Goal: Task Accomplishment & Management: Manage account settings

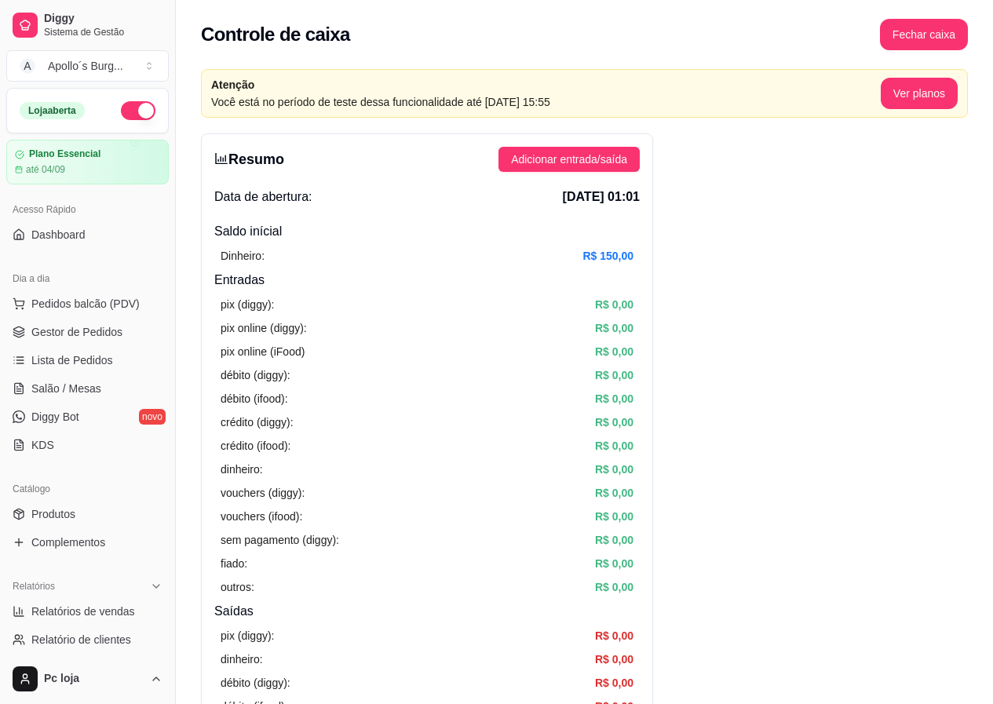
scroll to position [392, 0]
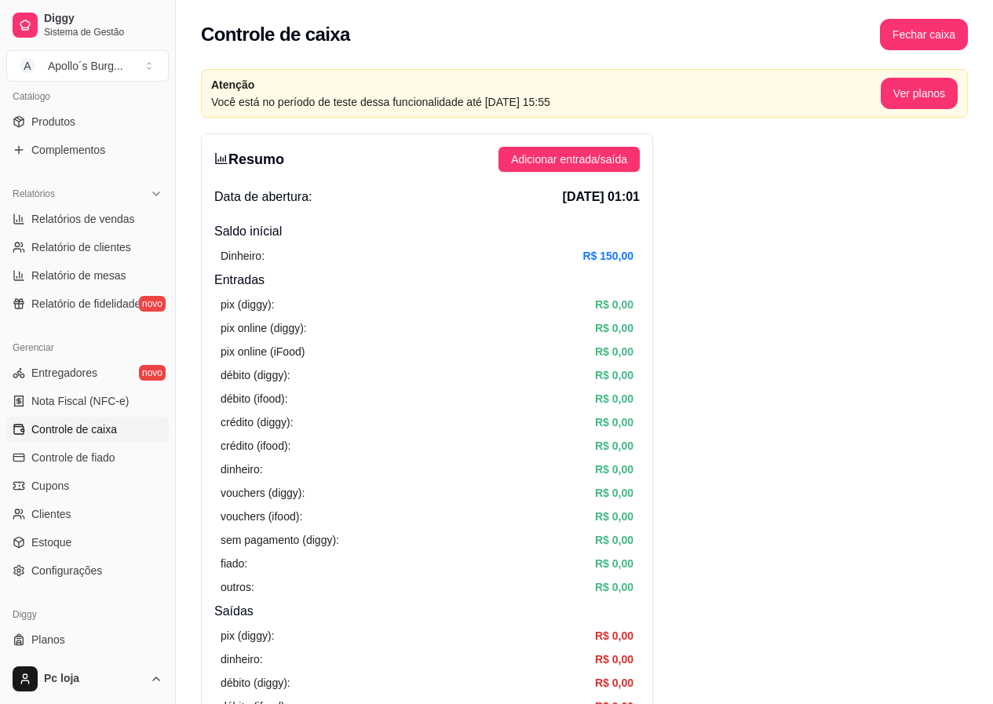
click at [68, 431] on span "Controle de caixa" at bounding box center [74, 429] width 86 height 16
click at [76, 430] on span "Controle de caixa" at bounding box center [74, 429] width 86 height 16
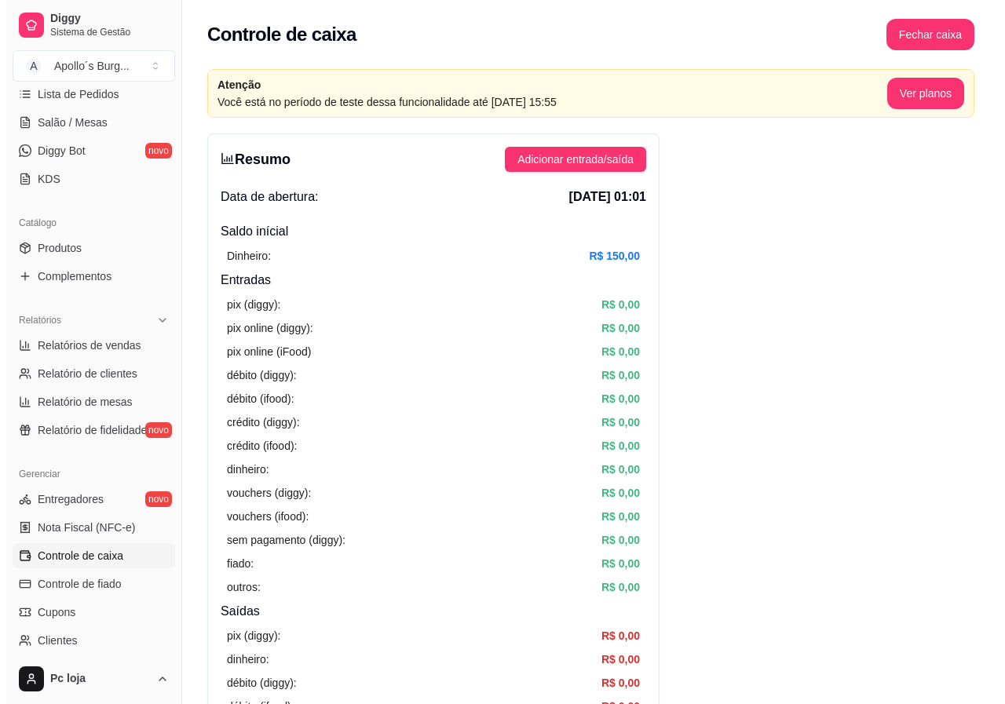
scroll to position [0, 0]
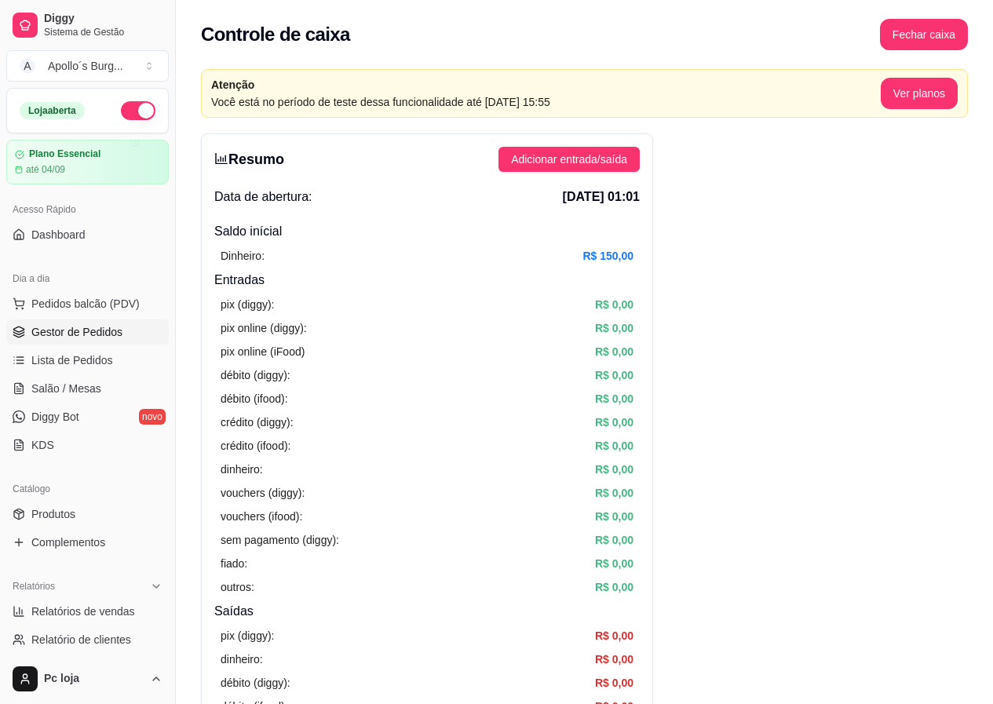
click at [83, 325] on span "Gestor de Pedidos" at bounding box center [76, 332] width 91 height 16
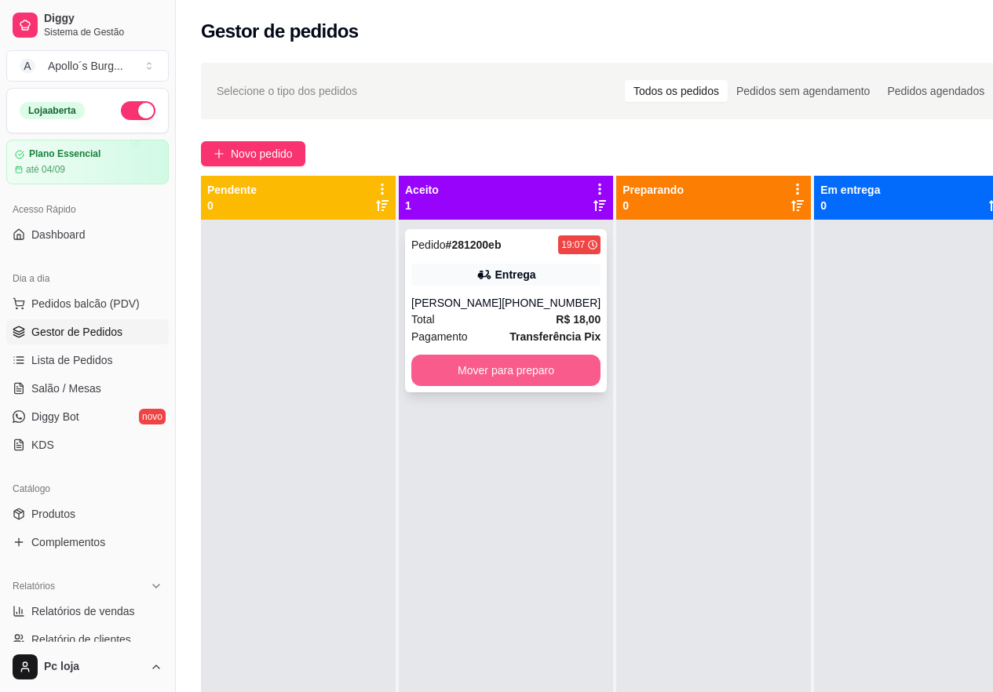
click at [490, 370] on button "Mover para preparo" at bounding box center [505, 370] width 189 height 31
click at [490, 370] on div "Mover para preparo" at bounding box center [505, 370] width 189 height 31
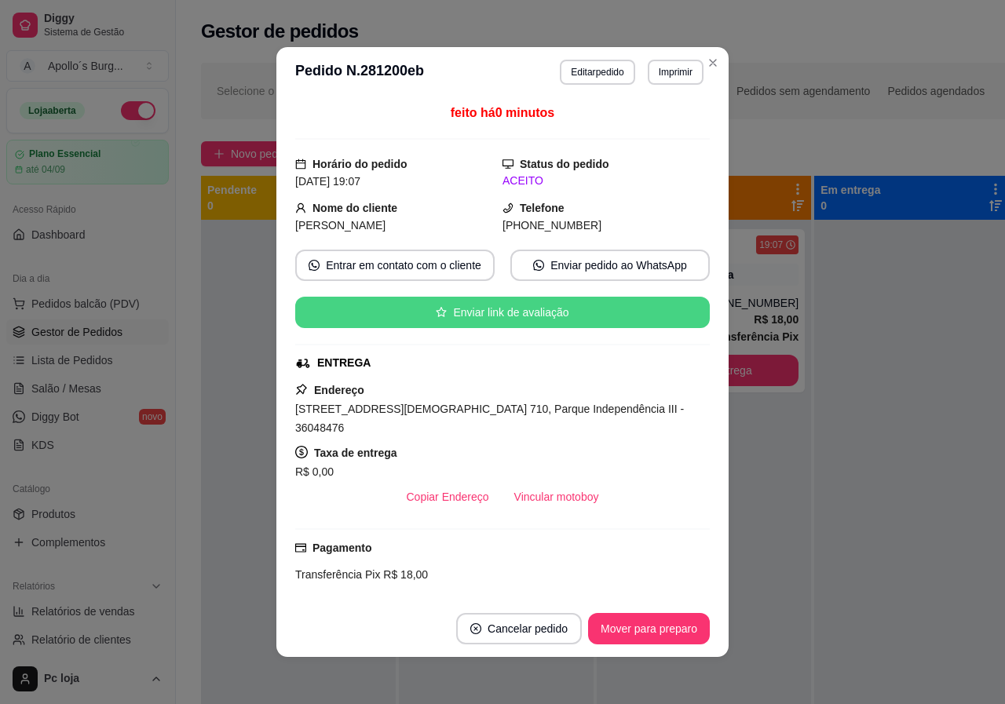
click at [322, 324] on button "Enviar link de avaliação" at bounding box center [502, 312] width 414 height 31
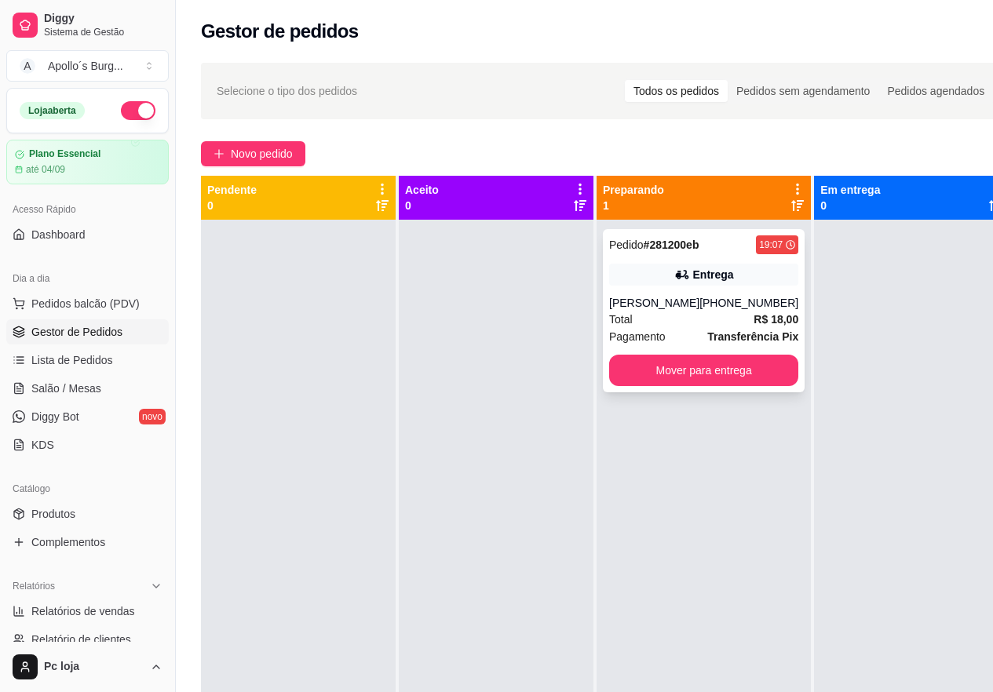
click at [759, 245] on div "19:07" at bounding box center [771, 245] width 24 height 13
click at [502, 335] on div at bounding box center [496, 566] width 195 height 692
click at [277, 151] on span "Novo pedido" at bounding box center [262, 153] width 62 height 17
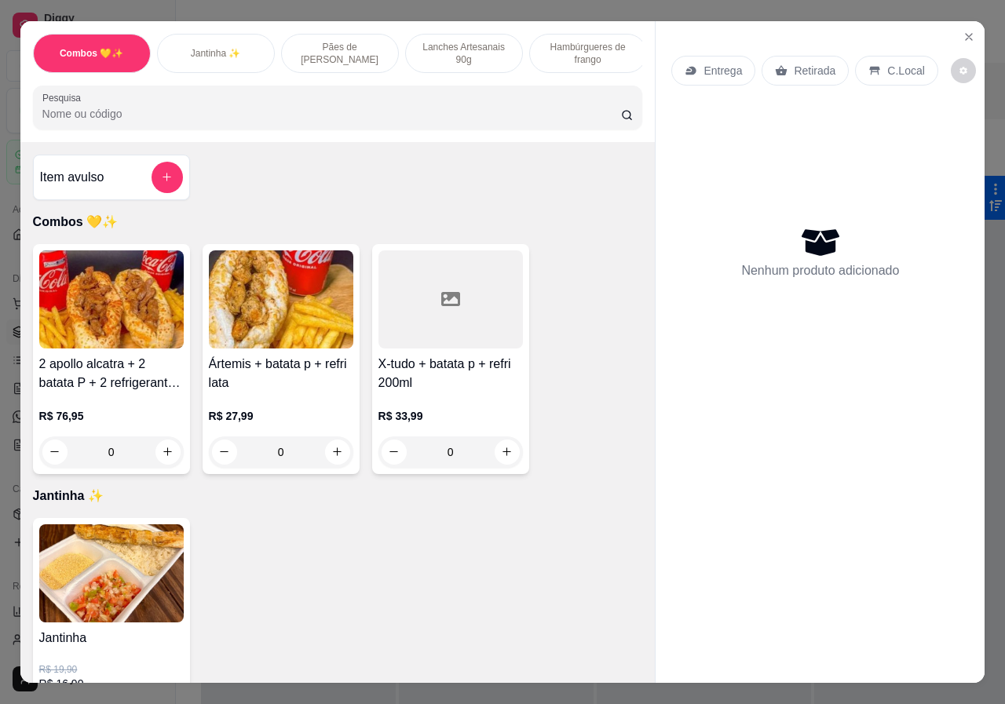
click at [492, 41] on p "Lanches Artesanais 90g" at bounding box center [463, 53] width 91 height 25
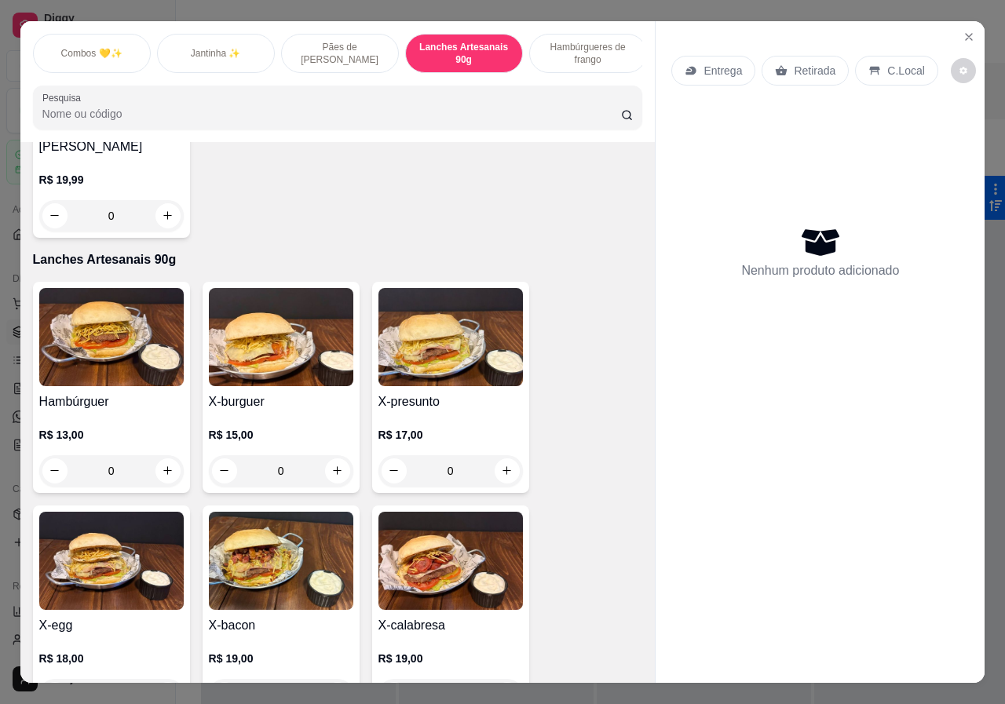
scroll to position [35, 0]
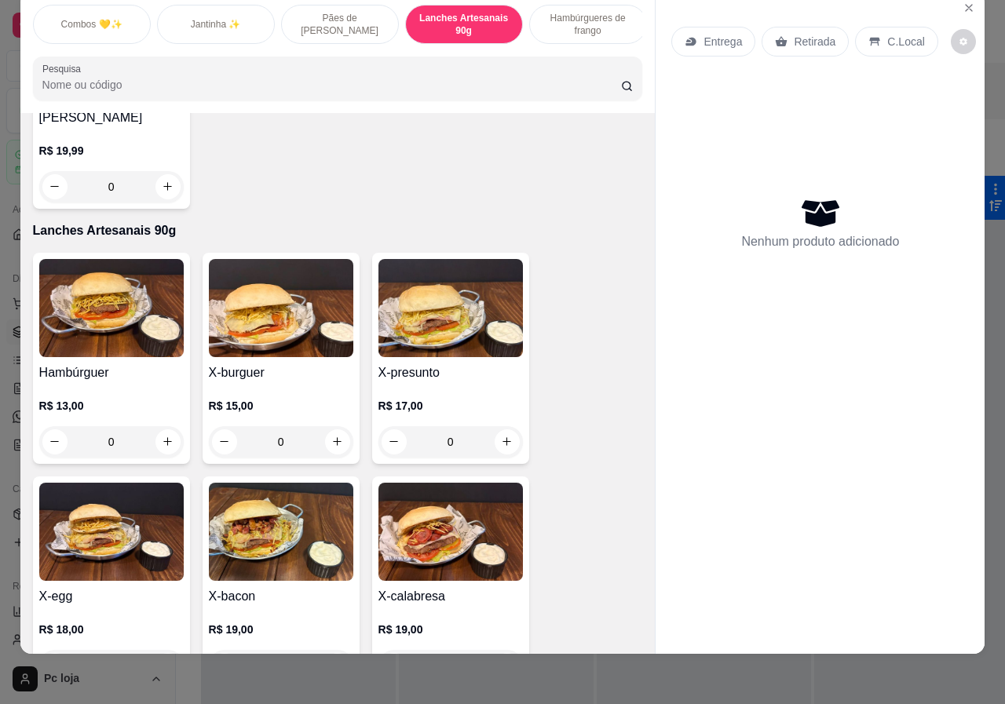
click at [241, 305] on img at bounding box center [281, 308] width 144 height 98
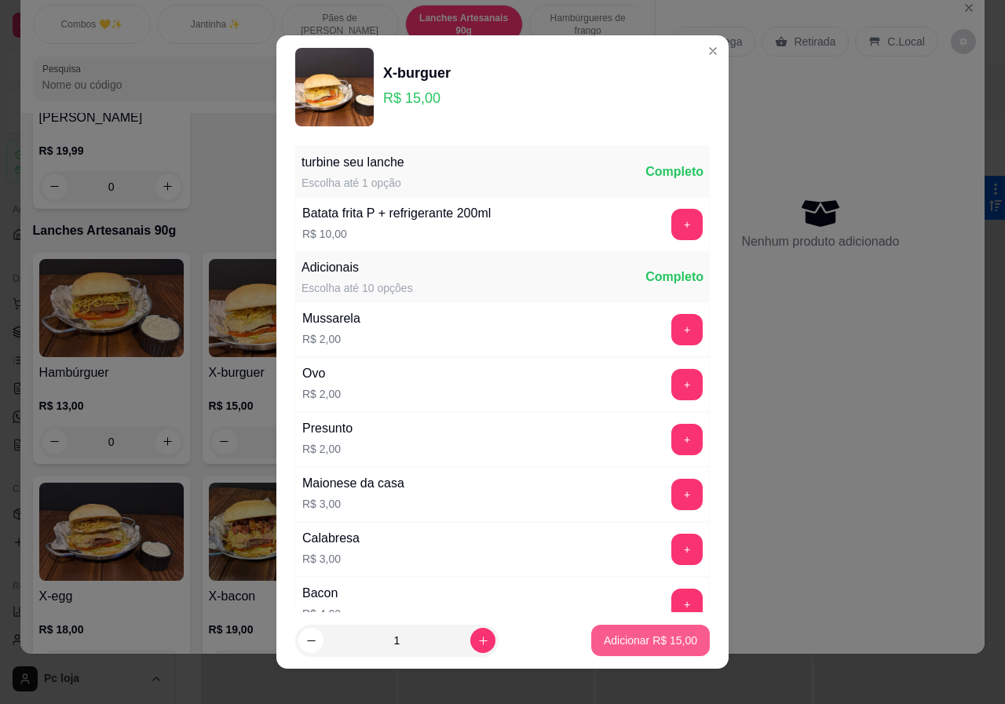
click at [655, 647] on p "Adicionar R$ 15,00" at bounding box center [650, 641] width 93 height 16
type input "1"
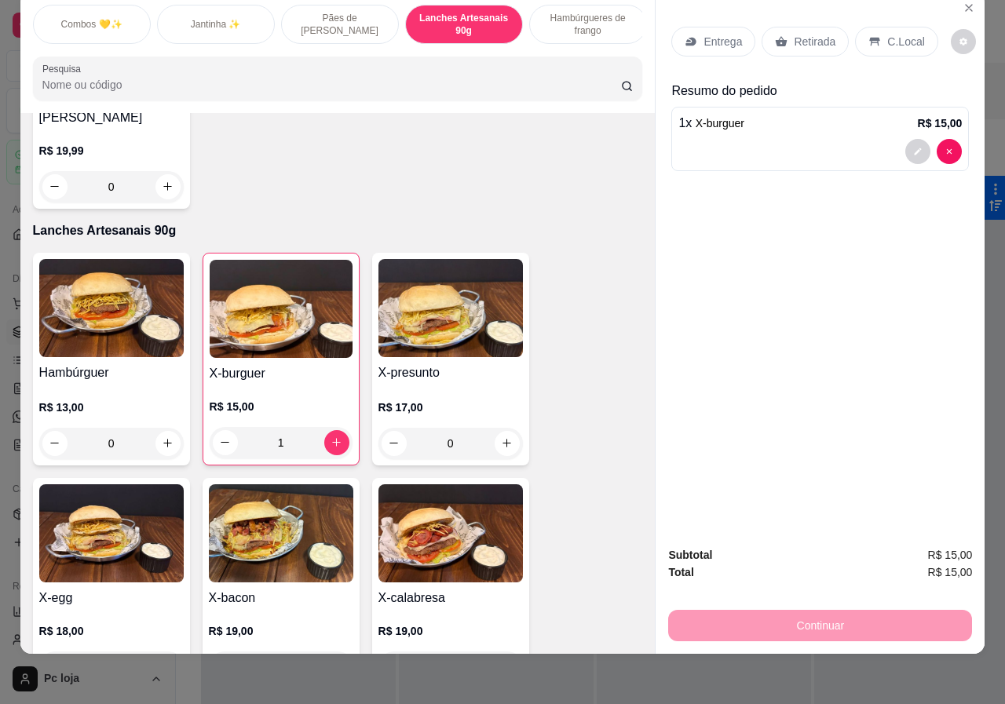
click at [814, 34] on p "Retirada" at bounding box center [815, 42] width 42 height 16
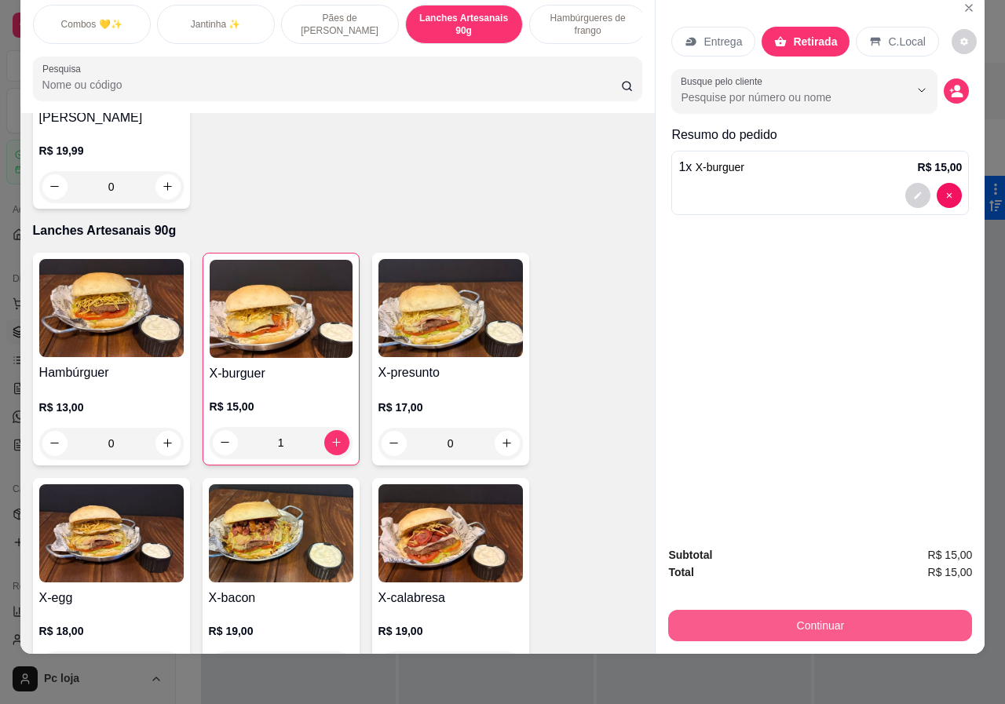
click at [782, 611] on button "Continuar" at bounding box center [820, 625] width 304 height 31
click at [889, 34] on p "C.Local" at bounding box center [906, 42] width 37 height 16
click at [834, 610] on button "Continuar" at bounding box center [820, 625] width 304 height 31
click at [842, 610] on button "Continuar" at bounding box center [820, 625] width 304 height 31
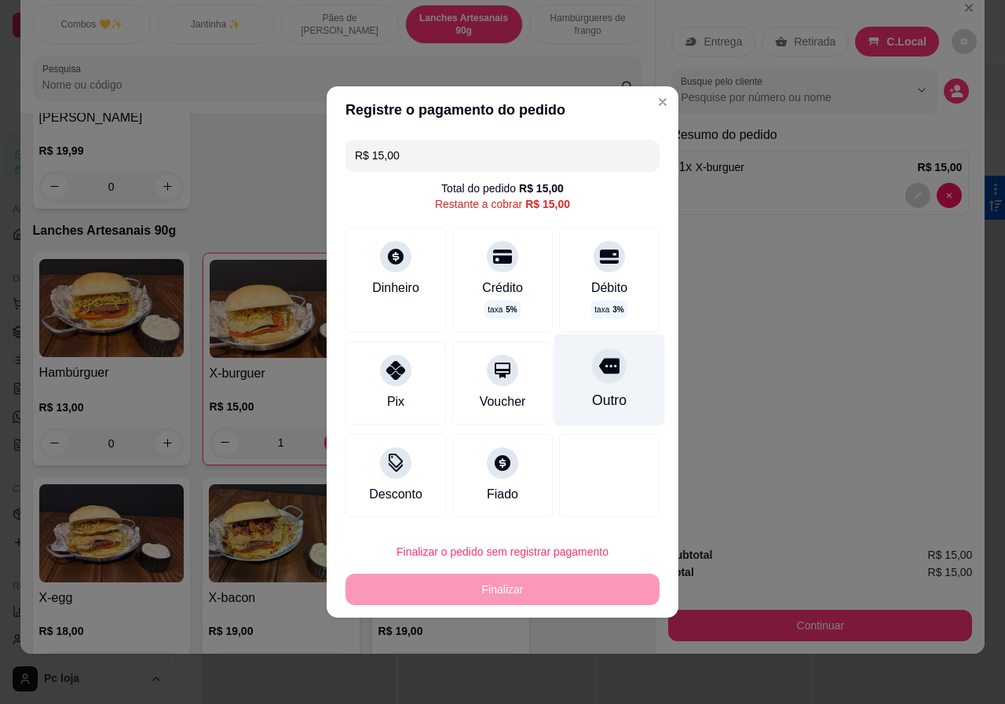
click at [595, 388] on div "Outro" at bounding box center [609, 380] width 111 height 92
type input "R$ 0,00"
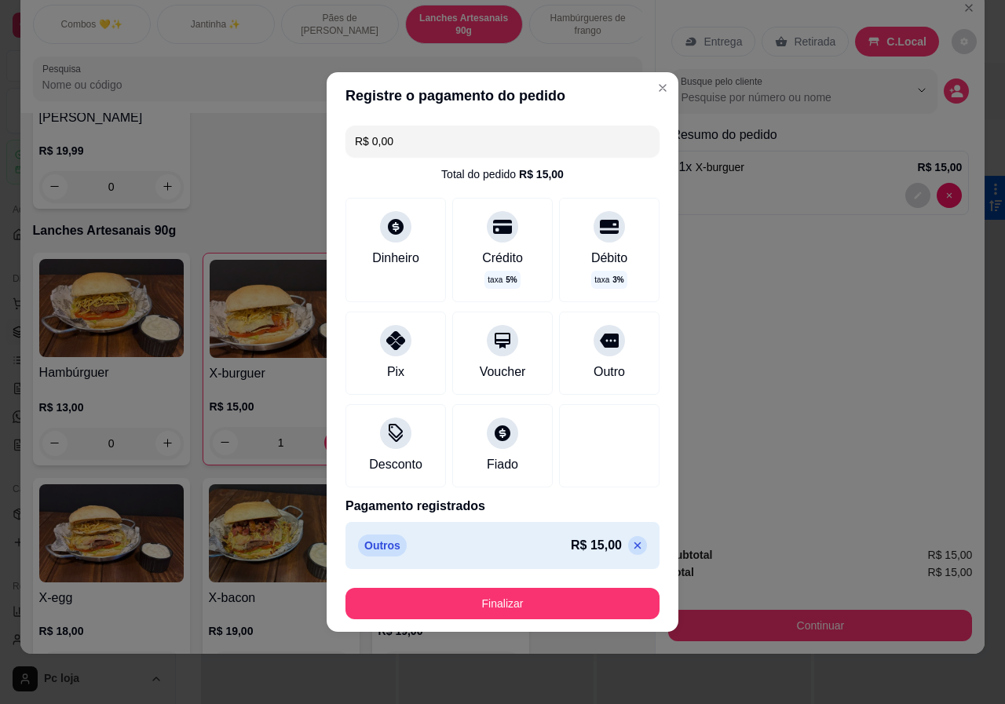
click at [538, 586] on footer "Finalizar" at bounding box center [503, 603] width 352 height 57
click at [538, 594] on button "Finalizar" at bounding box center [502, 603] width 314 height 31
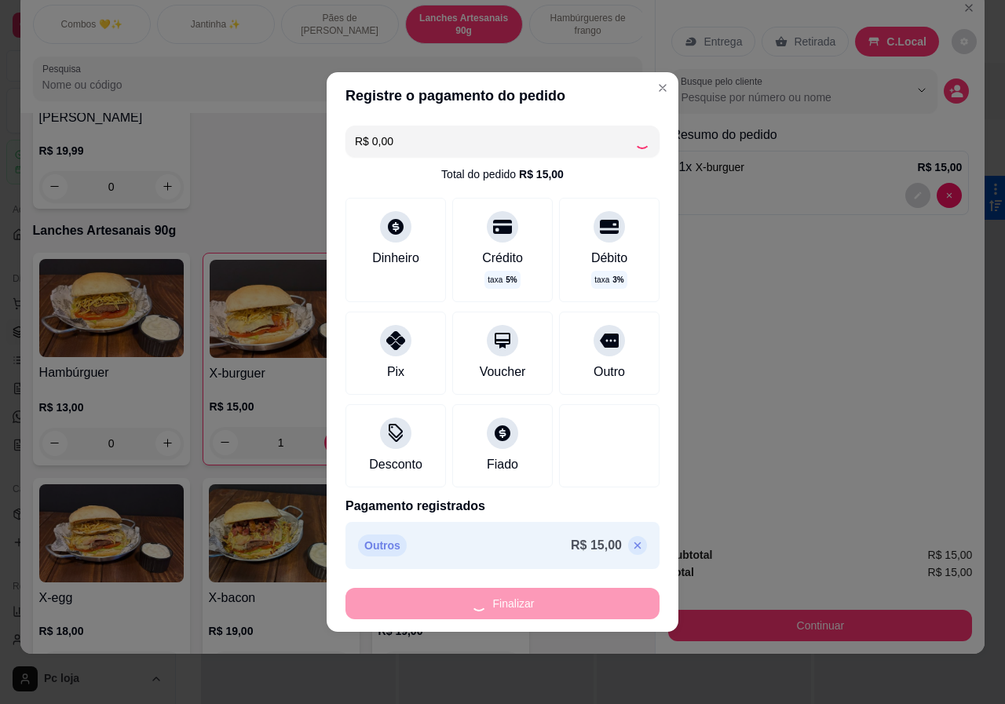
type input "0"
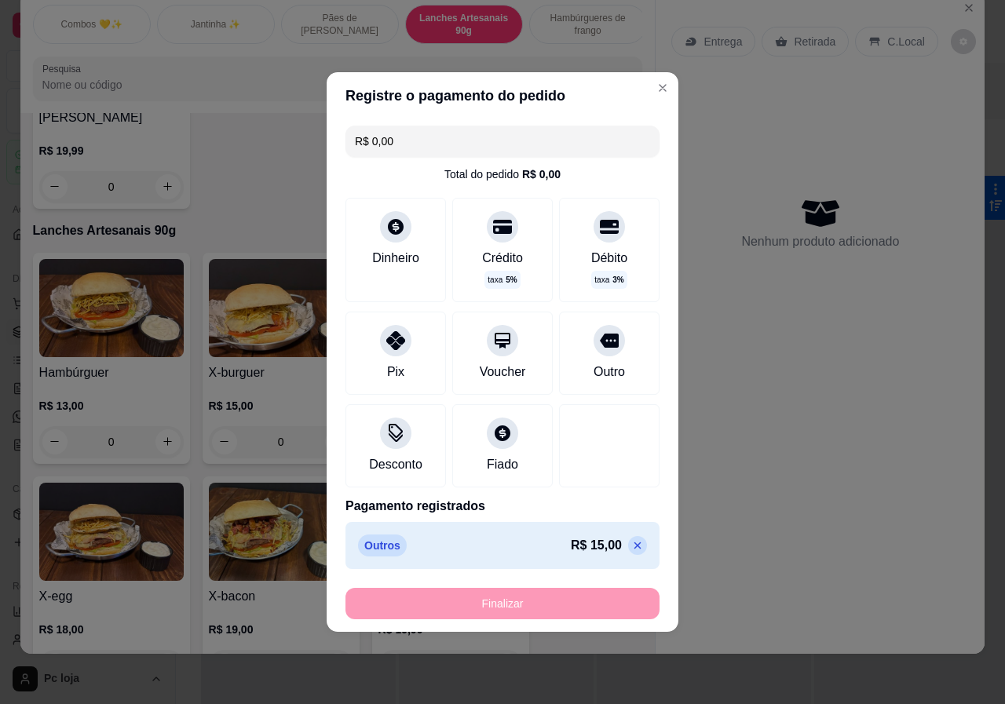
type input "-R$ 15,00"
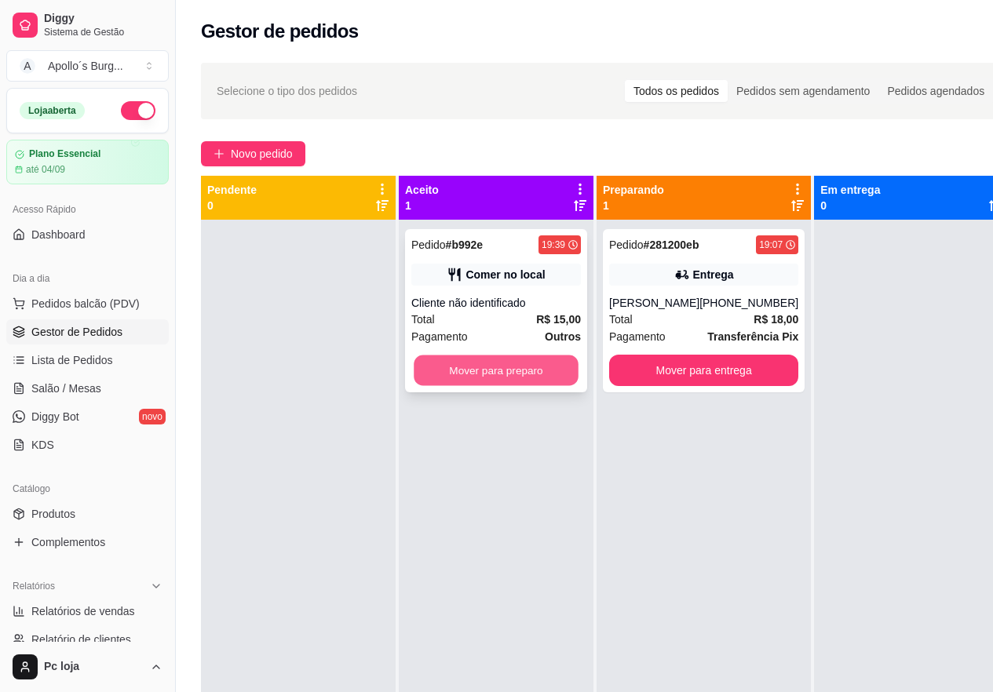
click at [495, 382] on button "Mover para preparo" at bounding box center [496, 371] width 165 height 31
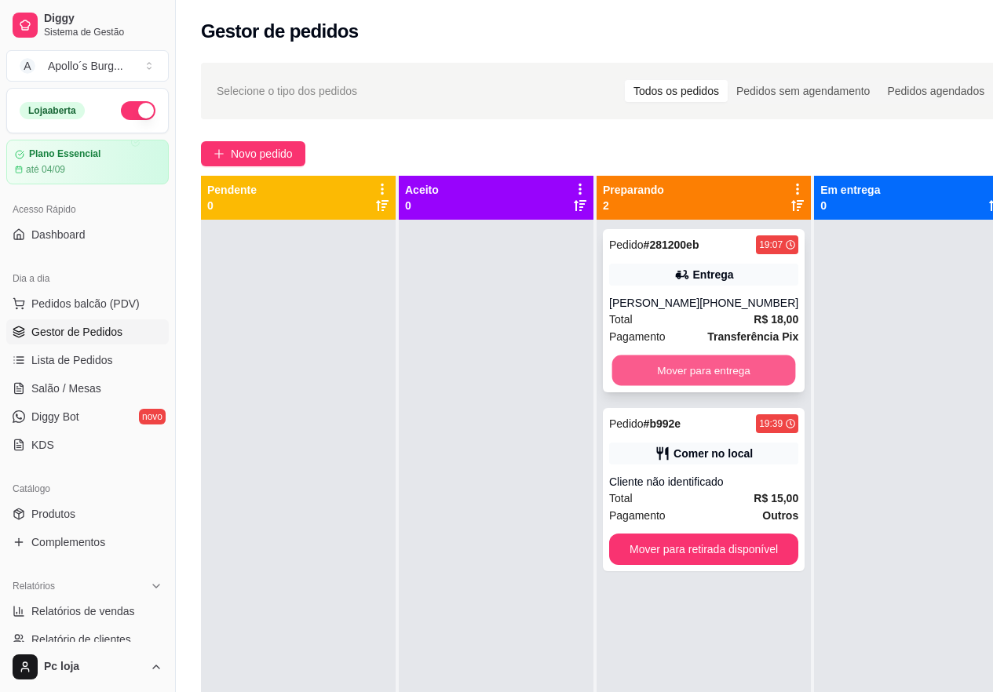
click at [649, 370] on button "Mover para entrega" at bounding box center [704, 371] width 184 height 31
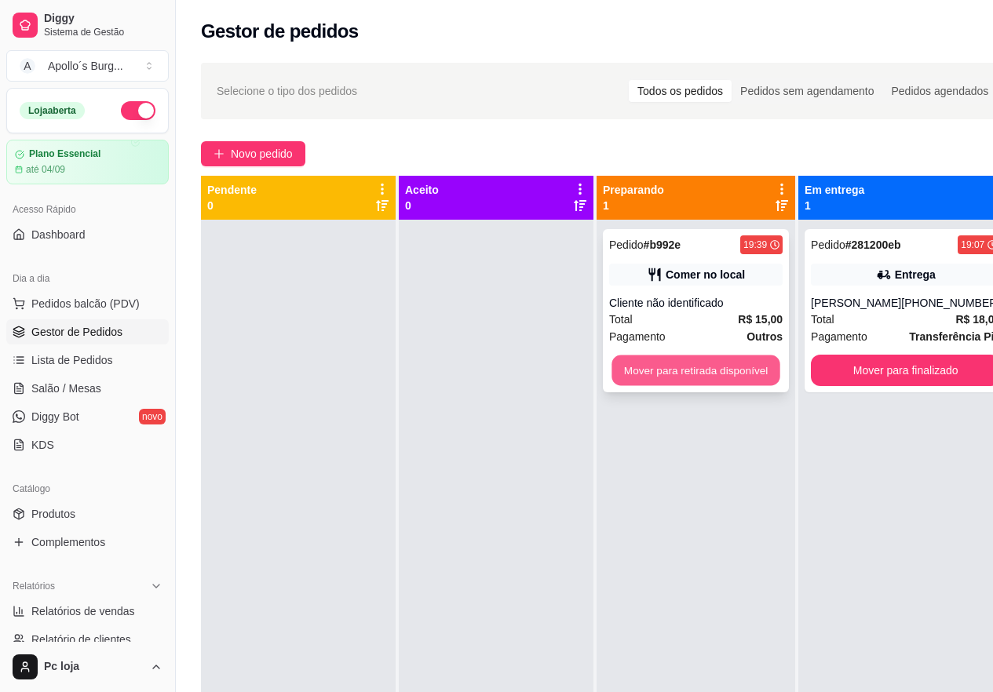
click at [723, 363] on button "Mover para retirada disponível" at bounding box center [695, 371] width 168 height 31
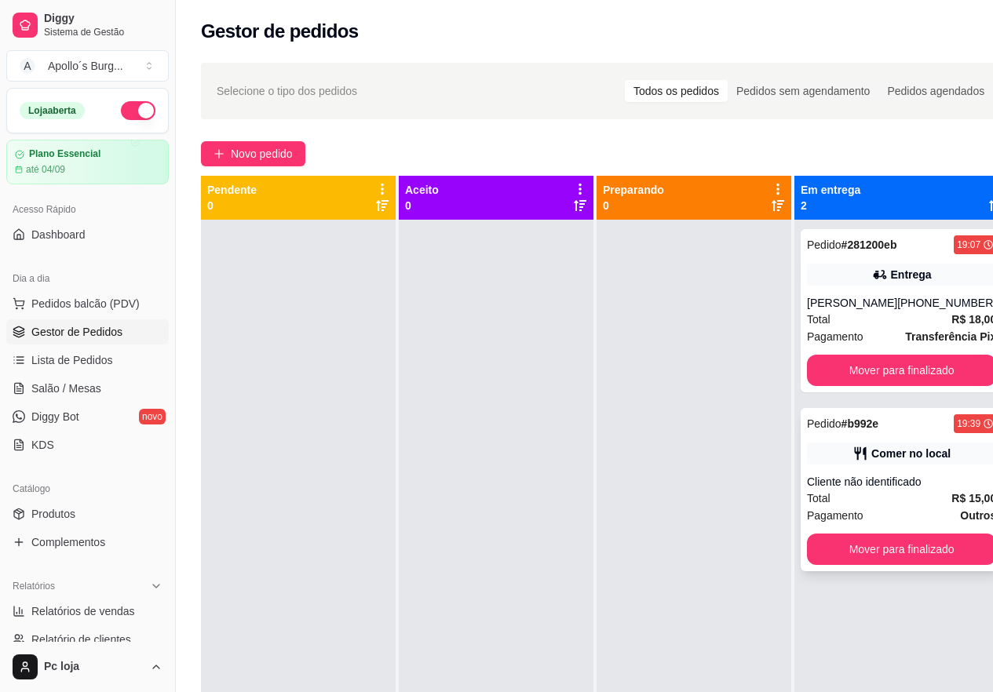
click at [952, 462] on div "Comer no local" at bounding box center [901, 454] width 189 height 22
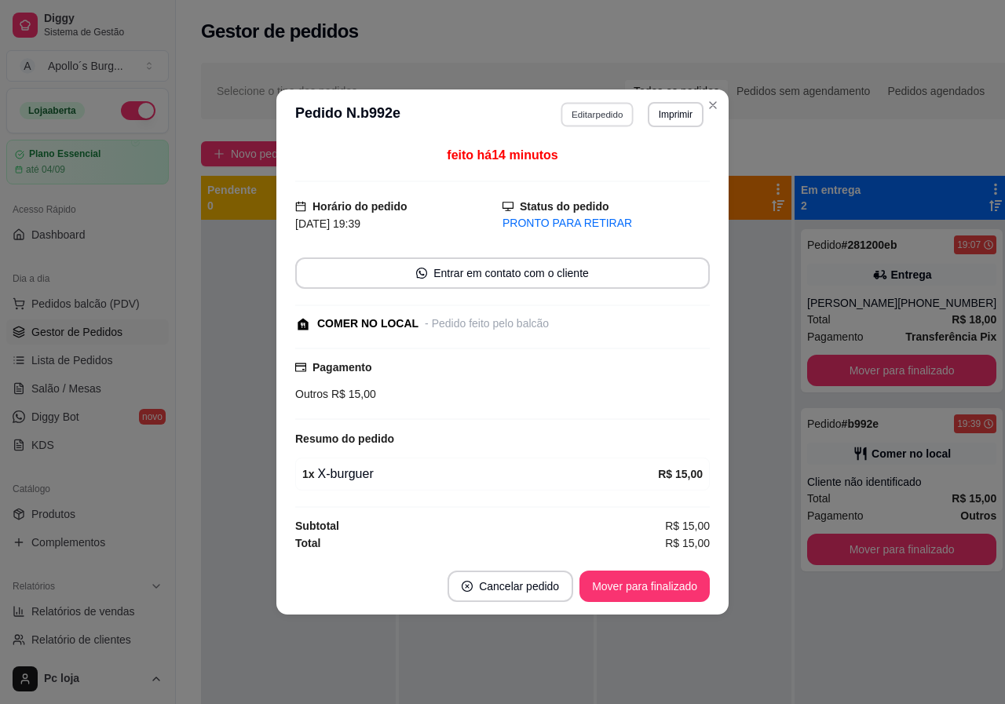
click at [616, 118] on button "Editar pedido" at bounding box center [597, 114] width 73 height 24
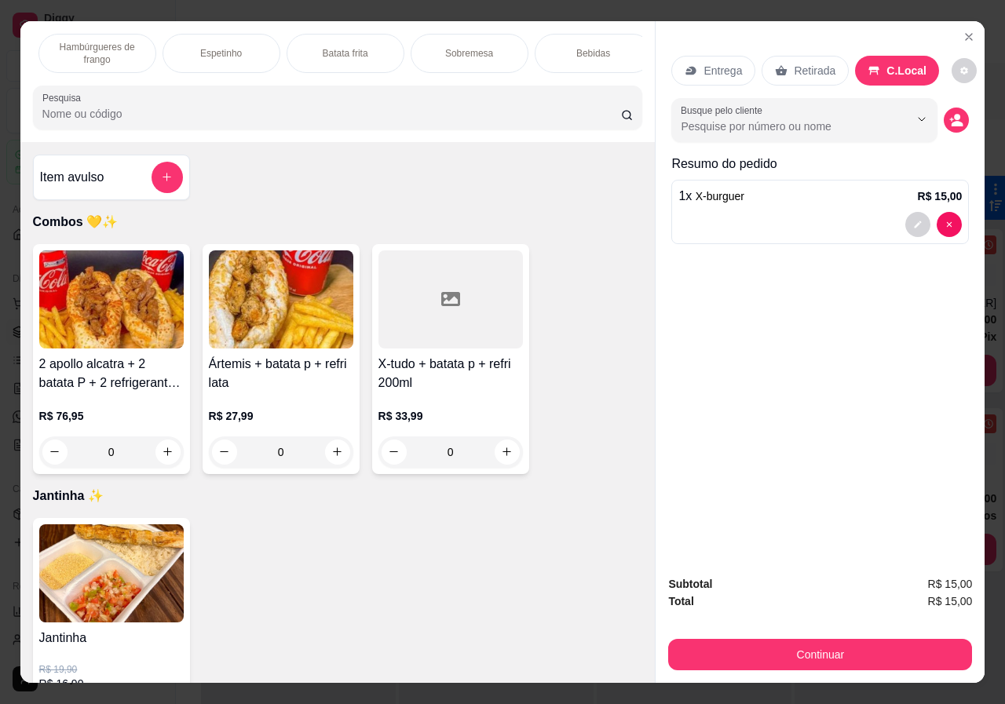
scroll to position [0, 500]
click at [582, 38] on div "Bebidas" at bounding box center [584, 53] width 118 height 39
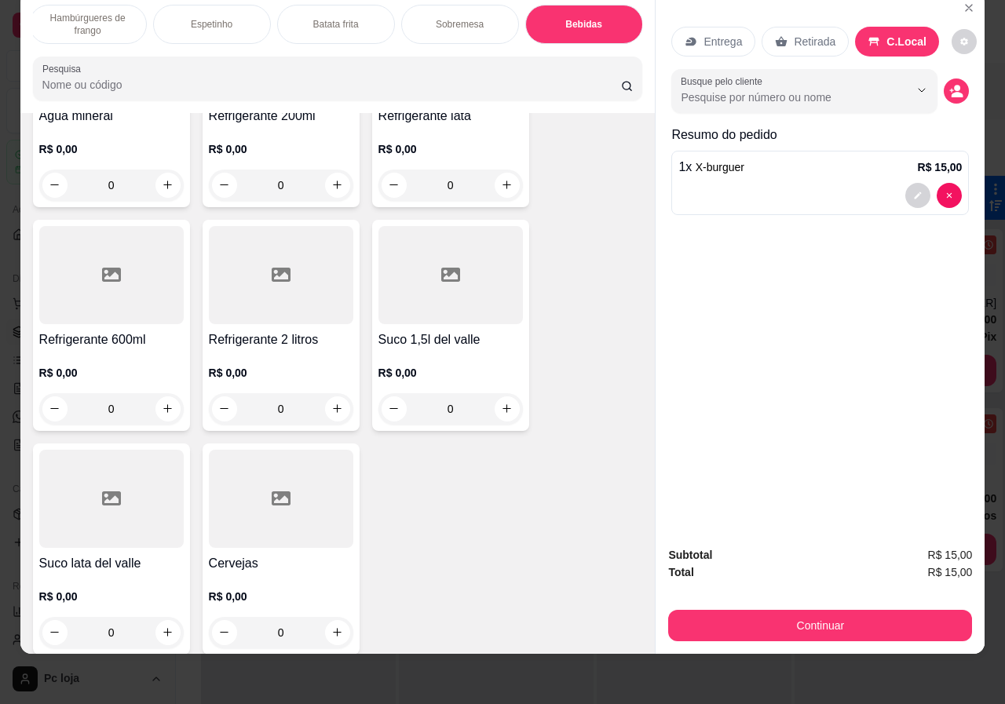
scroll to position [3505, 0]
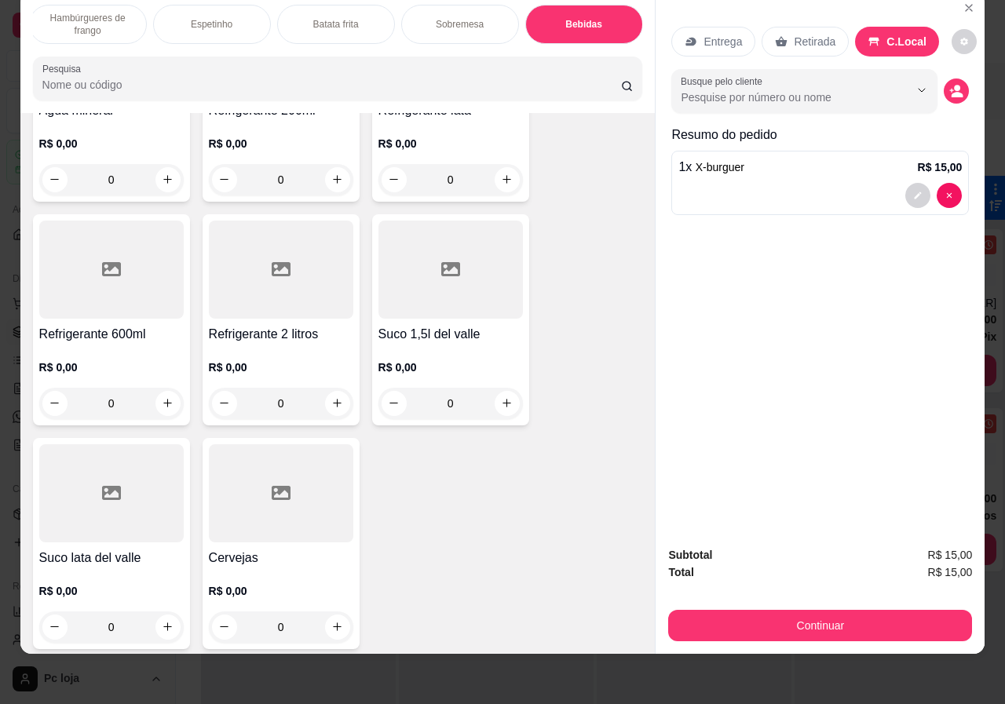
click at [263, 509] on div at bounding box center [281, 493] width 144 height 98
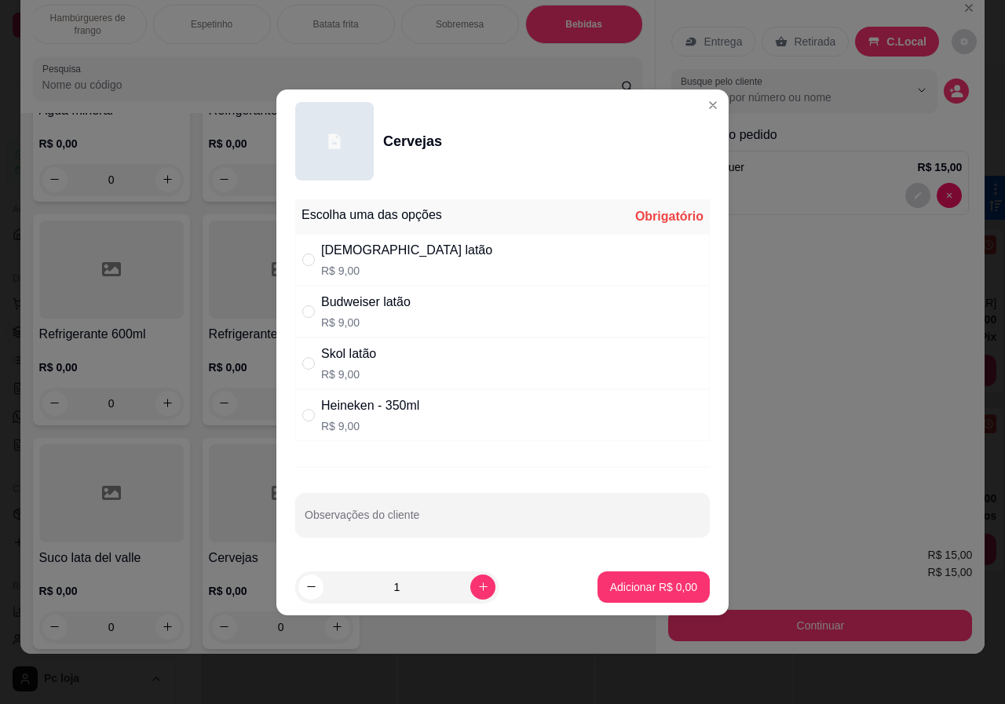
click at [348, 351] on div "Skol latão" at bounding box center [348, 354] width 55 height 19
radio input "true"
click at [636, 586] on p "Adicionar R$ 9,00" at bounding box center [653, 587] width 87 height 16
type input "1"
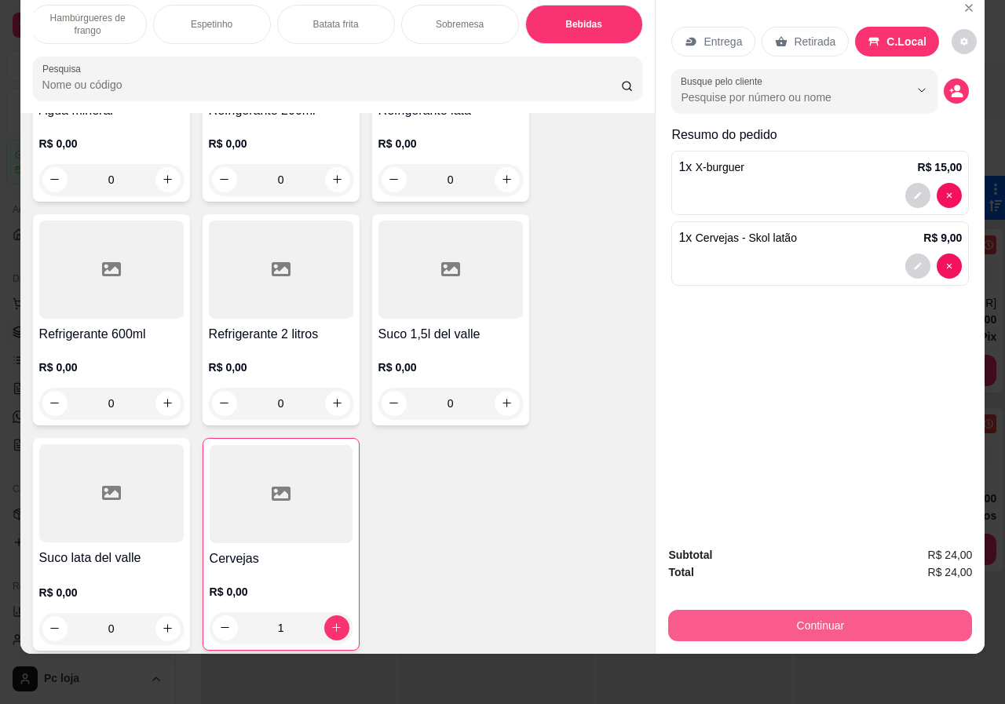
click at [856, 622] on button "Continuar" at bounding box center [820, 625] width 304 height 31
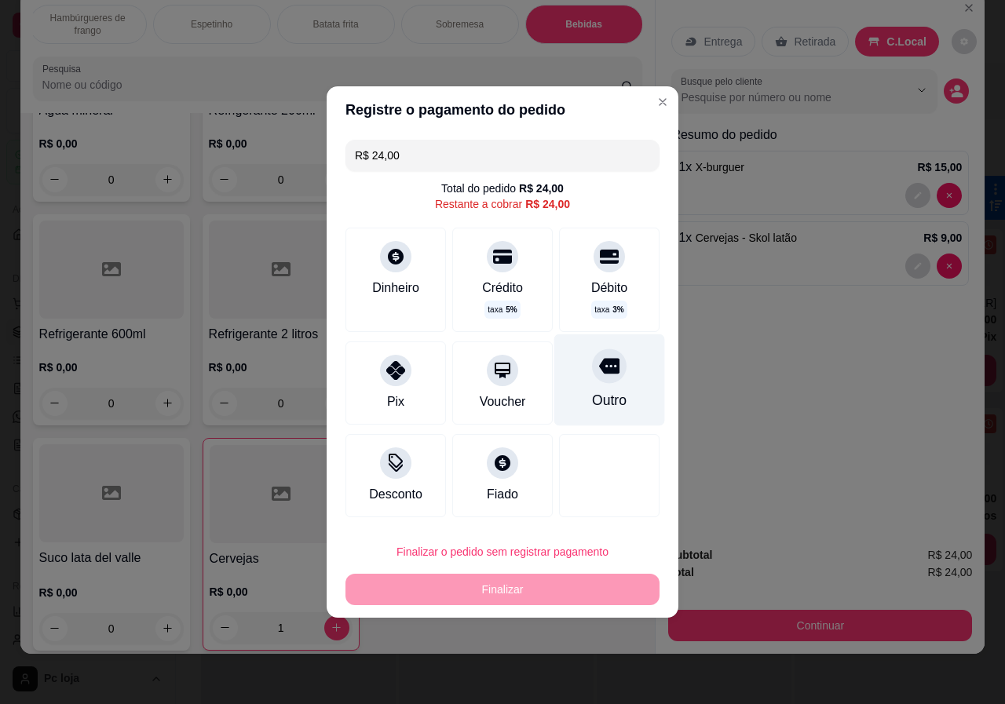
click at [616, 400] on div "Outro" at bounding box center [609, 400] width 35 height 20
type input "R$ 0,00"
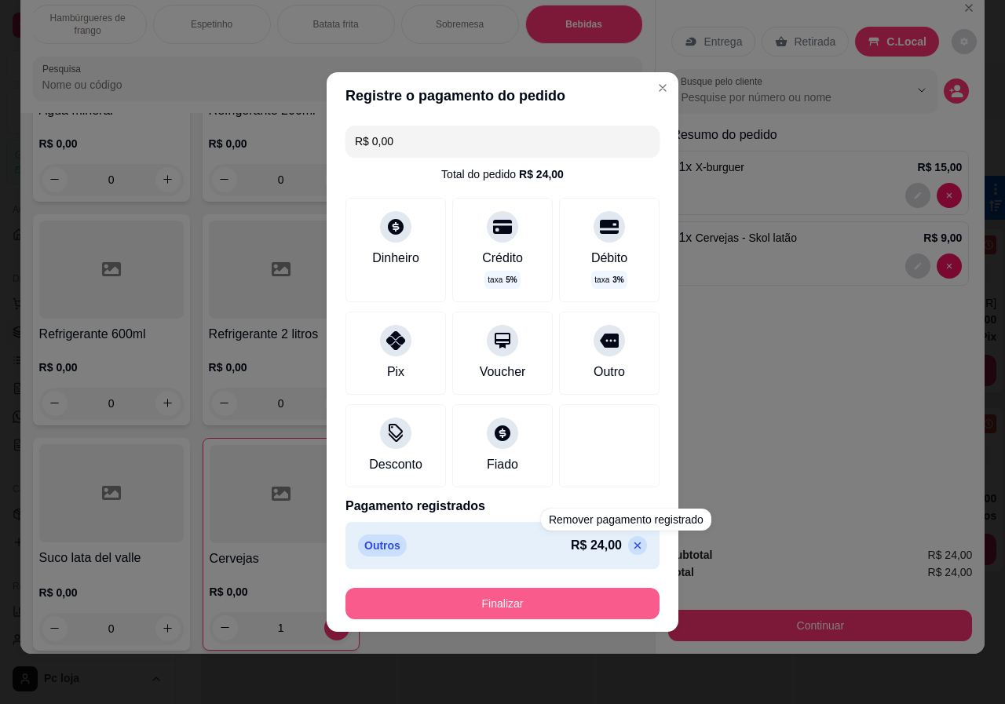
click at [594, 596] on button "Finalizar" at bounding box center [502, 603] width 314 height 31
click at [594, 596] on div "Finalizar" at bounding box center [502, 603] width 314 height 31
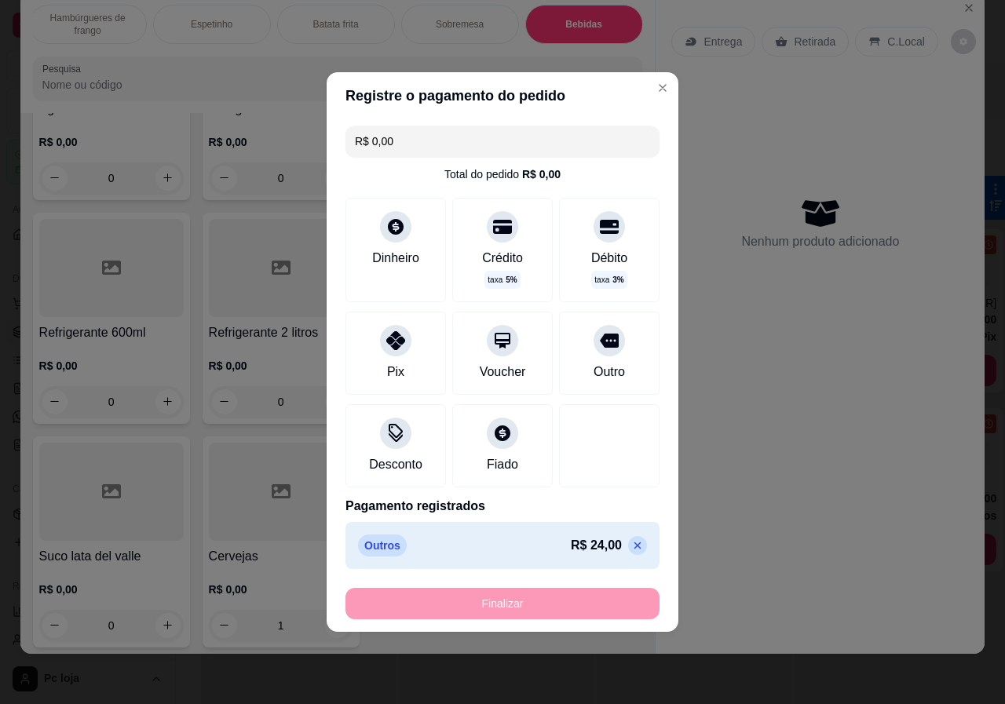
type input "0"
type input "-R$ 24,00"
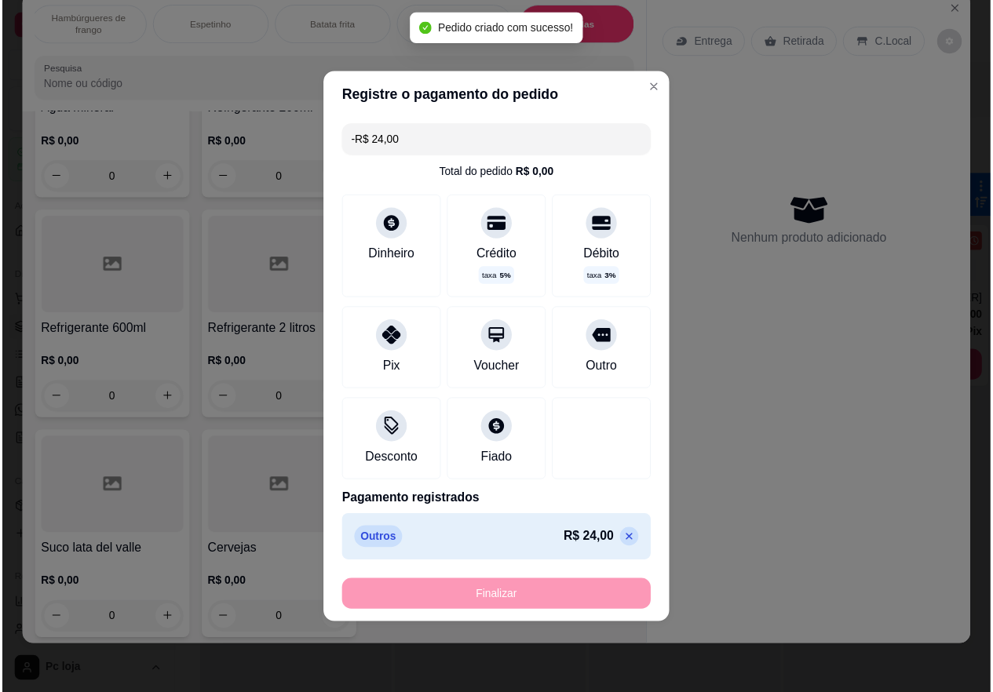
scroll to position [3503, 0]
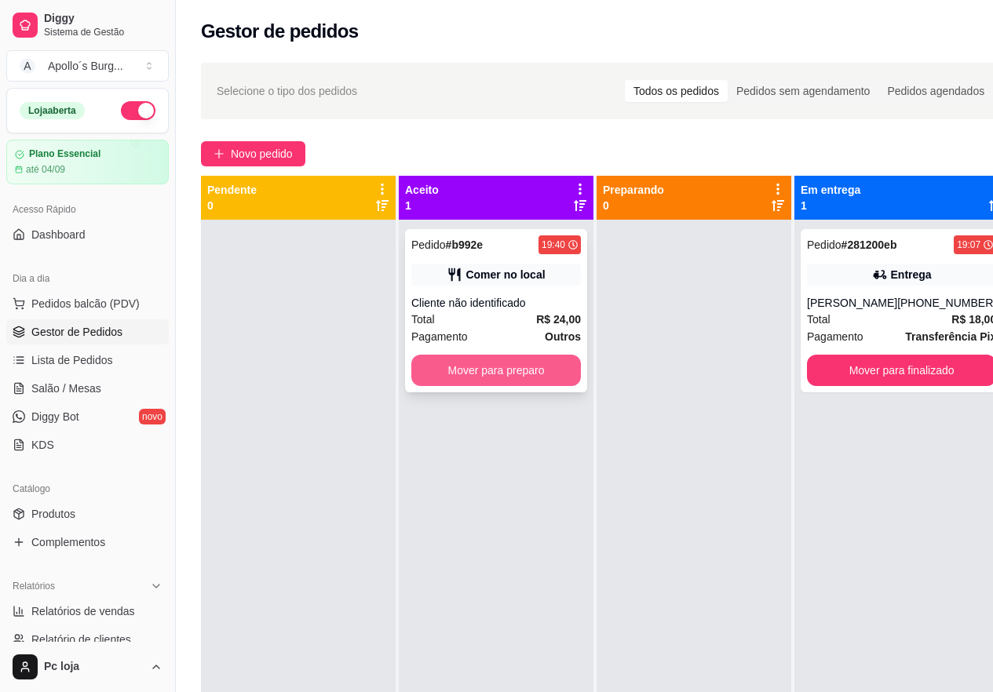
click at [541, 379] on button "Mover para preparo" at bounding box center [496, 370] width 170 height 31
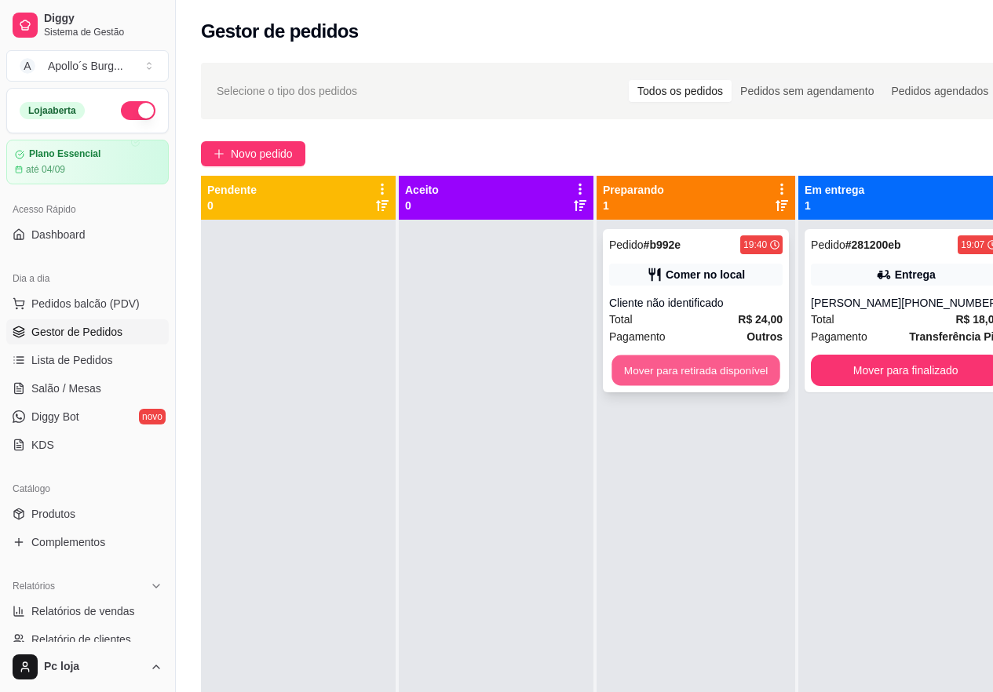
click at [628, 370] on button "Mover para retirada disponível" at bounding box center [695, 371] width 168 height 31
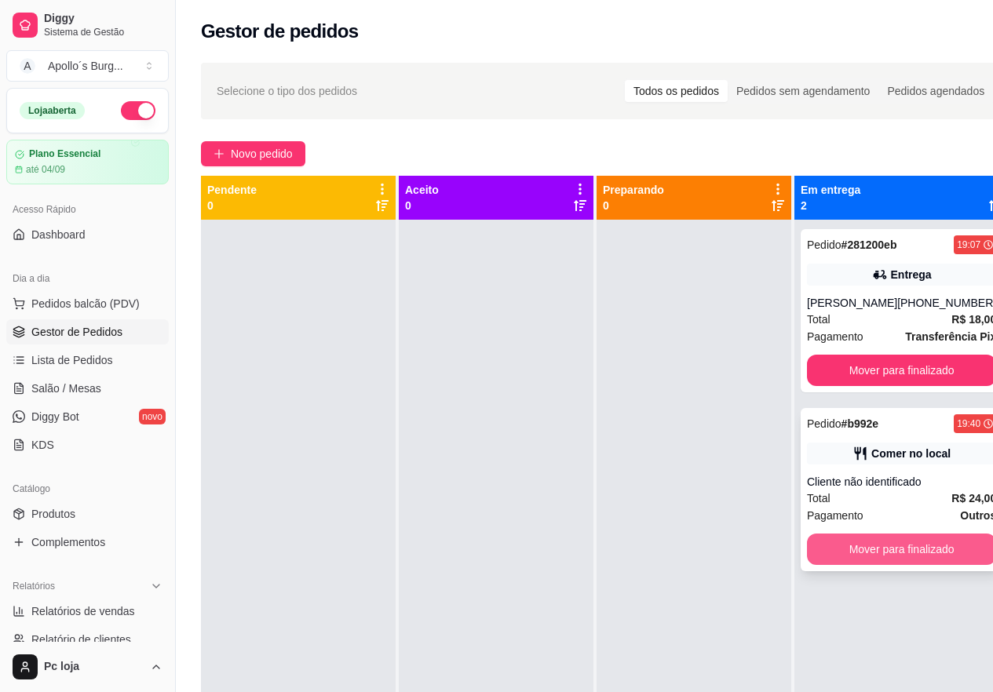
click at [936, 549] on button "Mover para finalizado" at bounding box center [901, 549] width 189 height 31
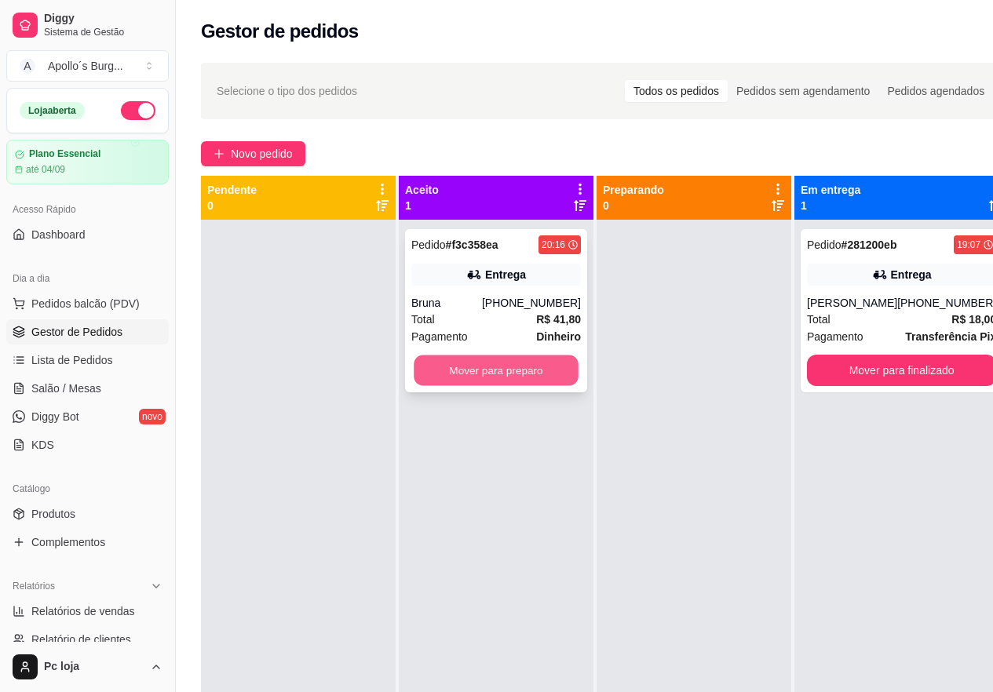
click at [484, 363] on button "Mover para preparo" at bounding box center [496, 371] width 165 height 31
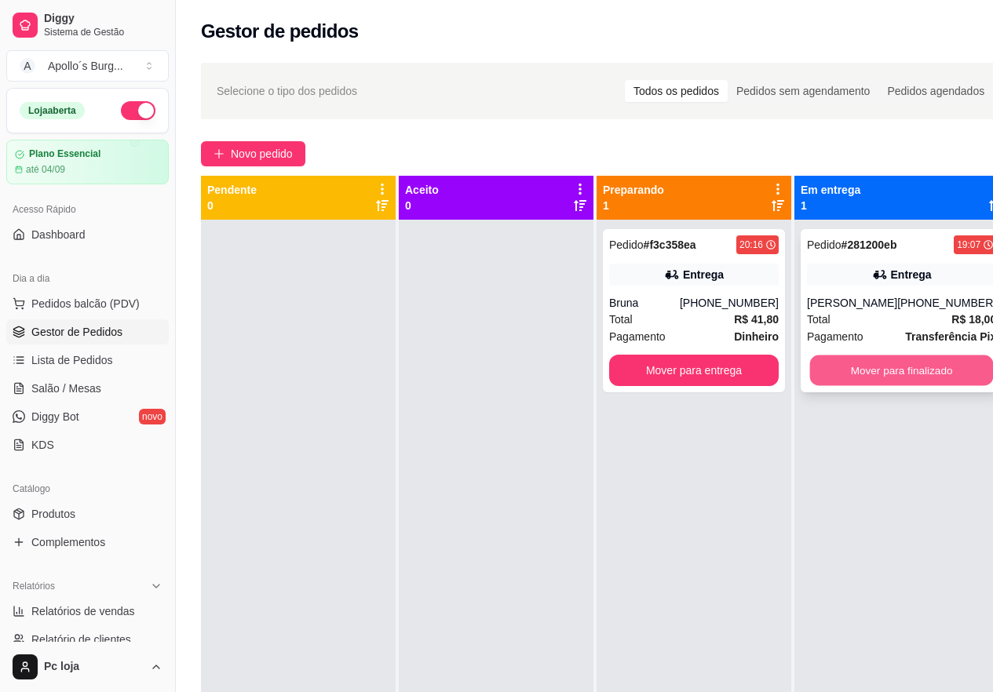
click at [943, 370] on button "Mover para finalizado" at bounding box center [902, 371] width 184 height 31
click at [943, 370] on div "Mover para finalizado" at bounding box center [901, 370] width 189 height 31
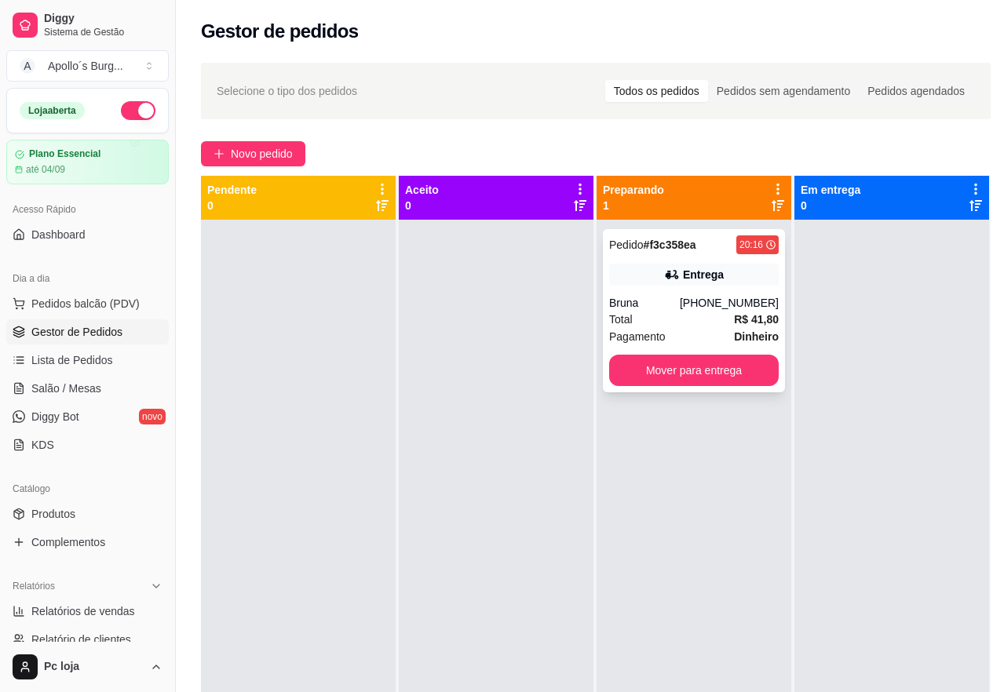
click at [709, 290] on div "Pedido # f3c358ea 20:16 Entrega Bruna (32) 99947-5741 Total R$ 41,80 Pagamento …" at bounding box center [694, 310] width 182 height 163
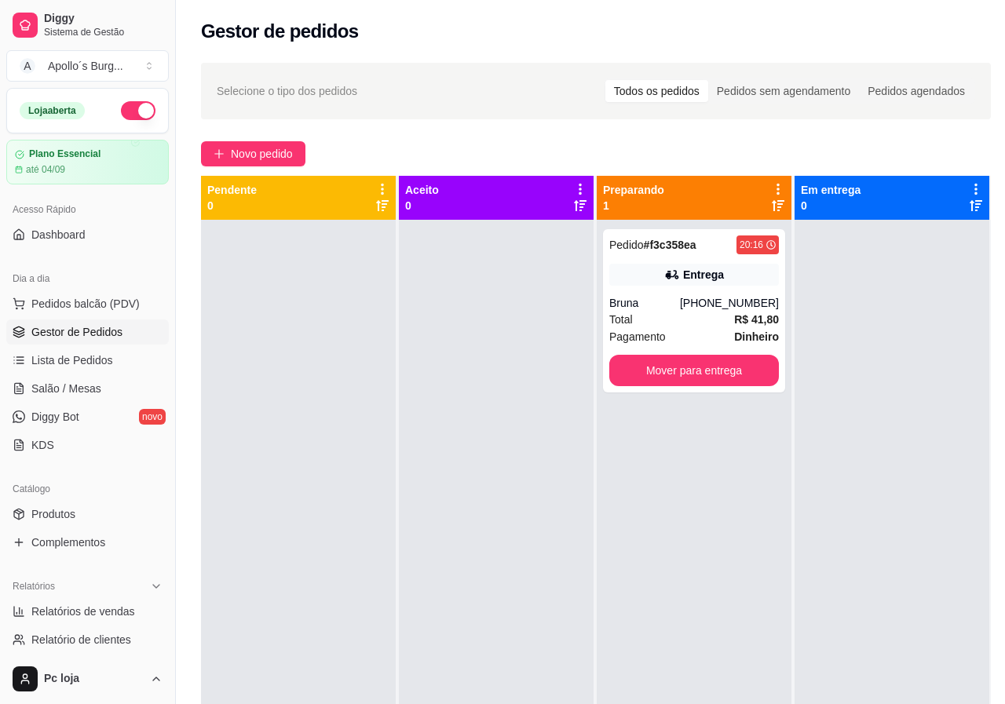
click at [701, 66] on div "Selecione o tipo dos pedidos Todos os pedidos Pedidos sem agendamento Pedidos a…" at bounding box center [596, 91] width 790 height 57
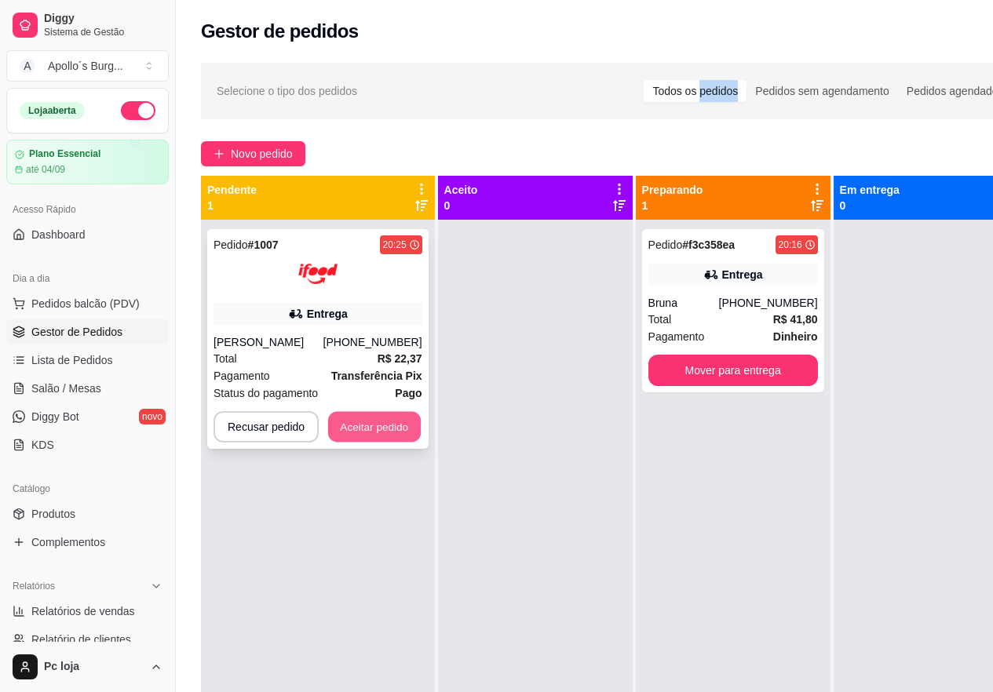
click at [387, 425] on button "Aceitar pedido" at bounding box center [374, 427] width 93 height 31
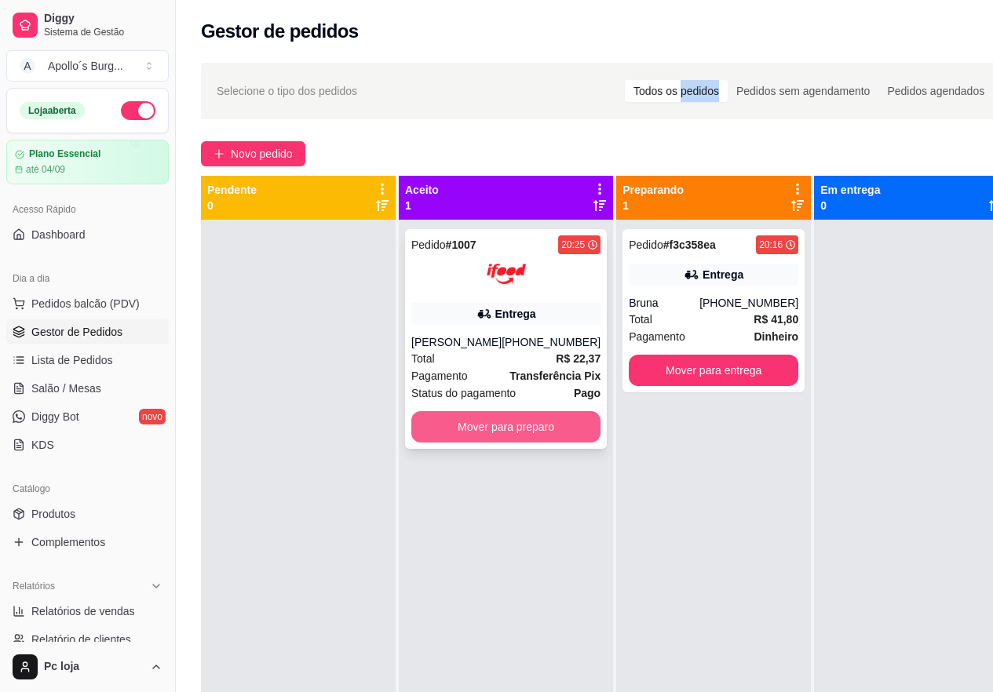
click at [460, 432] on button "Mover para preparo" at bounding box center [505, 426] width 189 height 31
click at [460, 432] on div "Mover para preparo" at bounding box center [505, 426] width 189 height 31
click at [547, 435] on button "Mover para preparo" at bounding box center [506, 427] width 184 height 31
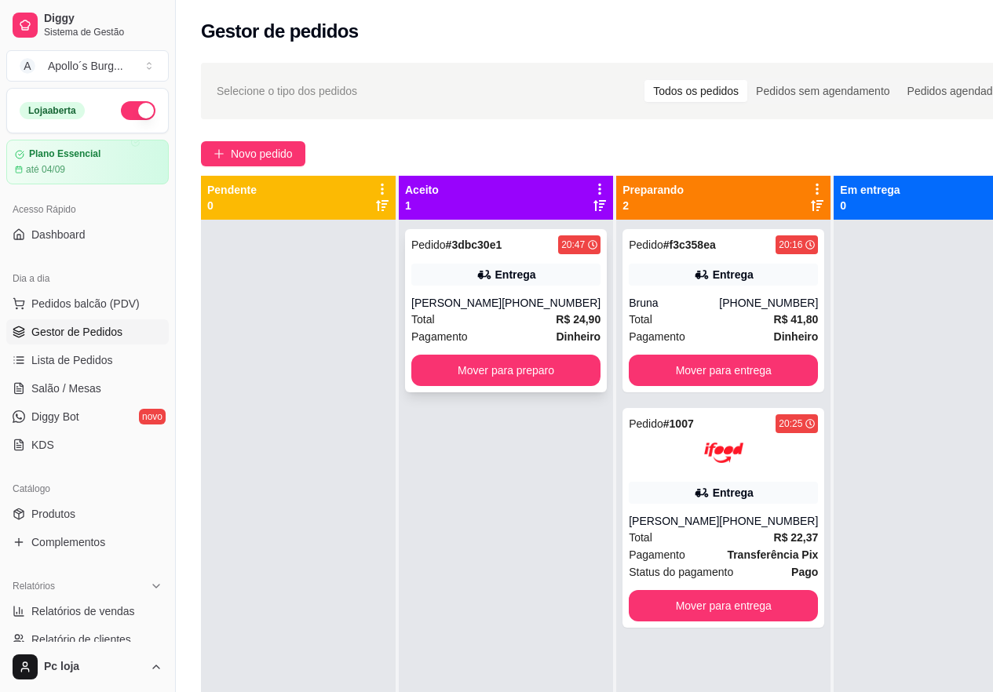
click at [499, 267] on div "Entrega" at bounding box center [515, 275] width 41 height 16
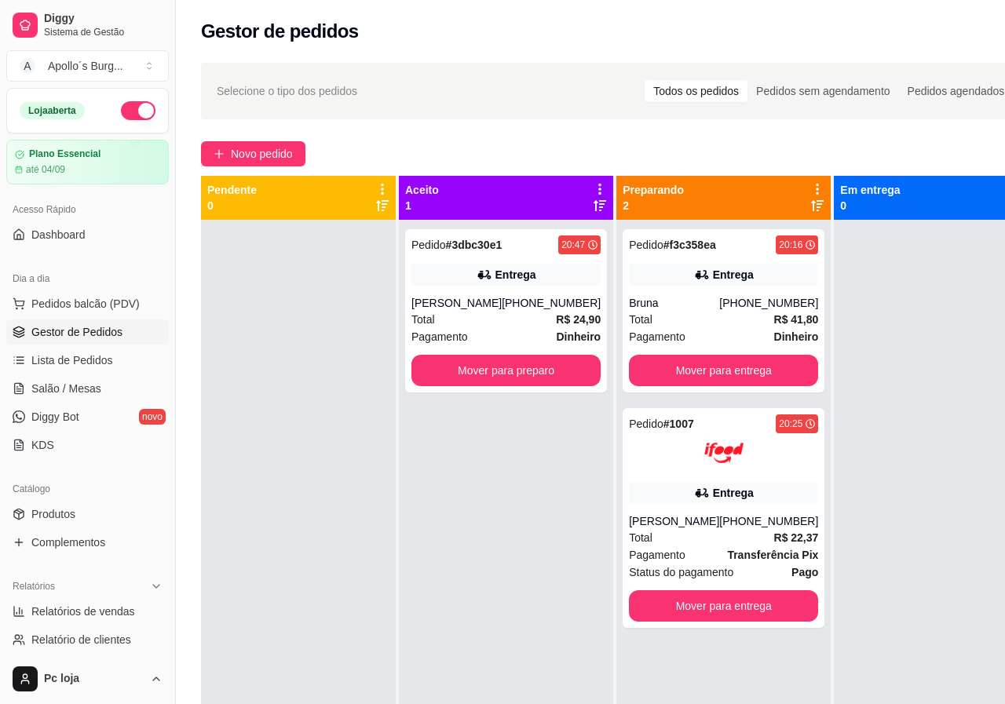
click at [885, 393] on div at bounding box center [931, 572] width 195 height 704
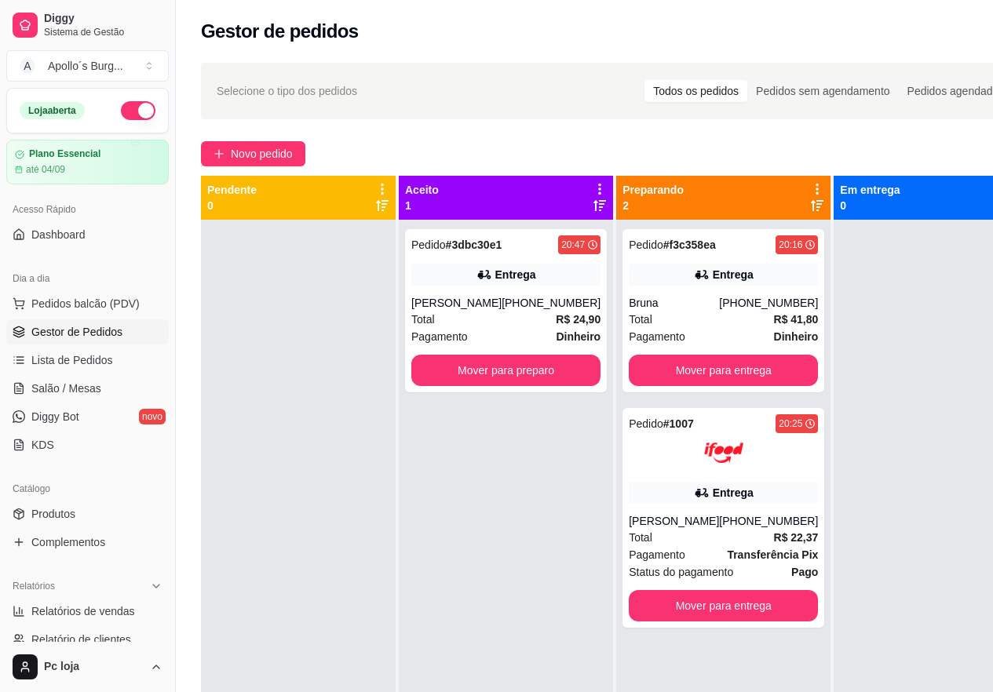
click at [885, 393] on div at bounding box center [931, 566] width 195 height 692
click at [538, 385] on button "Mover para preparo" at bounding box center [505, 370] width 189 height 31
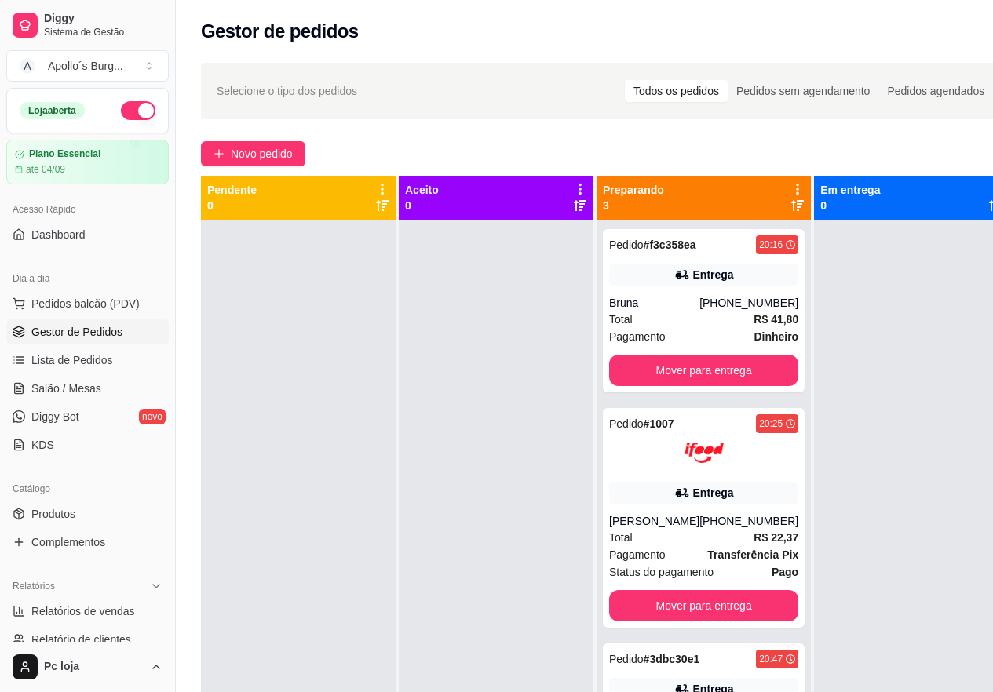
click at [359, 509] on div at bounding box center [298, 566] width 195 height 692
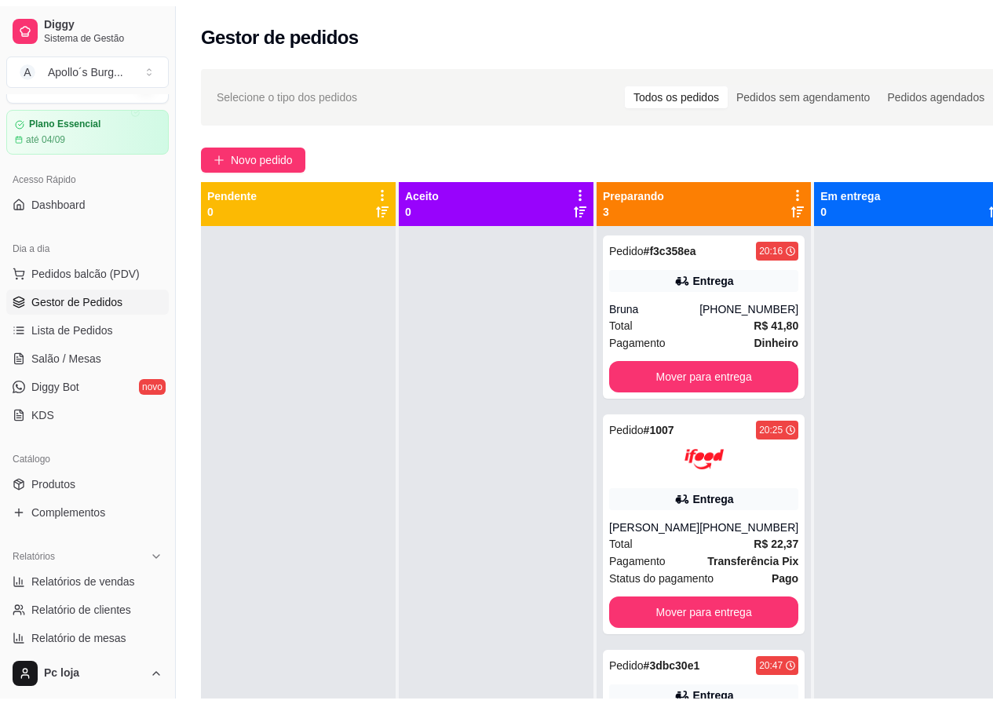
scroll to position [78, 0]
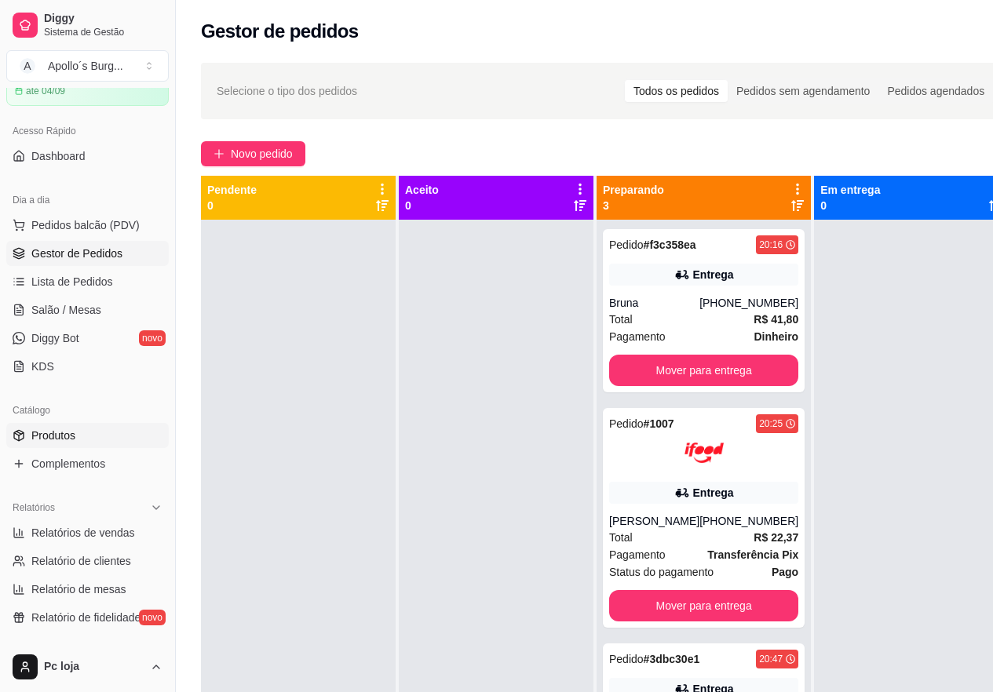
click at [61, 428] on span "Produtos" at bounding box center [53, 436] width 44 height 16
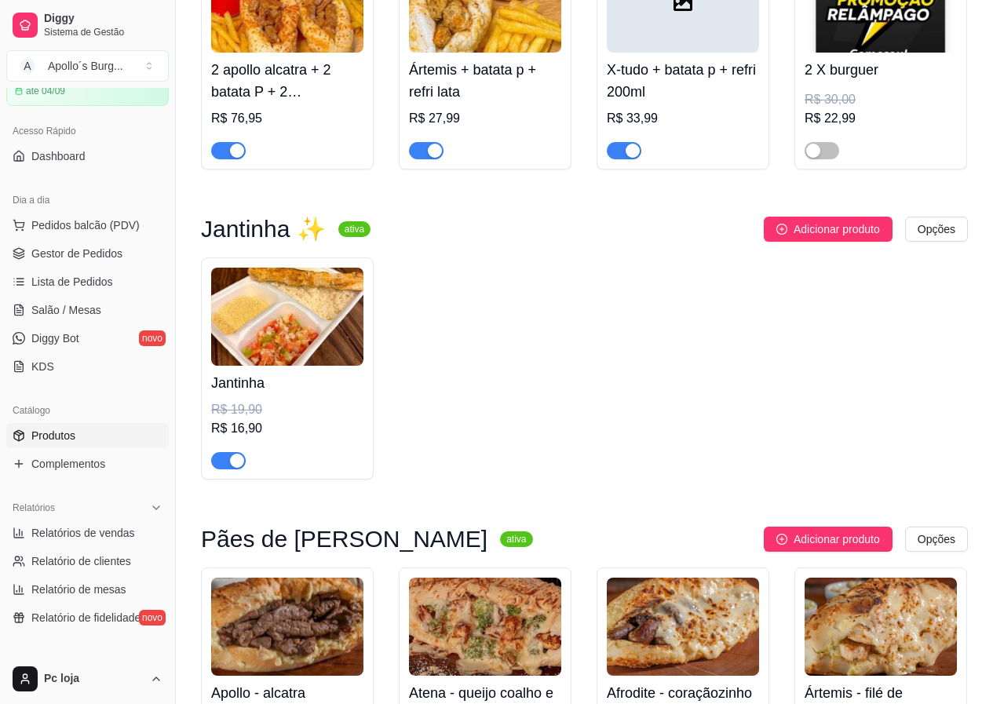
scroll to position [314, 0]
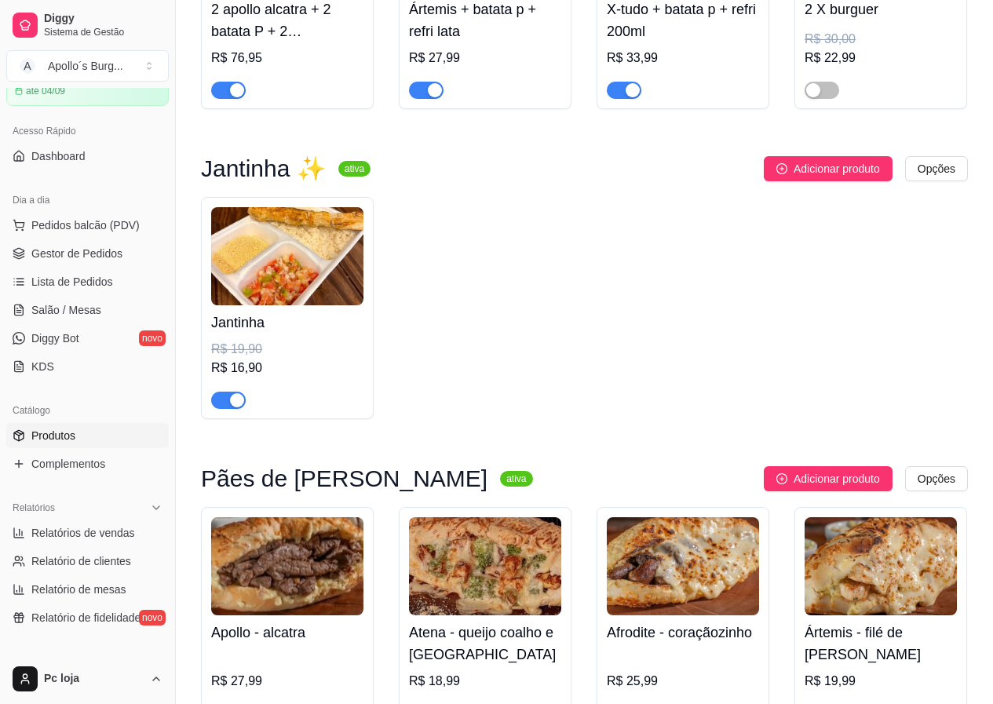
click at [319, 290] on img at bounding box center [287, 256] width 152 height 98
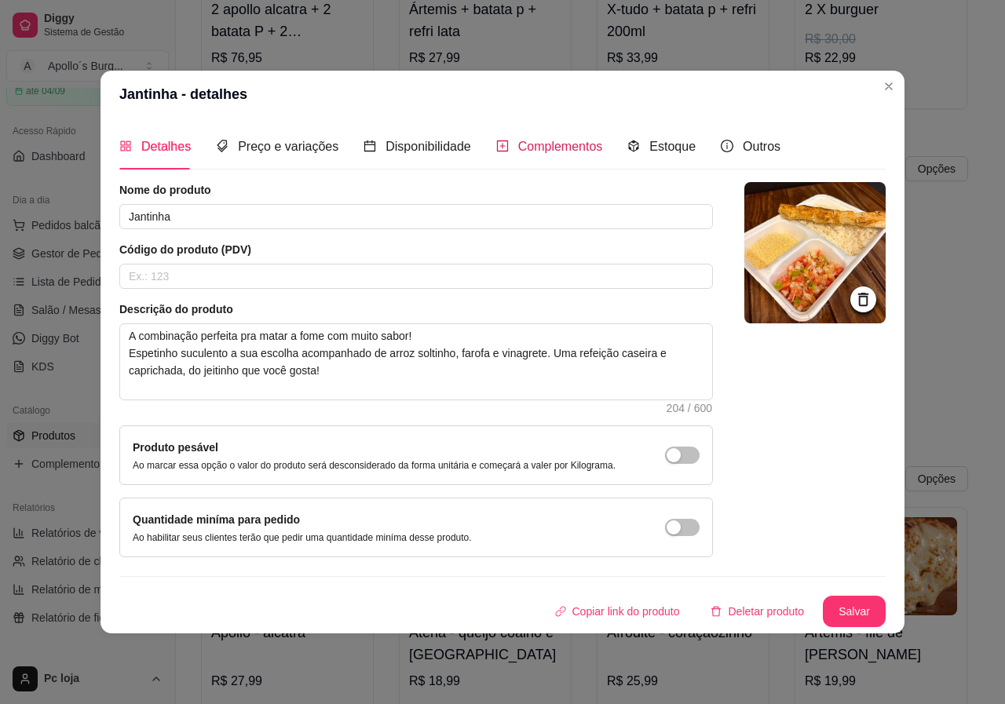
click at [550, 149] on span "Complementos" at bounding box center [560, 146] width 85 height 13
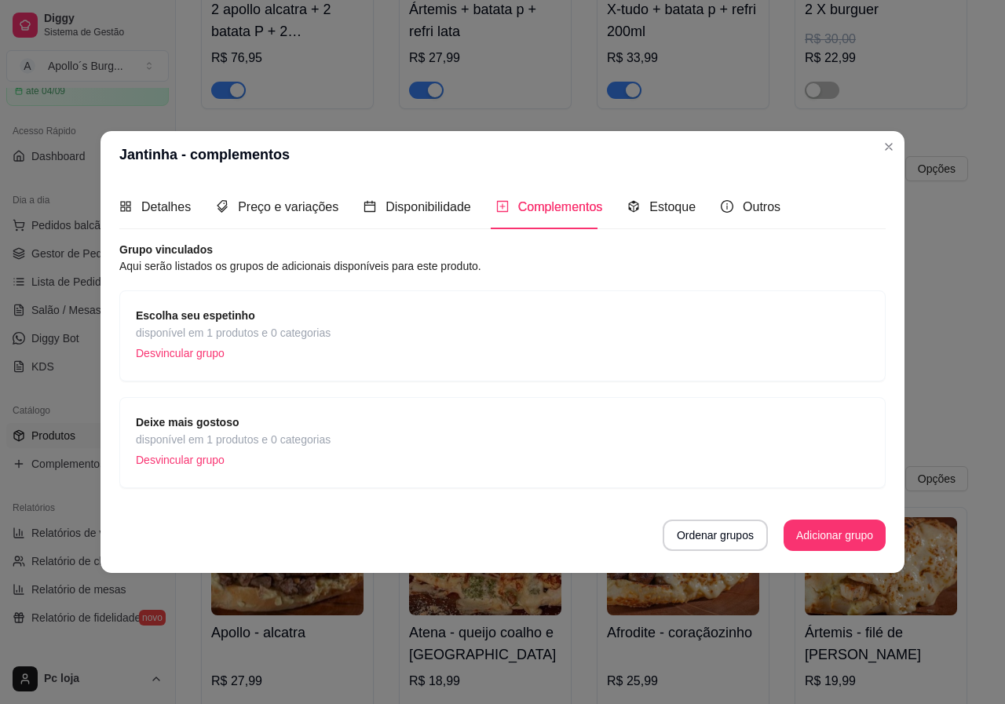
click at [273, 331] on span "disponível em 1 produtos e 0 categorias" at bounding box center [233, 332] width 195 height 17
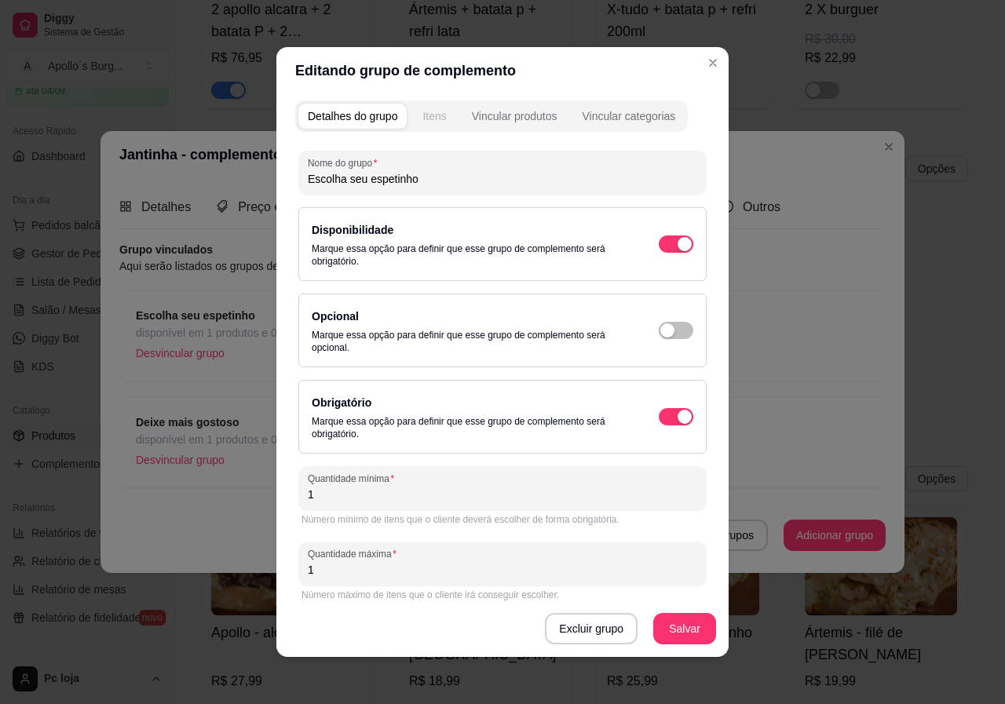
click at [422, 112] on div "Itens" at bounding box center [434, 116] width 24 height 16
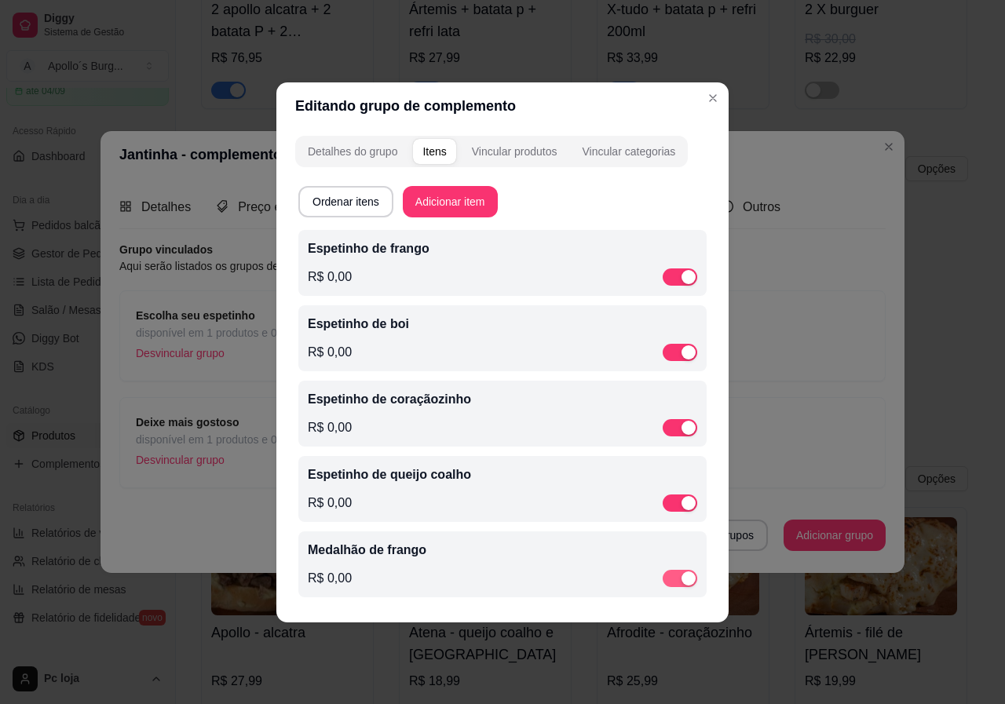
click at [688, 579] on div "button" at bounding box center [688, 578] width 14 height 14
click at [700, 604] on div "Espetinho de frango R$ 0,00 Espetinho de boi R$ 0,00 Espetinho de coraçãozinho …" at bounding box center [502, 418] width 408 height 377
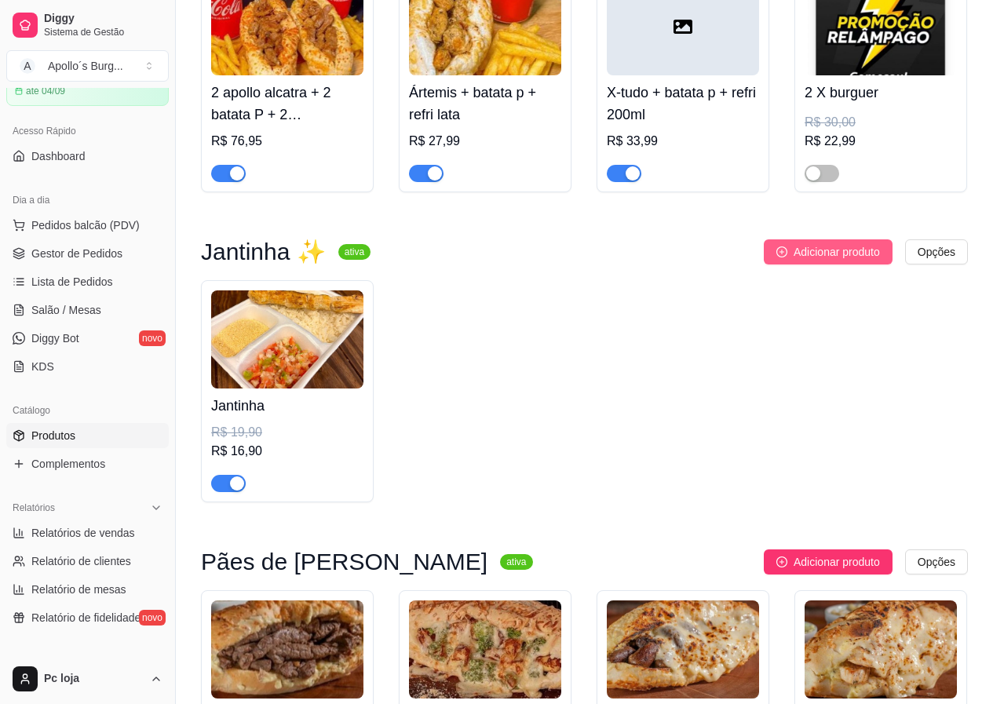
scroll to position [0, 0]
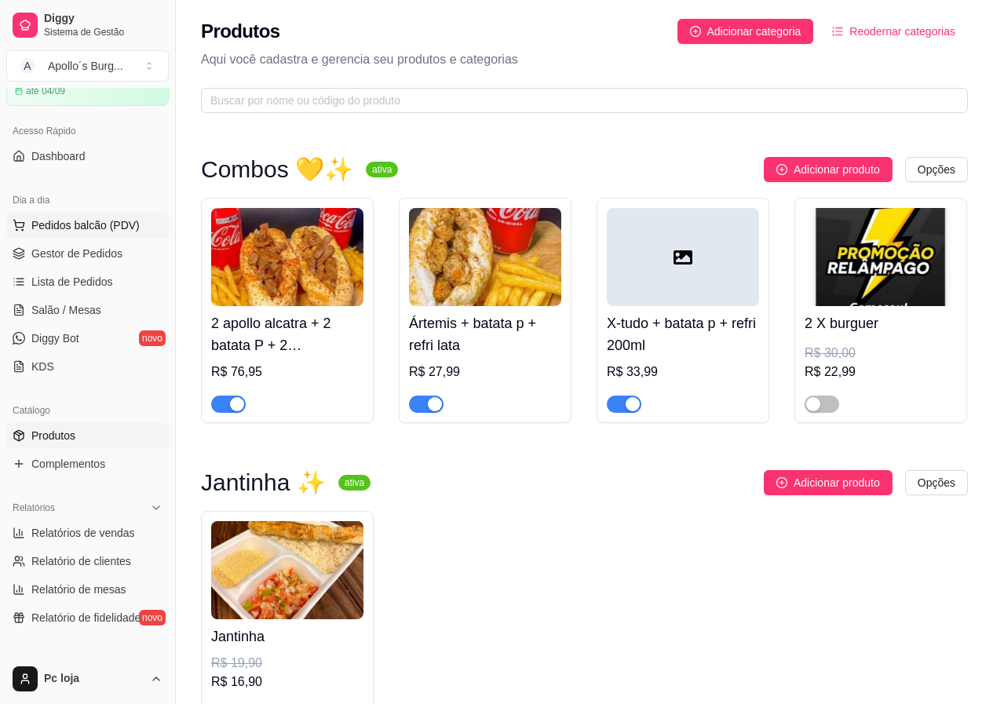
click at [67, 225] on span "Pedidos balcão (PDV)" at bounding box center [85, 225] width 108 height 16
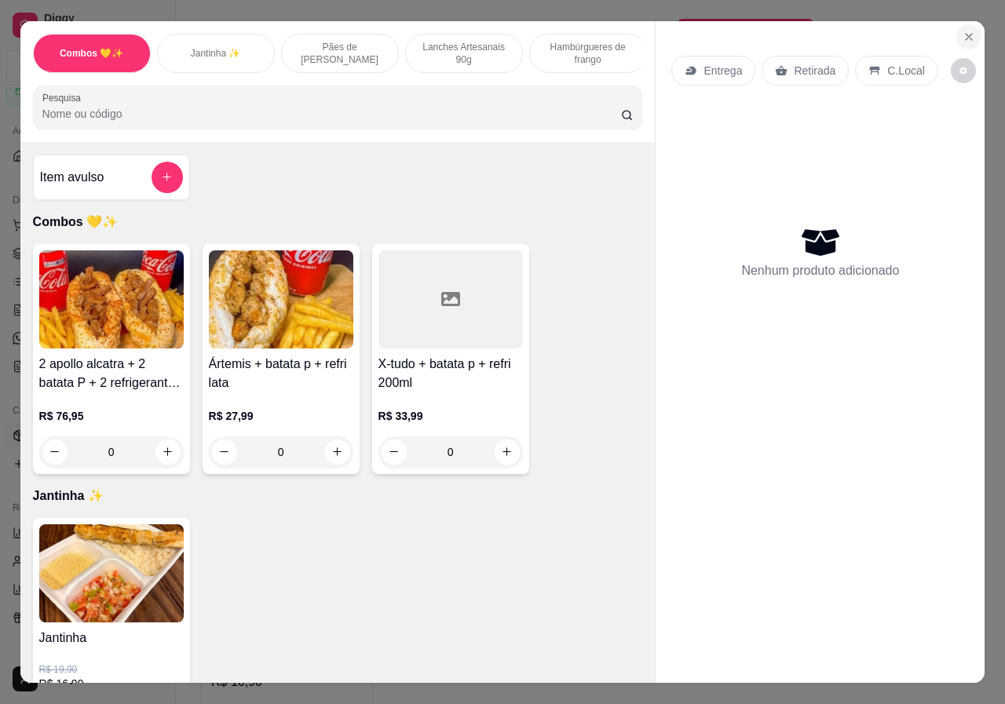
click at [965, 35] on icon "Close" at bounding box center [968, 37] width 13 height 13
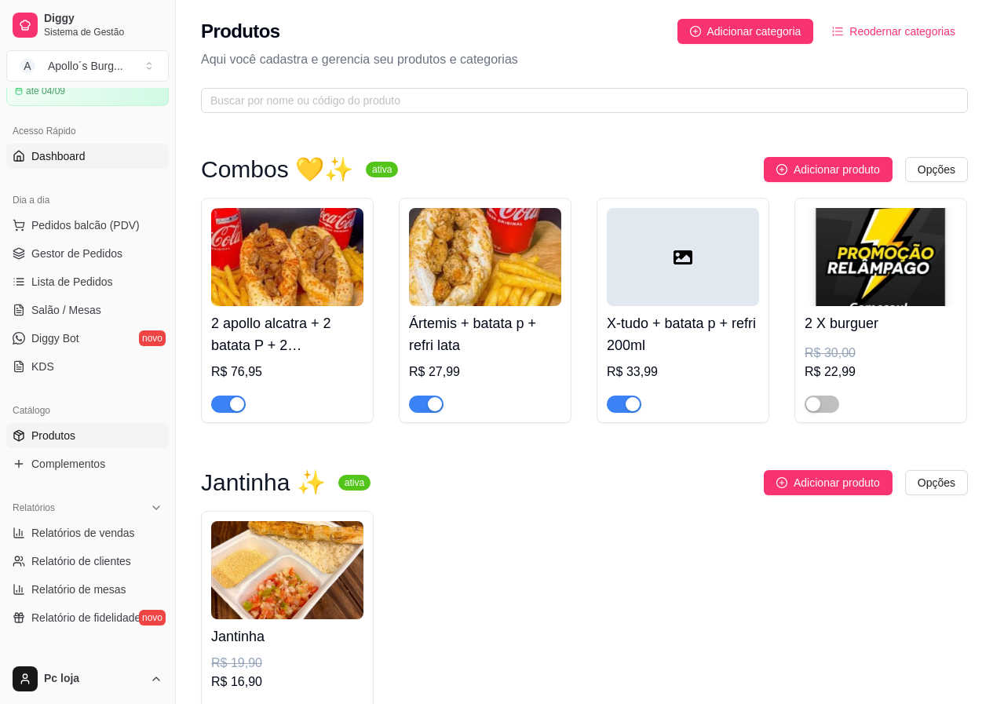
click at [58, 164] on link "Dashboard" at bounding box center [87, 156] width 162 height 25
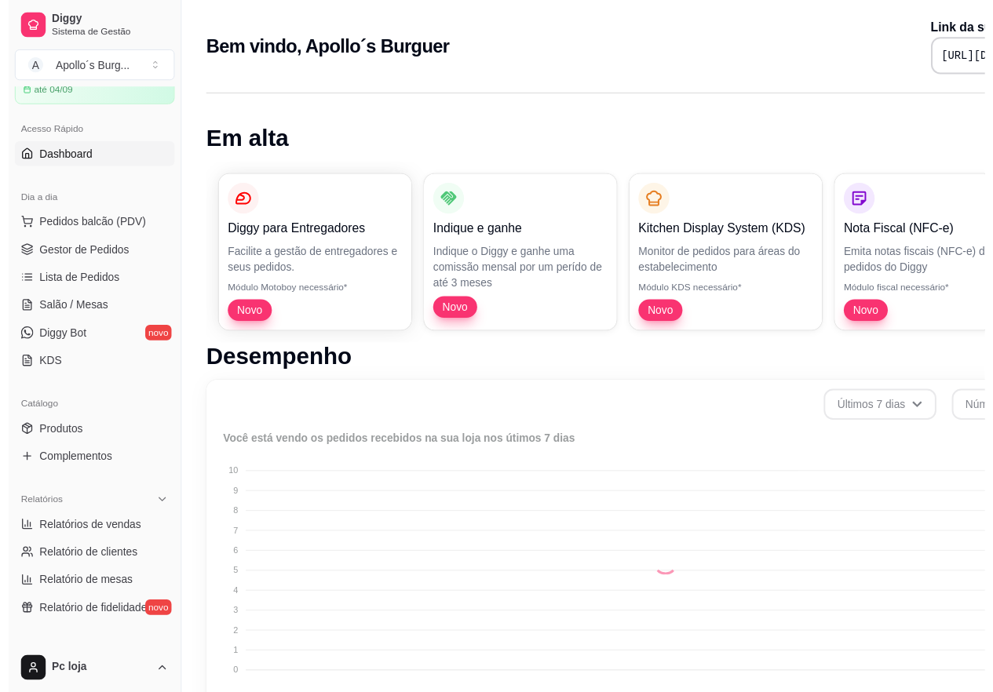
scroll to position [415, 0]
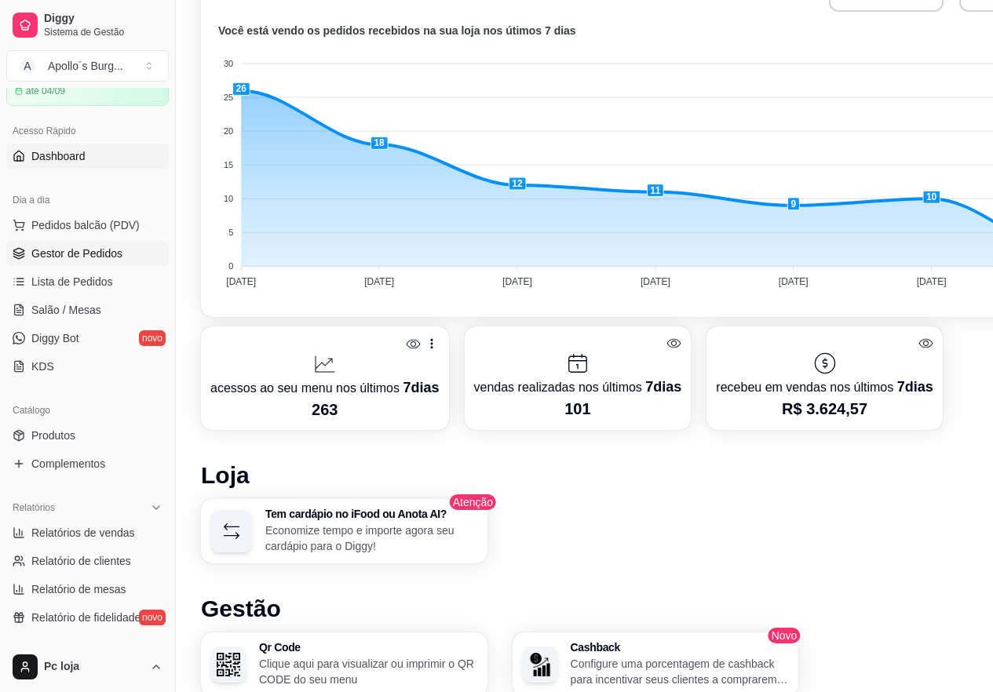
click at [119, 248] on span "Gestor de Pedidos" at bounding box center [76, 254] width 91 height 16
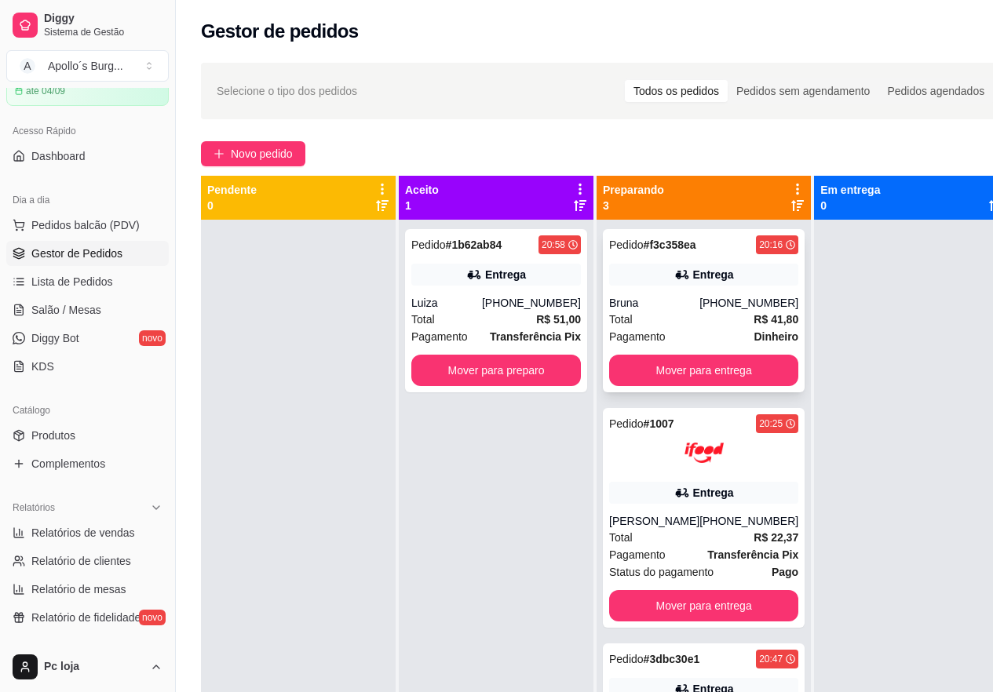
click at [732, 250] on div "Pedido # f3c358ea 20:16" at bounding box center [703, 244] width 189 height 19
click at [655, 327] on div "Total R$ 41,80" at bounding box center [703, 319] width 189 height 17
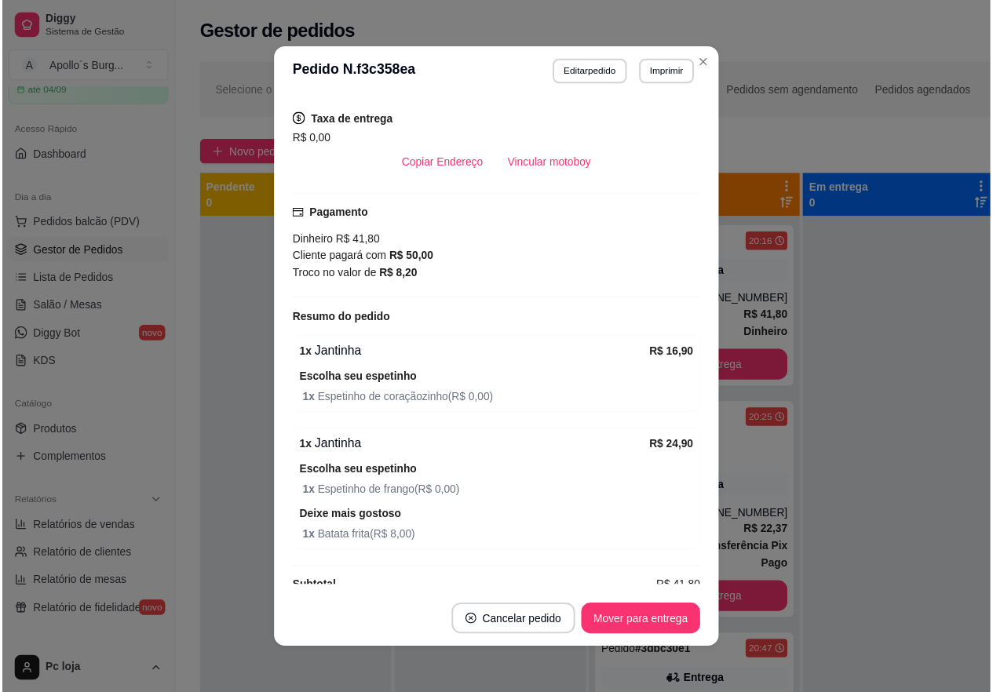
scroll to position [314, 0]
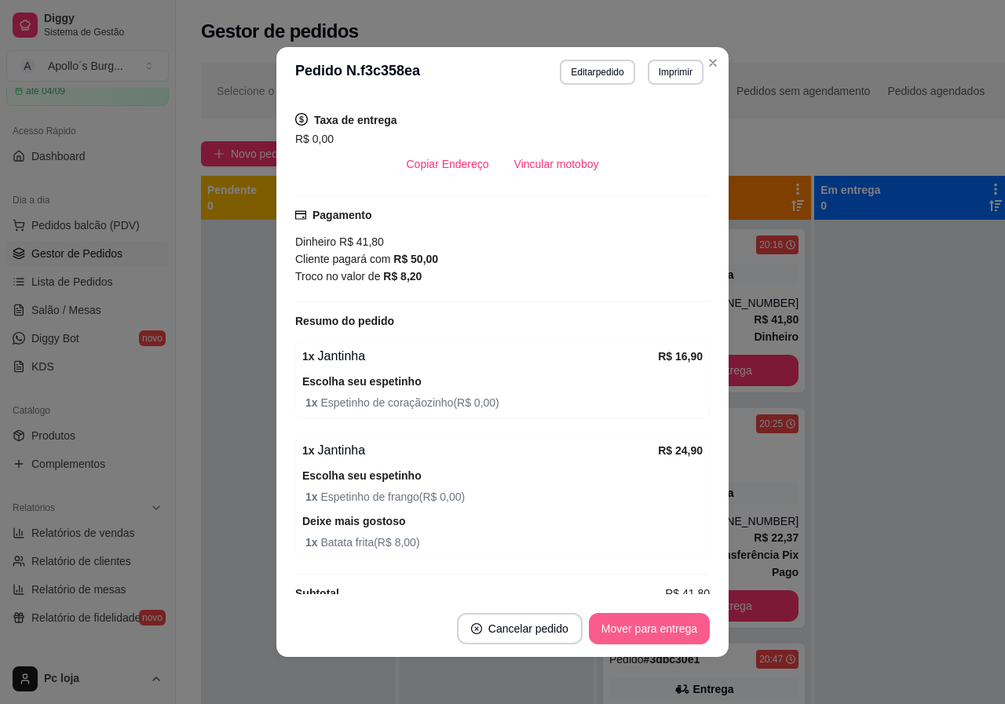
click at [664, 632] on button "Mover para entrega" at bounding box center [649, 628] width 121 height 31
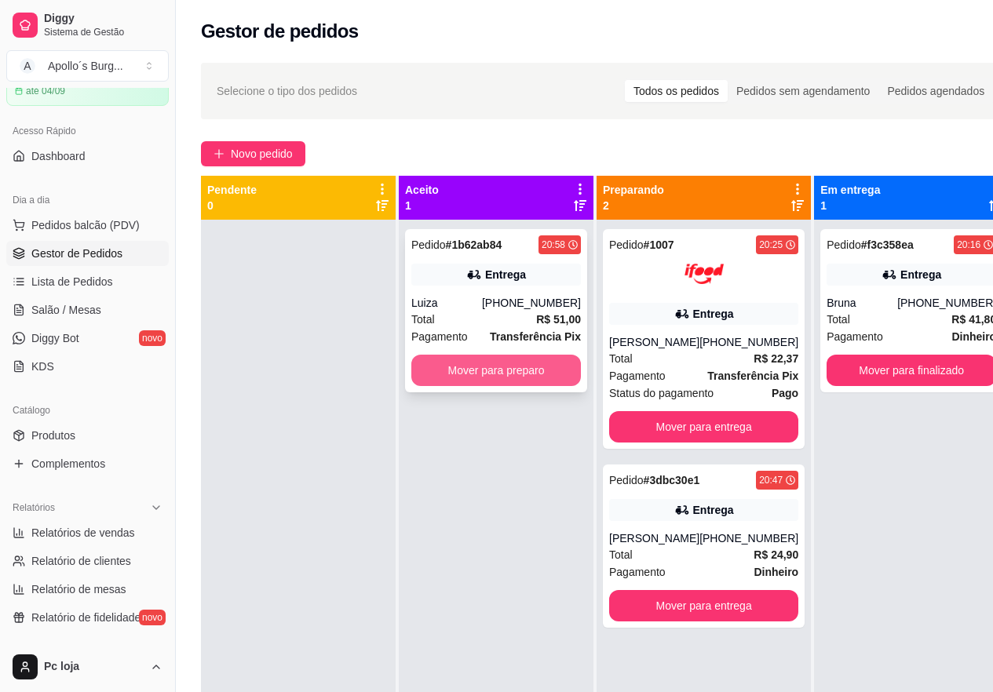
click at [550, 374] on button "Mover para preparo" at bounding box center [496, 370] width 170 height 31
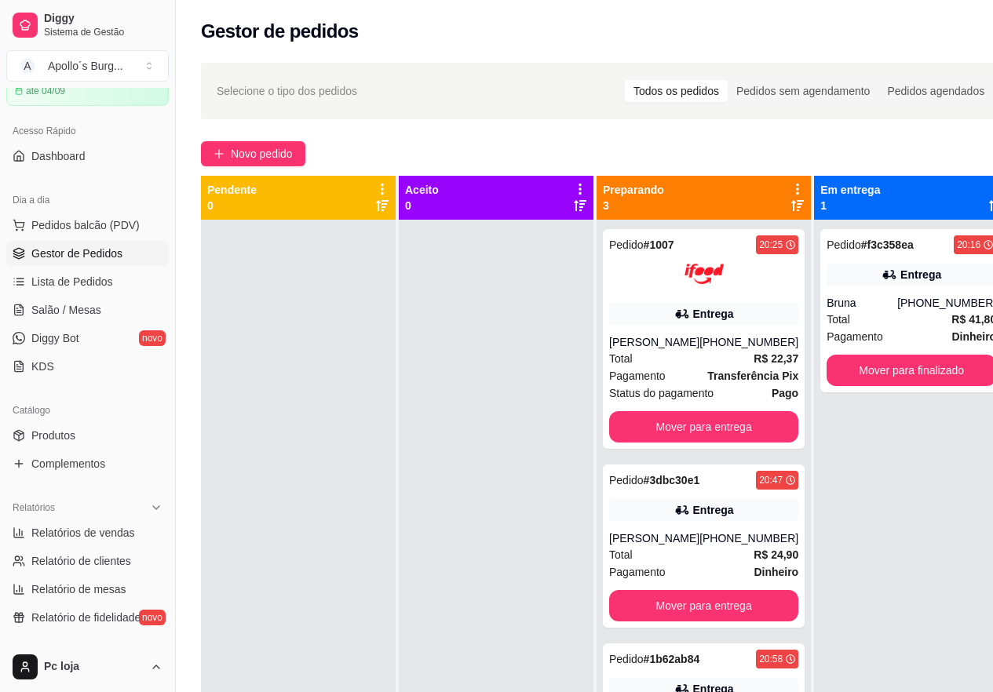
scroll to position [44, 0]
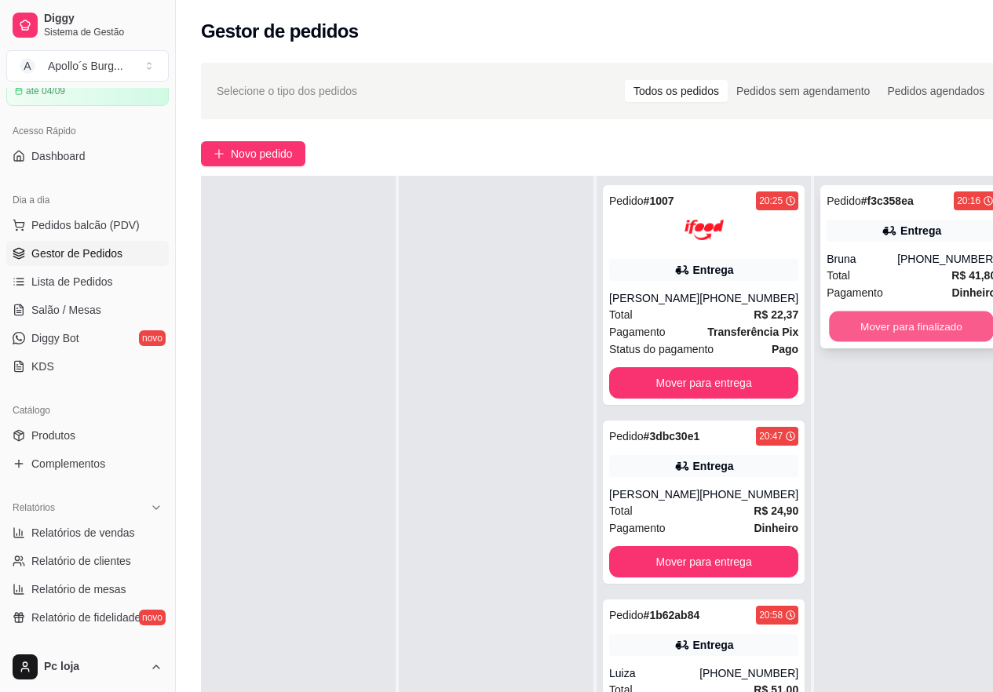
click at [904, 322] on button "Mover para finalizado" at bounding box center [911, 327] width 165 height 31
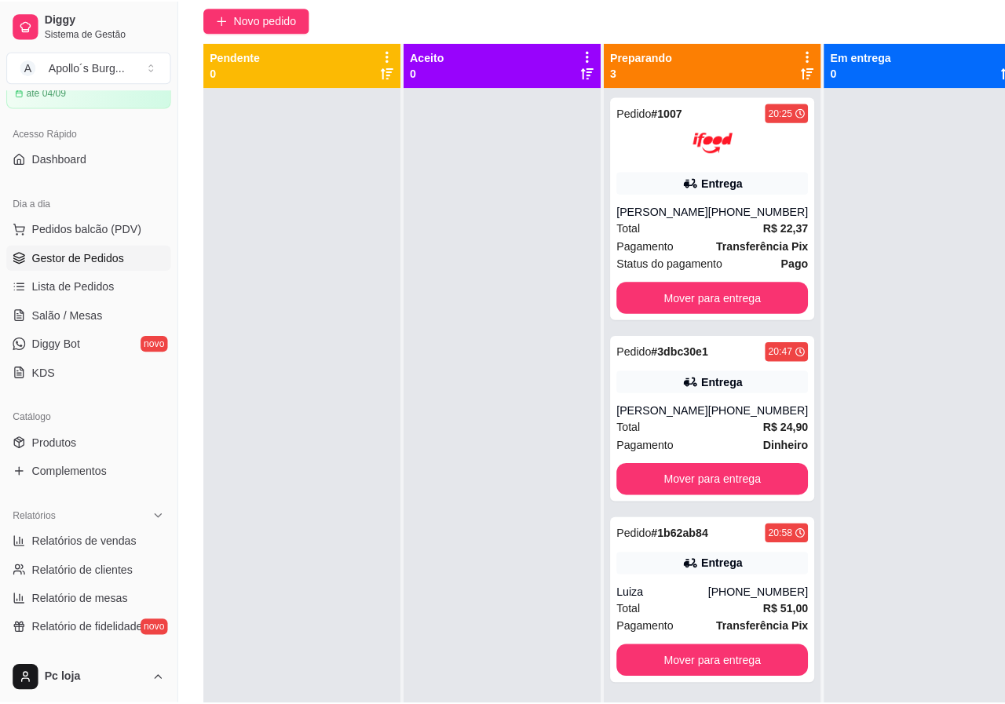
scroll to position [0, 0]
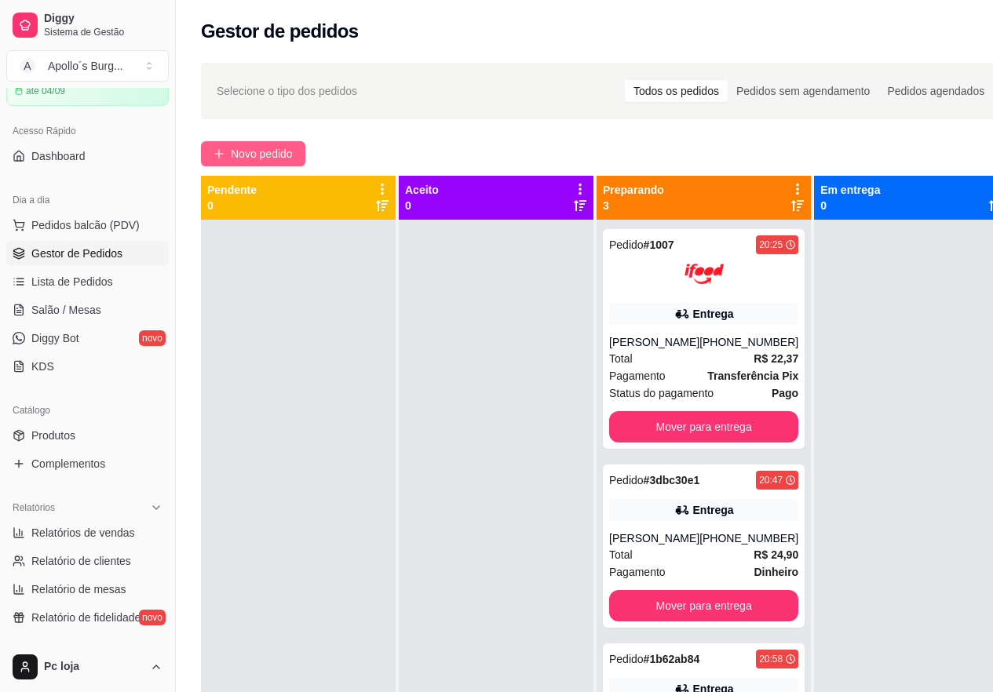
click at [273, 148] on span "Novo pedido" at bounding box center [262, 153] width 62 height 17
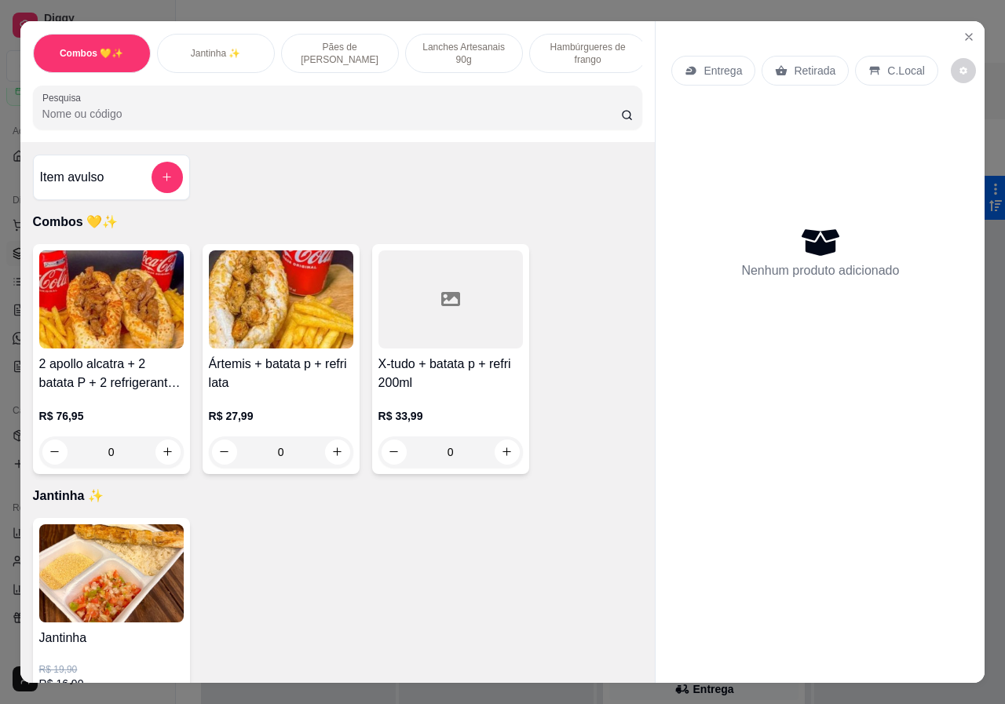
click at [460, 46] on p "Lanches Artesanais 90g" at bounding box center [463, 53] width 91 height 25
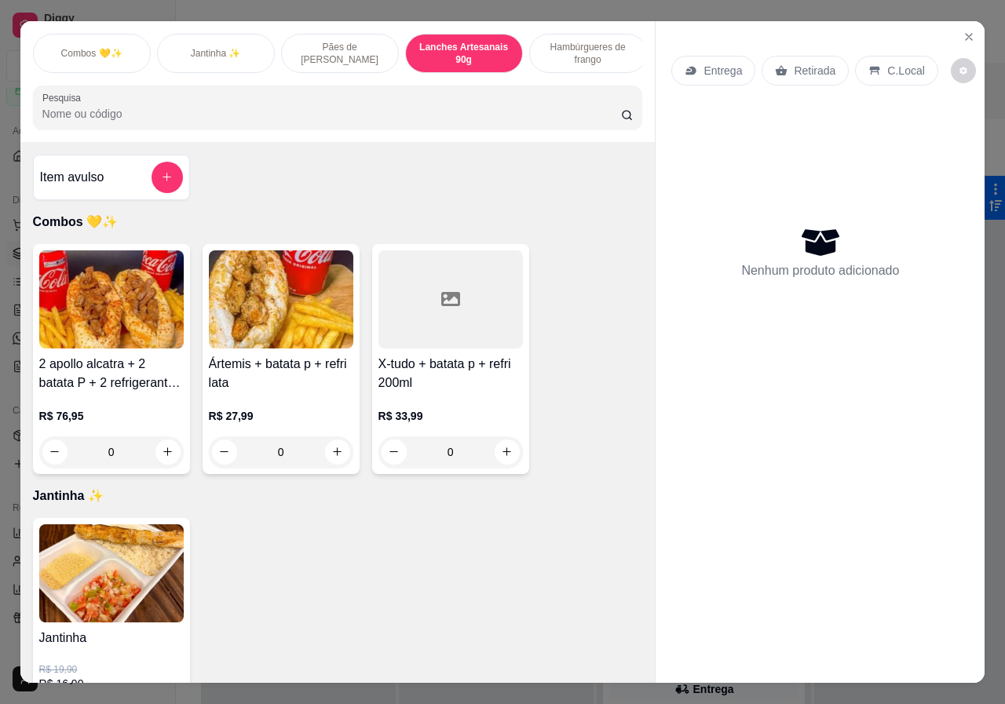
scroll to position [35, 0]
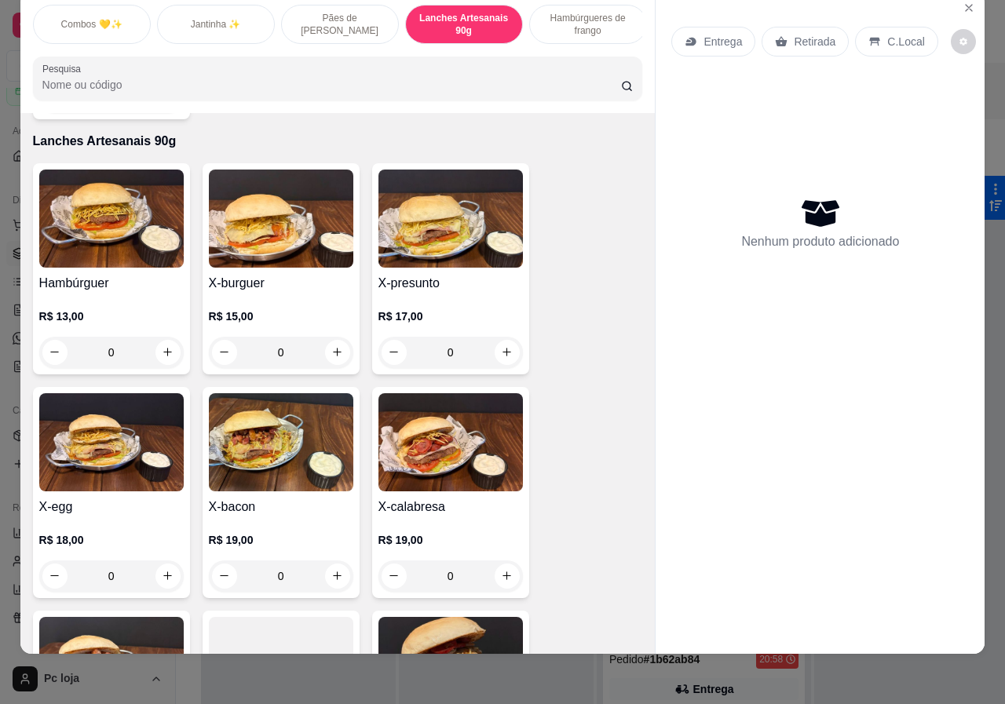
click at [132, 274] on h4 "Hambúrguer" at bounding box center [111, 283] width 144 height 19
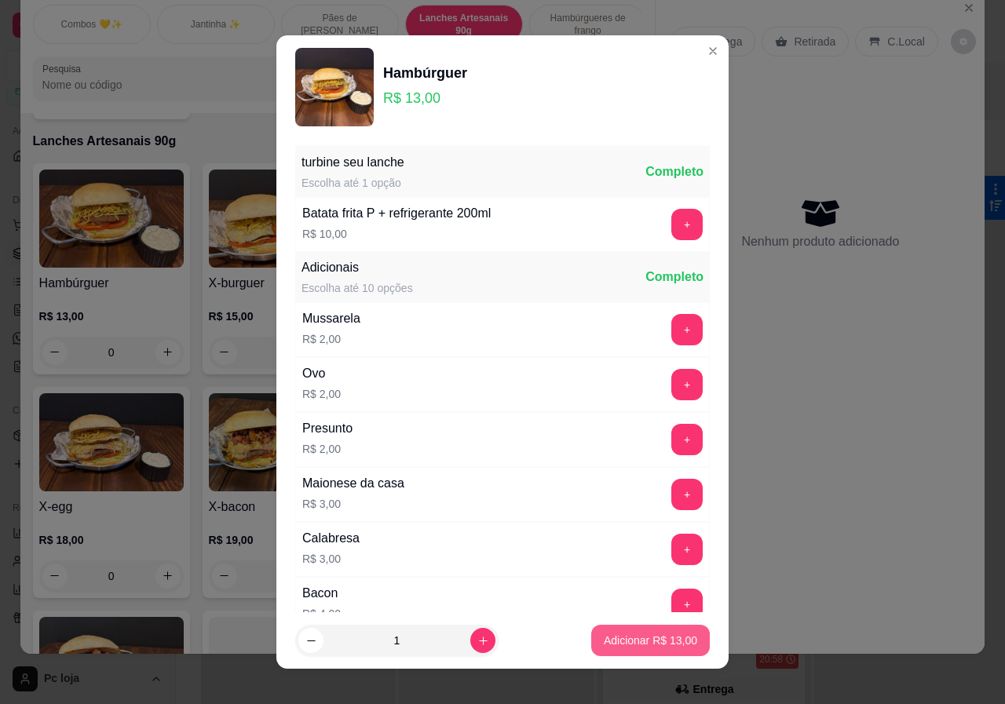
click at [644, 643] on p "Adicionar R$ 13,00" at bounding box center [650, 641] width 93 height 16
type input "1"
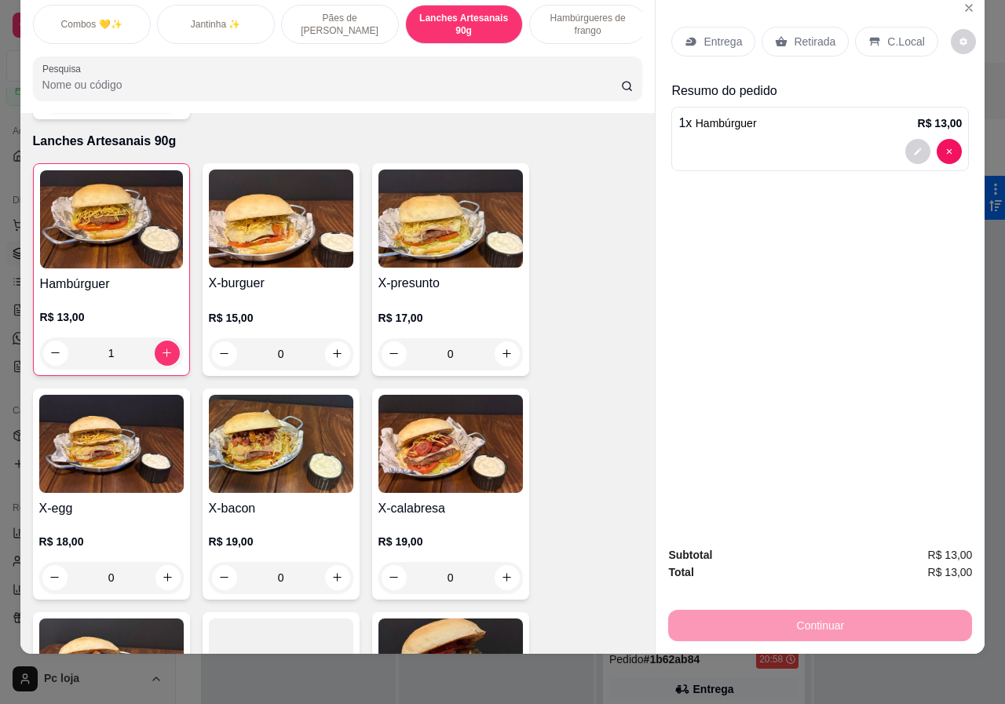
click at [815, 34] on p "Retirada" at bounding box center [815, 42] width 42 height 16
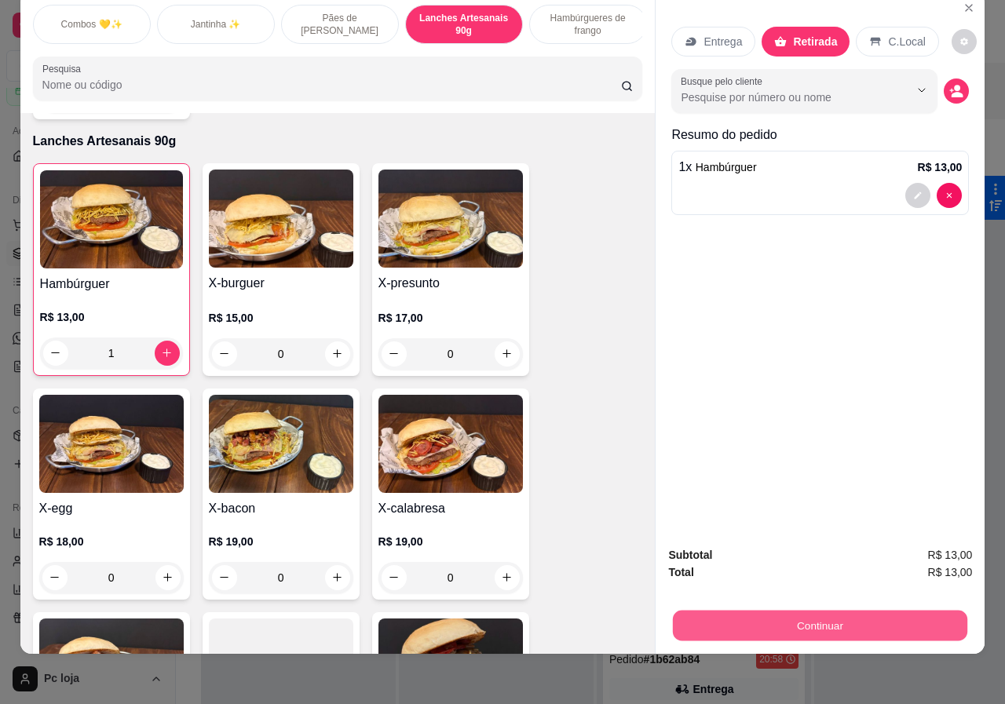
click at [833, 611] on button "Continuar" at bounding box center [820, 626] width 294 height 31
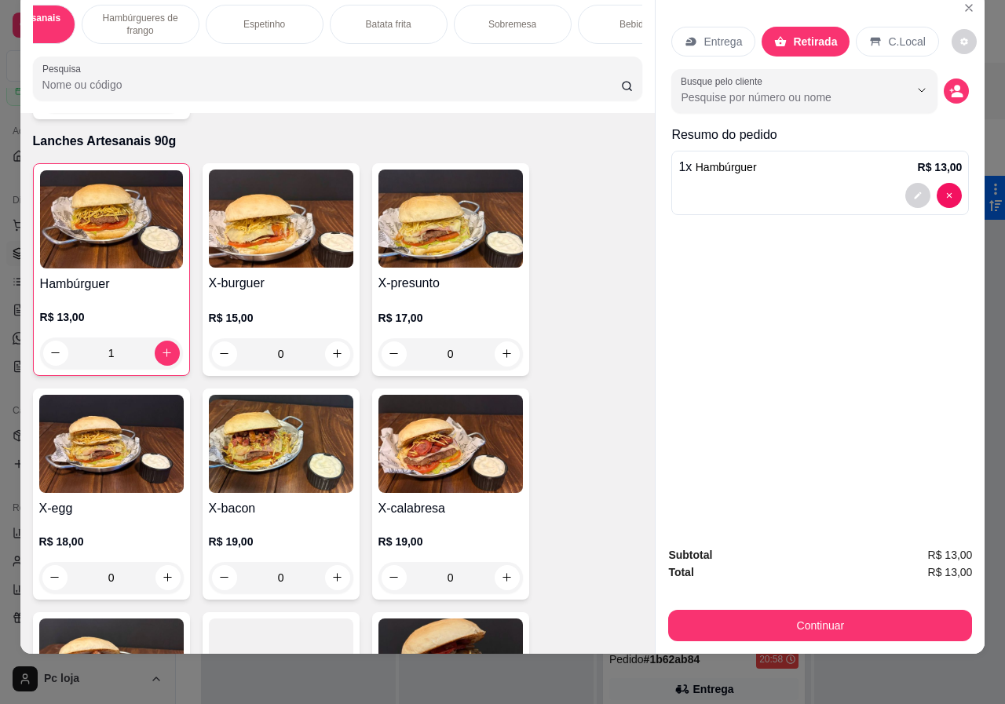
scroll to position [0, 500]
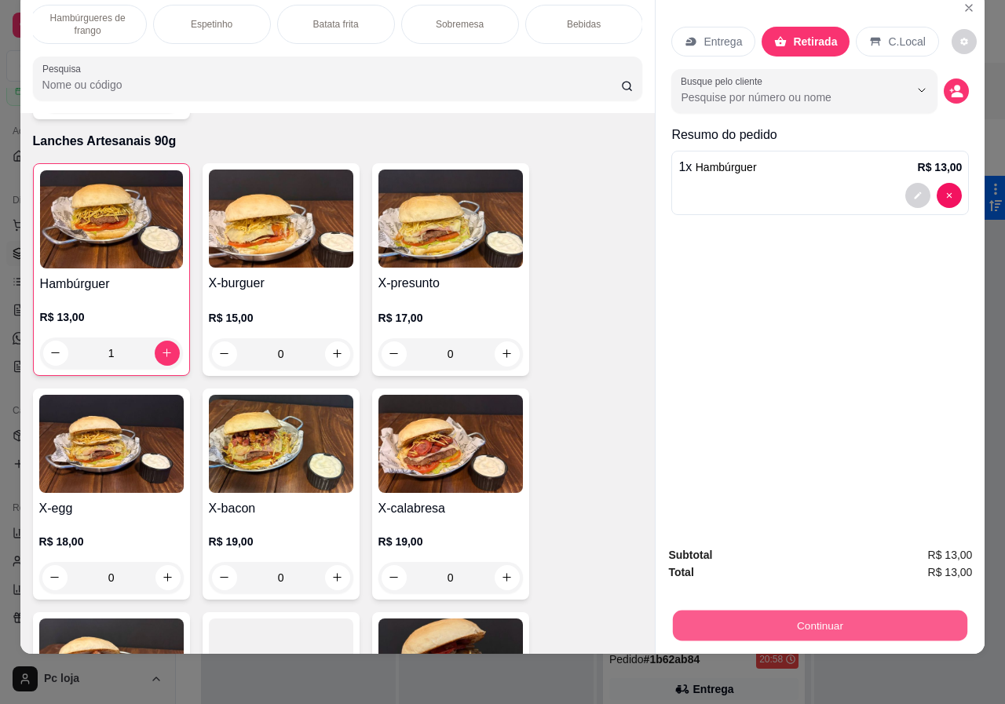
click at [786, 611] on button "Continuar" at bounding box center [820, 626] width 294 height 31
click at [793, 611] on button "Continuar" at bounding box center [820, 626] width 294 height 31
click at [773, 617] on button "Continuar" at bounding box center [820, 625] width 304 height 31
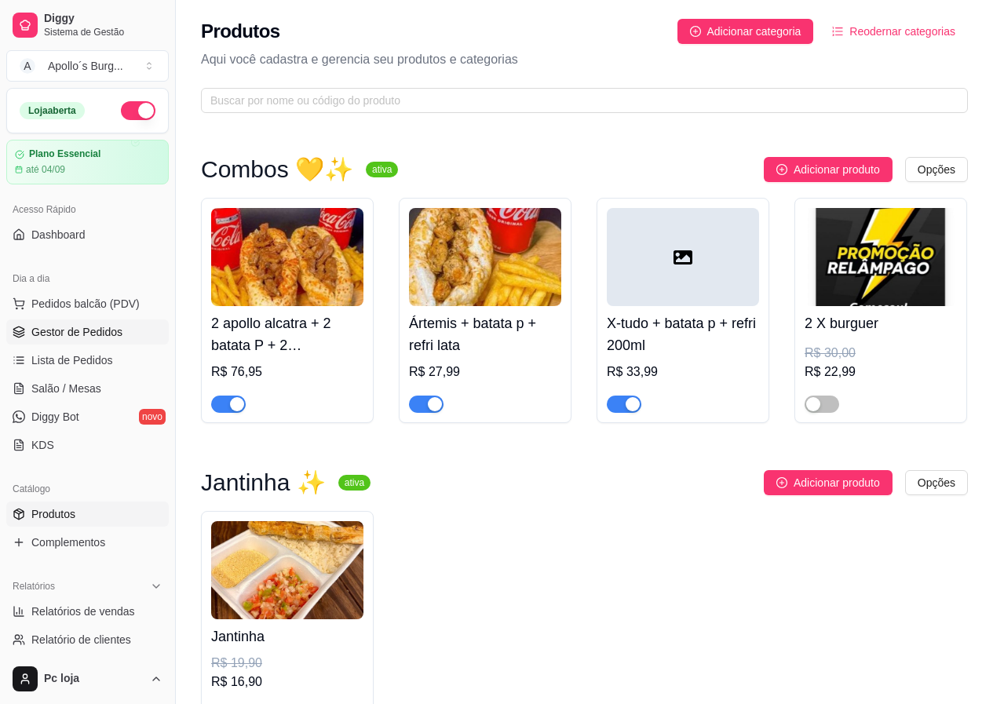
click at [66, 335] on span "Gestor de Pedidos" at bounding box center [76, 332] width 91 height 16
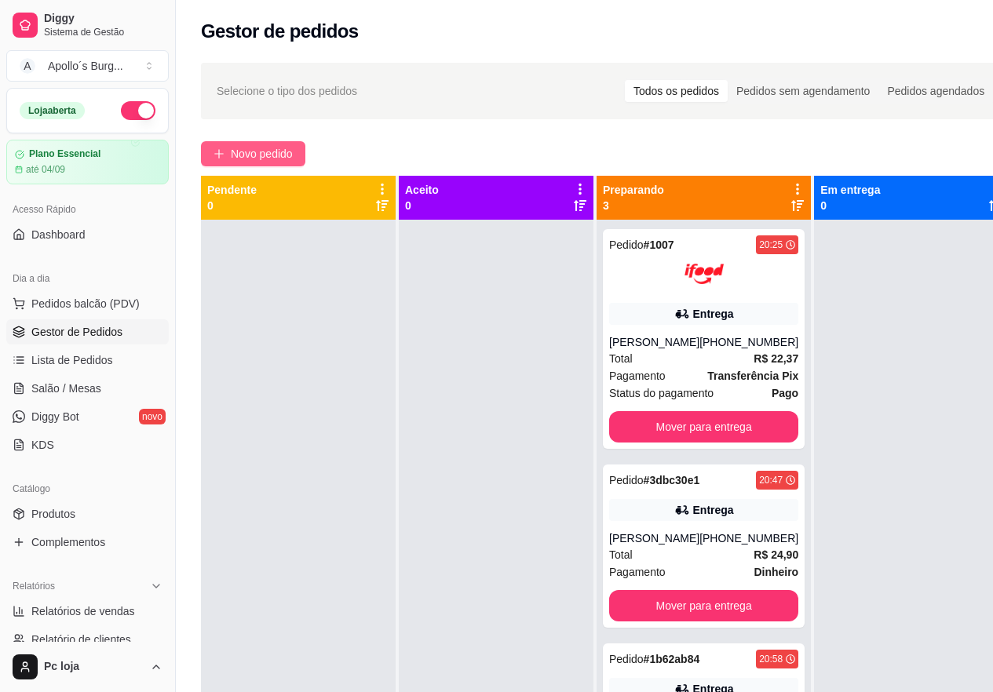
click at [265, 155] on span "Novo pedido" at bounding box center [262, 153] width 62 height 17
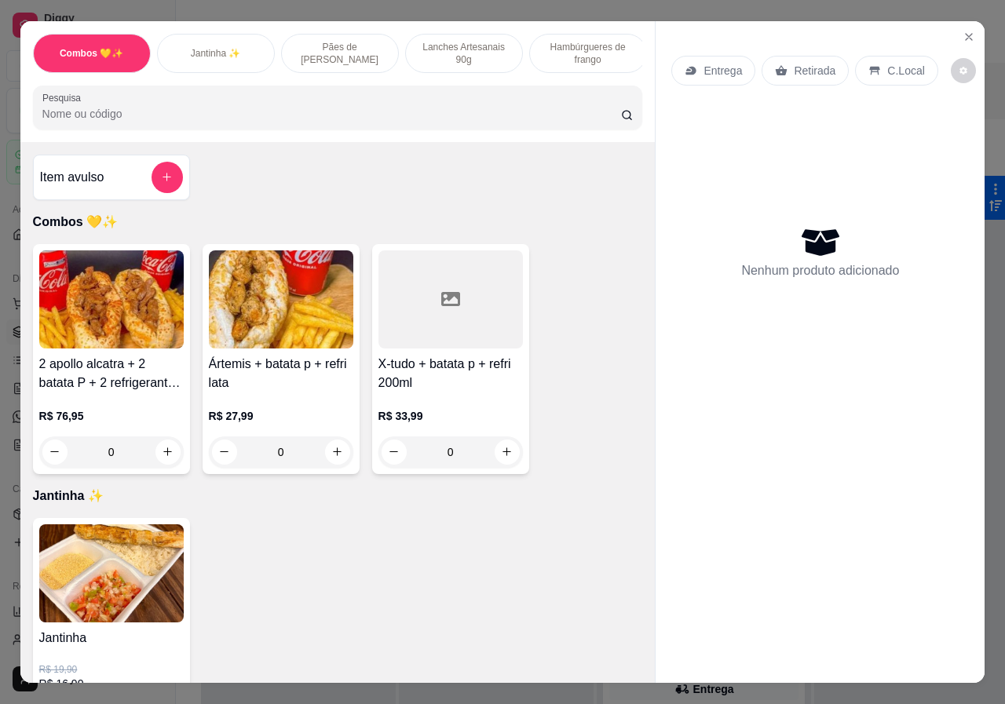
click at [474, 57] on p "Lanches Artesanais 90g" at bounding box center [463, 53] width 91 height 25
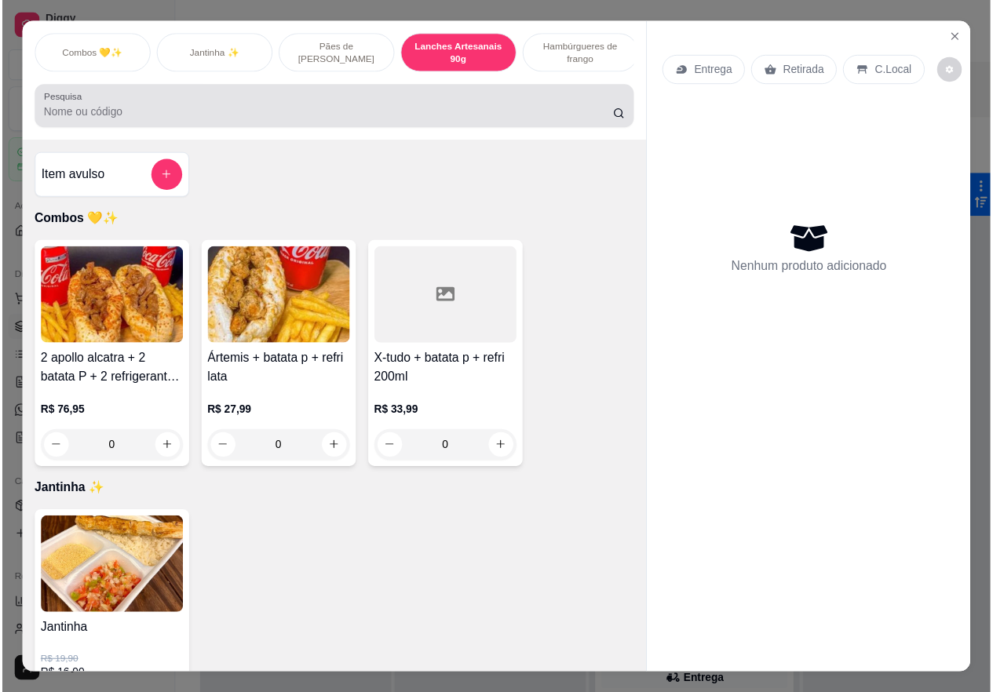
scroll to position [35, 0]
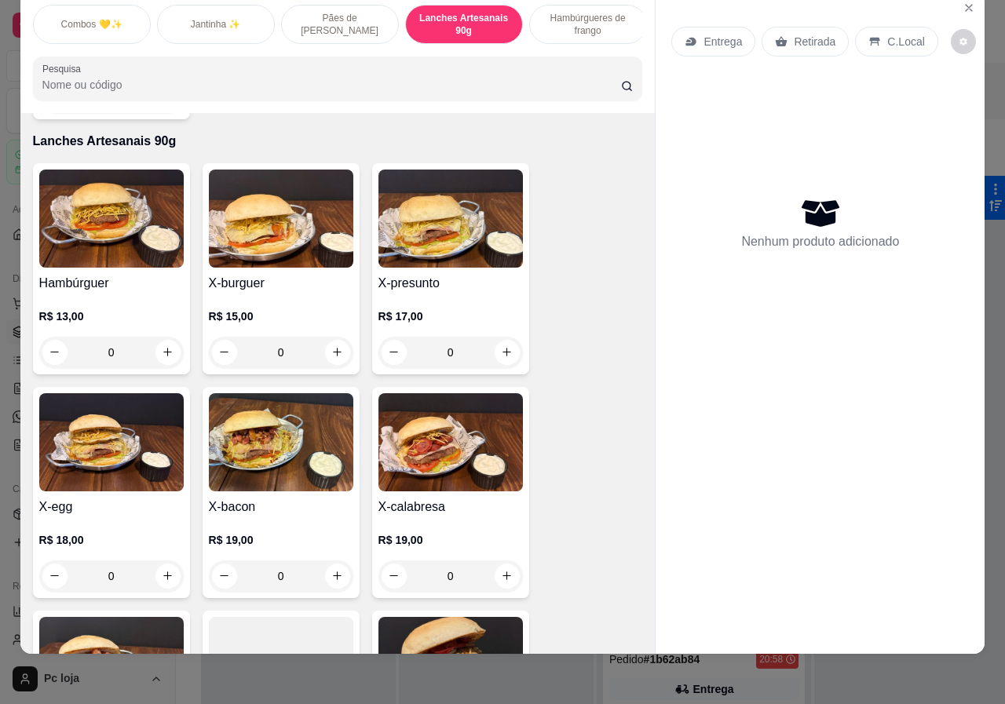
click at [126, 274] on h4 "Hambúrguer" at bounding box center [111, 283] width 144 height 19
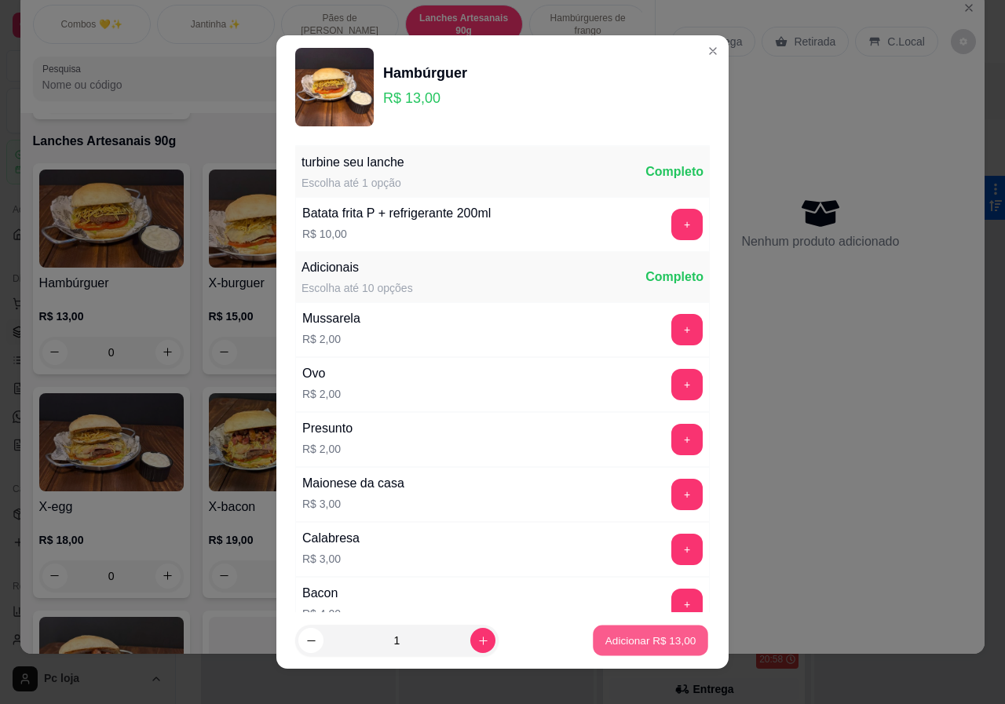
click at [626, 643] on p "Adicionar R$ 13,00" at bounding box center [650, 640] width 91 height 15
type input "1"
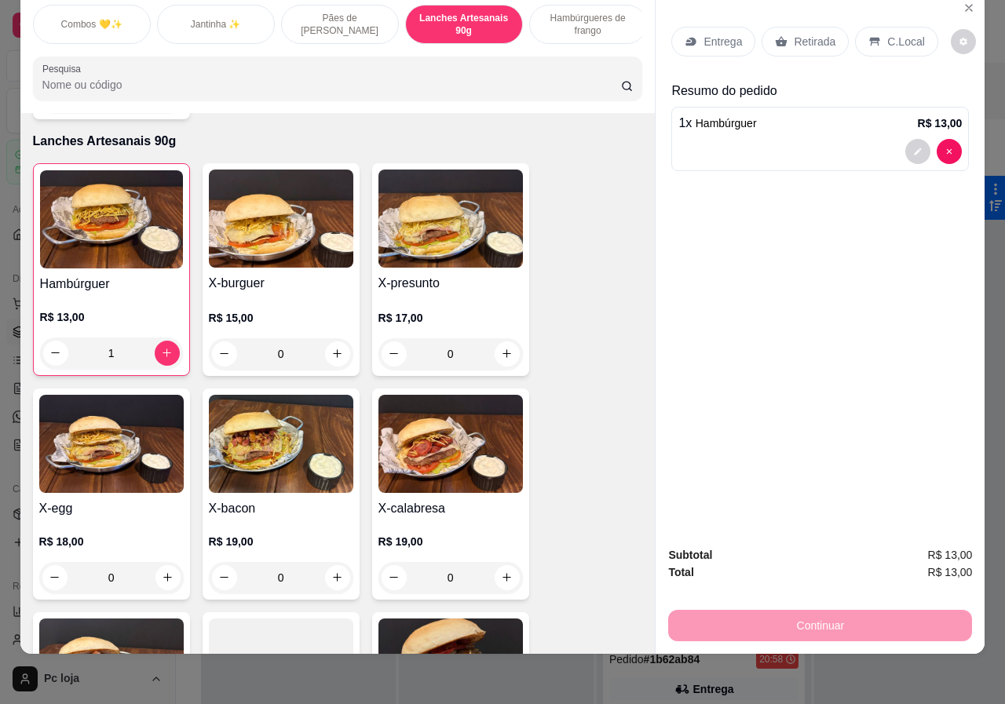
click at [802, 34] on p "Retirada" at bounding box center [815, 42] width 42 height 16
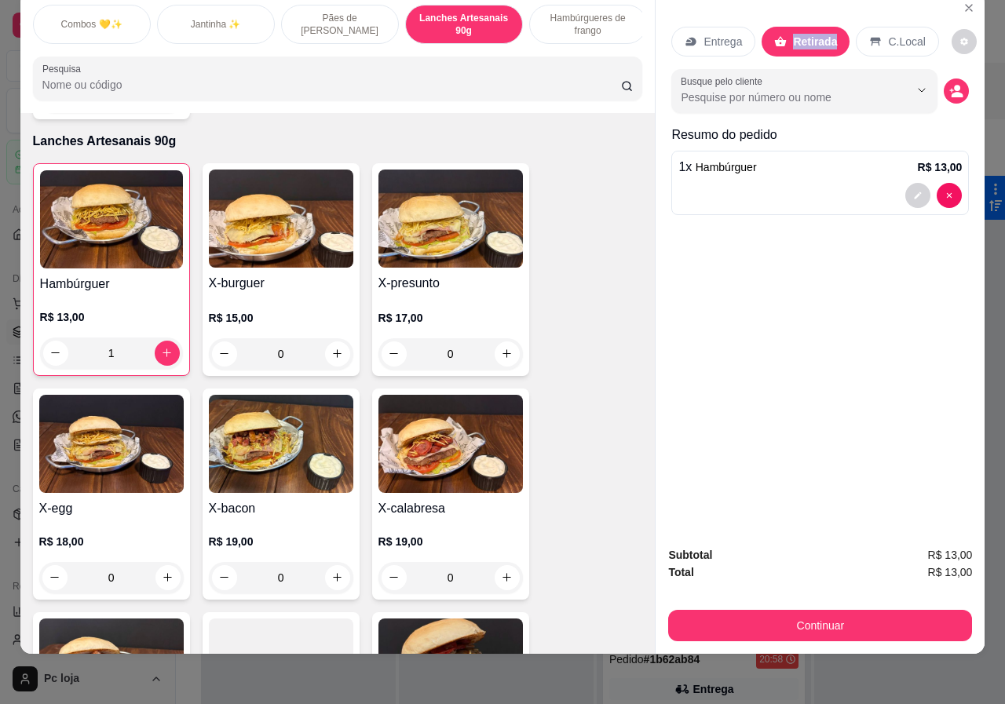
click at [802, 34] on p "Retirada" at bounding box center [815, 42] width 44 height 16
click at [845, 616] on button "Continuar" at bounding box center [820, 625] width 304 height 31
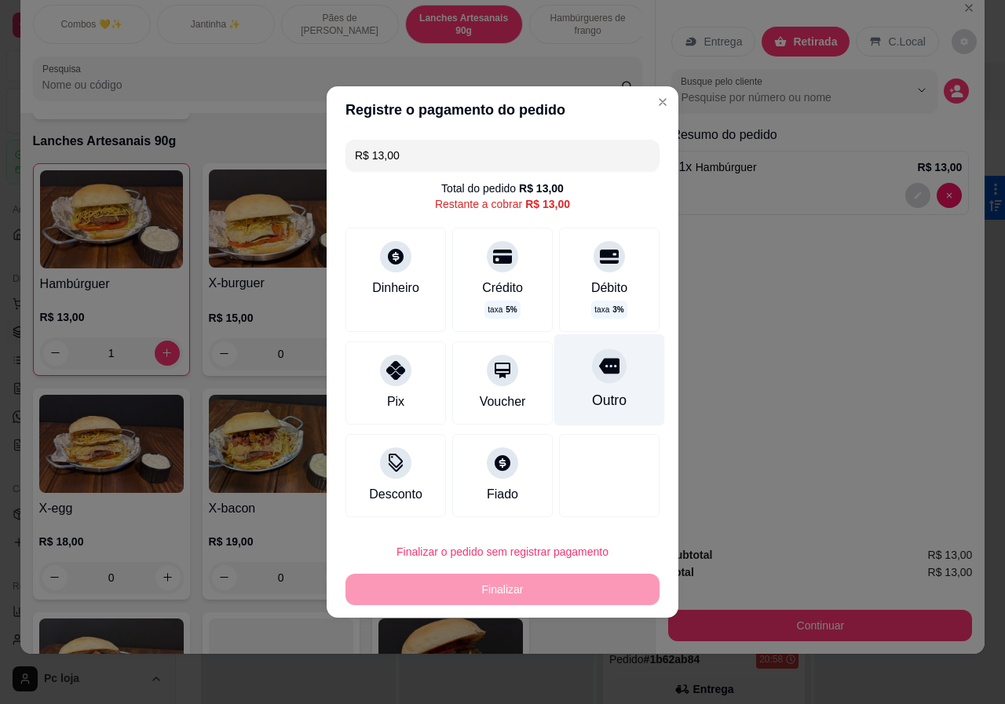
click at [601, 383] on div at bounding box center [609, 365] width 35 height 35
type input "R$ 0,00"
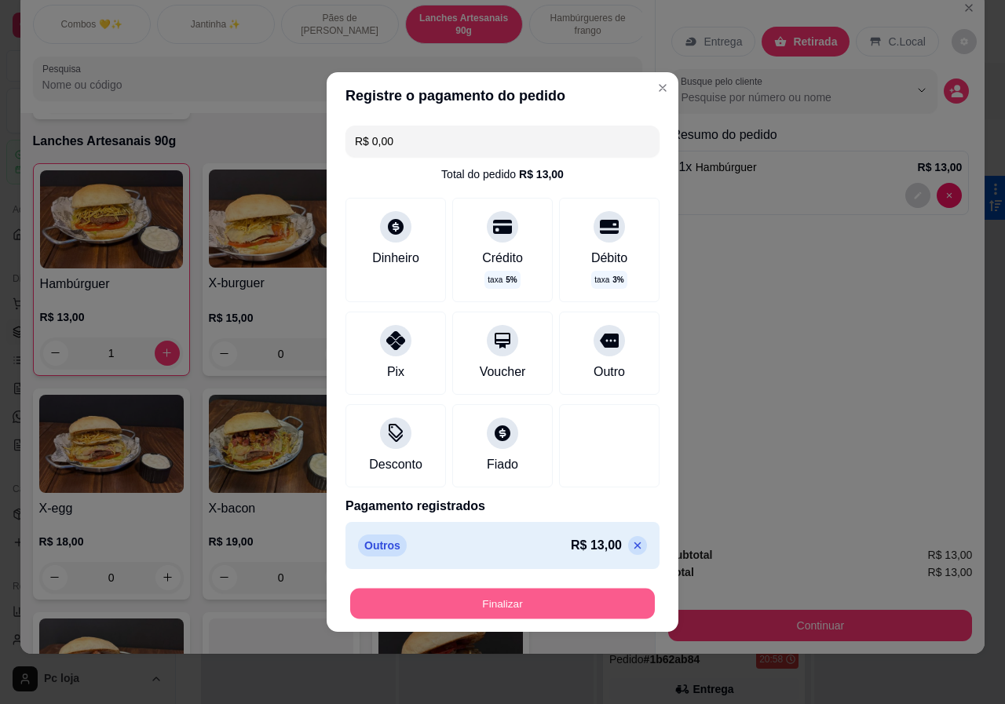
click at [581, 601] on button "Finalizar" at bounding box center [502, 604] width 305 height 31
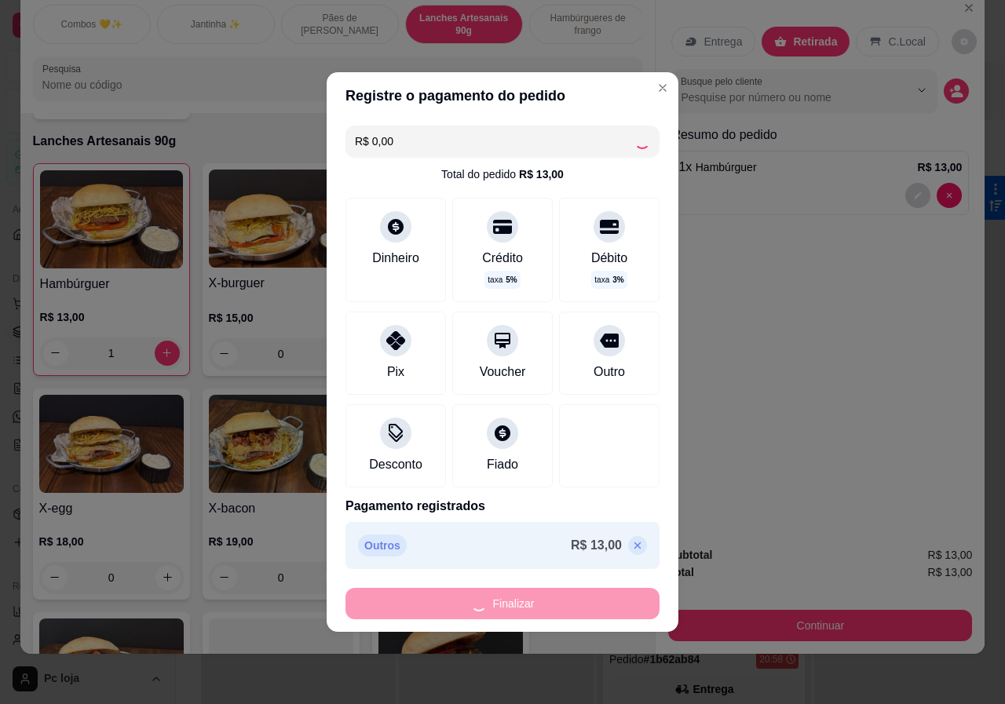
type input "0"
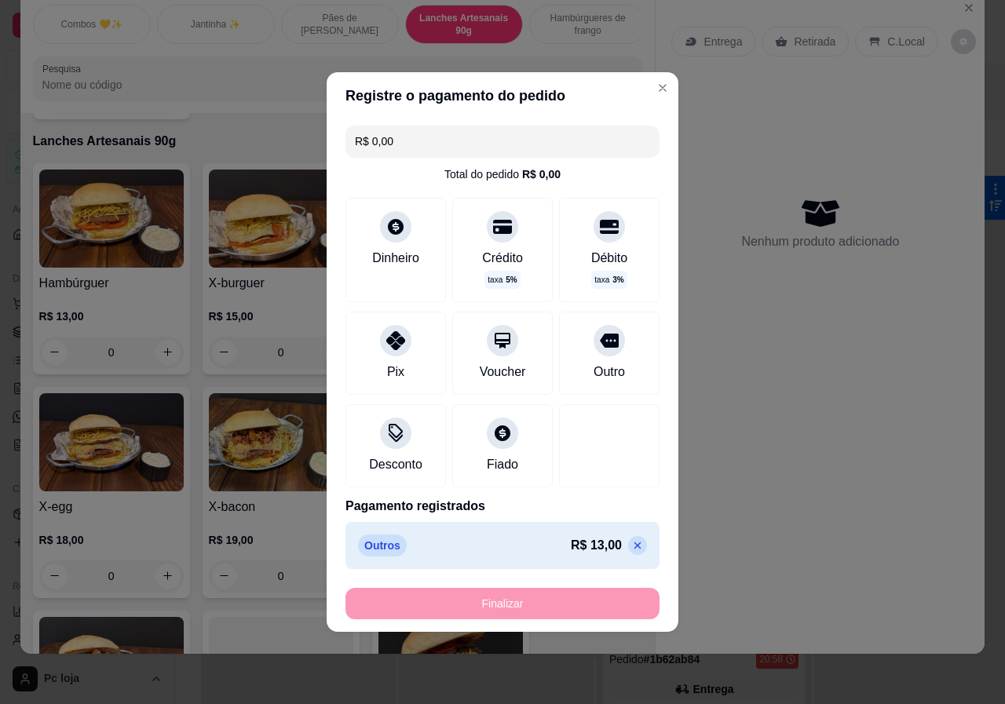
type input "-R$ 13,00"
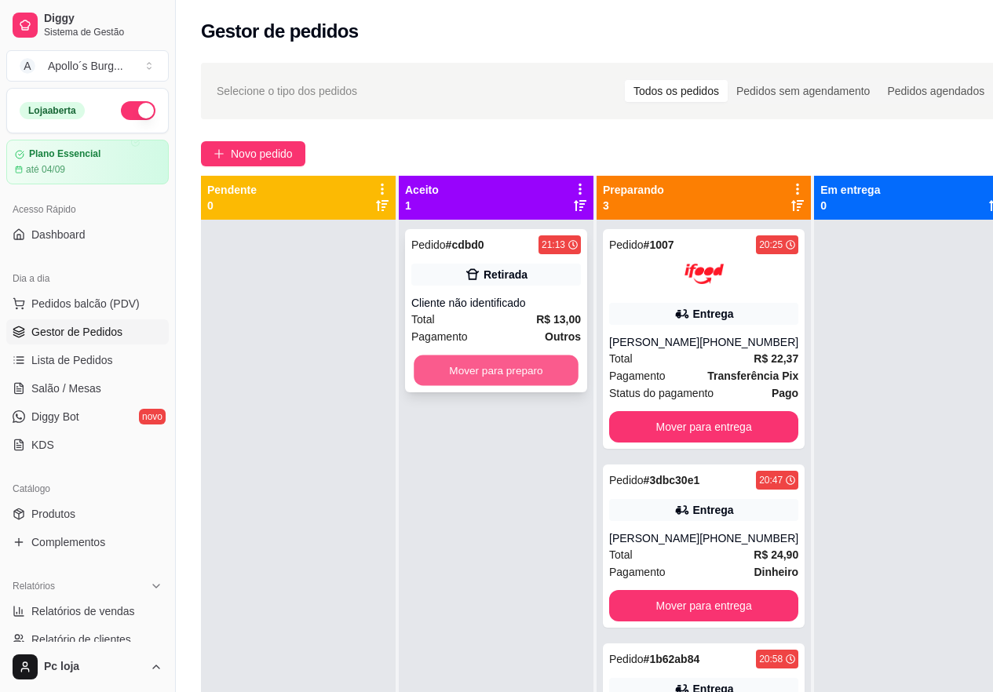
click at [469, 362] on button "Mover para preparo" at bounding box center [496, 371] width 165 height 31
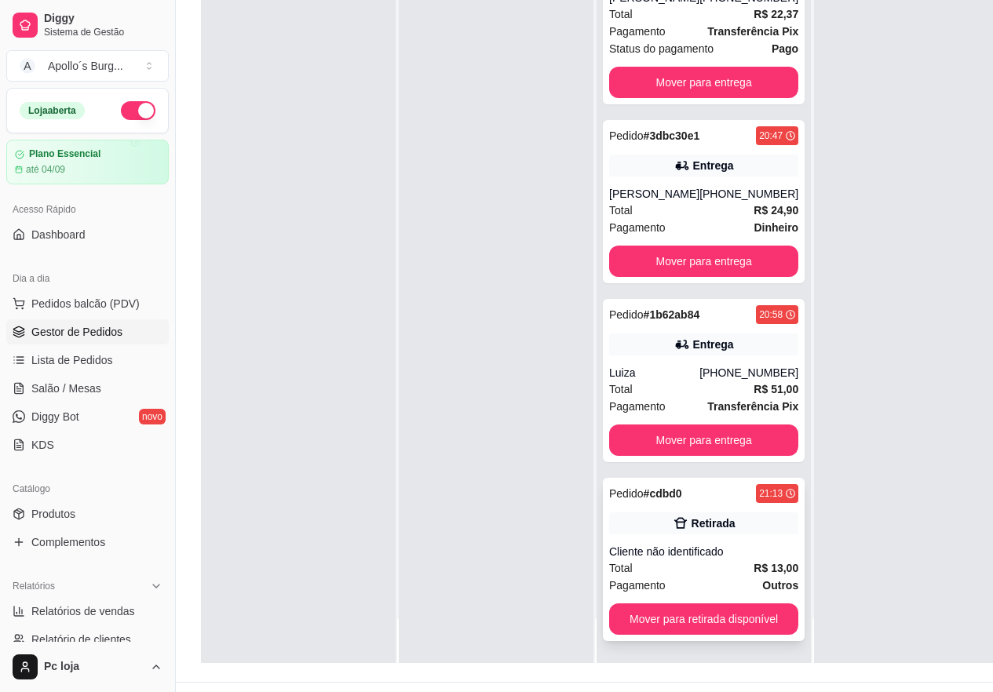
scroll to position [251, 0]
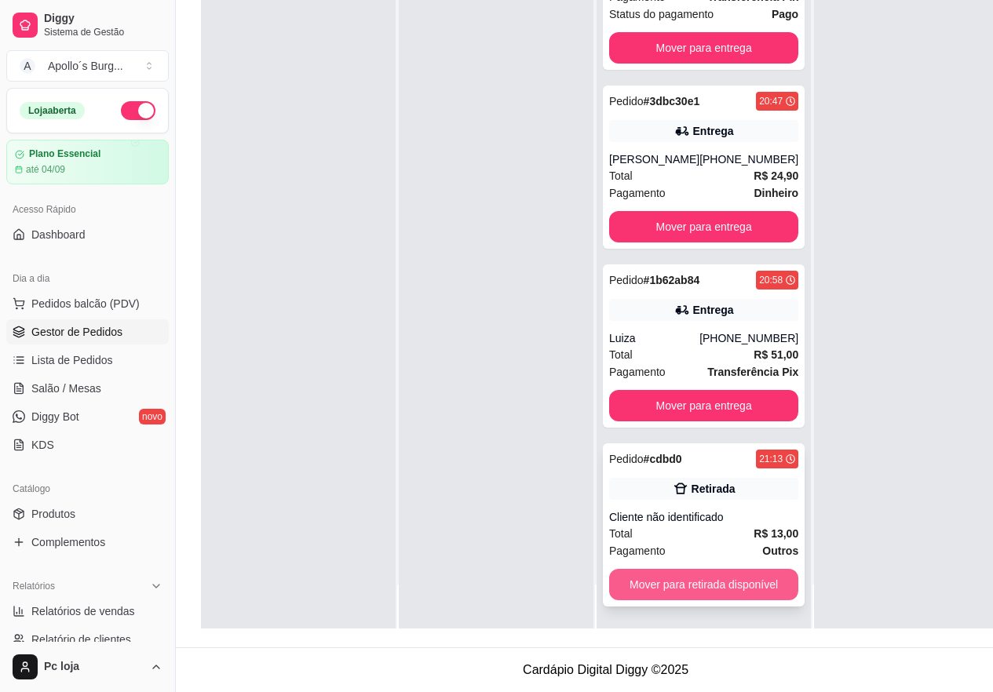
click at [687, 569] on button "Mover para retirada disponível" at bounding box center [703, 584] width 189 height 31
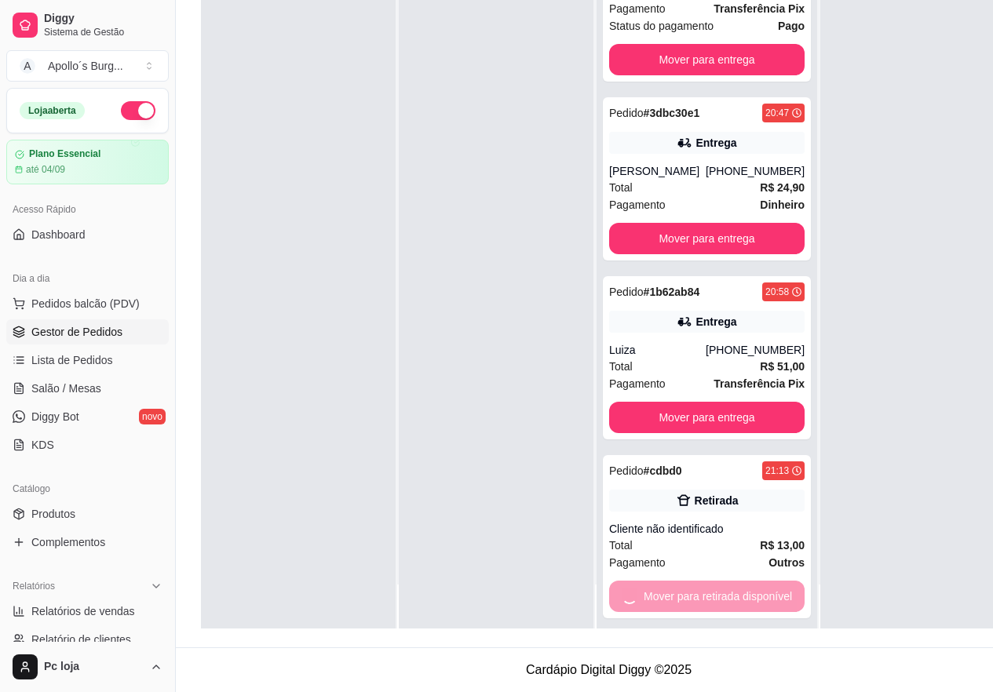
scroll to position [0, 0]
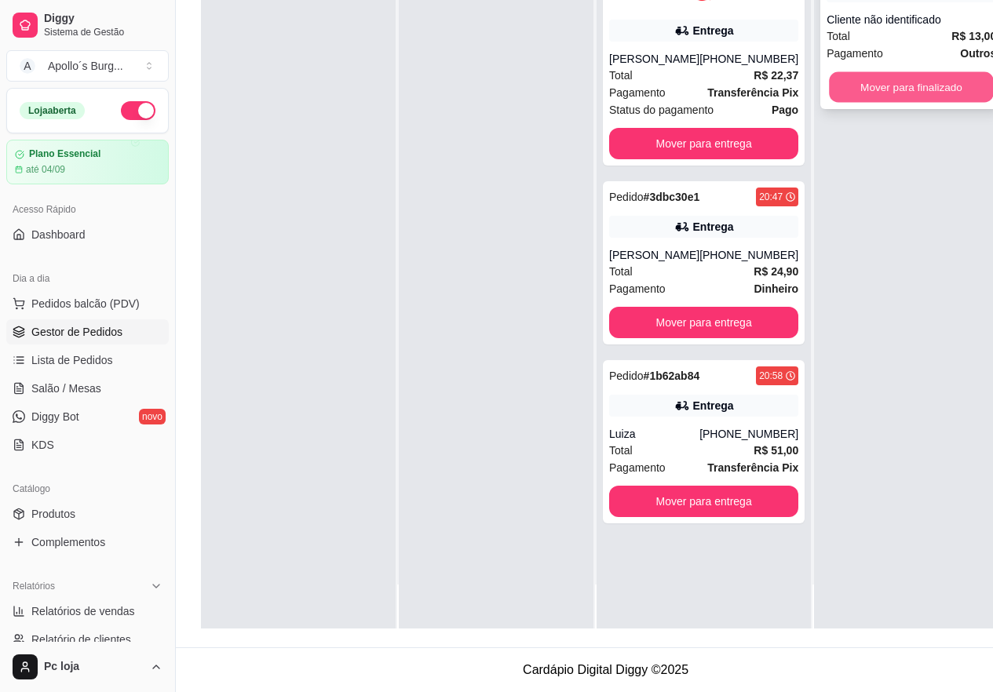
click at [932, 72] on button "Mover para finalizado" at bounding box center [911, 87] width 165 height 31
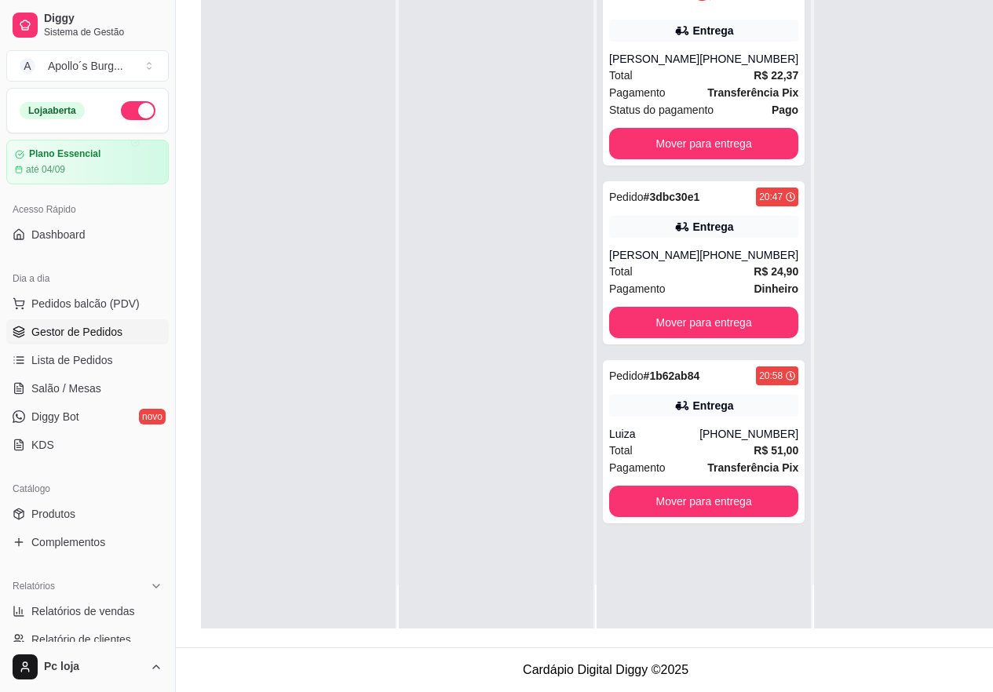
drag, startPoint x: 826, startPoint y: 420, endPoint x: 818, endPoint y: 384, distance: 36.9
click at [826, 421] on div at bounding box center [911, 282] width 195 height 692
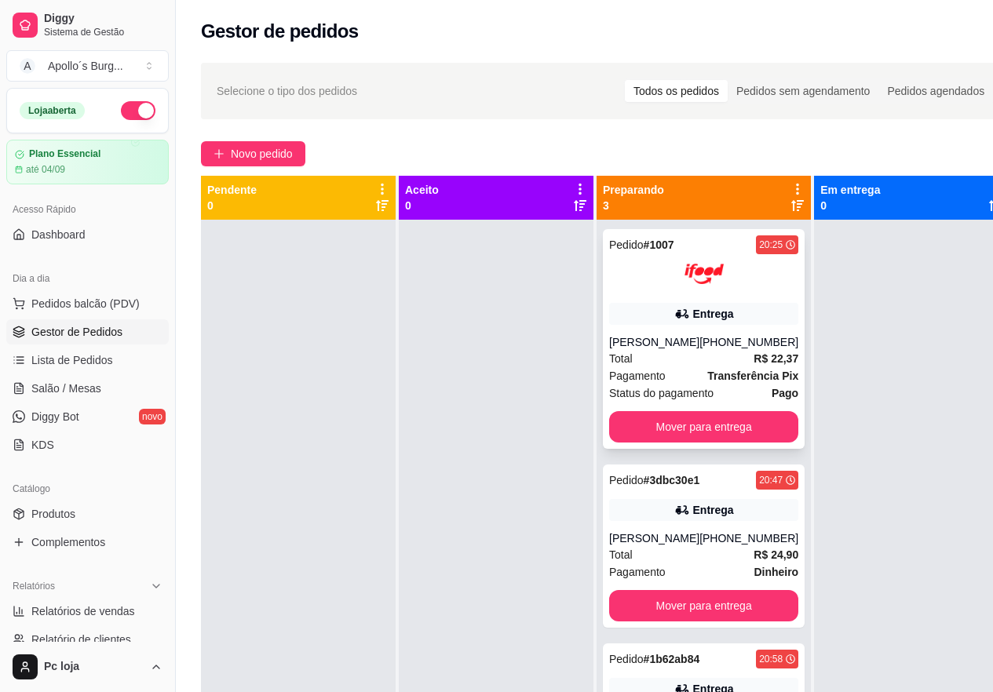
click at [700, 349] on div "[PHONE_NUMBER]" at bounding box center [748, 342] width 99 height 16
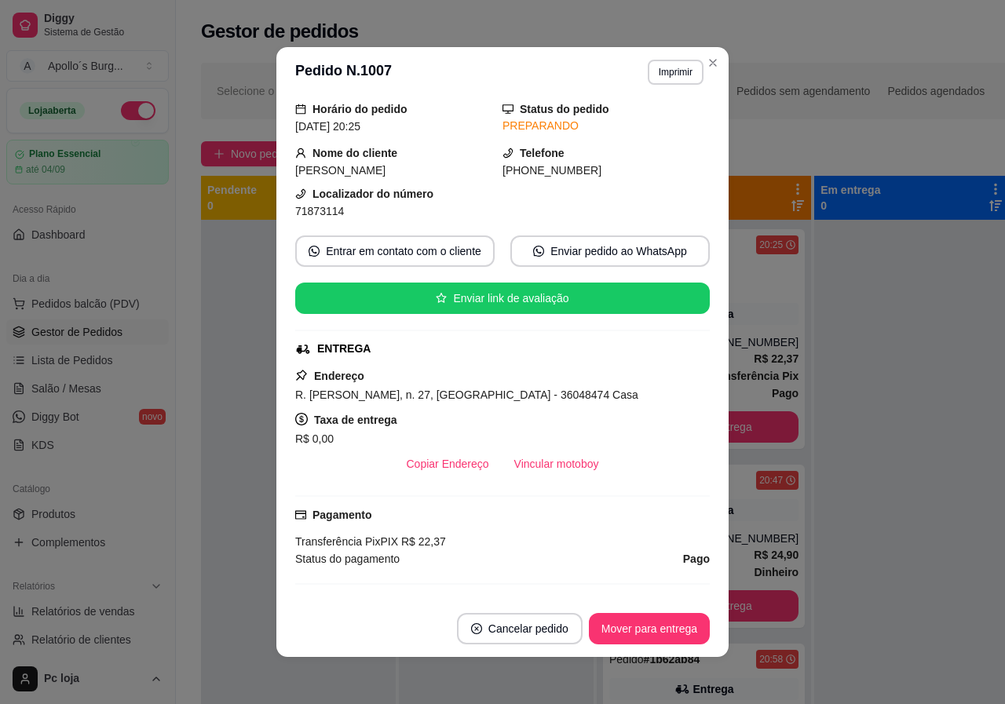
scroll to position [281, 0]
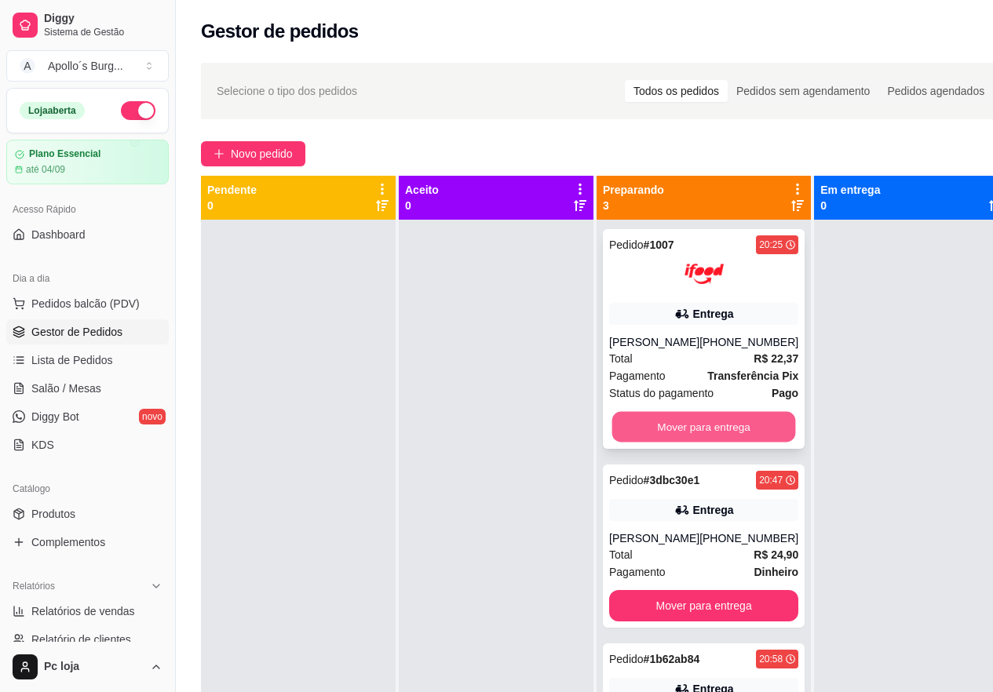
click at [722, 429] on button "Mover para entrega" at bounding box center [704, 427] width 184 height 31
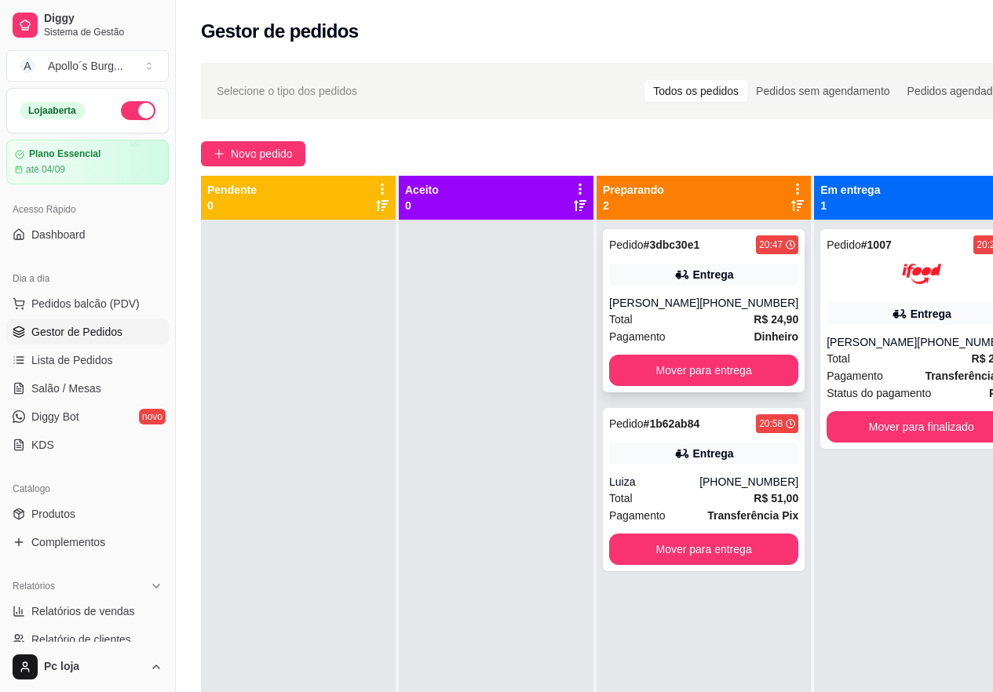
click at [699, 308] on div "[PERSON_NAME]" at bounding box center [654, 303] width 90 height 16
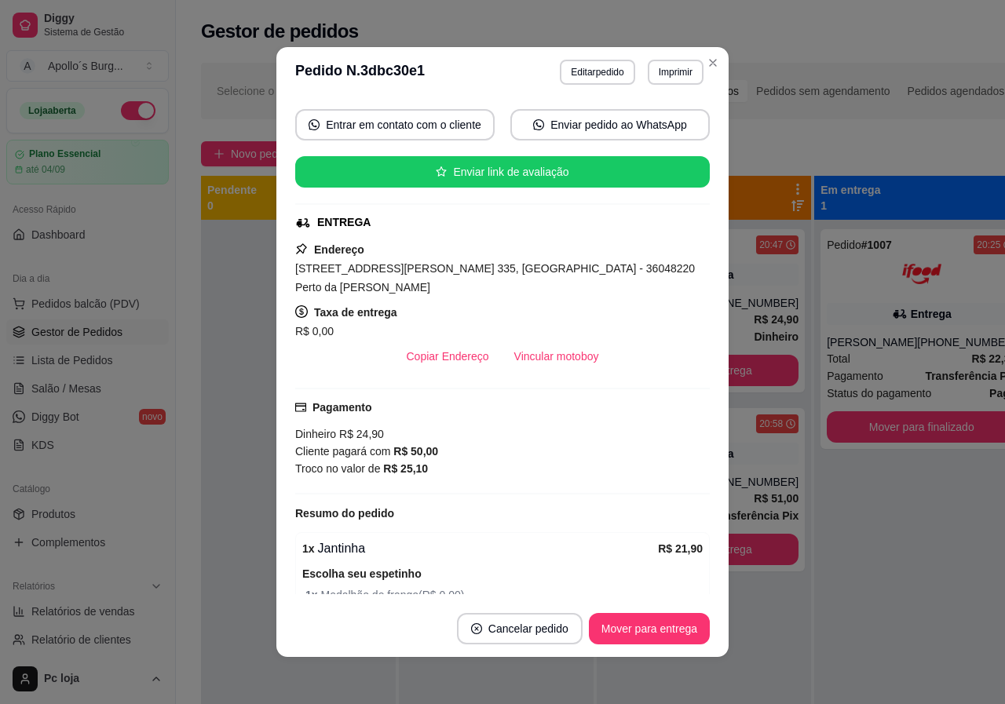
scroll to position [157, 0]
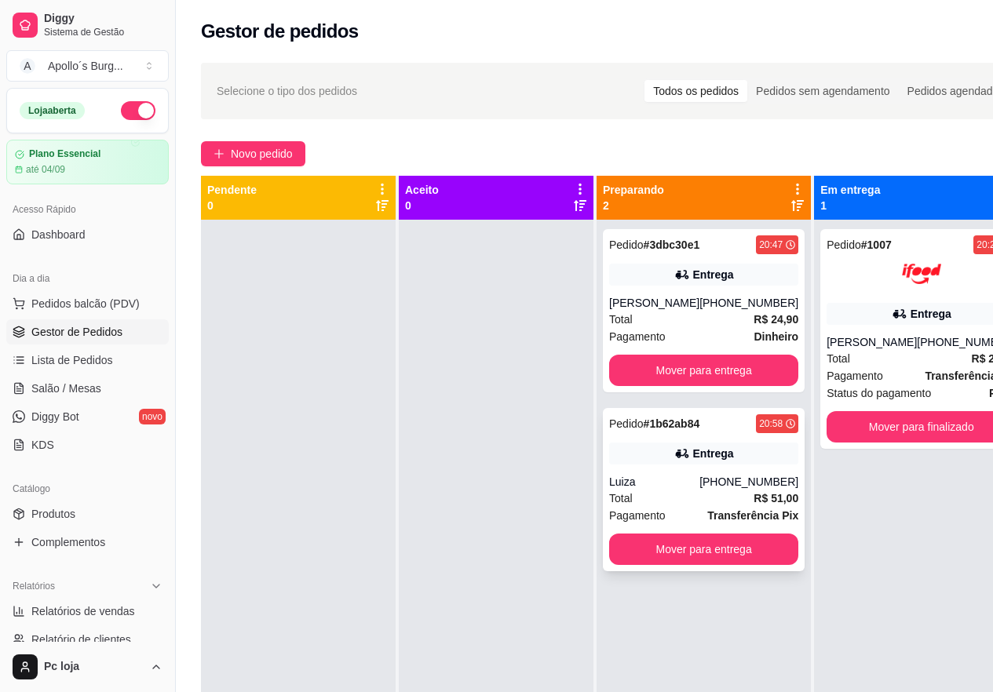
click at [738, 465] on div "Entrega" at bounding box center [703, 454] width 189 height 22
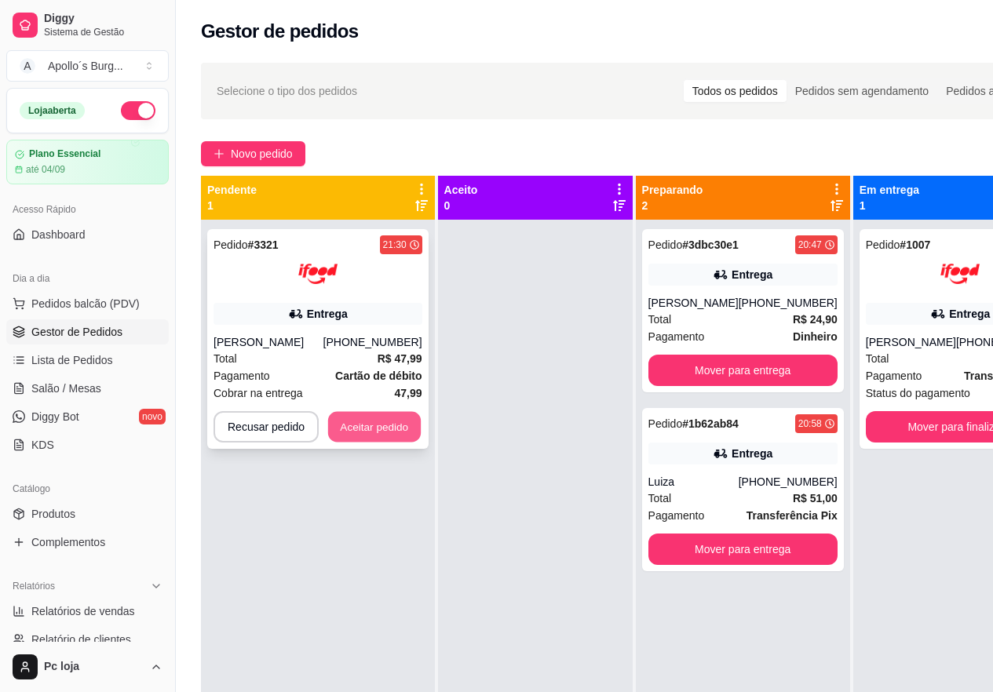
click at [379, 434] on button "Aceitar pedido" at bounding box center [374, 427] width 93 height 31
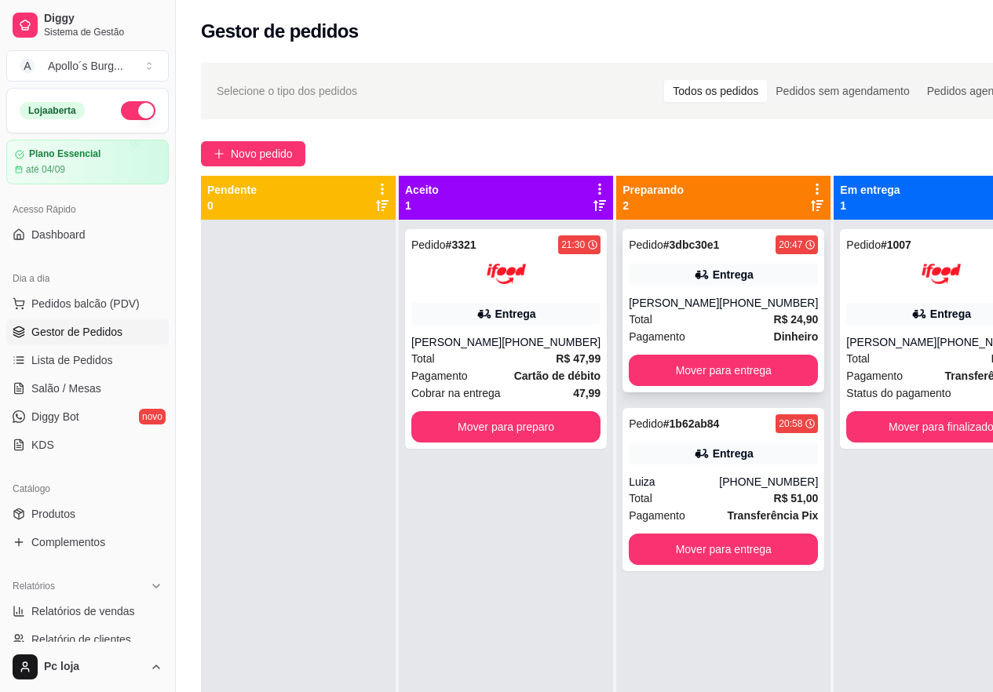
click at [739, 283] on div "Entrega" at bounding box center [723, 275] width 189 height 22
click at [719, 311] on div "[PHONE_NUMBER]" at bounding box center [768, 303] width 99 height 16
click at [716, 382] on button "Mover para entrega" at bounding box center [724, 371] width 184 height 31
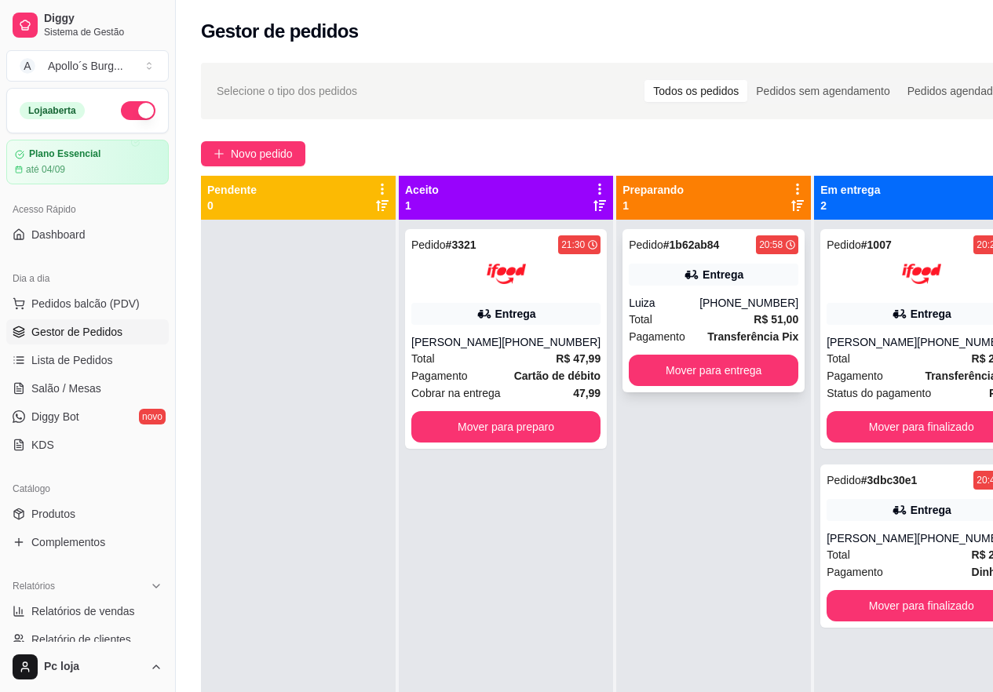
click at [713, 303] on div "[PHONE_NUMBER]" at bounding box center [748, 303] width 99 height 16
click at [703, 368] on button "Mover para entrega" at bounding box center [713, 371] width 165 height 31
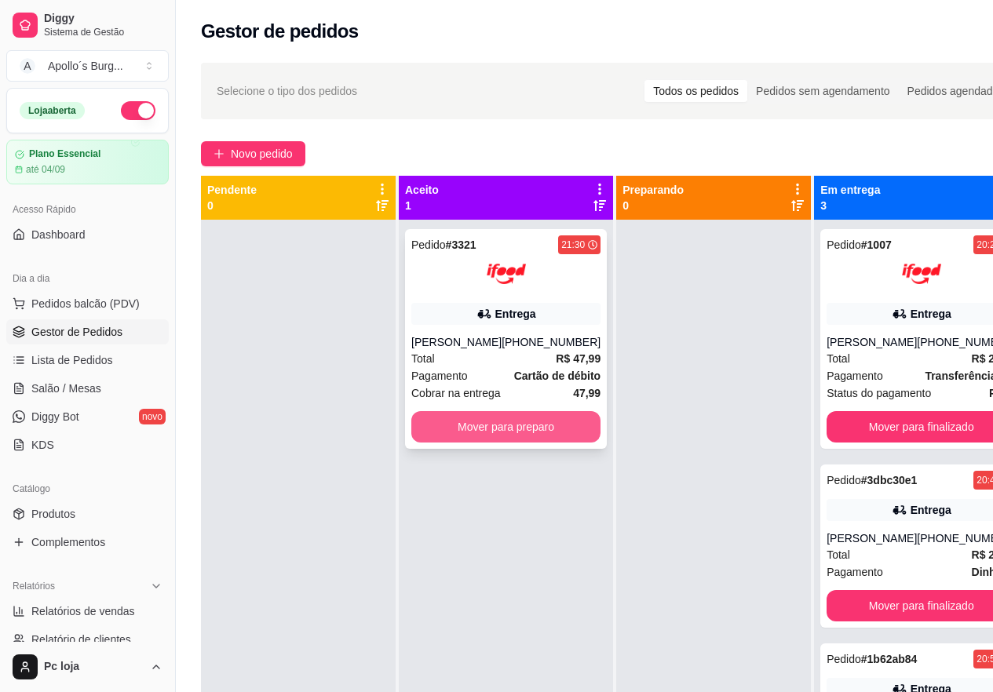
click at [512, 425] on button "Mover para preparo" at bounding box center [505, 426] width 189 height 31
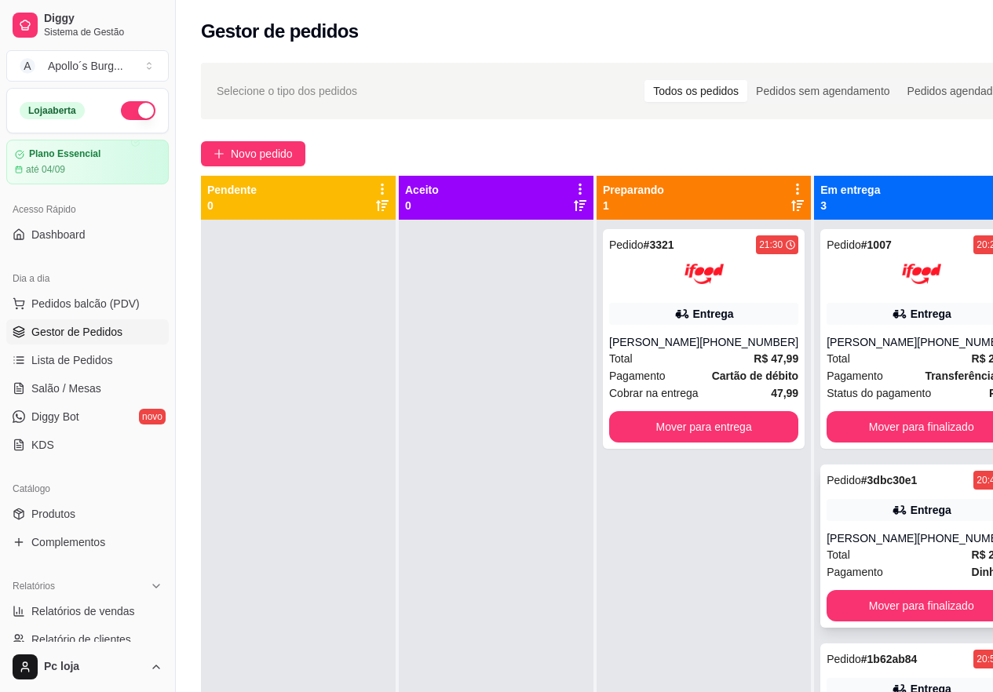
click at [917, 539] on div "[PHONE_NUMBER]" at bounding box center [966, 539] width 99 height 16
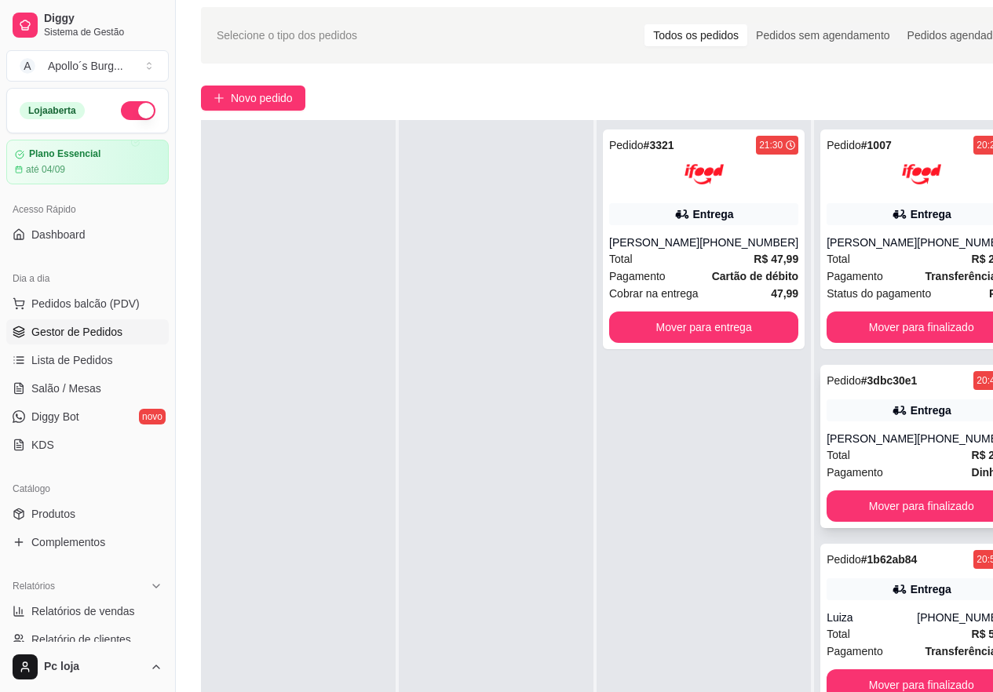
scroll to position [251, 0]
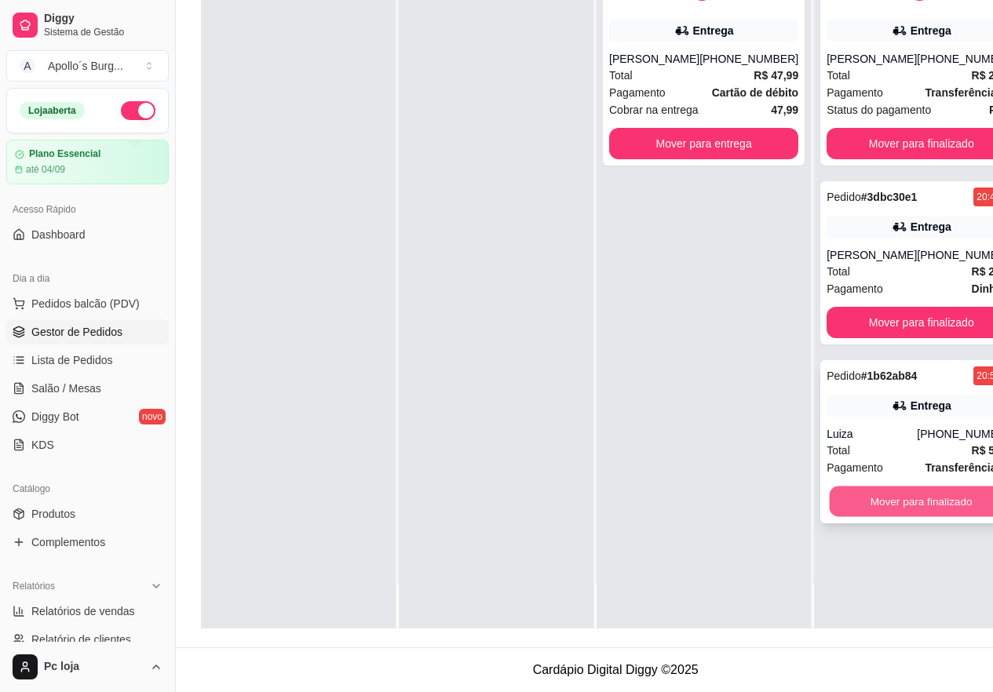
click at [913, 509] on button "Mover para finalizado" at bounding box center [922, 502] width 184 height 31
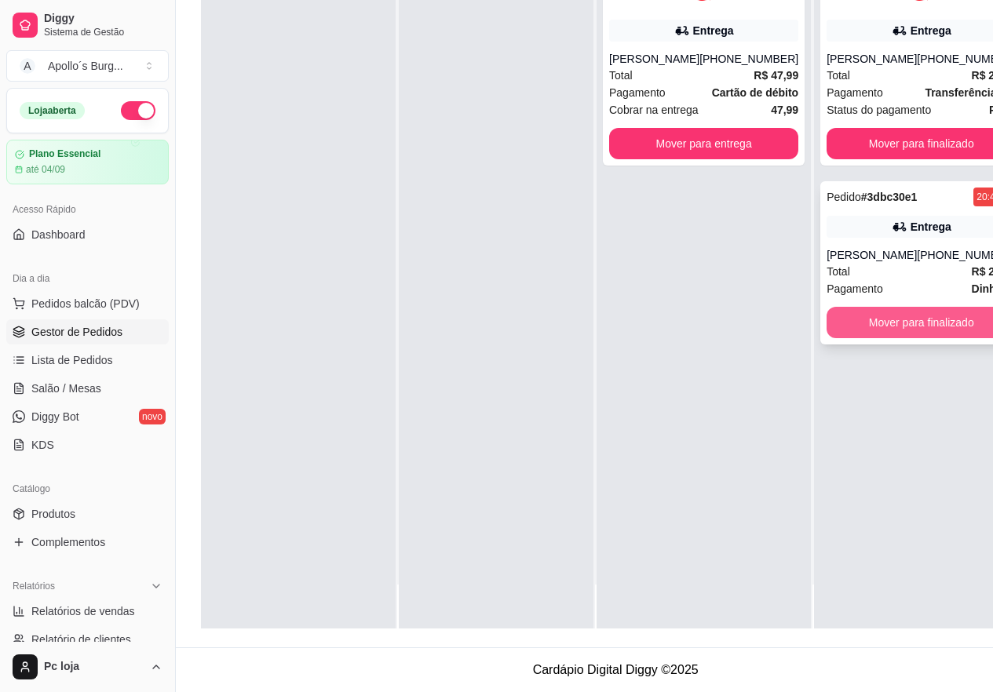
click at [952, 324] on button "Mover para finalizado" at bounding box center [921, 322] width 189 height 31
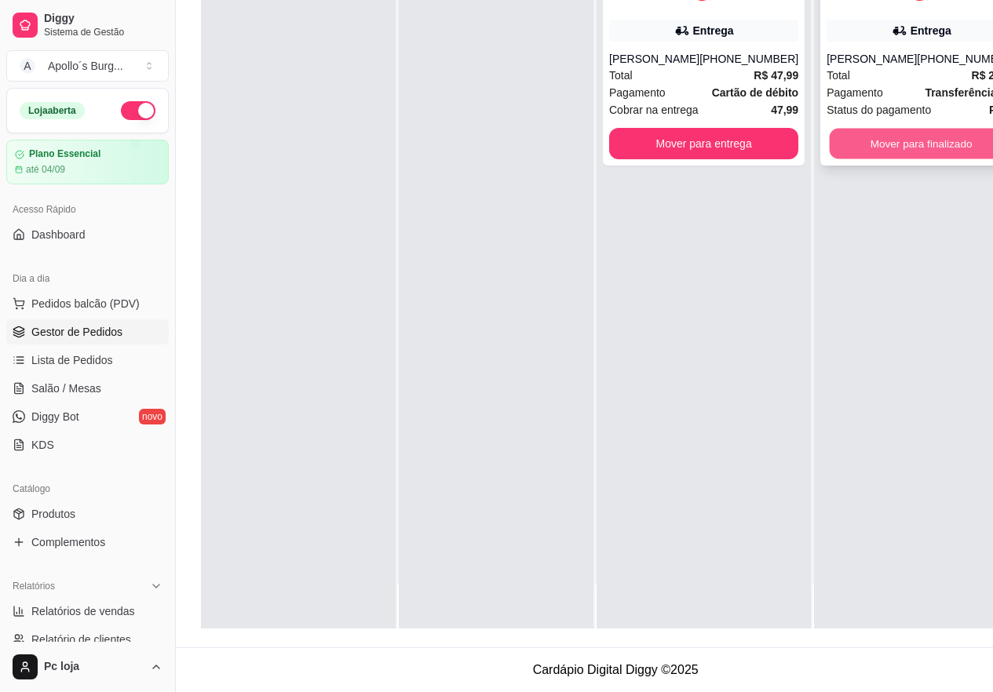
click at [932, 129] on button "Mover para finalizado" at bounding box center [922, 144] width 184 height 31
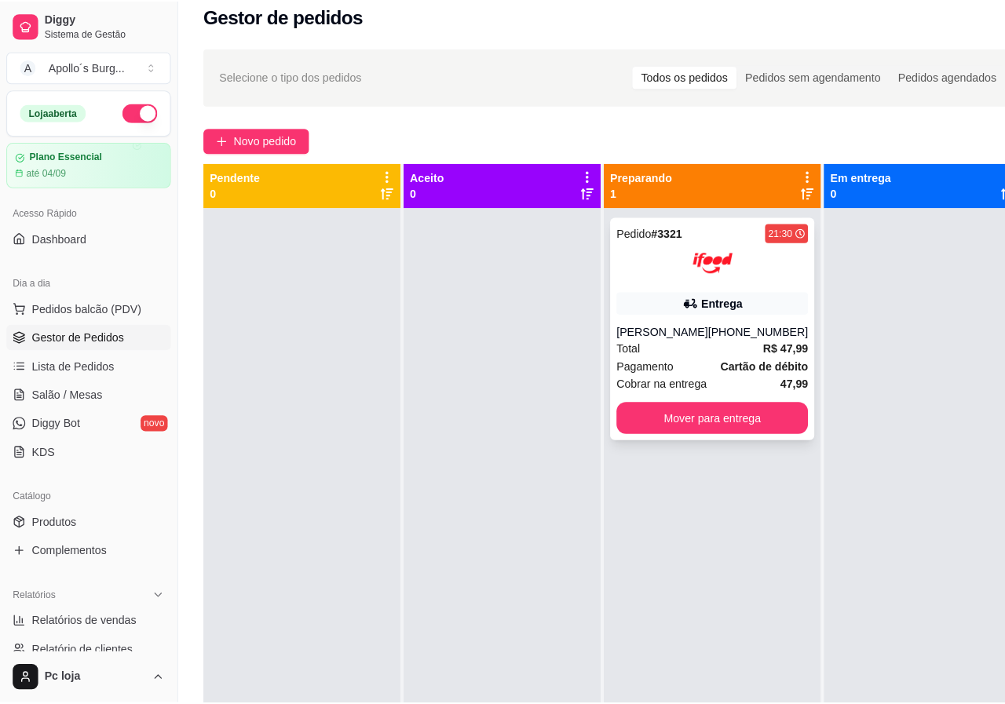
scroll to position [0, 0]
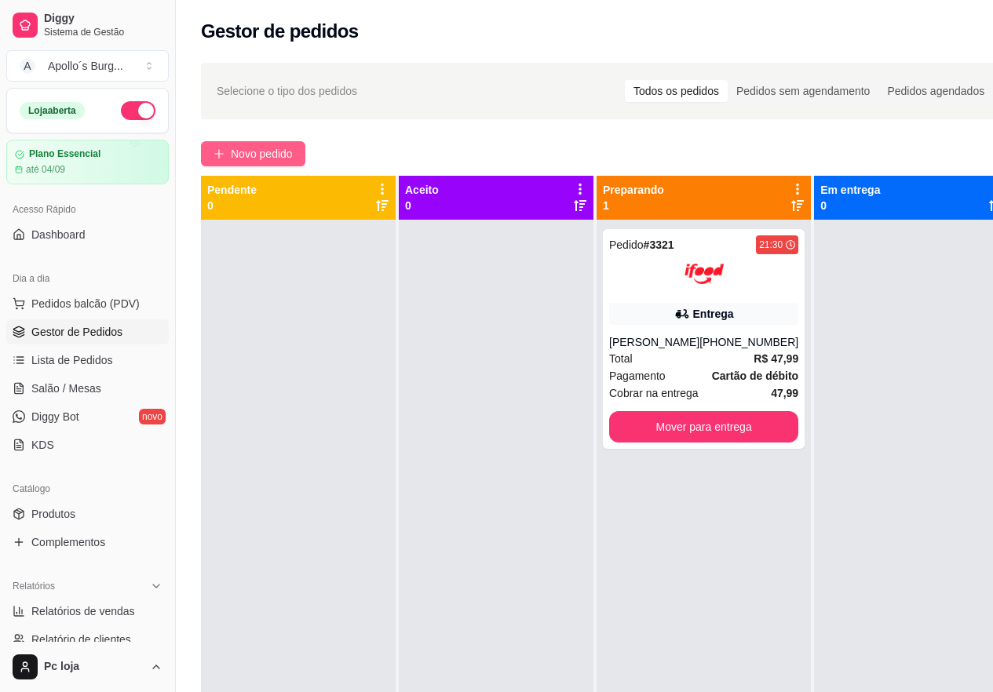
click at [282, 155] on span "Novo pedido" at bounding box center [262, 153] width 62 height 17
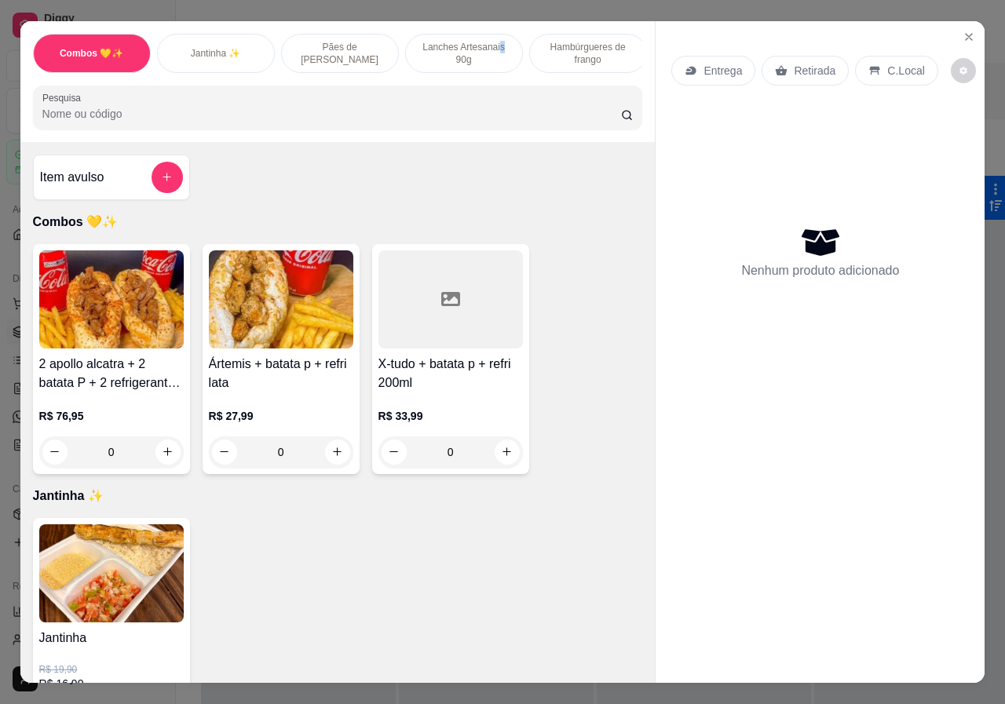
click at [495, 42] on p "Lanches Artesanais 90g" at bounding box center [463, 53] width 91 height 25
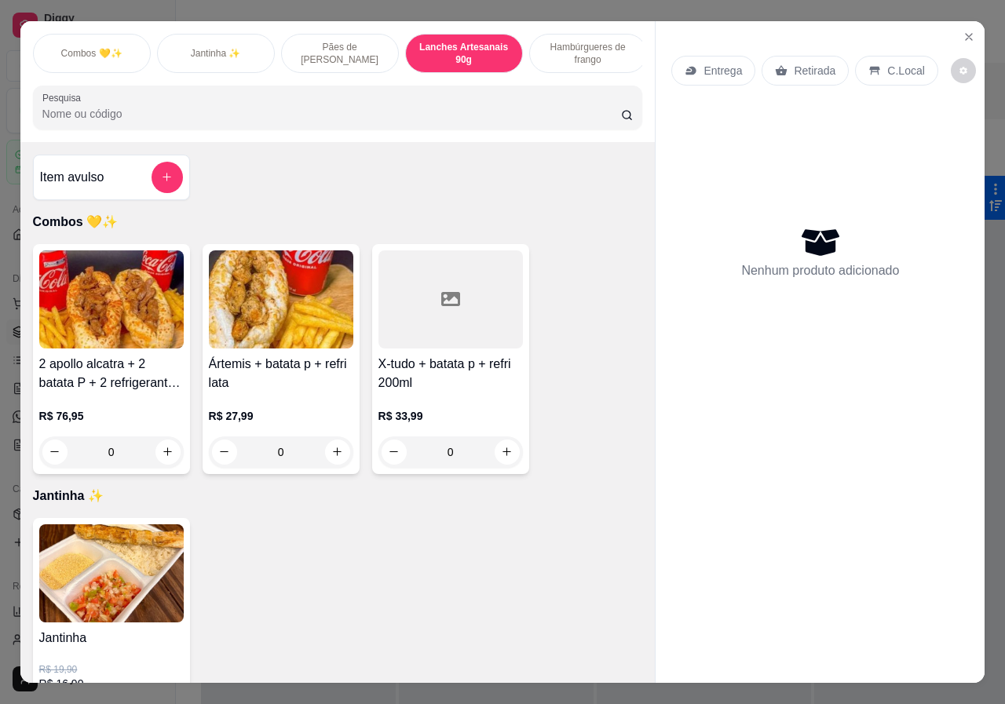
click at [418, 41] on p "Lanches Artesanais 90g" at bounding box center [463, 53] width 91 height 25
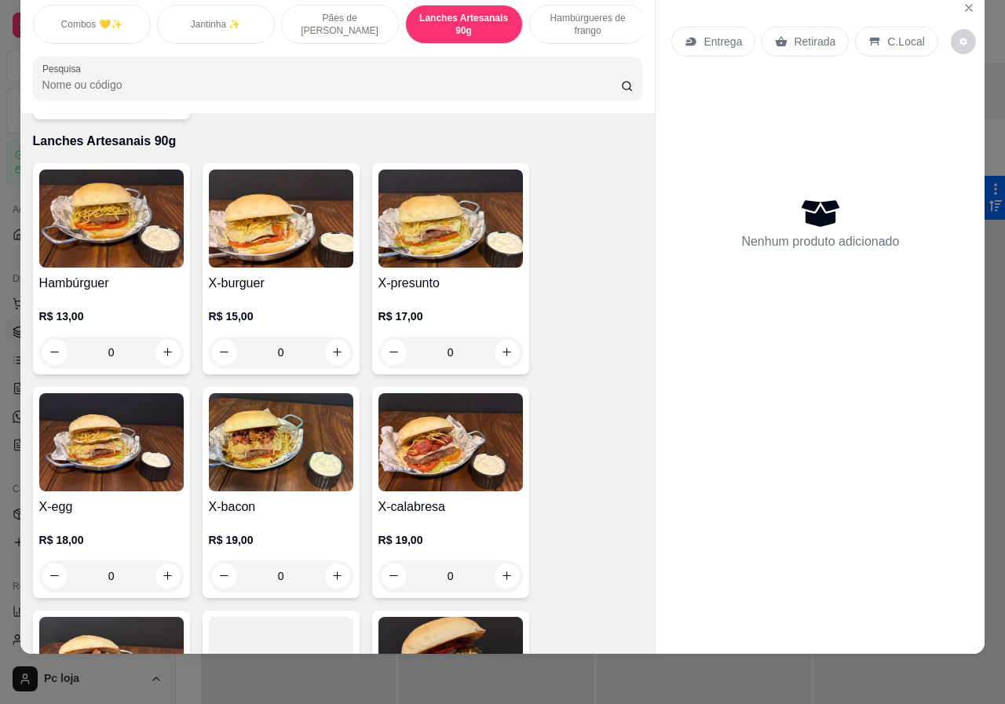
click at [159, 337] on div "0" at bounding box center [111, 352] width 144 height 31
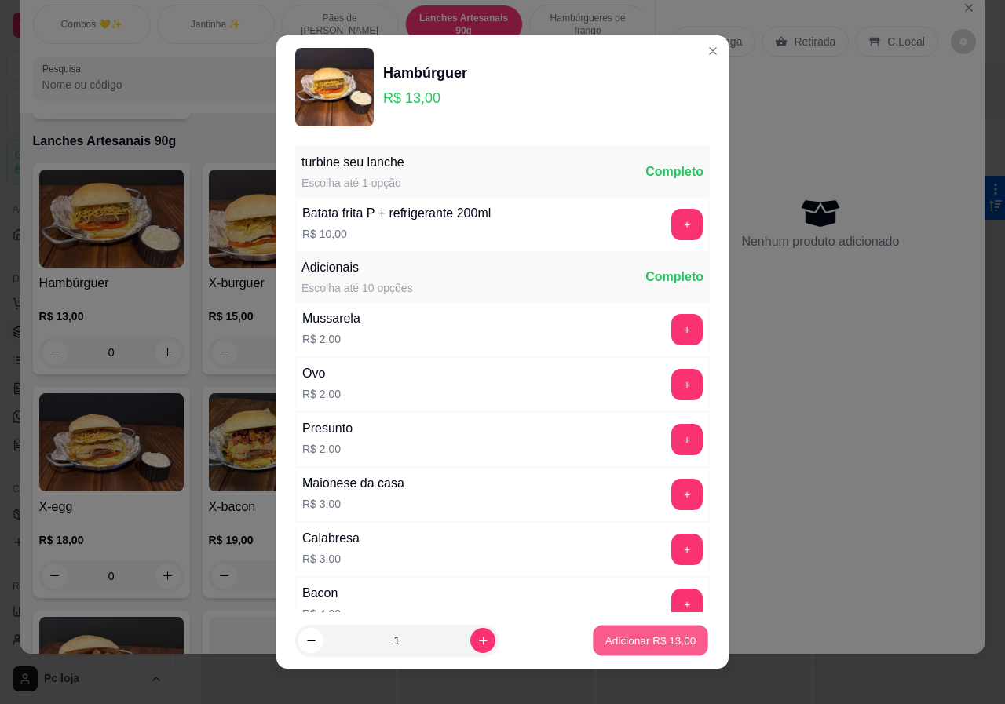
click at [593, 640] on button "Adicionar R$ 13,00" at bounding box center [650, 641] width 115 height 31
type input "1"
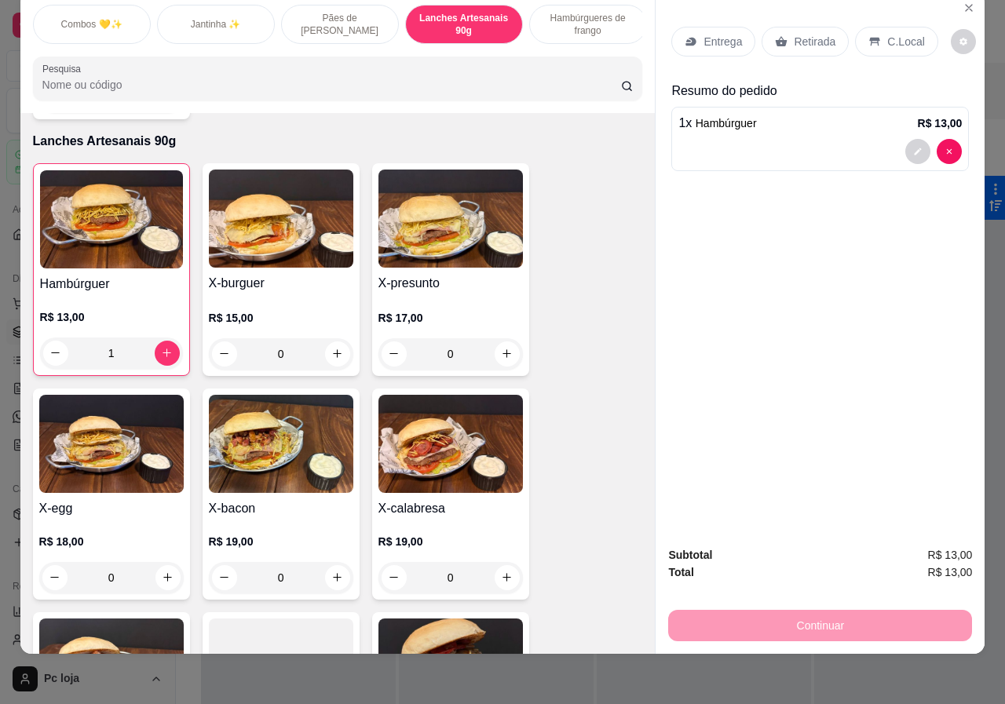
click at [877, 139] on div at bounding box center [819, 151] width 283 height 25
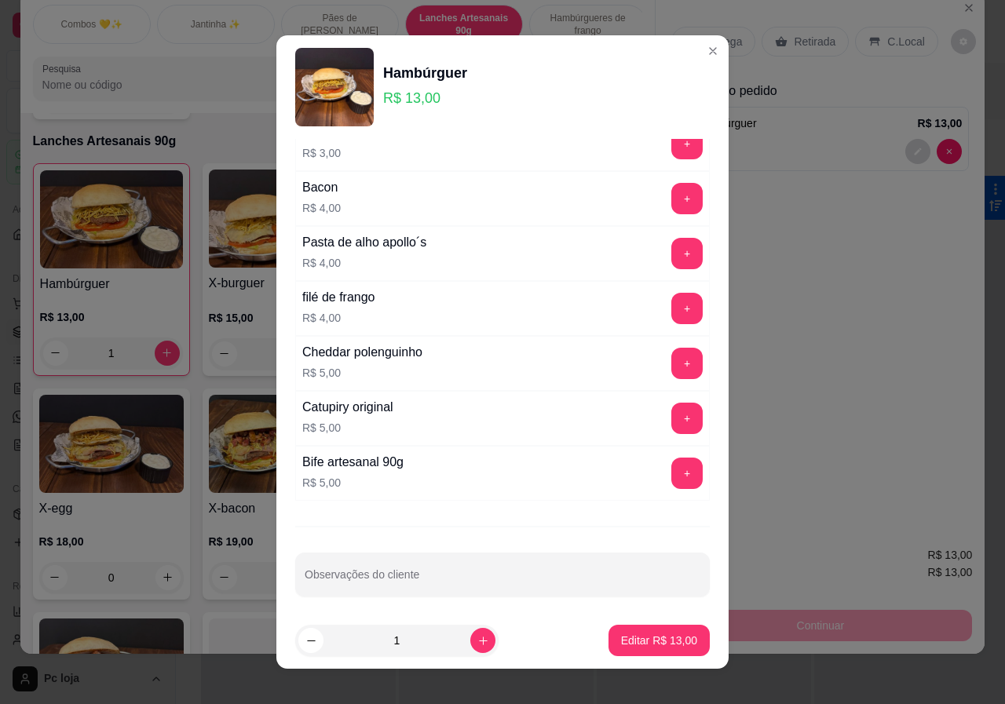
scroll to position [412, 0]
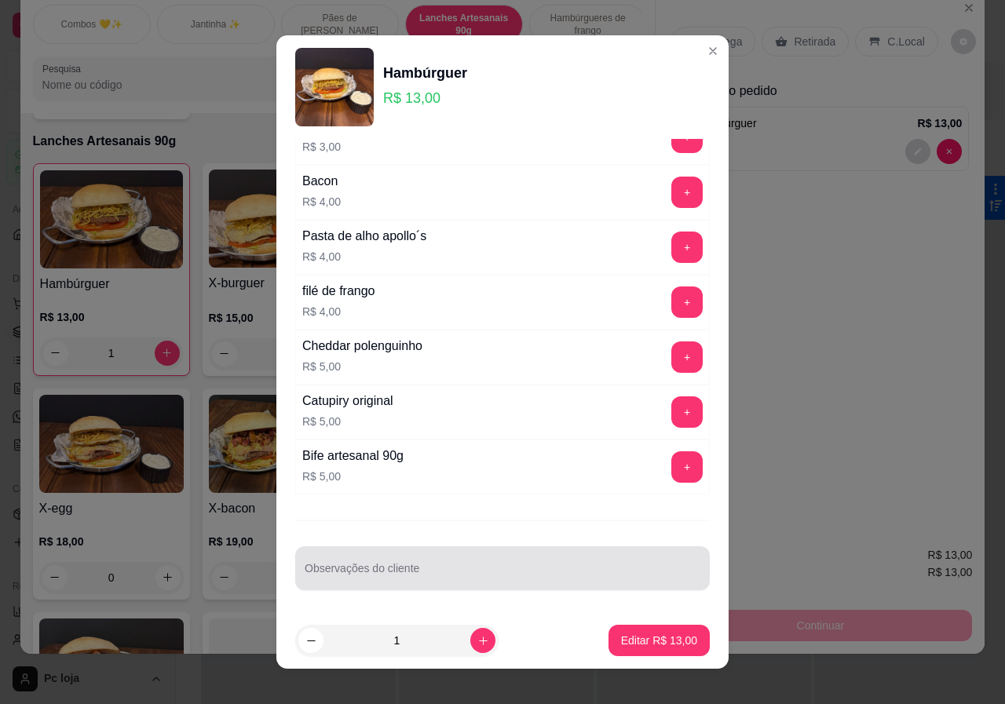
click at [434, 564] on div at bounding box center [503, 568] width 396 height 31
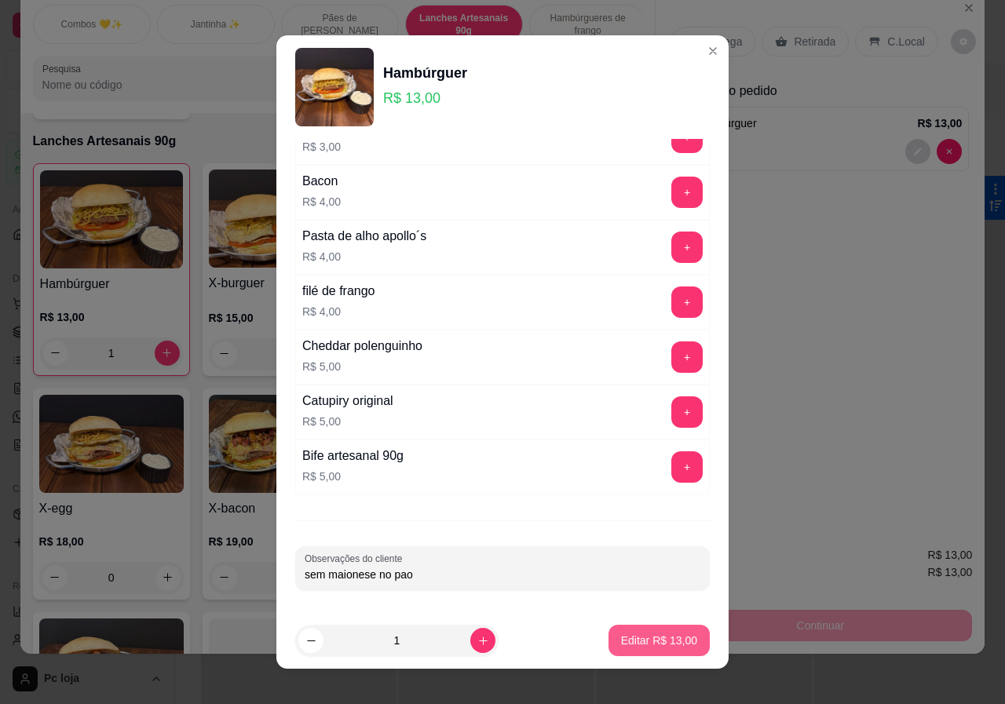
type input "sem maionese no pao"
click at [621, 640] on p "Editar R$ 13,00" at bounding box center [659, 641] width 76 height 16
type input "0"
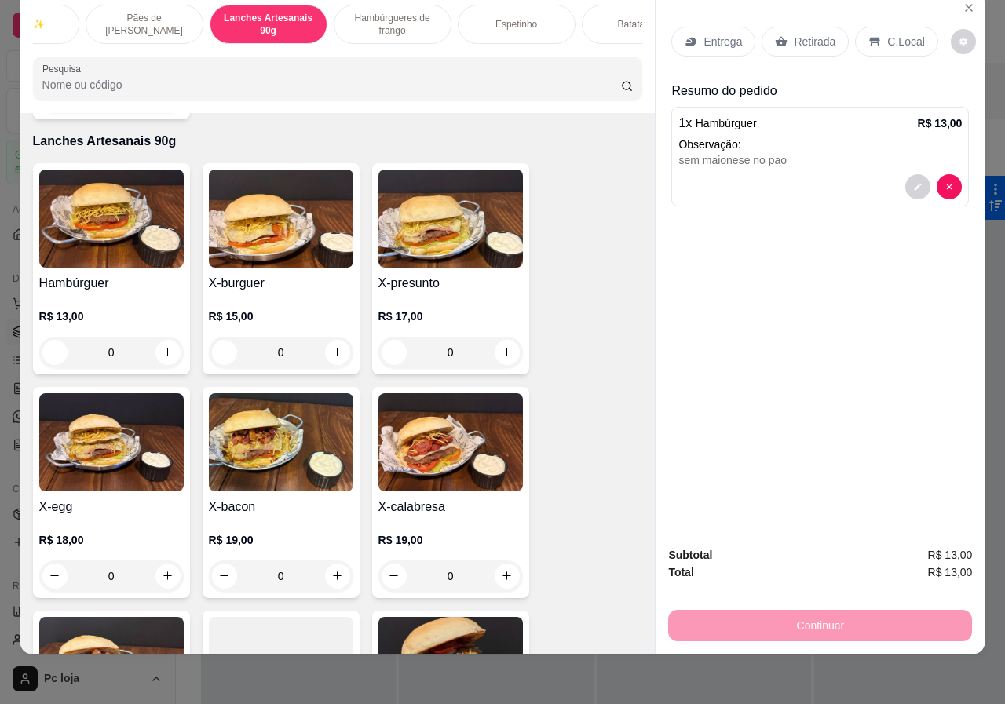
scroll to position [0, 376]
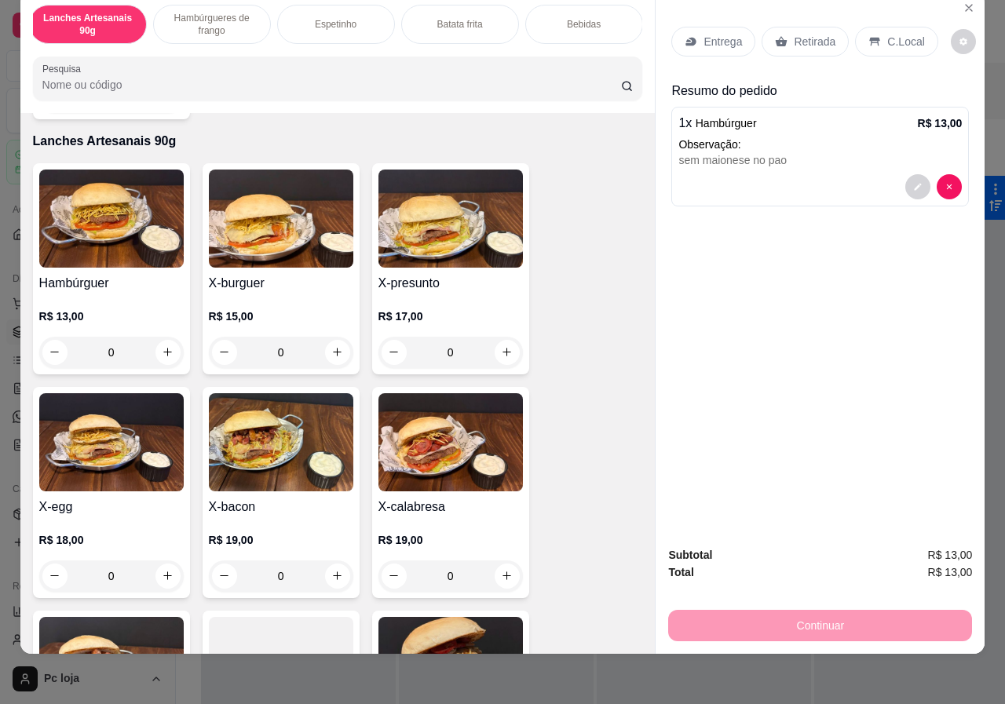
click at [463, 5] on div "Batata frita" at bounding box center [460, 24] width 118 height 39
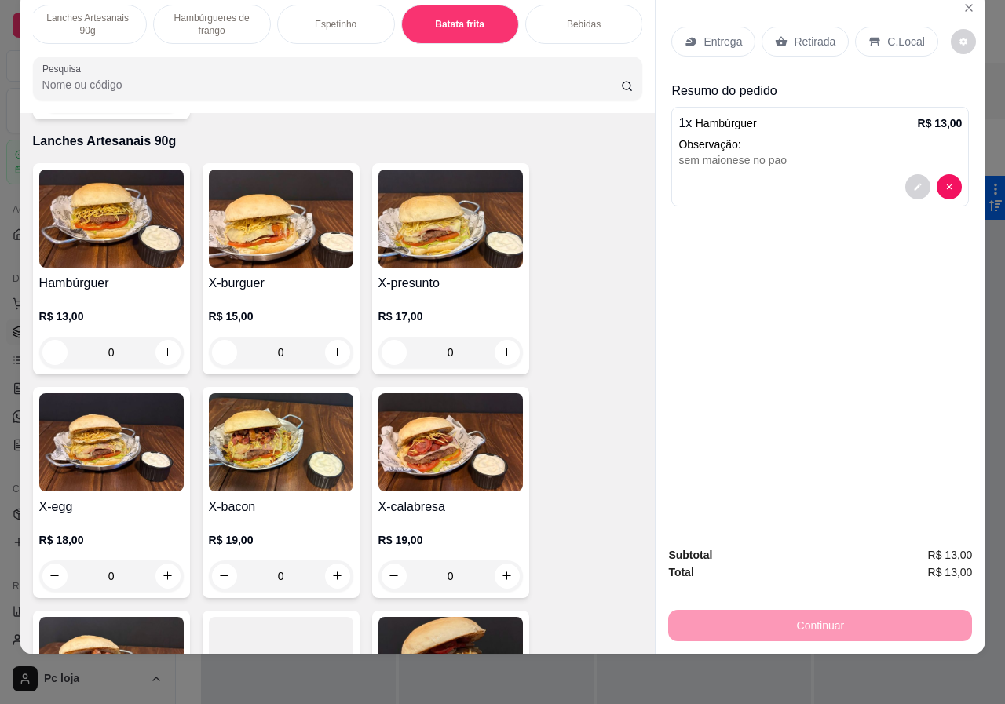
scroll to position [2770, 0]
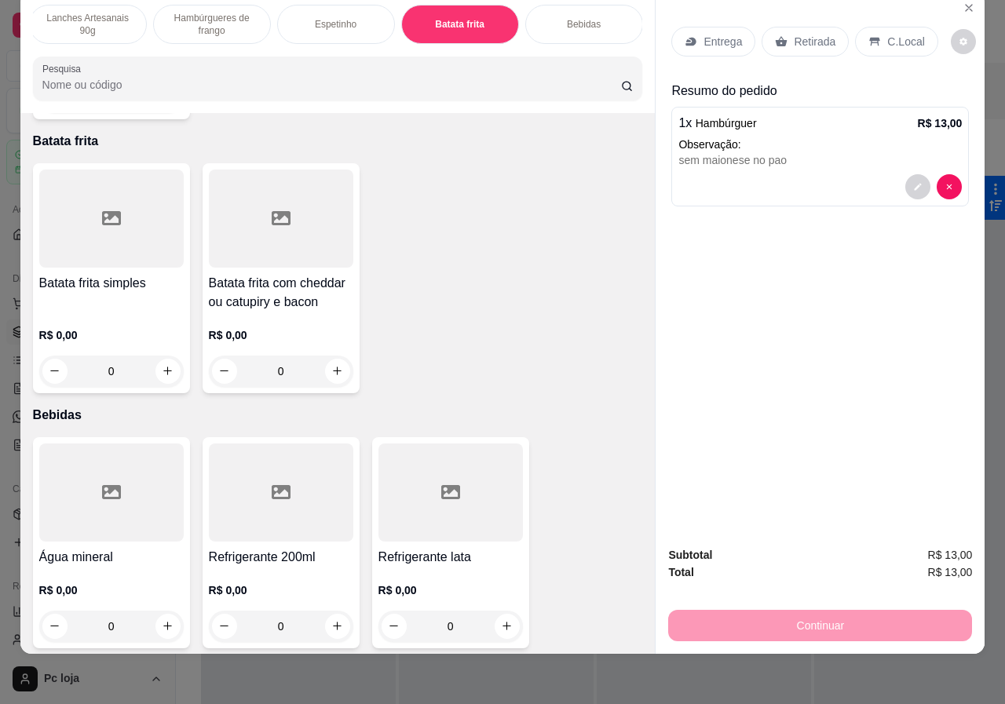
click at [144, 312] on div "R$ 0,00 0" at bounding box center [111, 349] width 144 height 75
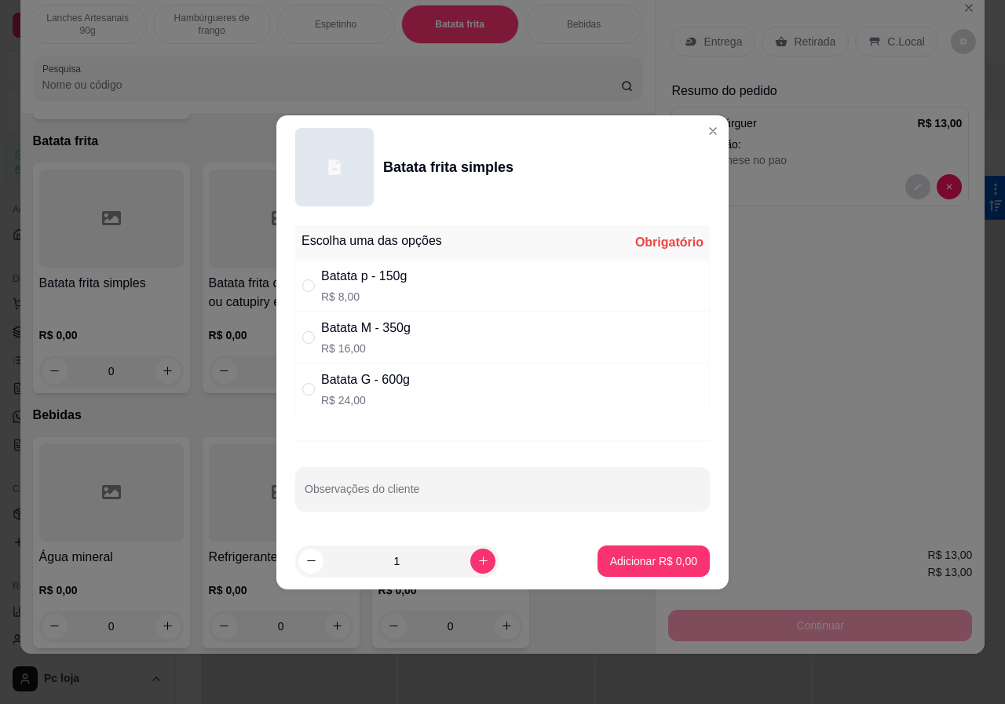
click at [358, 330] on div "Batata M - 350g" at bounding box center [365, 328] width 89 height 19
click at [301, 334] on div "Batata M - 350g R$ 16,00" at bounding box center [502, 338] width 414 height 52
radio input "true"
click at [622, 567] on p "Adicionar R$ 16,00" at bounding box center [650, 560] width 91 height 15
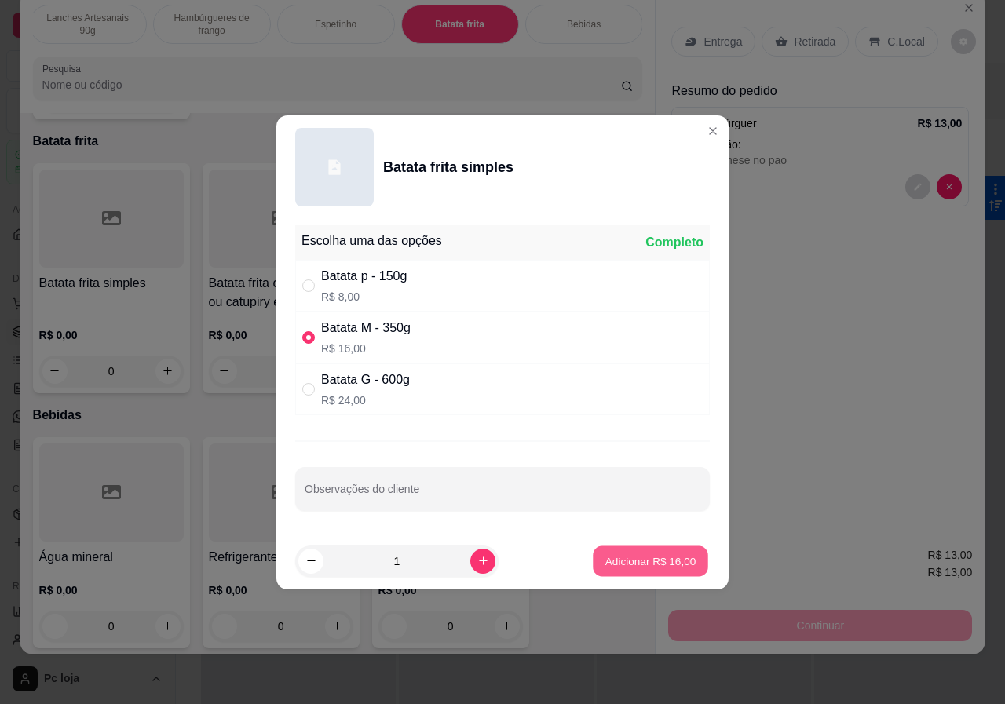
type input "1"
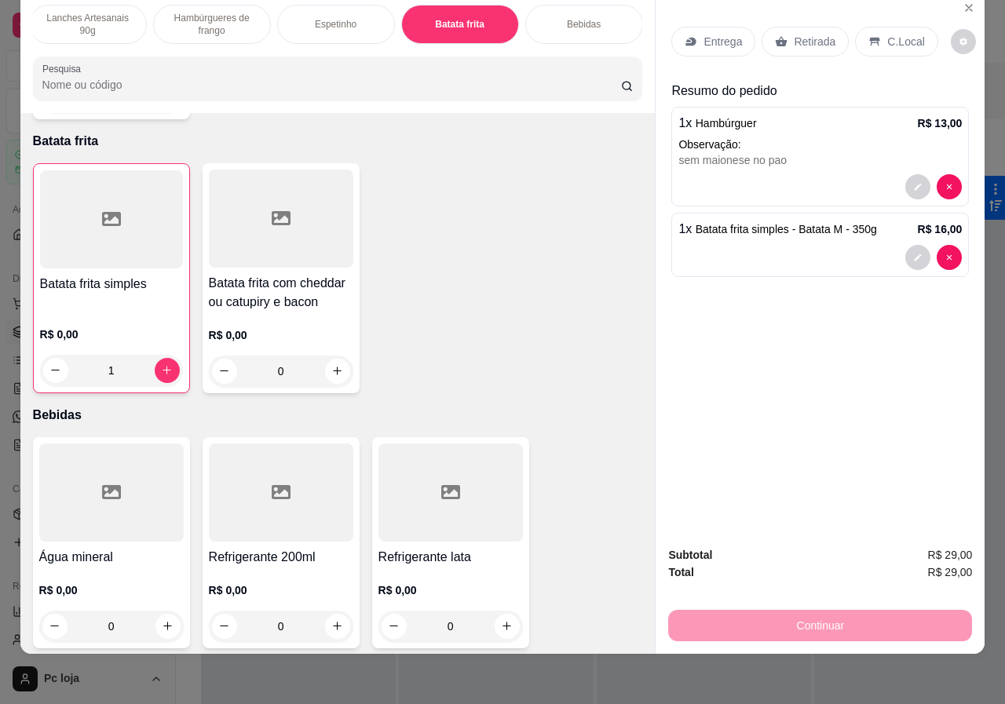
click at [714, 27] on div "Entrega" at bounding box center [713, 42] width 84 height 30
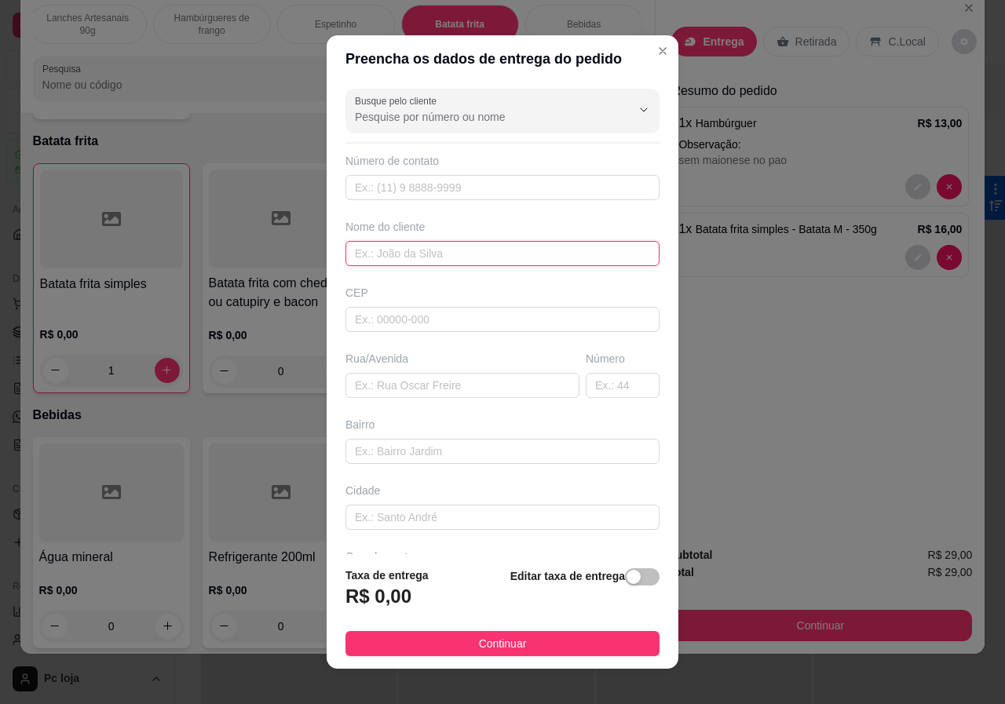
click at [467, 252] on input "text" at bounding box center [502, 253] width 314 height 25
type input "celinne"
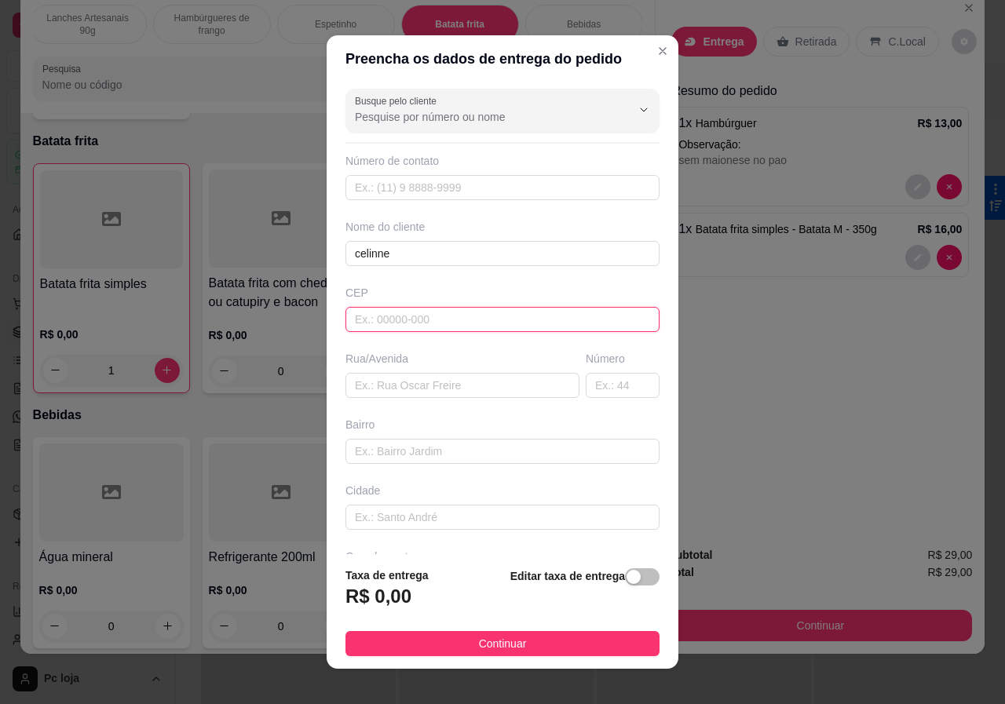
click at [477, 310] on input "text" at bounding box center [502, 319] width 314 height 25
click at [362, 315] on input "3648160" at bounding box center [502, 319] width 314 height 25
type input "36048160"
type input "Rua [PERSON_NAME]"
type input "Grama"
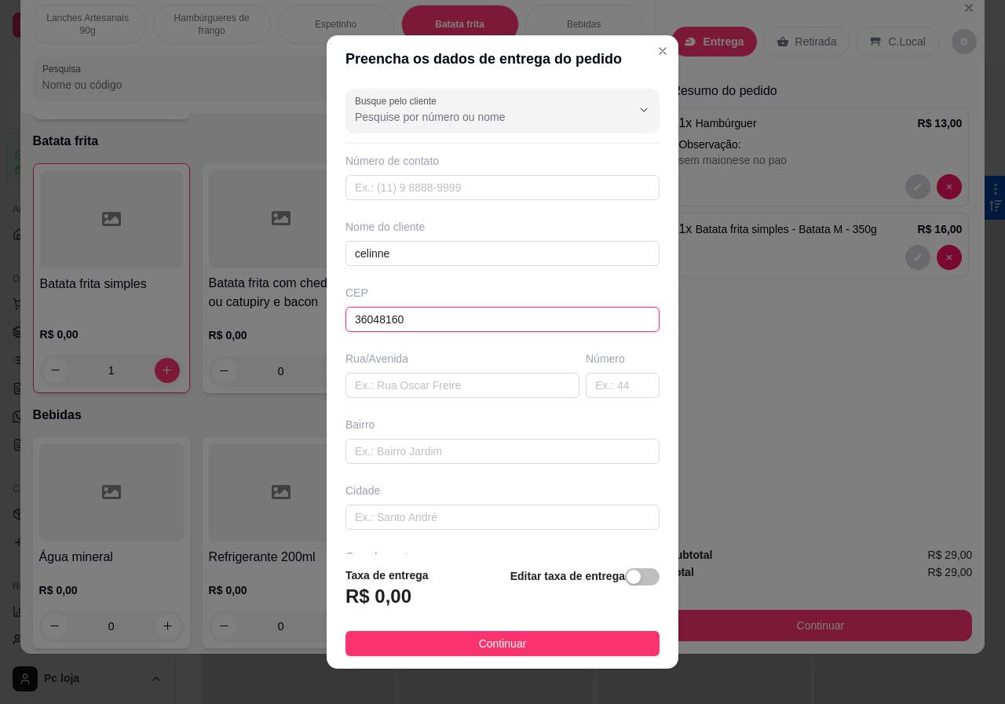
type input "Juiz de Fora"
click at [428, 317] on input "36048160" at bounding box center [502, 319] width 314 height 25
type input "36048120"
type input "[GEOGRAPHIC_DATA][PERSON_NAME]"
type input "36048130"
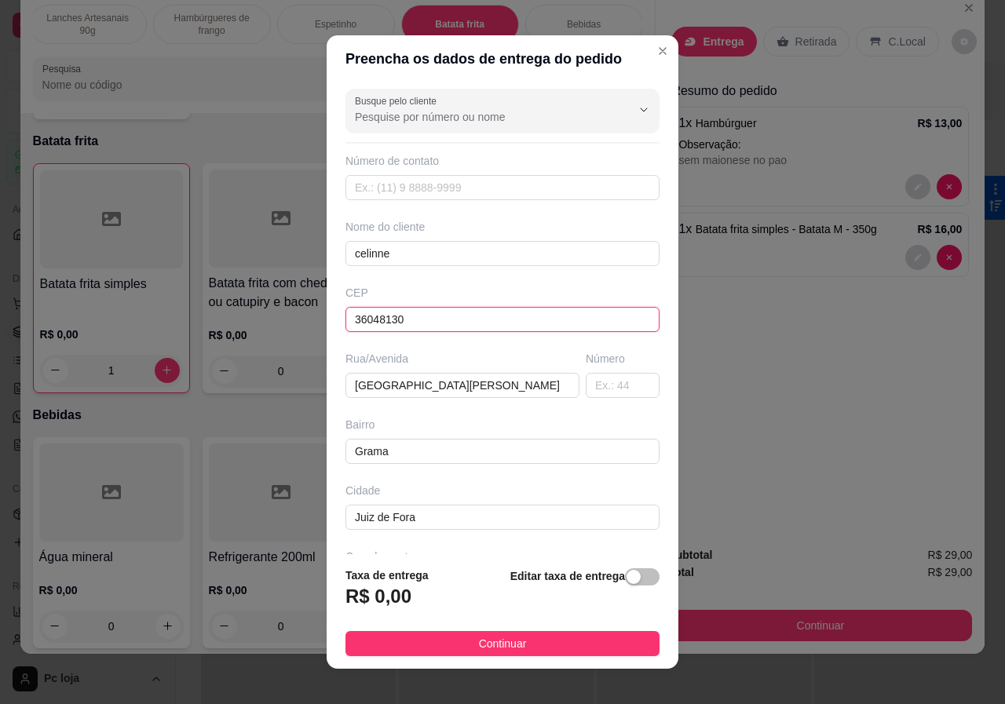
type input "[GEOGRAPHIC_DATA]"
type input "360481"
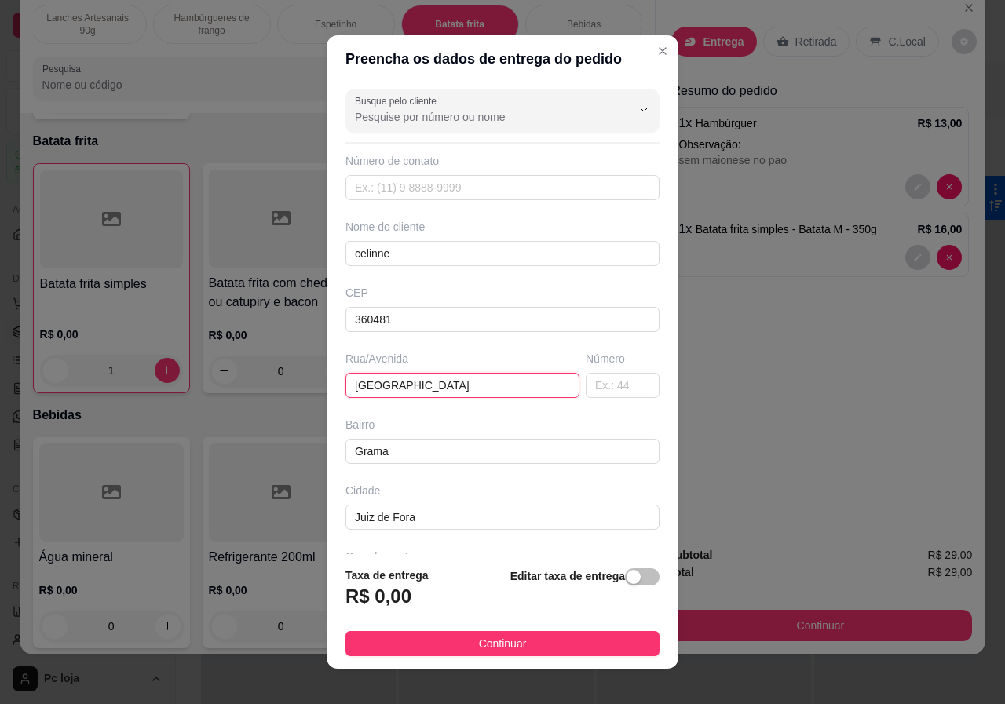
click at [470, 384] on input "[GEOGRAPHIC_DATA]" at bounding box center [462, 385] width 234 height 25
type input "Rua [PERSON_NAME]"
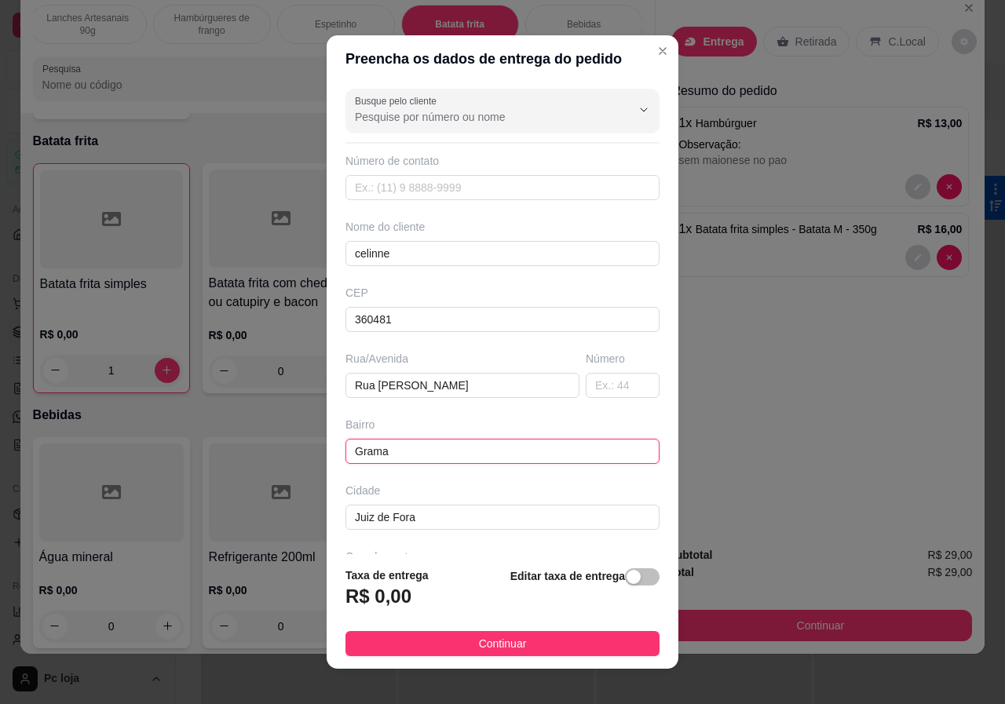
click at [516, 453] on input "Grama" at bounding box center [502, 451] width 314 height 25
type input "G"
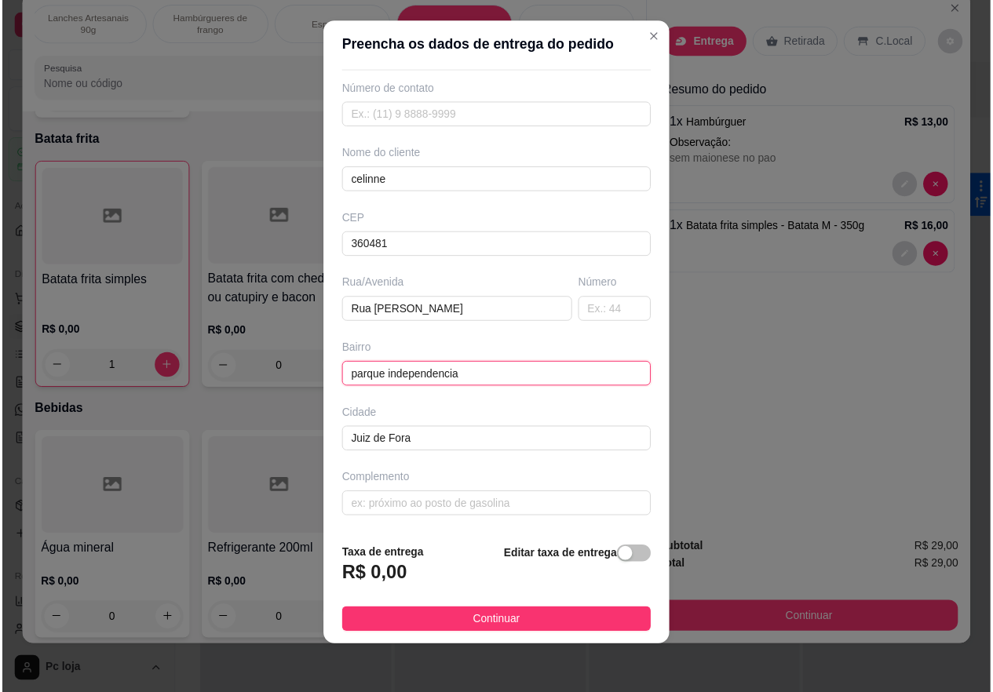
scroll to position [15, 0]
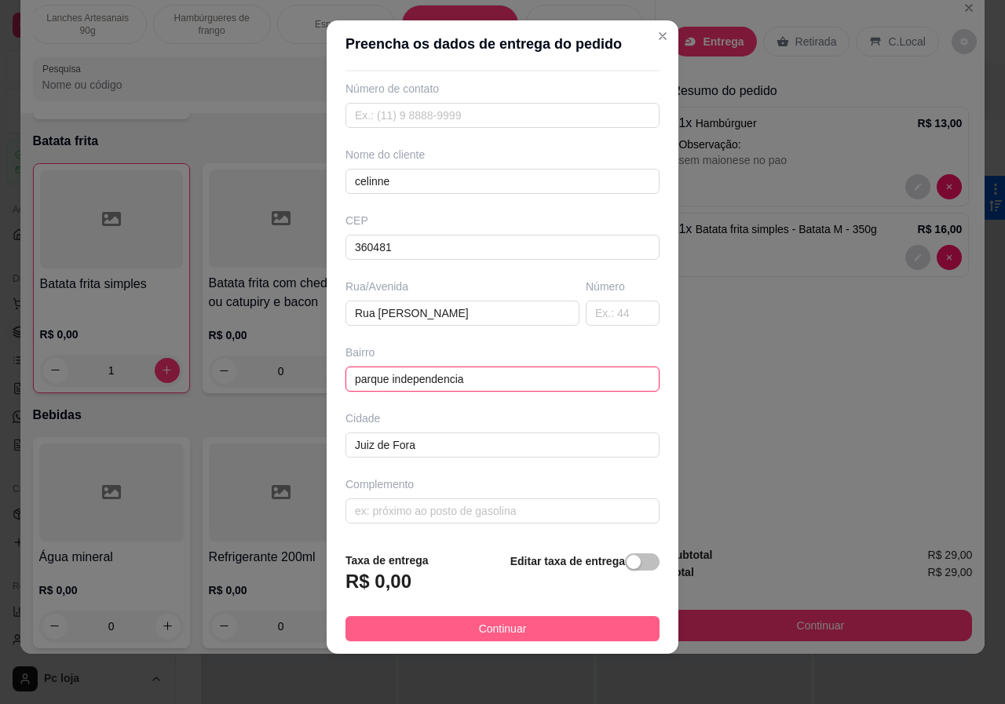
type input "parque independencia"
click at [389, 626] on button "Continuar" at bounding box center [502, 628] width 314 height 25
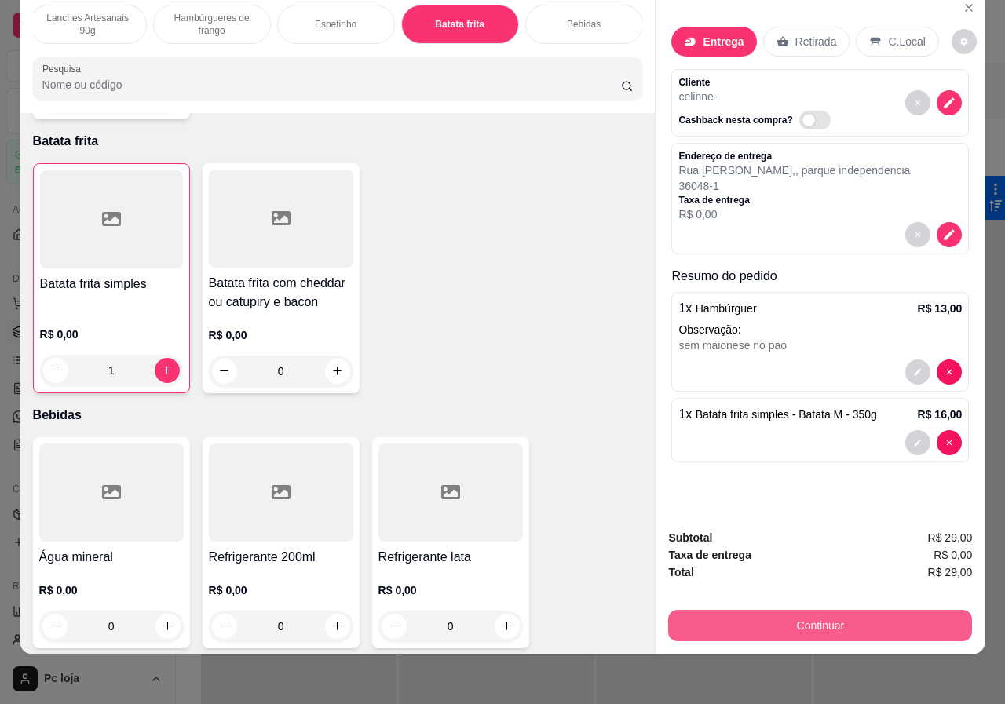
click at [798, 619] on button "Continuar" at bounding box center [820, 625] width 304 height 31
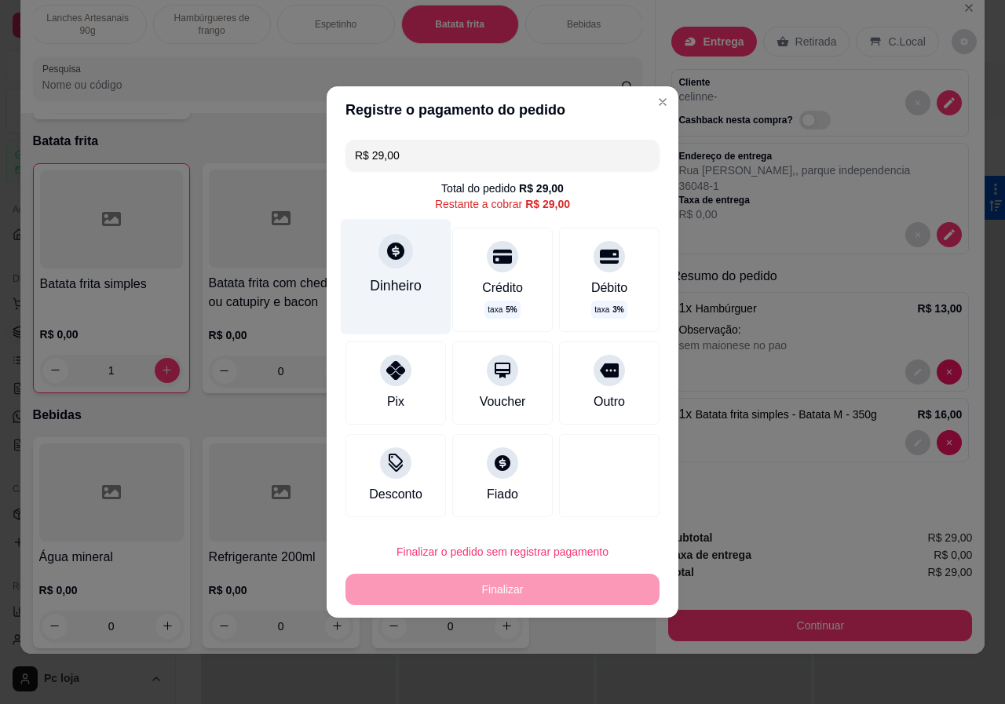
click at [374, 250] on div "Dinheiro" at bounding box center [396, 276] width 111 height 115
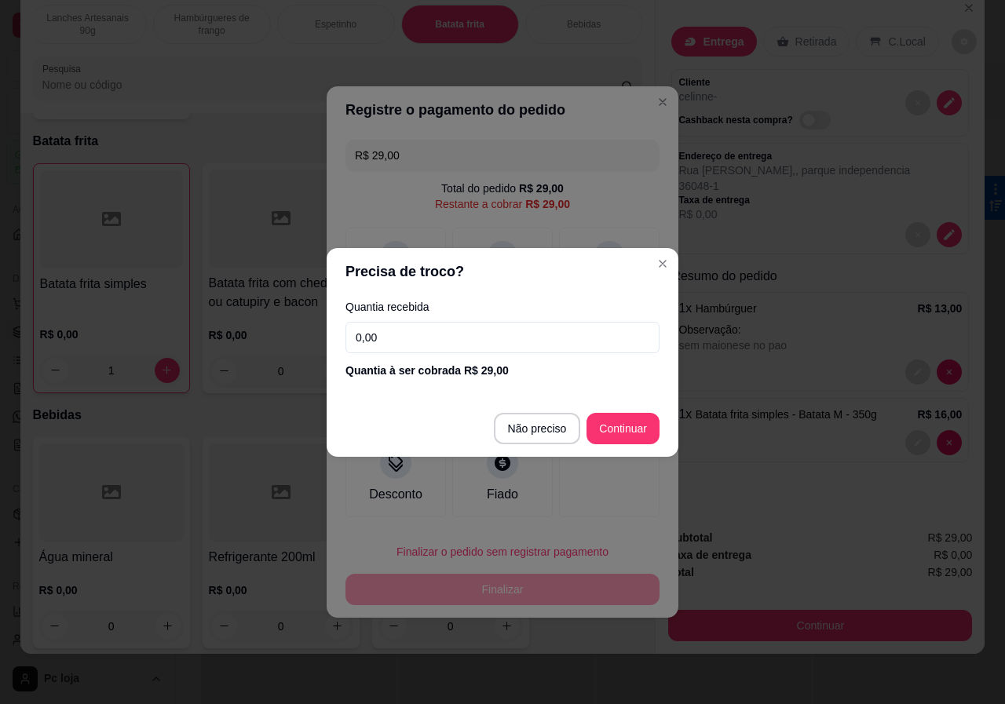
click at [456, 338] on input "0,00" at bounding box center [502, 337] width 314 height 31
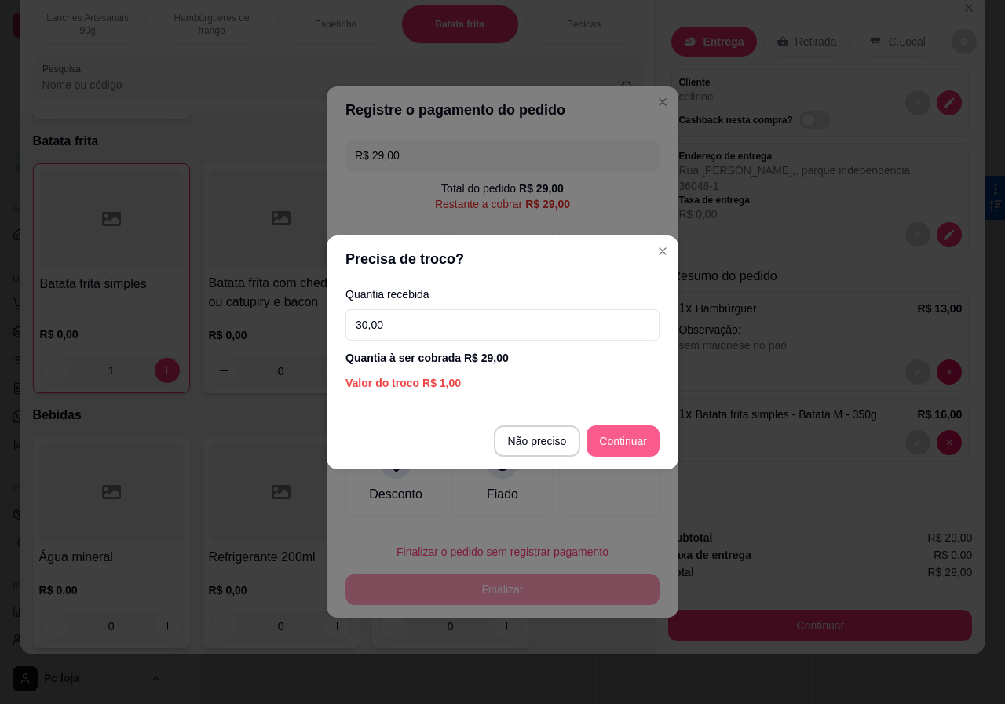
type input "30,00"
type input "R$ 0,00"
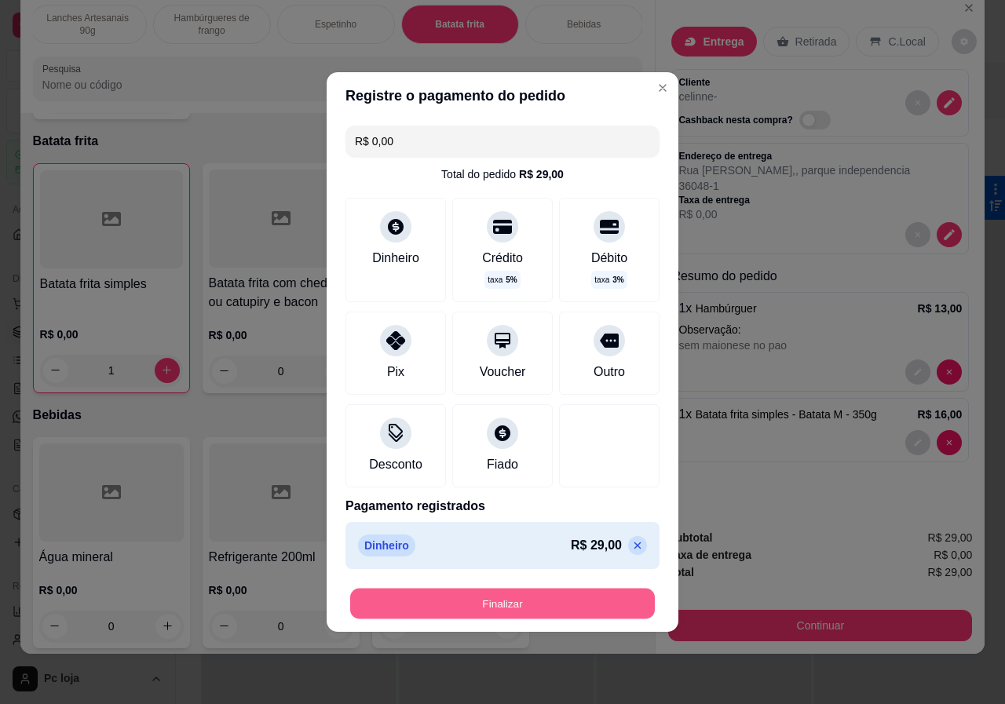
click at [477, 613] on button "Finalizar" at bounding box center [502, 604] width 305 height 31
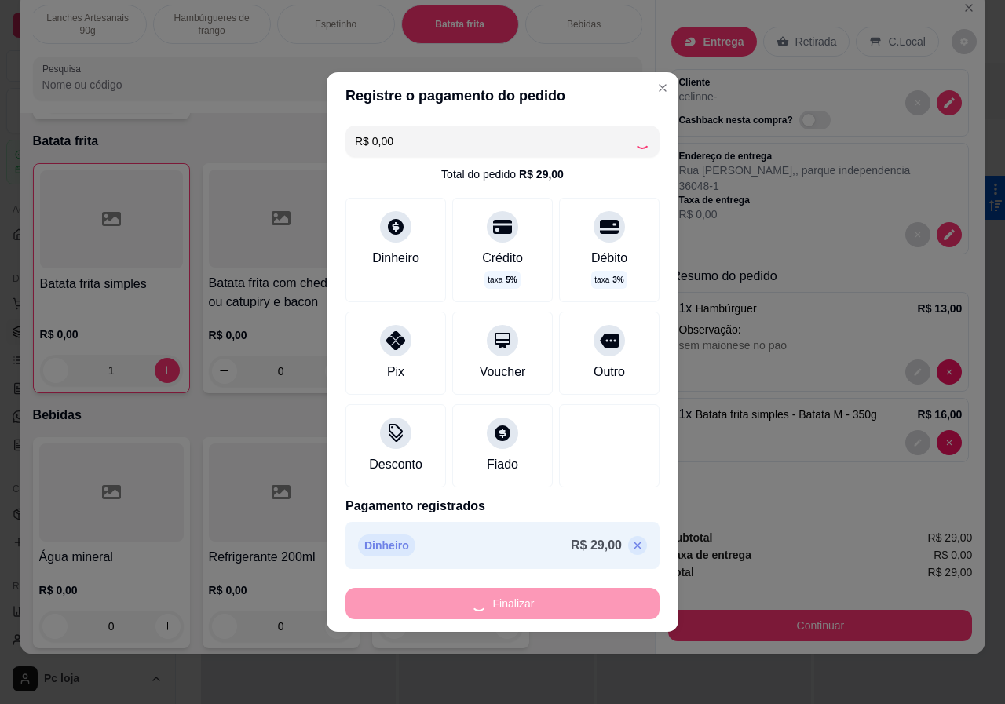
type input "0"
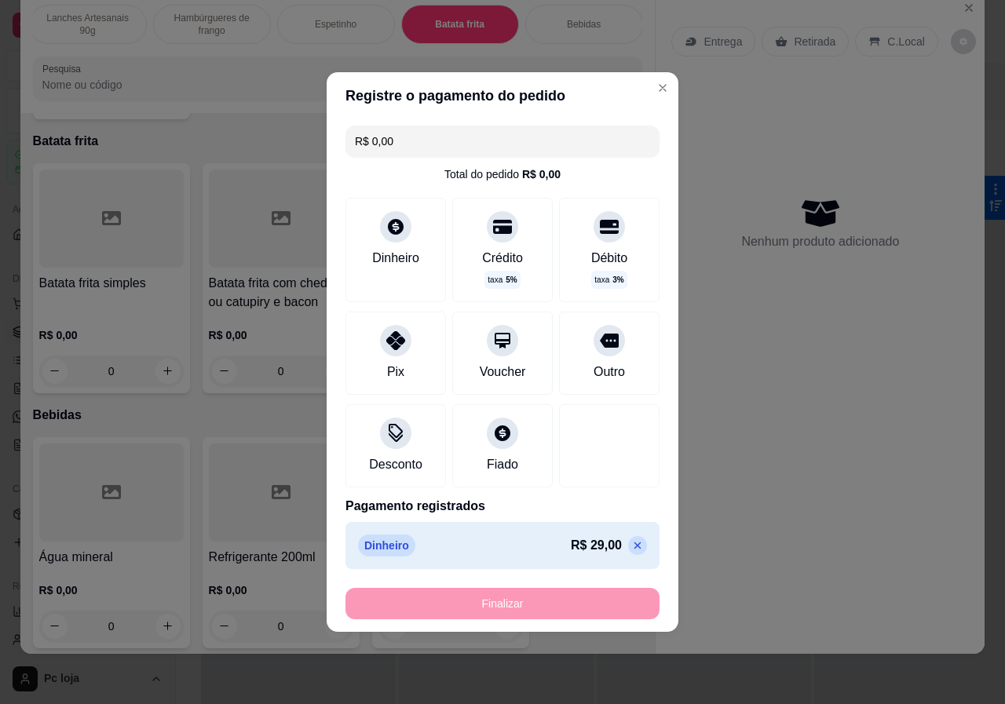
type input "-R$ 29,00"
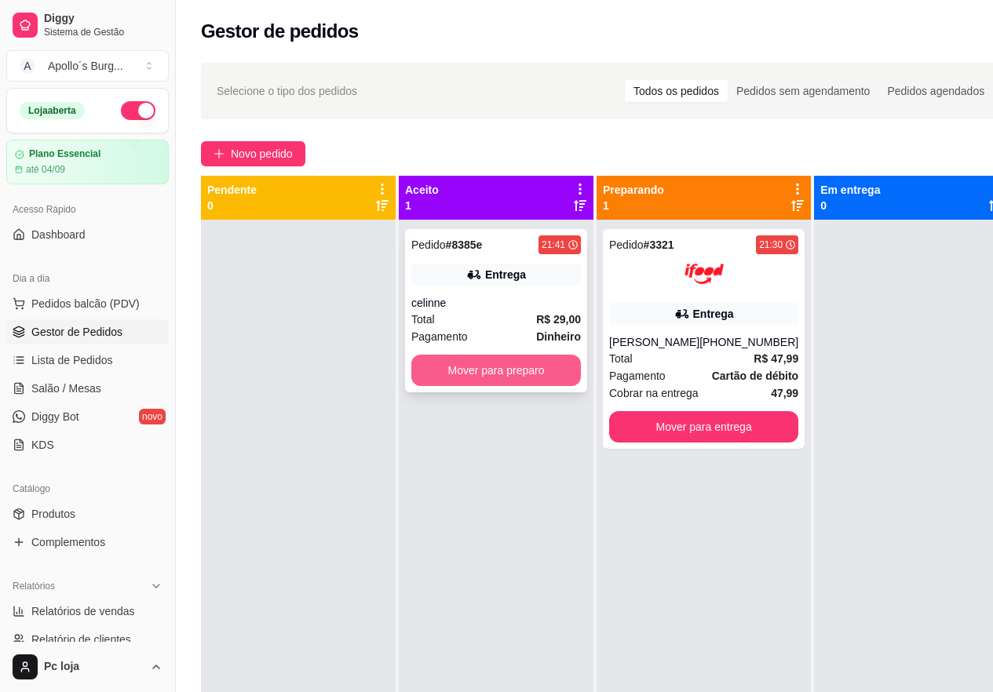
click at [446, 369] on button "Mover para preparo" at bounding box center [496, 370] width 170 height 31
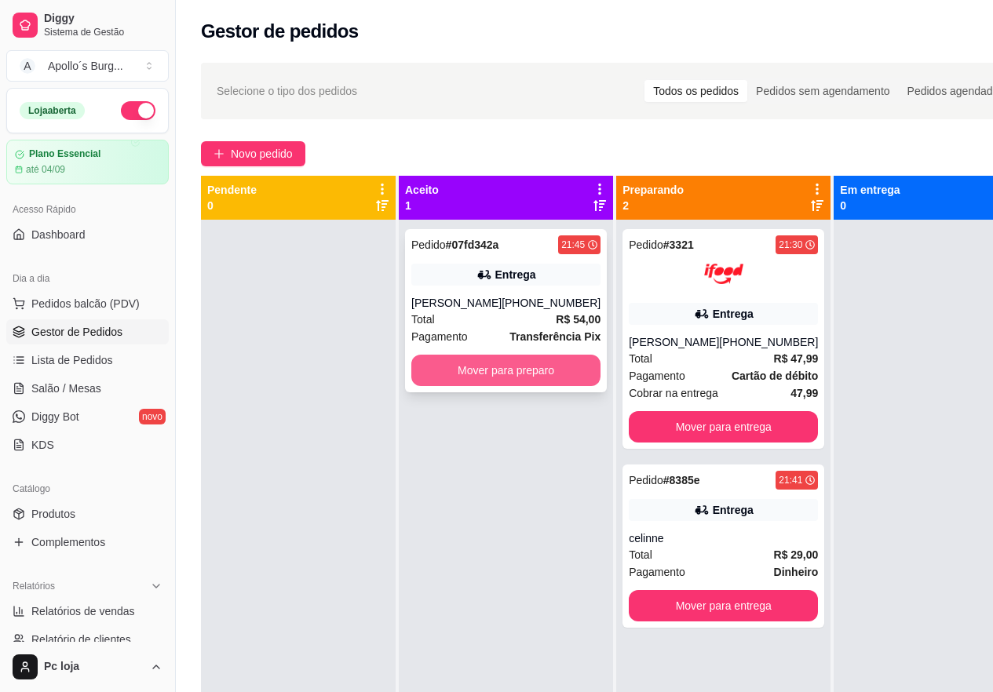
click at [493, 384] on button "Mover para preparo" at bounding box center [505, 370] width 189 height 31
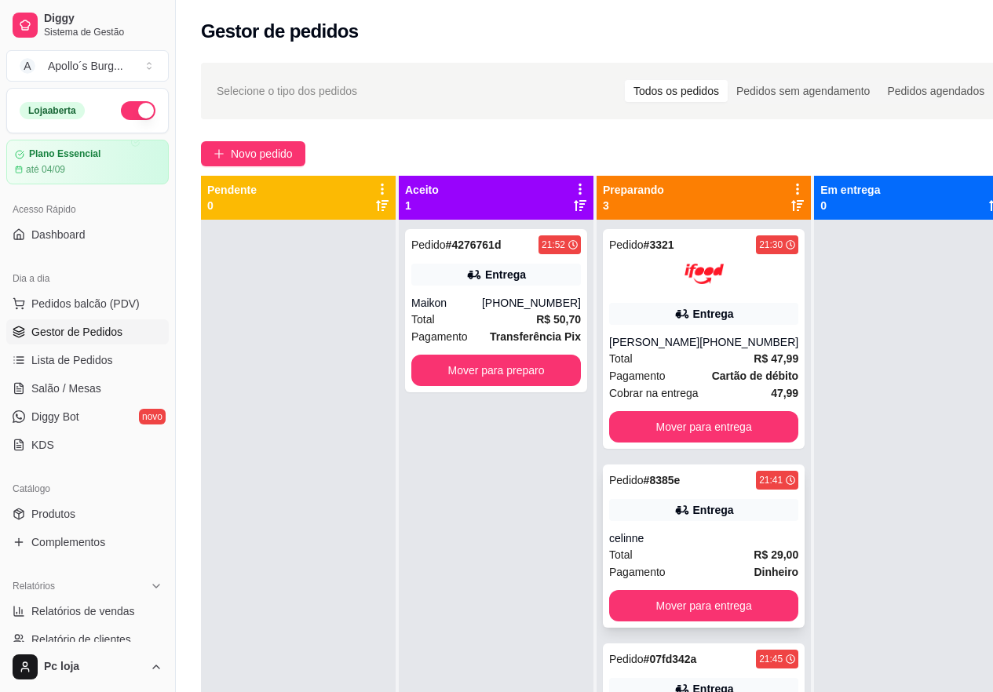
scroll to position [44, 0]
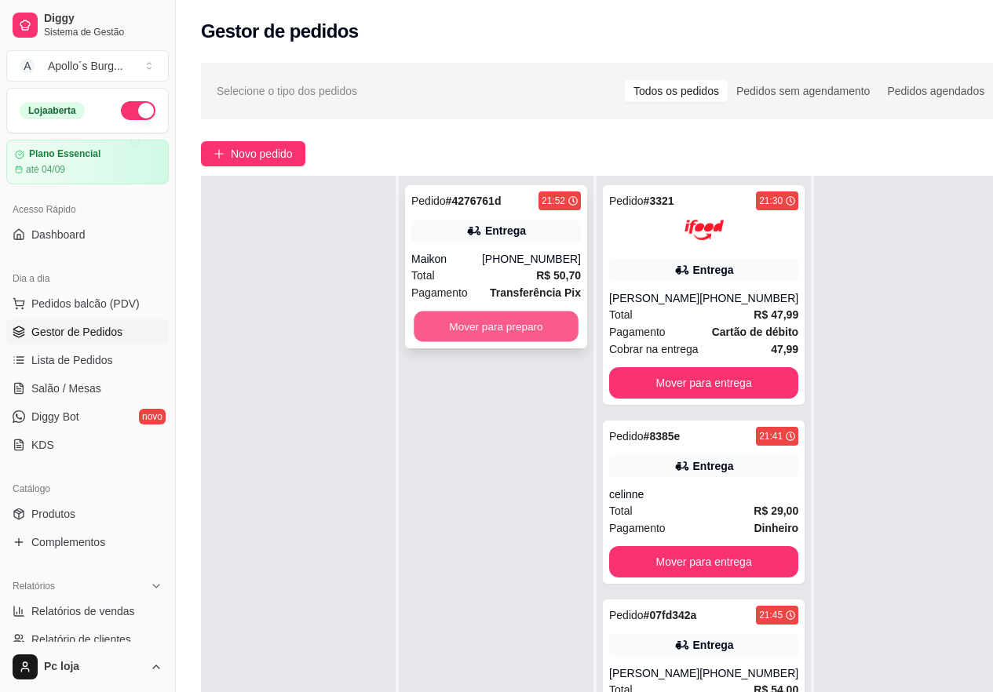
click at [474, 319] on button "Mover para preparo" at bounding box center [496, 327] width 165 height 31
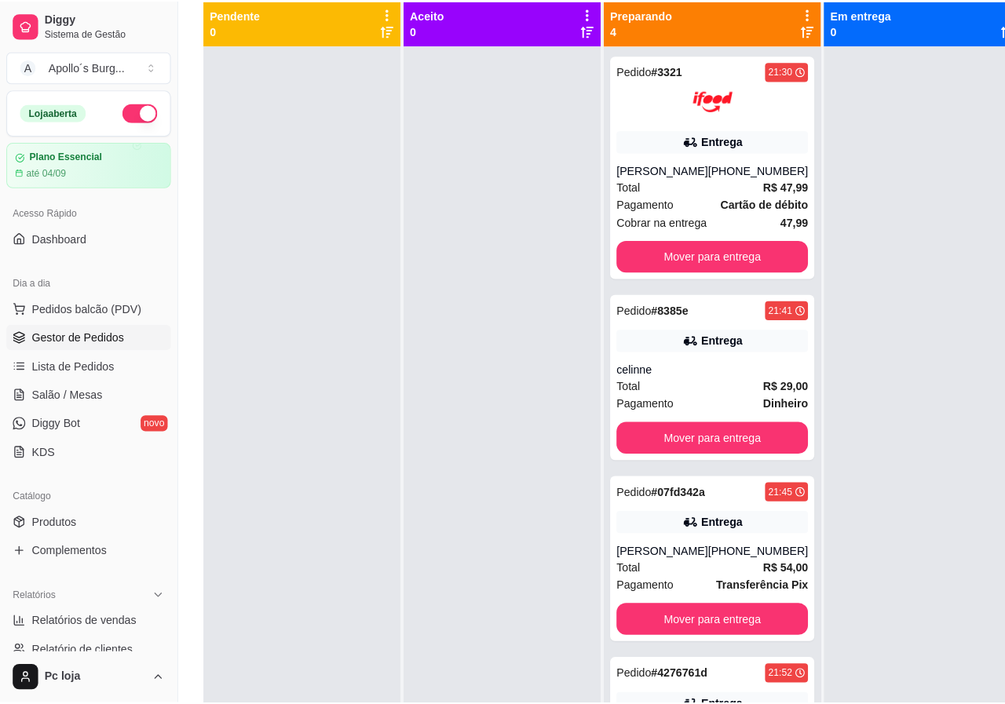
scroll to position [0, 0]
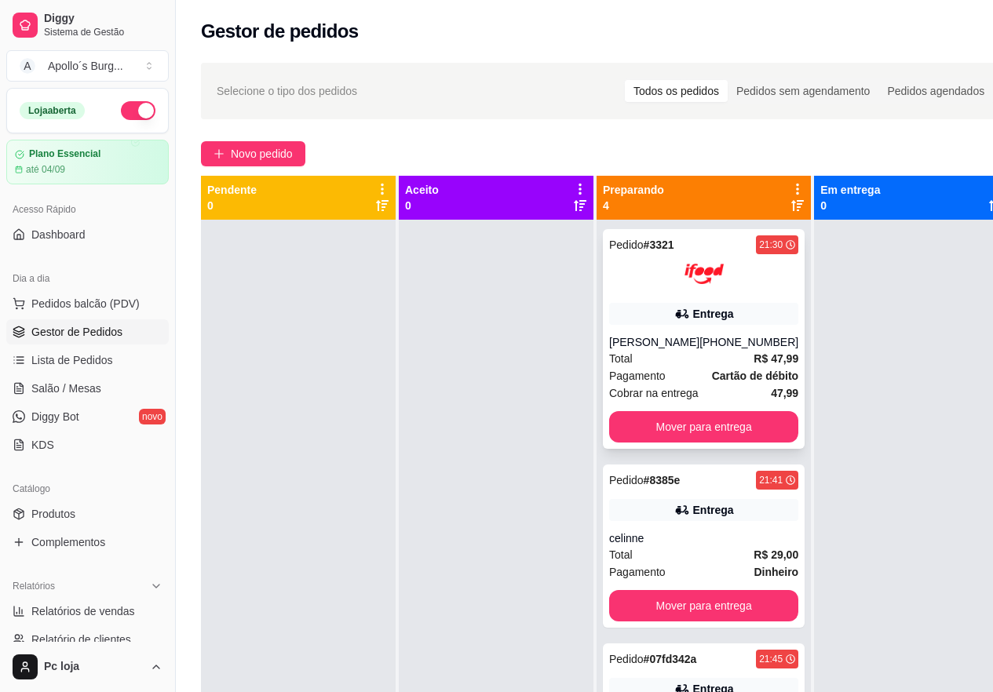
click at [684, 356] on div "Total R$ 47,99" at bounding box center [703, 358] width 189 height 17
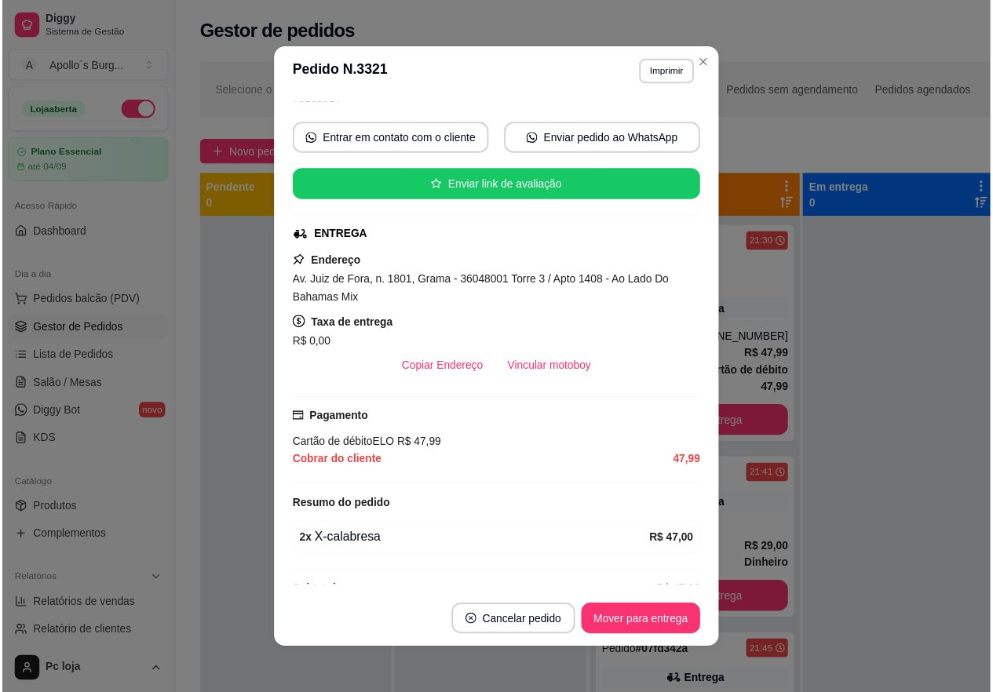
scroll to position [196, 0]
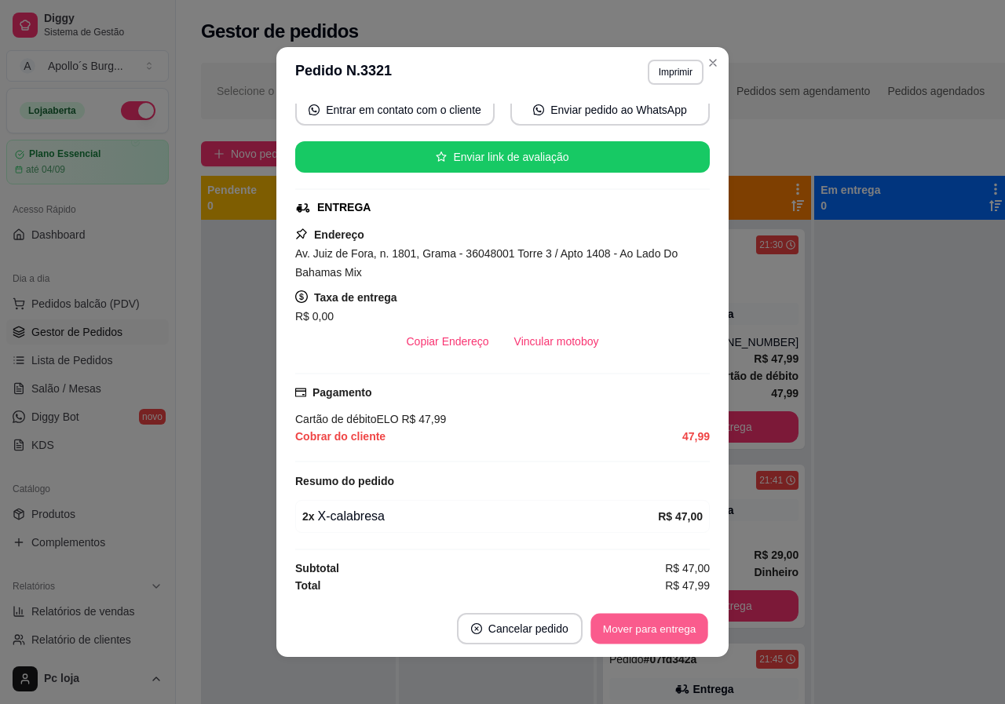
click at [652, 628] on button "Mover para entrega" at bounding box center [649, 629] width 118 height 31
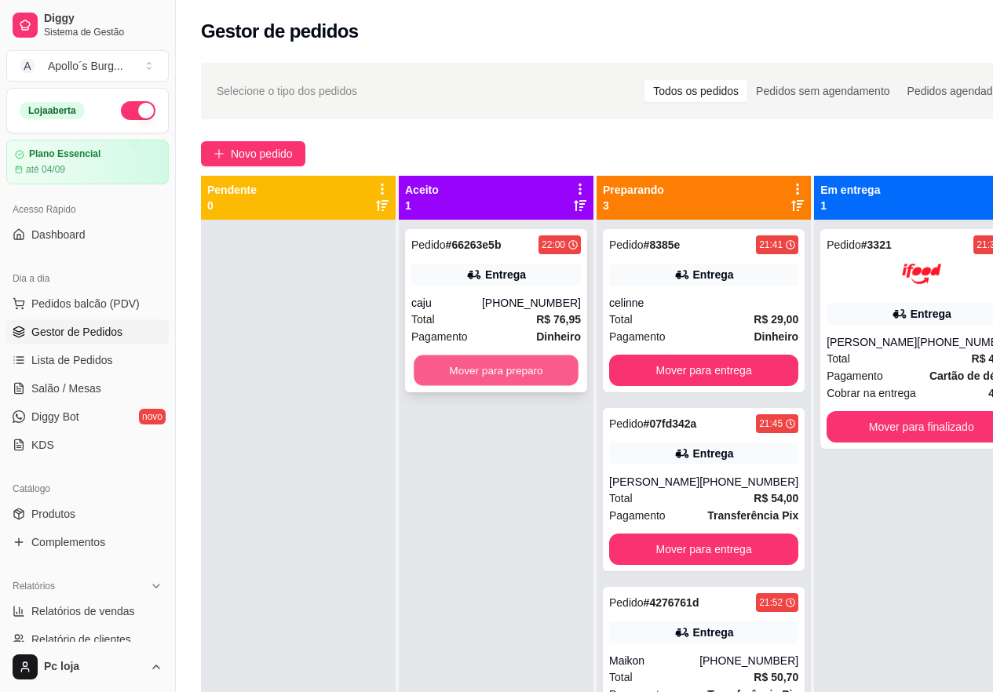
click at [484, 359] on button "Mover para preparo" at bounding box center [496, 371] width 165 height 31
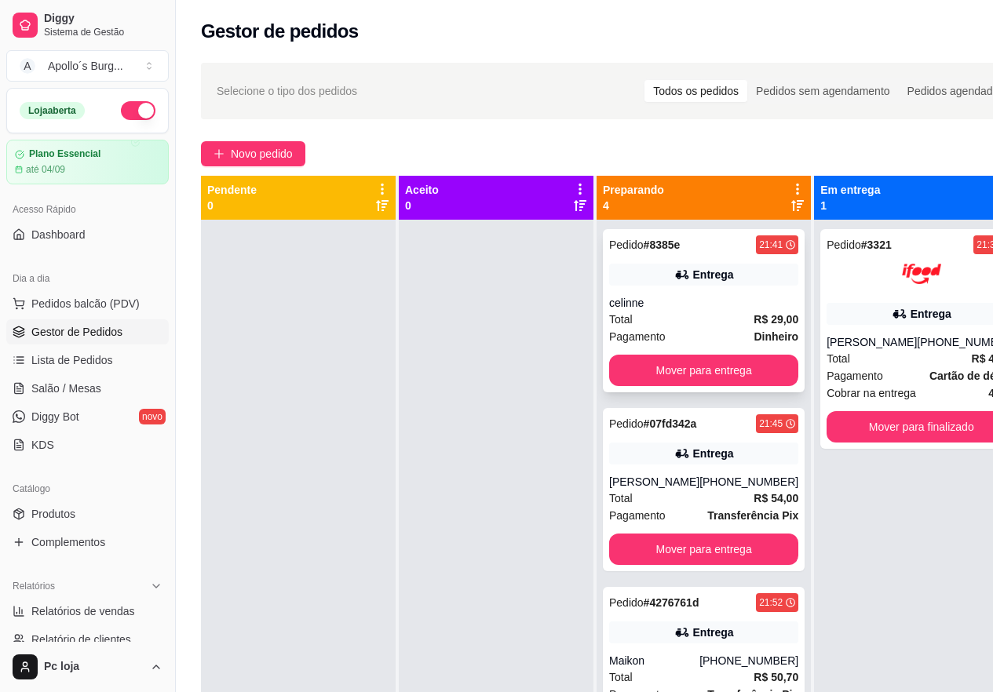
click at [708, 293] on div "Pedido # 8385e 21:41 Entrega celinne Total R$ 29,00 Pagamento Dinheiro Mover pa…" at bounding box center [704, 310] width 202 height 163
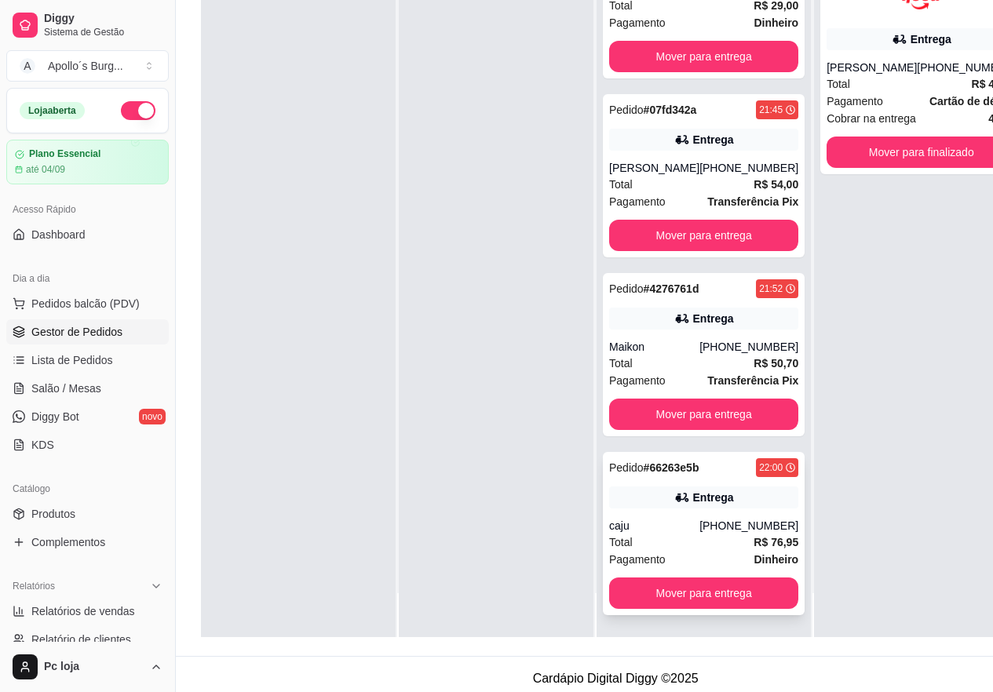
scroll to position [251, 0]
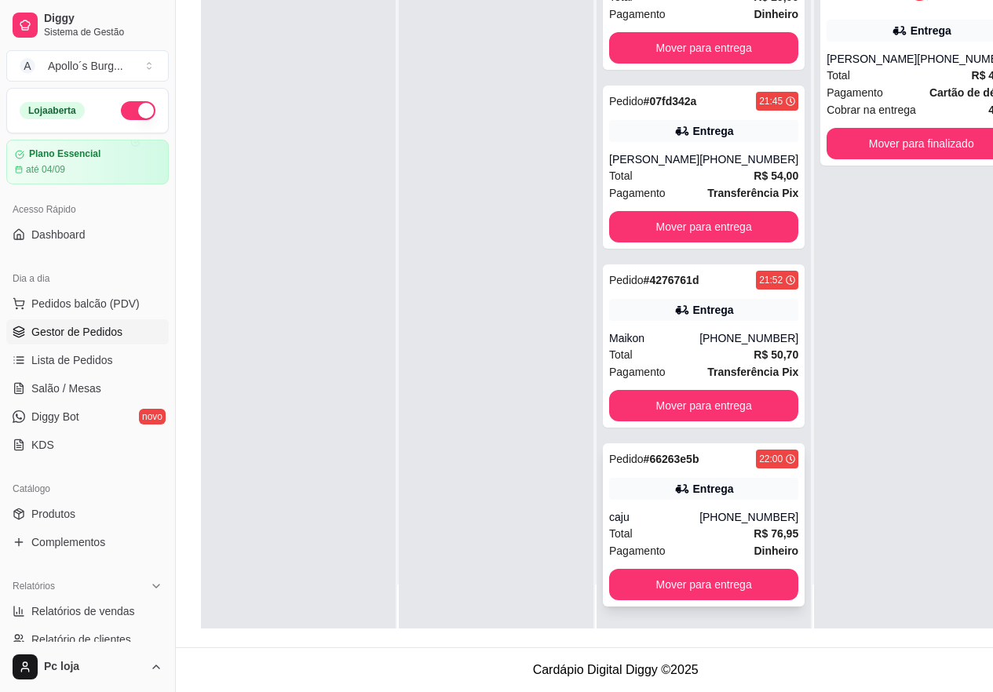
click at [709, 511] on div "[PHONE_NUMBER]" at bounding box center [748, 517] width 99 height 16
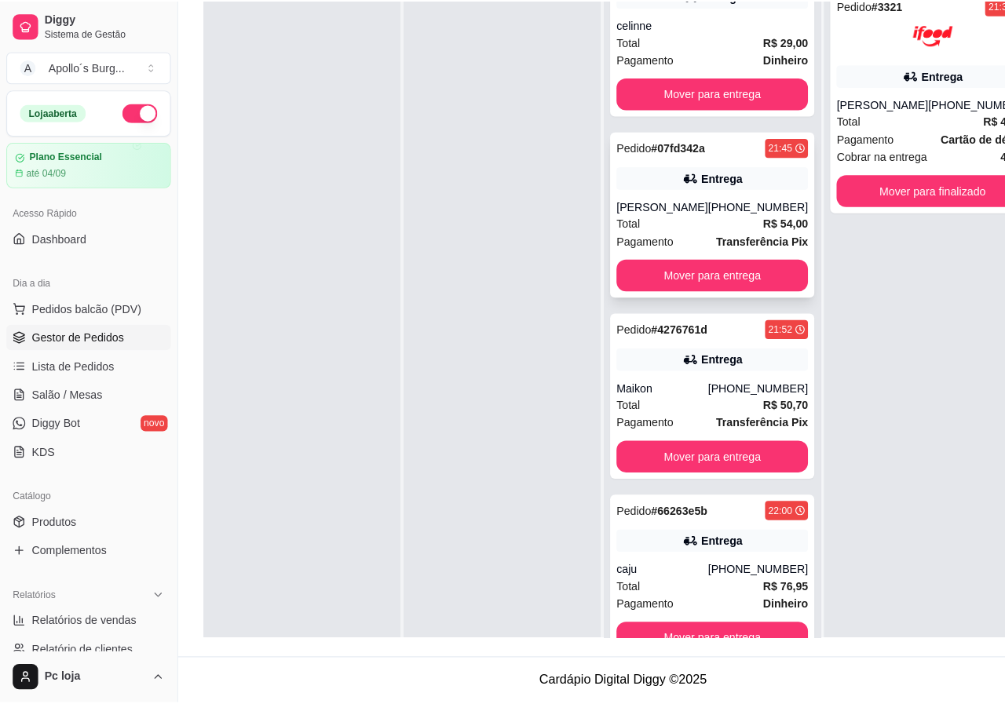
scroll to position [0, 0]
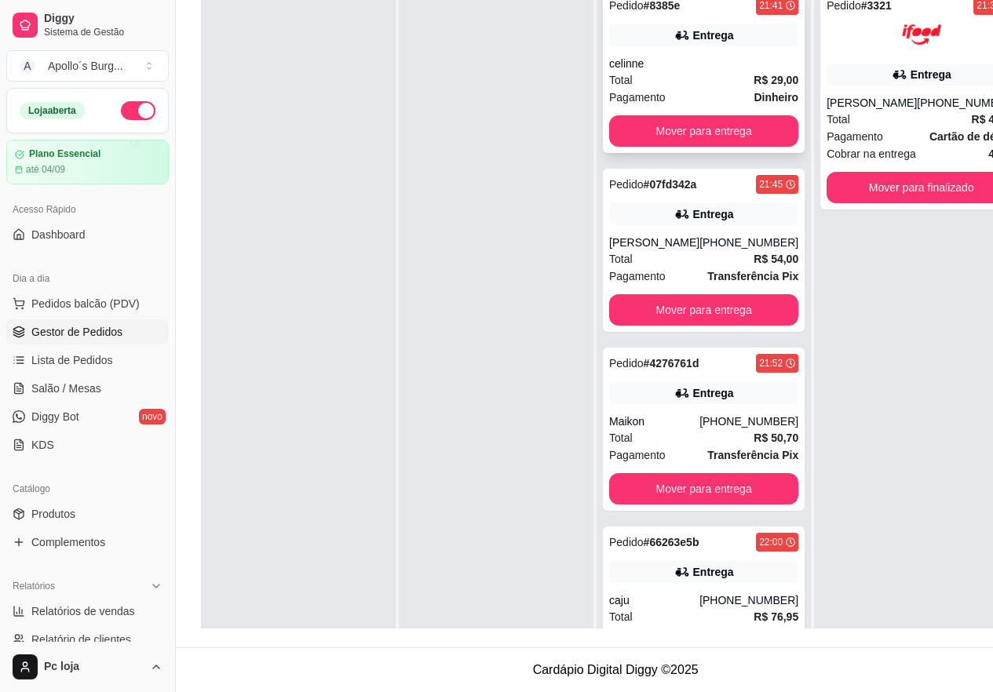
click at [713, 65] on div "celinne" at bounding box center [703, 64] width 189 height 16
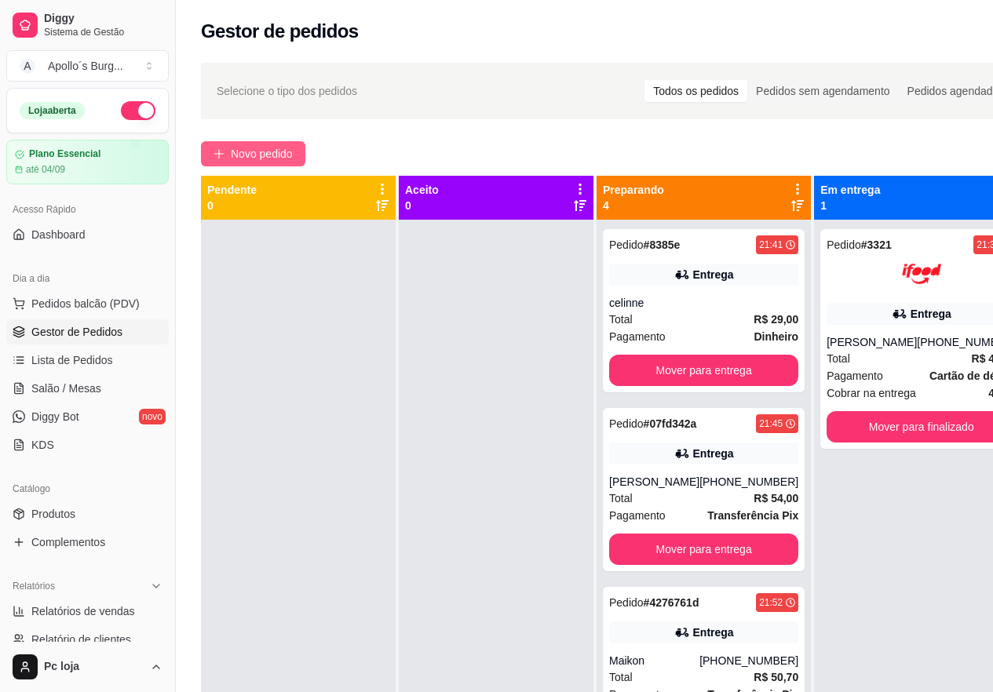
click at [258, 158] on span "Novo pedido" at bounding box center [262, 153] width 62 height 17
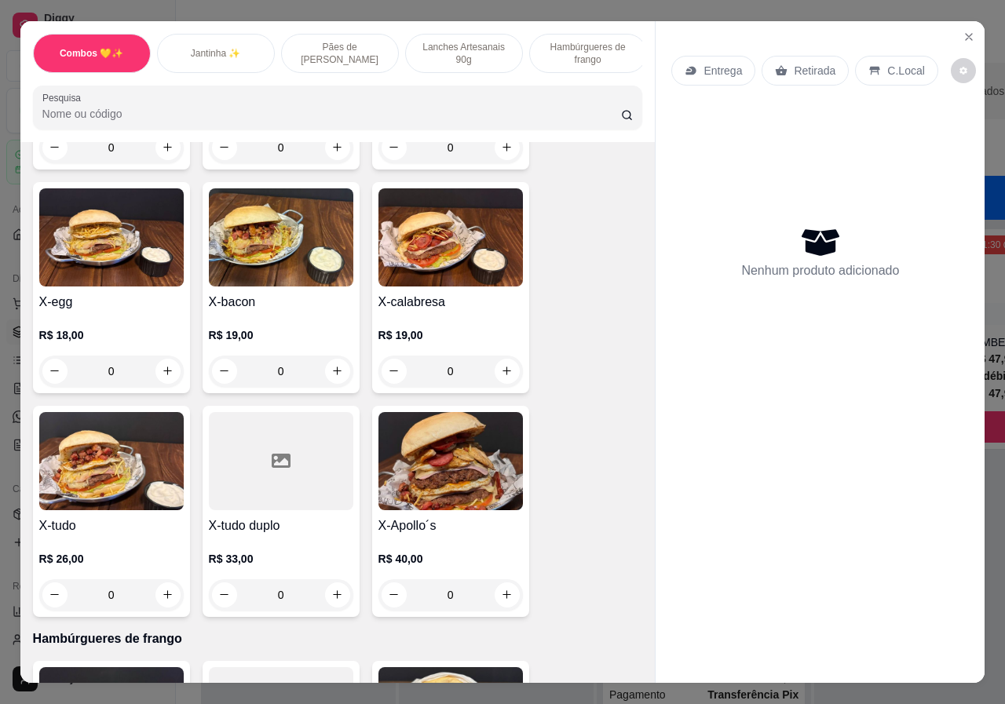
scroll to position [1413, 0]
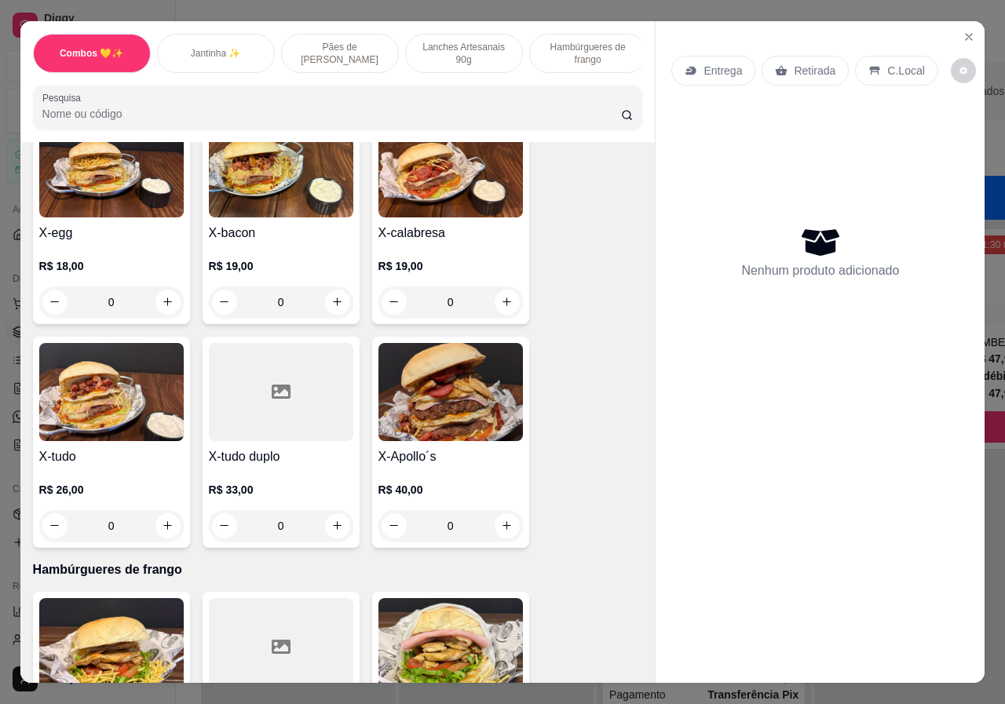
click at [330, 510] on div "0" at bounding box center [281, 525] width 144 height 31
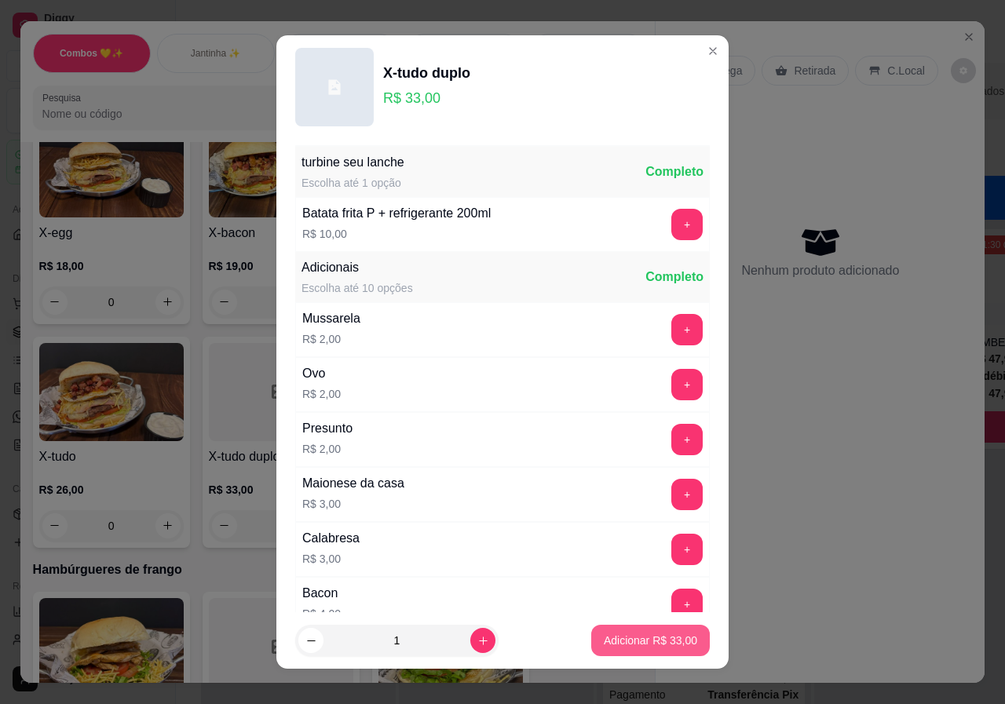
click at [639, 633] on p "Adicionar R$ 33,00" at bounding box center [650, 641] width 93 height 16
type input "1"
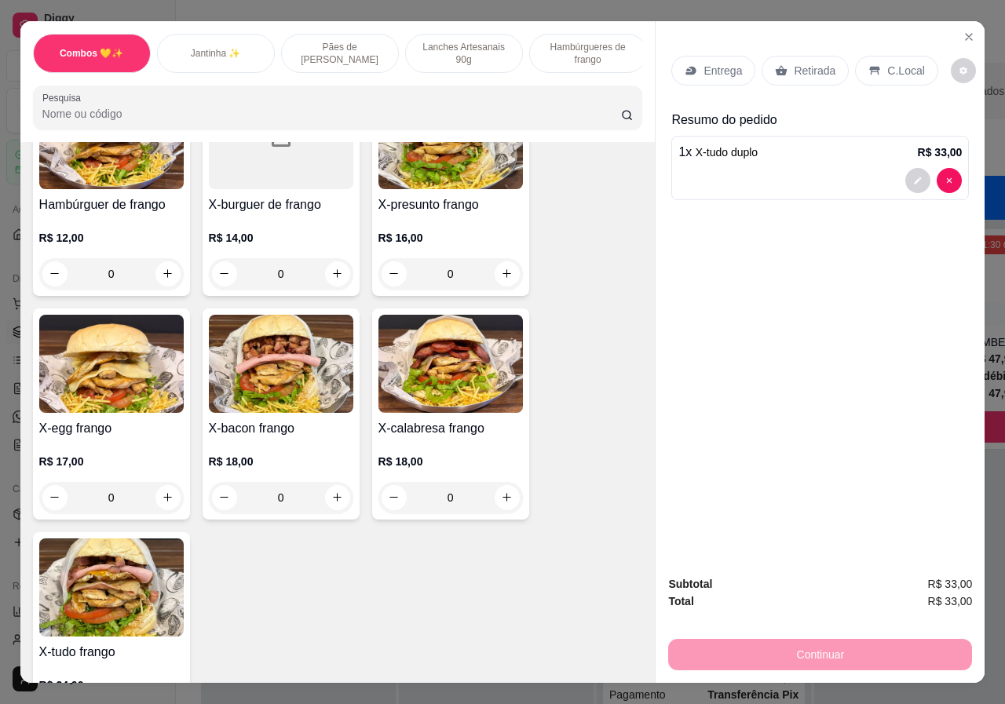
scroll to position [1962, 0]
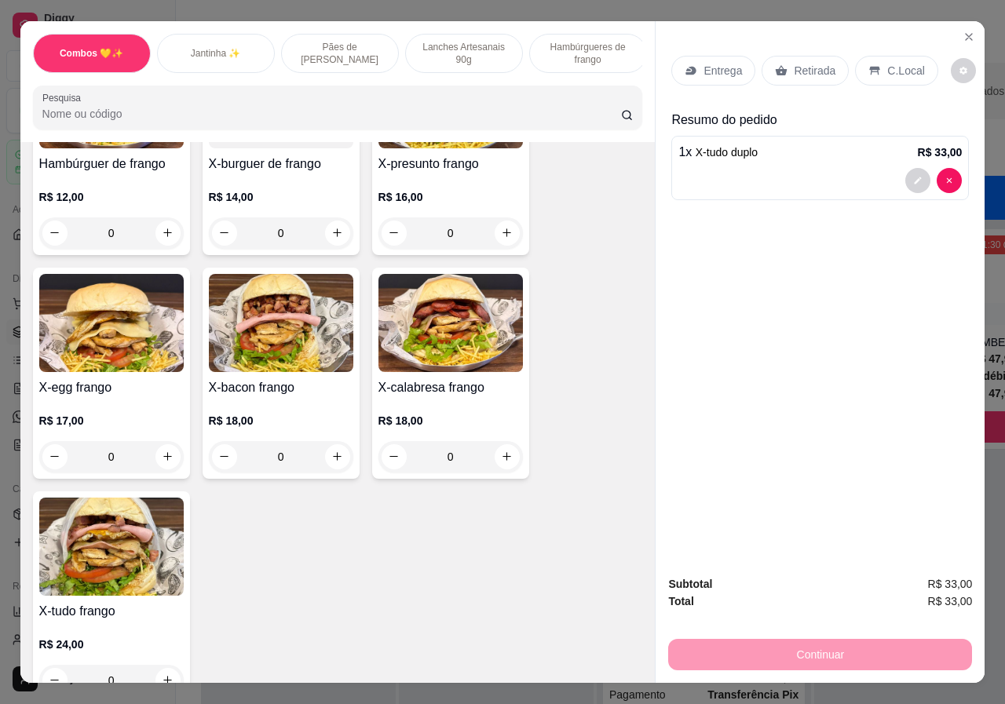
click at [163, 665] on div "0" at bounding box center [111, 680] width 144 height 31
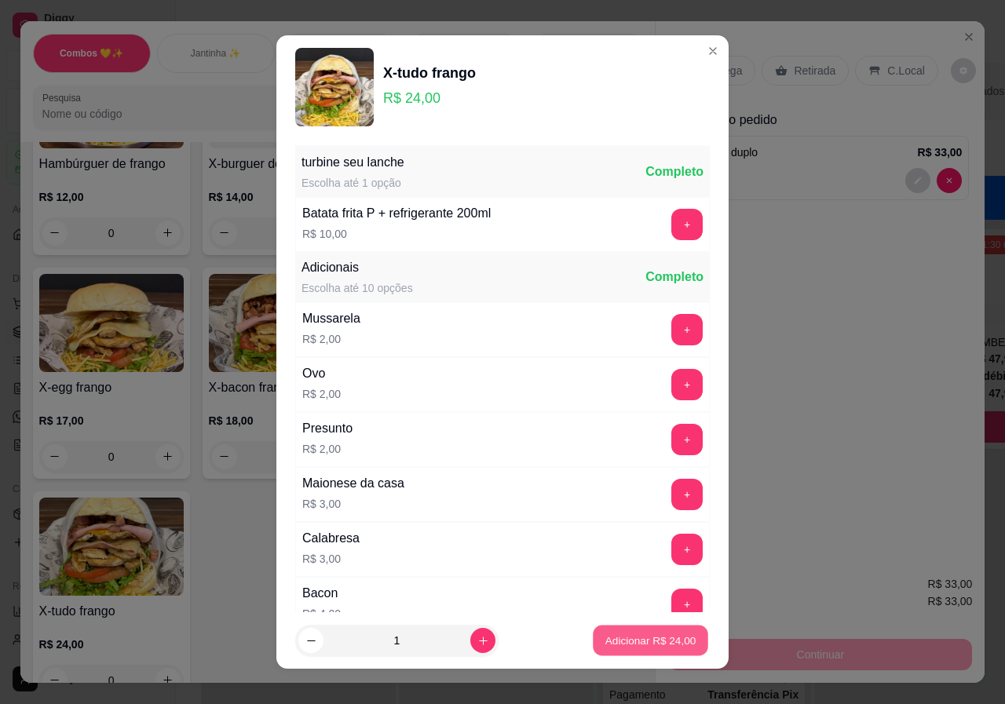
click at [653, 633] on p "Adicionar R$ 24,00" at bounding box center [650, 640] width 91 height 15
type input "1"
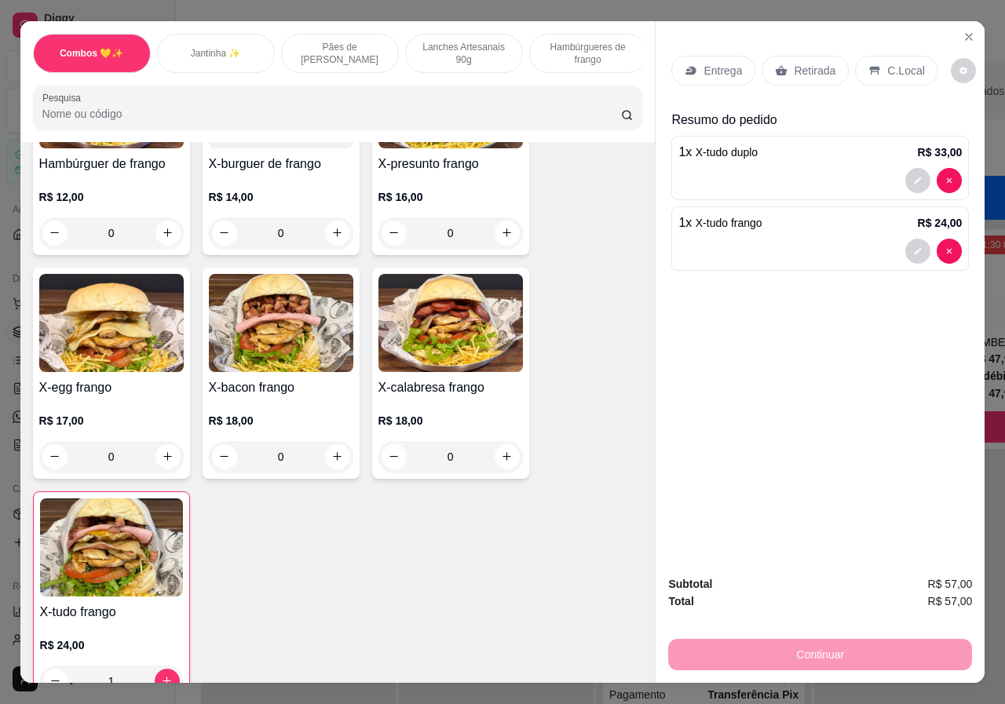
click at [817, 63] on p "Retirada" at bounding box center [815, 71] width 42 height 16
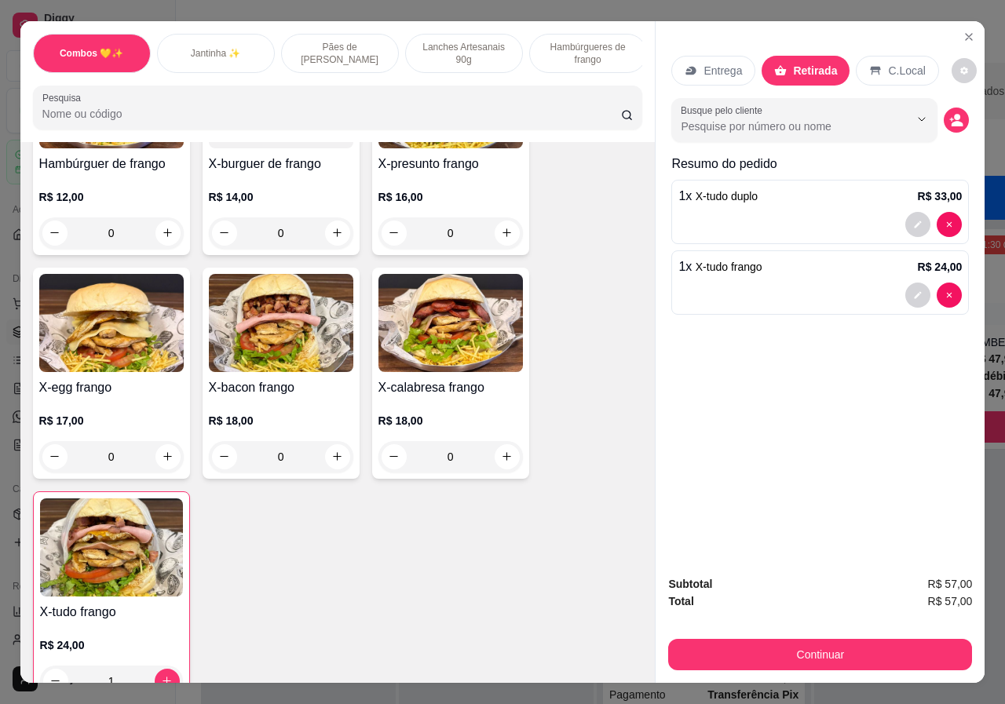
click at [716, 71] on p "Entrega" at bounding box center [722, 71] width 38 height 16
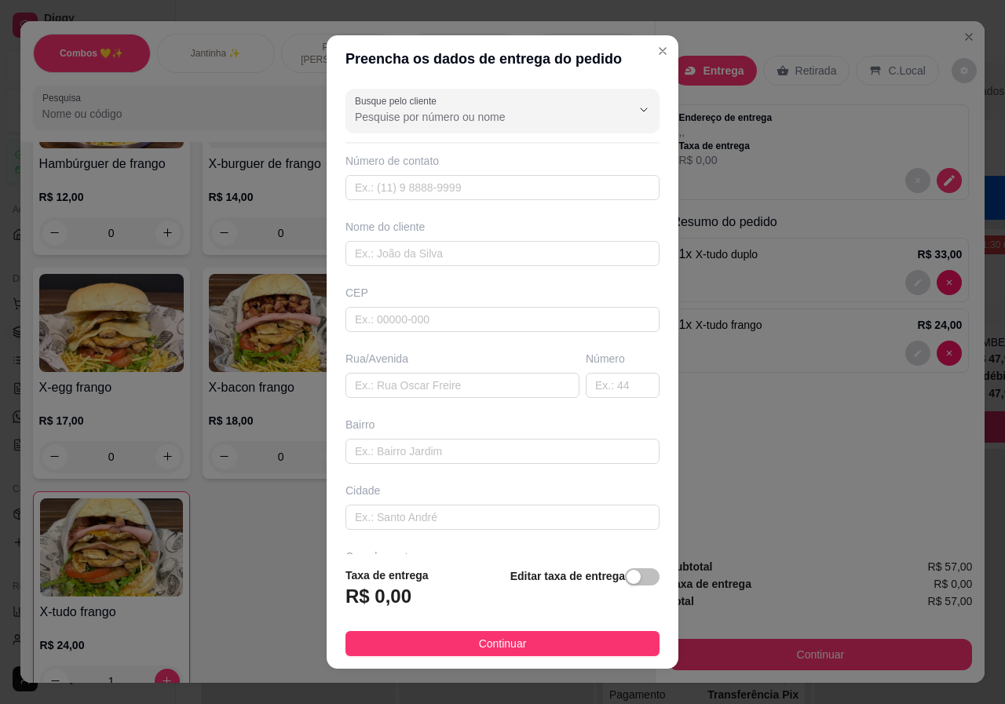
click at [411, 363] on div "Rua/Avenida" at bounding box center [462, 359] width 234 height 16
click at [414, 356] on div "Rua/Avenida" at bounding box center [462, 359] width 234 height 16
click at [400, 386] on input "text" at bounding box center [462, 385] width 234 height 25
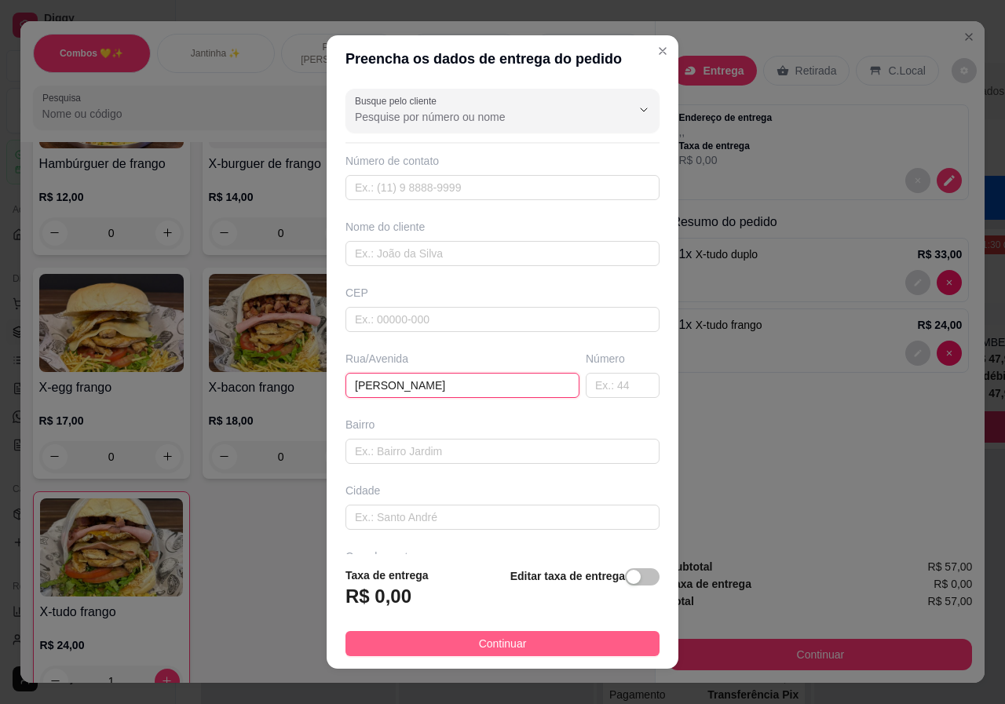
type input "[PERSON_NAME]"
click at [486, 639] on span "Continuar" at bounding box center [503, 643] width 48 height 17
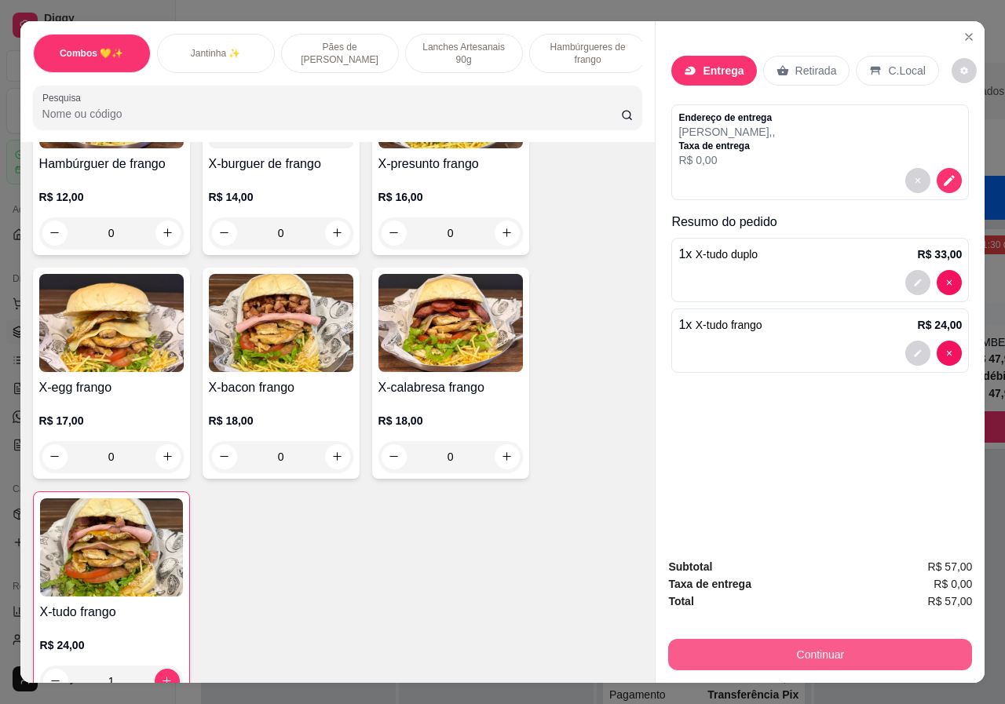
click at [866, 646] on button "Continuar" at bounding box center [820, 654] width 304 height 31
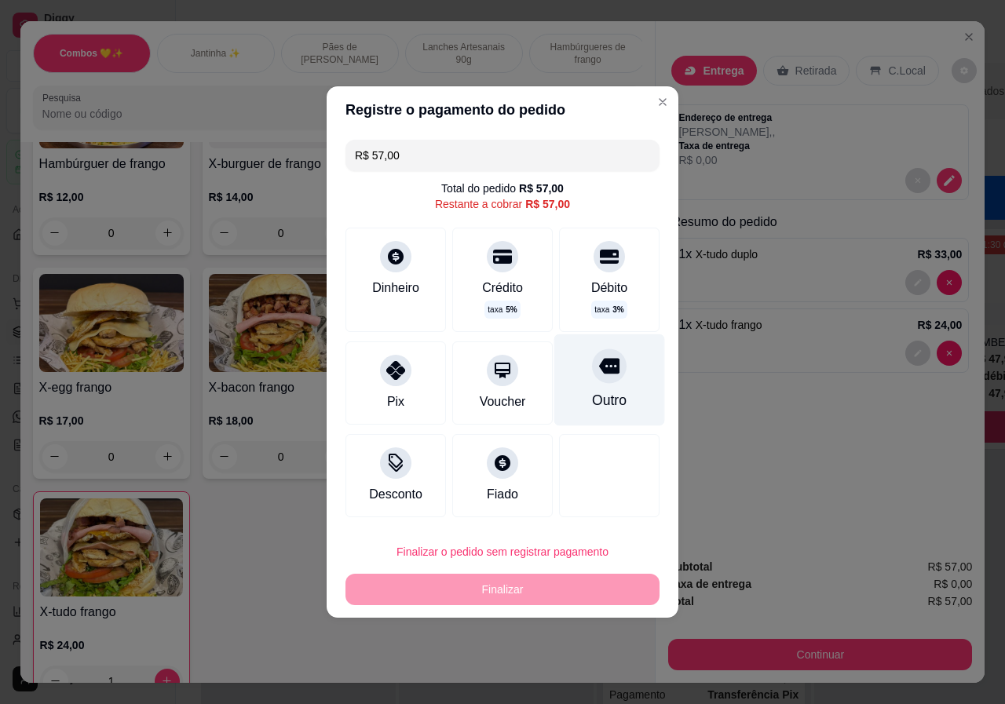
click at [599, 374] on icon at bounding box center [609, 366] width 20 height 20
type input "R$ 0,00"
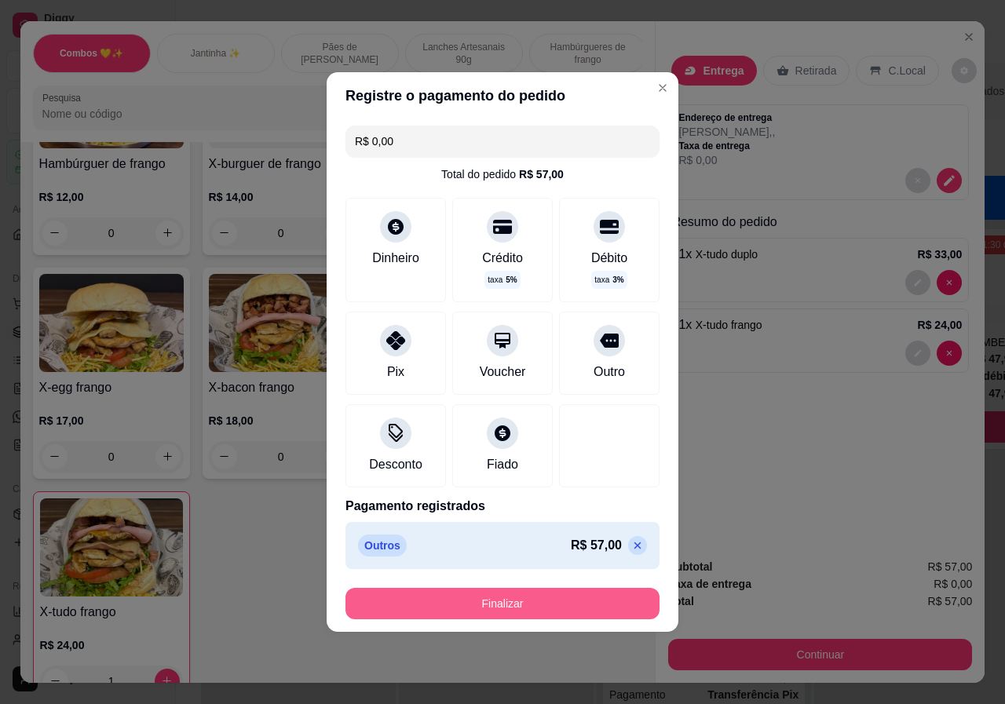
click at [577, 600] on button "Finalizar" at bounding box center [502, 603] width 314 height 31
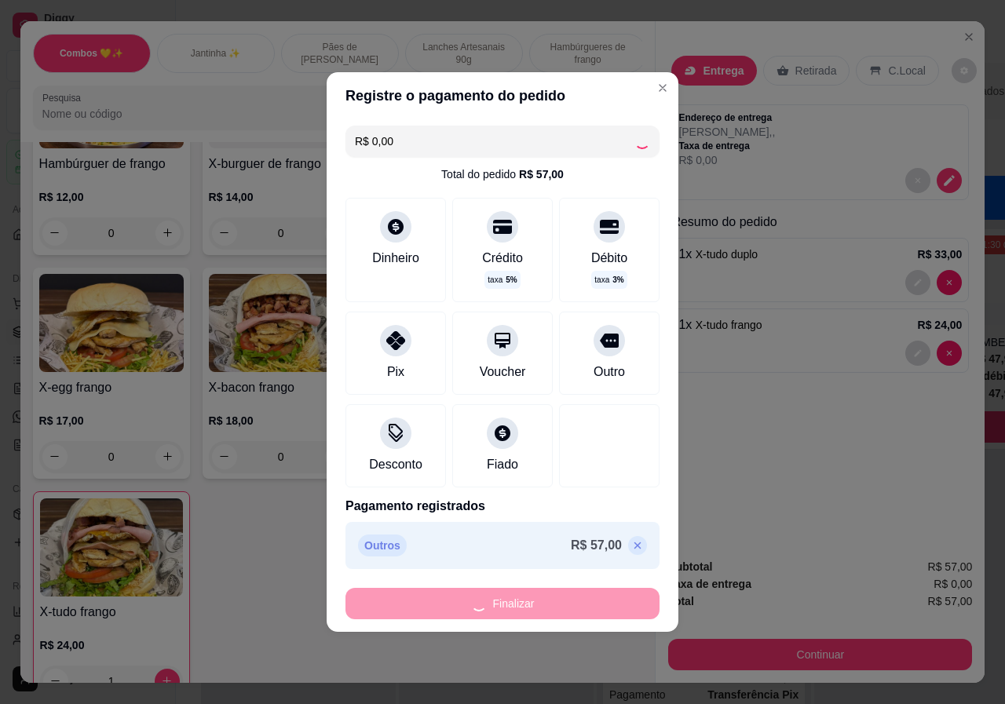
type input "0"
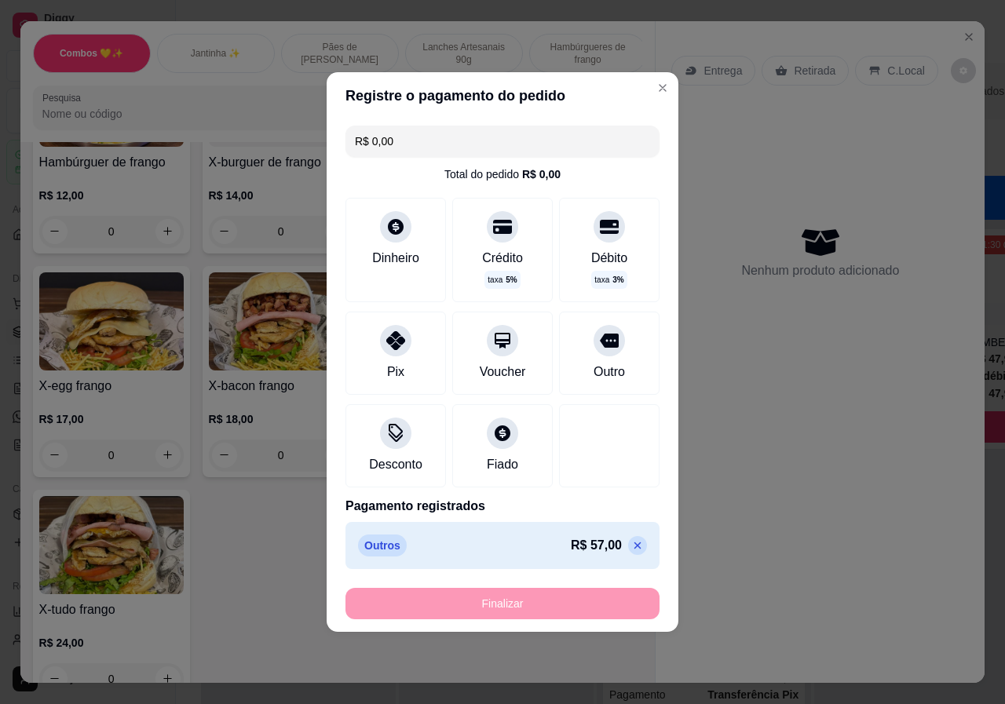
type input "-R$ 57,00"
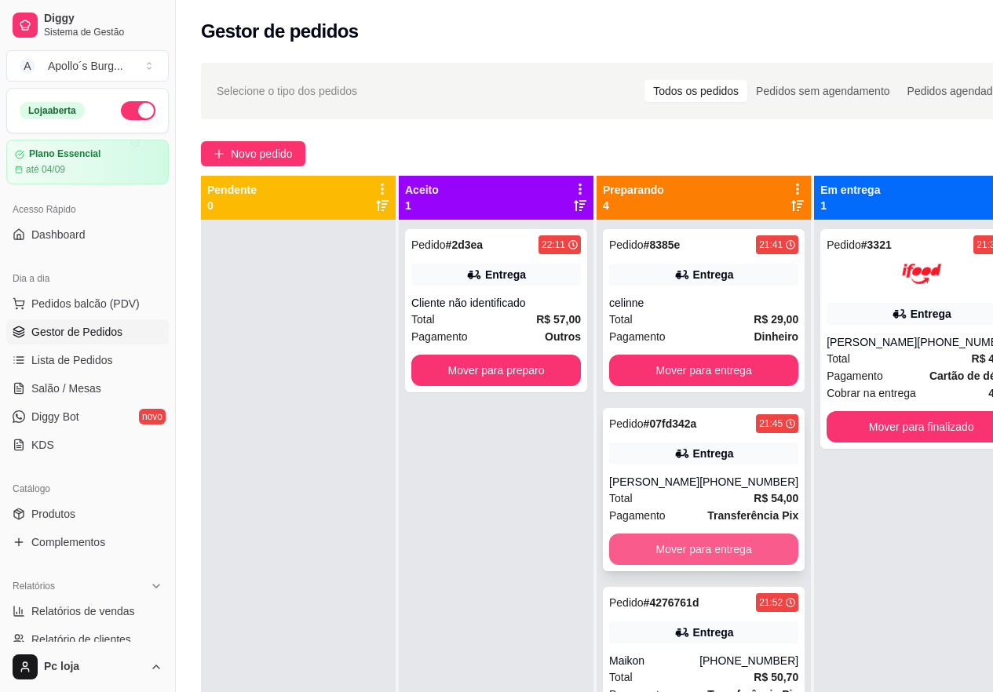
click at [687, 560] on button "Mover para entrega" at bounding box center [703, 549] width 189 height 31
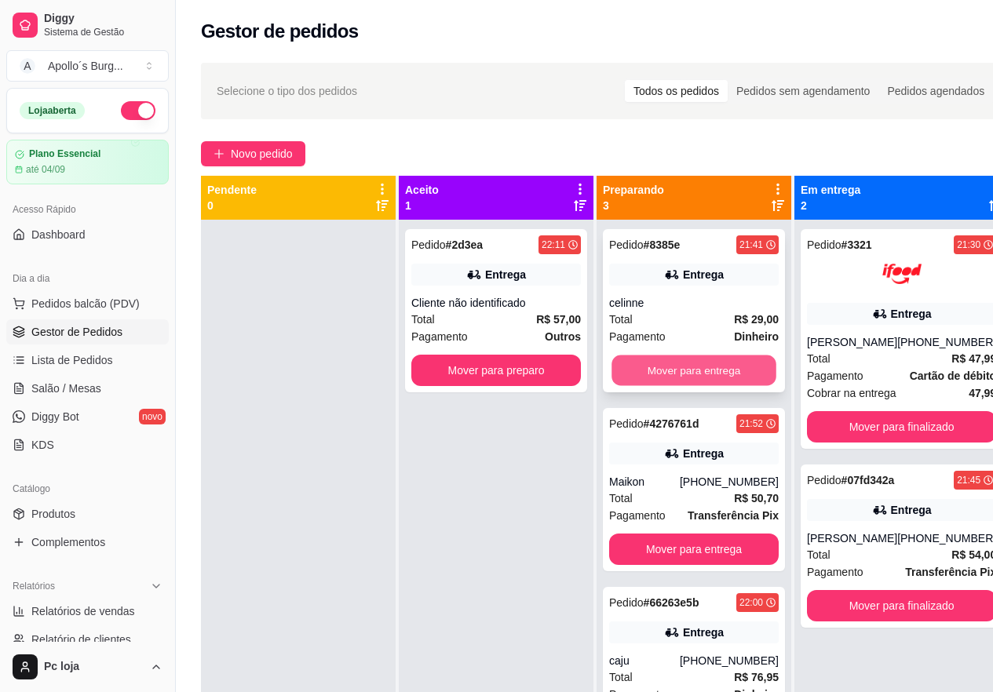
click at [684, 360] on button "Mover para entrega" at bounding box center [693, 371] width 165 height 31
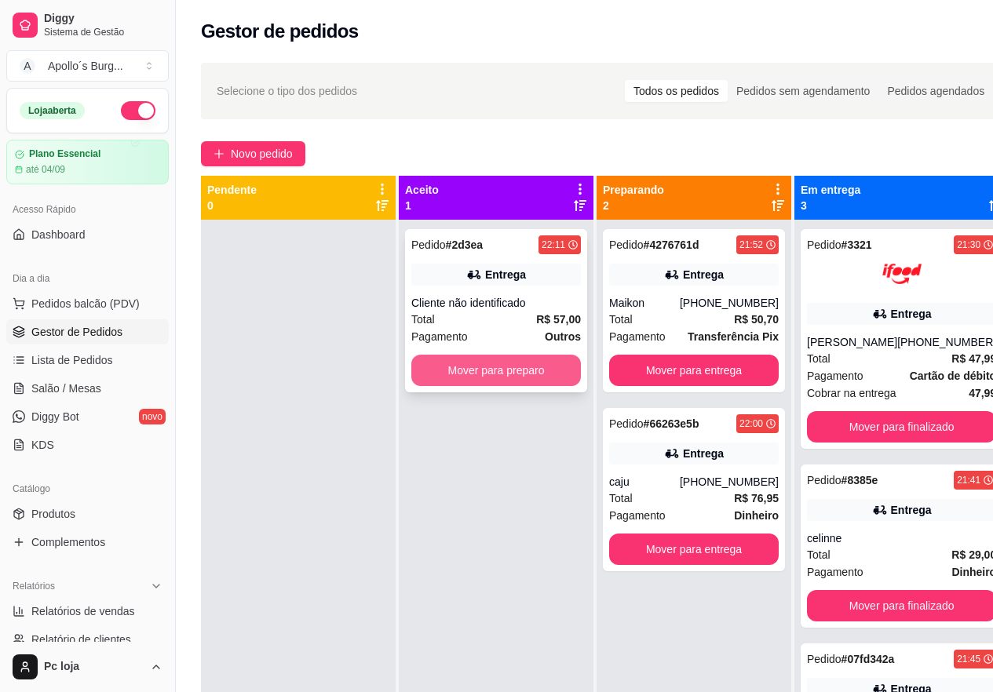
click at [545, 377] on button "Mover para preparo" at bounding box center [496, 370] width 170 height 31
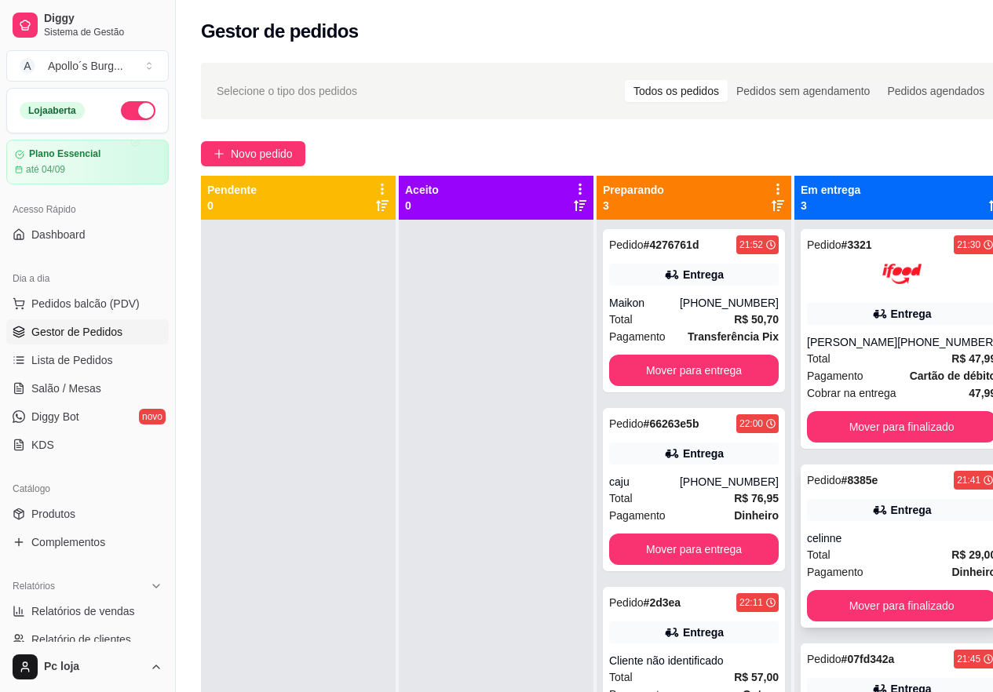
click at [865, 520] on div "Entrega" at bounding box center [901, 510] width 189 height 22
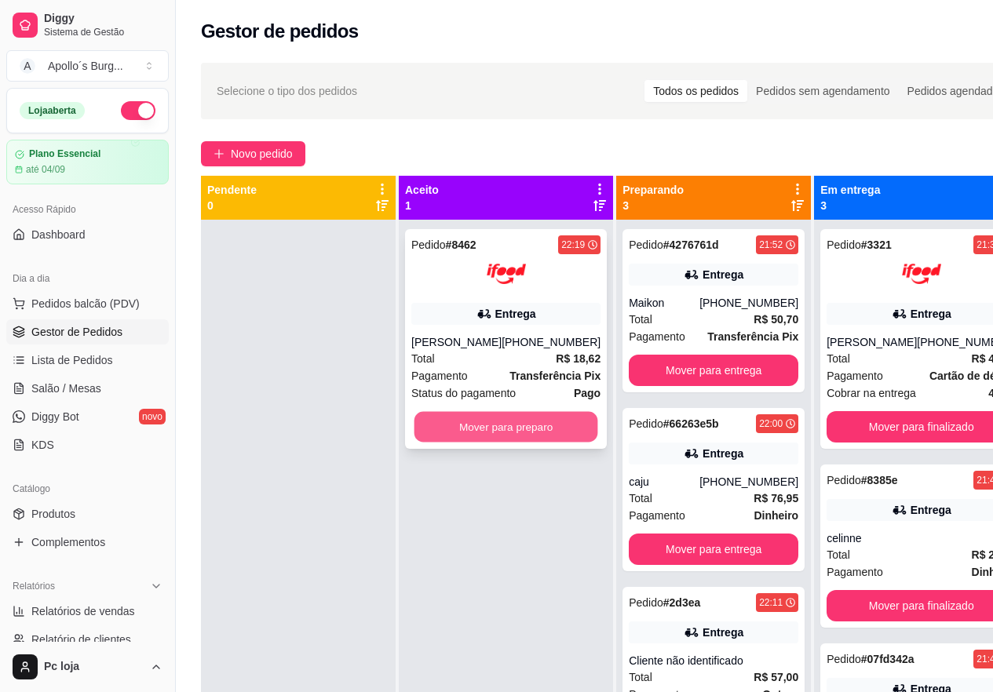
click at [504, 432] on button "Mover para preparo" at bounding box center [506, 427] width 184 height 31
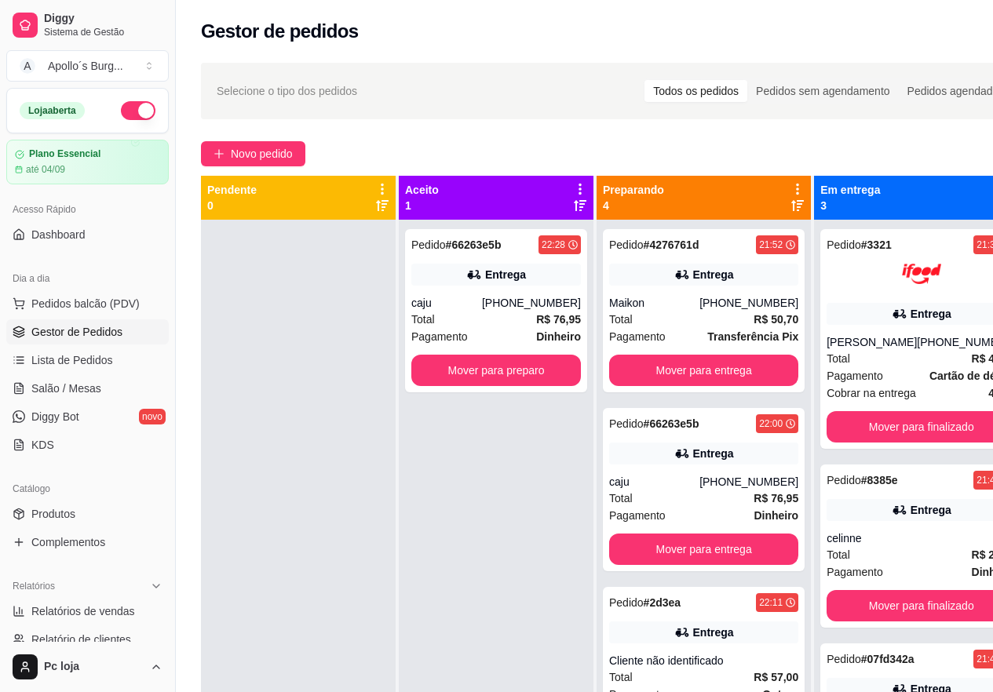
click at [501, 417] on div "Pedido # 66263e5b 22:28 Entrega caju [PHONE_NUMBER] Total R$ 76,95 Pagamento Di…" at bounding box center [496, 566] width 195 height 692
click at [523, 379] on button "Mover para preparo" at bounding box center [496, 371] width 165 height 31
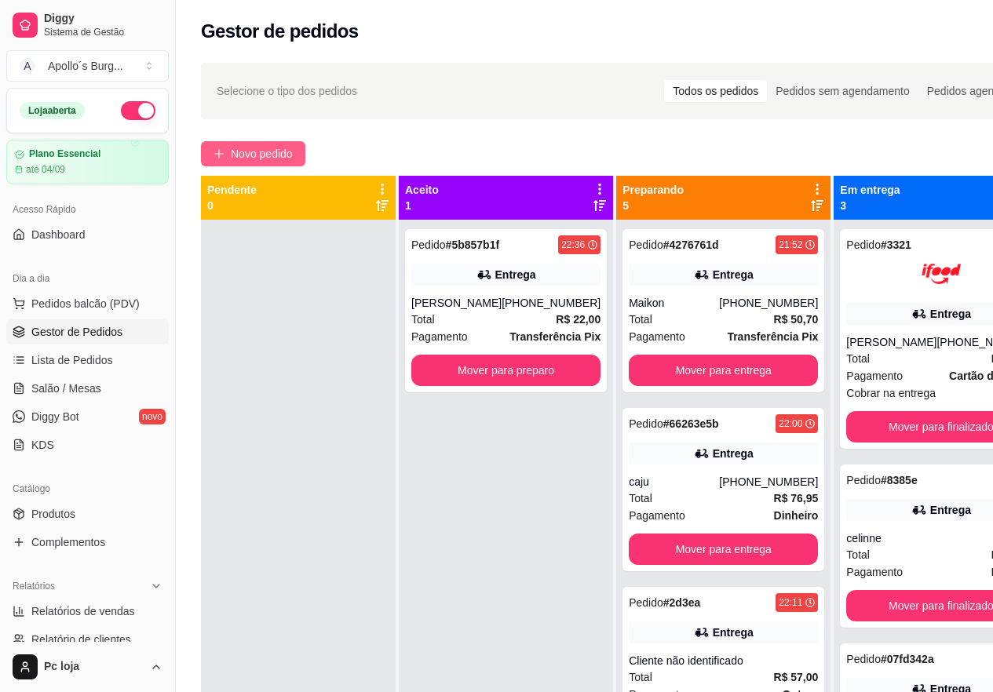
click at [275, 155] on span "Novo pedido" at bounding box center [262, 153] width 62 height 17
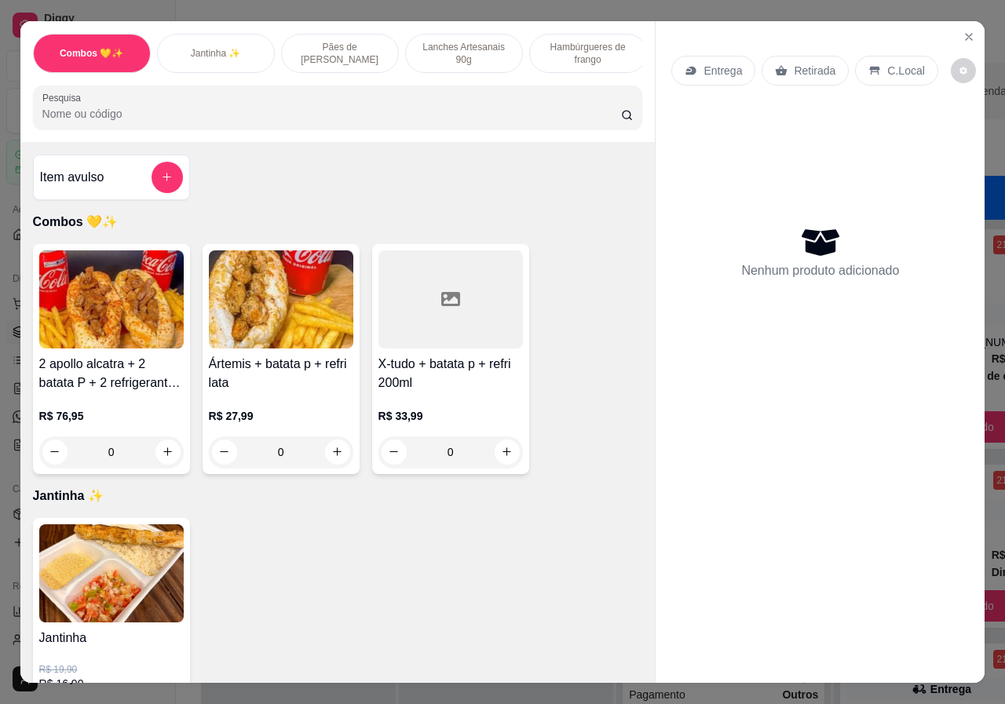
click at [97, 400] on div "R$ 76,95 0" at bounding box center [111, 429] width 144 height 75
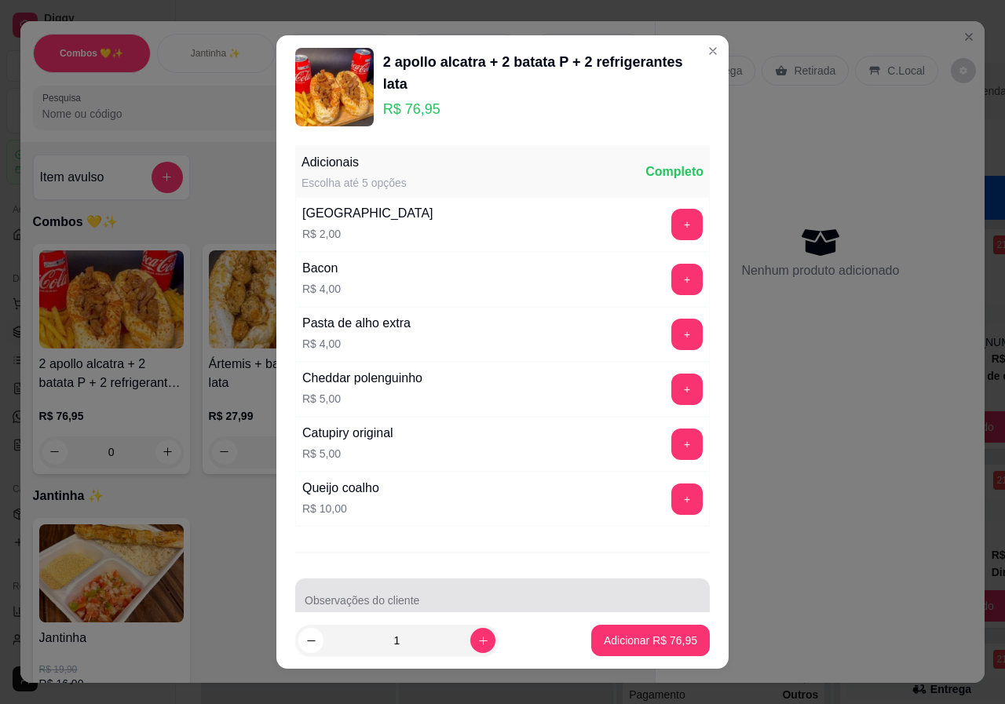
scroll to position [31, 0]
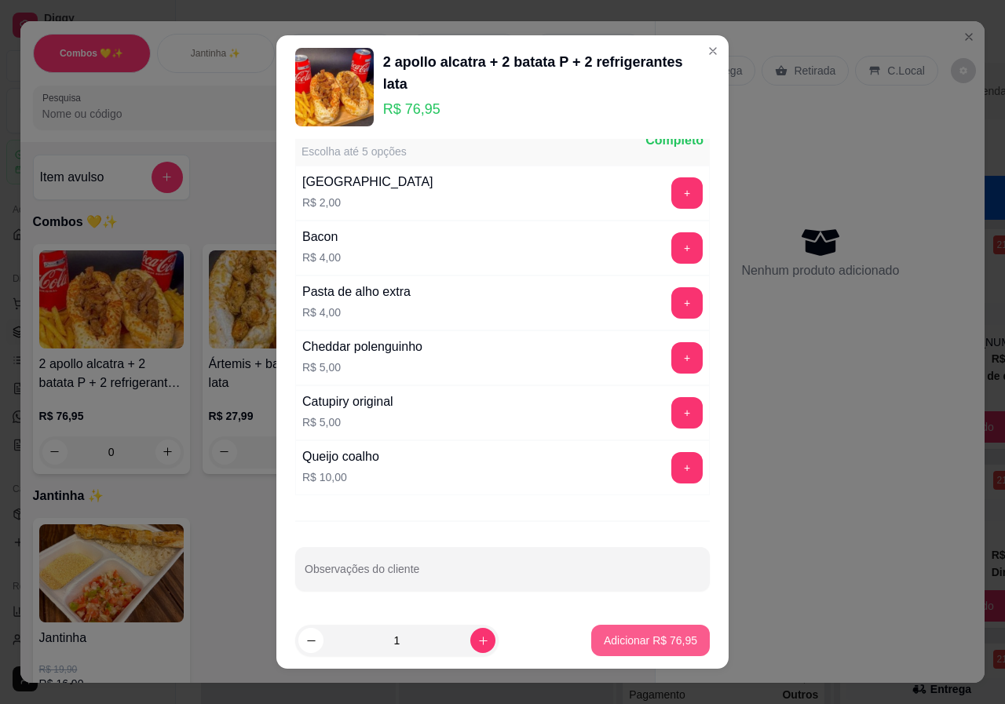
click at [654, 641] on p "Adicionar R$ 76,95" at bounding box center [650, 641] width 93 height 16
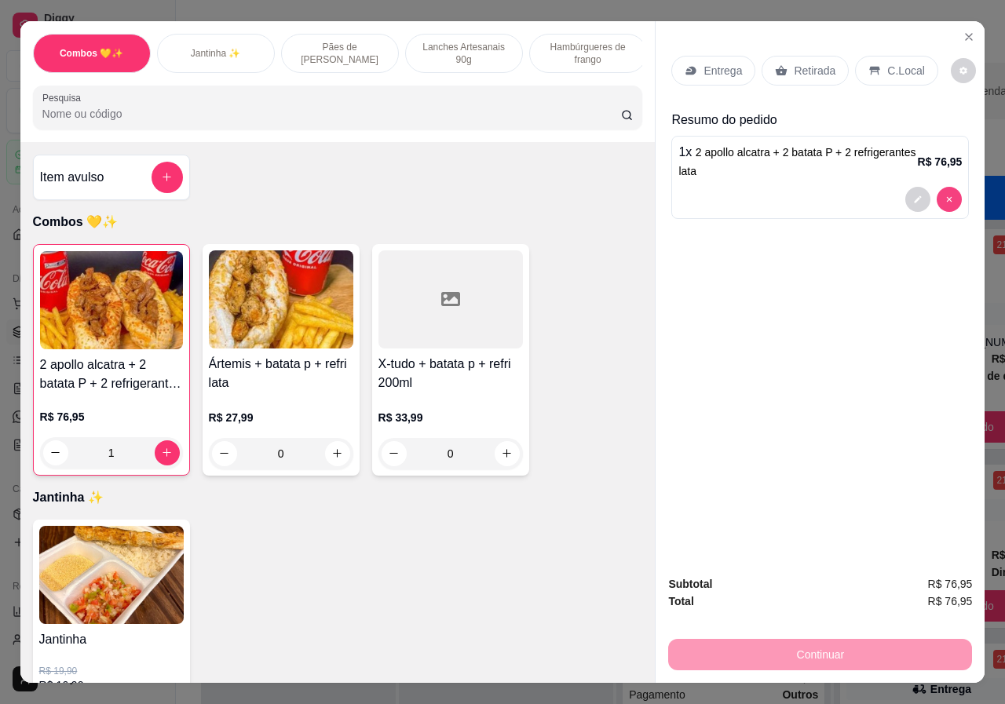
type input "0"
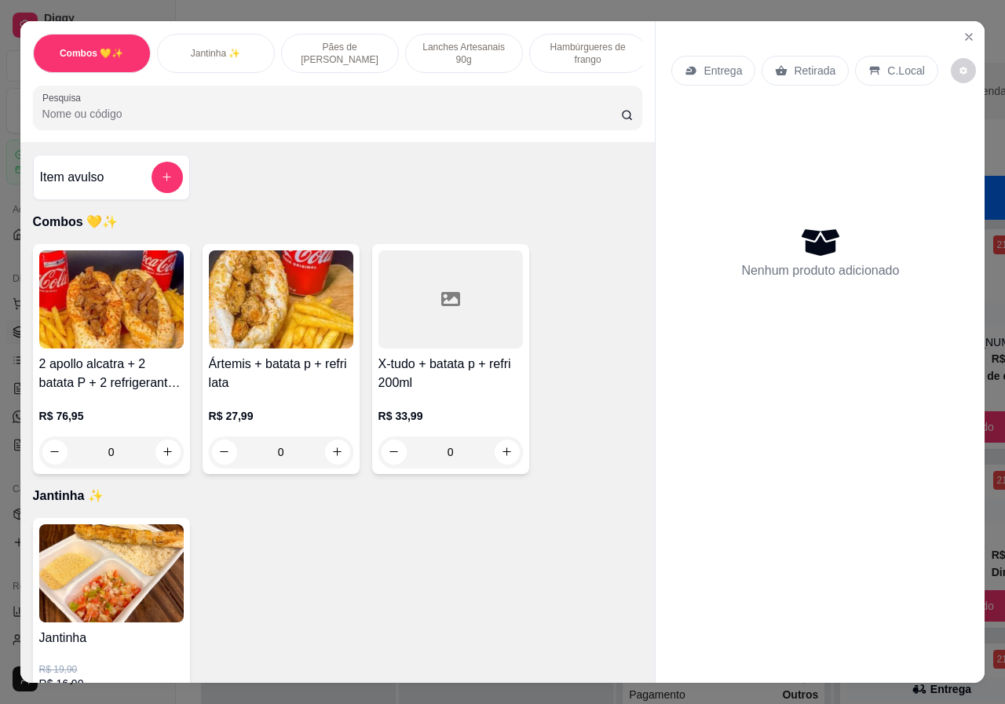
click at [163, 462] on div "0" at bounding box center [111, 451] width 144 height 31
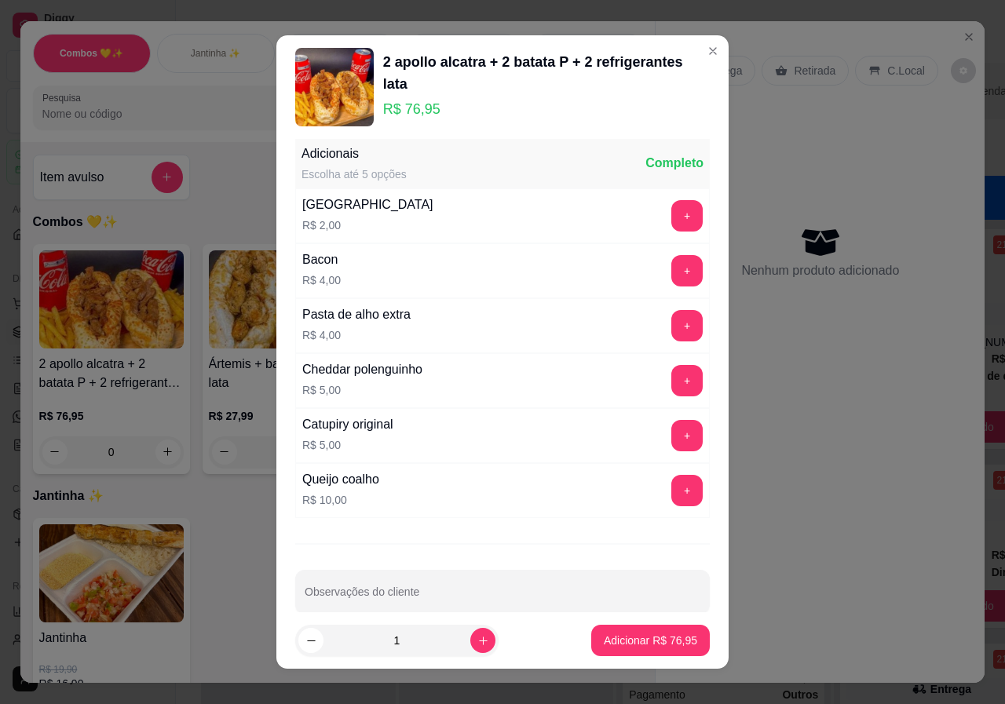
scroll to position [0, 0]
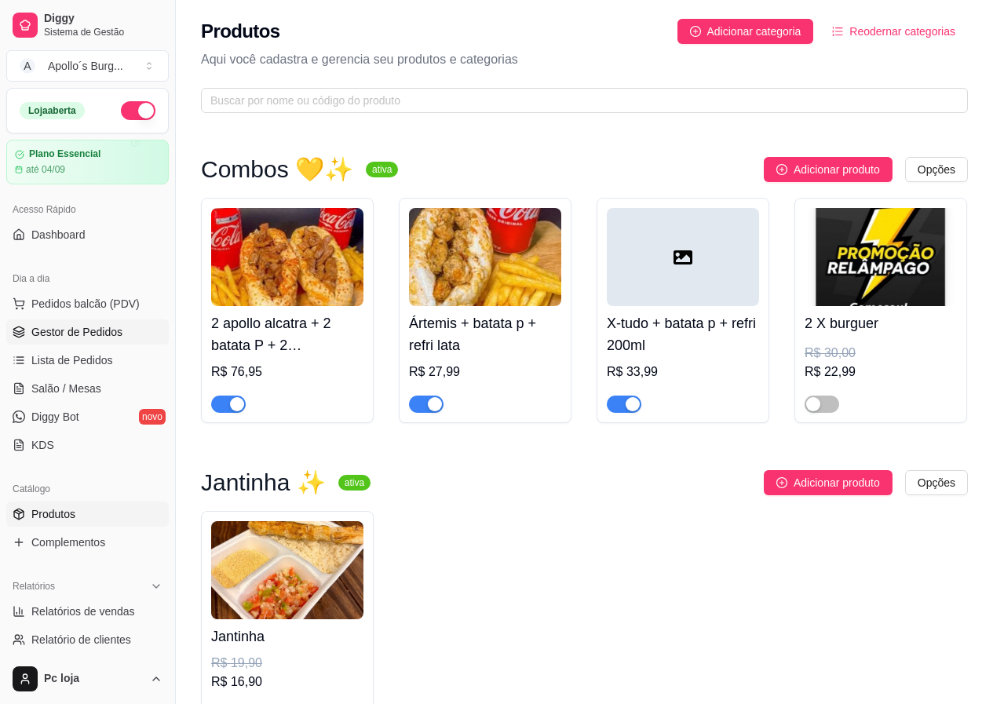
click at [55, 335] on span "Gestor de Pedidos" at bounding box center [76, 332] width 91 height 16
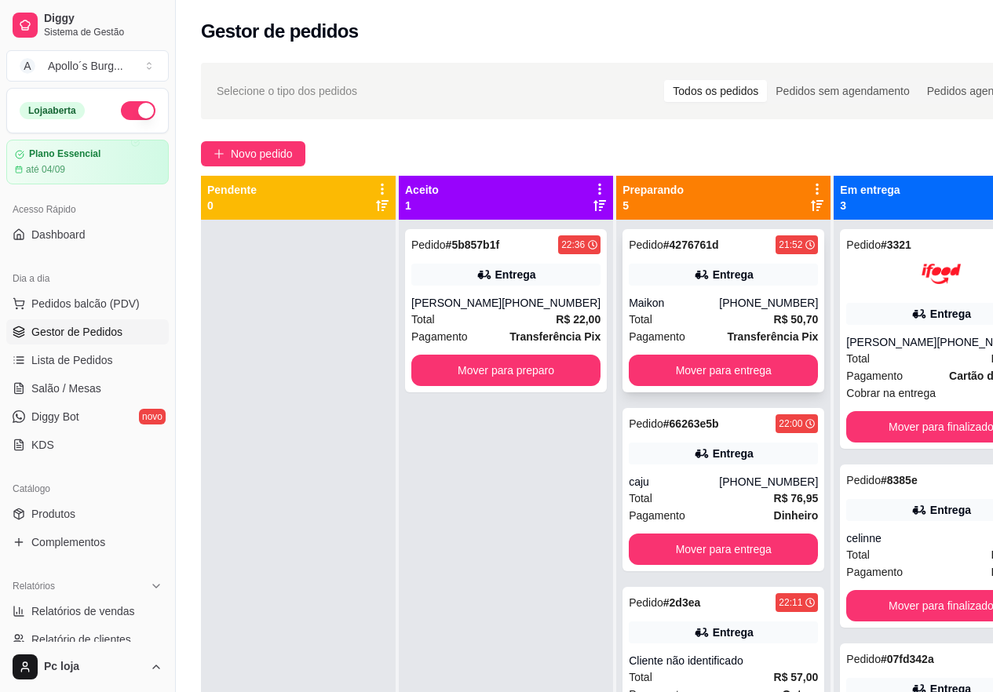
click at [719, 308] on div "[PHONE_NUMBER]" at bounding box center [768, 303] width 99 height 16
click at [702, 376] on button "Mover para entrega" at bounding box center [724, 371] width 184 height 31
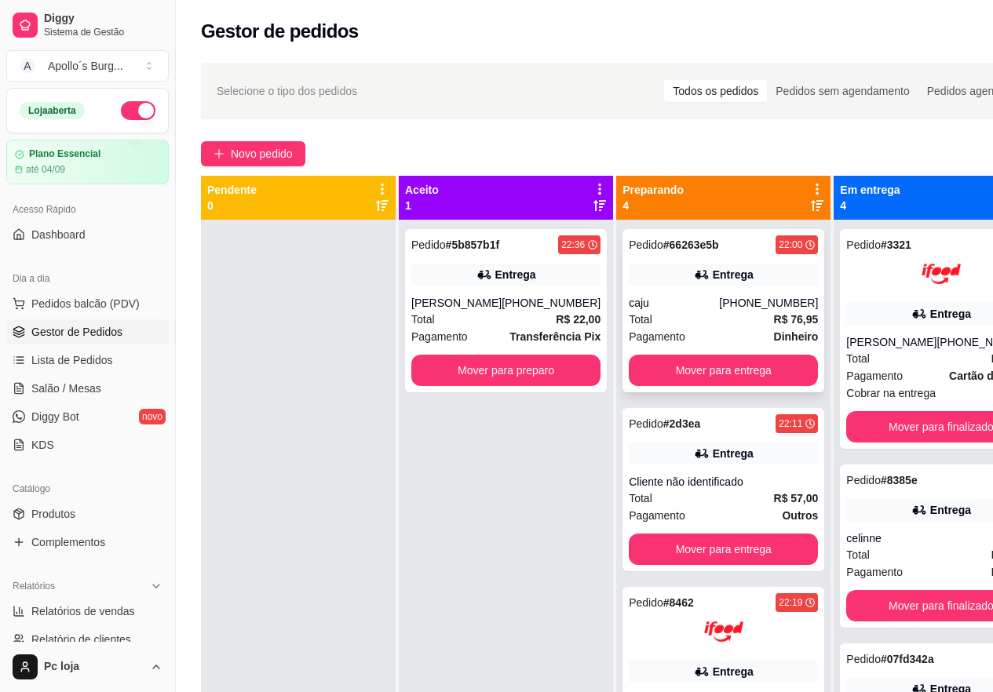
click at [719, 299] on div "[PHONE_NUMBER]" at bounding box center [768, 303] width 99 height 16
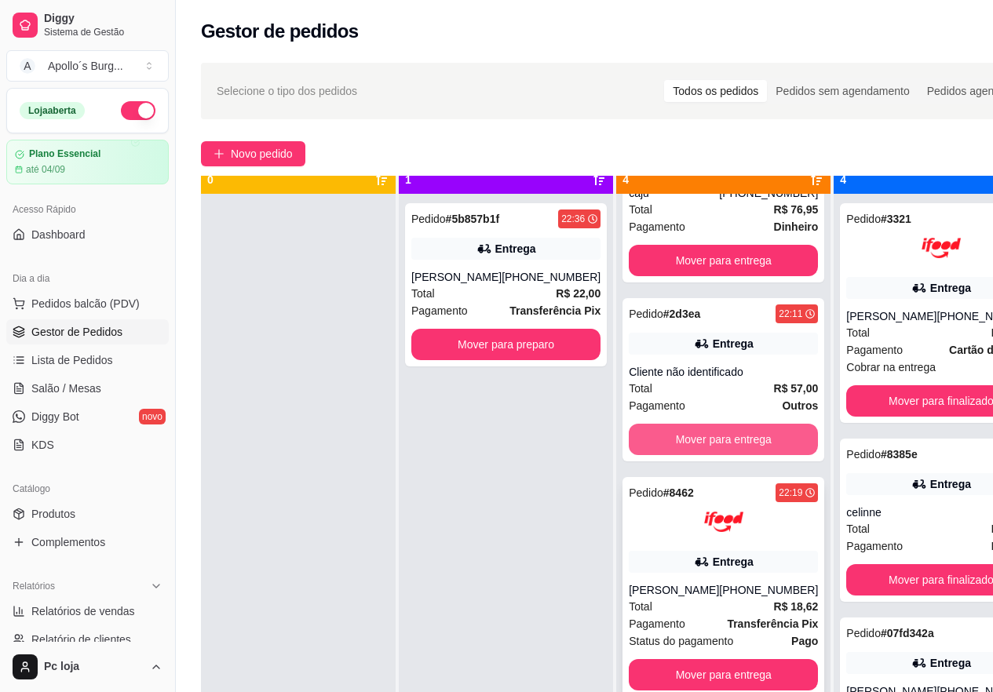
scroll to position [44, 0]
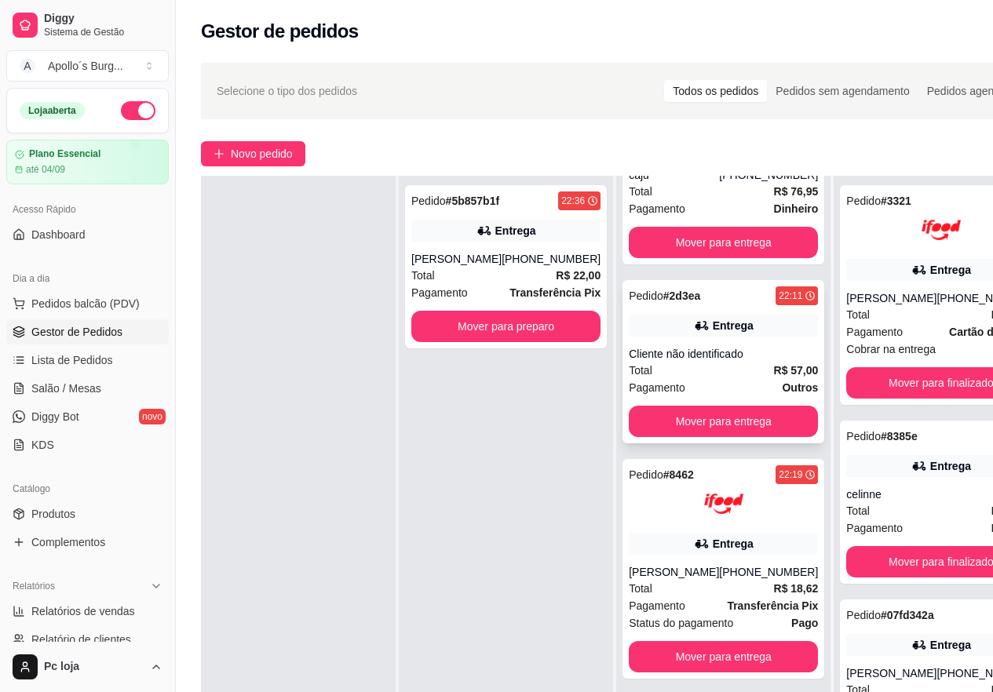
click at [710, 348] on div "Cliente não identificado" at bounding box center [723, 354] width 189 height 16
click at [687, 340] on div "Pedido # 2d3ea 22:11 Entrega Cliente não identificado Total R$ 57,00 Pagamento …" at bounding box center [723, 361] width 202 height 163
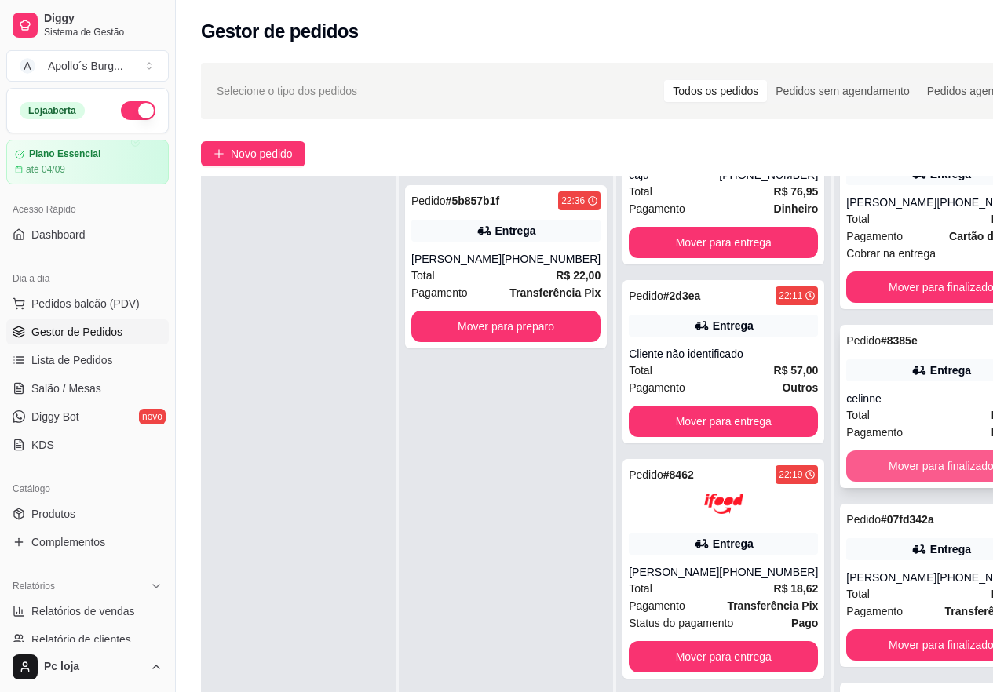
scroll to position [100, 0]
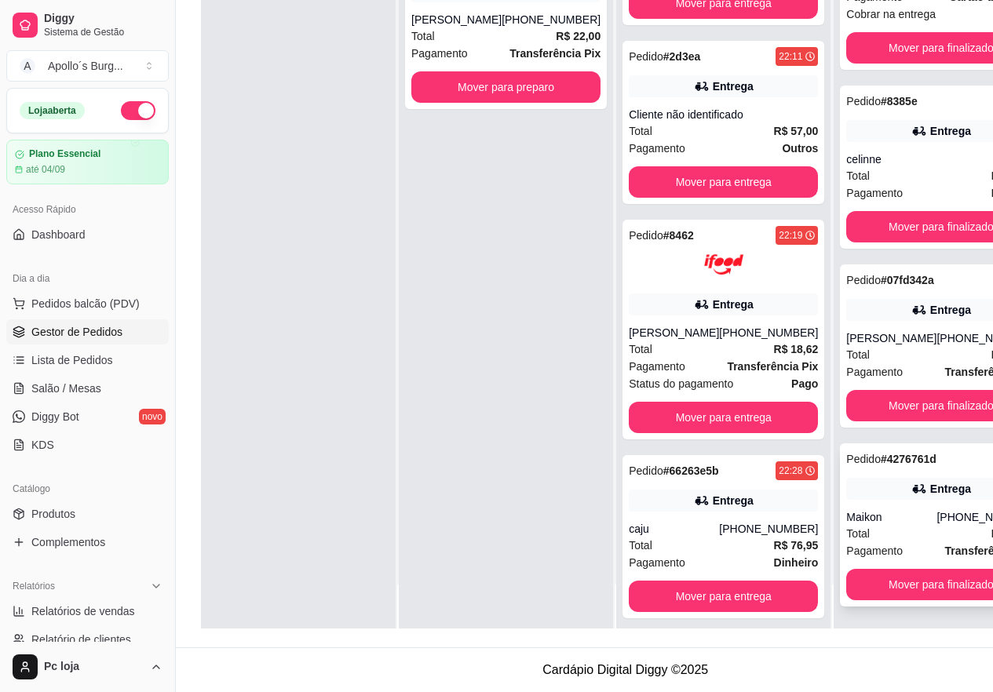
click at [936, 522] on div "[PHONE_NUMBER]" at bounding box center [985, 517] width 99 height 16
click at [921, 600] on button "Mover para finalizado" at bounding box center [940, 584] width 189 height 31
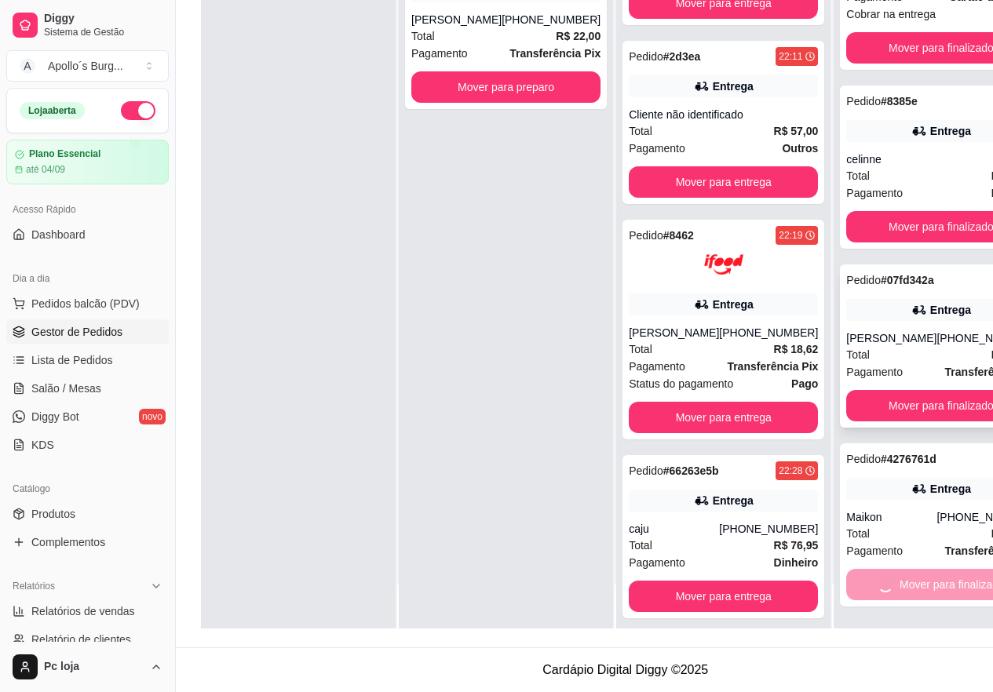
scroll to position [0, 0]
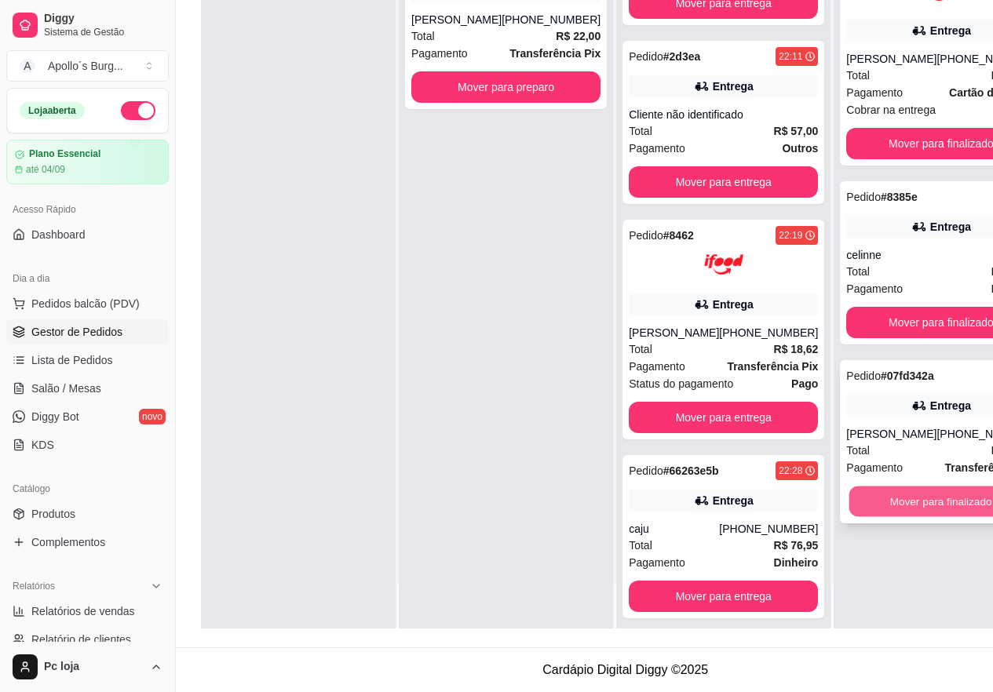
click at [918, 509] on button "Mover para finalizado" at bounding box center [941, 502] width 184 height 31
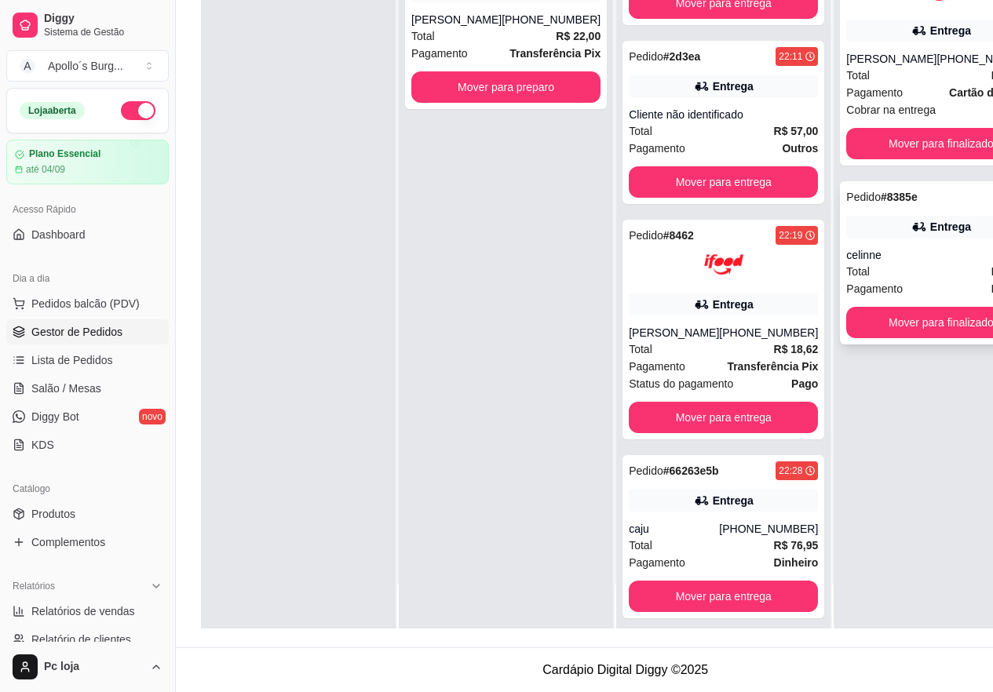
click at [907, 306] on div "Pedido # 8385e 21:41 Entrega celinne Total R$ 29,00 Pagamento Dinheiro Mover pa…" at bounding box center [941, 262] width 202 height 163
click at [903, 326] on button "Mover para finalizado" at bounding box center [940, 322] width 189 height 31
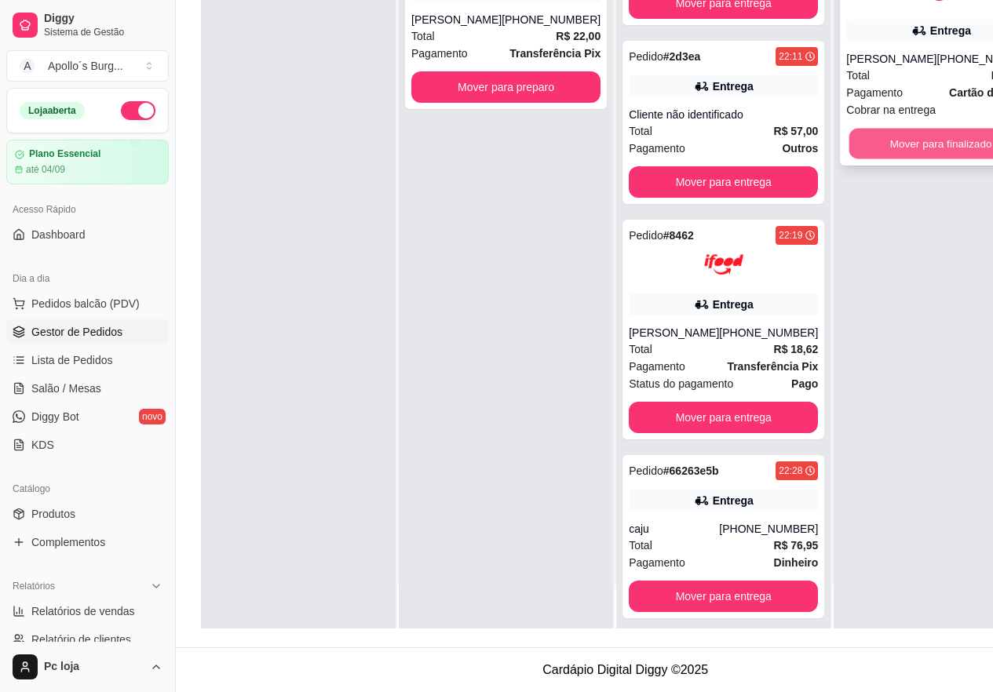
click at [896, 154] on button "Mover para finalizado" at bounding box center [941, 144] width 184 height 31
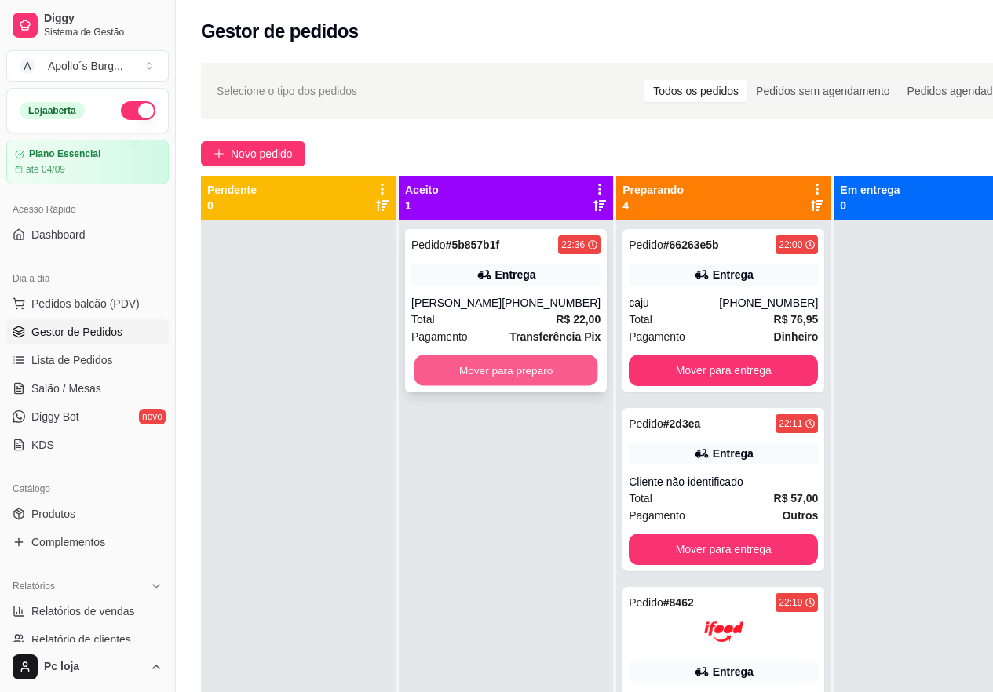
click at [524, 370] on button "Mover para preparo" at bounding box center [506, 371] width 184 height 31
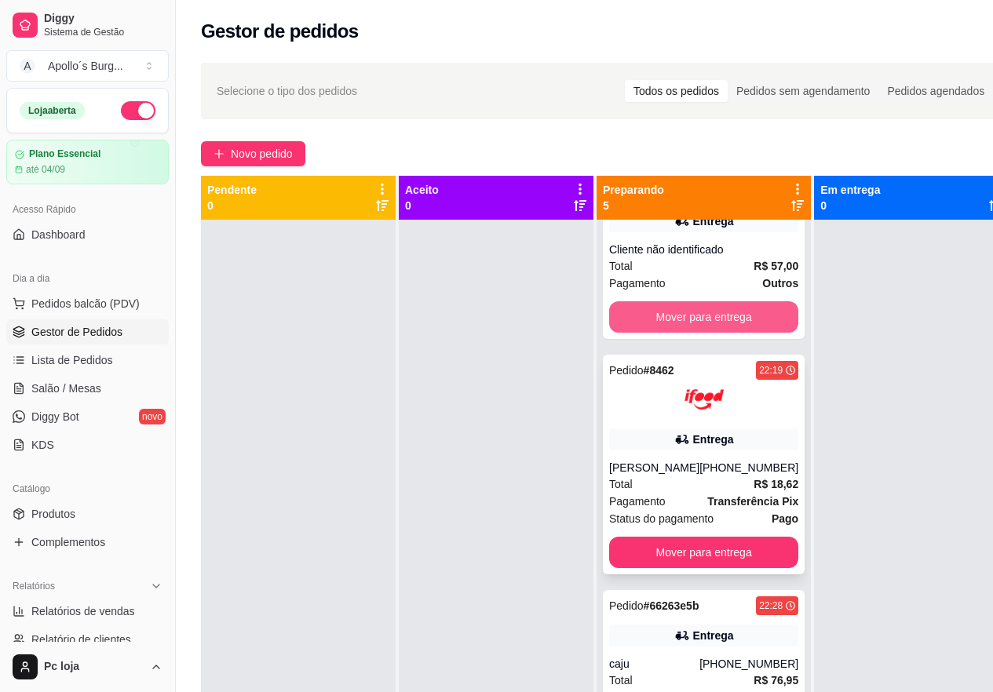
scroll to position [235, 0]
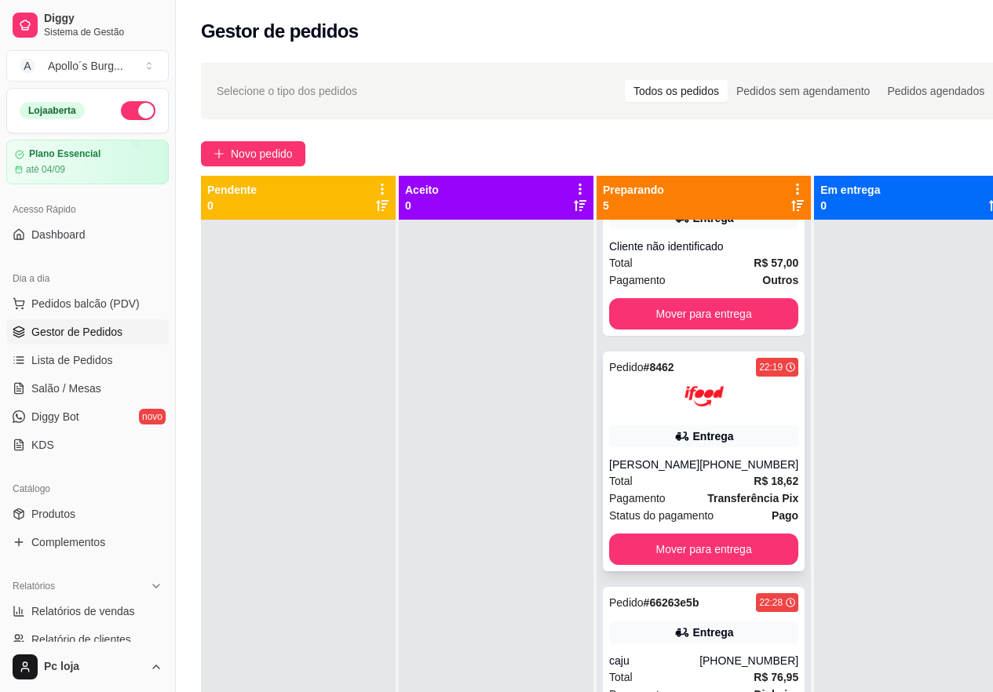
click at [699, 464] on div "[PHONE_NUMBER]" at bounding box center [748, 465] width 99 height 16
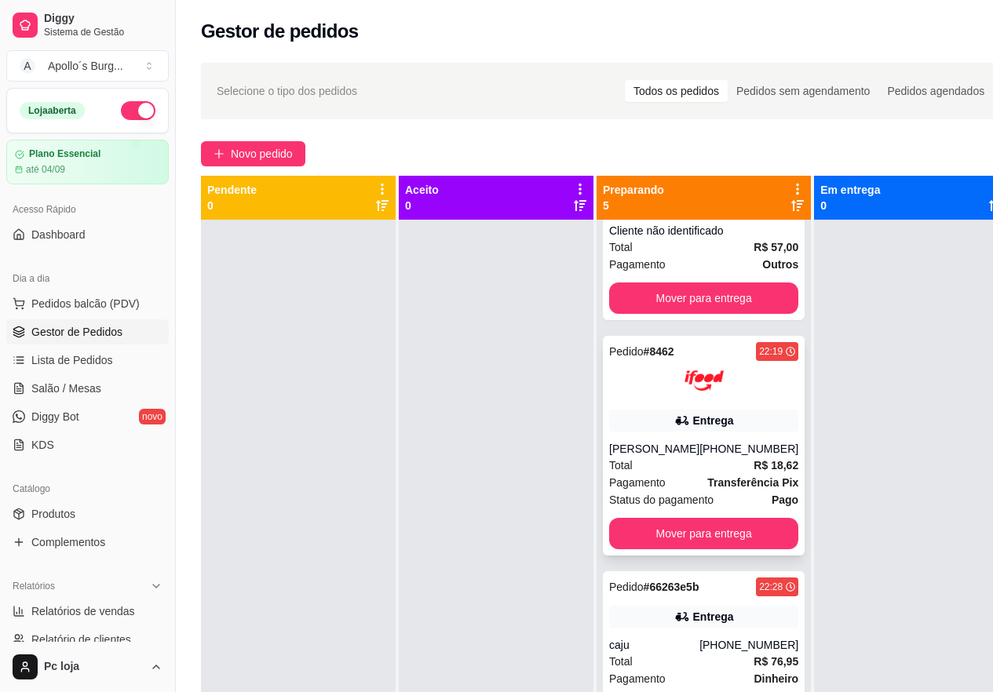
scroll to position [263, 0]
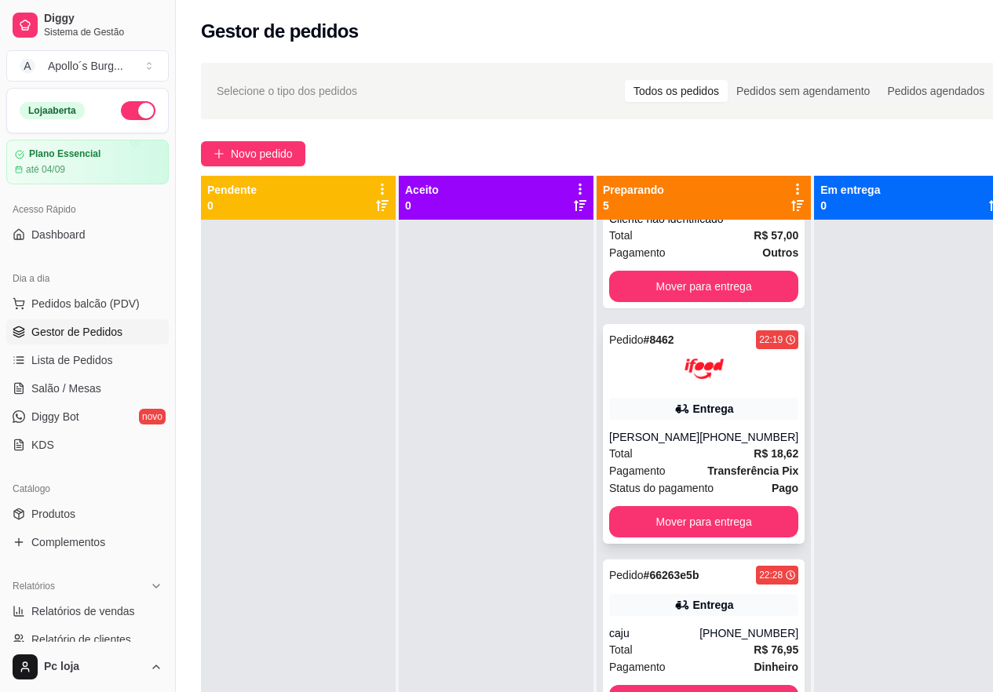
click at [712, 467] on strong "Transferência Pix" at bounding box center [752, 471] width 91 height 13
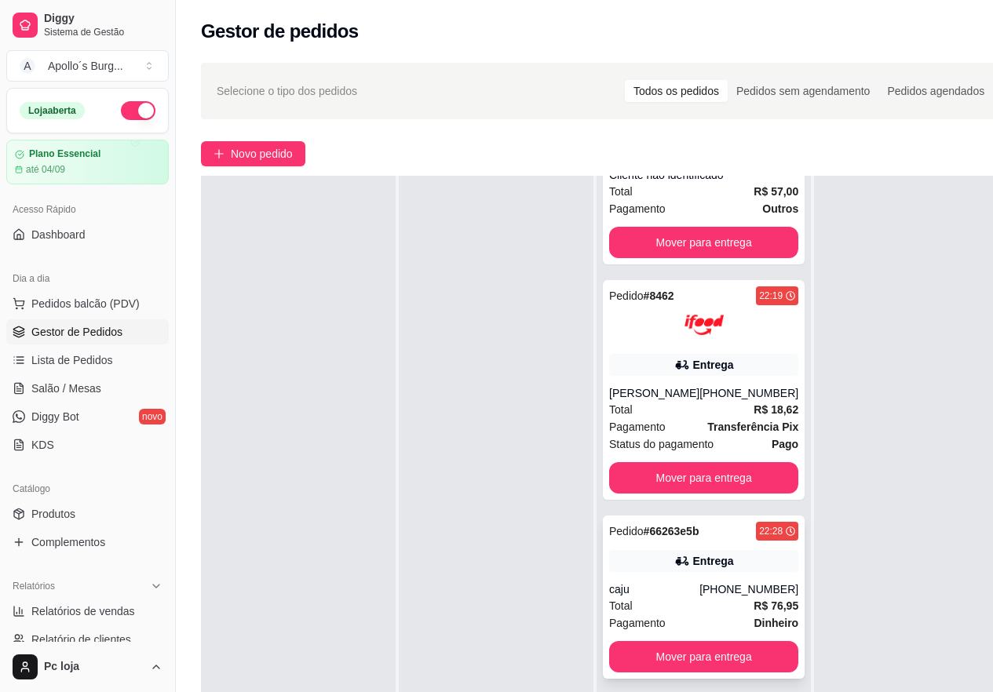
click at [713, 555] on div "Entrega" at bounding box center [713, 561] width 41 height 16
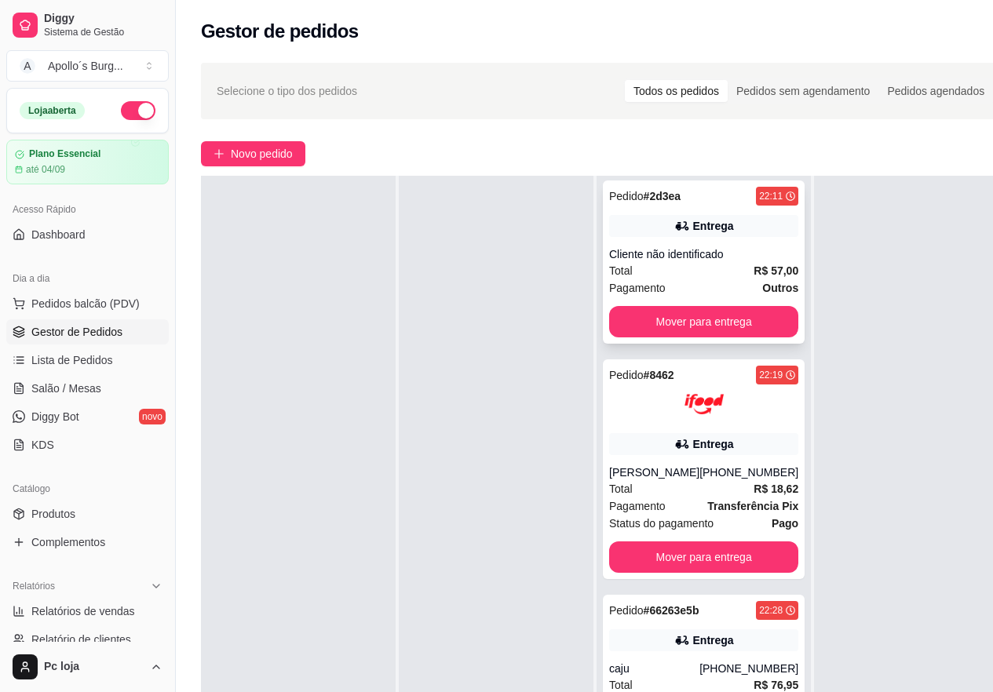
scroll to position [0, 0]
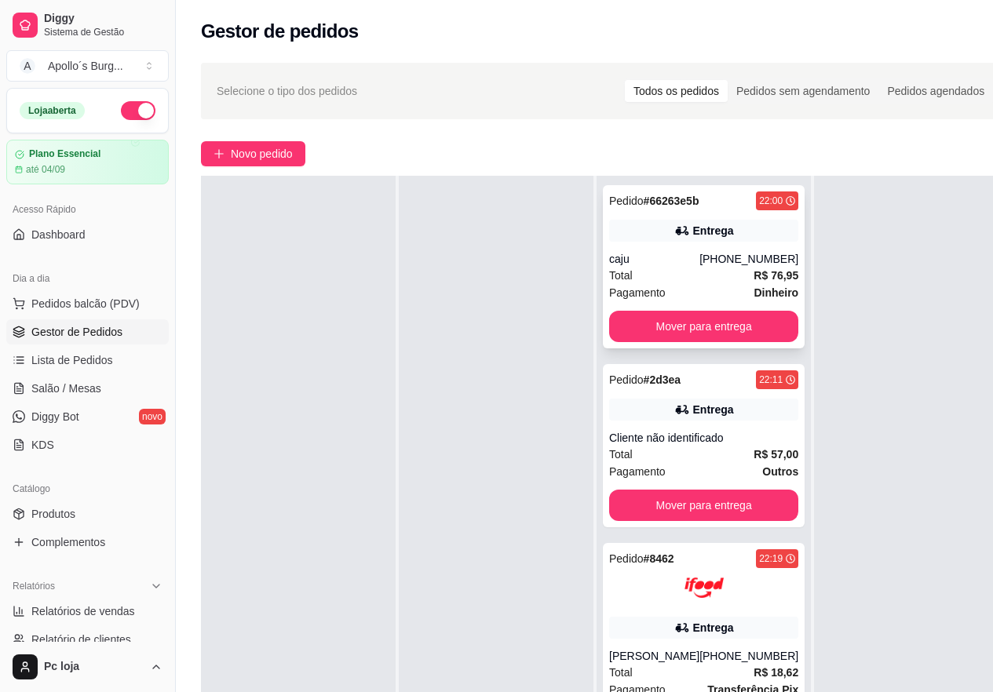
click at [700, 273] on div "Total R$ 76,95" at bounding box center [703, 275] width 189 height 17
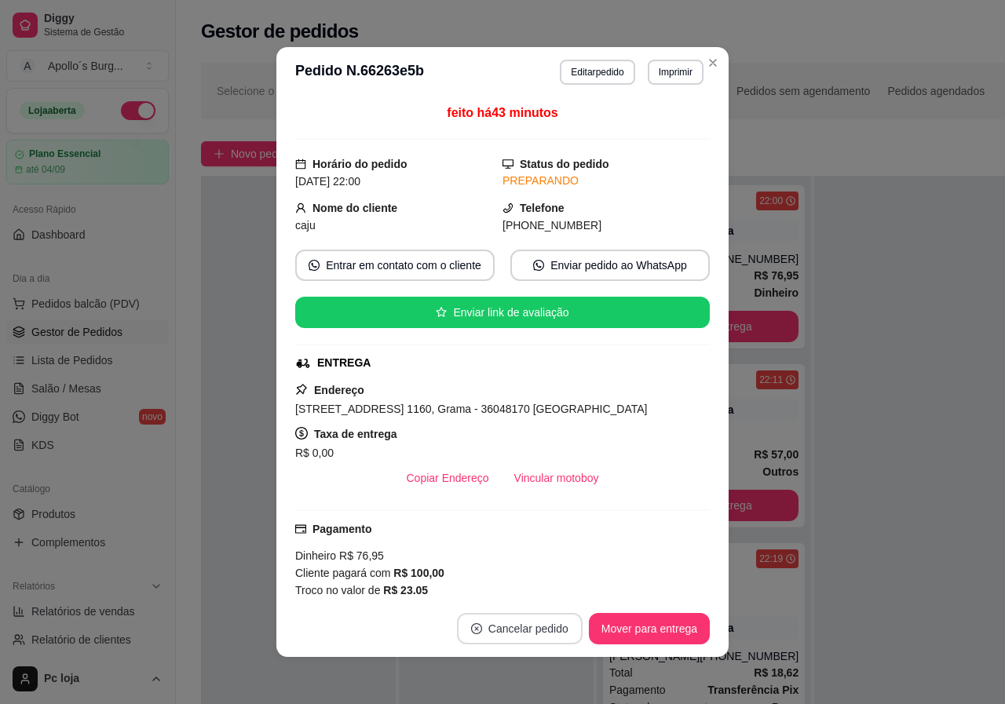
click at [549, 633] on button "Cancelar pedido" at bounding box center [520, 628] width 126 height 31
click at [560, 595] on button "Sim" at bounding box center [557, 589] width 63 height 31
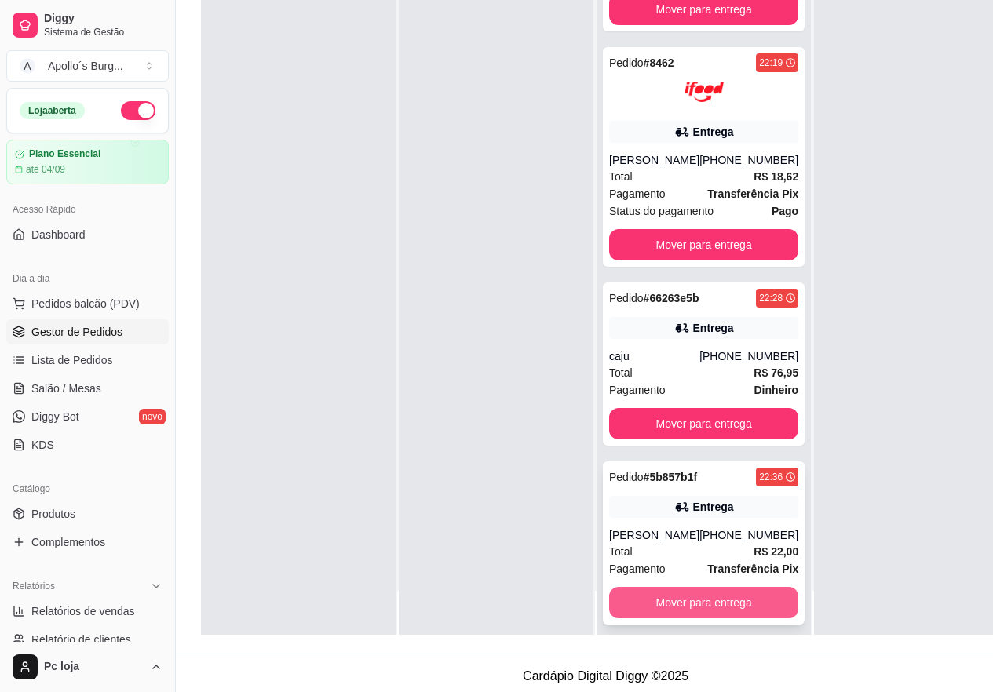
scroll to position [251, 0]
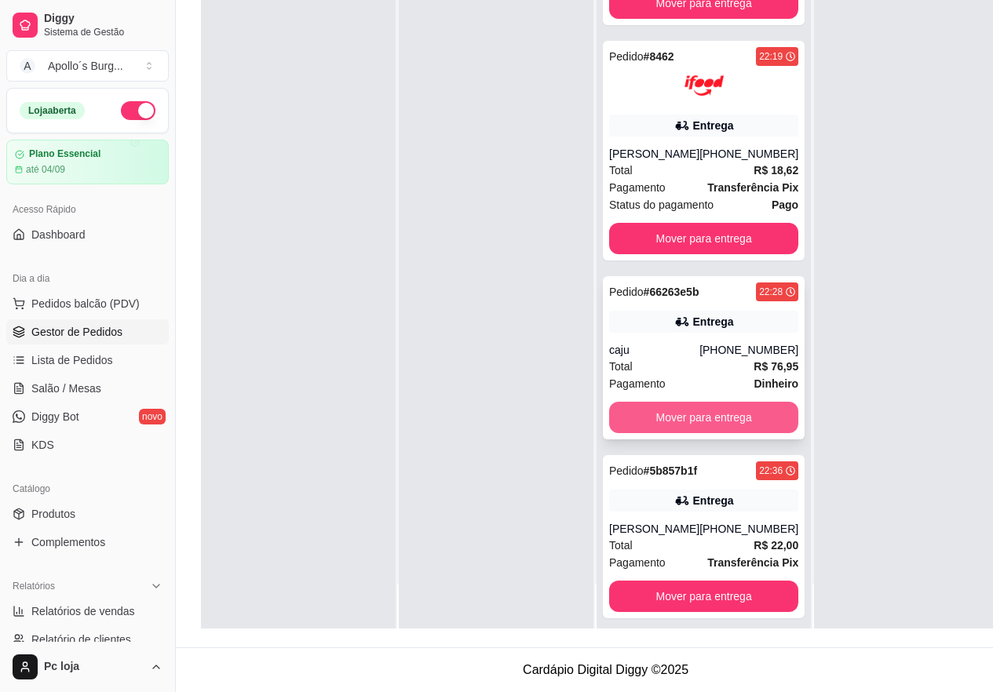
click at [701, 407] on button "Mover para entrega" at bounding box center [703, 417] width 189 height 31
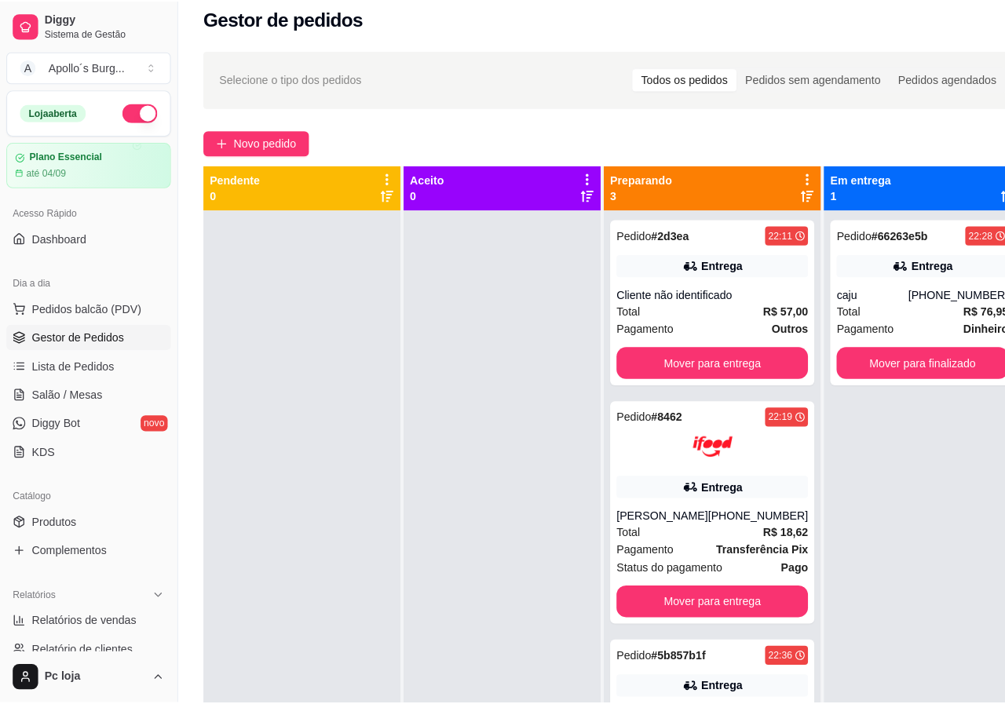
scroll to position [0, 0]
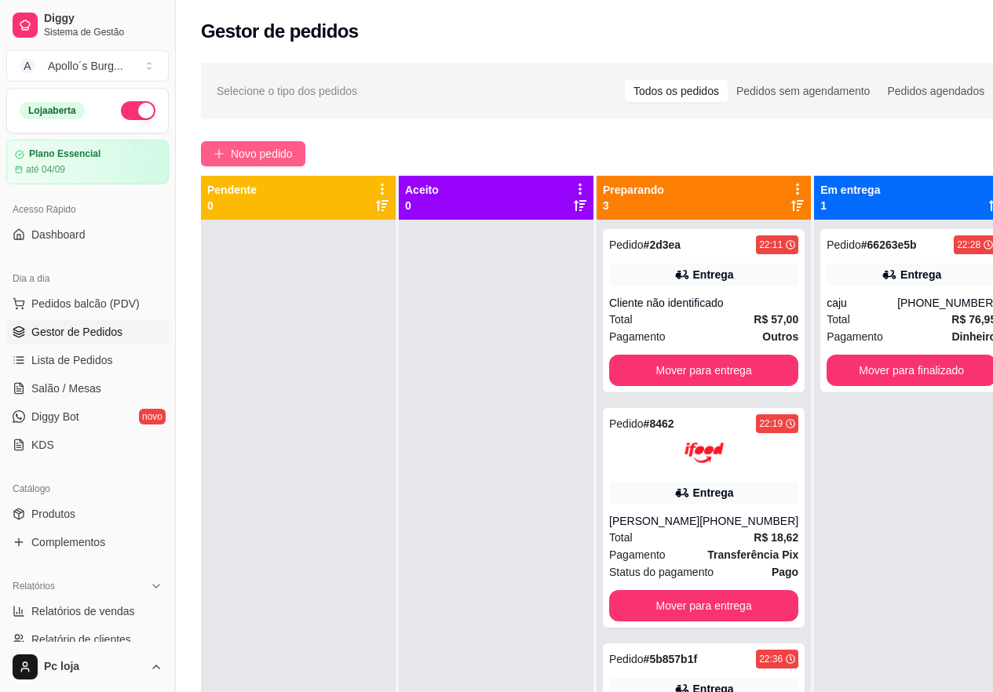
click at [285, 161] on span "Novo pedido" at bounding box center [262, 153] width 62 height 17
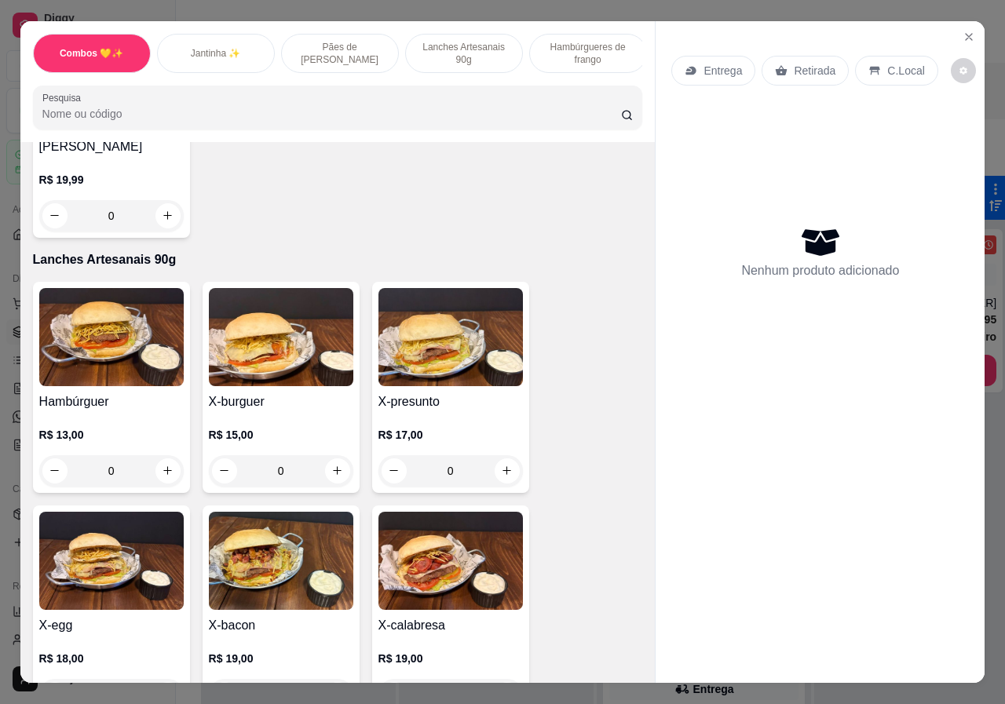
scroll to position [1099, 0]
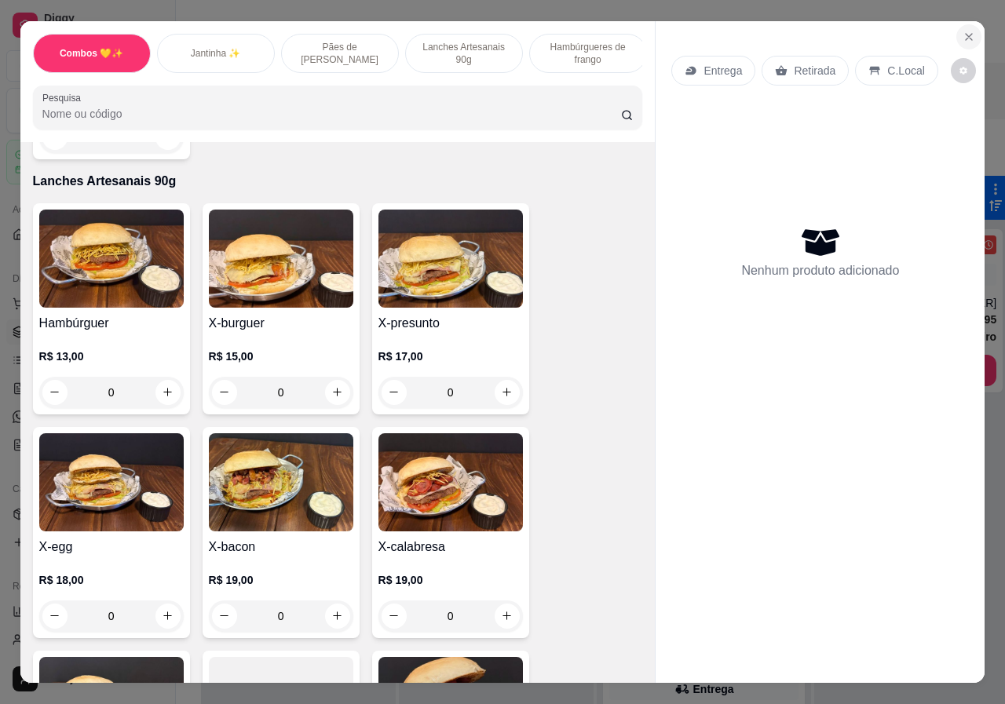
click at [958, 24] on button "Close" at bounding box center [968, 36] width 25 height 25
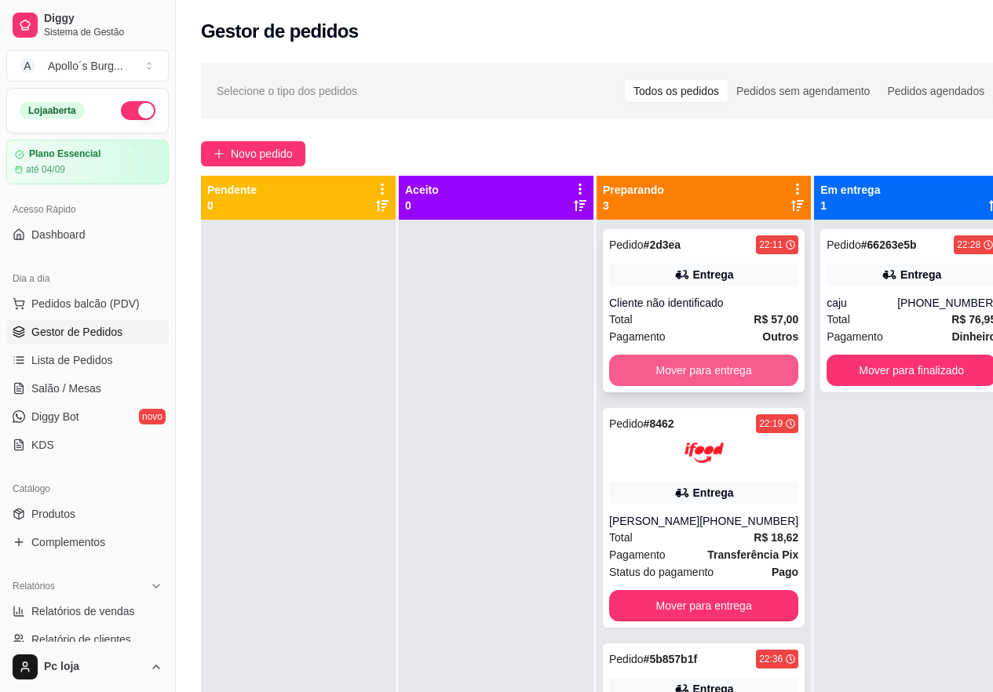
click at [721, 366] on button "Mover para entrega" at bounding box center [703, 370] width 189 height 31
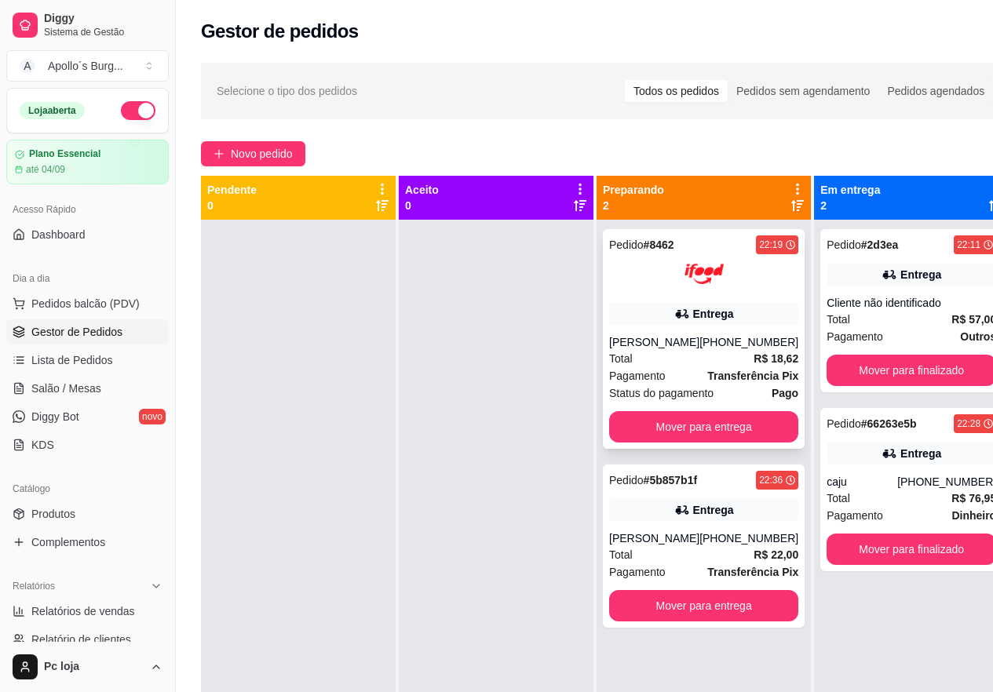
drag, startPoint x: 718, startPoint y: 367, endPoint x: 713, endPoint y: 349, distance: 18.1
click at [713, 349] on div "Pedido # 8462 22:19 [PERSON_NAME] [PHONE_NUMBER] Total R$ 18,62 Pagamento Trans…" at bounding box center [704, 339] width 202 height 220
click at [243, 155] on span "Novo pedido" at bounding box center [262, 153] width 62 height 17
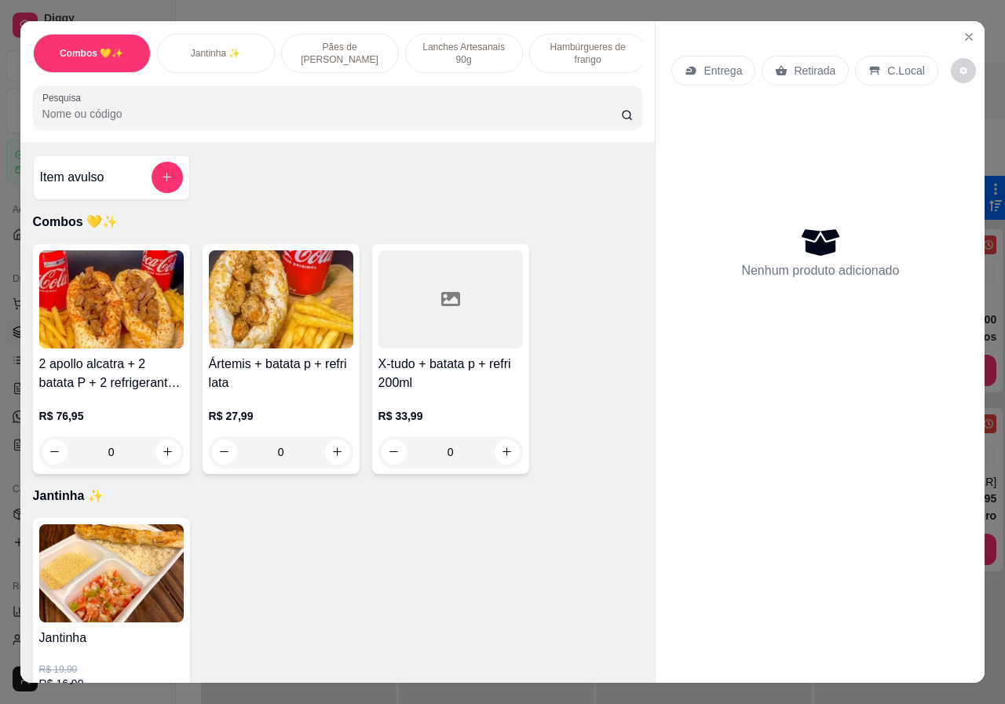
click at [445, 41] on p "Lanches Artesanais 90g" at bounding box center [463, 53] width 91 height 25
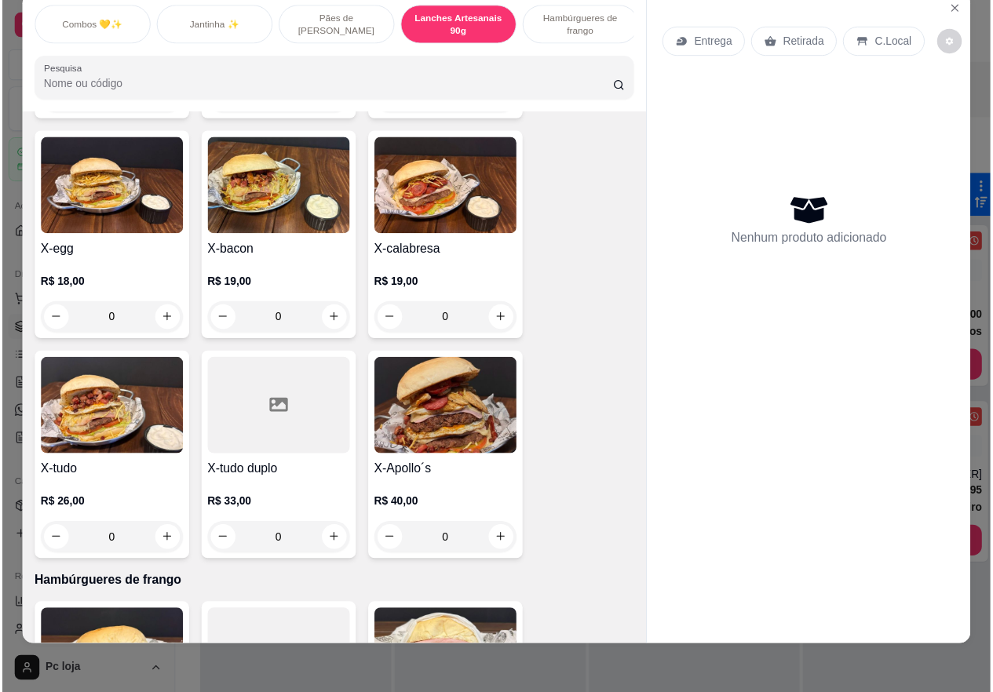
scroll to position [1424, 0]
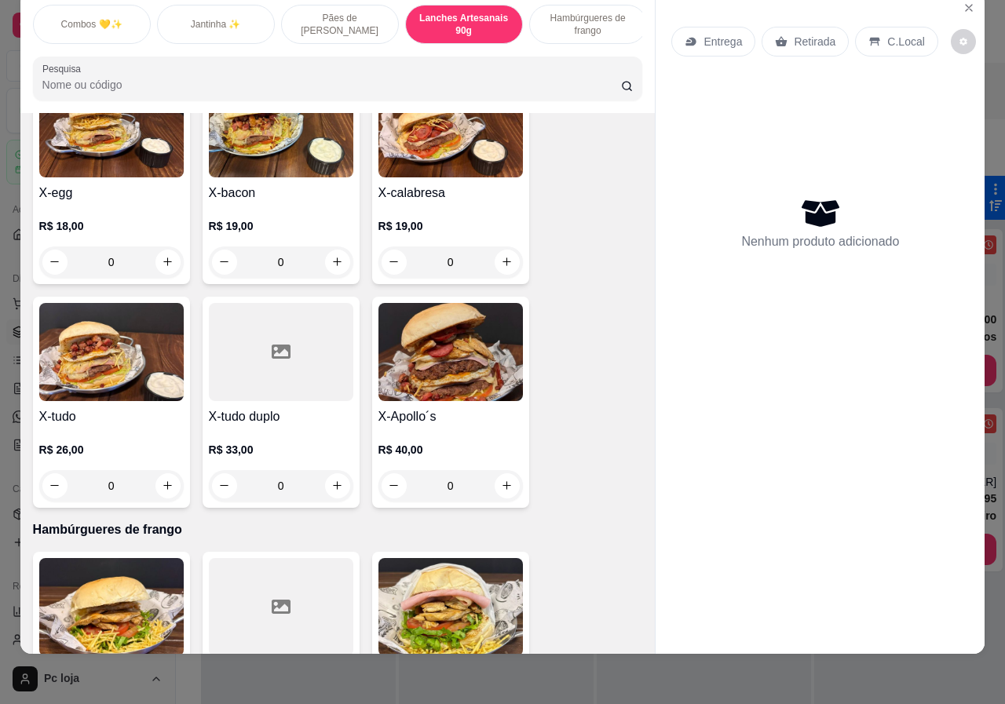
click at [160, 473] on div "0" at bounding box center [111, 485] width 144 height 31
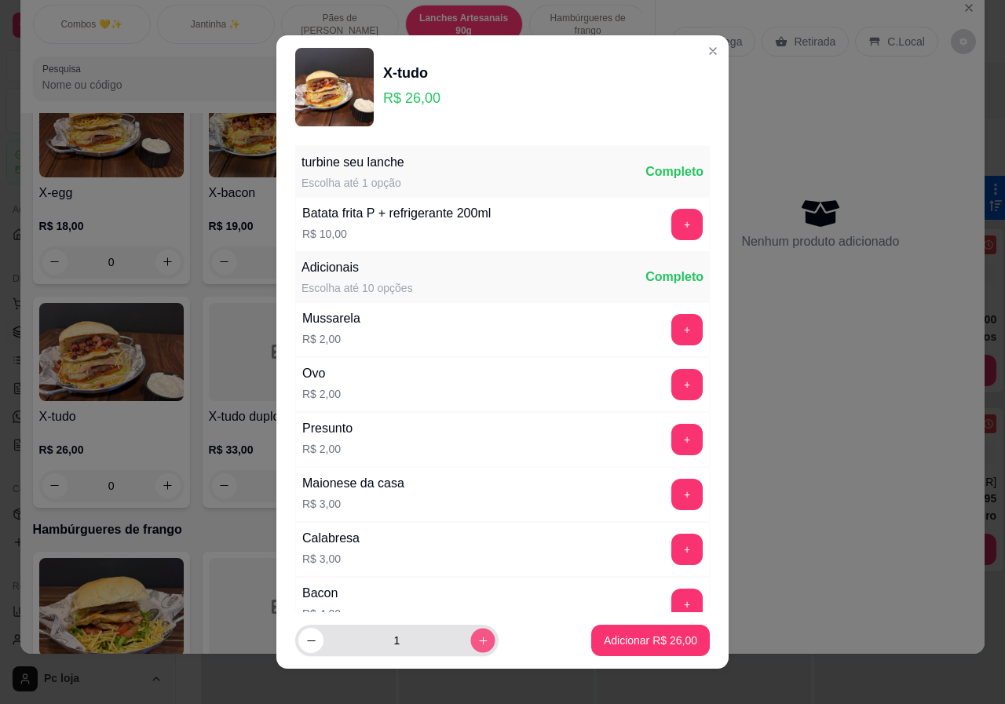
click at [473, 644] on button "increase-product-quantity" at bounding box center [482, 641] width 24 height 24
type input "2"
click at [670, 635] on p "Adicionar R$ 52,00" at bounding box center [650, 640] width 91 height 15
type input "2"
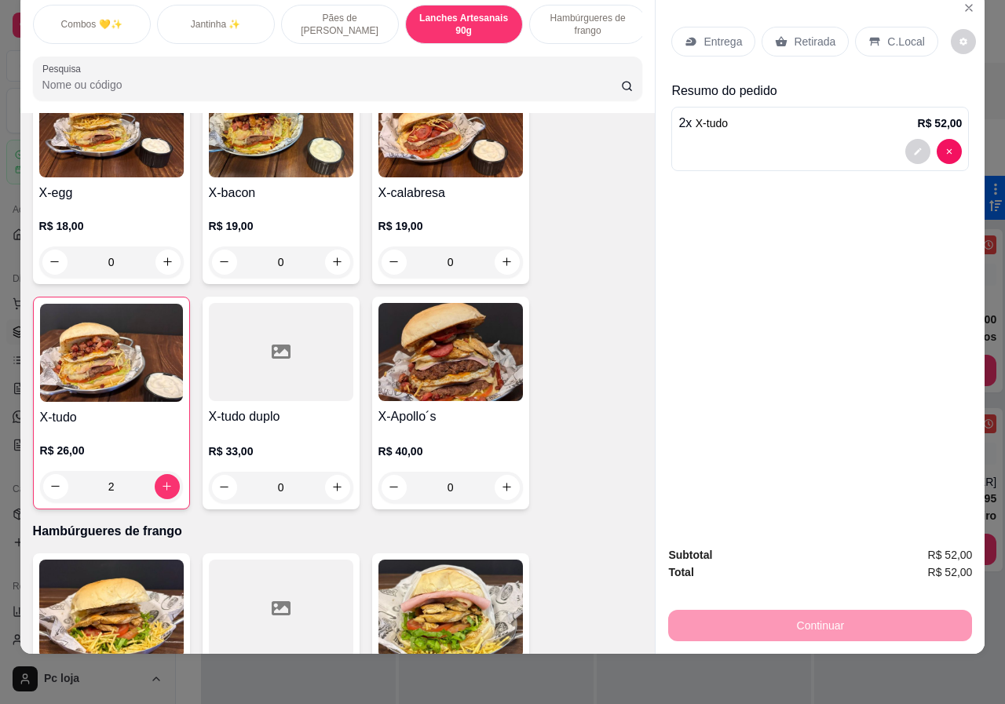
click at [794, 34] on p "Retirada" at bounding box center [815, 42] width 42 height 16
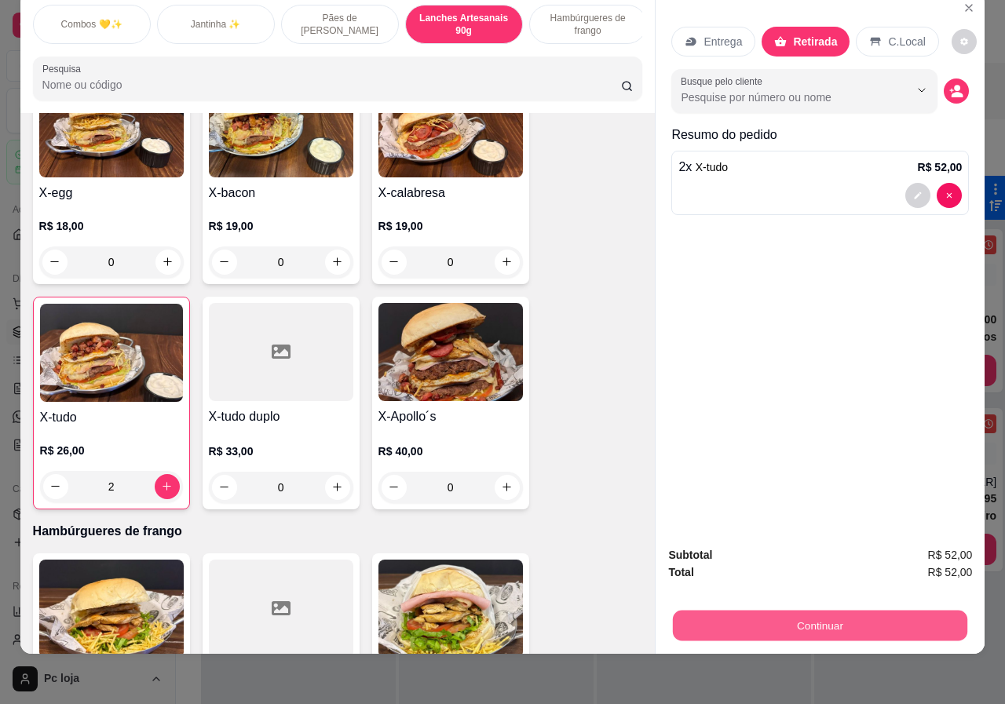
click at [841, 615] on button "Continuar" at bounding box center [820, 626] width 294 height 31
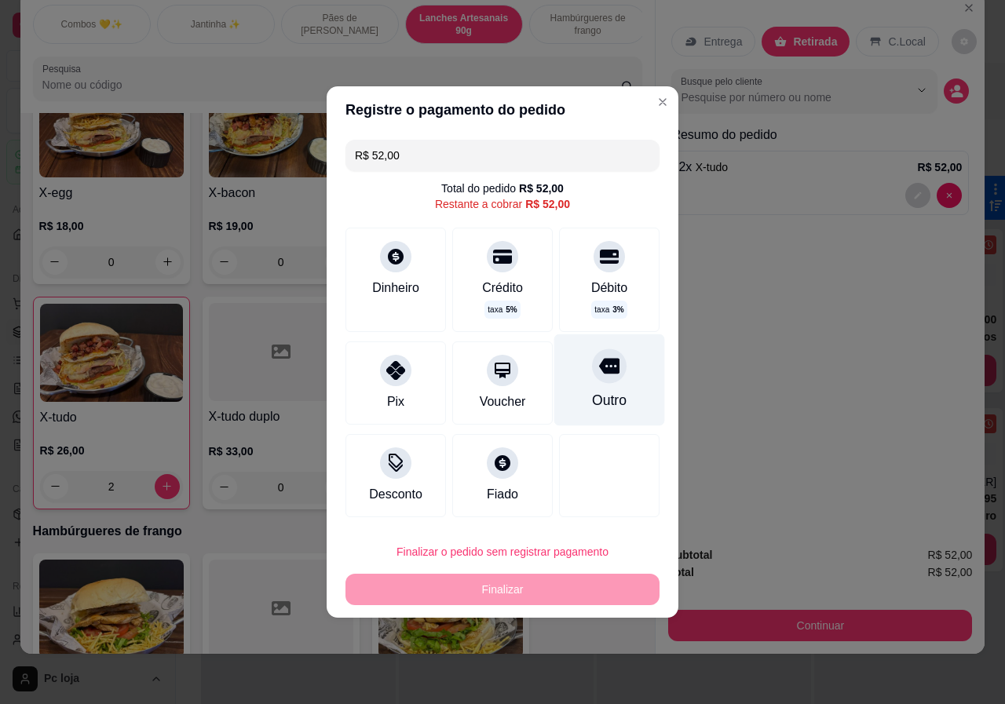
click at [606, 383] on div "Outro" at bounding box center [609, 380] width 111 height 92
type input "R$ 0,00"
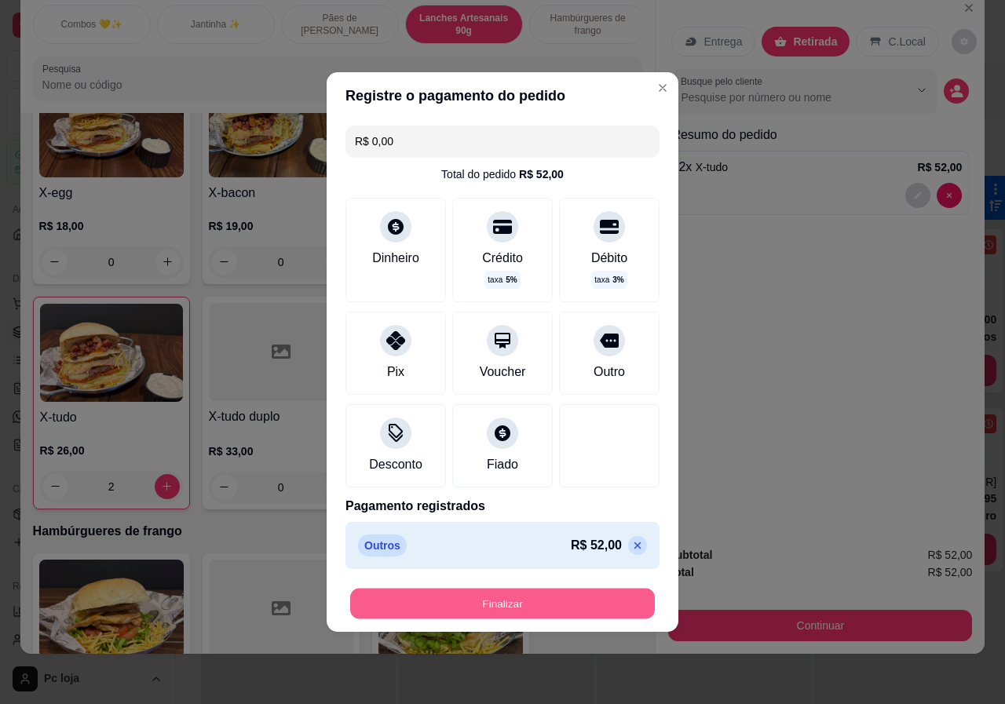
click at [504, 608] on button "Finalizar" at bounding box center [502, 604] width 305 height 31
click at [504, 608] on div "Finalizar" at bounding box center [502, 603] width 314 height 31
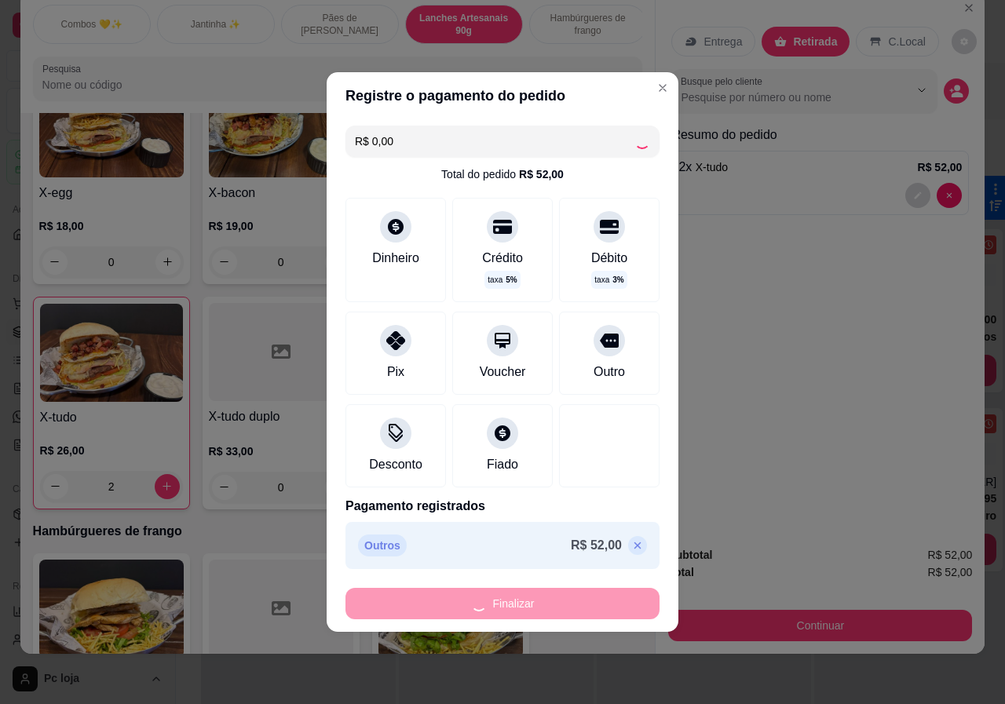
type input "0"
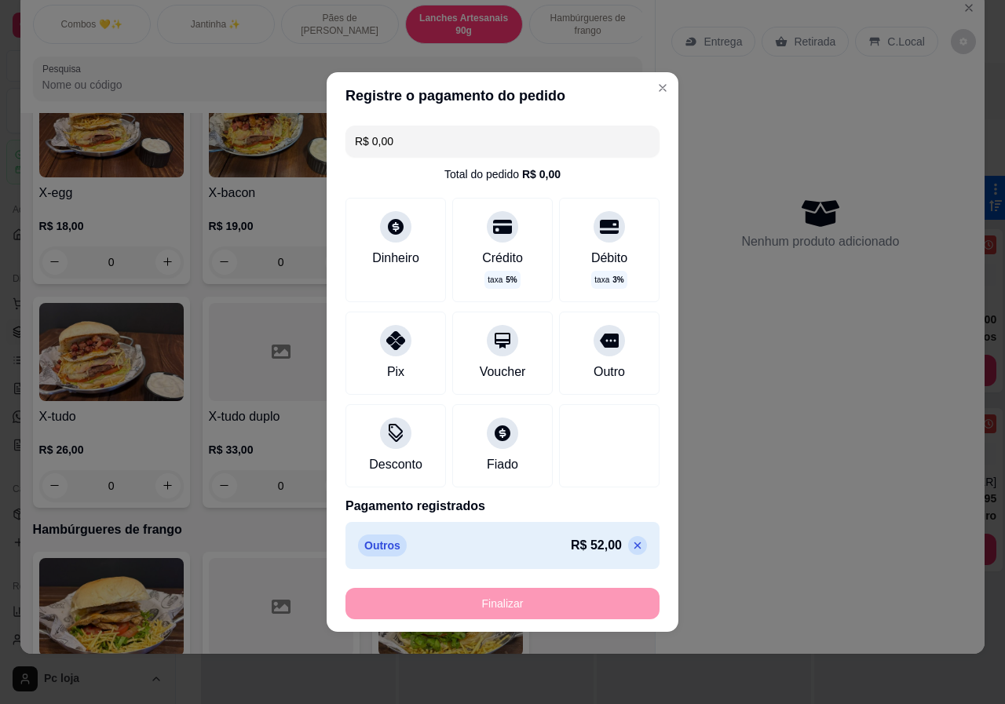
type input "-R$ 52,00"
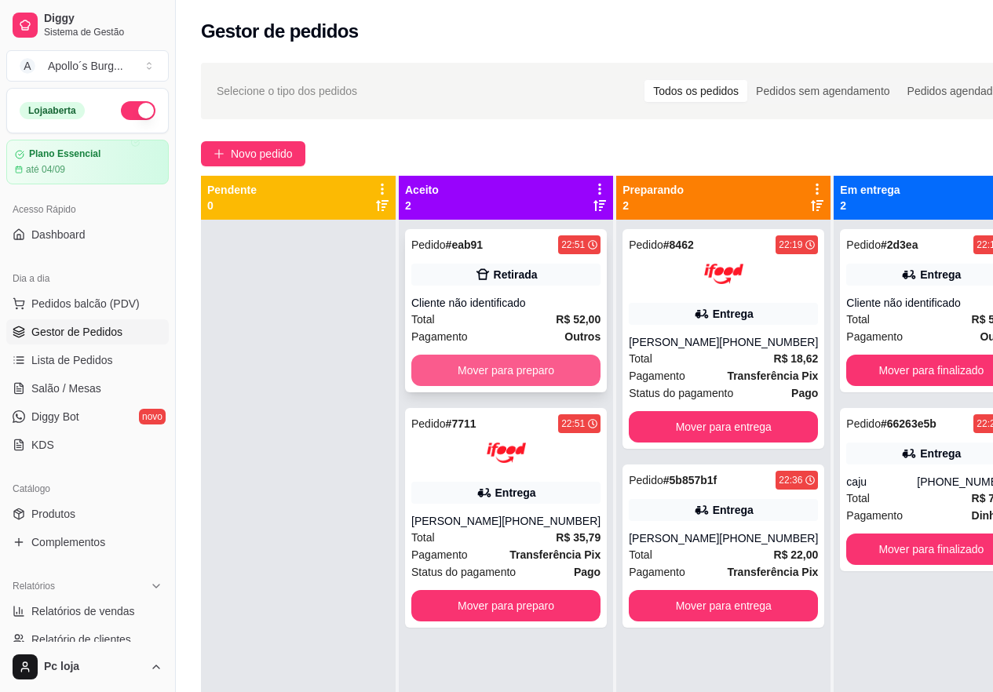
click at [483, 363] on button "Mover para preparo" at bounding box center [505, 370] width 189 height 31
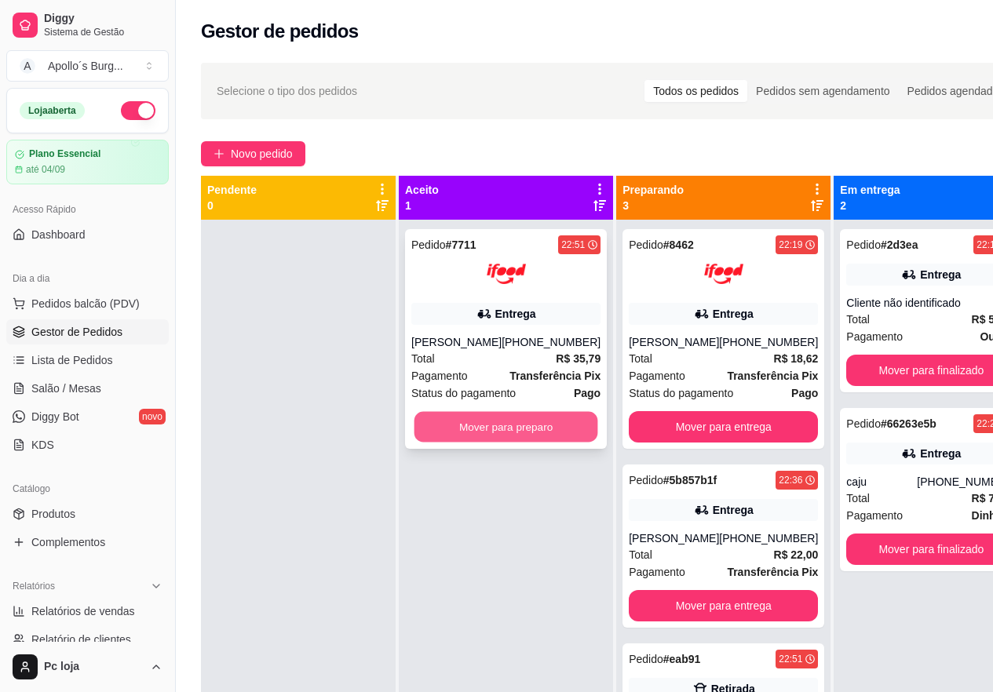
click at [507, 440] on button "Mover para preparo" at bounding box center [506, 427] width 184 height 31
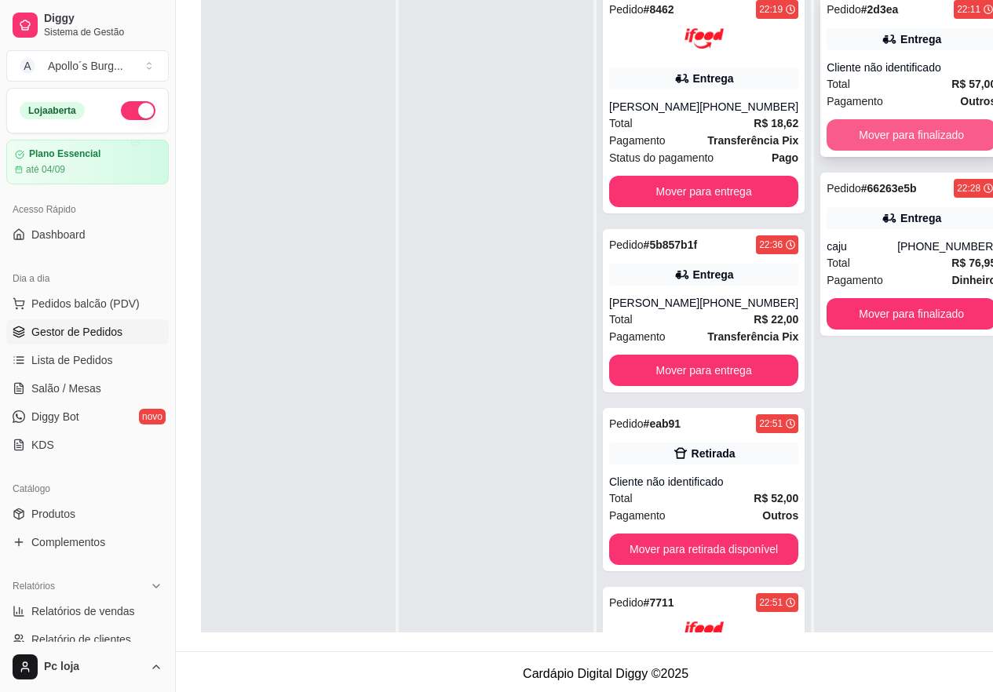
click at [907, 133] on button "Mover para finalizado" at bounding box center [912, 134] width 170 height 31
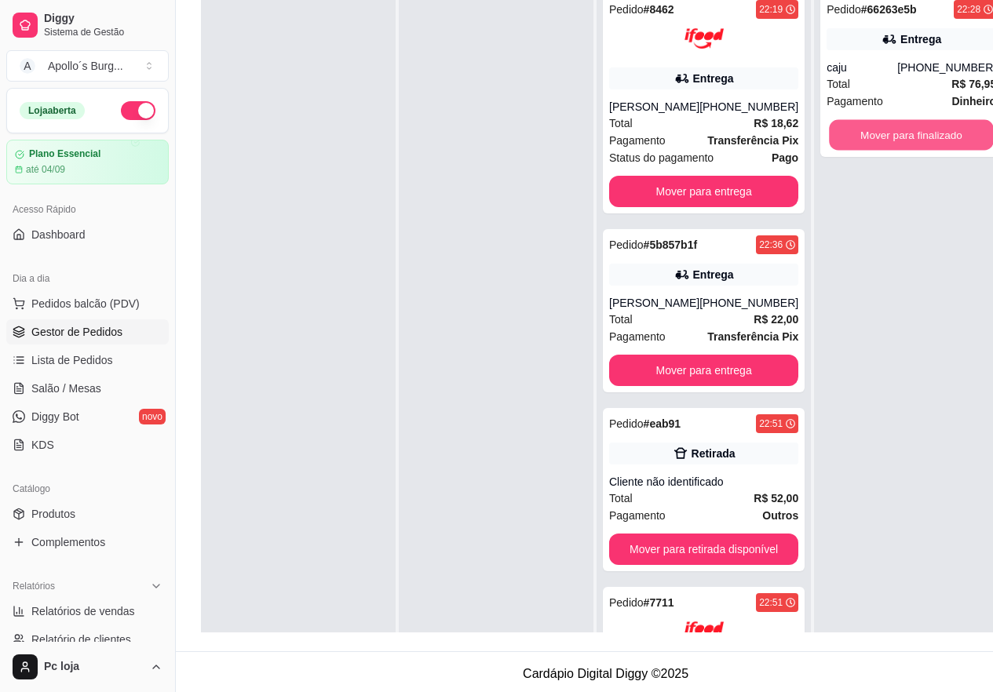
click at [907, 133] on button "Mover para finalizado" at bounding box center [911, 135] width 165 height 31
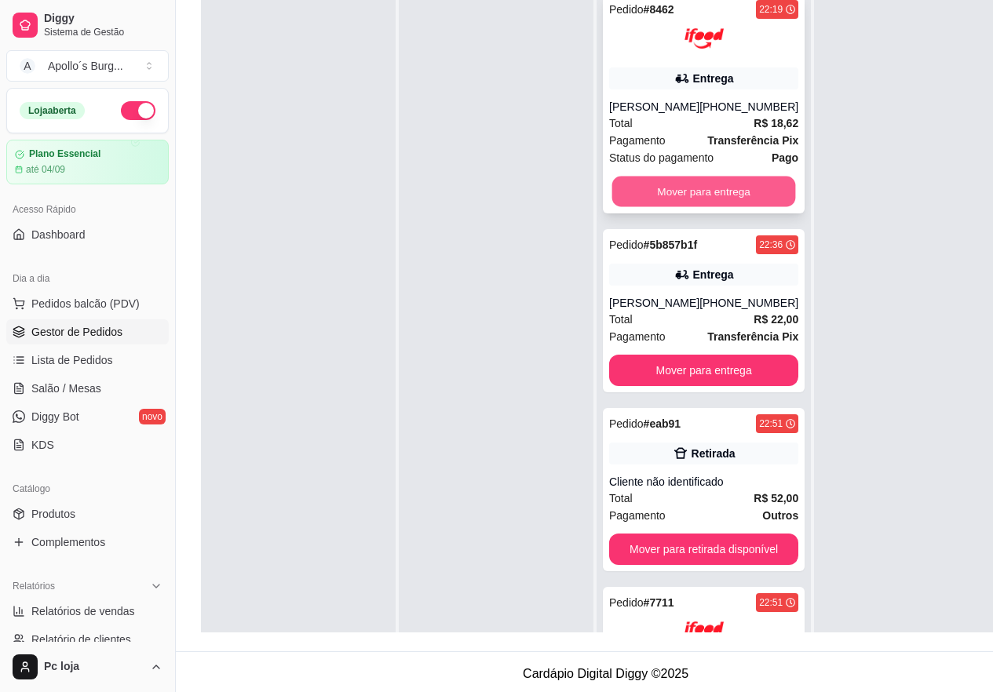
click at [732, 188] on button "Mover para entrega" at bounding box center [704, 192] width 184 height 31
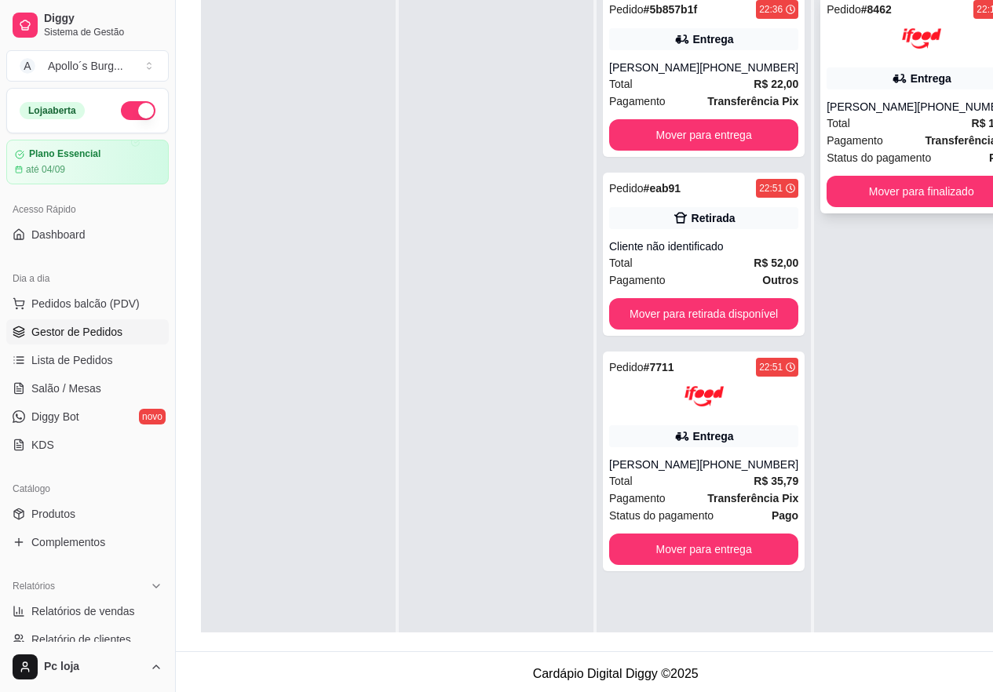
click at [879, 118] on div "Total R$ 18,62" at bounding box center [921, 123] width 189 height 17
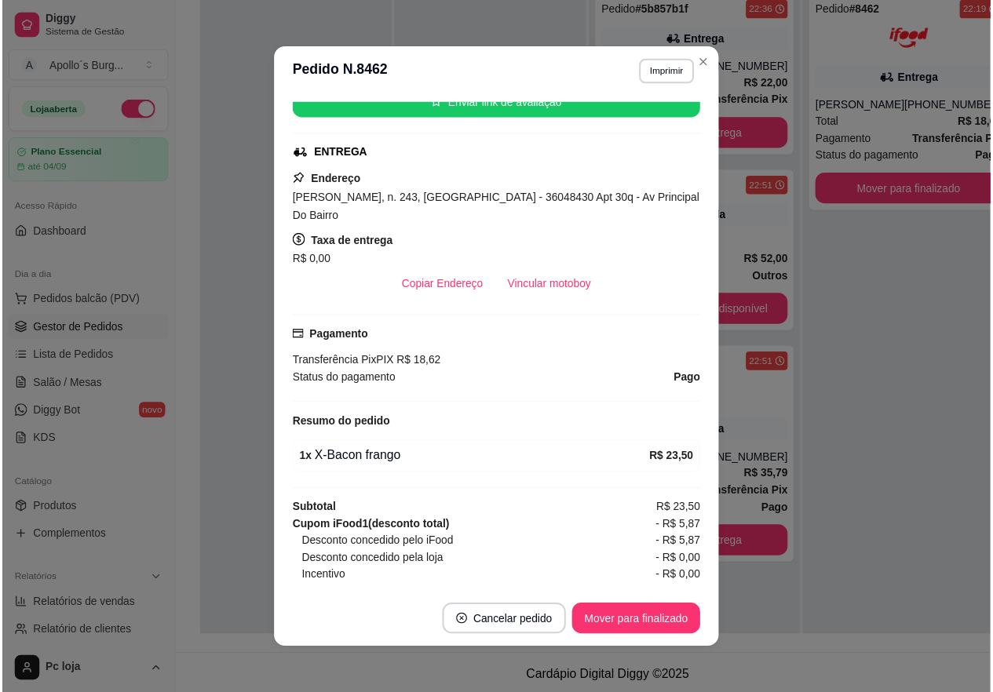
scroll to position [300, 0]
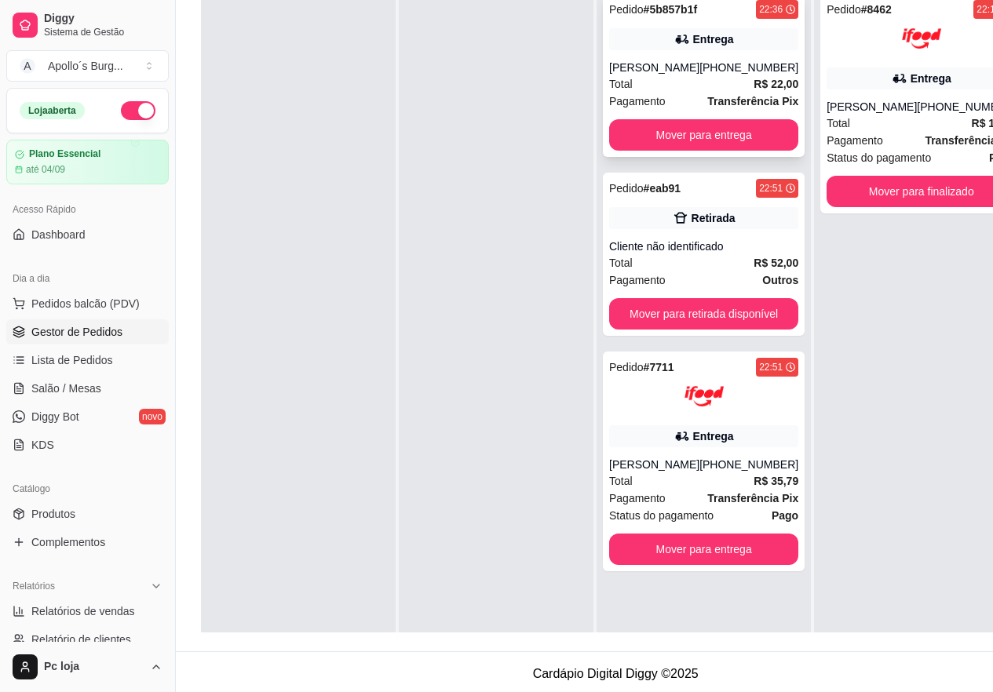
click at [738, 68] on div "[PHONE_NUMBER]" at bounding box center [748, 68] width 99 height 16
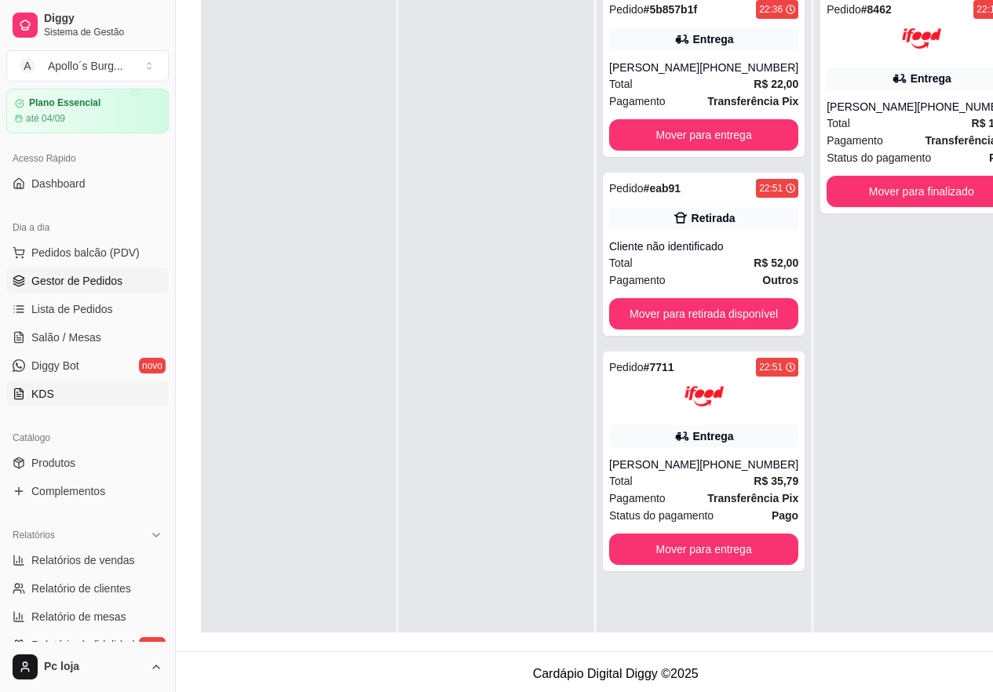
scroll to position [33, 0]
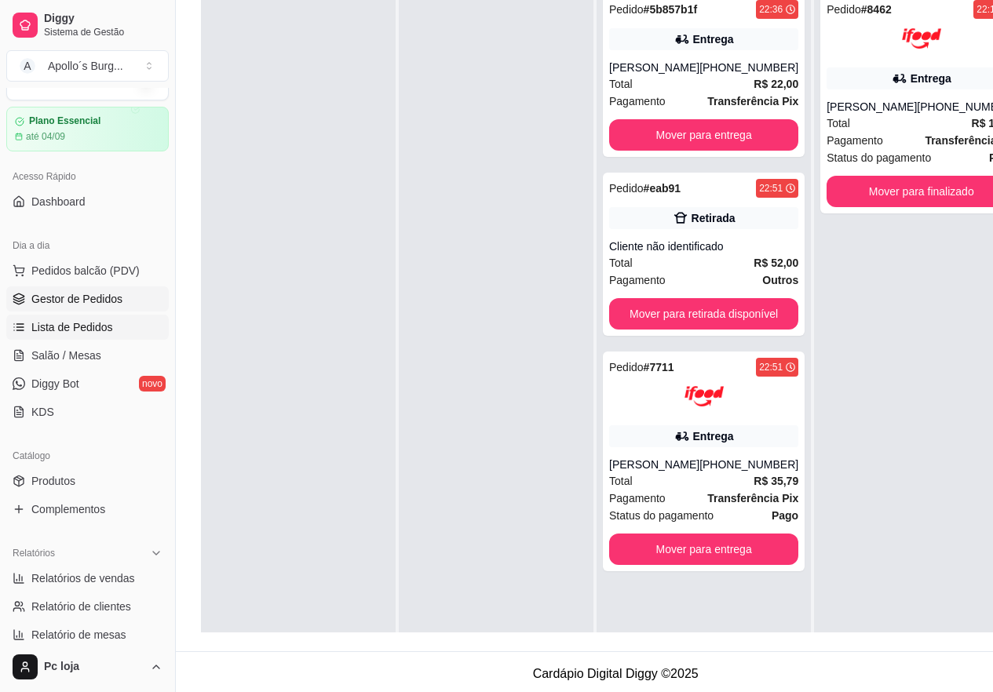
click at [89, 329] on span "Lista de Pedidos" at bounding box center [72, 327] width 82 height 16
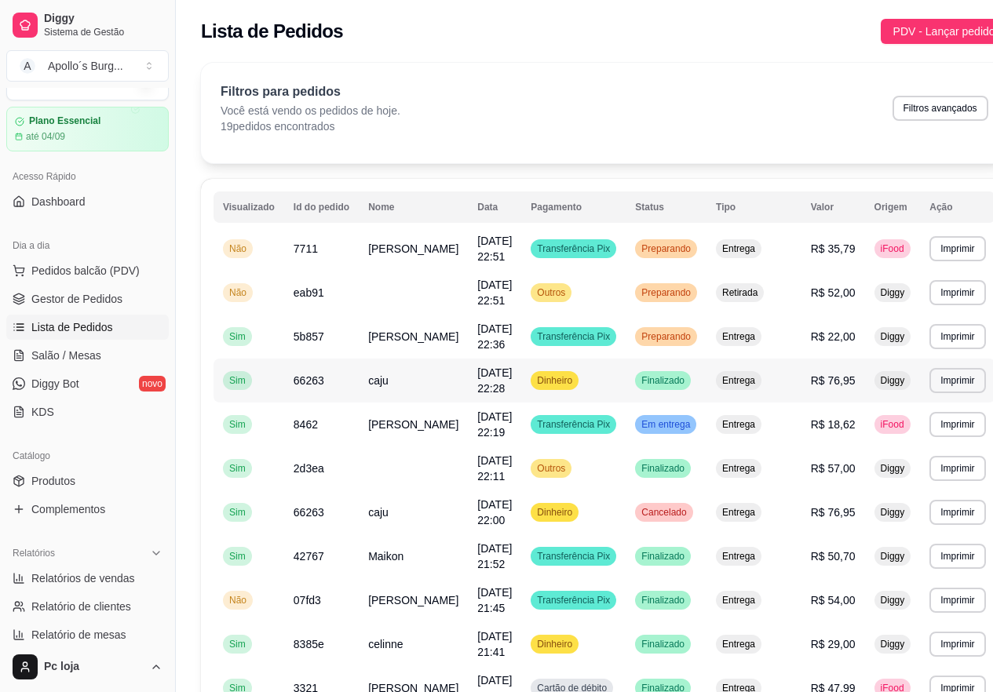
click at [383, 387] on span "caju" at bounding box center [378, 380] width 20 height 13
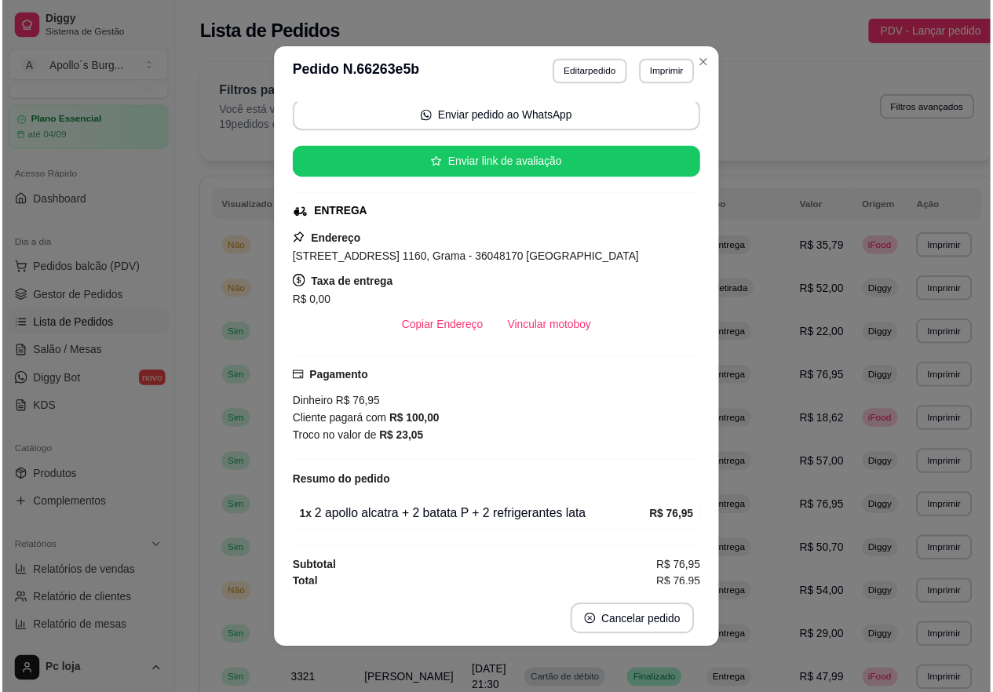
scroll to position [118, 0]
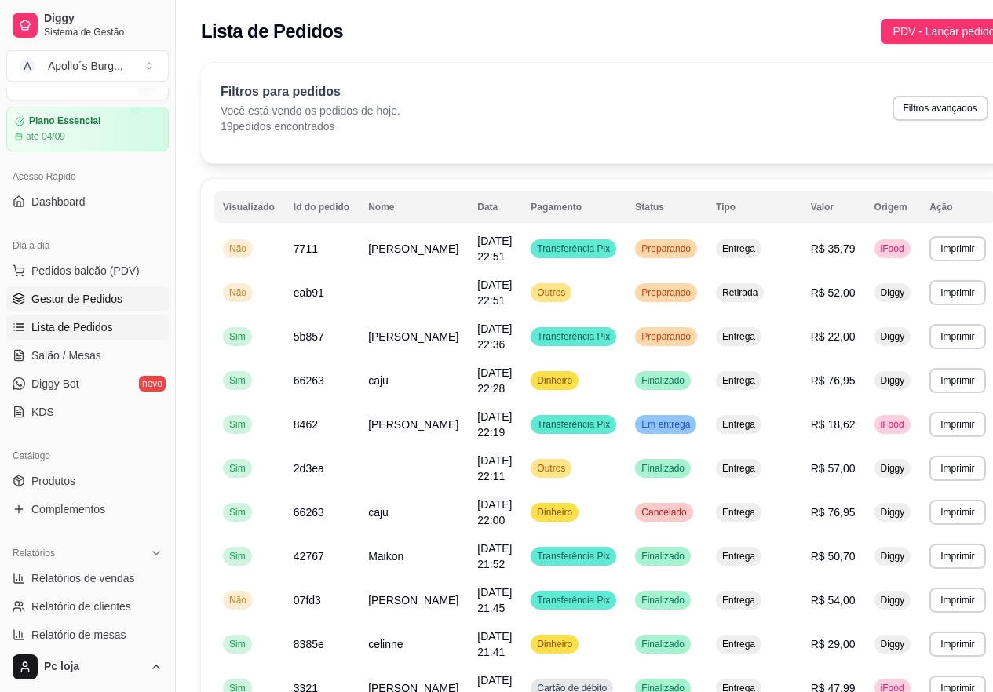
click at [99, 294] on span "Gestor de Pedidos" at bounding box center [76, 299] width 91 height 16
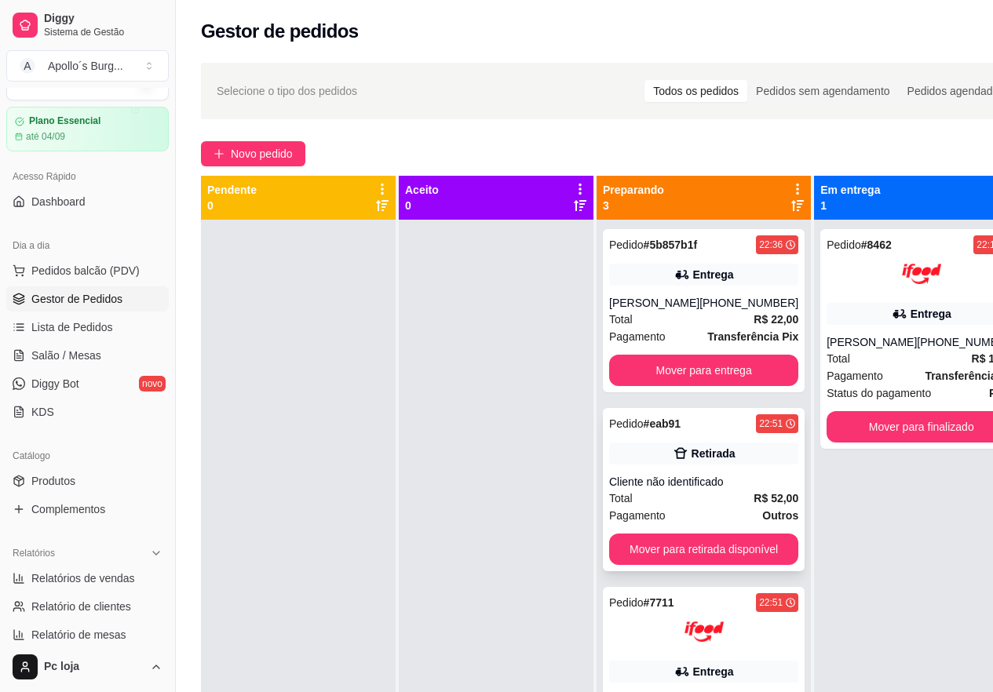
click at [723, 506] on div "Total R$ 52,00" at bounding box center [703, 498] width 189 height 17
click at [880, 364] on div "Total R$ 18,62" at bounding box center [921, 358] width 189 height 17
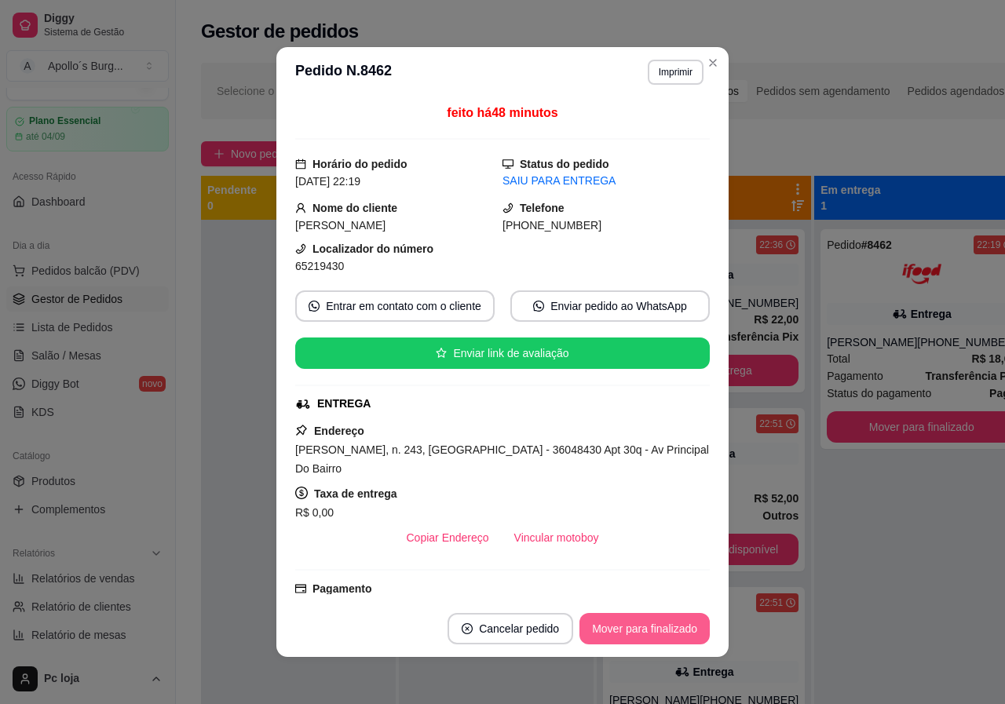
click at [637, 619] on button "Mover para finalizado" at bounding box center [644, 628] width 130 height 31
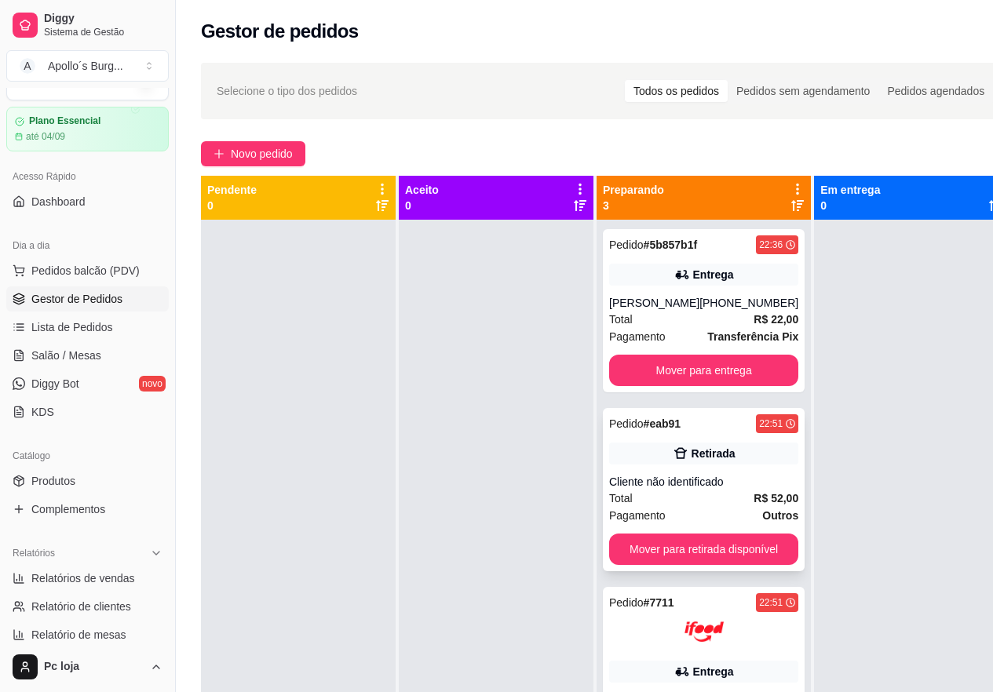
click at [703, 484] on div "Cliente não identificado" at bounding box center [703, 482] width 189 height 16
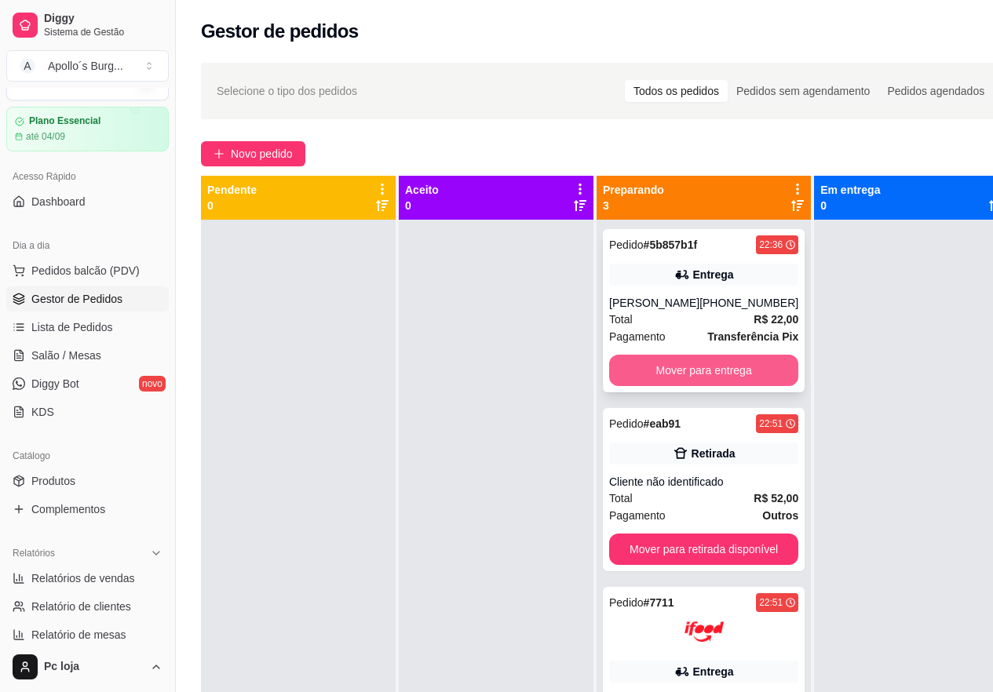
click at [722, 377] on button "Mover para entrega" at bounding box center [703, 370] width 189 height 31
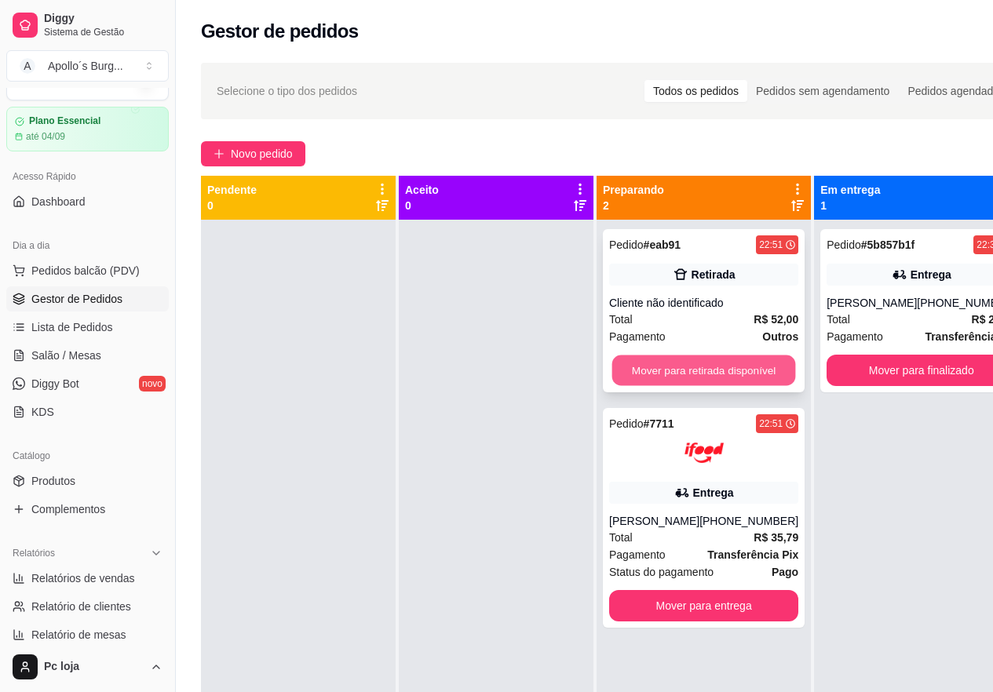
click at [722, 370] on button "Mover para retirada disponível" at bounding box center [704, 371] width 184 height 31
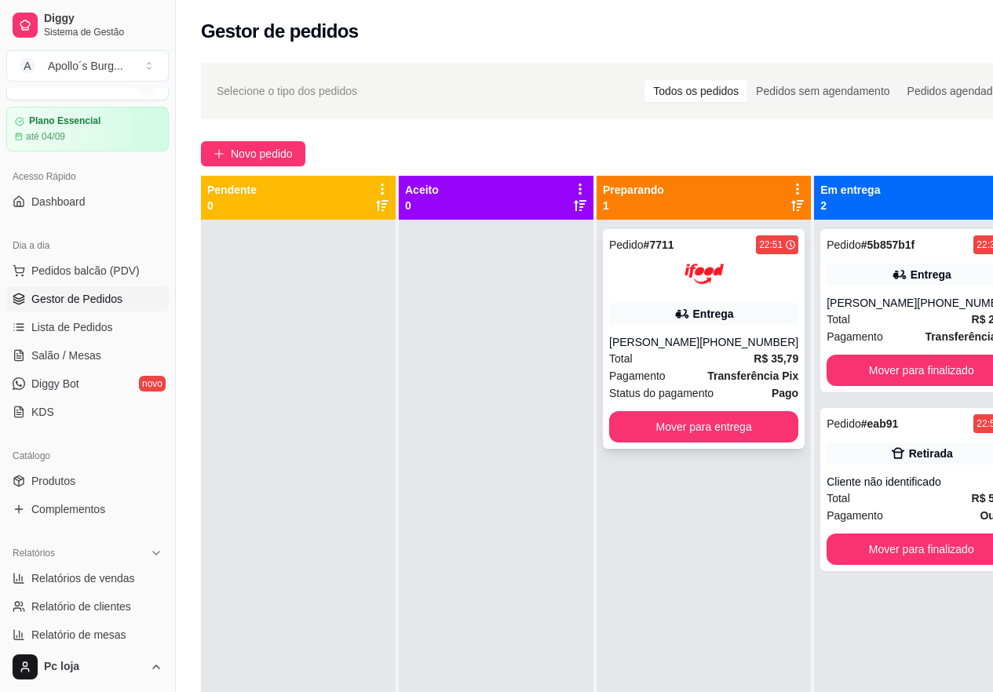
click at [743, 335] on div "[PHONE_NUMBER]" at bounding box center [748, 342] width 99 height 16
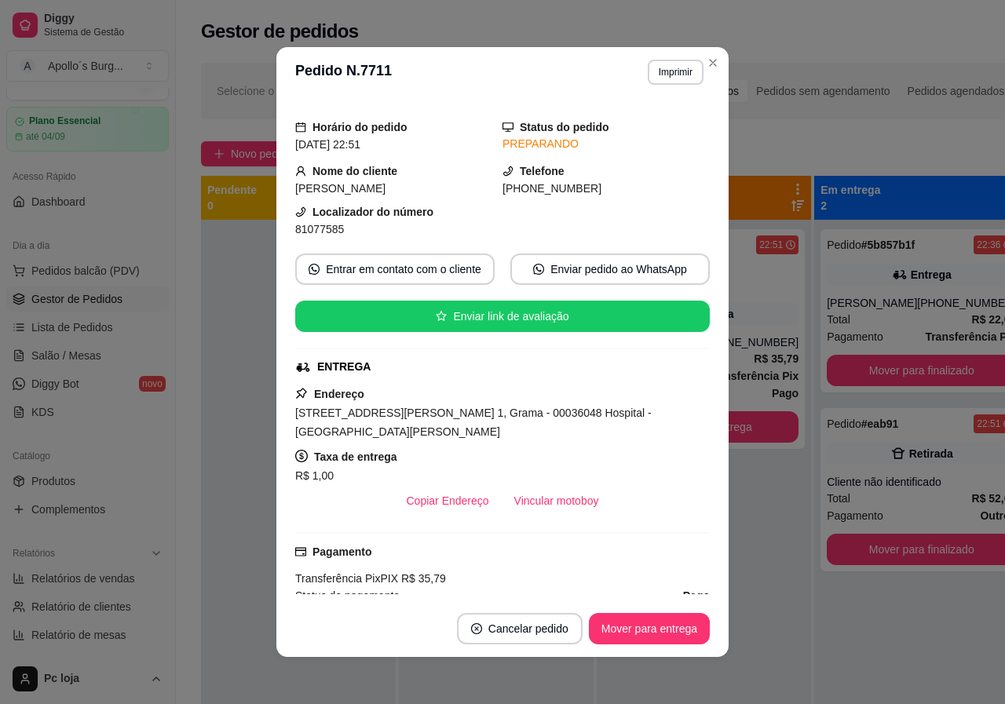
scroll to position [78, 0]
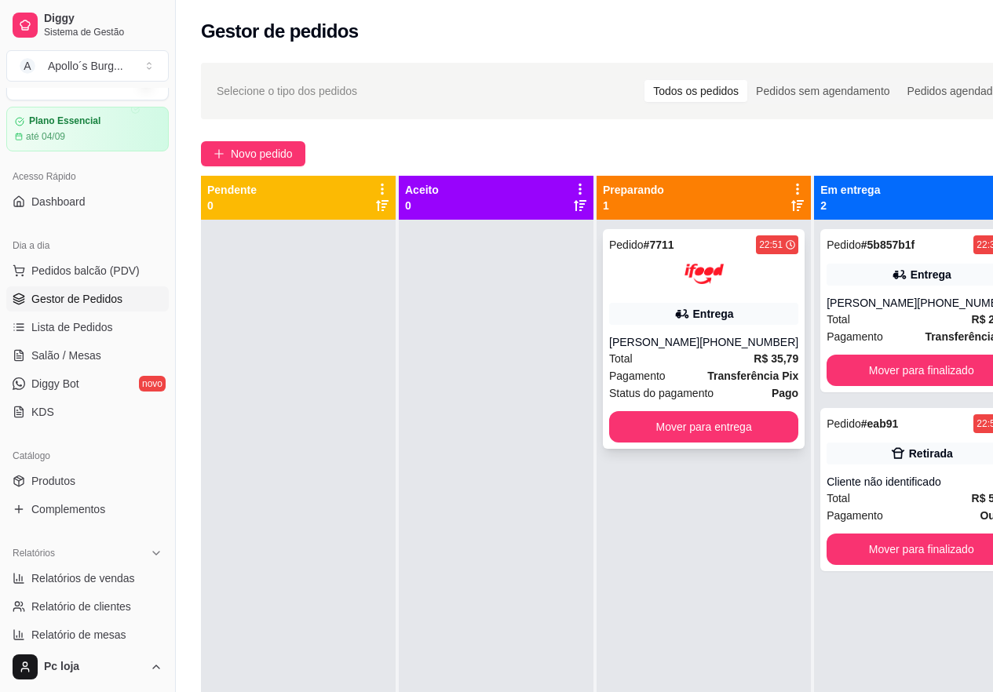
click at [674, 311] on icon at bounding box center [682, 314] width 16 height 16
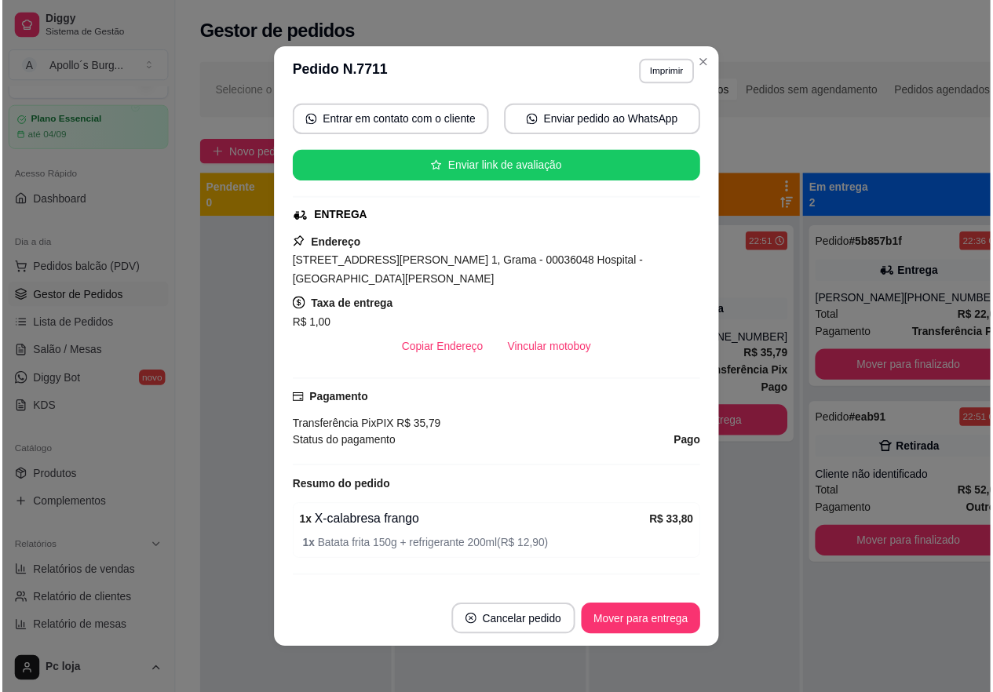
scroll to position [220, 0]
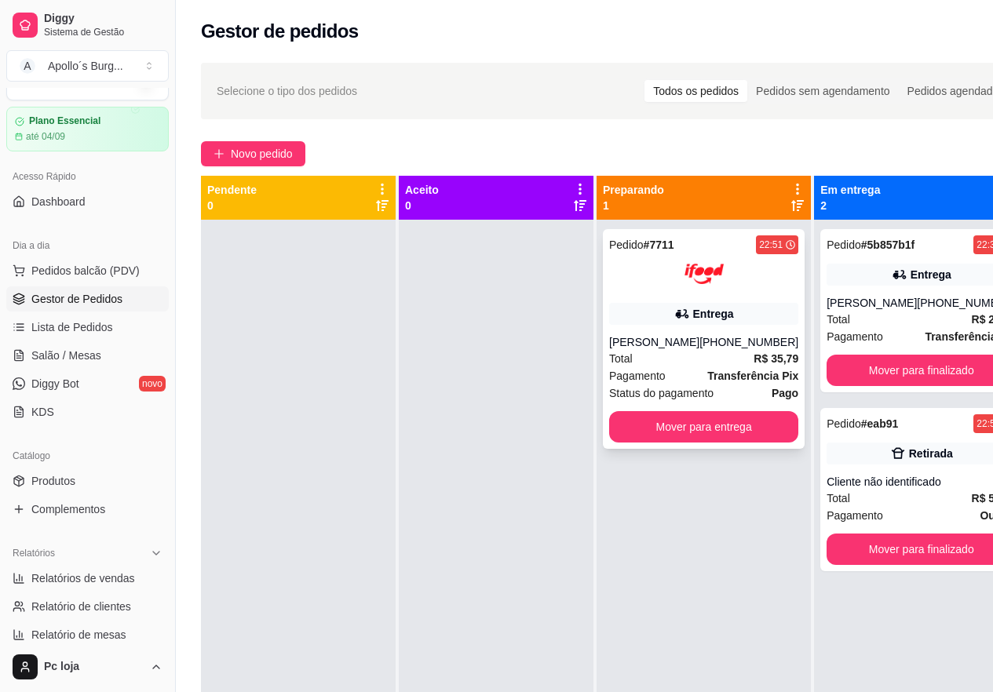
click at [725, 286] on div at bounding box center [703, 273] width 189 height 39
click at [641, 318] on div "Entrega" at bounding box center [703, 314] width 189 height 22
click at [894, 326] on div "Total R$ 22,00" at bounding box center [921, 319] width 189 height 17
click at [703, 434] on button "Mover para entrega" at bounding box center [703, 426] width 189 height 31
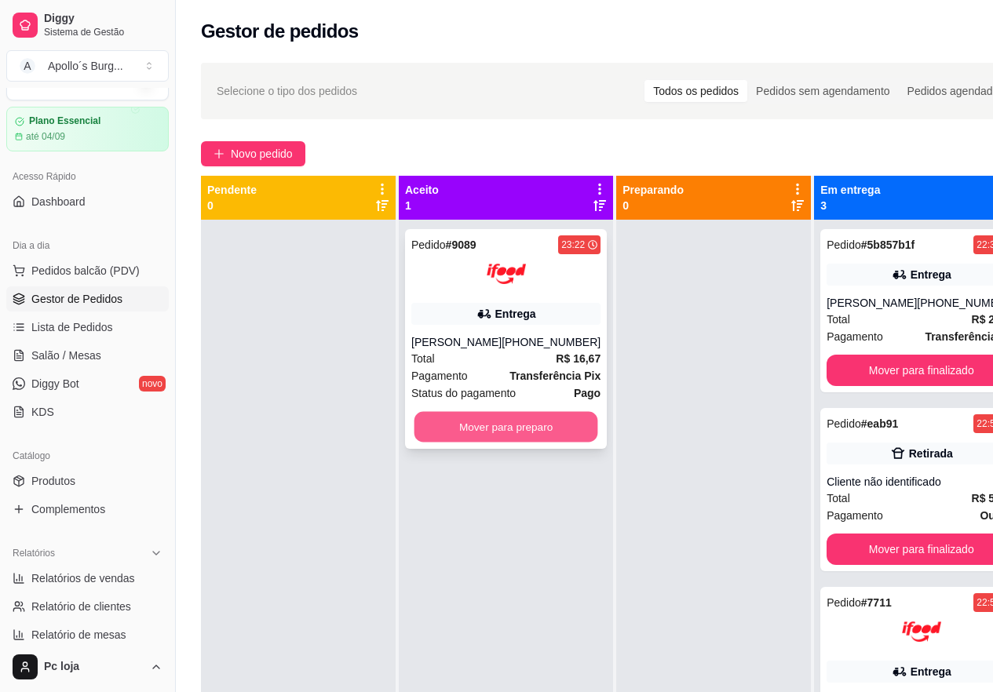
click at [460, 415] on button "Mover para preparo" at bounding box center [506, 427] width 184 height 31
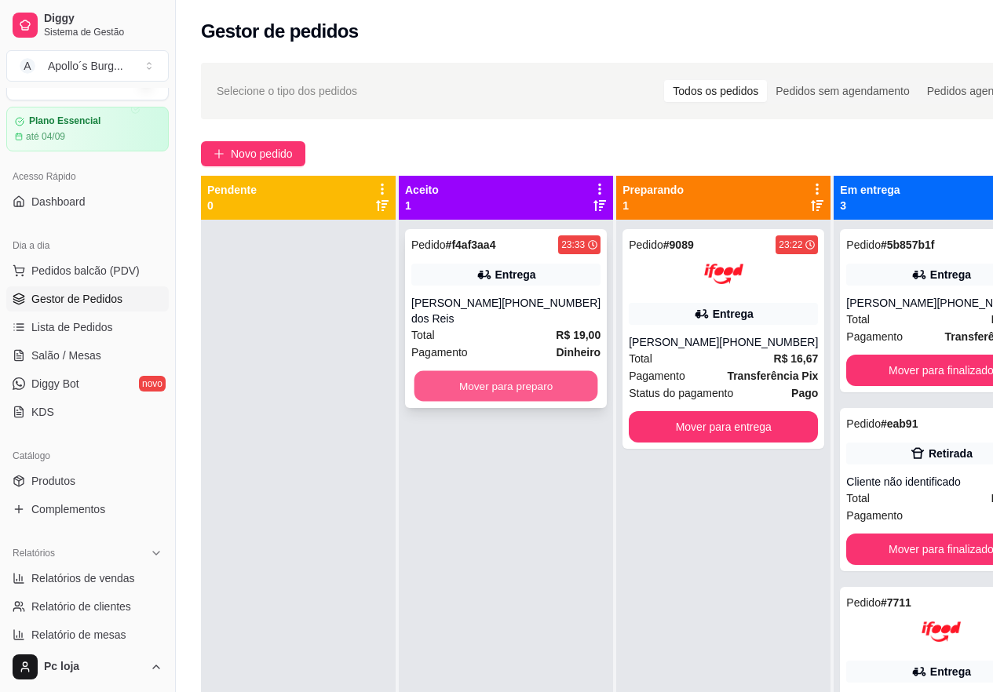
click at [449, 376] on button "Mover para preparo" at bounding box center [506, 386] width 184 height 31
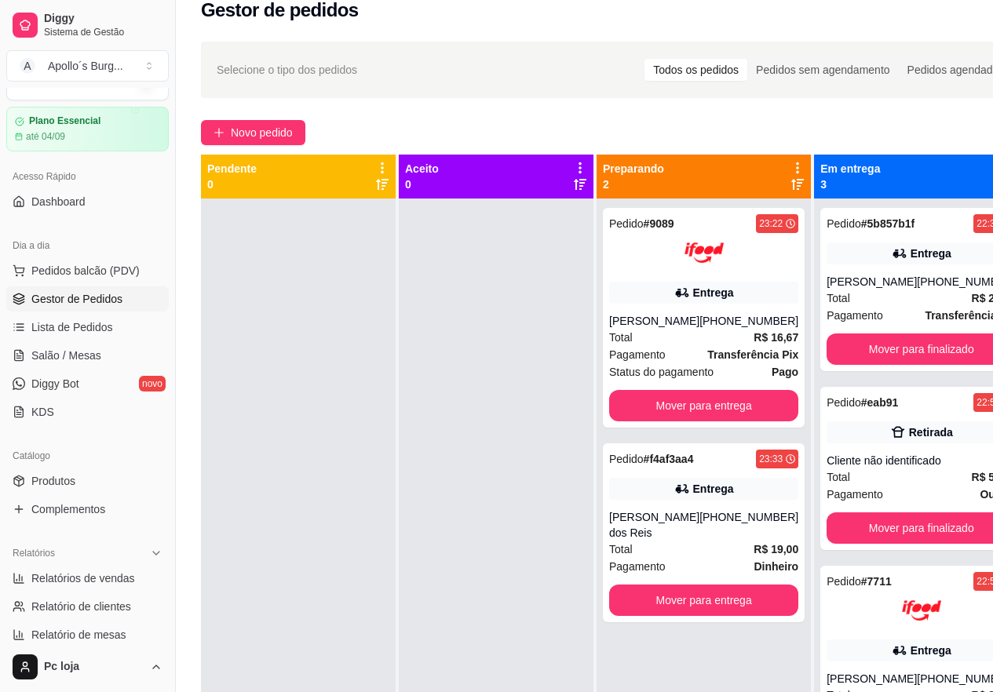
scroll to position [251, 0]
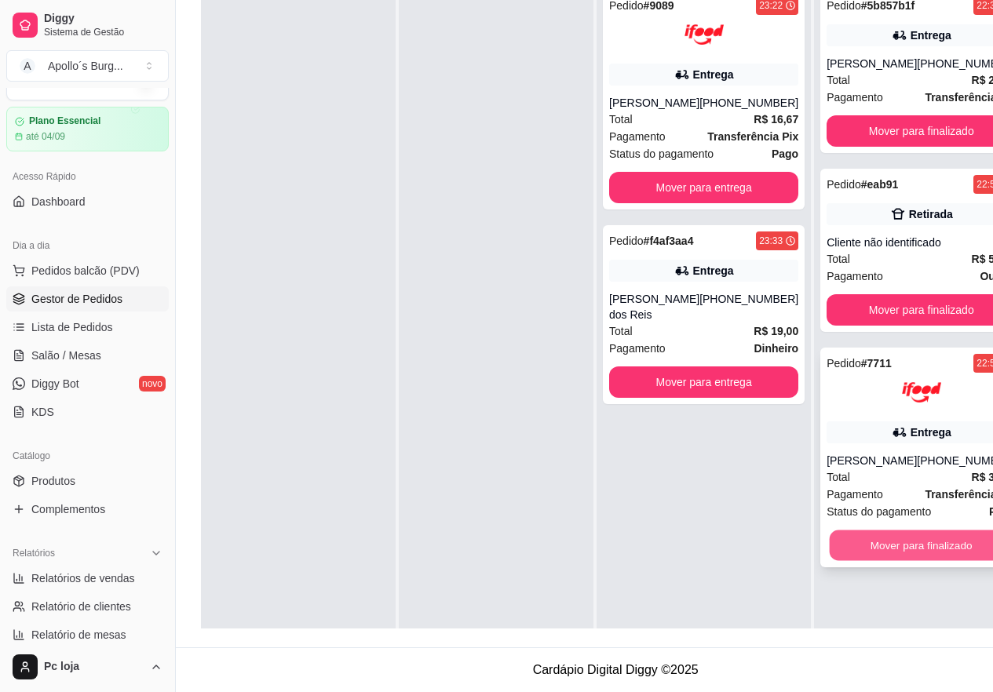
click at [858, 554] on button "Mover para finalizado" at bounding box center [922, 546] width 184 height 31
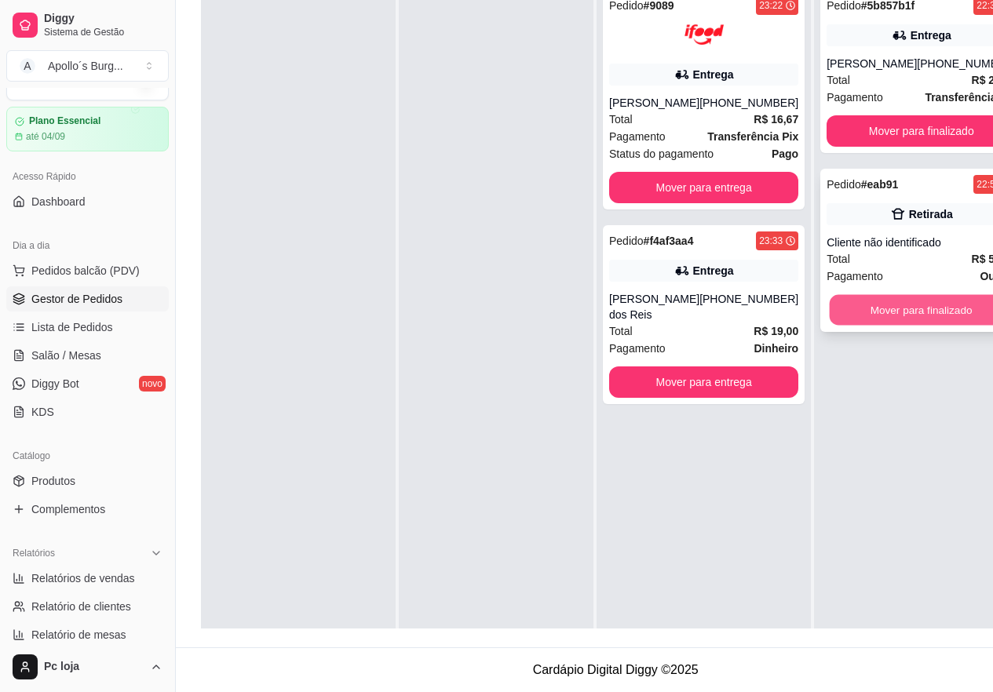
click at [929, 297] on button "Mover para finalizado" at bounding box center [922, 310] width 184 height 31
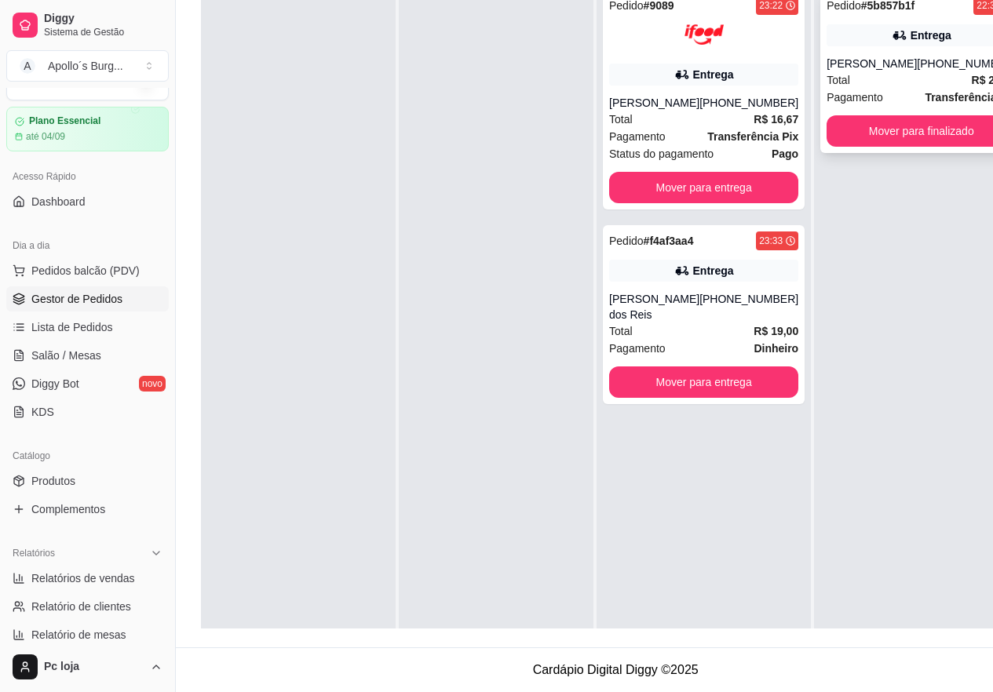
click at [904, 102] on div "Pedido # 5b857b1f 22:36 Entrega Ariane [PHONE_NUMBER] Total R$ 22,00 Pagamento …" at bounding box center [921, 71] width 202 height 163
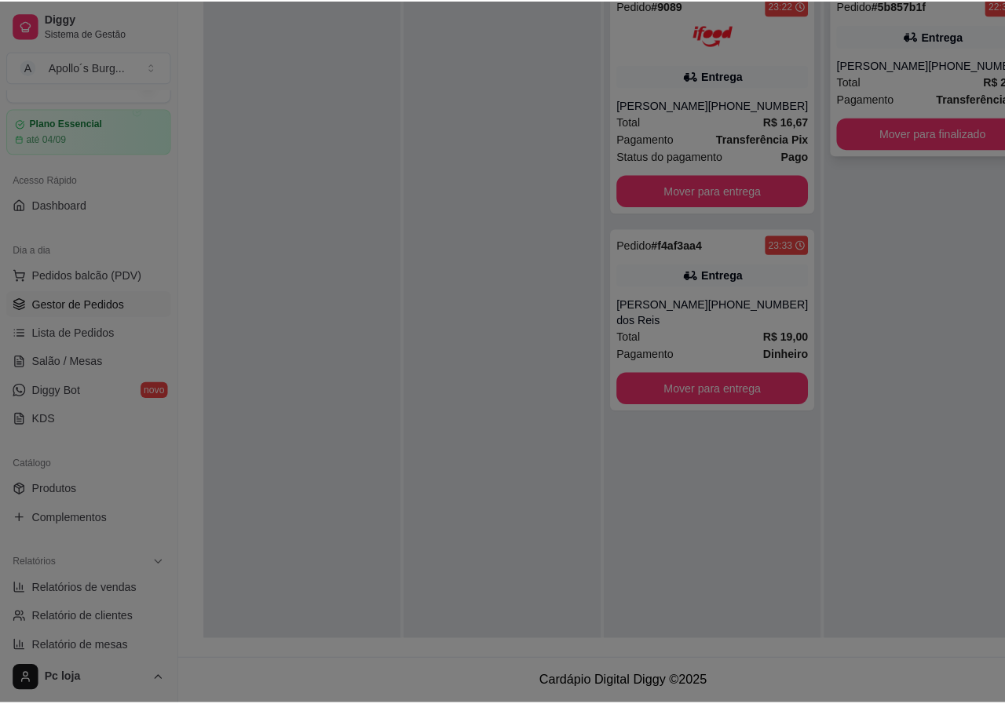
scroll to position [239, 0]
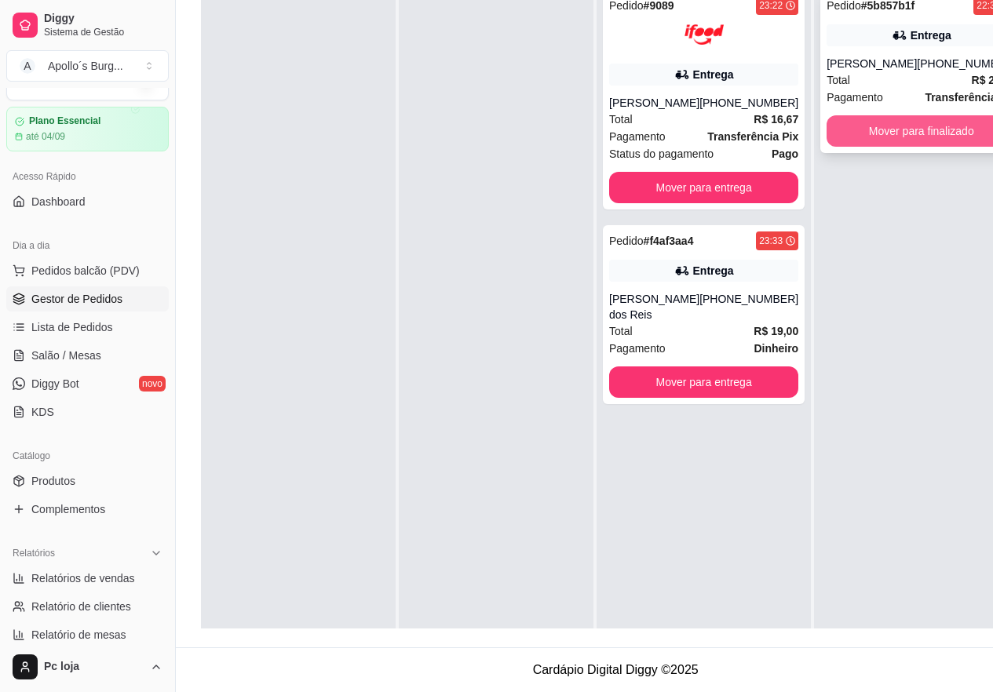
click at [898, 126] on button "Mover para finalizado" at bounding box center [921, 130] width 189 height 31
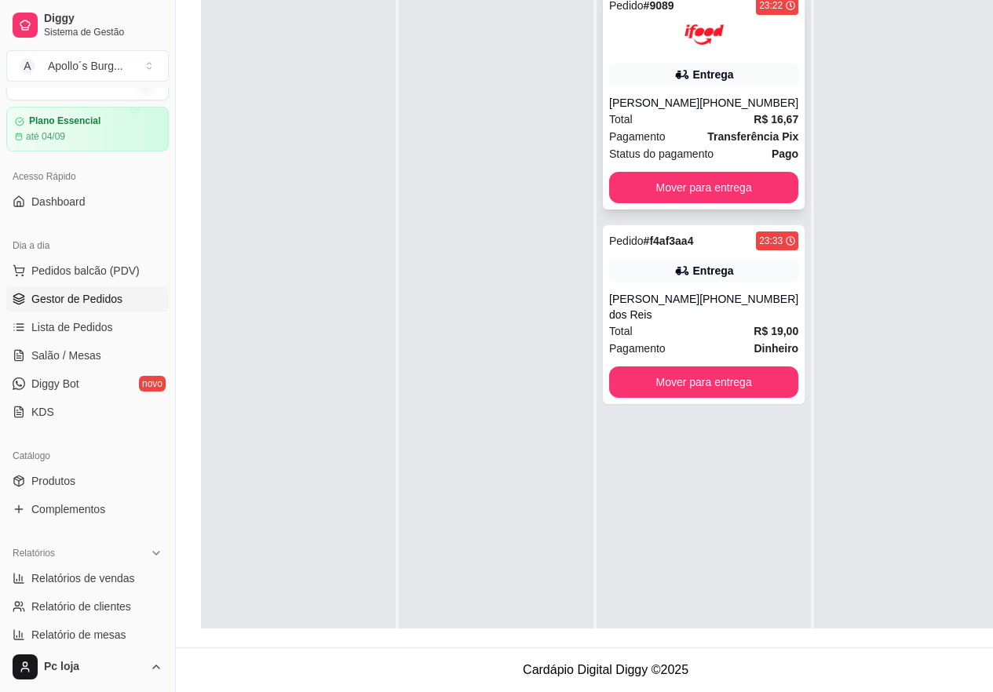
click at [677, 80] on icon at bounding box center [682, 75] width 16 height 16
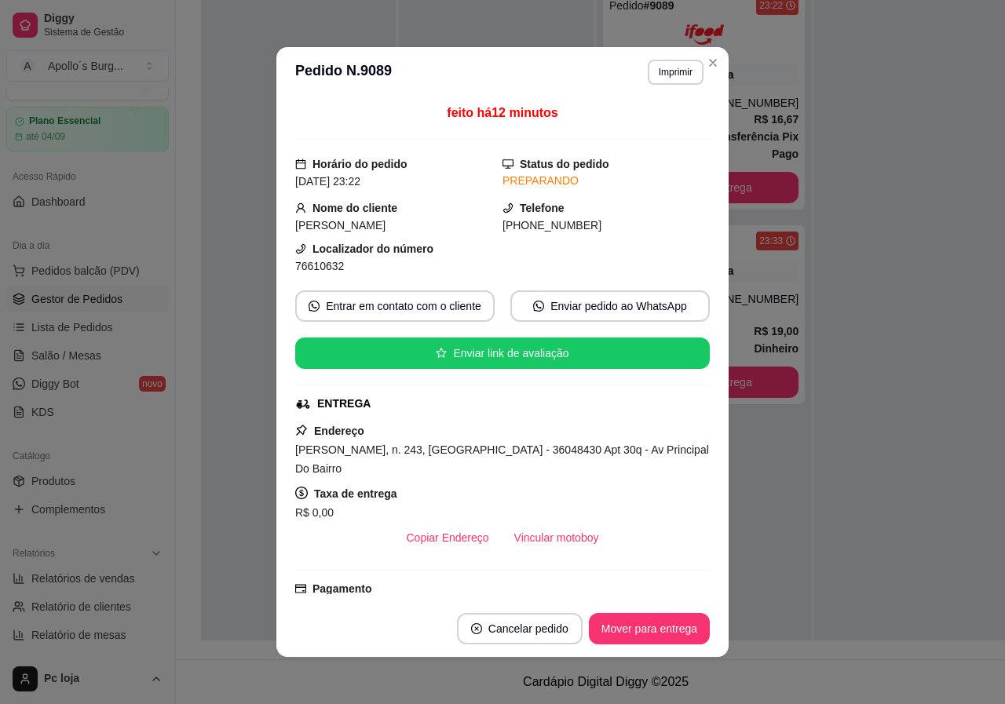
scroll to position [78, 0]
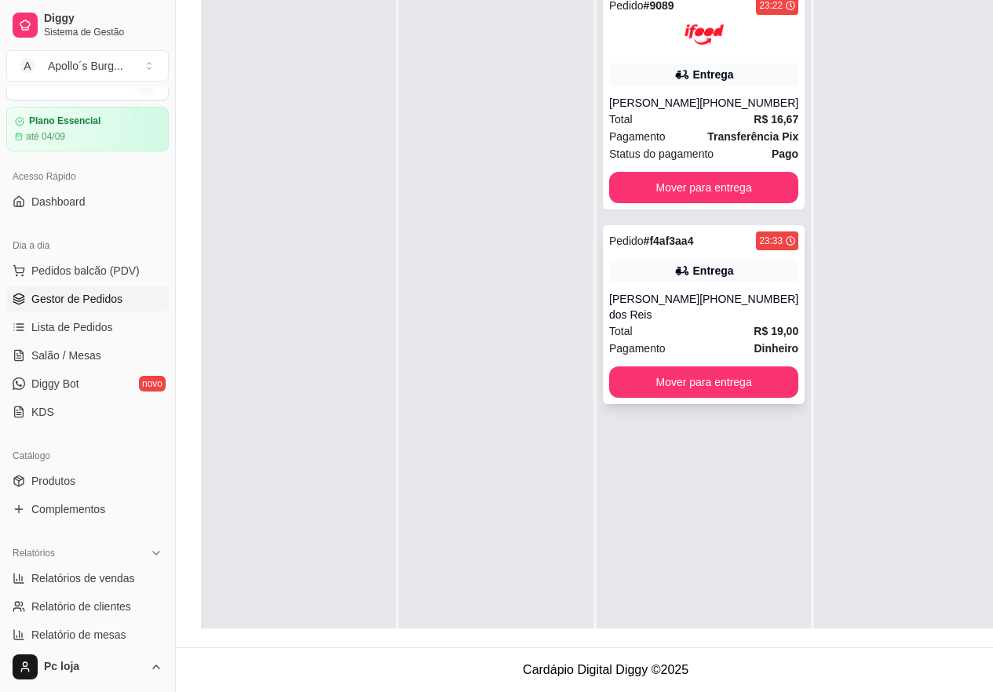
click at [693, 275] on div "Entrega" at bounding box center [713, 271] width 41 height 16
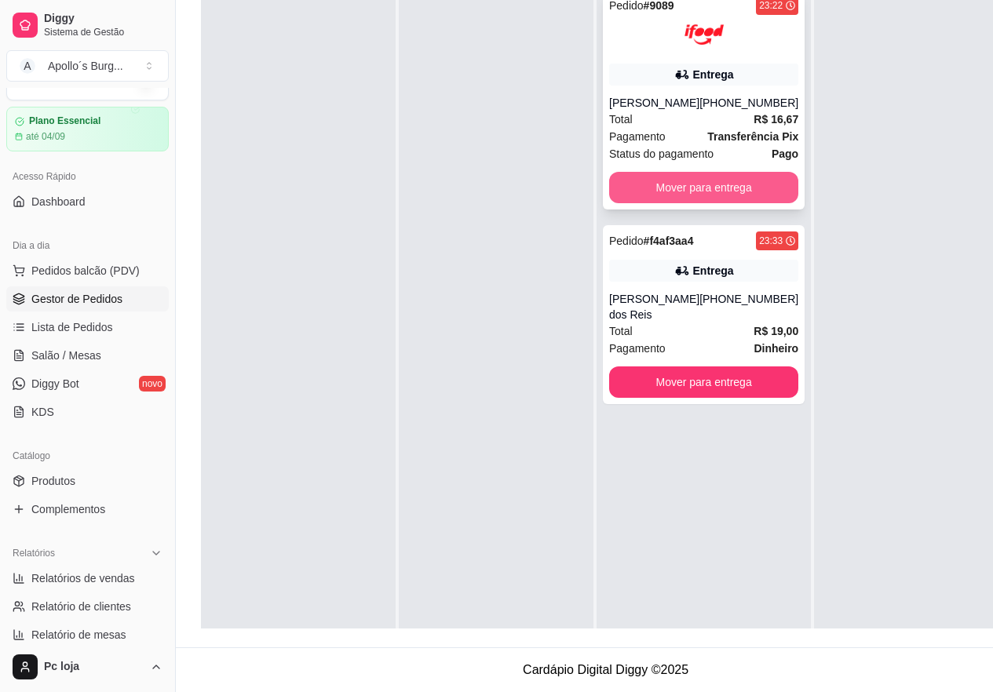
click at [711, 179] on button "Mover para entrega" at bounding box center [703, 187] width 189 height 31
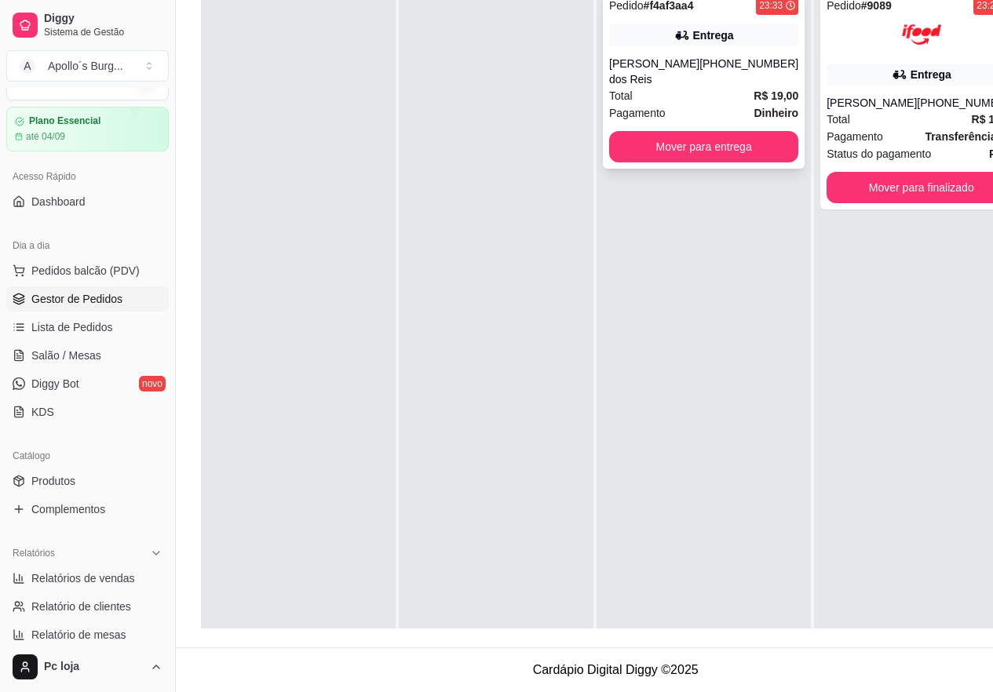
click at [701, 90] on div "Total R$ 19,00" at bounding box center [703, 95] width 189 height 17
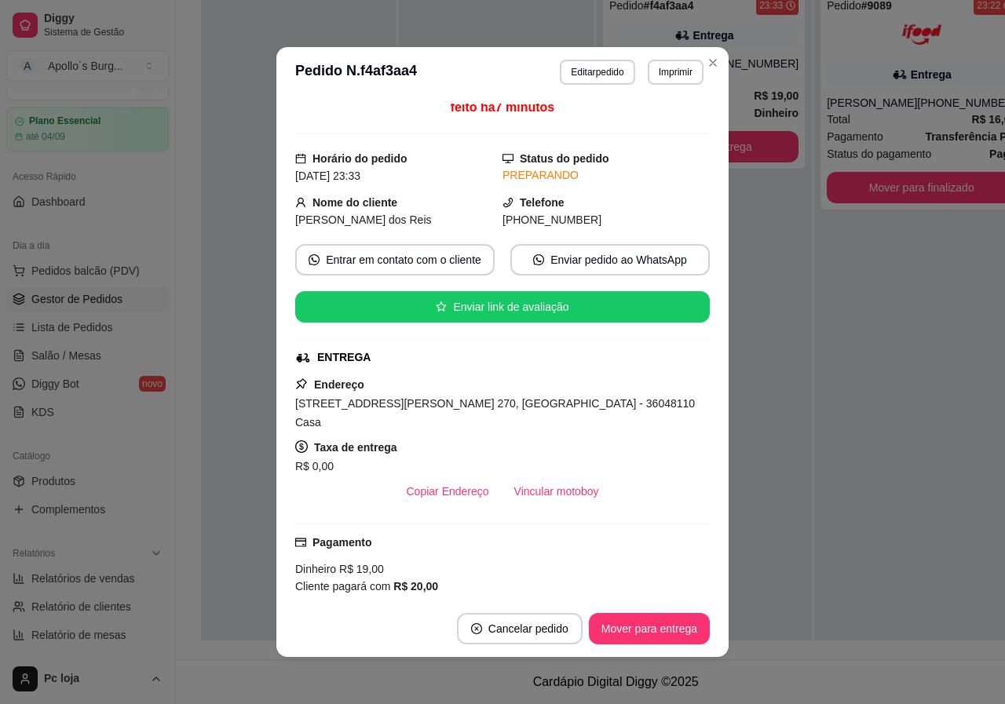
scroll to position [0, 0]
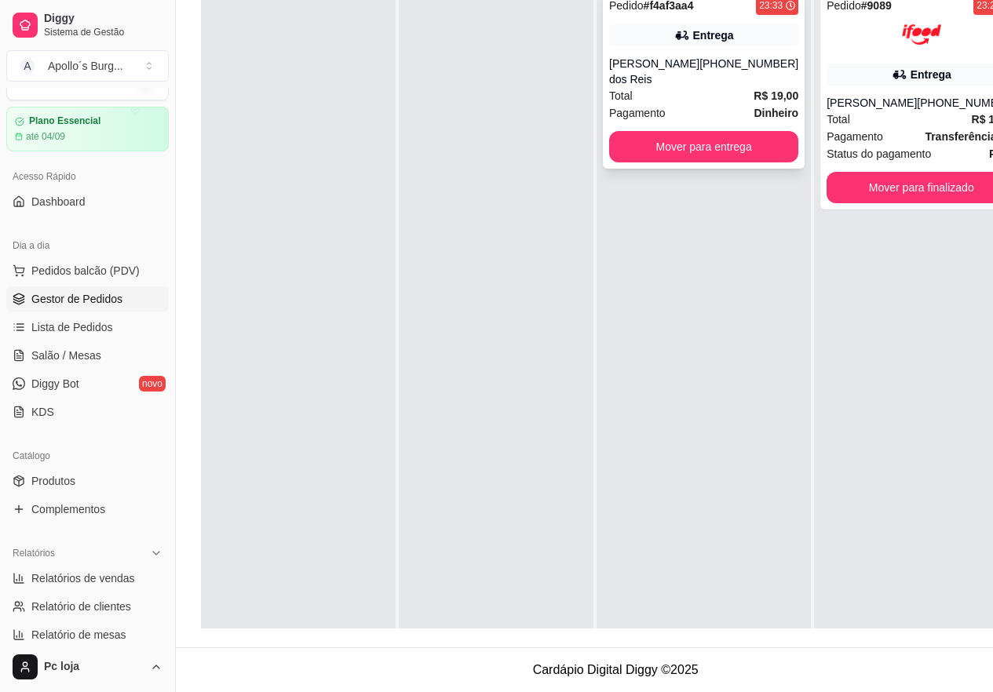
click at [702, 63] on div "[PHONE_NUMBER]" at bounding box center [748, 71] width 99 height 31
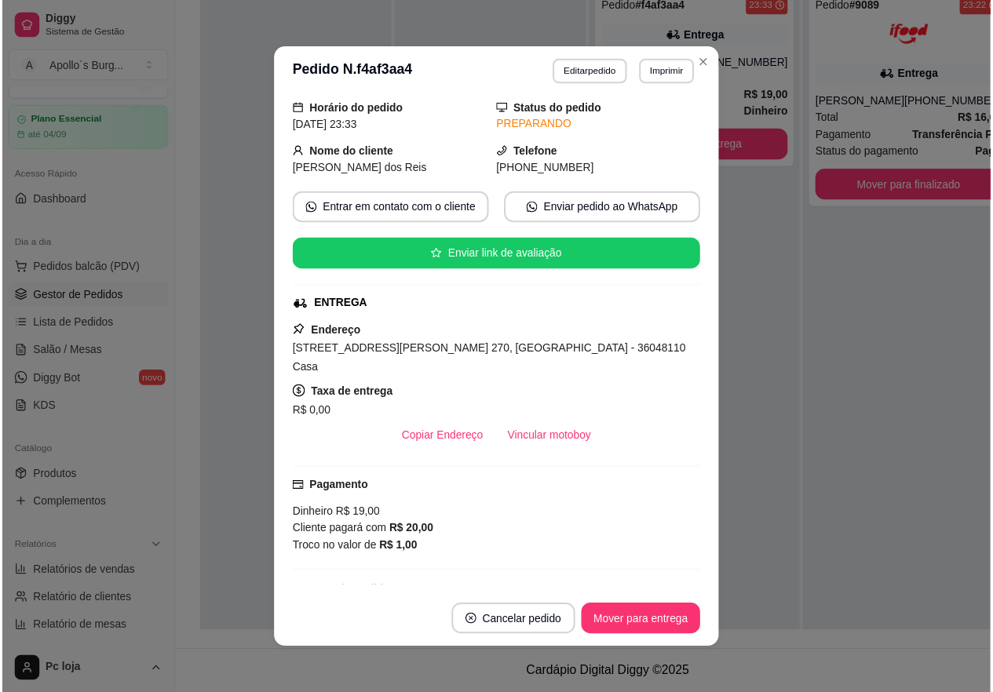
scroll to position [78, 0]
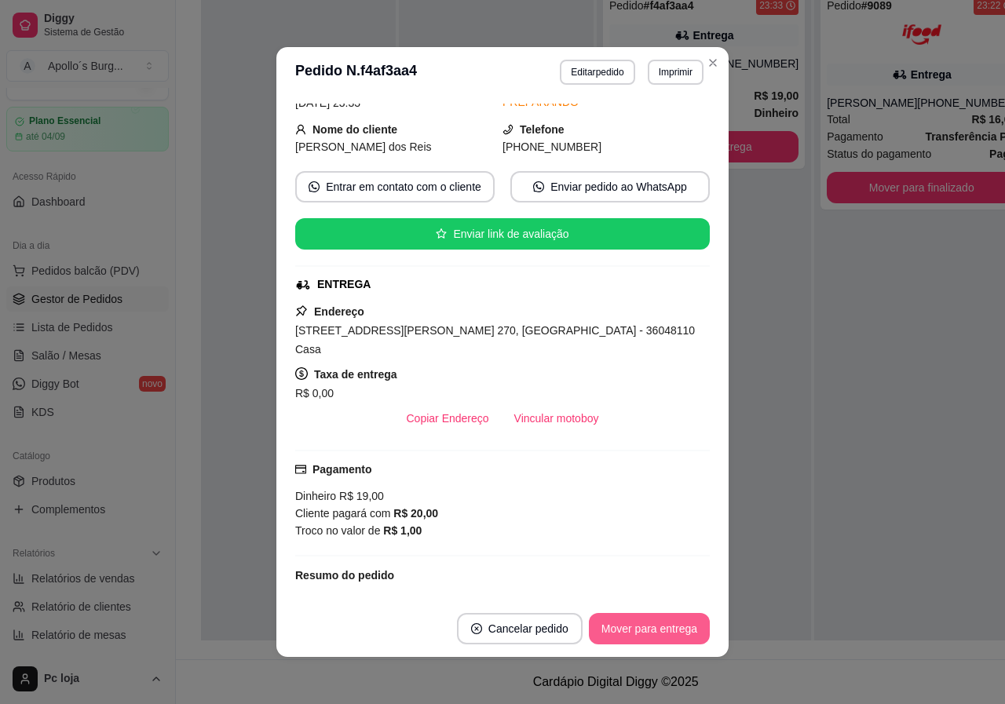
click at [652, 629] on button "Mover para entrega" at bounding box center [649, 628] width 121 height 31
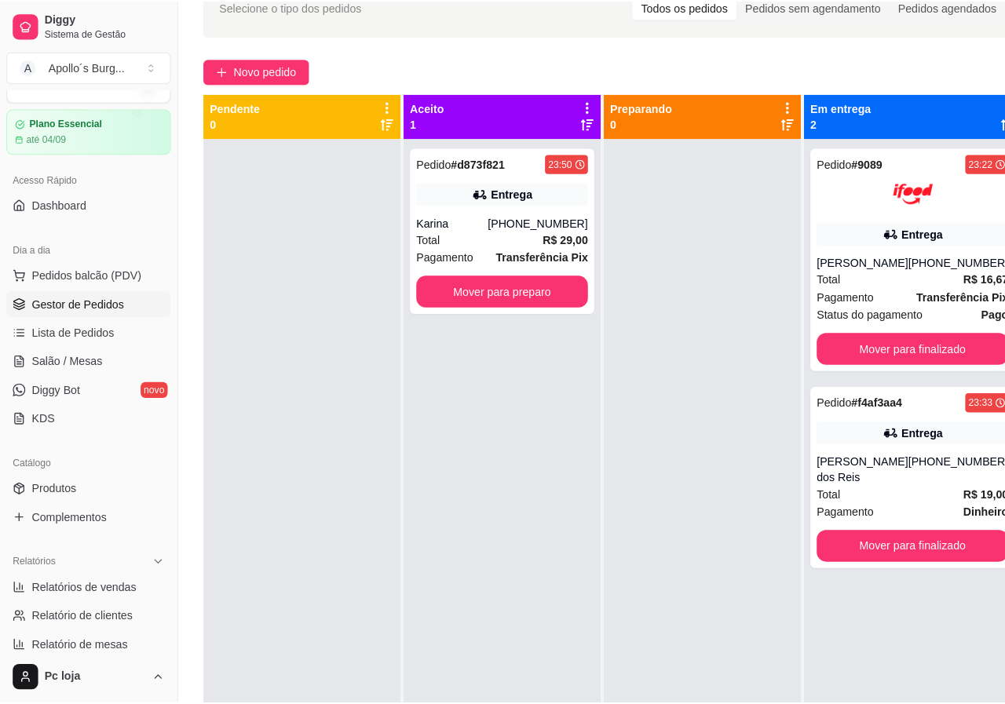
scroll to position [4, 0]
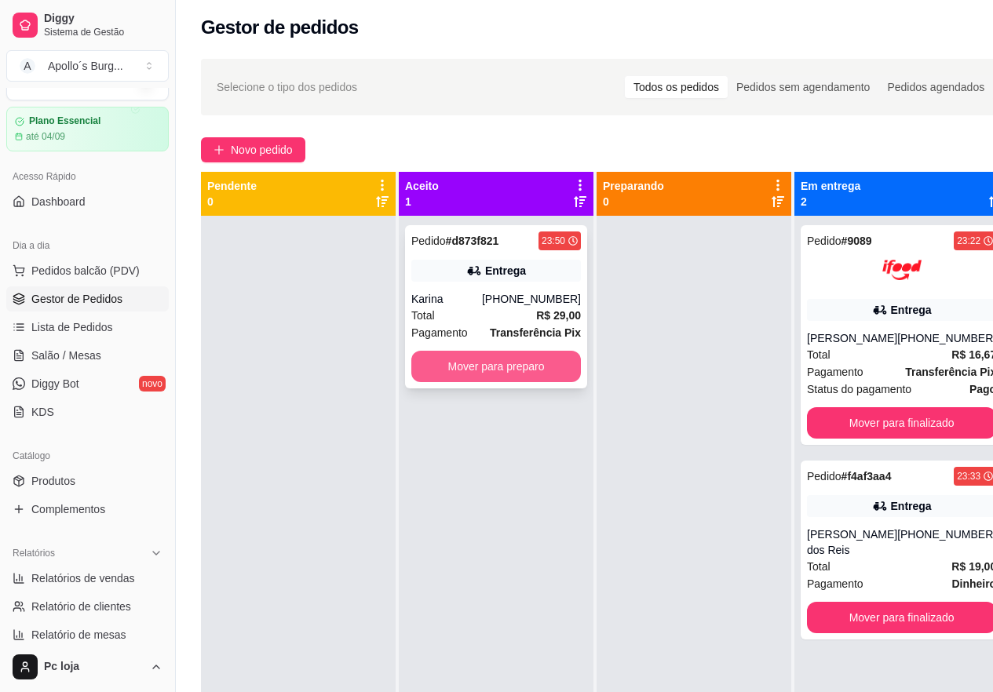
click at [493, 360] on button "Mover para preparo" at bounding box center [496, 366] width 170 height 31
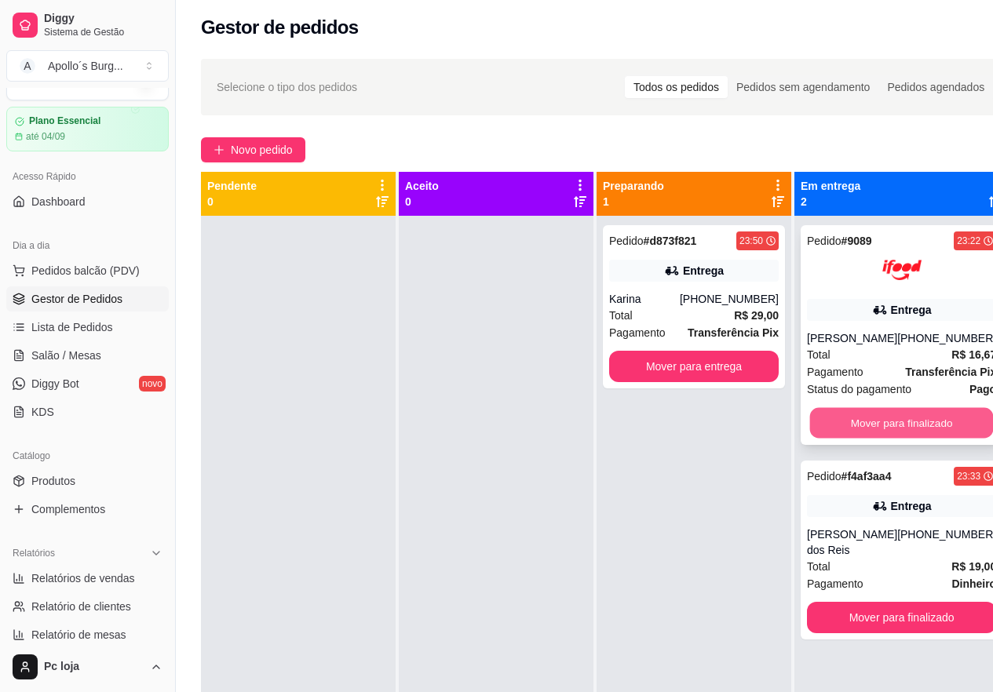
click at [905, 419] on button "Mover para finalizado" at bounding box center [902, 423] width 184 height 31
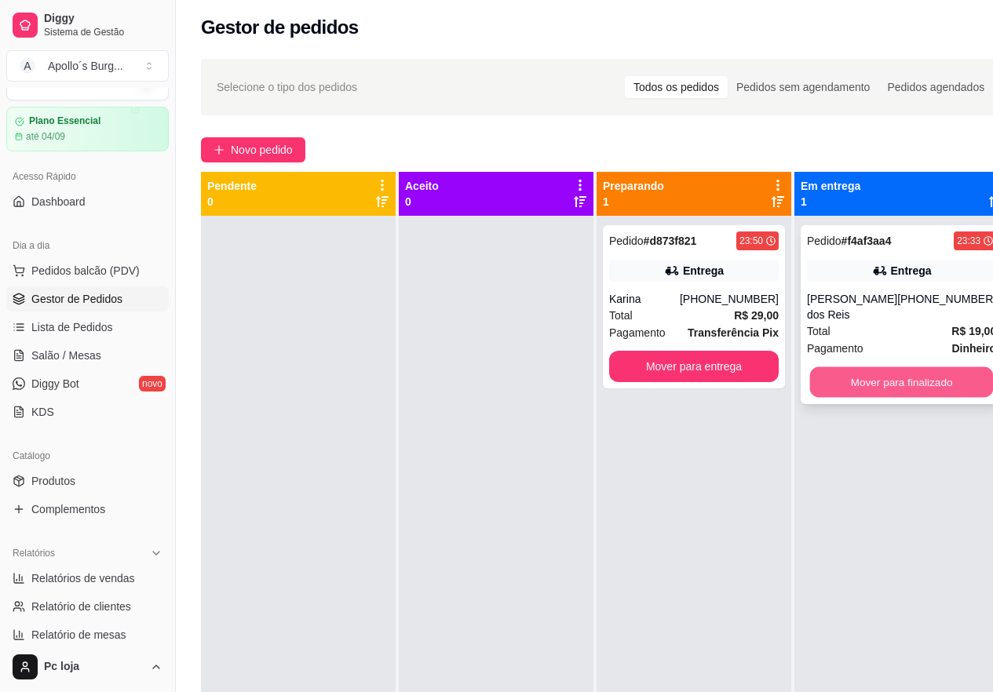
click at [891, 385] on button "Mover para finalizado" at bounding box center [902, 382] width 184 height 31
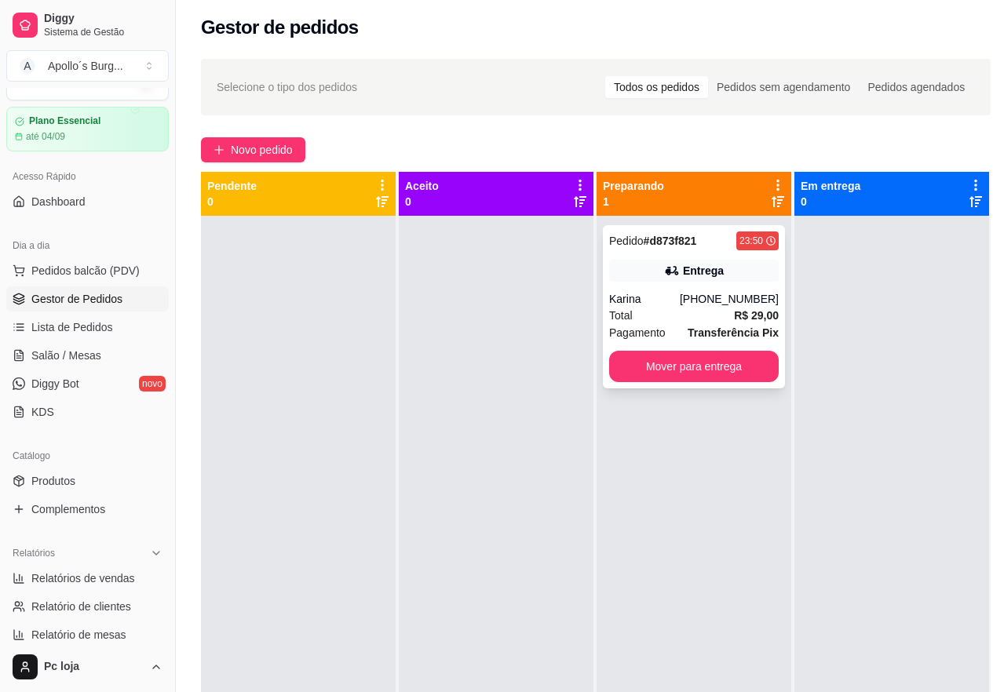
click at [656, 284] on div "Pedido # d873f821 23:50 Entrega Karina [PHONE_NUMBER] Total R$ 29,00 Pagamento …" at bounding box center [694, 306] width 182 height 163
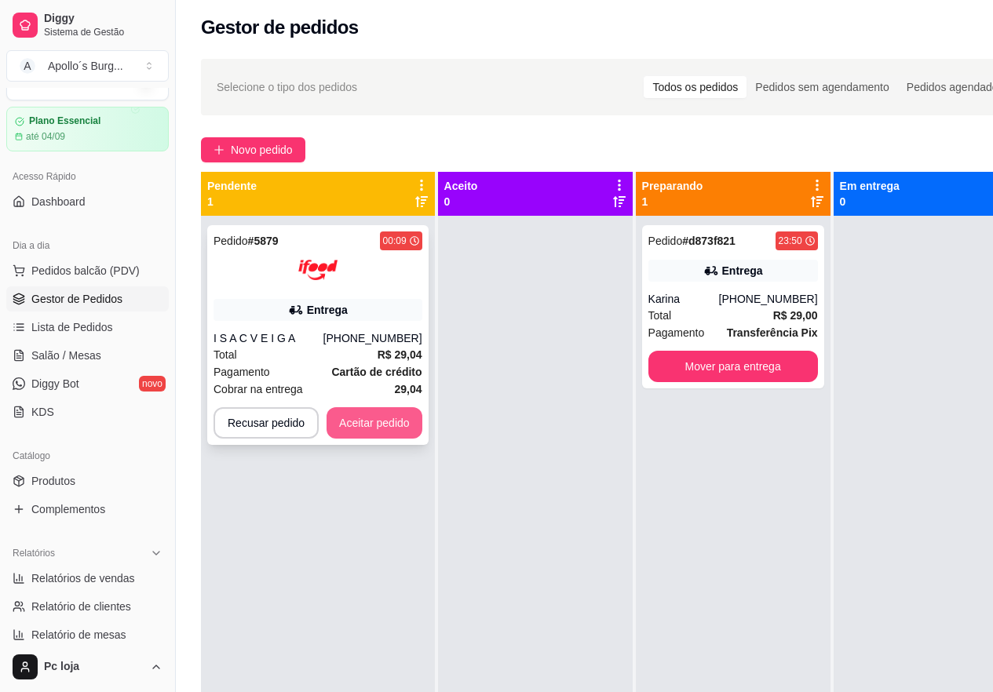
click at [389, 421] on button "Aceitar pedido" at bounding box center [375, 422] width 96 height 31
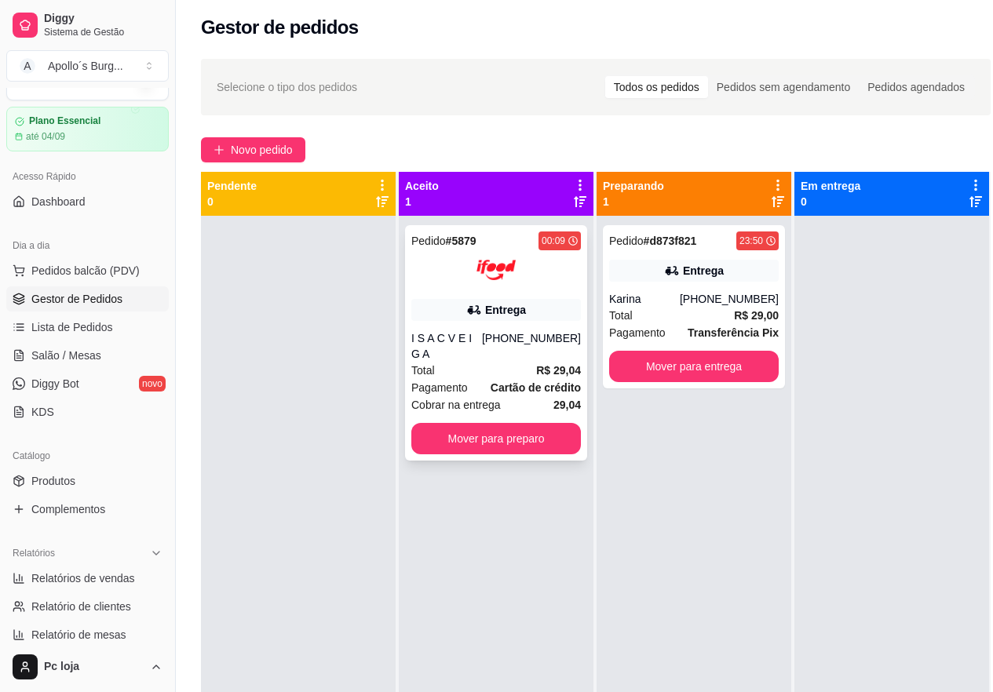
click at [535, 362] on div "Total R$ 29,04" at bounding box center [496, 370] width 170 height 17
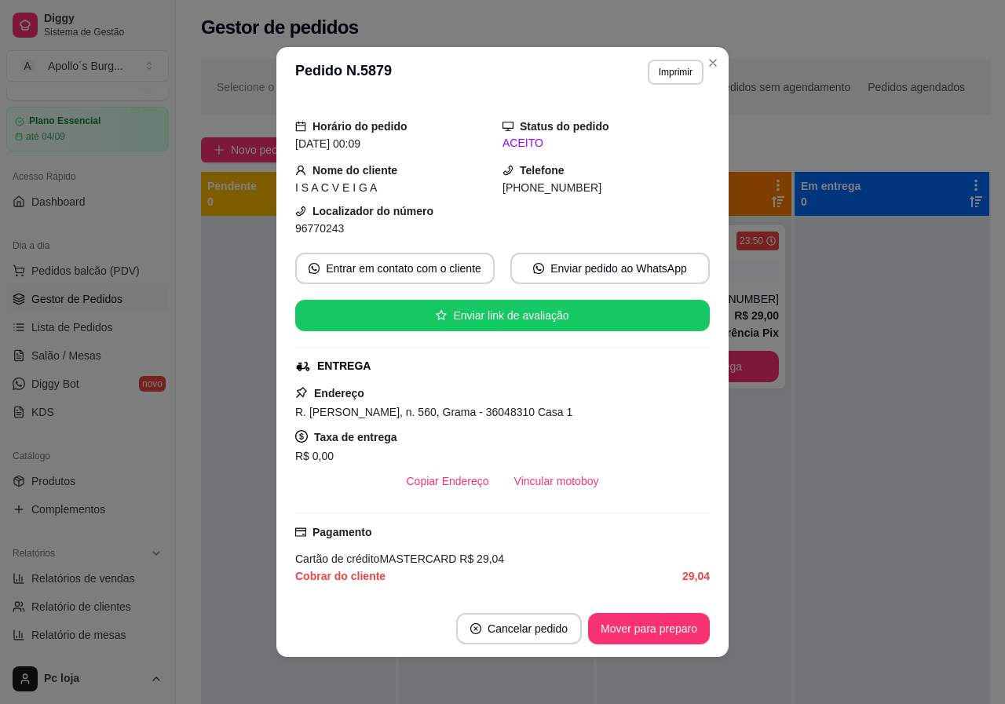
scroll to position [78, 0]
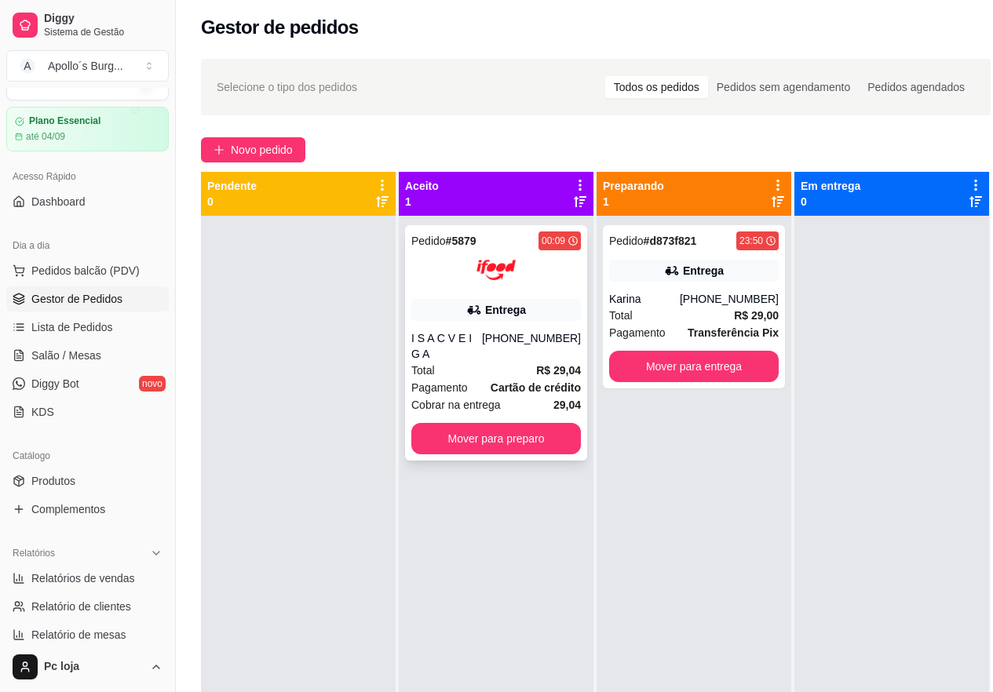
click at [542, 307] on div "Entrega" at bounding box center [496, 310] width 170 height 22
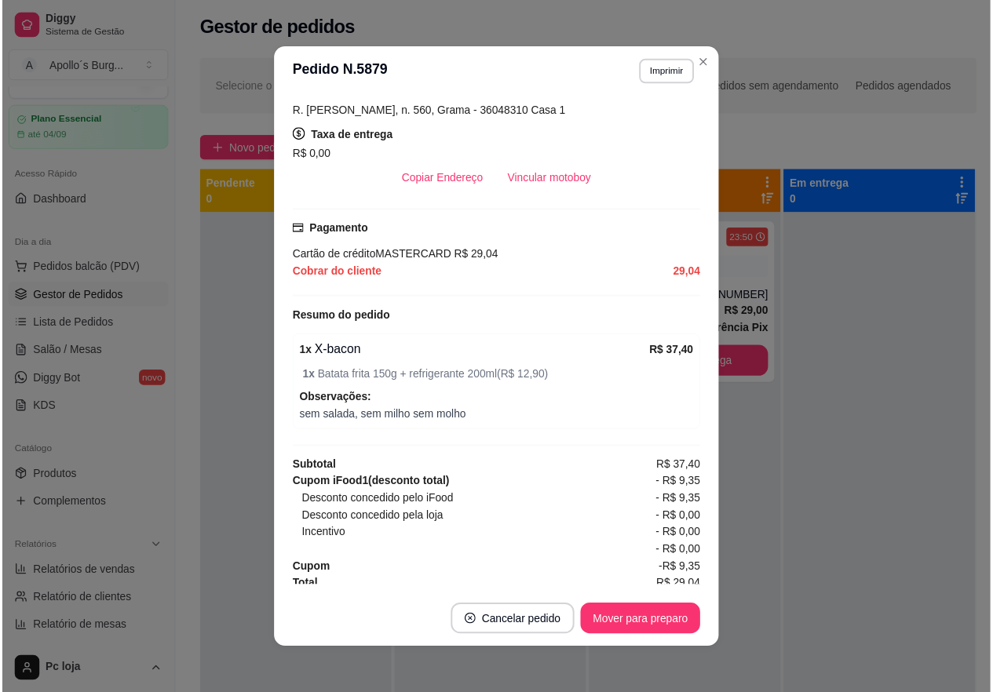
scroll to position [345, 0]
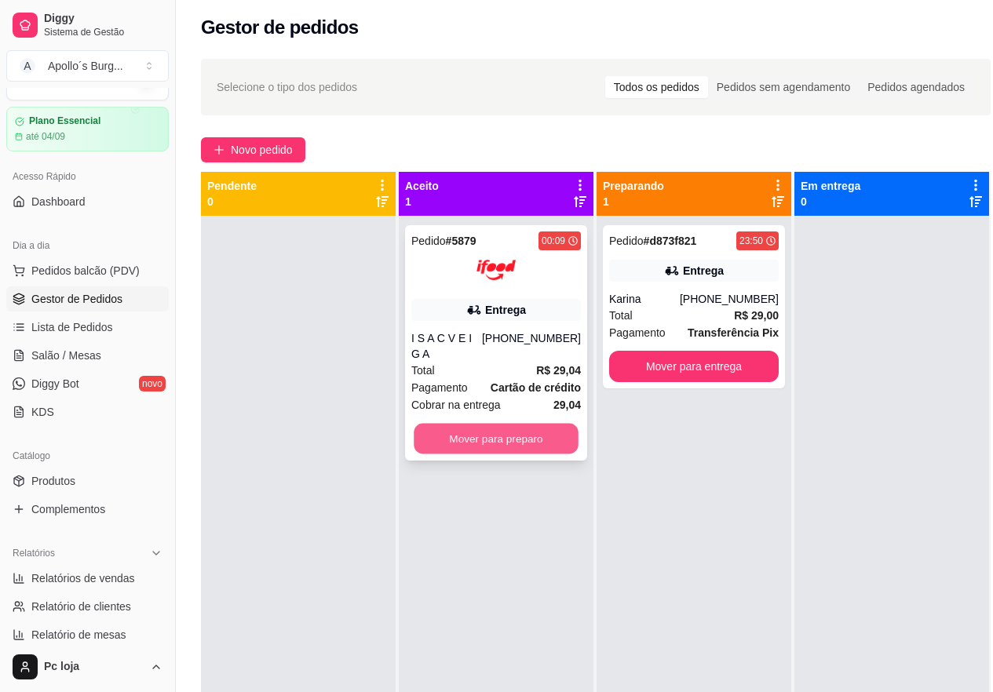
click at [546, 427] on button "Mover para preparo" at bounding box center [496, 439] width 165 height 31
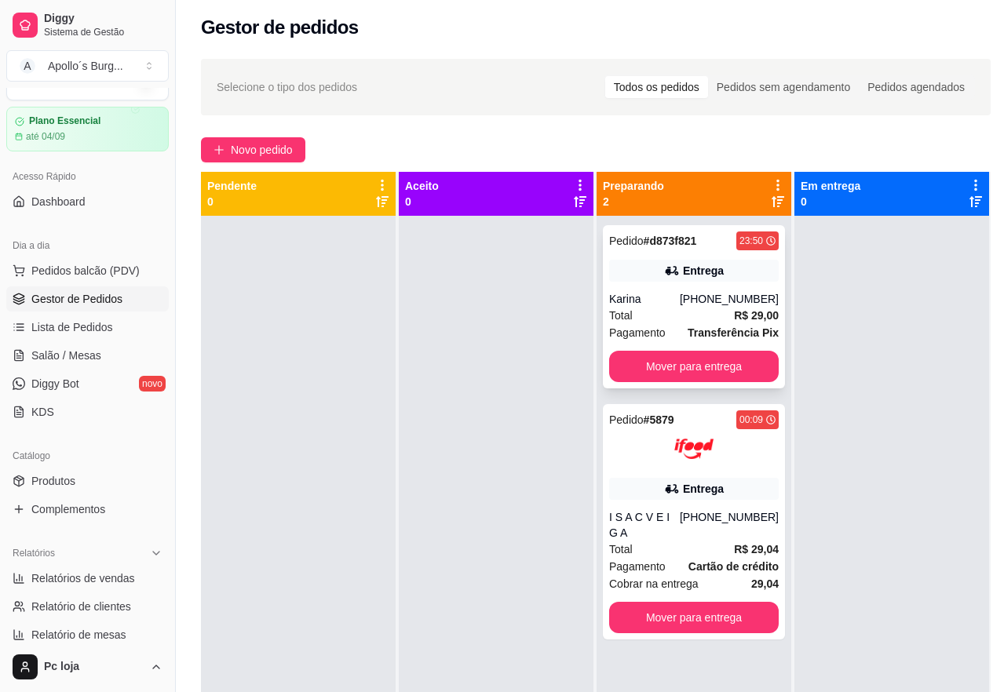
click at [707, 305] on div "[PHONE_NUMBER]" at bounding box center [729, 299] width 99 height 16
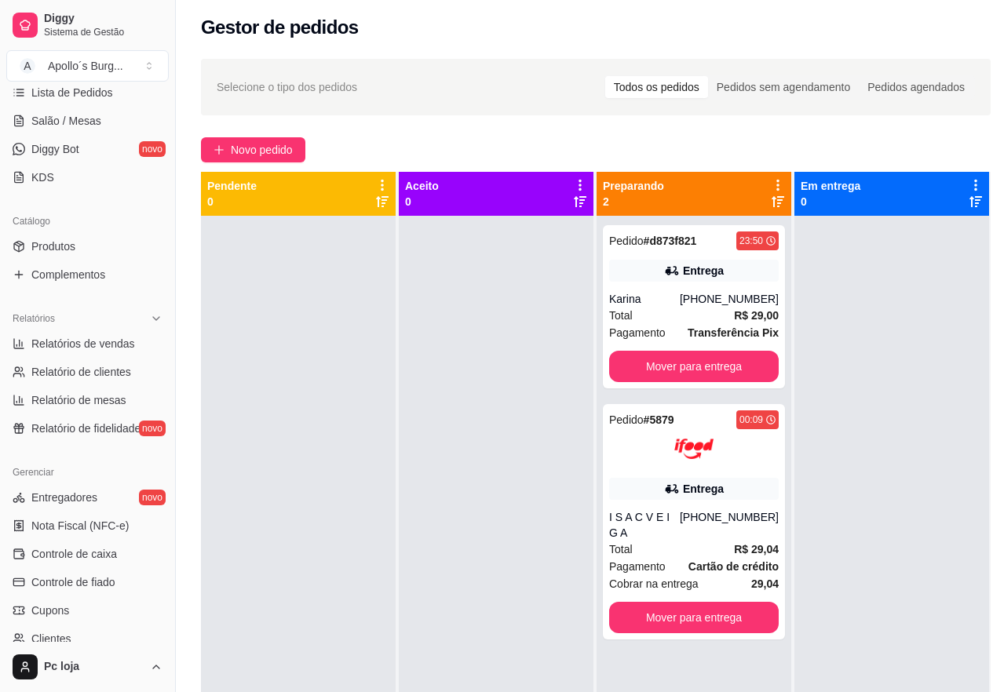
scroll to position [268, 0]
click at [91, 553] on span "Controle de caixa" at bounding box center [74, 554] width 86 height 16
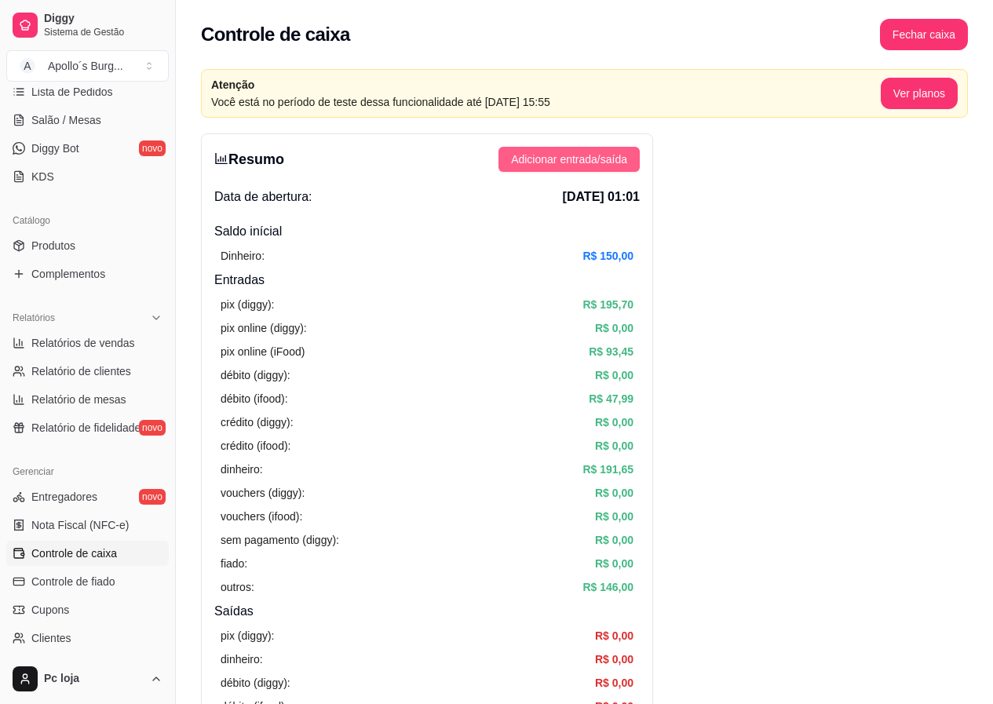
click at [594, 163] on span "Adicionar entrada/saída" at bounding box center [569, 159] width 116 height 17
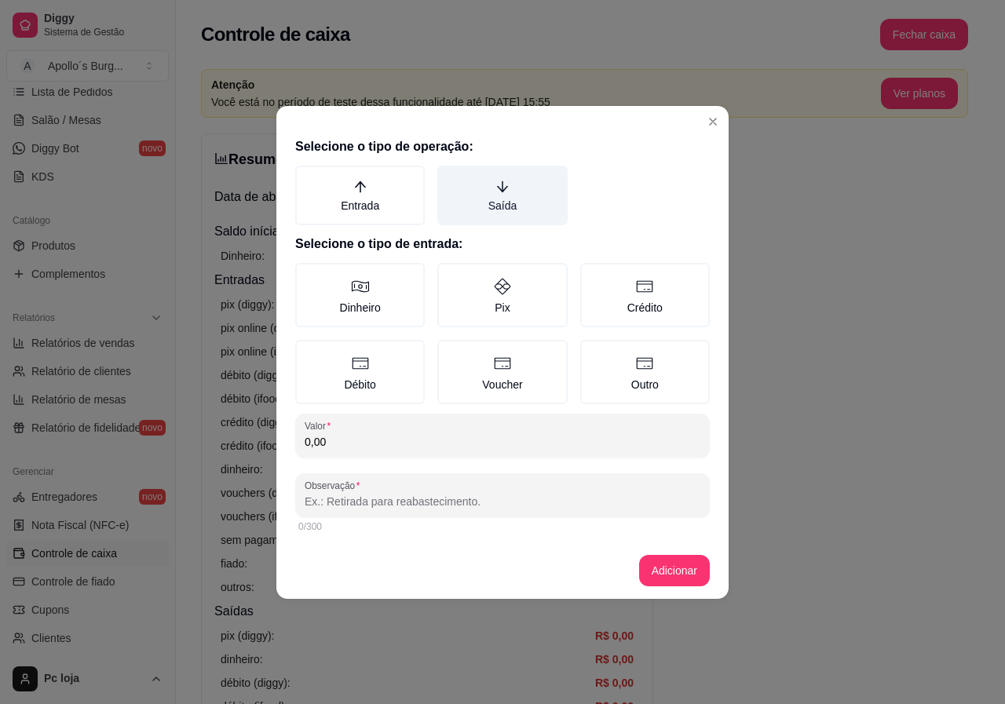
click at [497, 188] on icon "arrow-down" at bounding box center [502, 187] width 14 height 14
click at [449, 177] on button "Saída" at bounding box center [442, 171] width 13 height 13
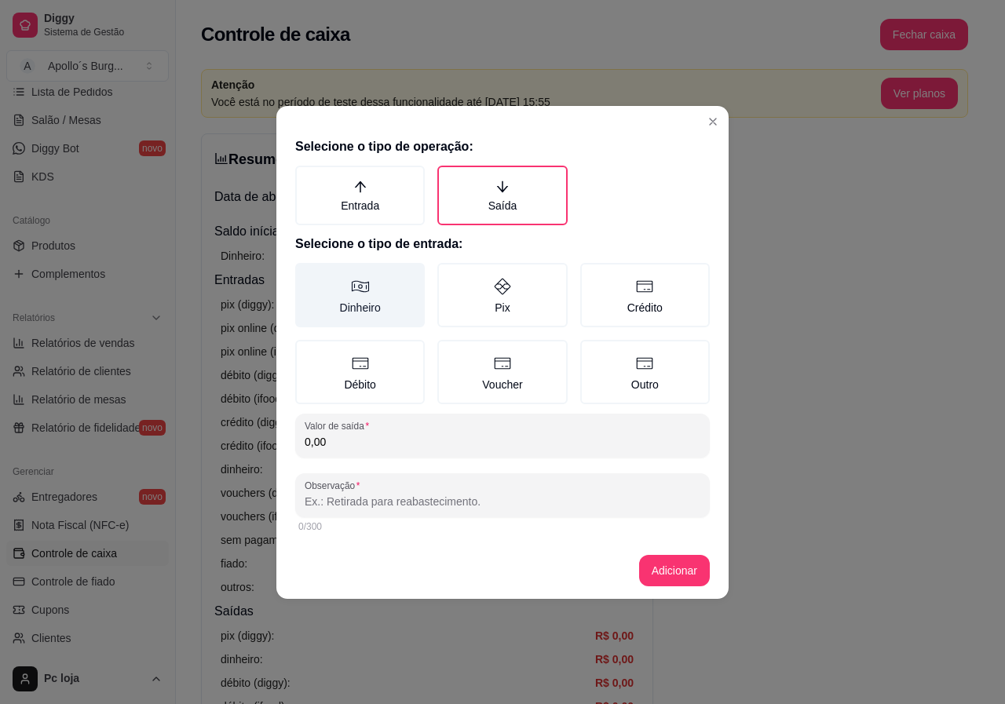
click at [363, 313] on label "Dinheiro" at bounding box center [360, 295] width 130 height 64
click at [307, 275] on button "Dinheiro" at bounding box center [300, 268] width 13 height 13
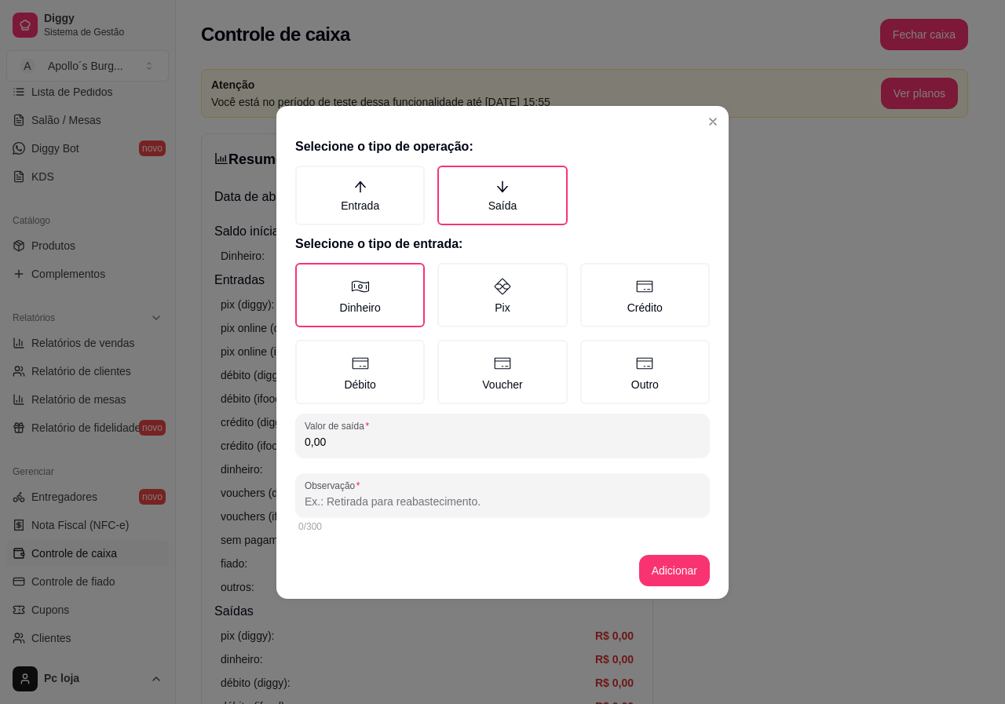
click at [357, 450] on div "0,00" at bounding box center [503, 435] width 396 height 31
type input "10,00"
click at [397, 498] on input "Observação" at bounding box center [503, 502] width 396 height 16
type input "ROBINHO"
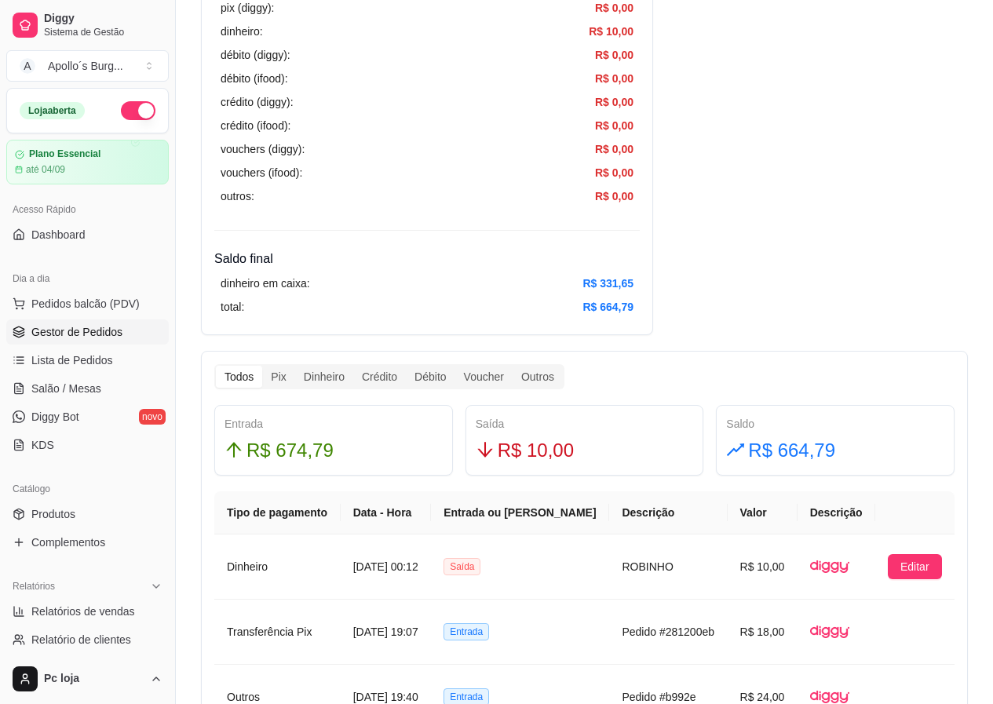
click at [86, 328] on span "Gestor de Pedidos" at bounding box center [76, 332] width 91 height 16
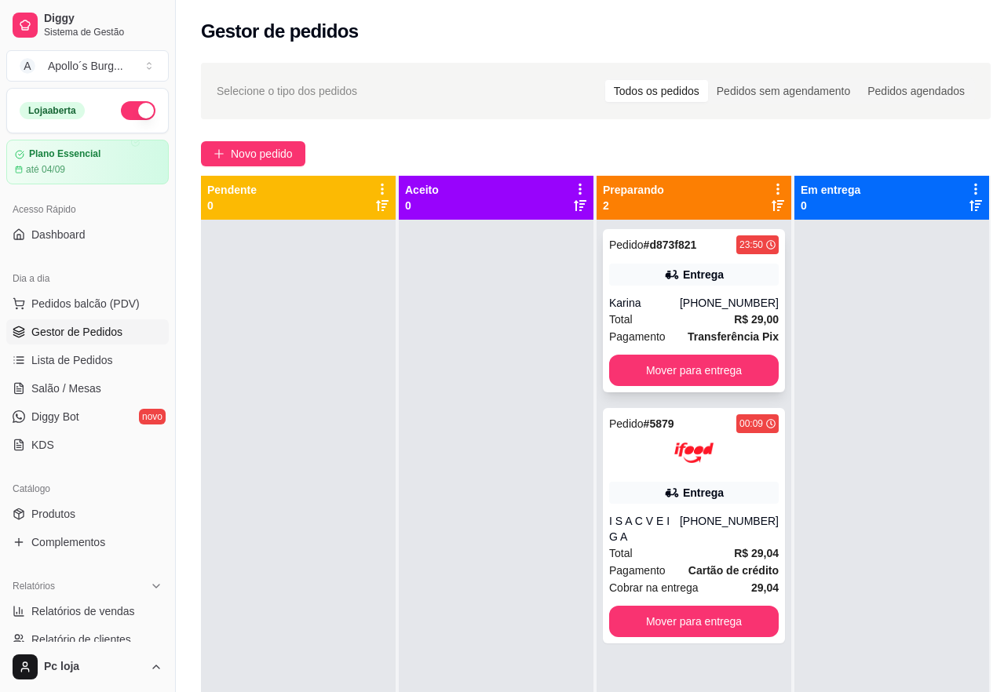
click at [743, 310] on div "[PHONE_NUMBER]" at bounding box center [729, 303] width 99 height 16
click at [732, 498] on div "Entrega" at bounding box center [694, 493] width 170 height 22
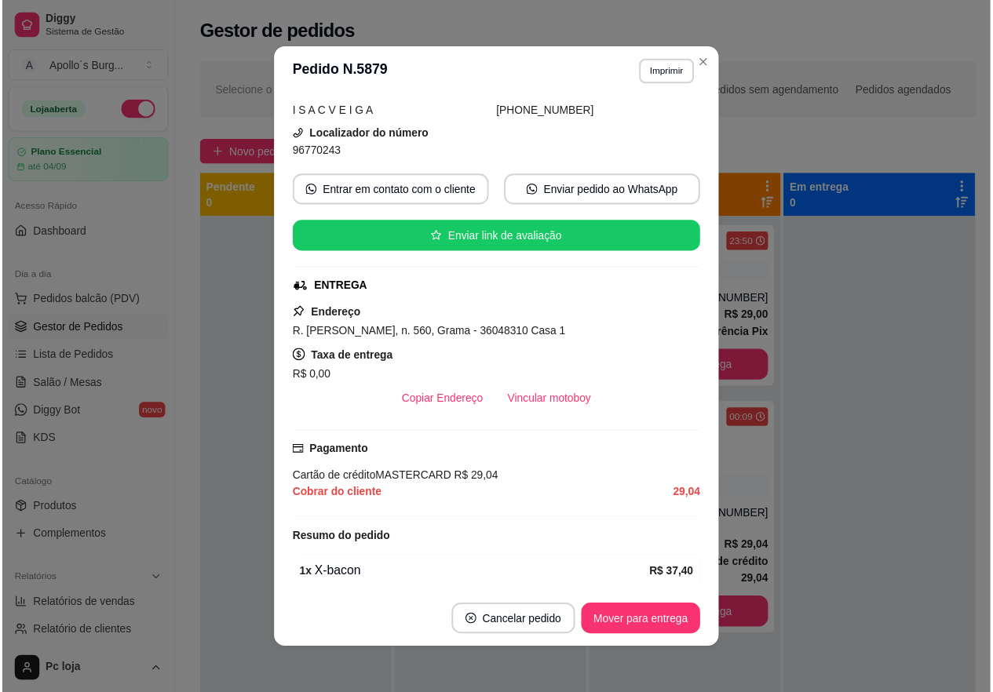
scroll to position [110, 0]
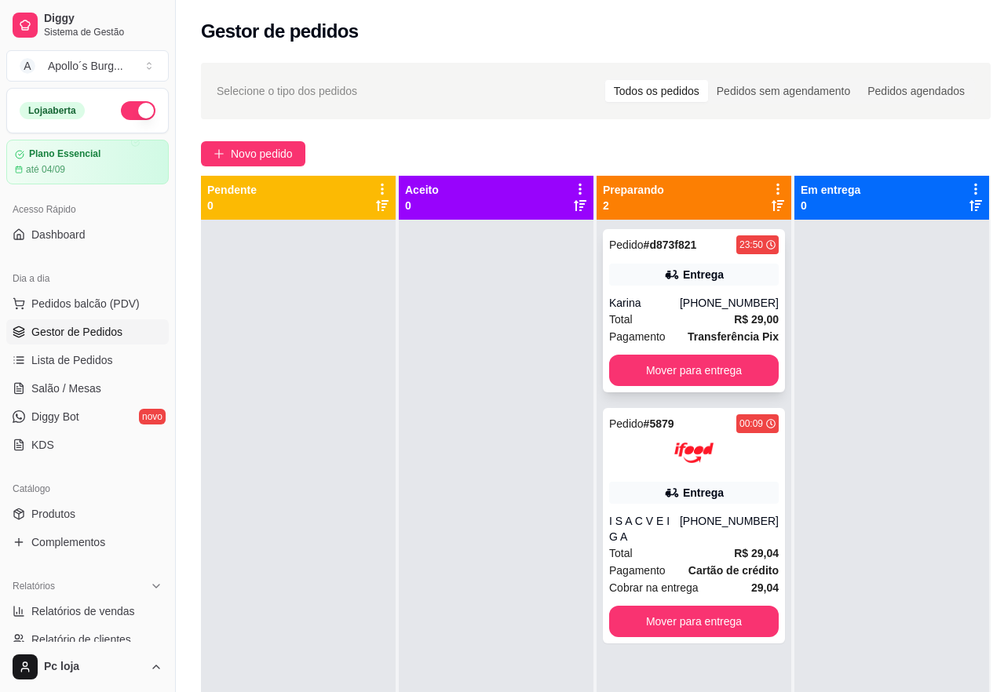
click at [709, 269] on div "Entrega" at bounding box center [703, 275] width 41 height 16
click at [724, 372] on button "Mover para entrega" at bounding box center [694, 370] width 170 height 31
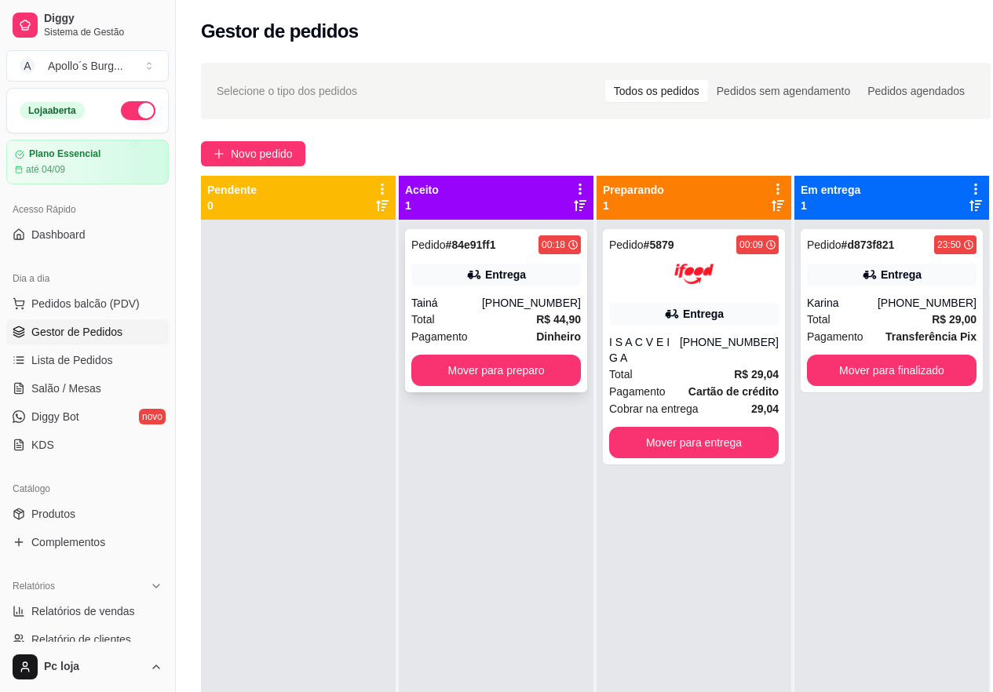
click at [482, 309] on div "Tainá" at bounding box center [446, 303] width 71 height 16
click at [546, 374] on button "Mover para preparo" at bounding box center [496, 370] width 170 height 31
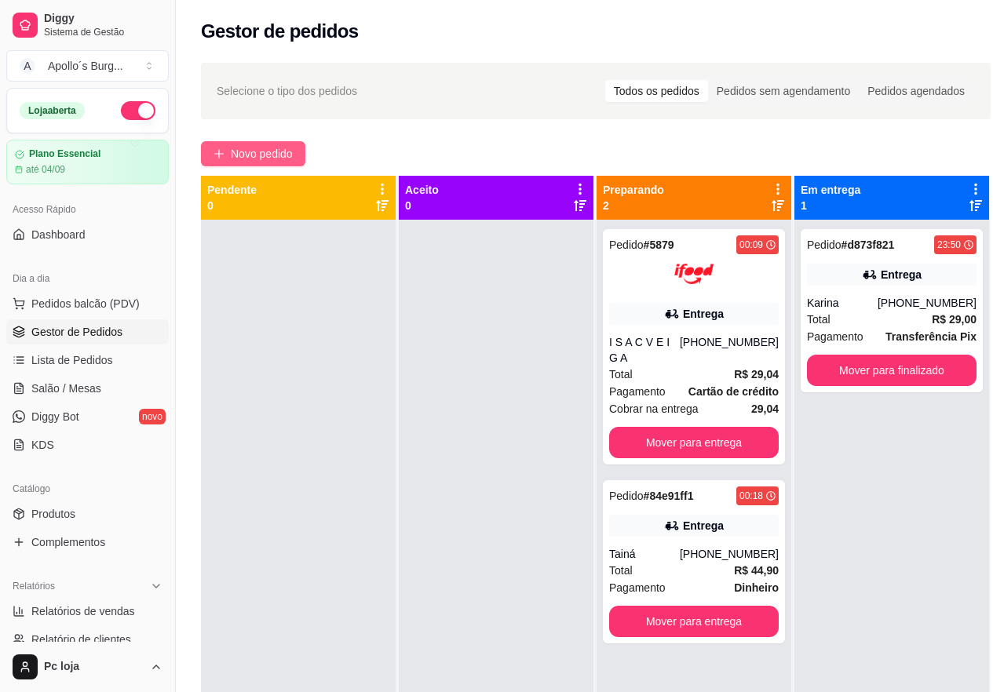
click at [279, 158] on span "Novo pedido" at bounding box center [262, 153] width 62 height 17
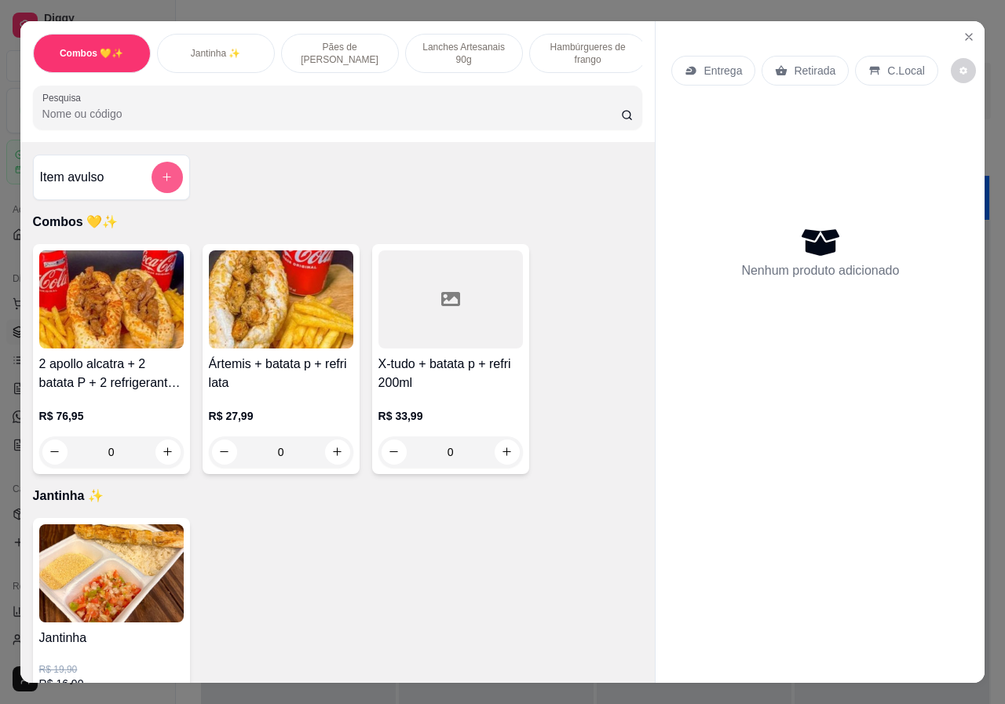
click at [162, 173] on button "add-separate-item" at bounding box center [166, 177] width 31 height 31
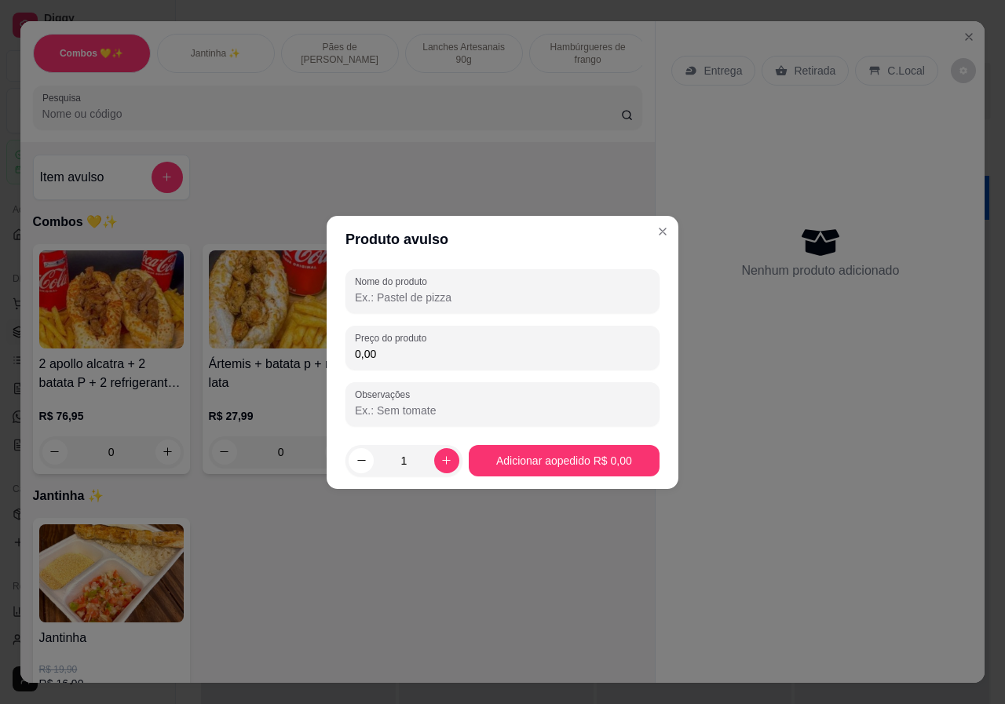
click at [451, 290] on input "Nome do produto" at bounding box center [502, 298] width 295 height 16
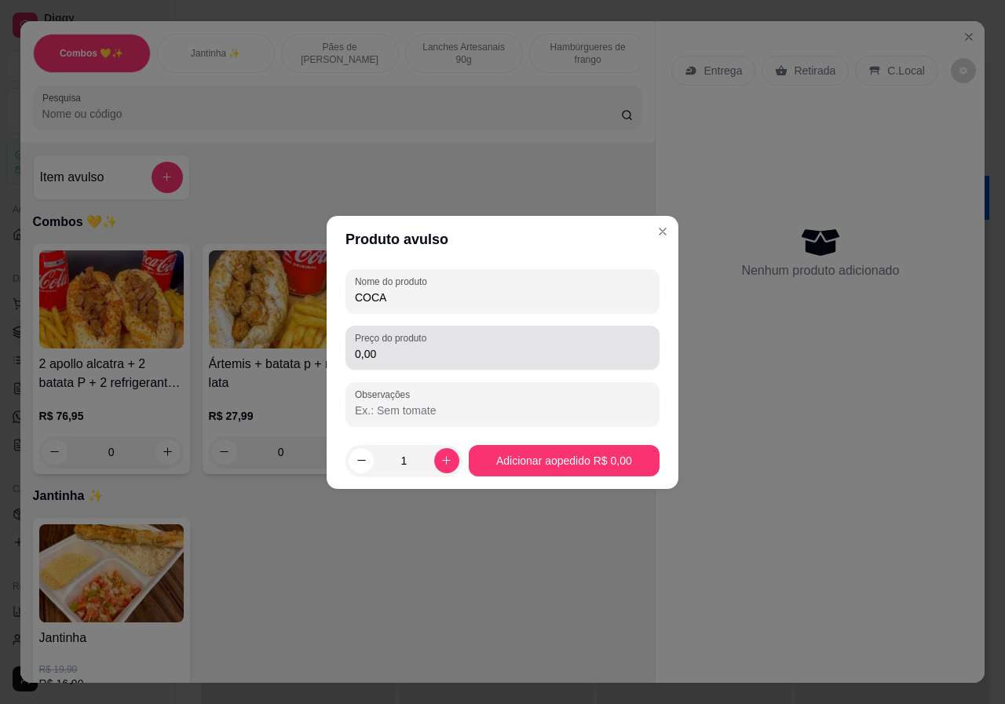
type input "COCA"
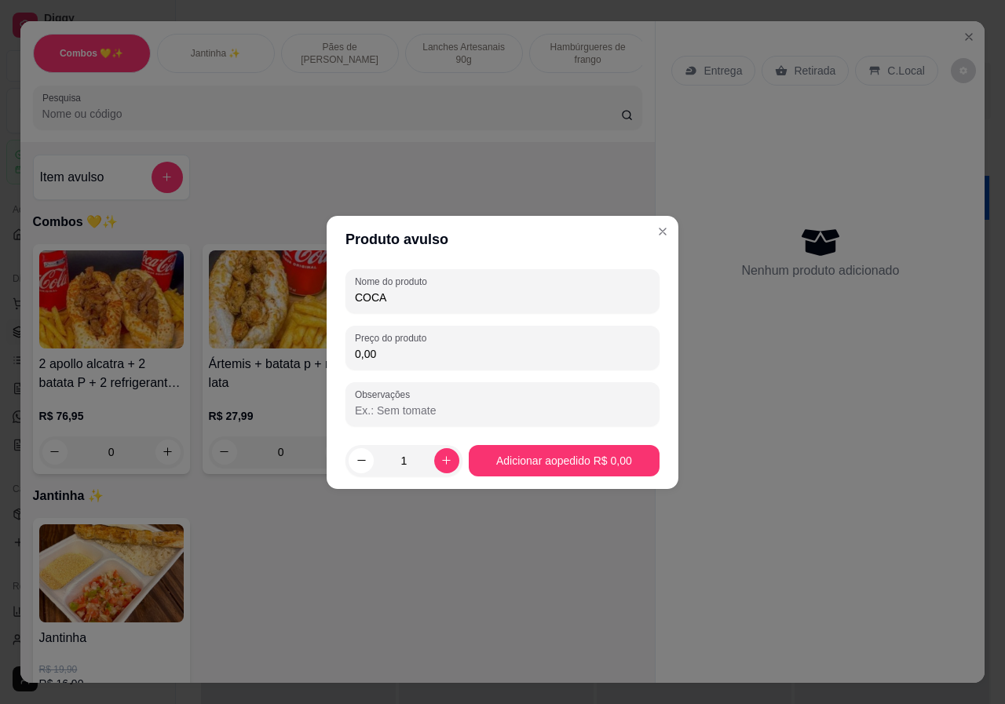
click at [471, 349] on input "0,00" at bounding box center [502, 354] width 295 height 16
type input "5,00"
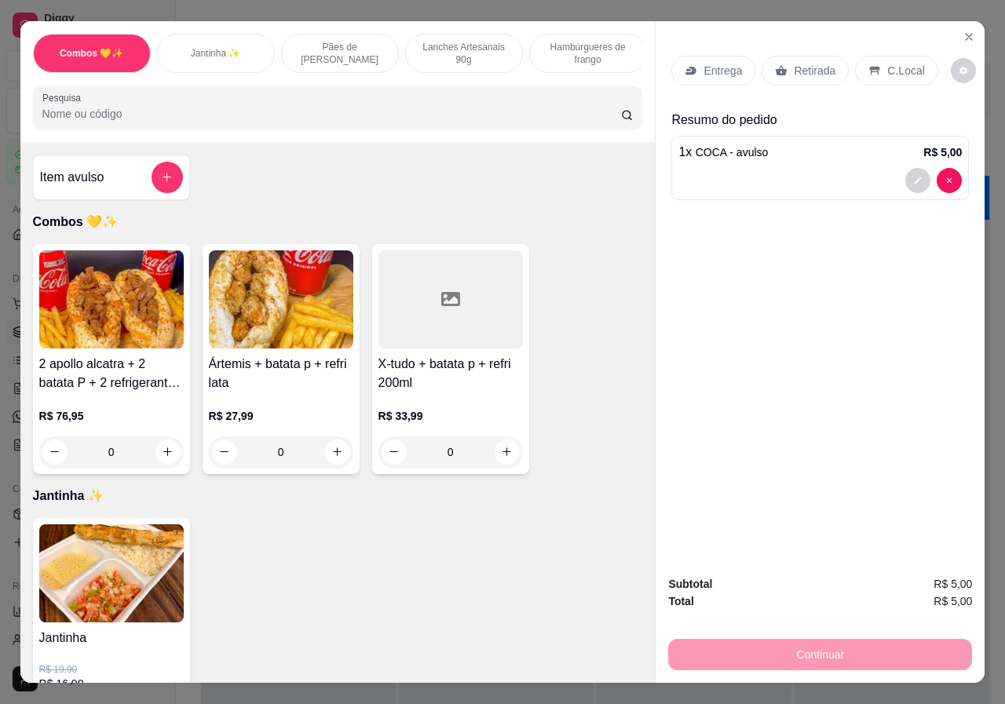
click at [797, 63] on p "Retirada" at bounding box center [815, 71] width 42 height 16
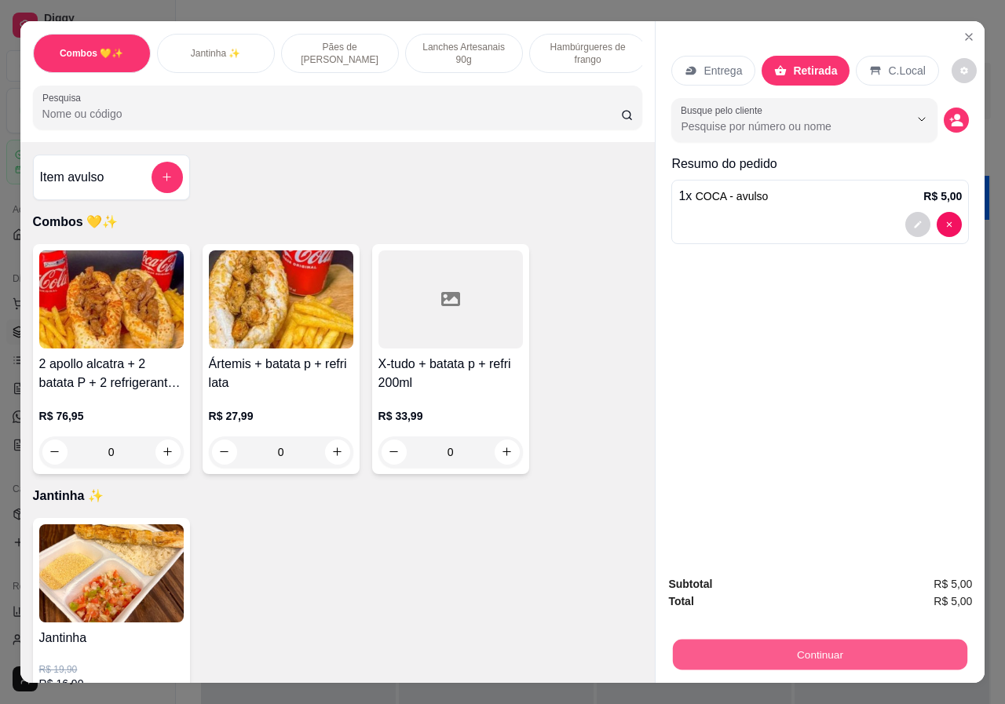
click at [808, 640] on button "Continuar" at bounding box center [820, 655] width 294 height 31
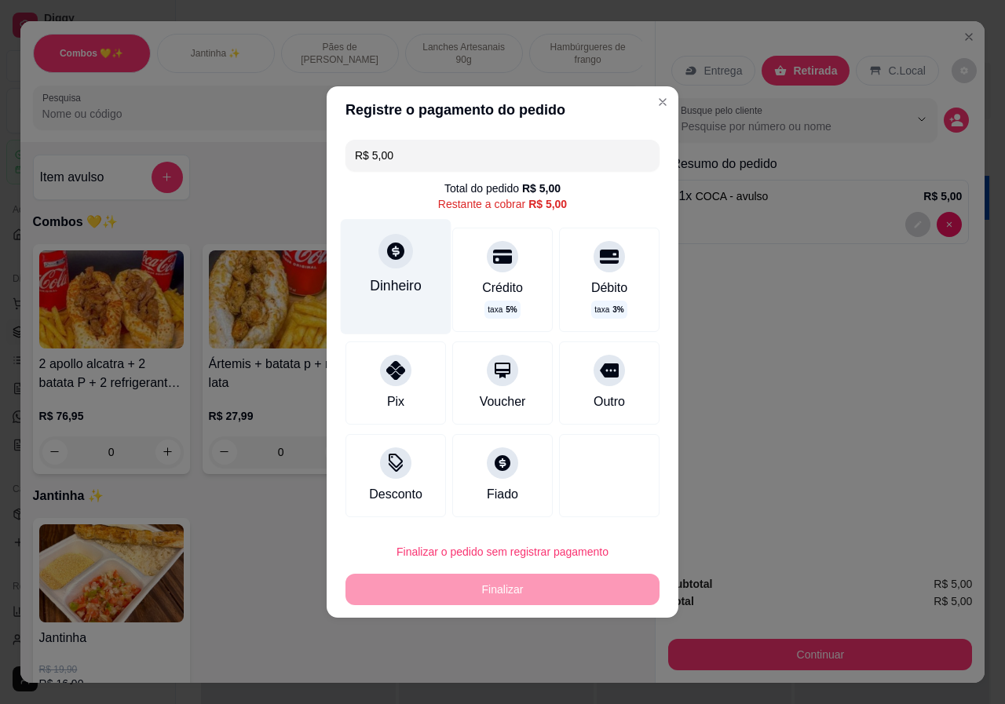
click at [398, 269] on div "Dinheiro" at bounding box center [396, 276] width 111 height 115
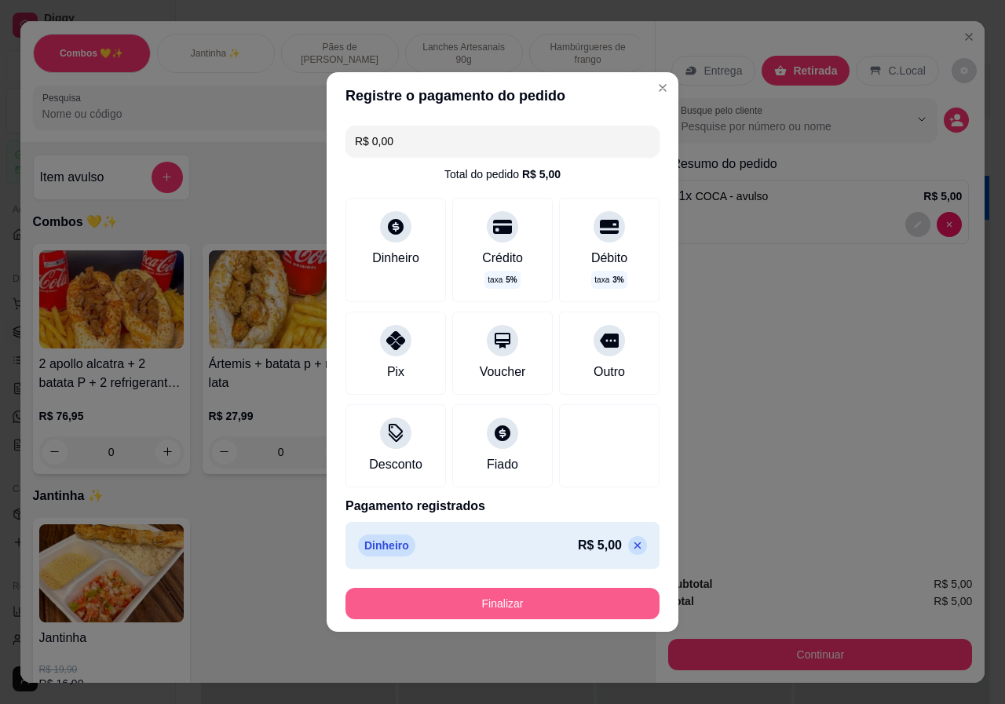
click at [547, 597] on button "Finalizar" at bounding box center [502, 603] width 314 height 31
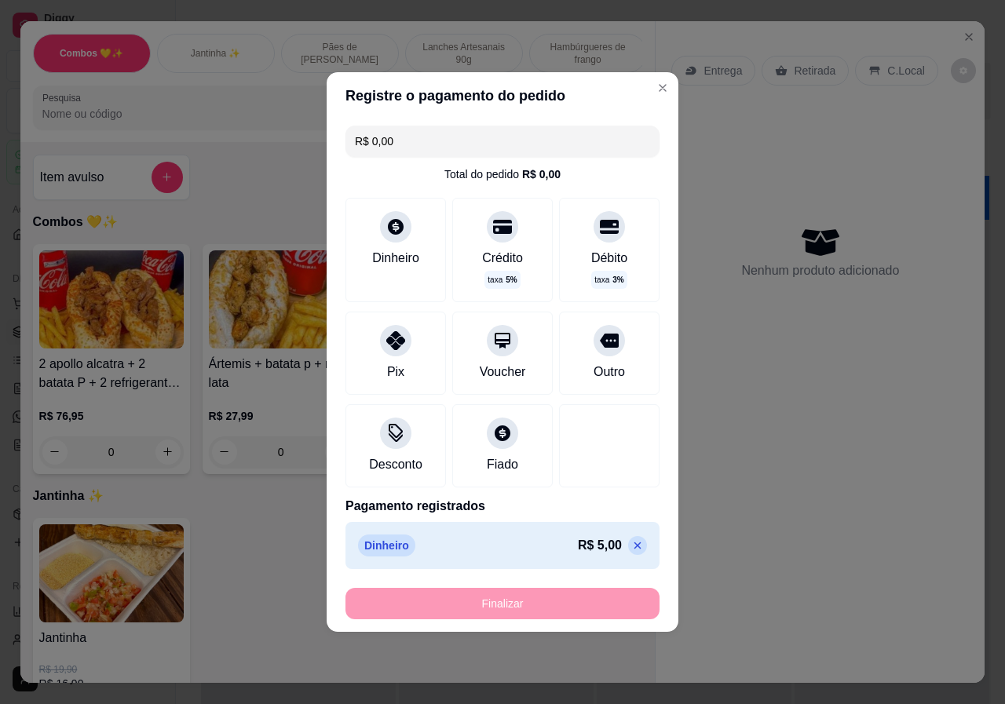
type input "-R$ 5,00"
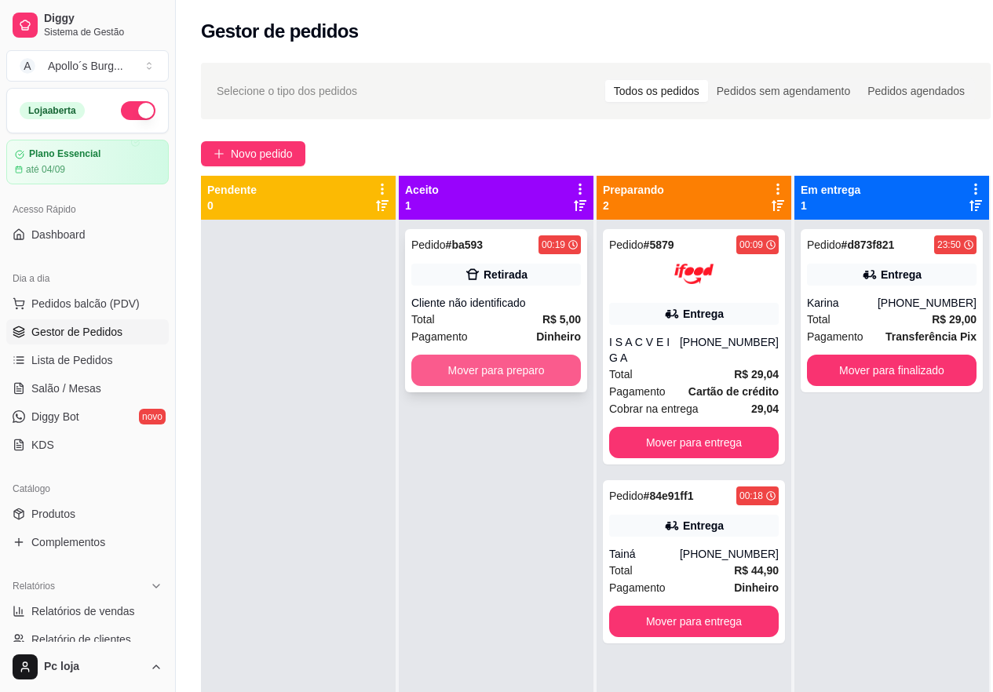
click at [509, 372] on button "Mover para preparo" at bounding box center [496, 370] width 170 height 31
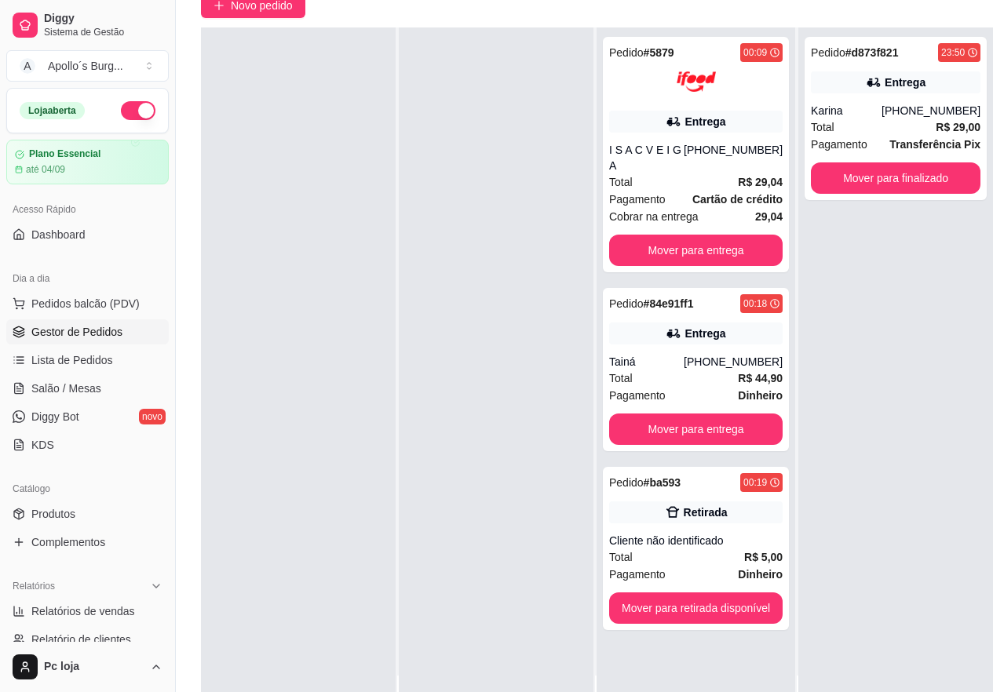
scroll to position [157, 0]
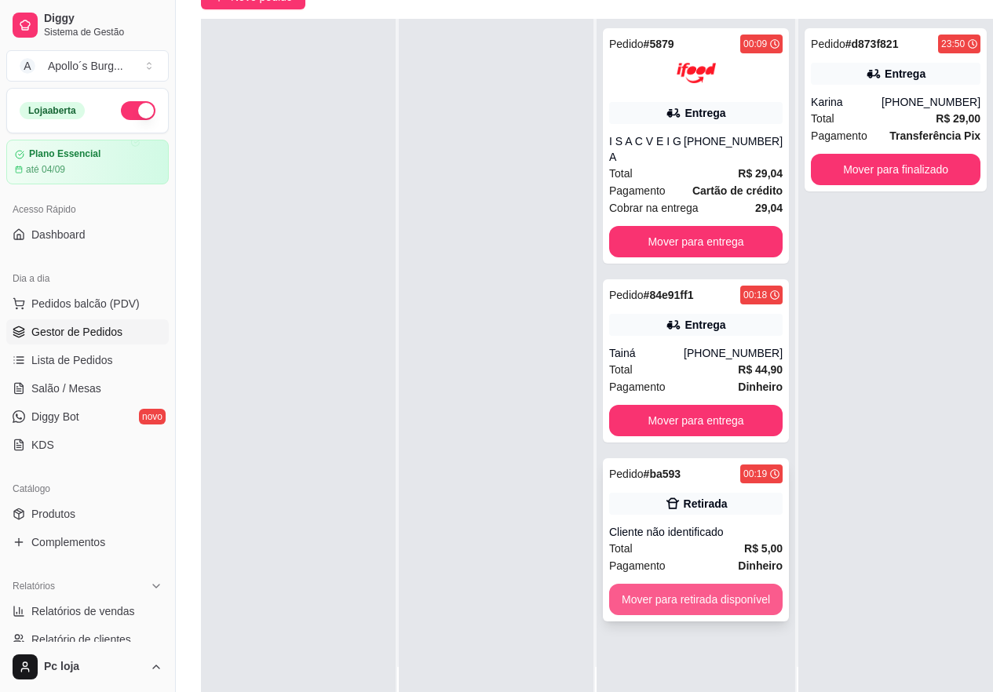
click at [721, 594] on button "Mover para retirada disponível" at bounding box center [695, 599] width 173 height 31
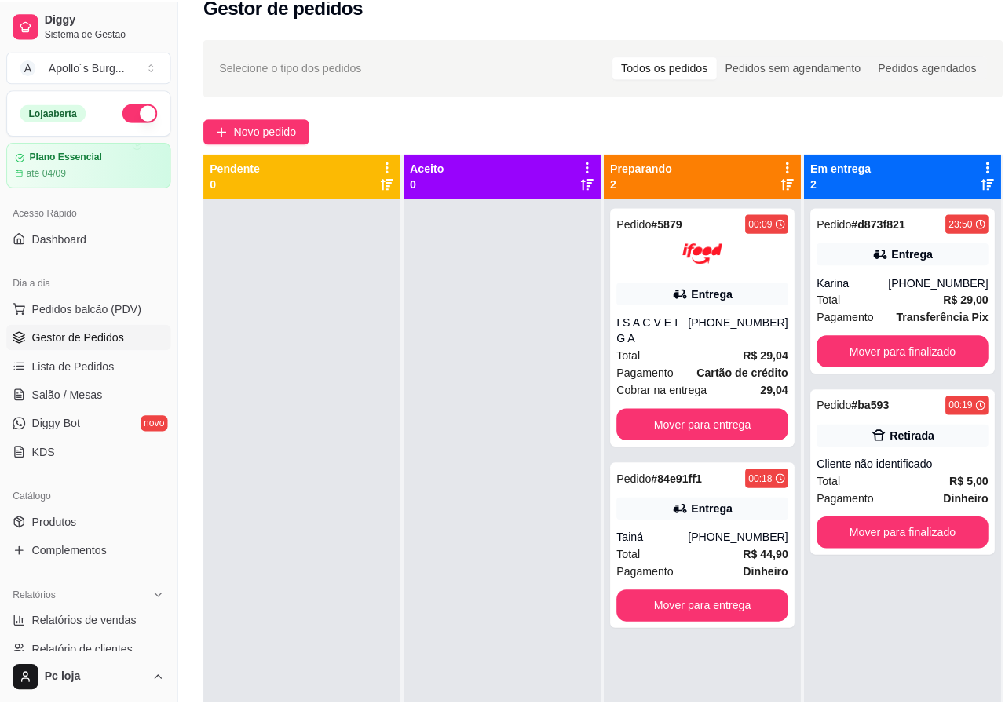
scroll to position [0, 0]
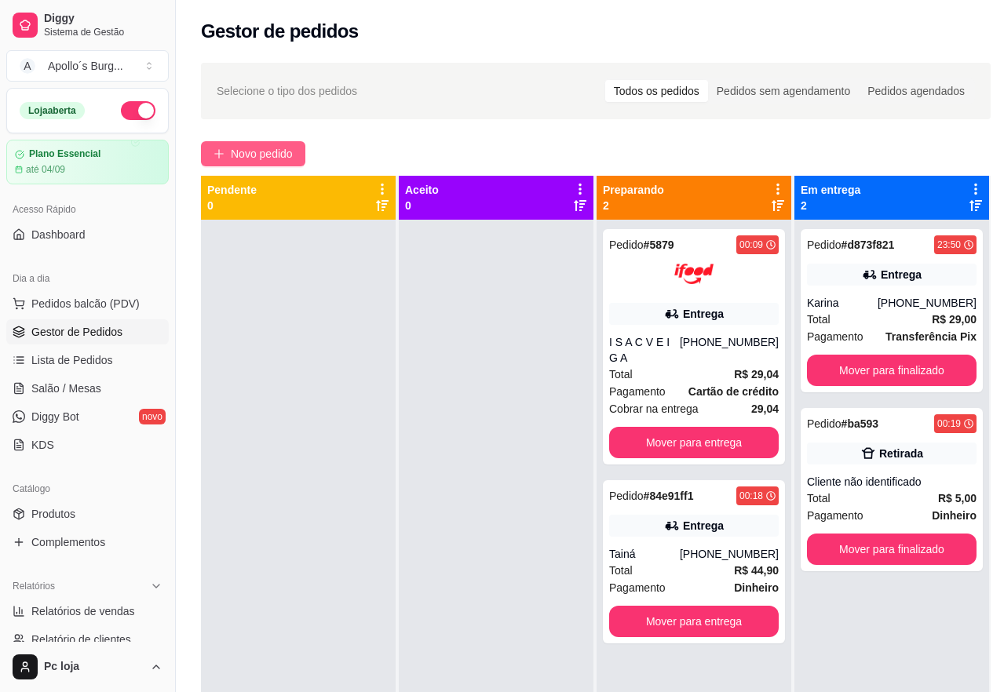
click at [272, 148] on span "Novo pedido" at bounding box center [262, 153] width 62 height 17
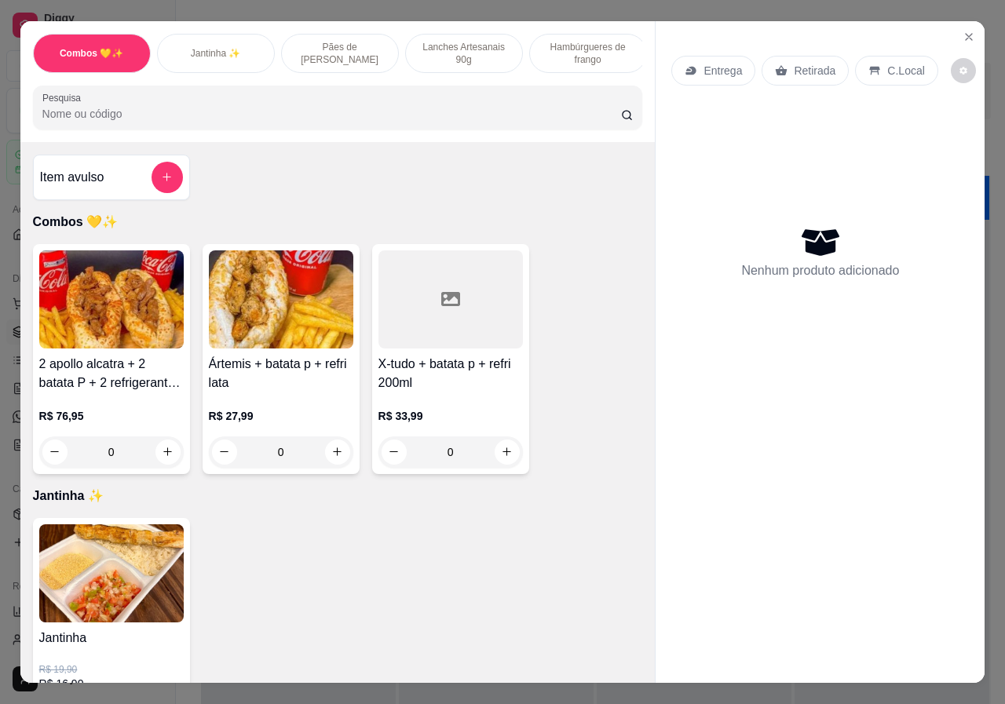
click at [455, 45] on p "Lanches Artesanais 90g" at bounding box center [463, 53] width 91 height 25
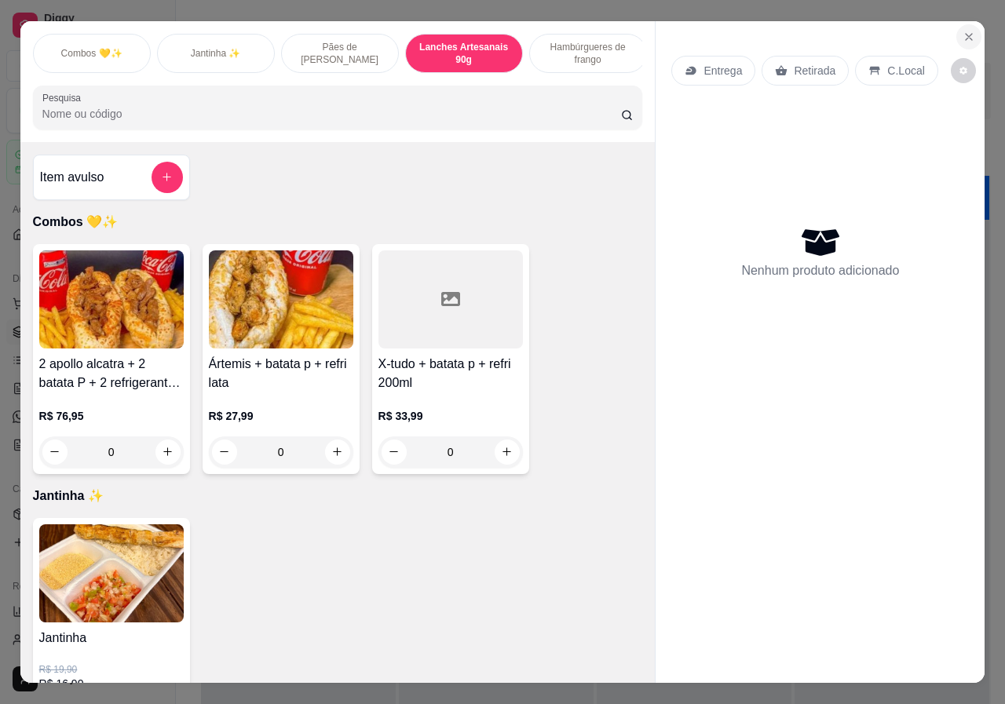
click at [966, 34] on icon "Close" at bounding box center [968, 37] width 6 height 6
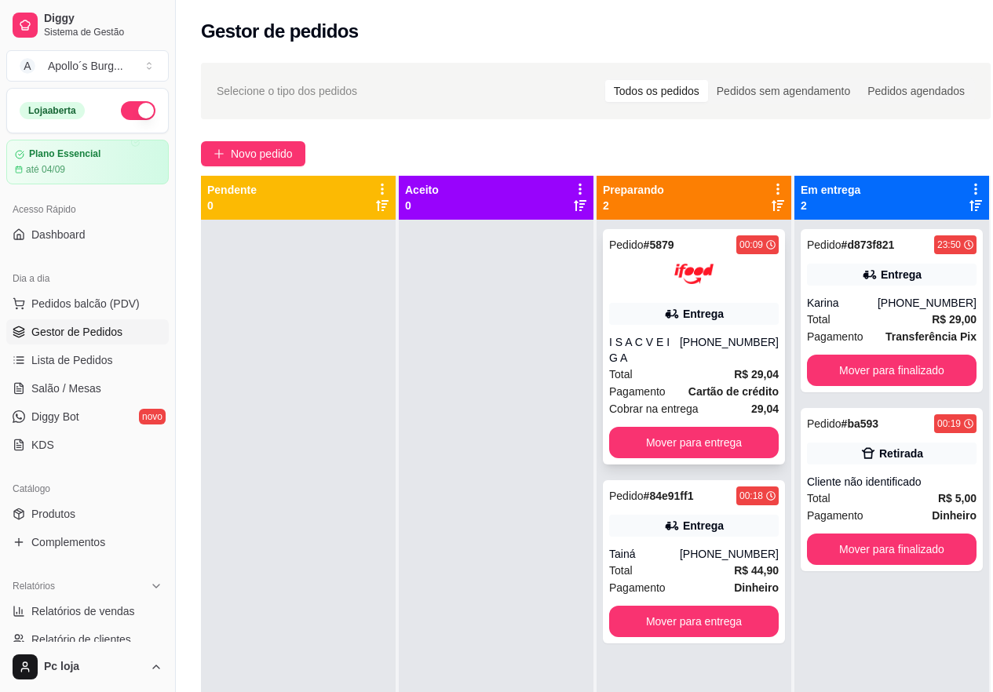
click at [712, 383] on span "Cartão de crédito" at bounding box center [733, 391] width 90 height 17
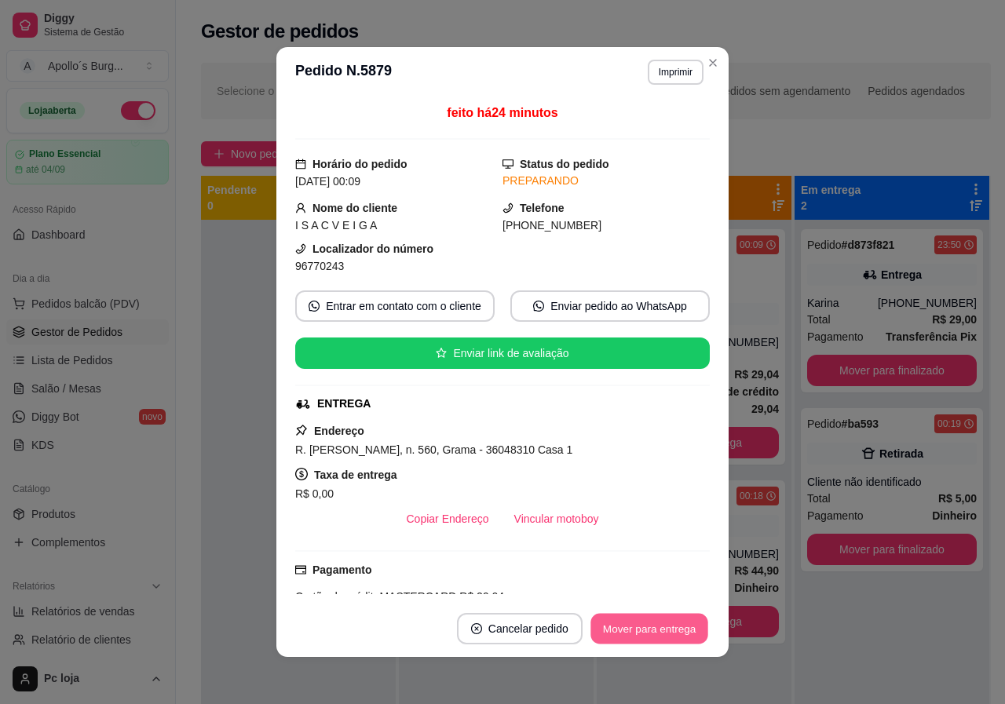
click at [633, 616] on button "Mover para entrega" at bounding box center [649, 629] width 118 height 31
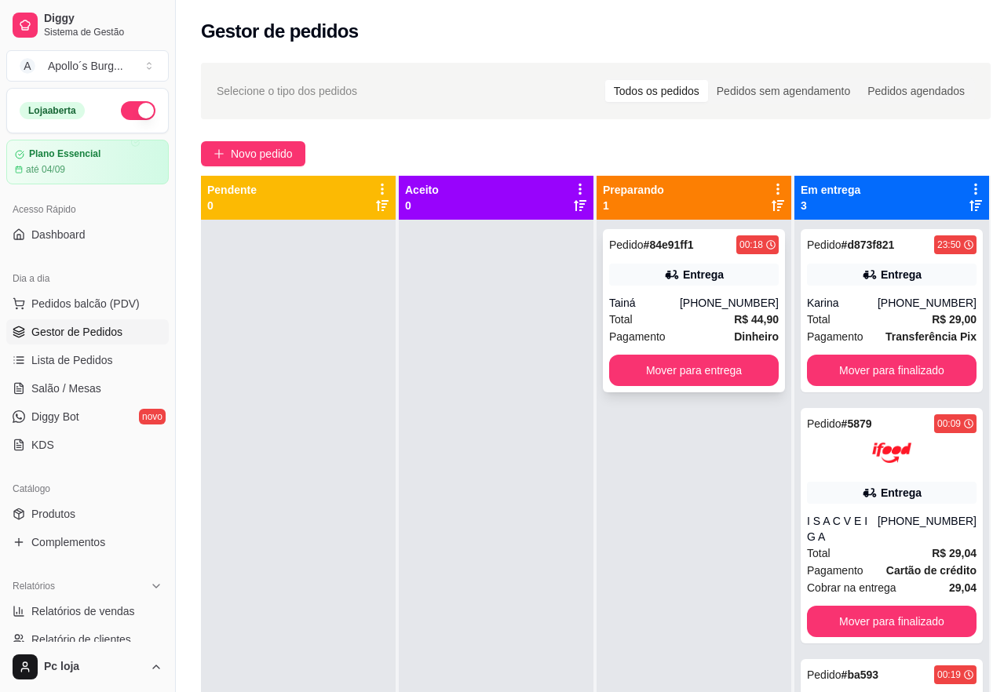
click at [735, 301] on div "[PHONE_NUMBER]" at bounding box center [729, 303] width 99 height 16
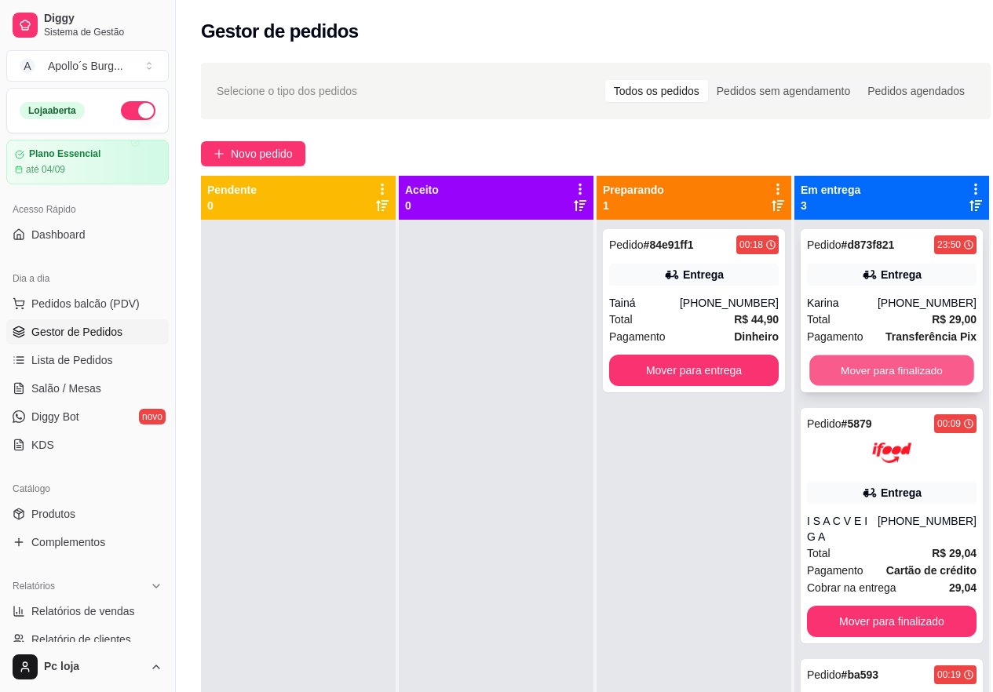
click at [868, 367] on button "Mover para finalizado" at bounding box center [891, 371] width 165 height 31
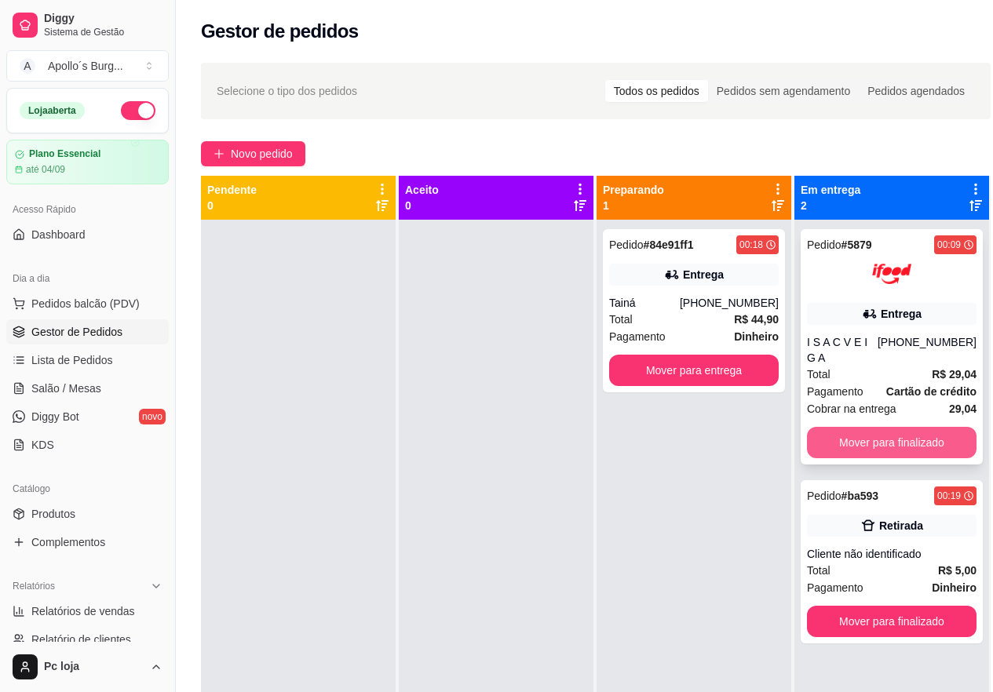
click at [893, 427] on button "Mover para finalizado" at bounding box center [892, 442] width 170 height 31
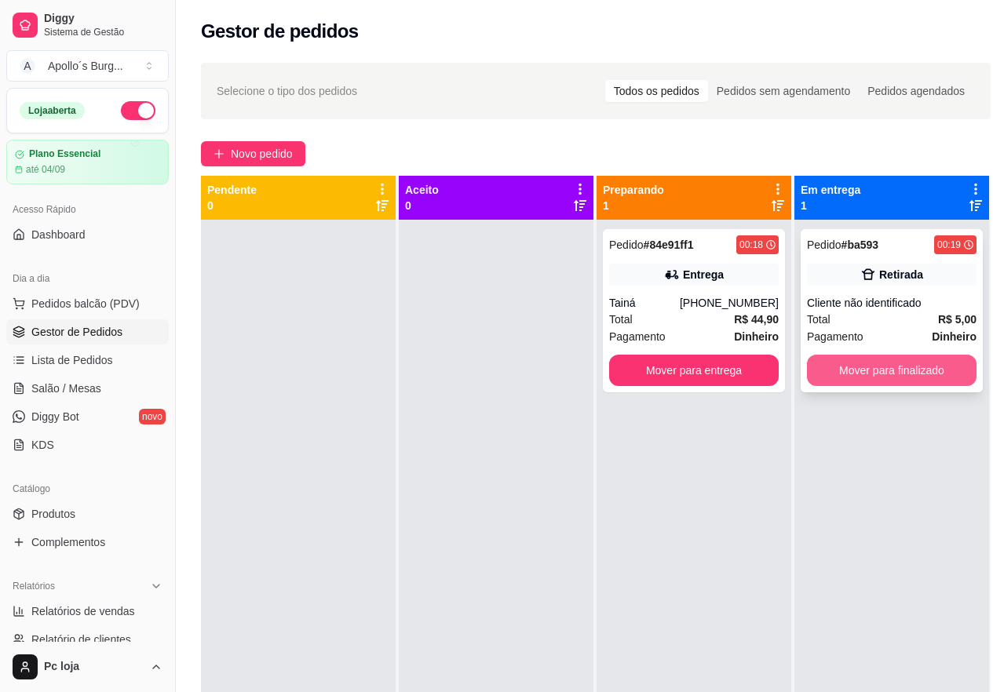
click at [899, 366] on button "Mover para finalizado" at bounding box center [892, 370] width 170 height 31
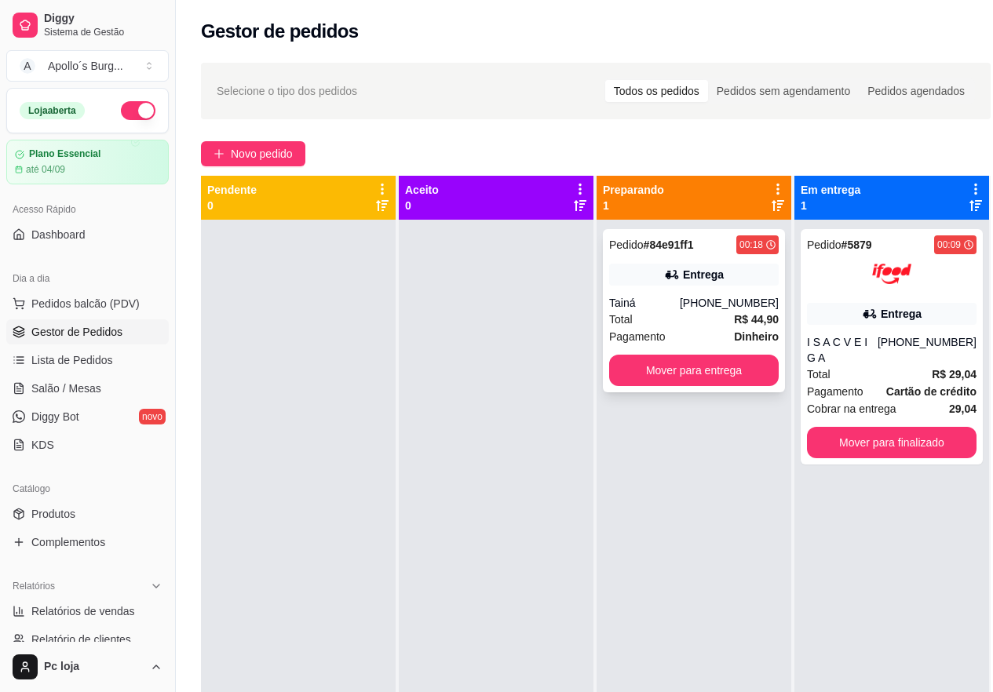
click at [700, 298] on div "[PHONE_NUMBER]" at bounding box center [729, 303] width 99 height 16
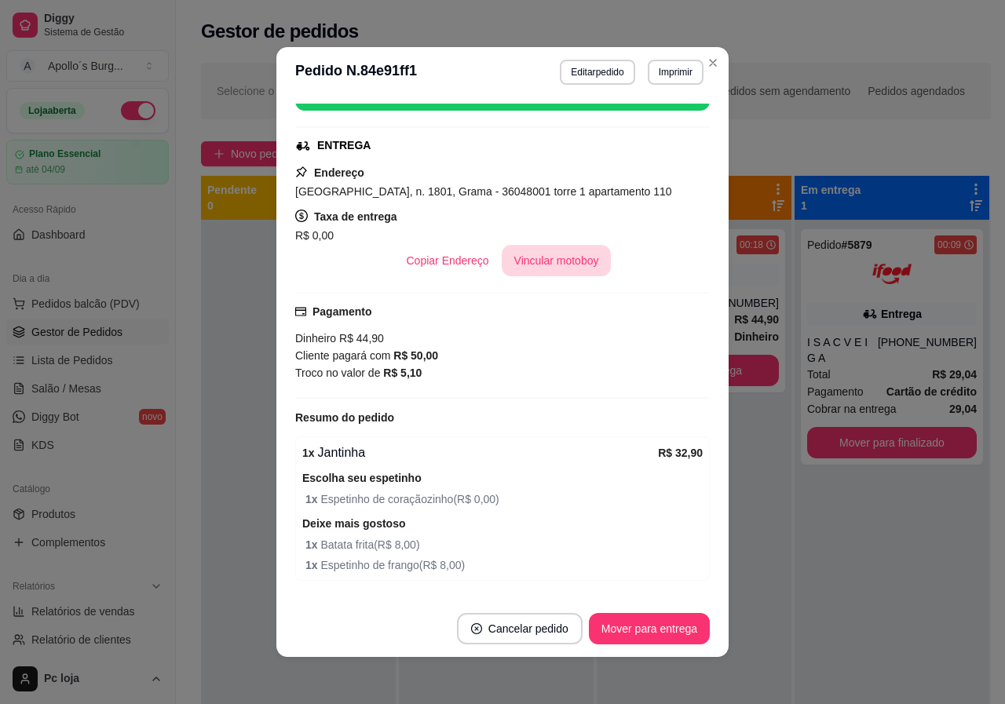
scroll to position [235, 0]
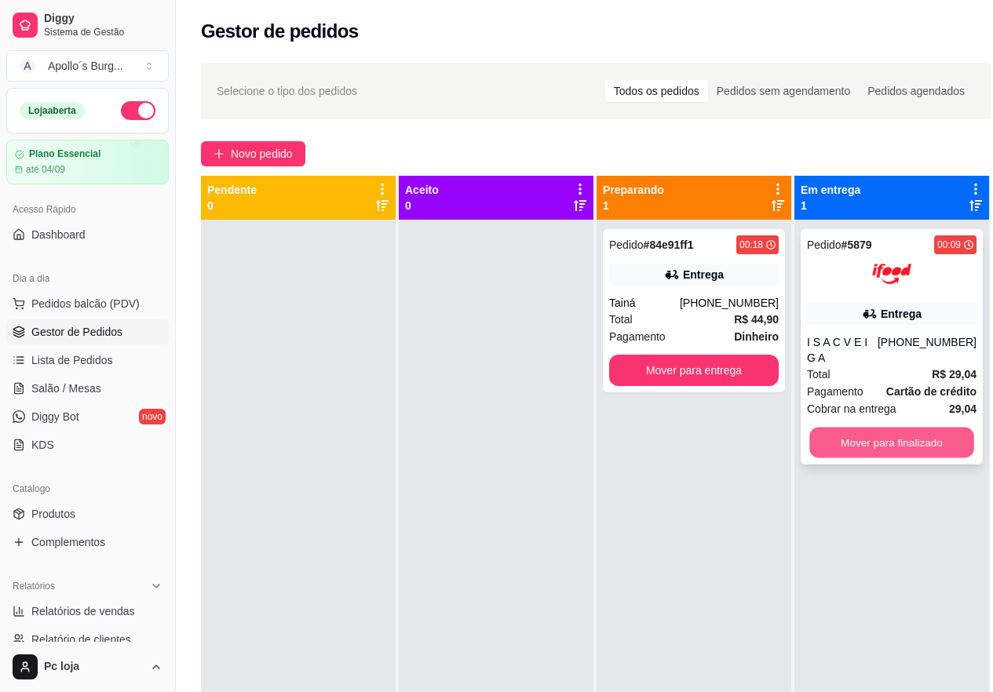
click at [921, 428] on button "Mover para finalizado" at bounding box center [891, 443] width 165 height 31
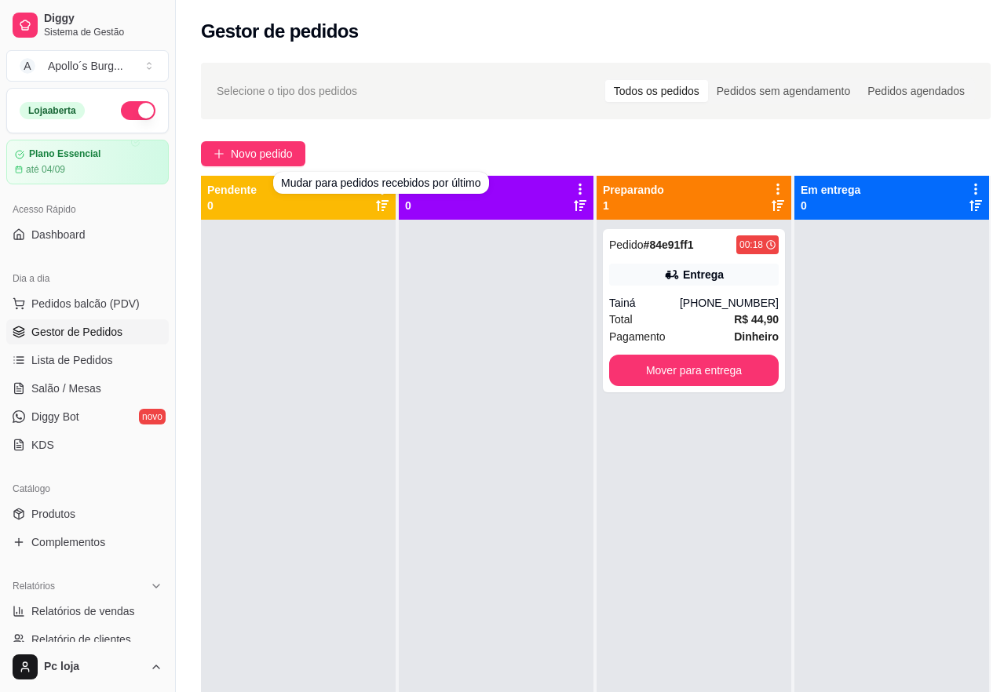
click at [269, 128] on div "Selecione o tipo dos pedidos Todos os pedidos Pedidos sem agendamento Pedidos a…" at bounding box center [596, 470] width 840 height 834
click at [278, 160] on span "Novo pedido" at bounding box center [262, 153] width 62 height 17
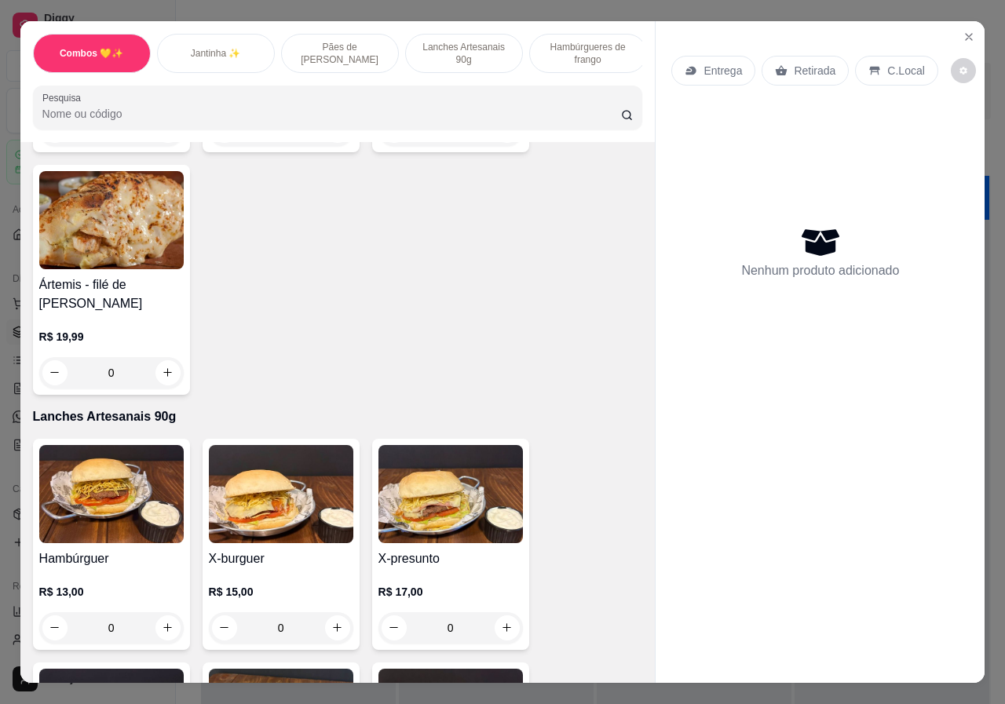
scroll to position [1020, 0]
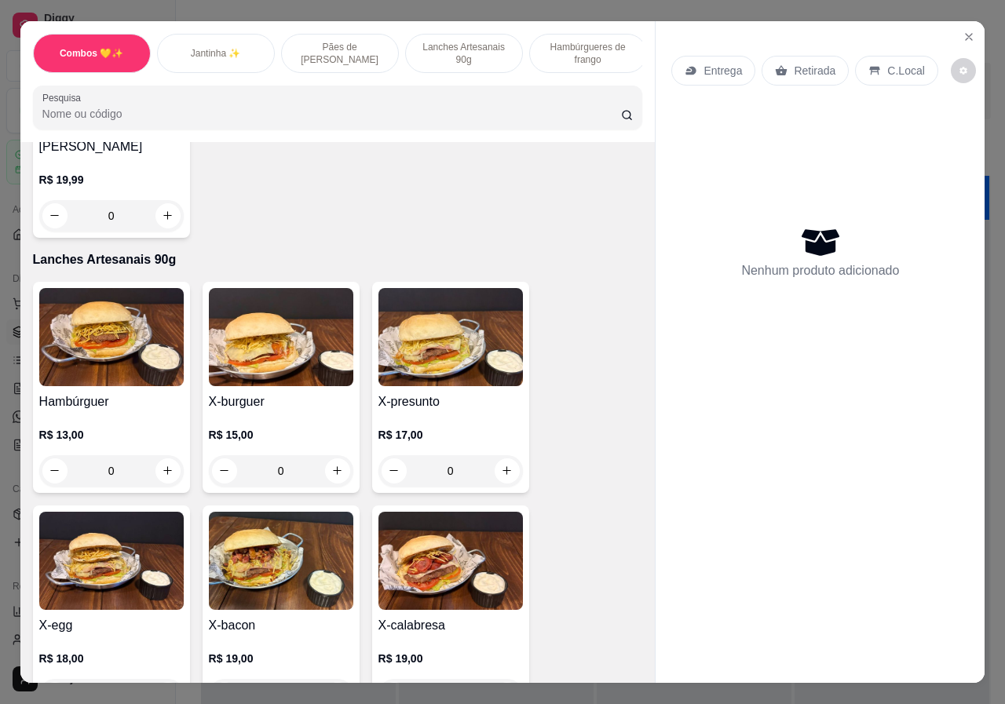
click at [160, 461] on div "0" at bounding box center [111, 470] width 144 height 31
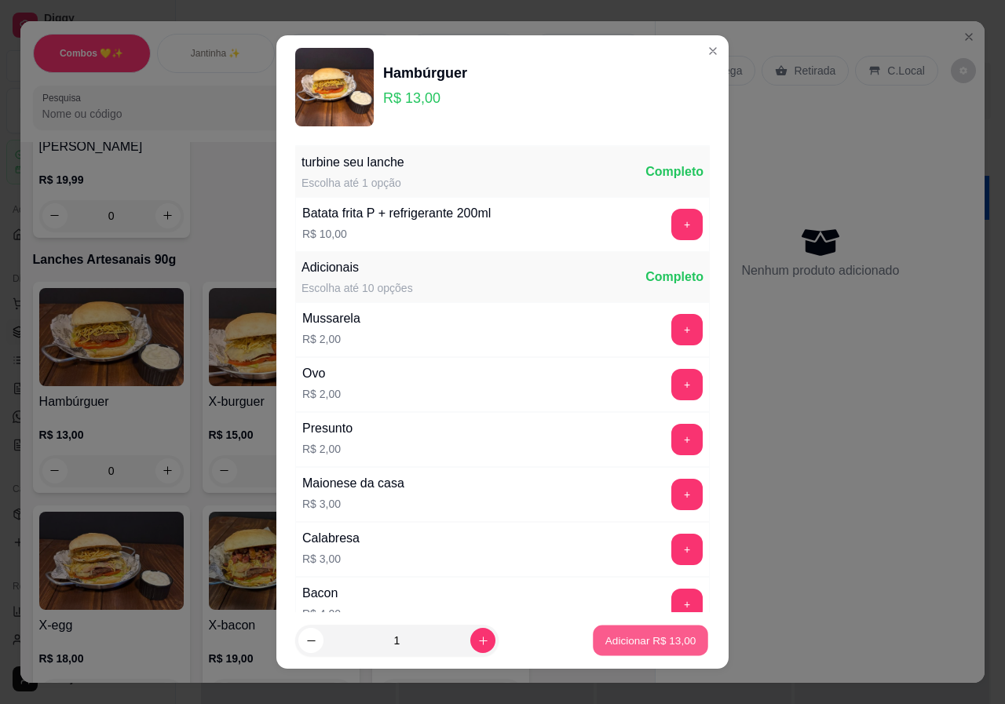
click at [626, 644] on p "Adicionar R$ 13,00" at bounding box center [650, 640] width 91 height 15
type input "1"
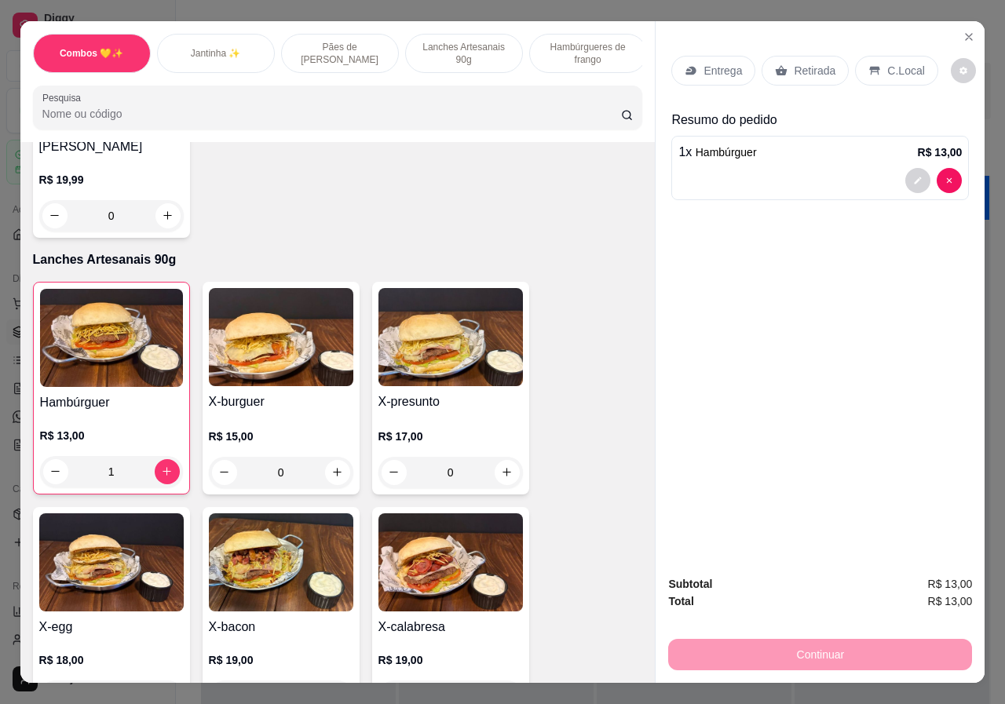
click at [328, 457] on div "0" at bounding box center [281, 472] width 144 height 31
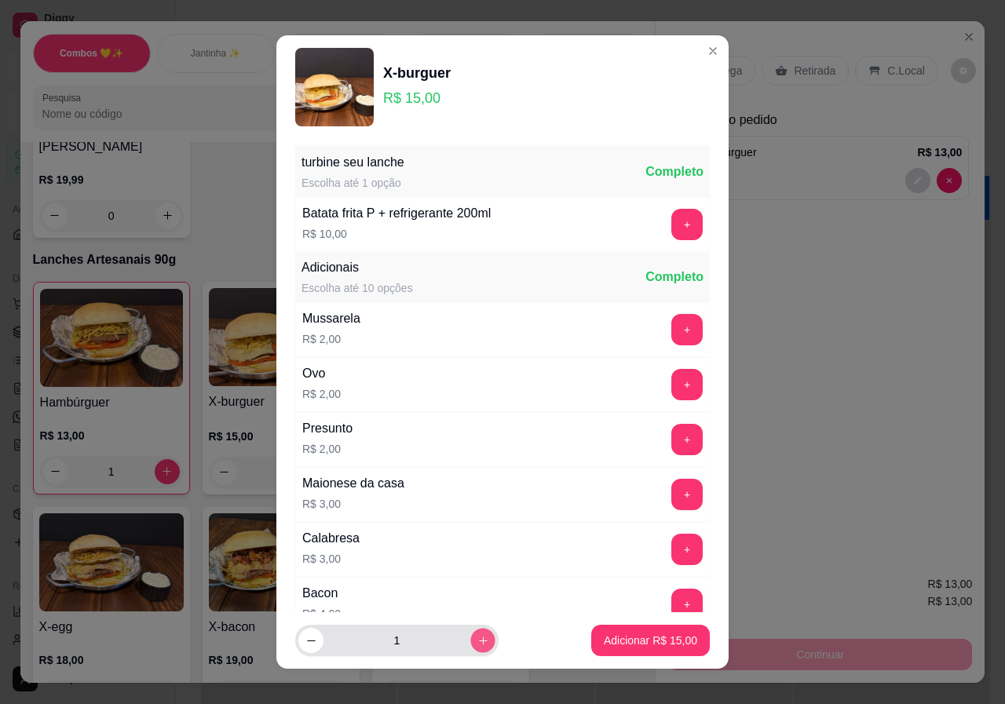
click at [477, 643] on icon "increase-product-quantity" at bounding box center [483, 641] width 12 height 12
type input "2"
click at [618, 633] on p "Adicionar R$ 30,00" at bounding box center [650, 640] width 91 height 15
type input "2"
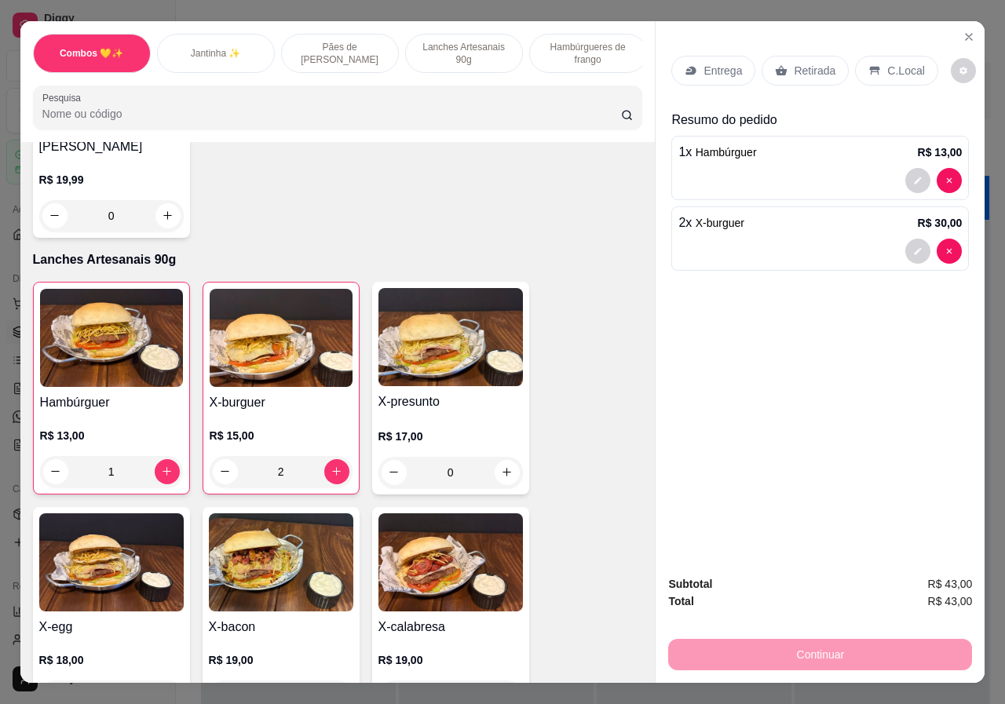
click at [808, 64] on p "Retirada" at bounding box center [815, 71] width 42 height 16
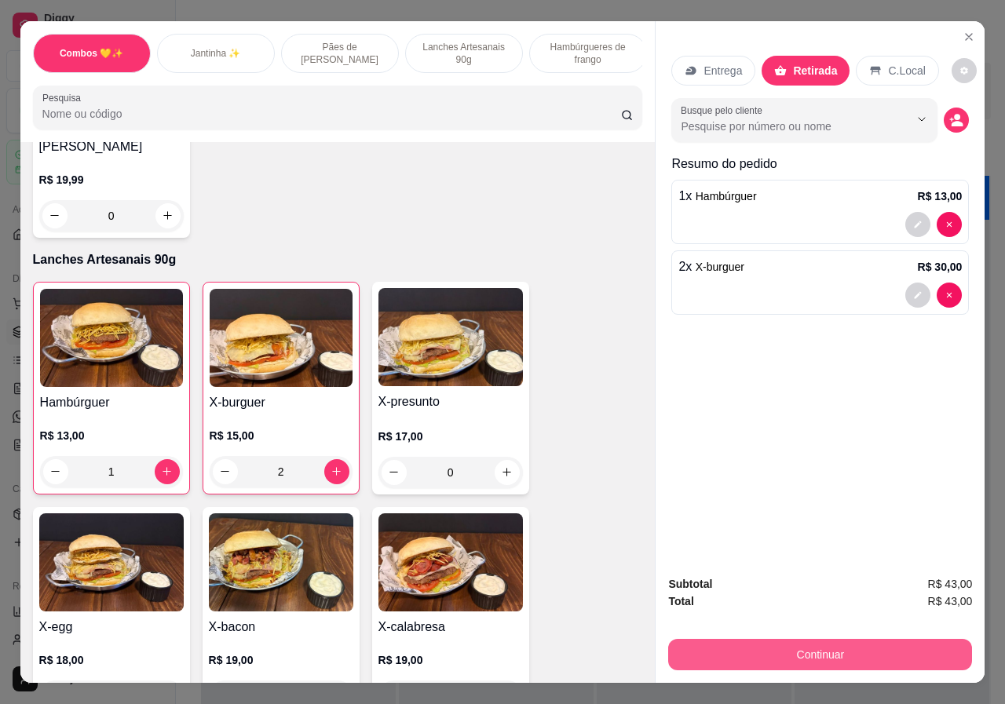
click at [830, 645] on button "Continuar" at bounding box center [820, 654] width 304 height 31
click at [834, 650] on button "Continuar" at bounding box center [820, 655] width 294 height 31
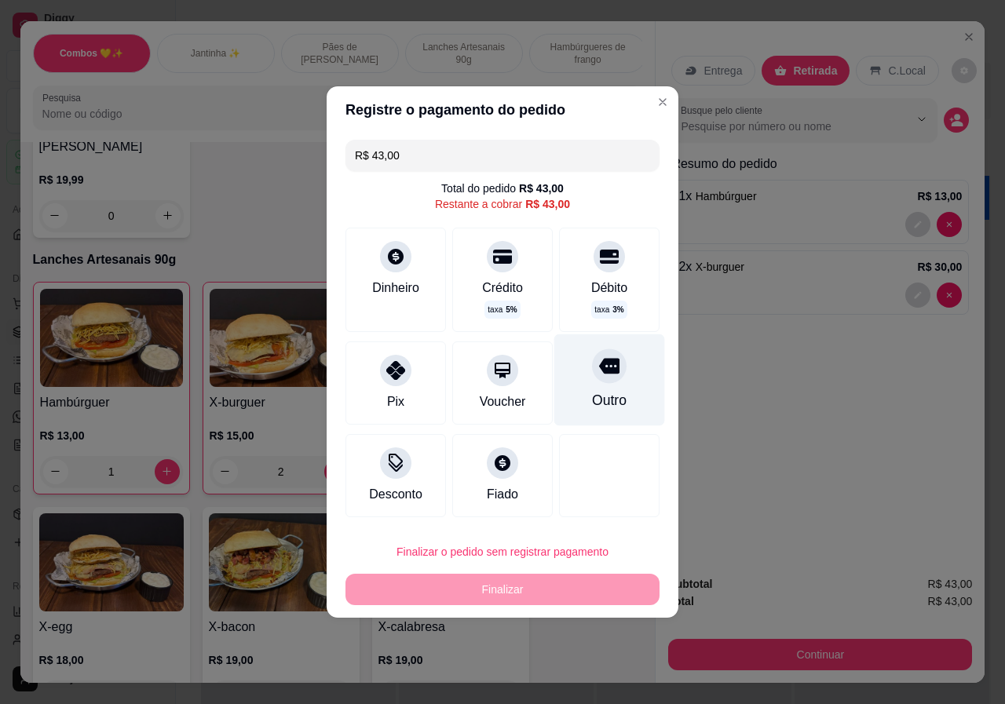
click at [592, 394] on div "Outro" at bounding box center [609, 400] width 35 height 20
type input "R$ 0,00"
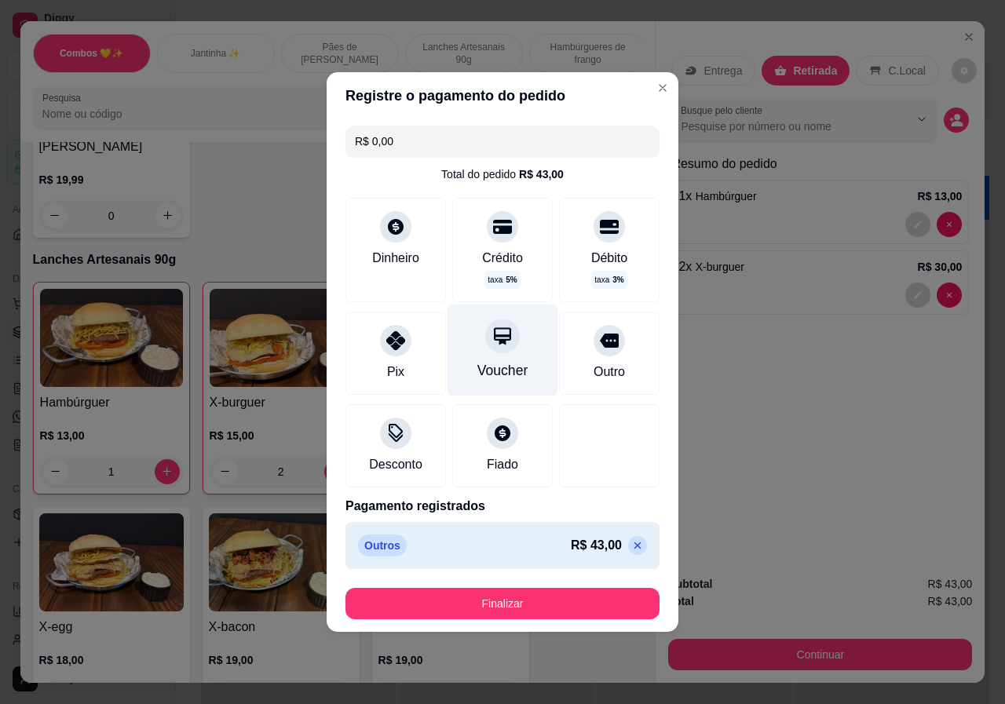
click at [511, 341] on div at bounding box center [502, 336] width 35 height 35
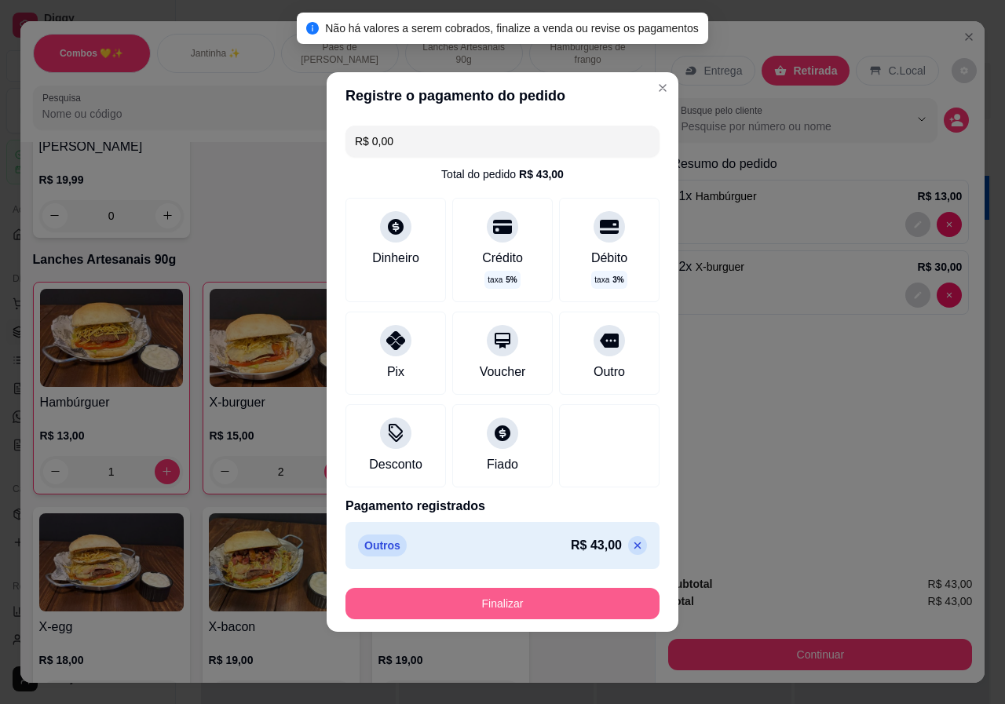
click at [553, 604] on button "Finalizar" at bounding box center [502, 603] width 314 height 31
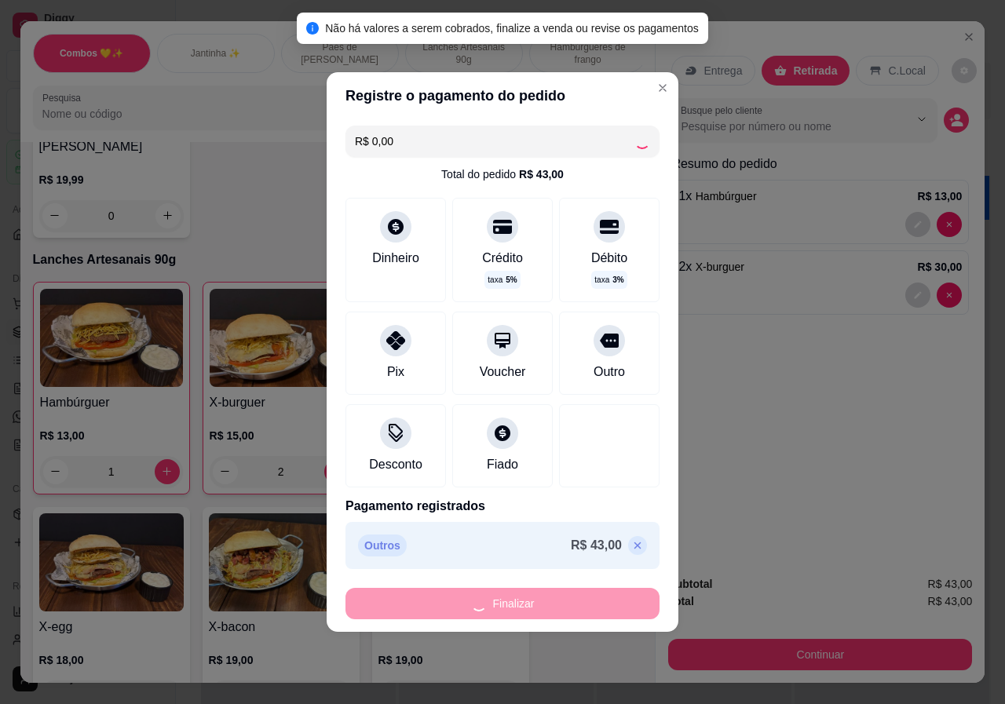
type input "0"
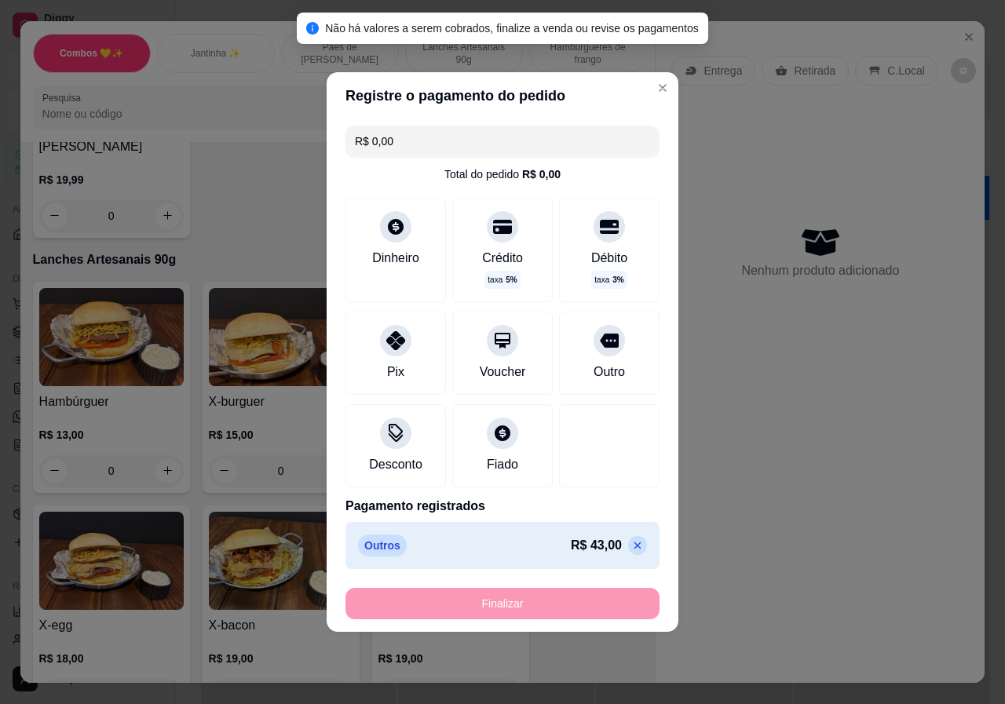
type input "-R$ 43,00"
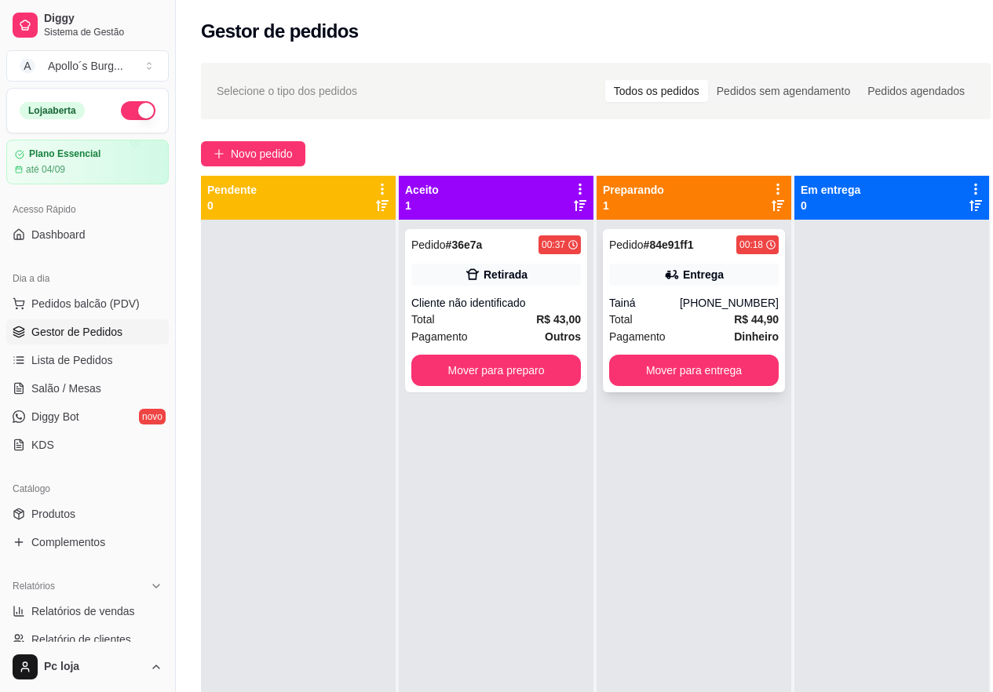
click at [666, 280] on icon at bounding box center [672, 275] width 16 height 16
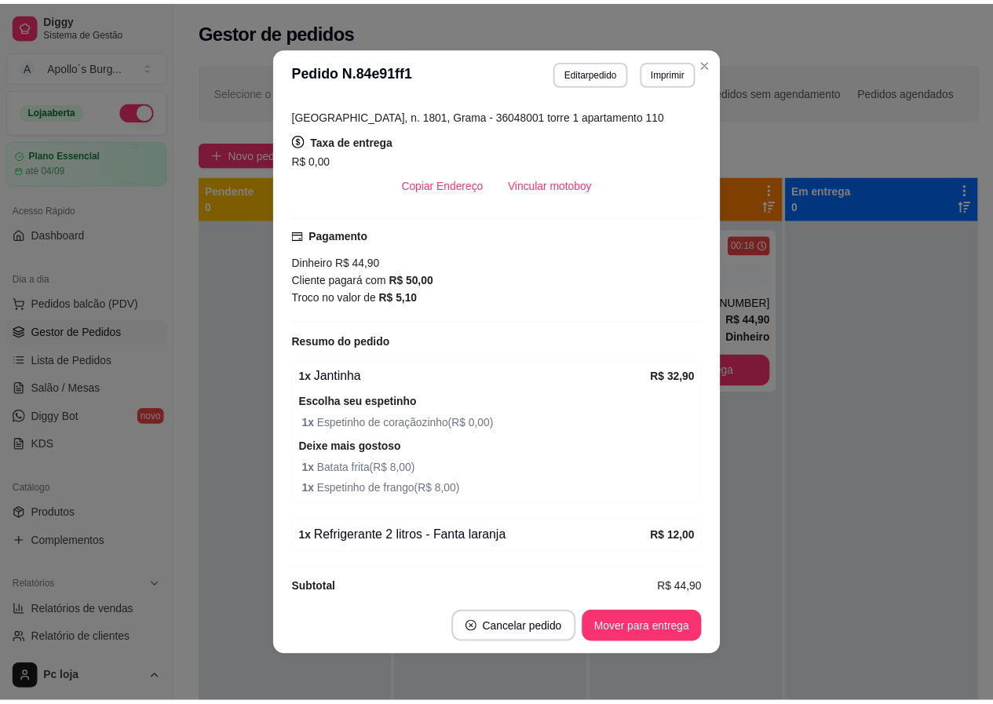
scroll to position [314, 0]
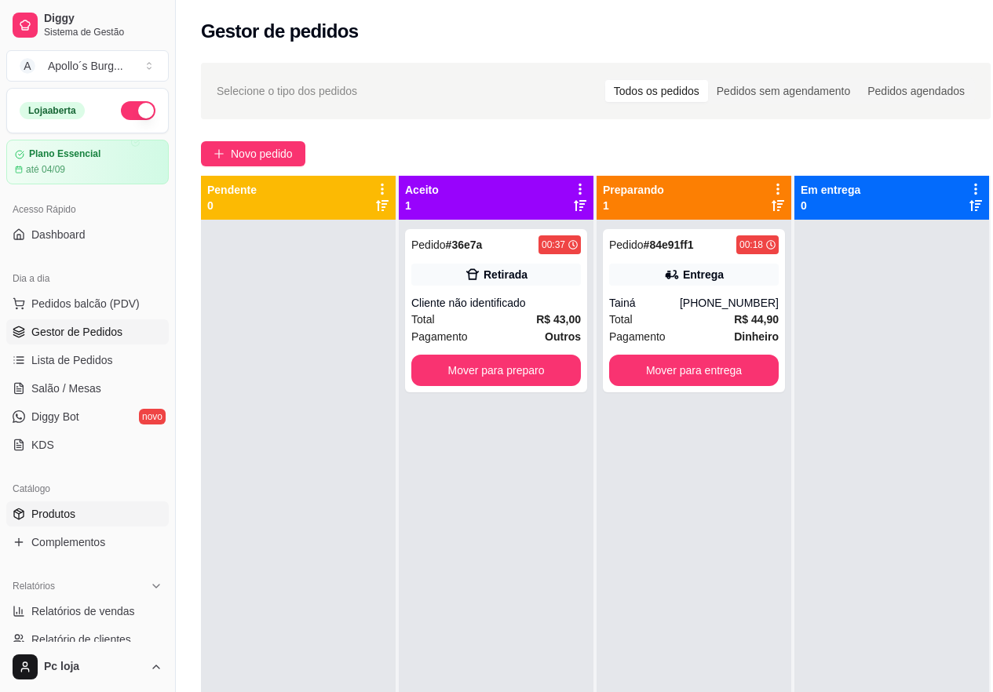
click at [63, 513] on span "Produtos" at bounding box center [53, 514] width 44 height 16
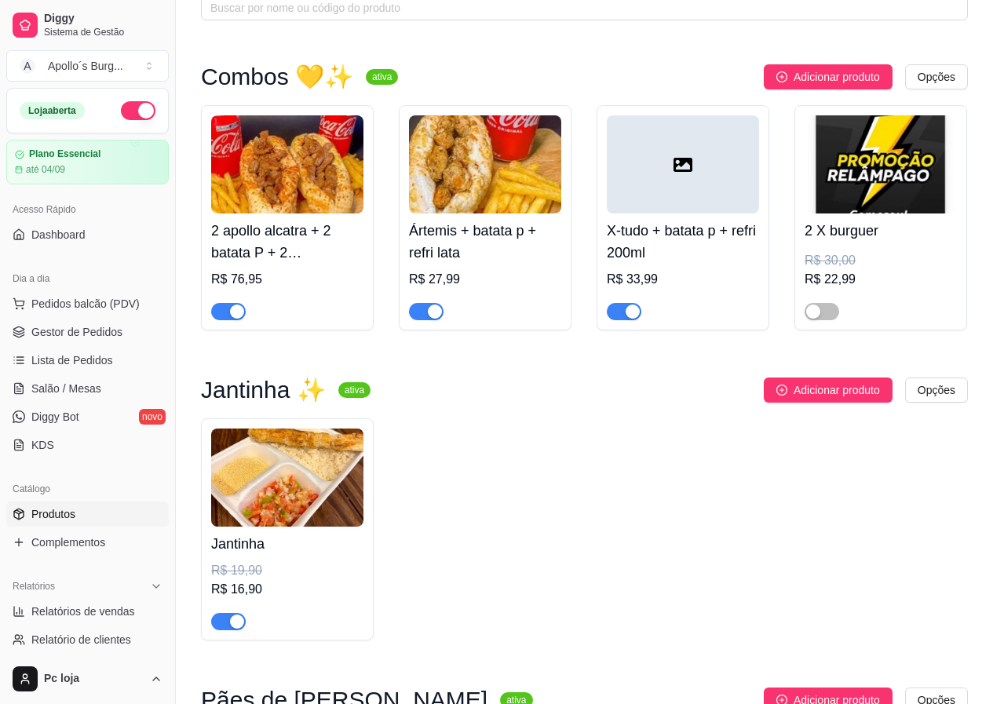
scroll to position [157, 0]
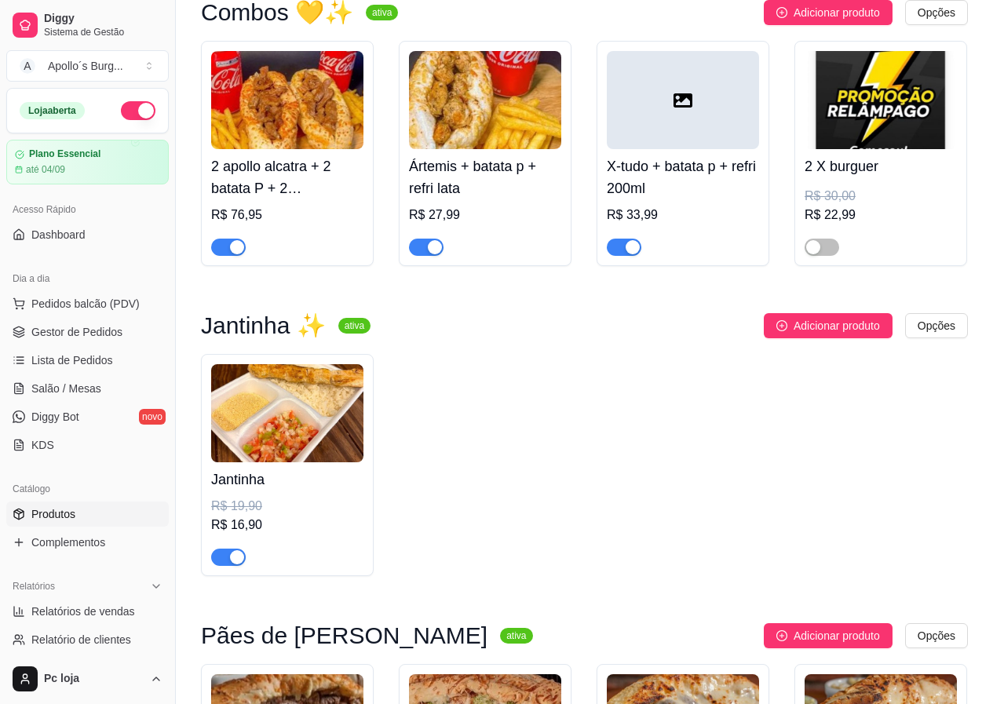
click at [233, 563] on div "button" at bounding box center [237, 557] width 14 height 14
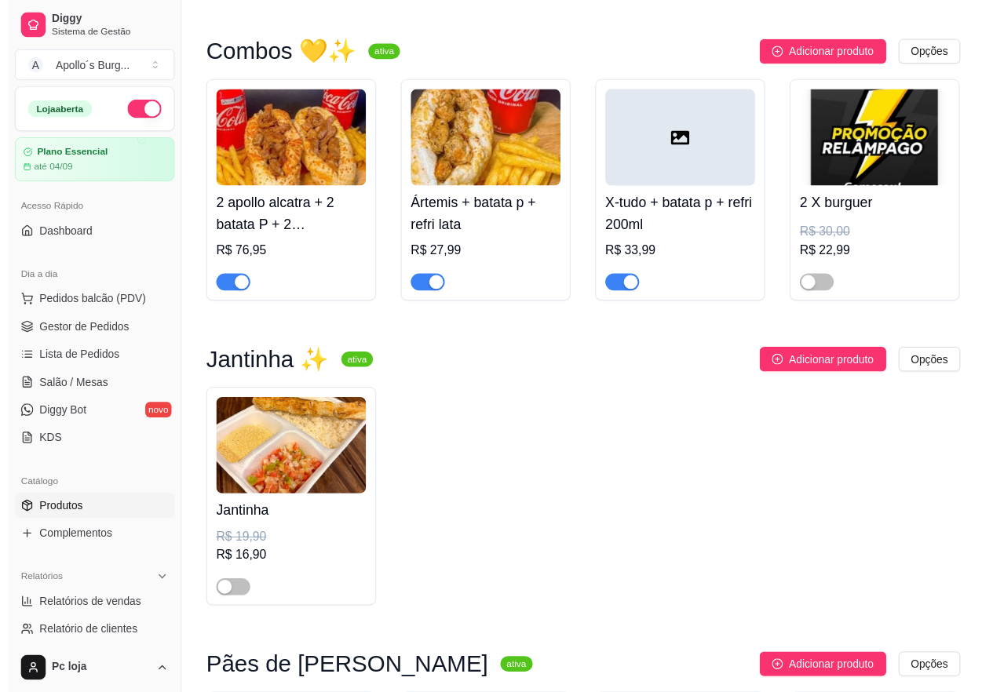
scroll to position [0, 0]
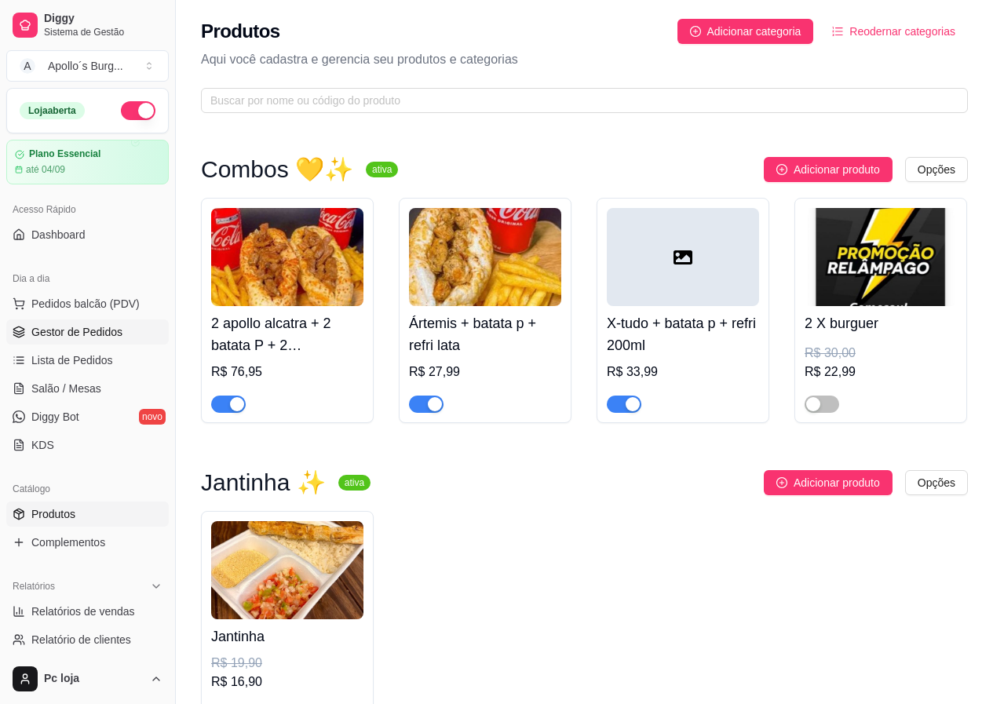
click at [88, 330] on span "Gestor de Pedidos" at bounding box center [76, 332] width 91 height 16
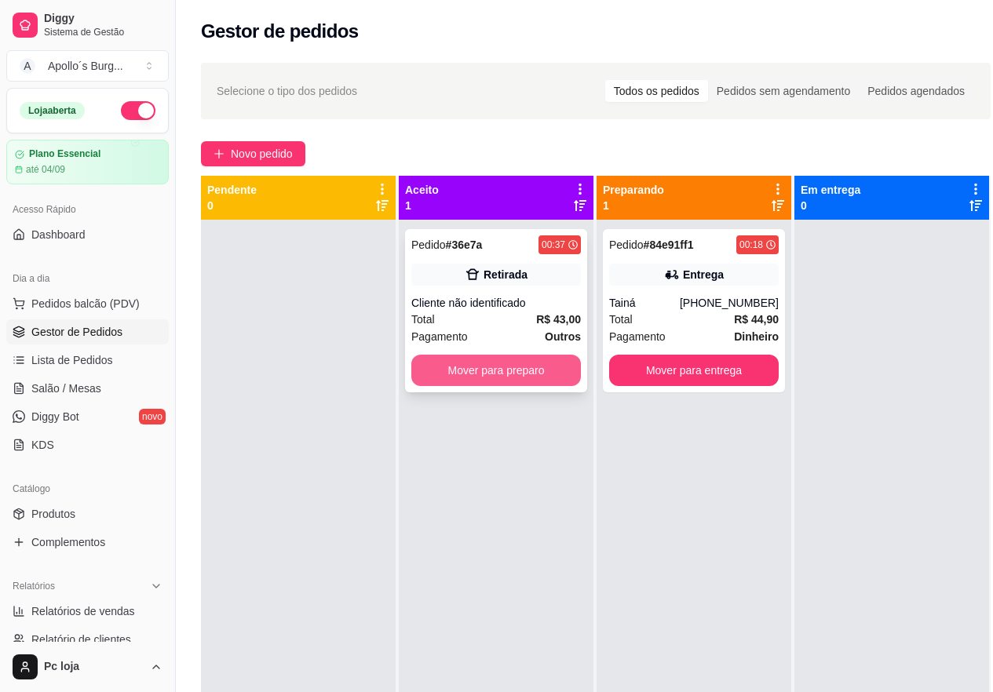
click at [538, 357] on button "Mover para preparo" at bounding box center [496, 370] width 170 height 31
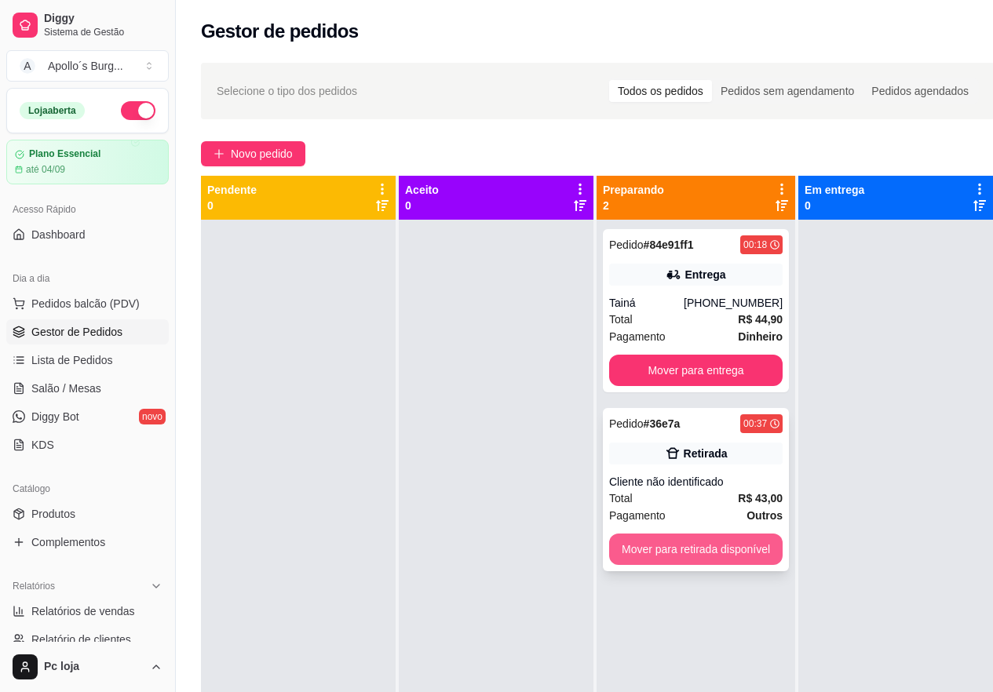
click at [725, 553] on button "Mover para retirada disponível" at bounding box center [695, 549] width 173 height 31
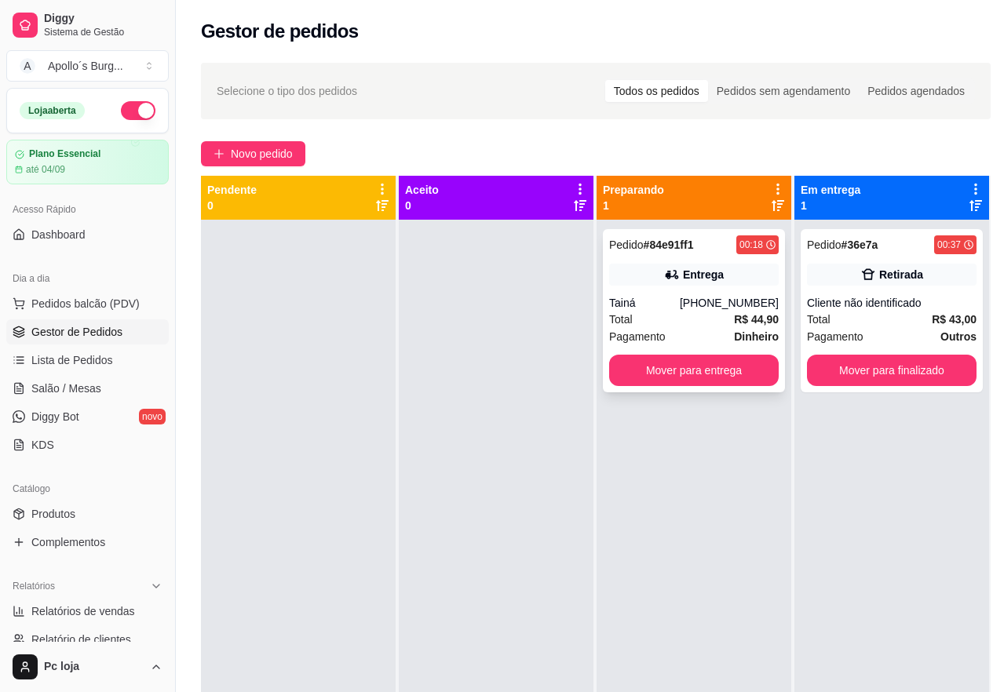
click at [693, 316] on div "Total R$ 44,90" at bounding box center [694, 319] width 170 height 17
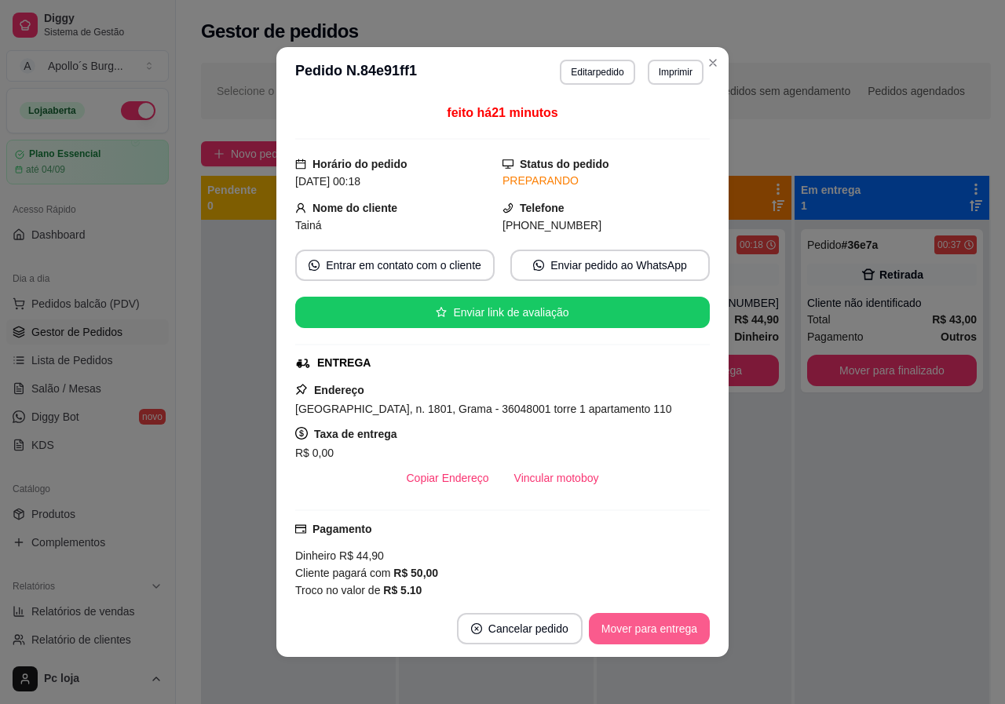
click at [626, 624] on button "Mover para entrega" at bounding box center [649, 628] width 121 height 31
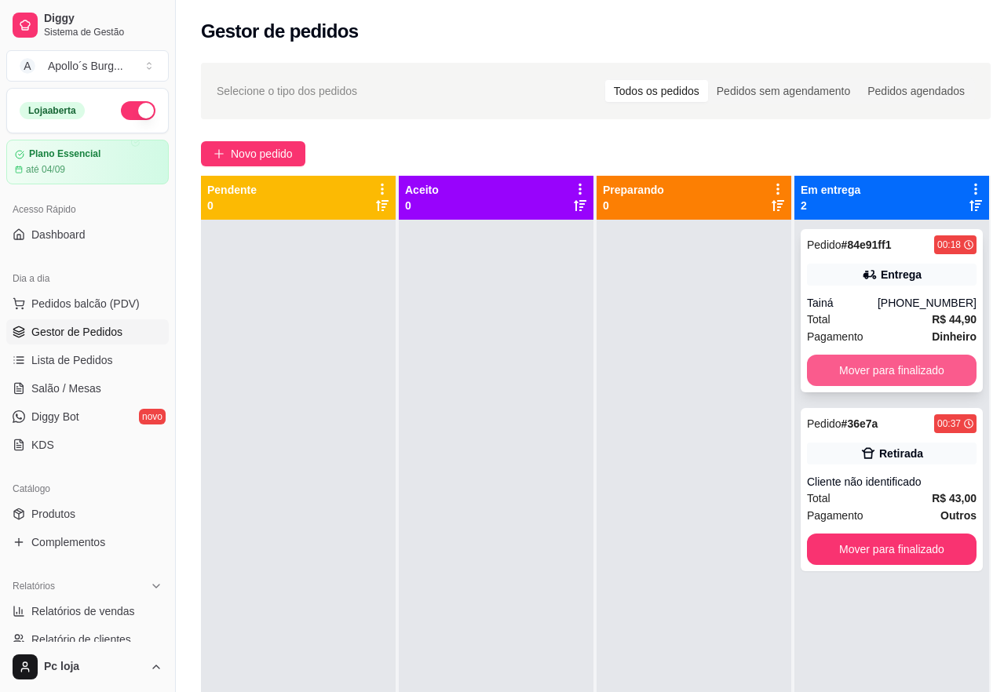
click at [888, 367] on button "Mover para finalizado" at bounding box center [892, 370] width 170 height 31
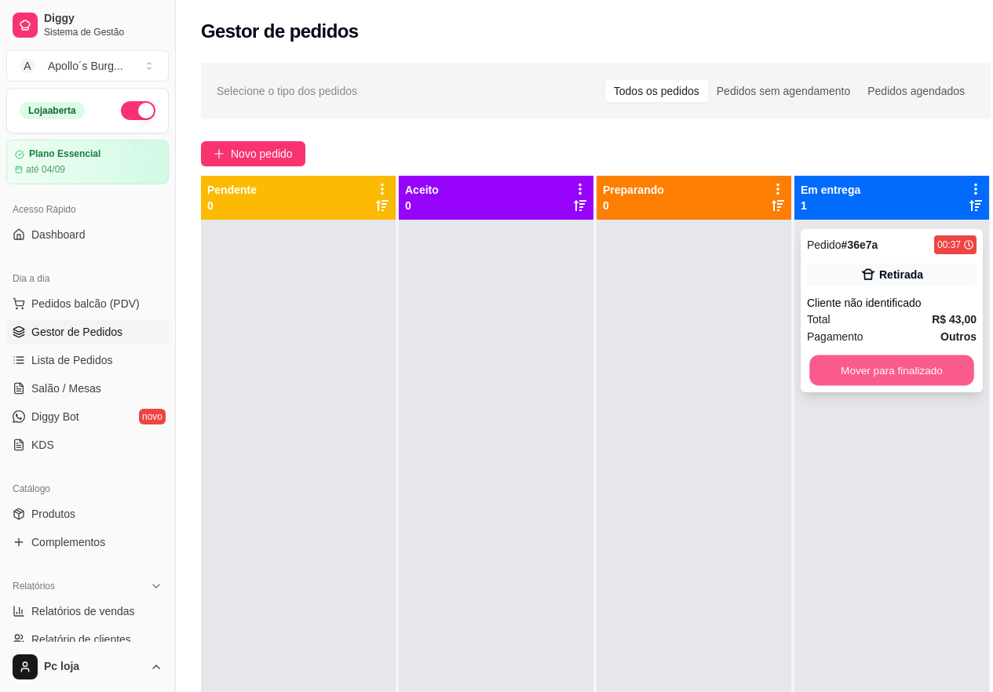
click at [918, 371] on button "Mover para finalizado" at bounding box center [891, 371] width 165 height 31
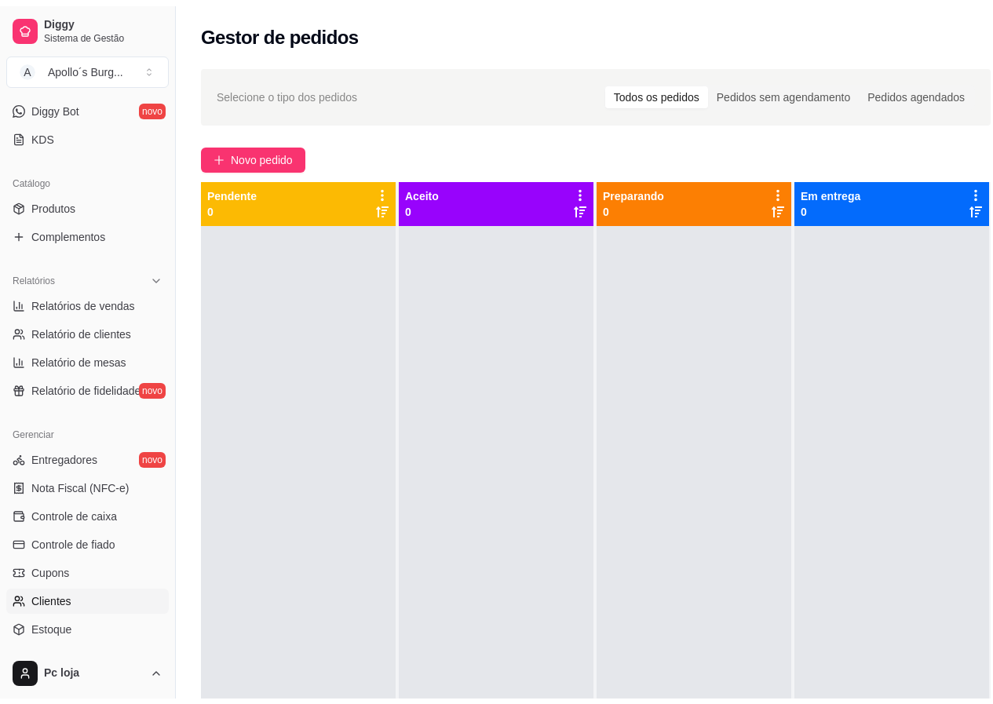
scroll to position [314, 0]
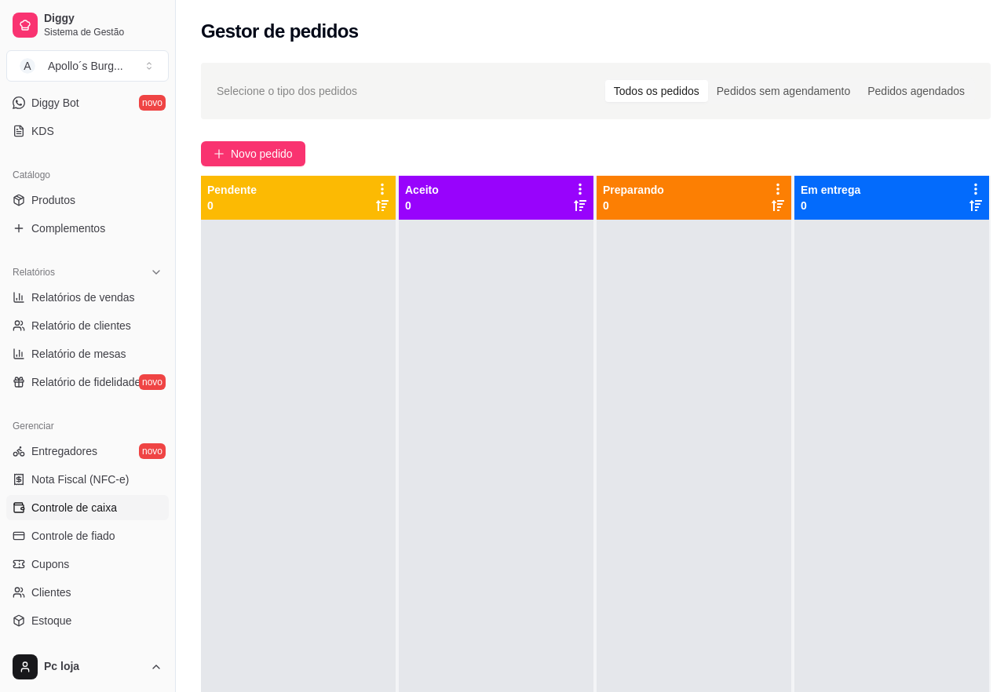
click at [108, 509] on span "Controle de caixa" at bounding box center [74, 508] width 86 height 16
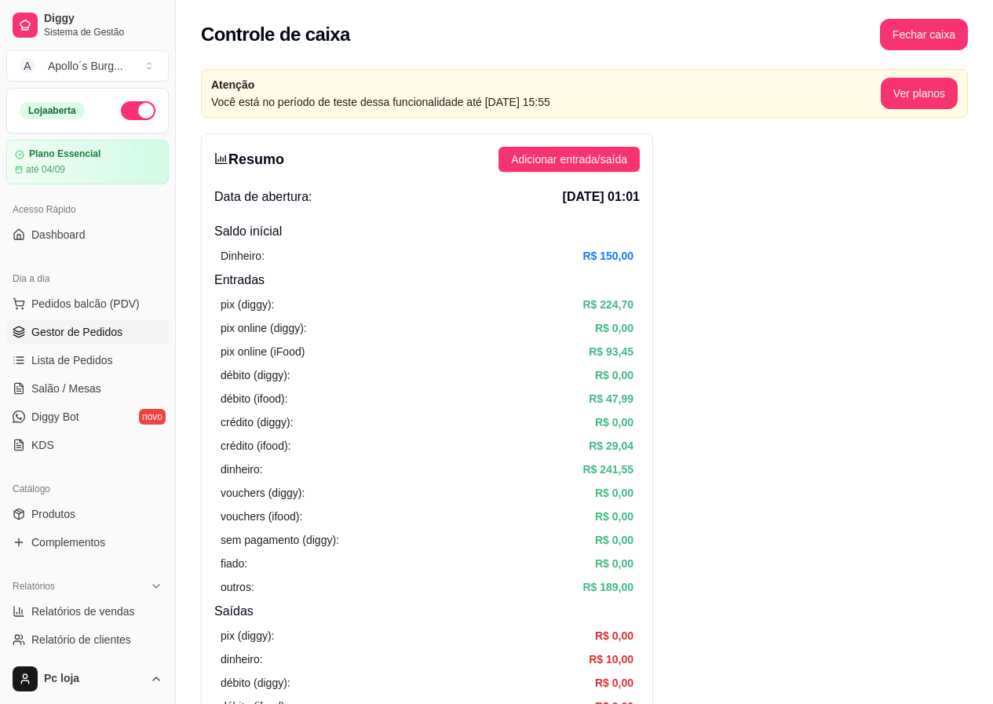
click at [98, 332] on span "Gestor de Pedidos" at bounding box center [76, 332] width 91 height 16
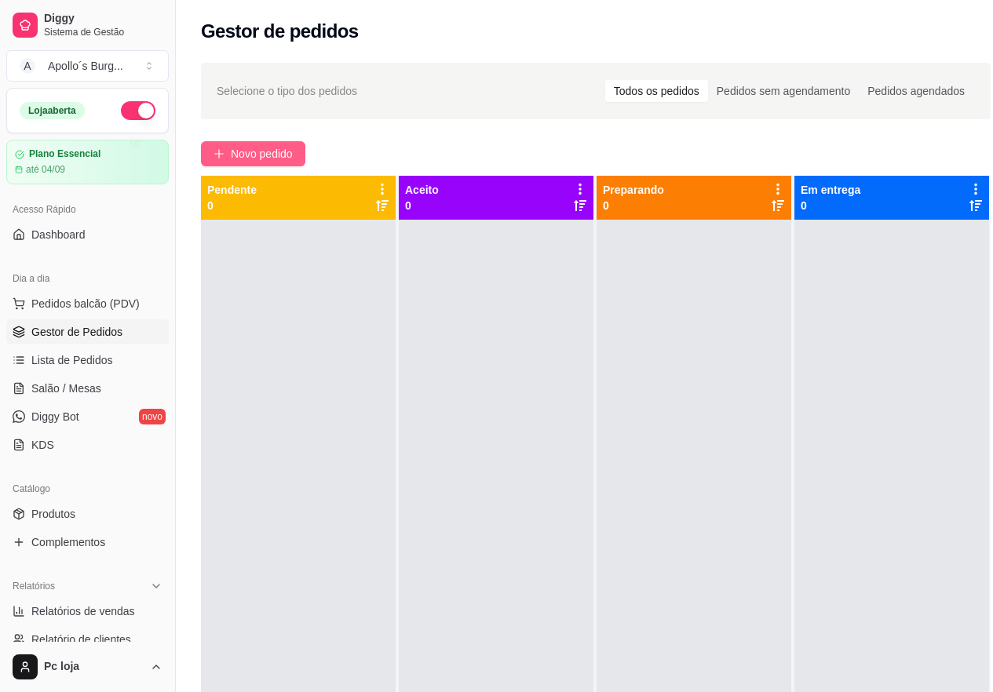
click at [284, 154] on span "Novo pedido" at bounding box center [262, 153] width 62 height 17
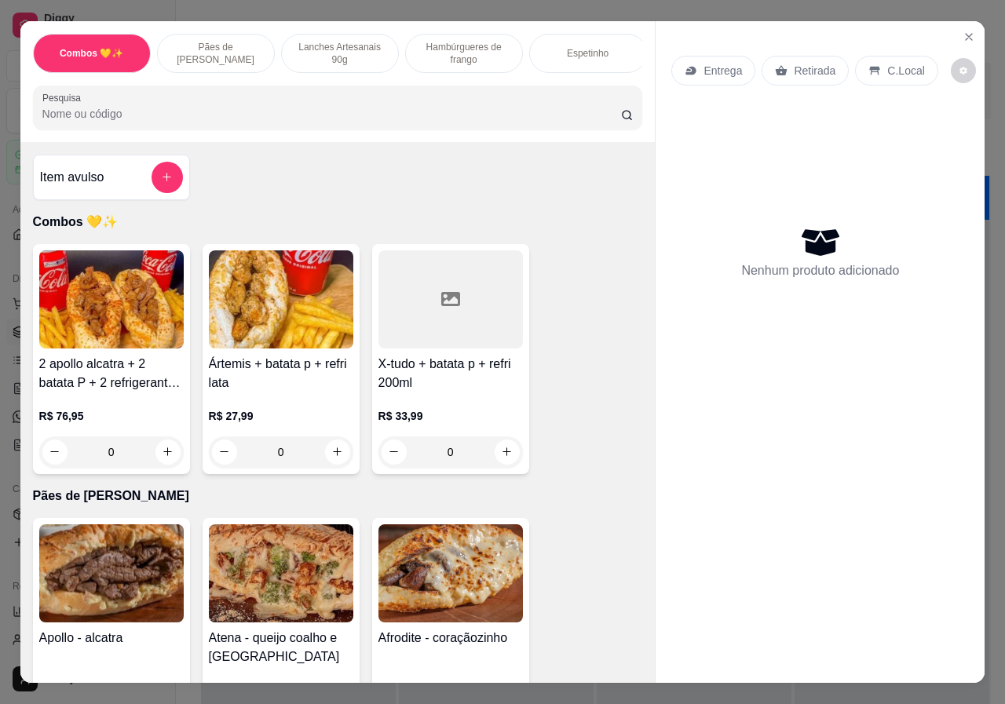
click at [334, 46] on p "Lanches Artesanais 90g" at bounding box center [339, 53] width 91 height 25
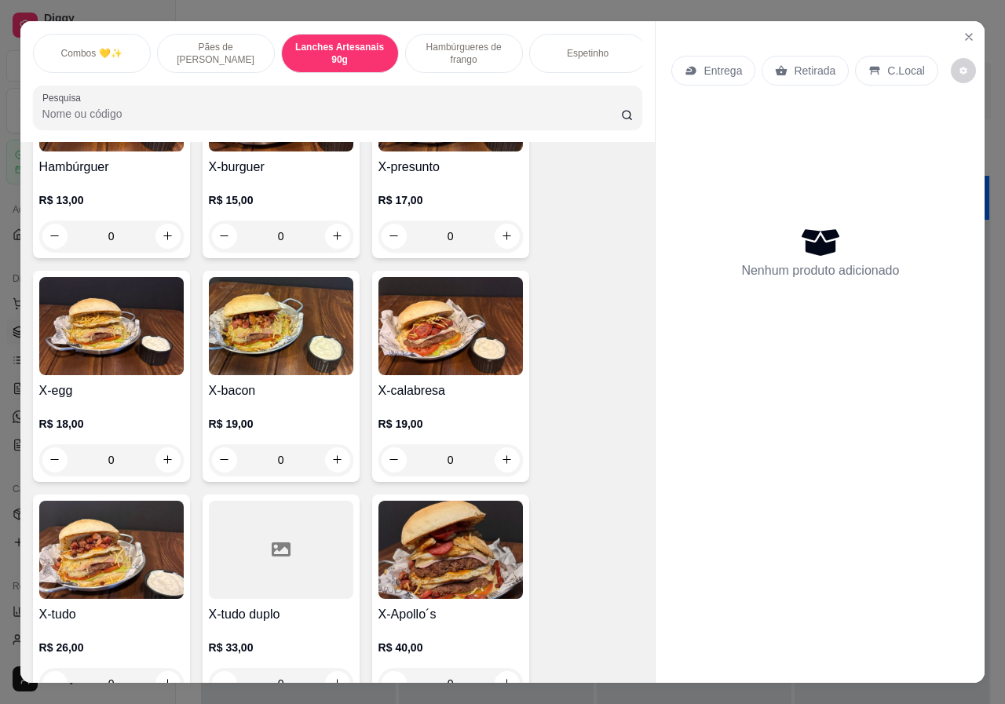
scroll to position [999, 0]
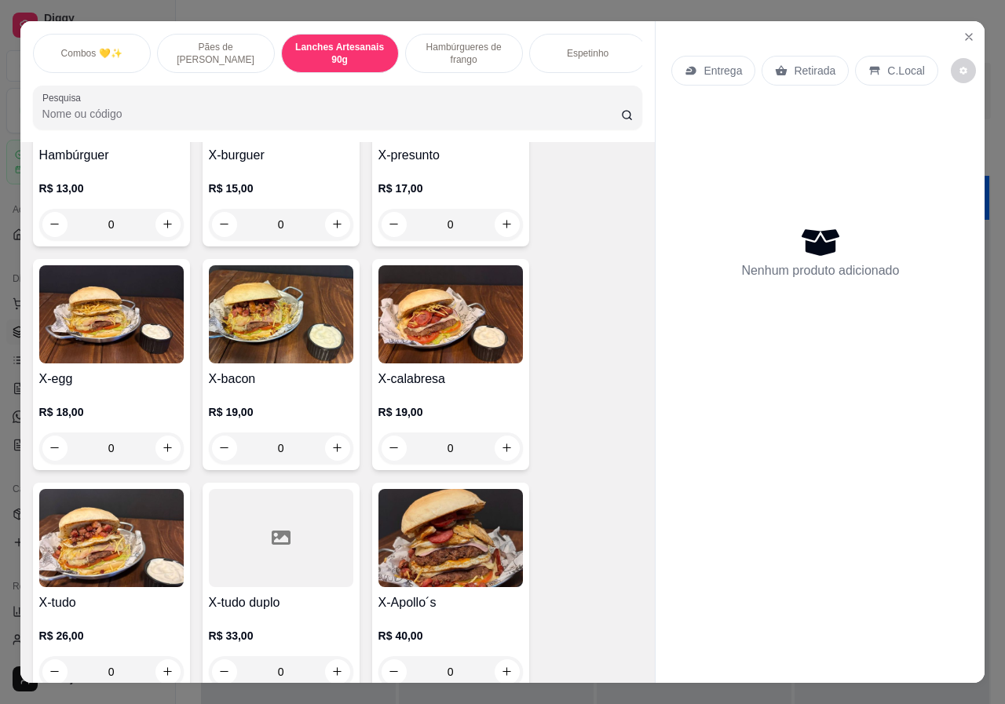
click at [328, 433] on div "0" at bounding box center [281, 447] width 144 height 31
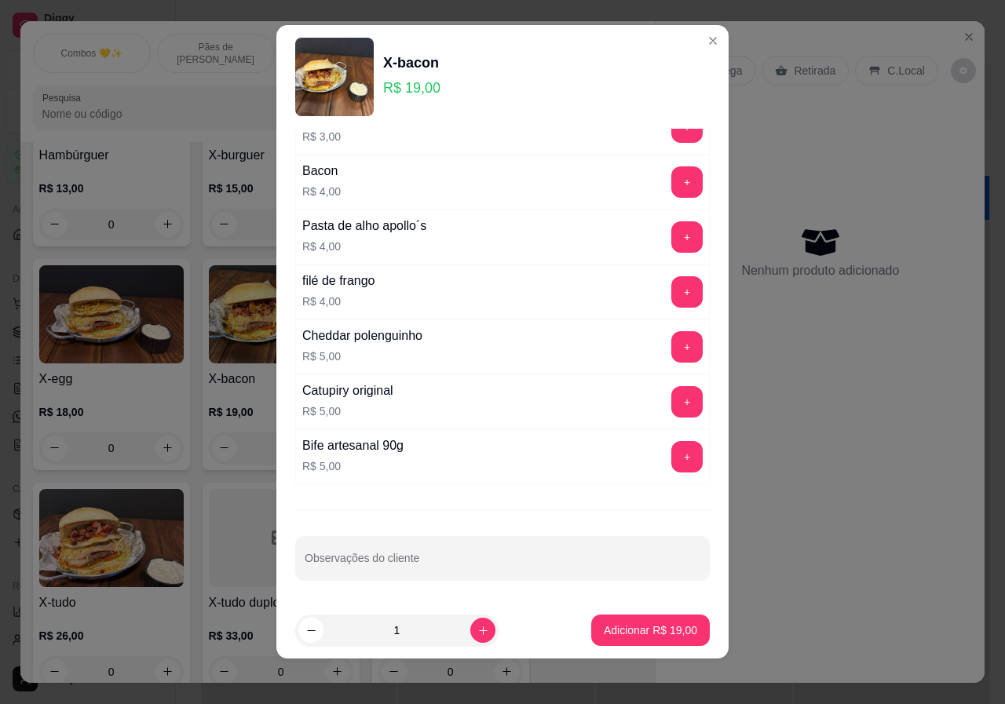
scroll to position [15, 0]
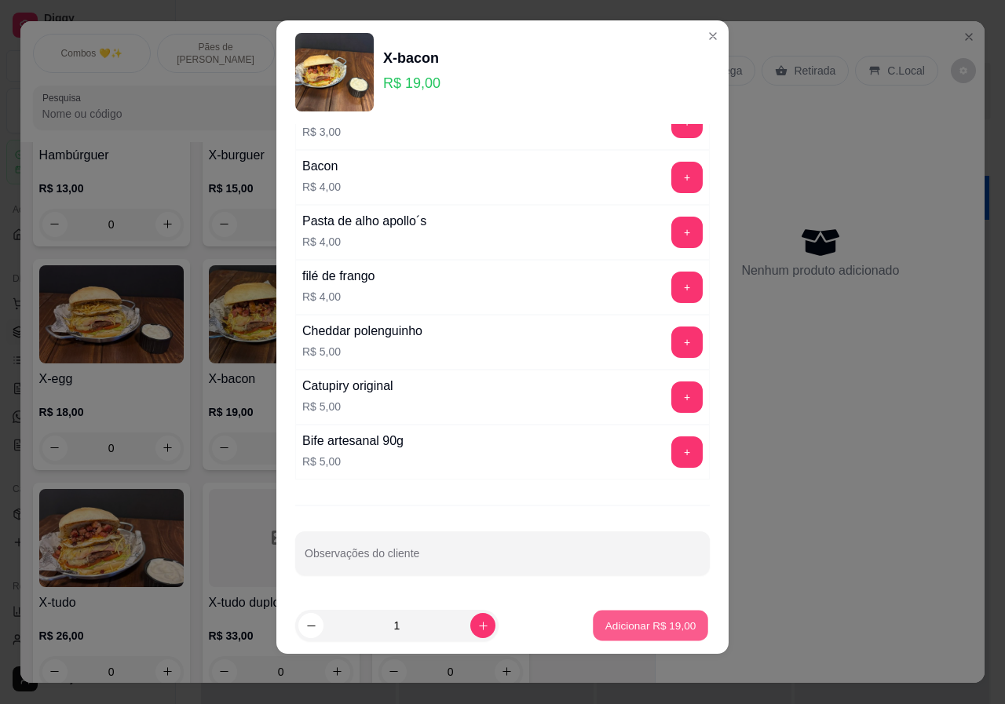
click at [648, 624] on p "Adicionar R$ 19,00" at bounding box center [650, 625] width 91 height 15
type input "1"
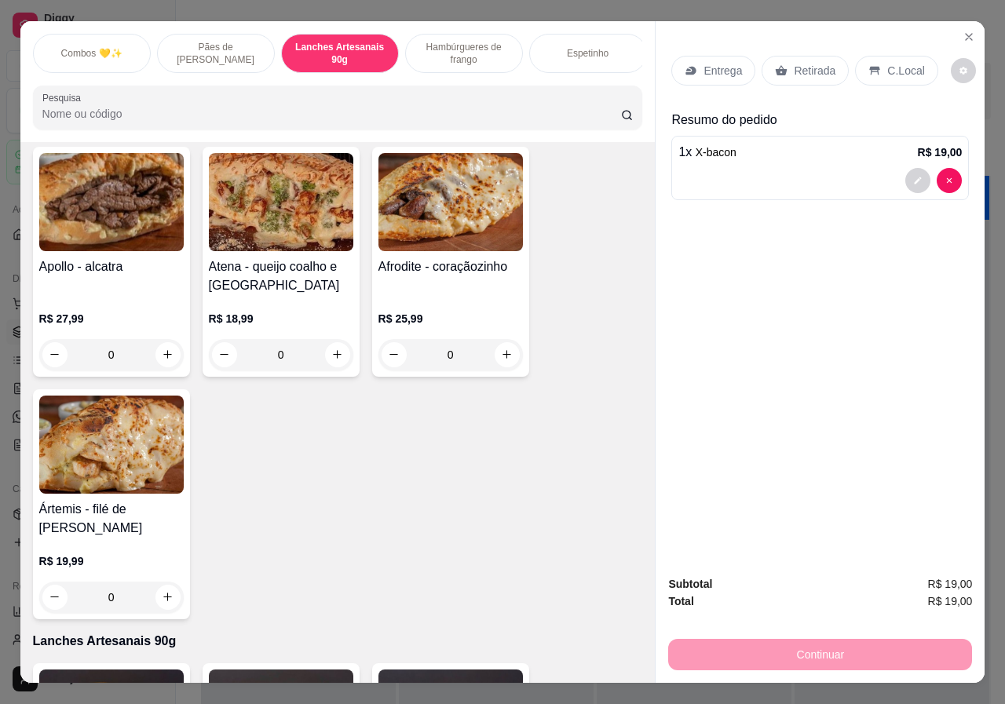
scroll to position [0, 252]
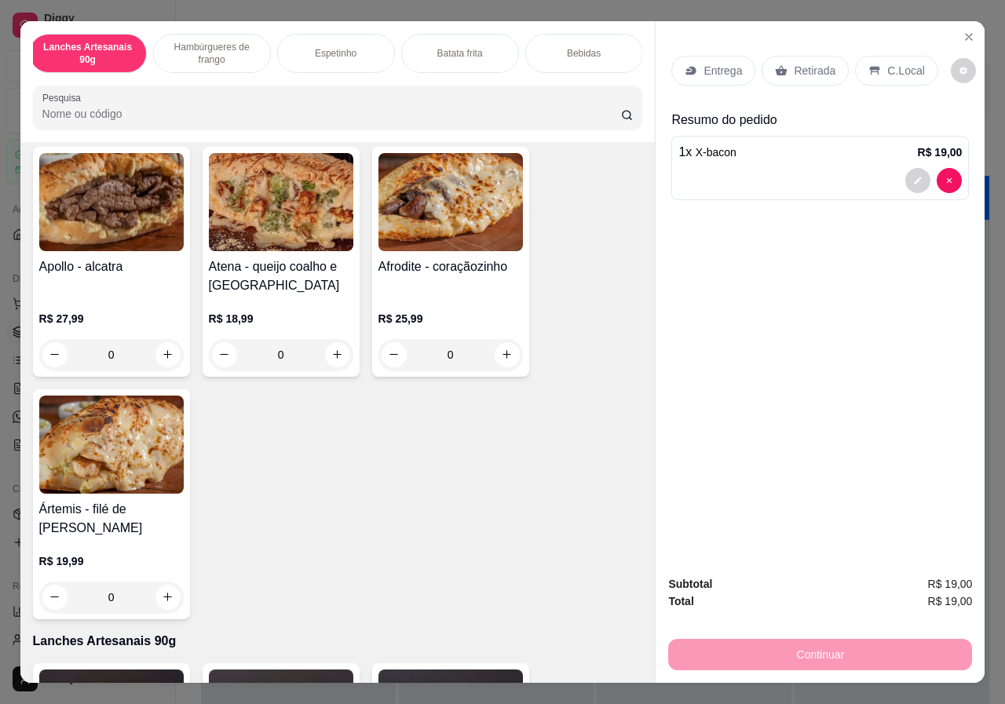
click at [576, 47] on p "Bebidas" at bounding box center [584, 53] width 34 height 13
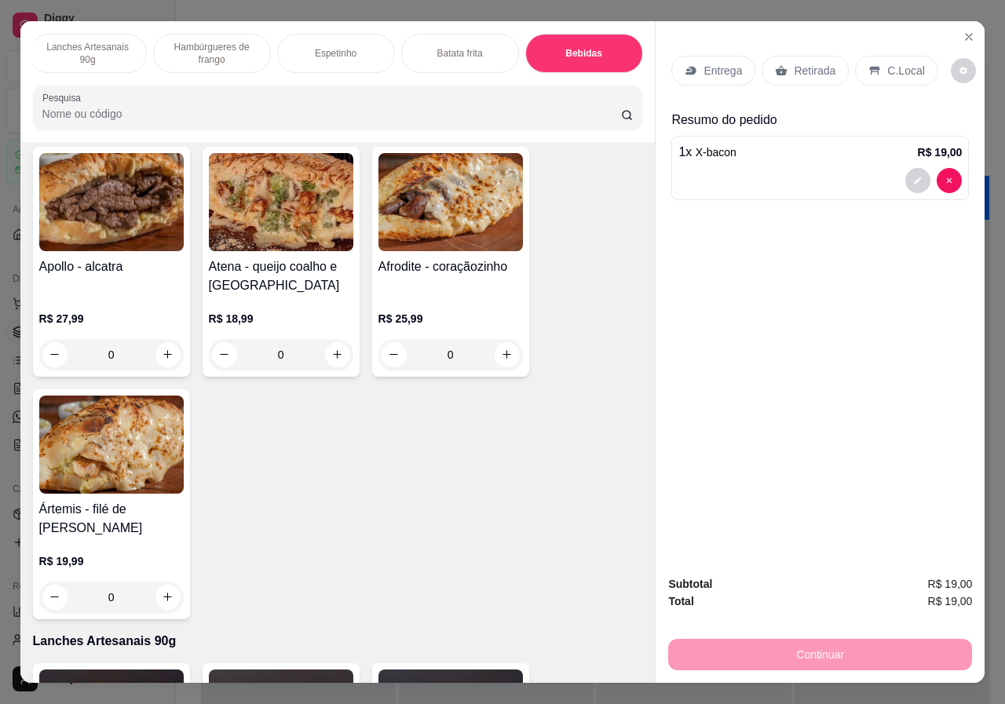
scroll to position [35, 0]
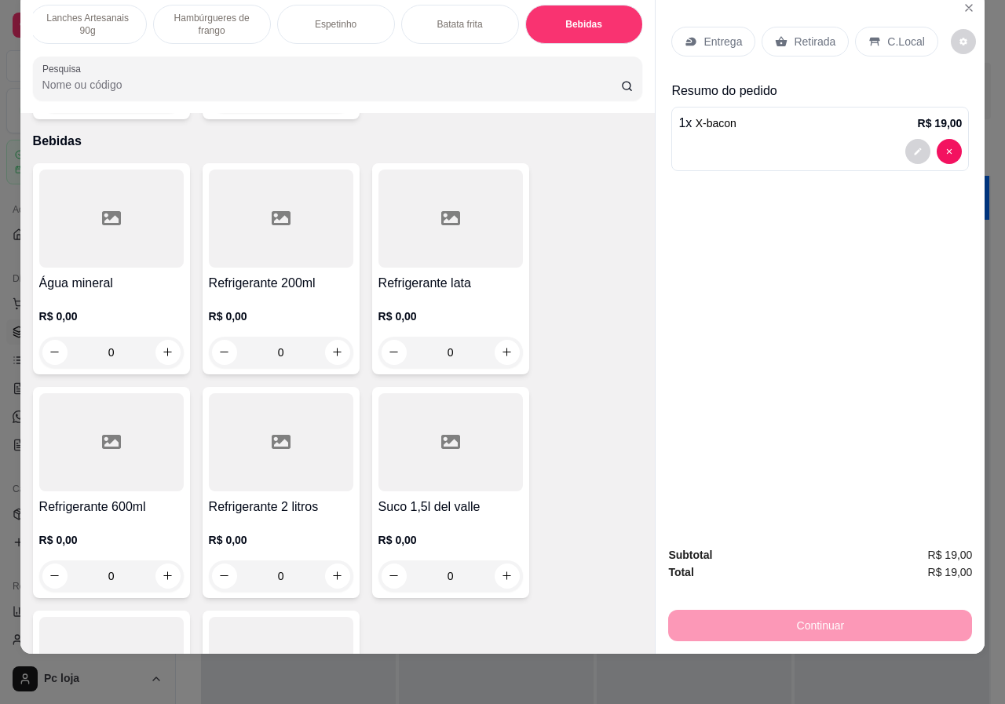
click at [116, 293] on div "R$ 0,00 0" at bounding box center [111, 330] width 144 height 75
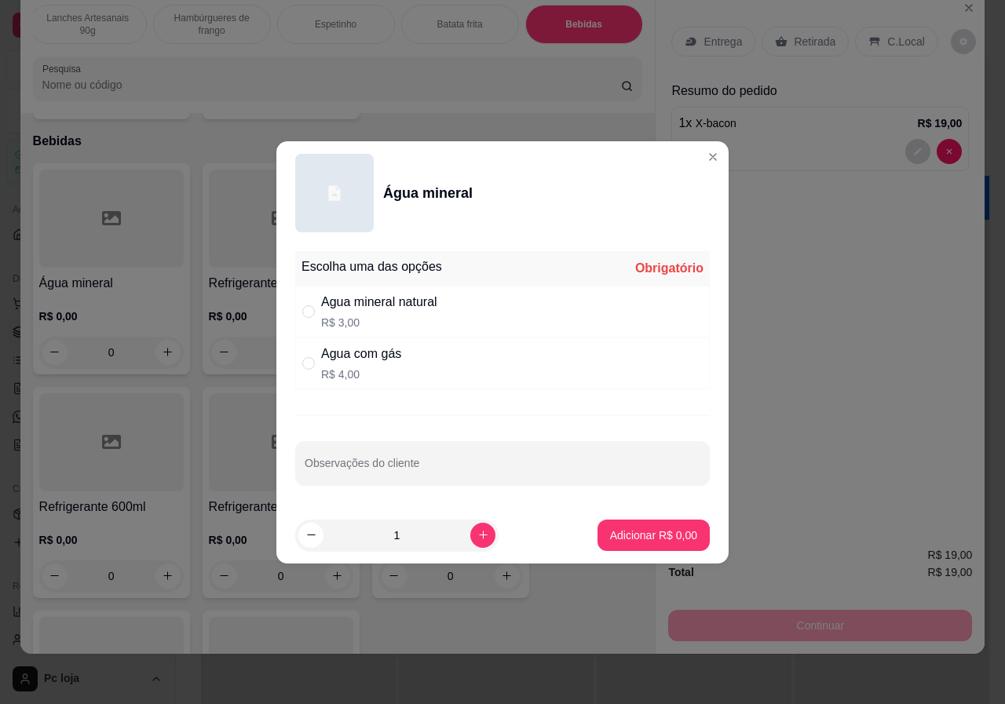
drag, startPoint x: 356, startPoint y: 305, endPoint x: 458, endPoint y: 356, distance: 113.0
click at [357, 305] on div "Agua mineral natural" at bounding box center [379, 302] width 116 height 19
radio input "true"
click at [652, 537] on p "Adicionar R$ 3,00" at bounding box center [653, 534] width 85 height 15
type input "1"
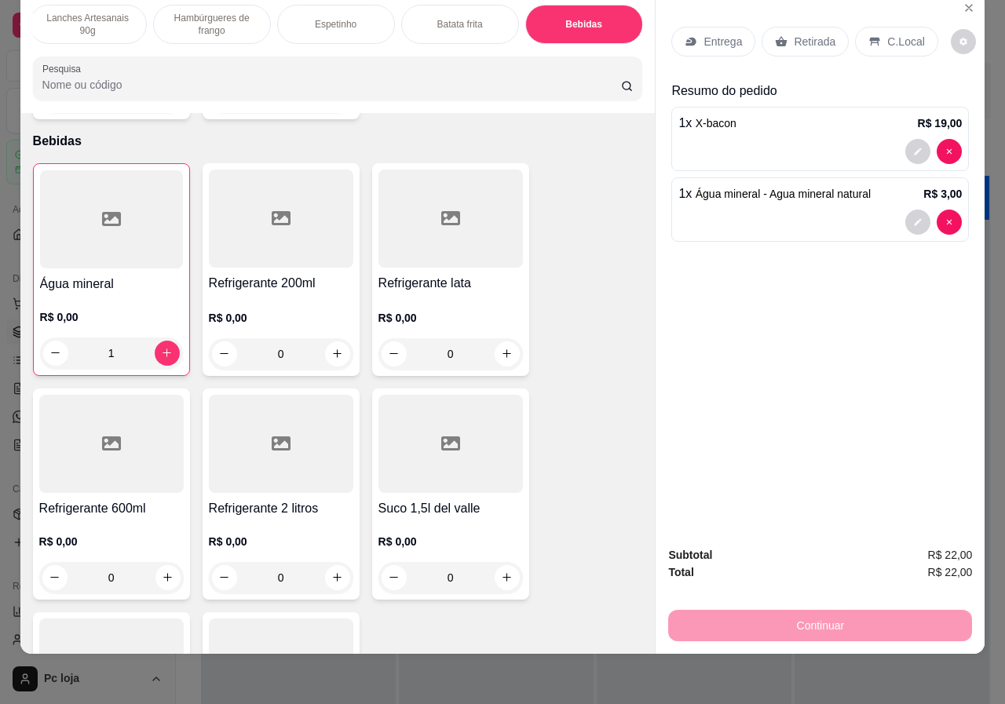
click at [878, 27] on div "C.Local" at bounding box center [896, 42] width 82 height 30
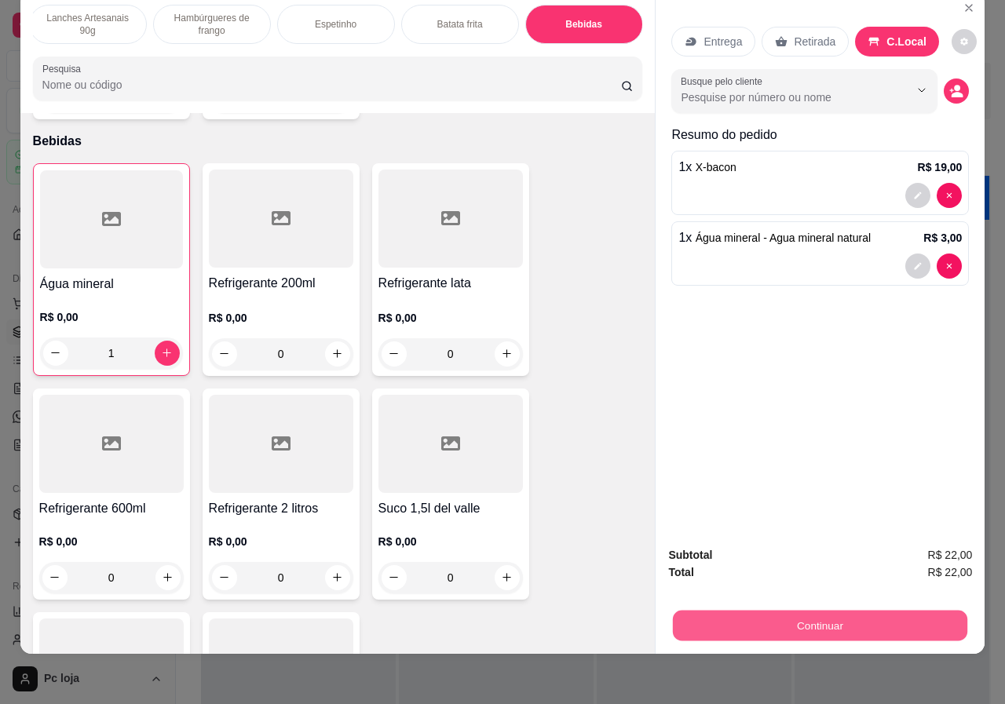
click at [829, 622] on button "Continuar" at bounding box center [820, 626] width 294 height 31
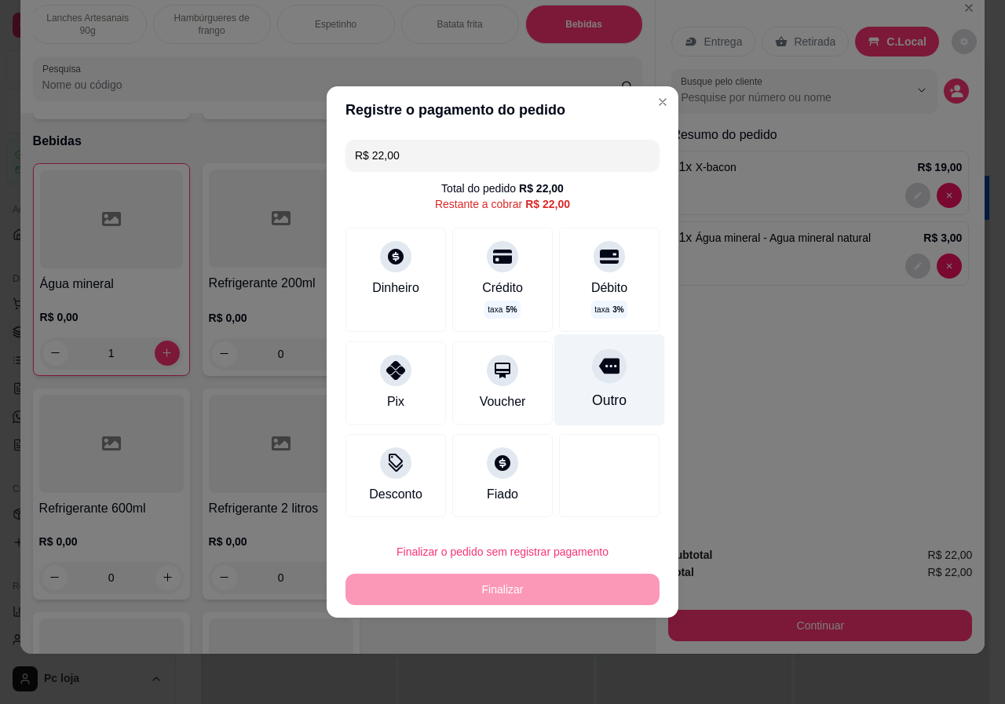
click at [602, 395] on div "Outro" at bounding box center [609, 400] width 35 height 20
type input "R$ 0,00"
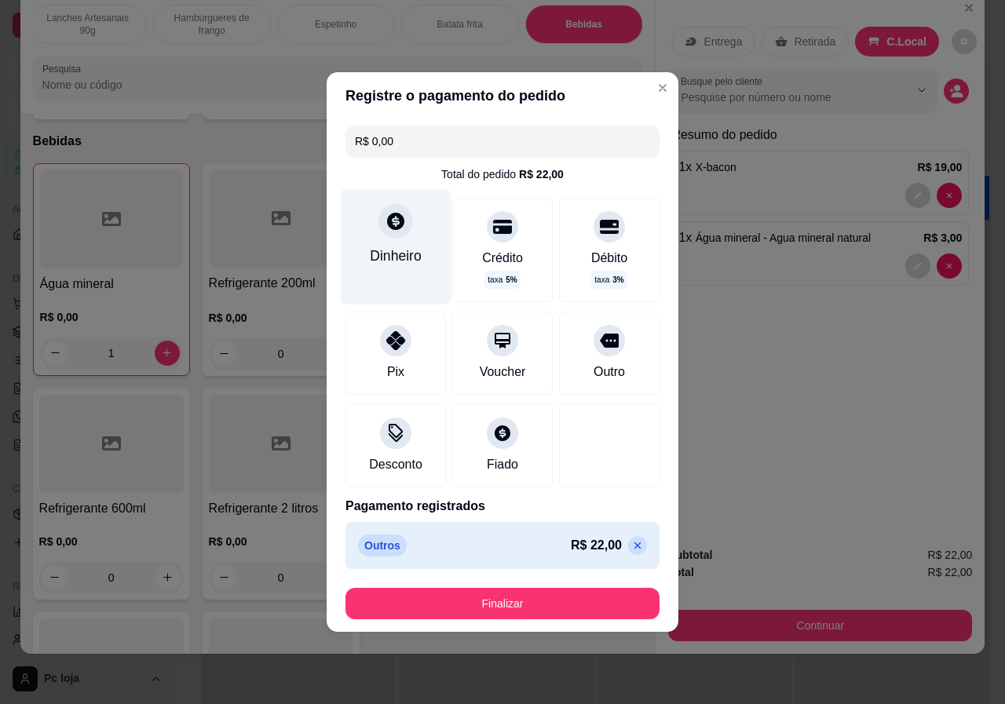
click at [388, 246] on div "Dinheiro" at bounding box center [396, 256] width 52 height 20
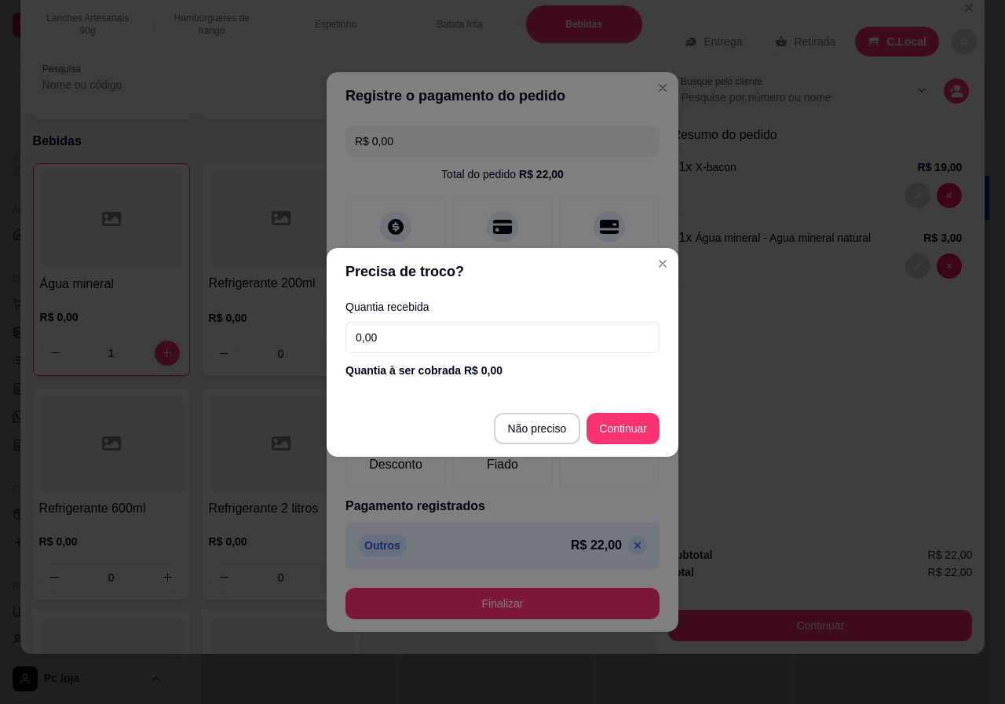
click at [502, 336] on input "0,00" at bounding box center [502, 337] width 314 height 31
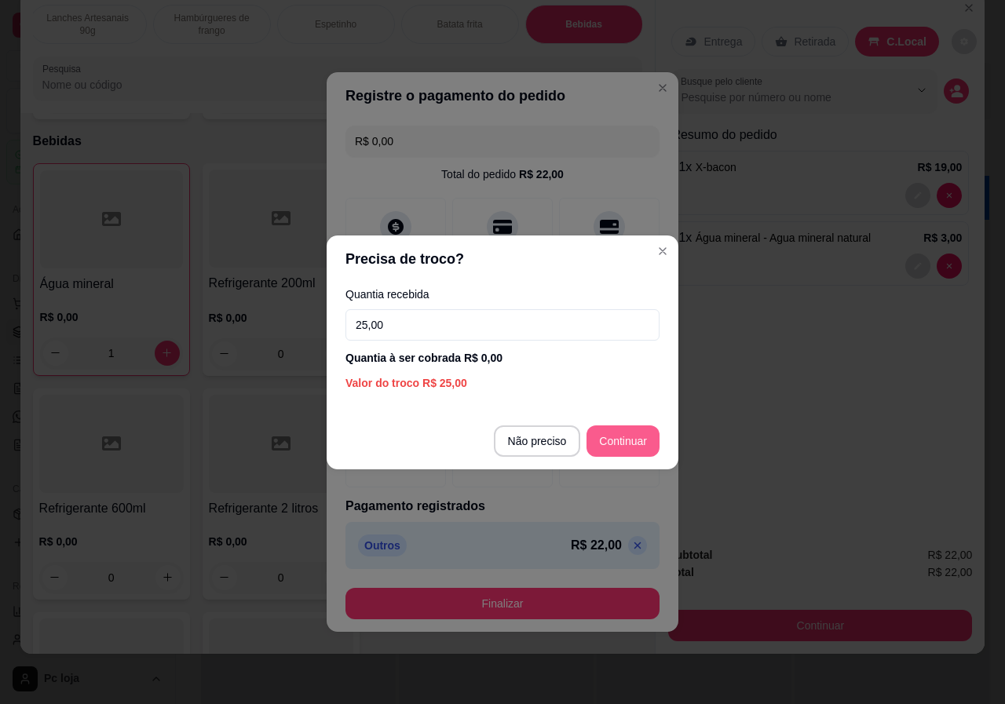
type input "25,00"
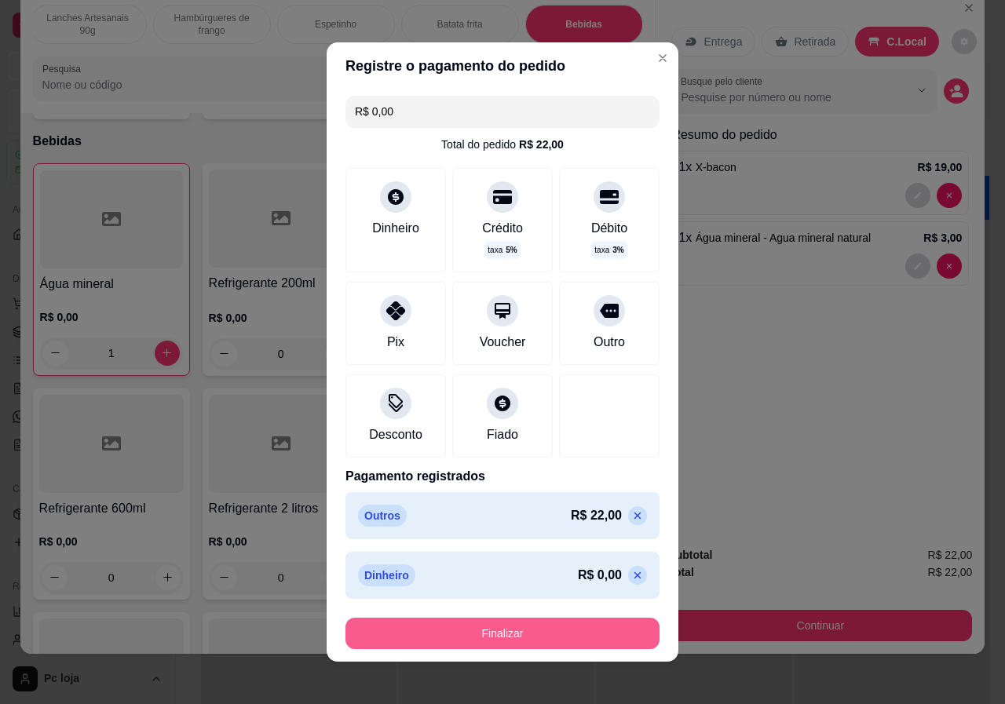
click at [535, 626] on button "Finalizar" at bounding box center [502, 633] width 314 height 31
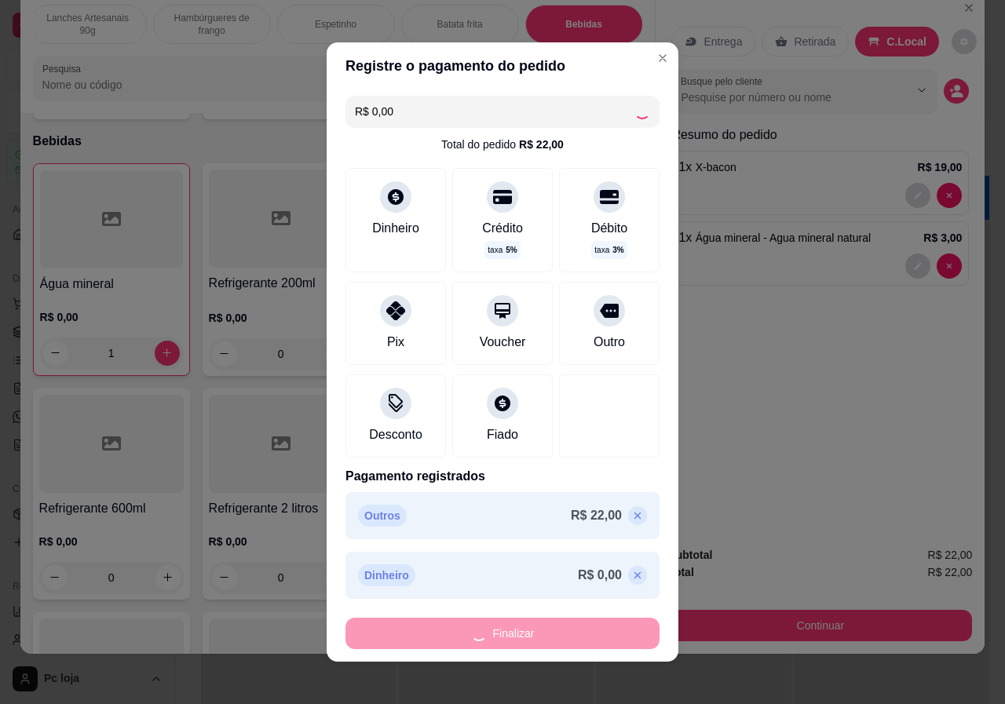
type input "0"
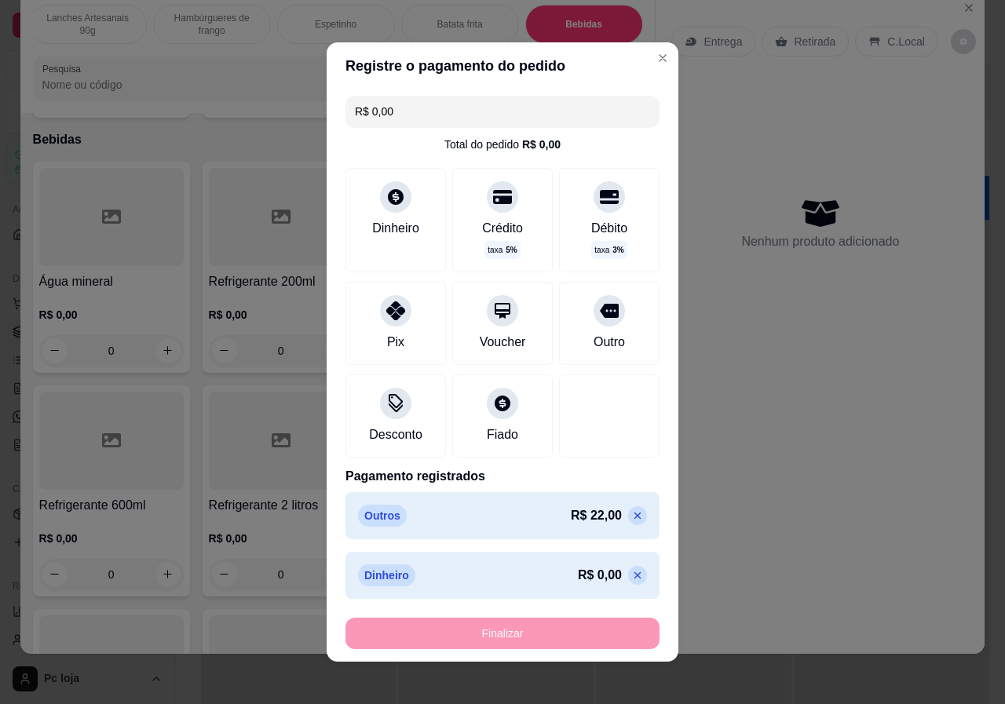
type input "-R$ 22,00"
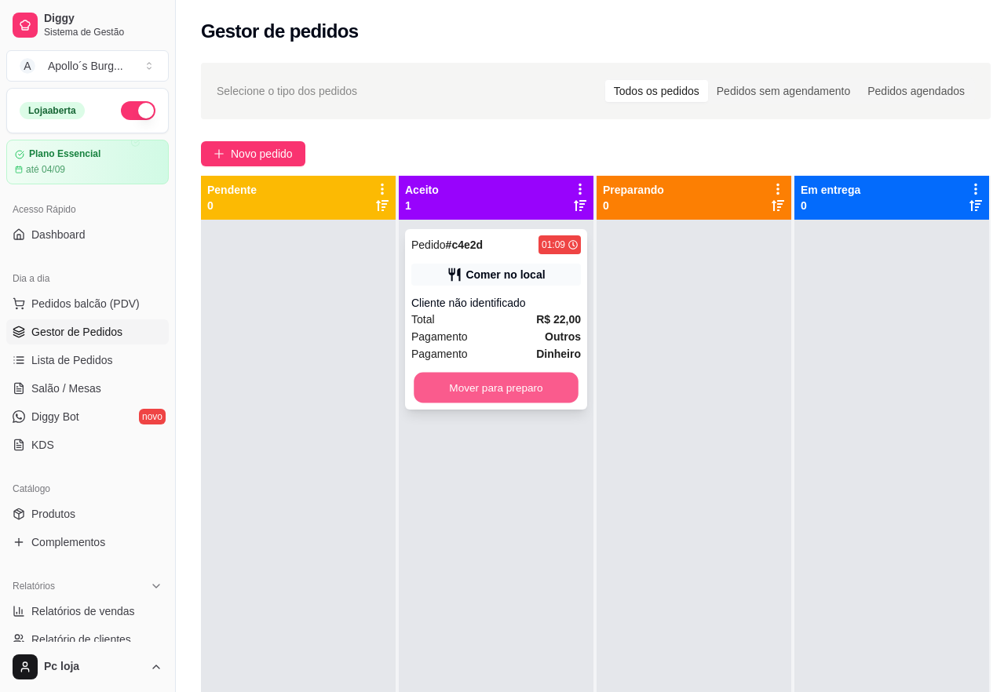
click at [491, 392] on button "Mover para preparo" at bounding box center [496, 388] width 165 height 31
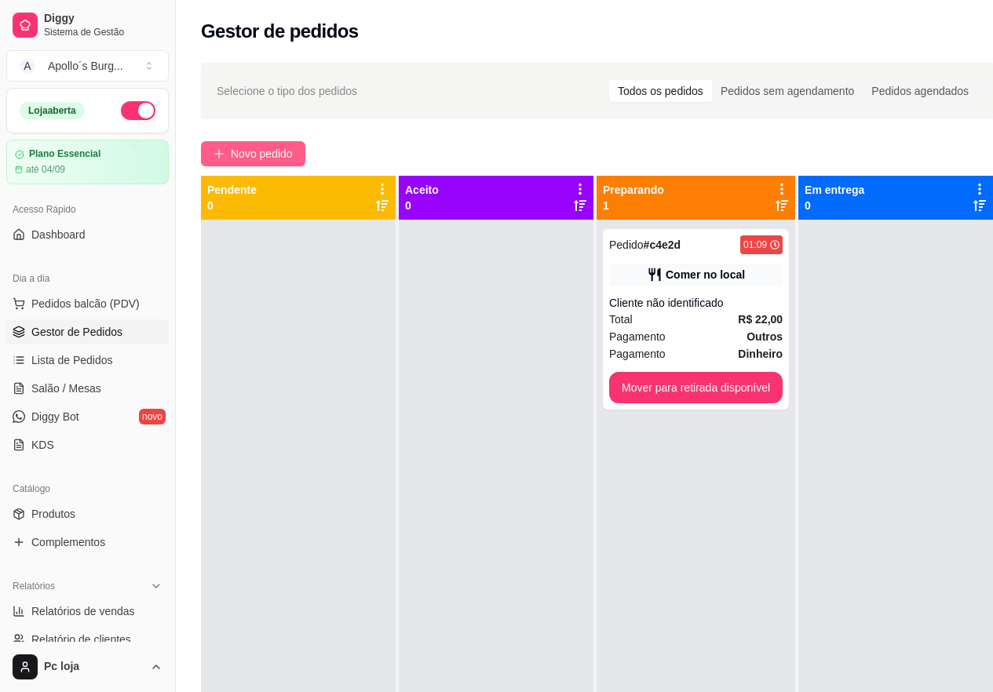
click at [263, 161] on span "Novo pedido" at bounding box center [262, 153] width 62 height 17
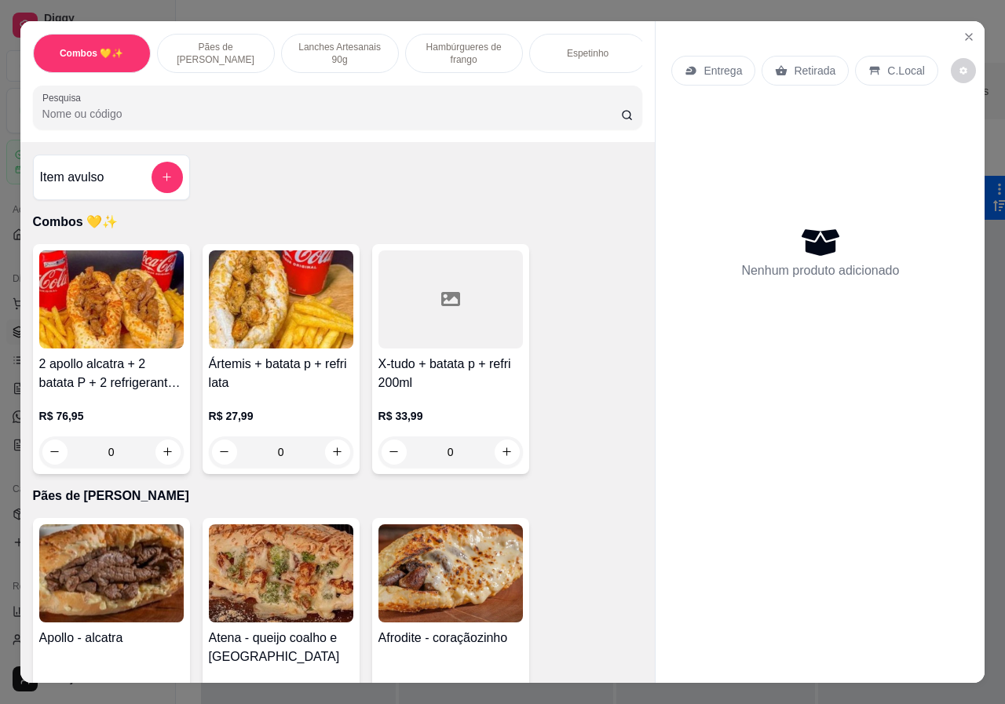
click at [335, 56] on p "Lanches Artesanais 90g" at bounding box center [339, 53] width 91 height 25
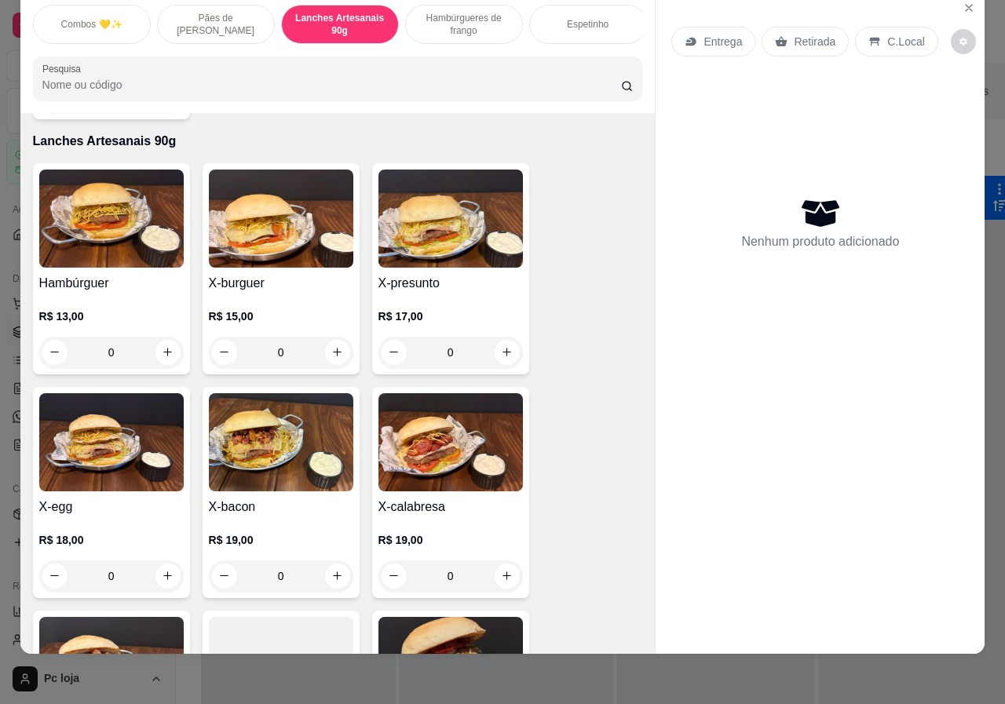
scroll to position [1078, 0]
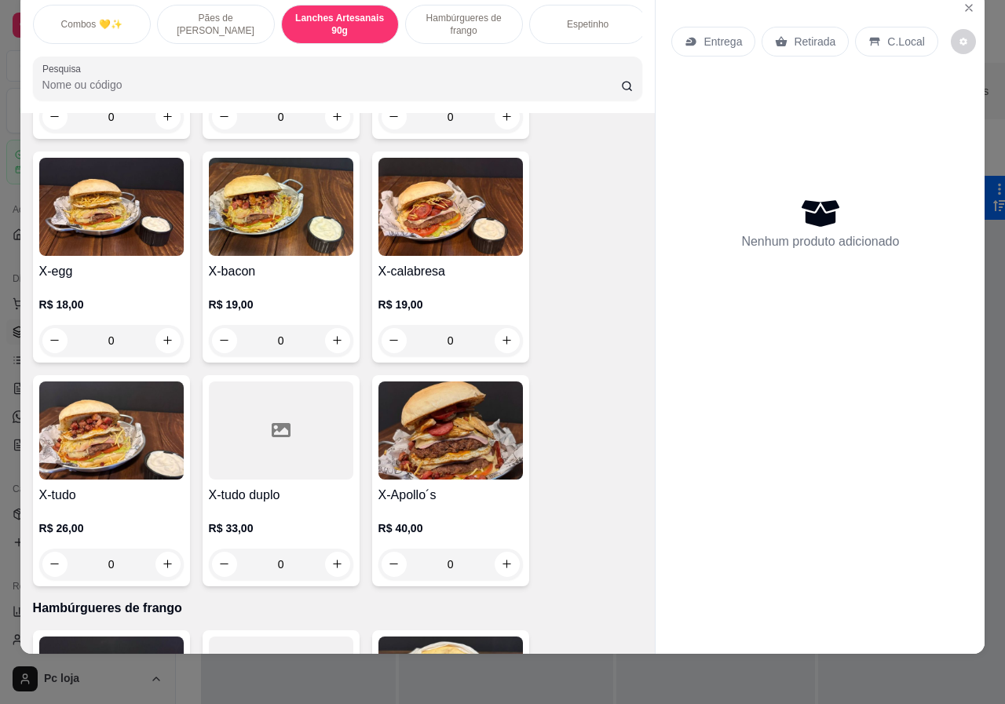
click at [156, 505] on div "R$ 26,00 0" at bounding box center [111, 542] width 144 height 75
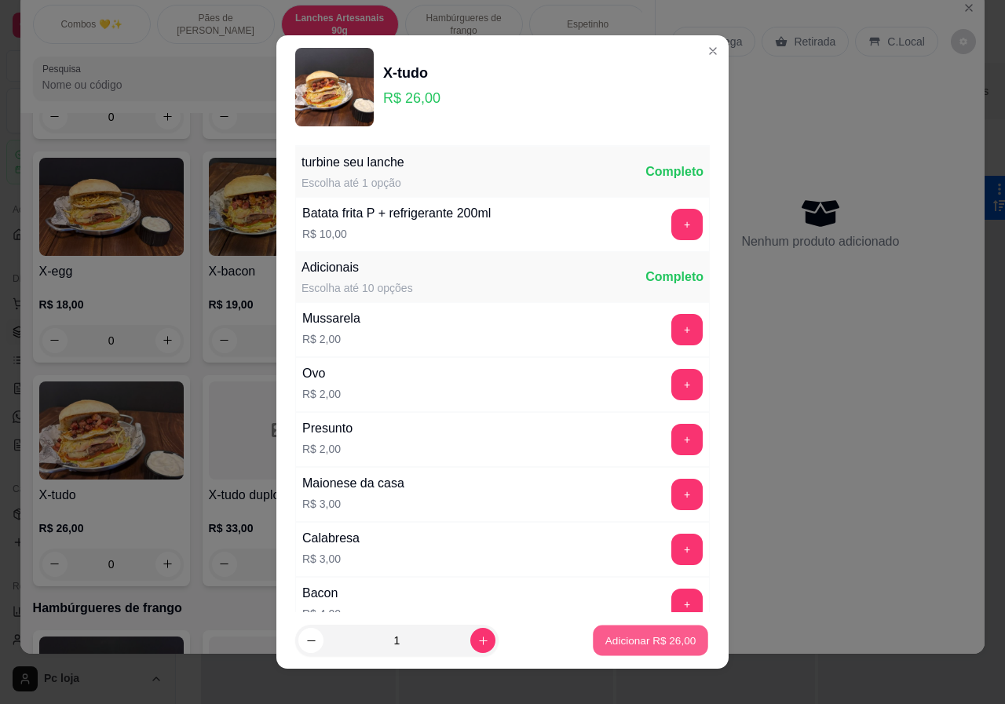
click at [645, 638] on p "Adicionar R$ 26,00" at bounding box center [650, 640] width 91 height 15
type input "1"
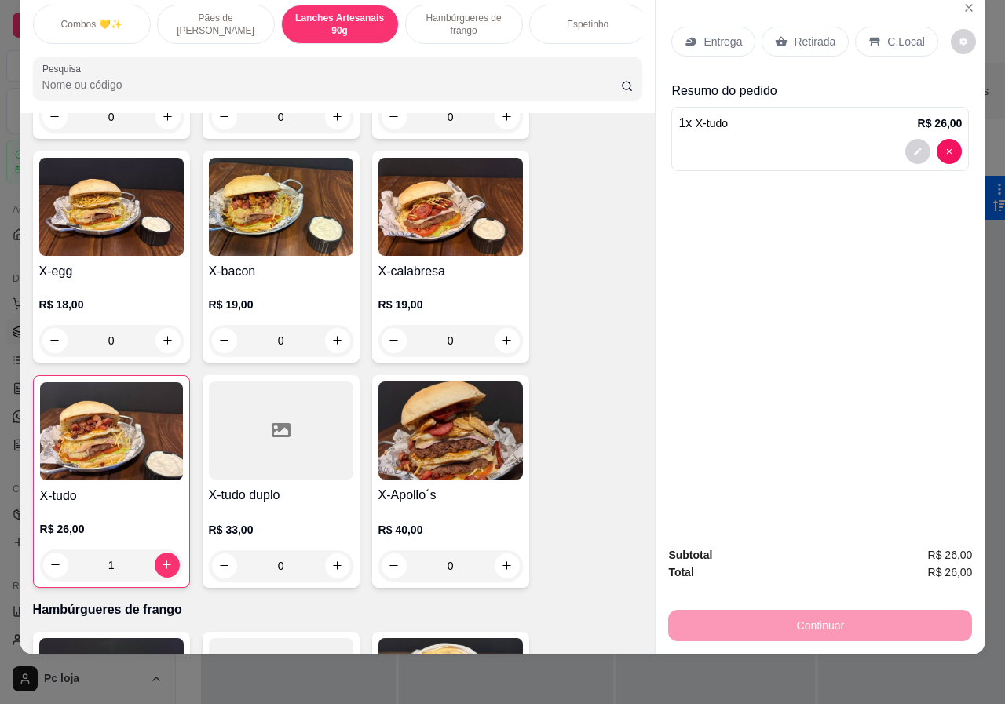
click at [806, 34] on p "Retirada" at bounding box center [815, 42] width 42 height 16
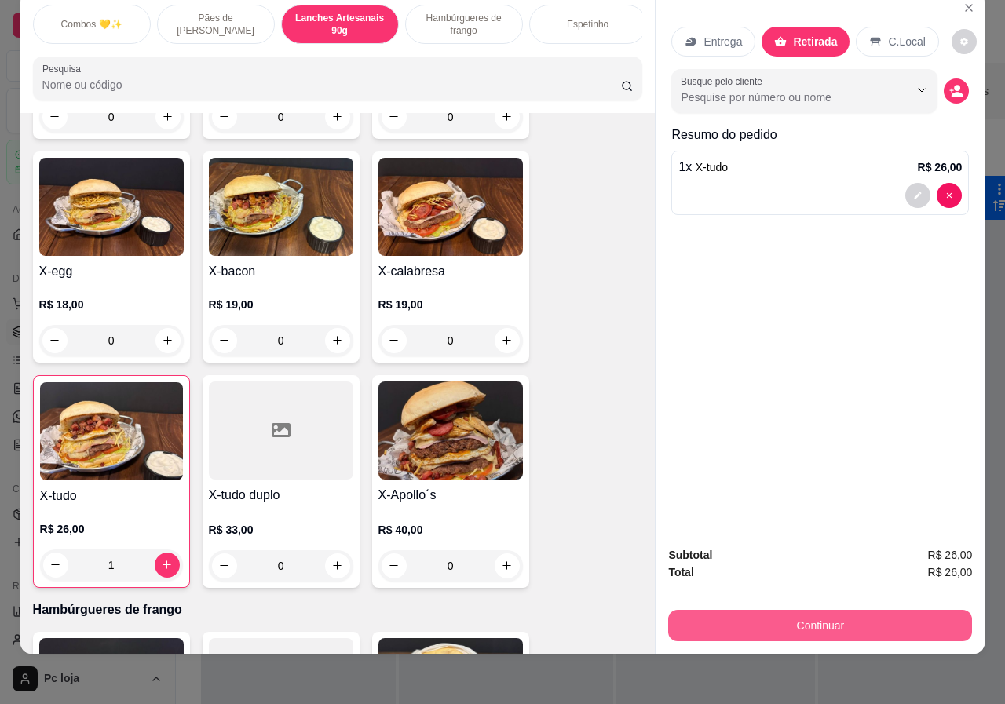
click at [690, 611] on button "Continuar" at bounding box center [820, 625] width 304 height 31
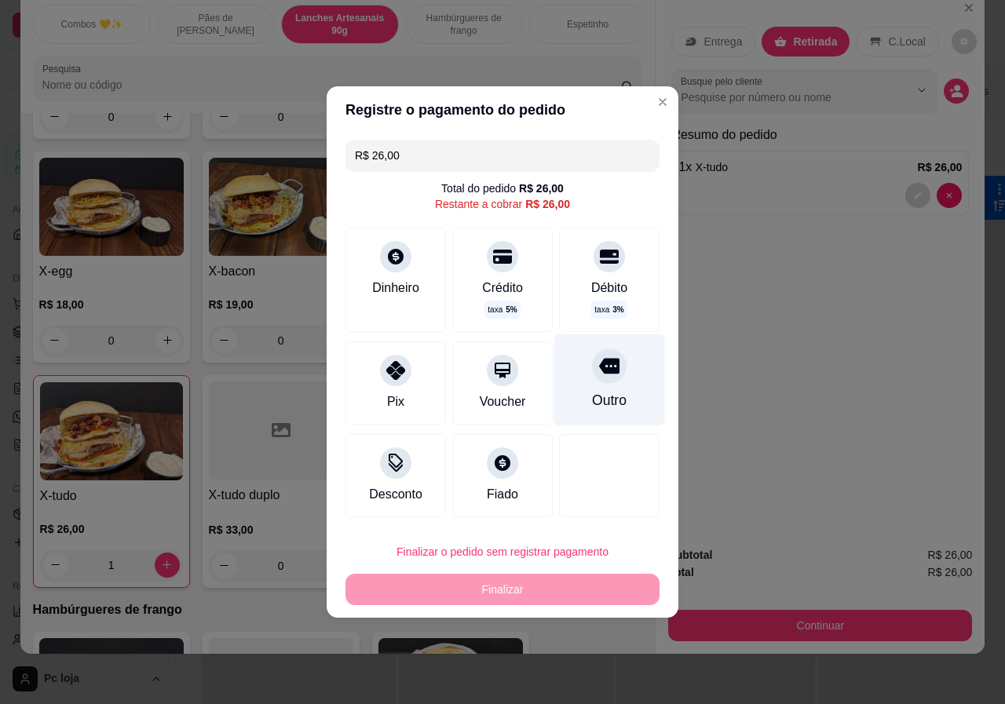
click at [592, 396] on div "Outro" at bounding box center [609, 400] width 35 height 20
type input "R$ 0,00"
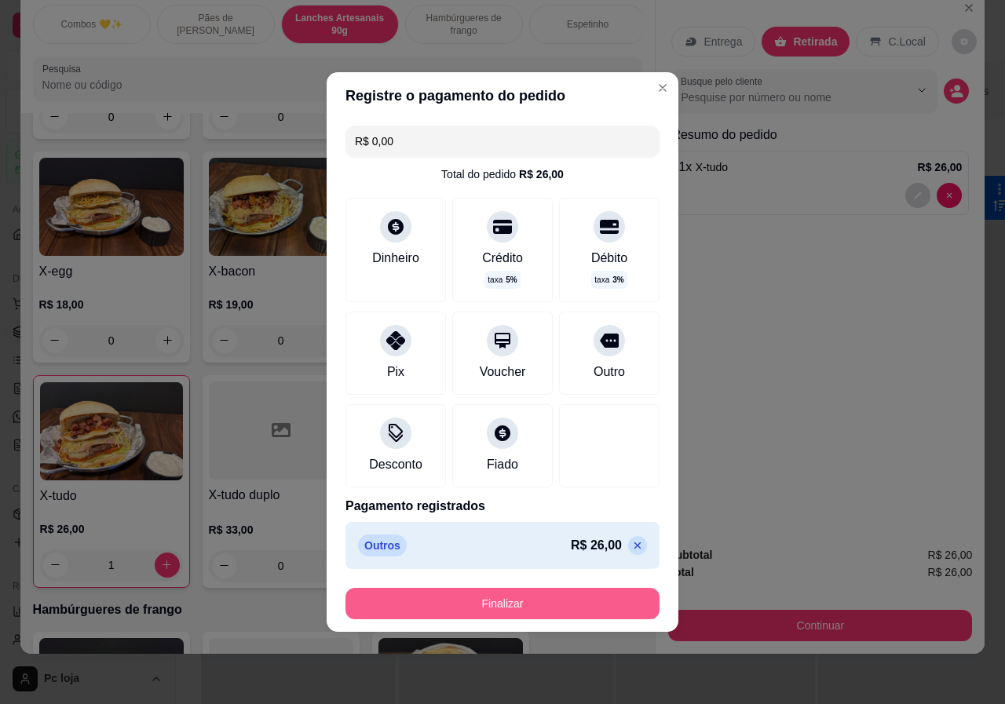
click at [524, 604] on button "Finalizar" at bounding box center [502, 603] width 314 height 31
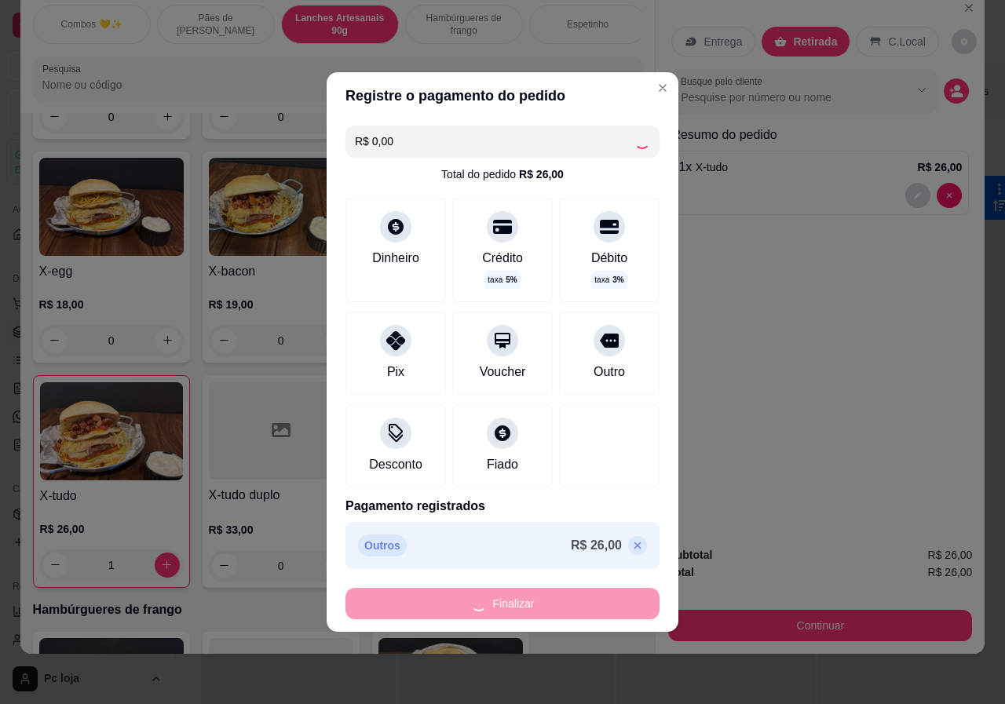
type input "0"
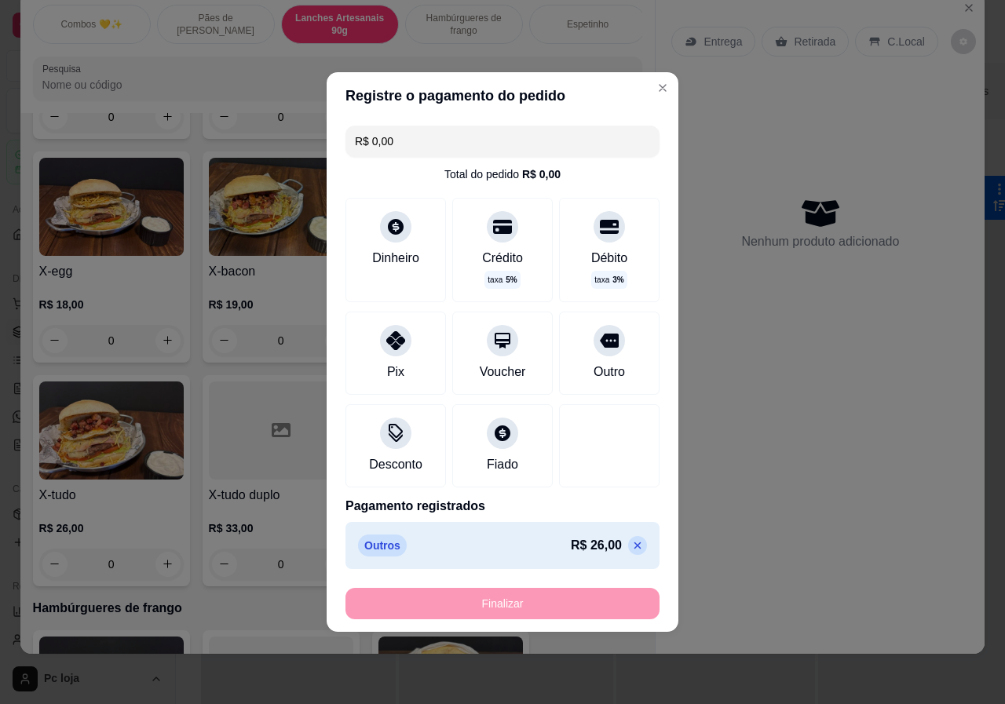
type input "-R$ 26,00"
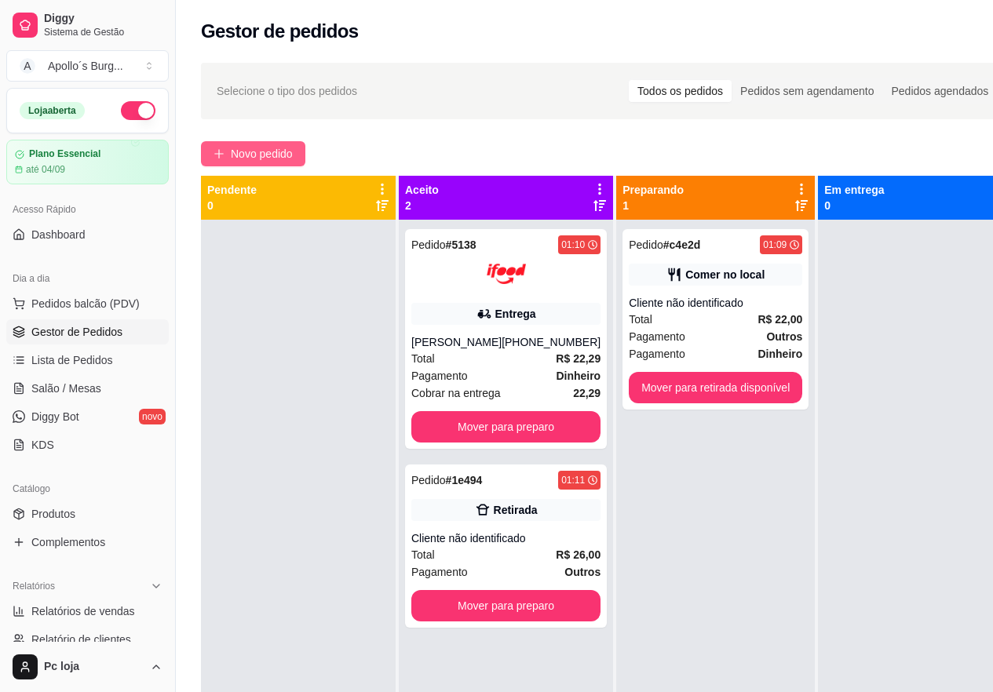
click at [214, 155] on icon "plus" at bounding box center [218, 153] width 11 height 11
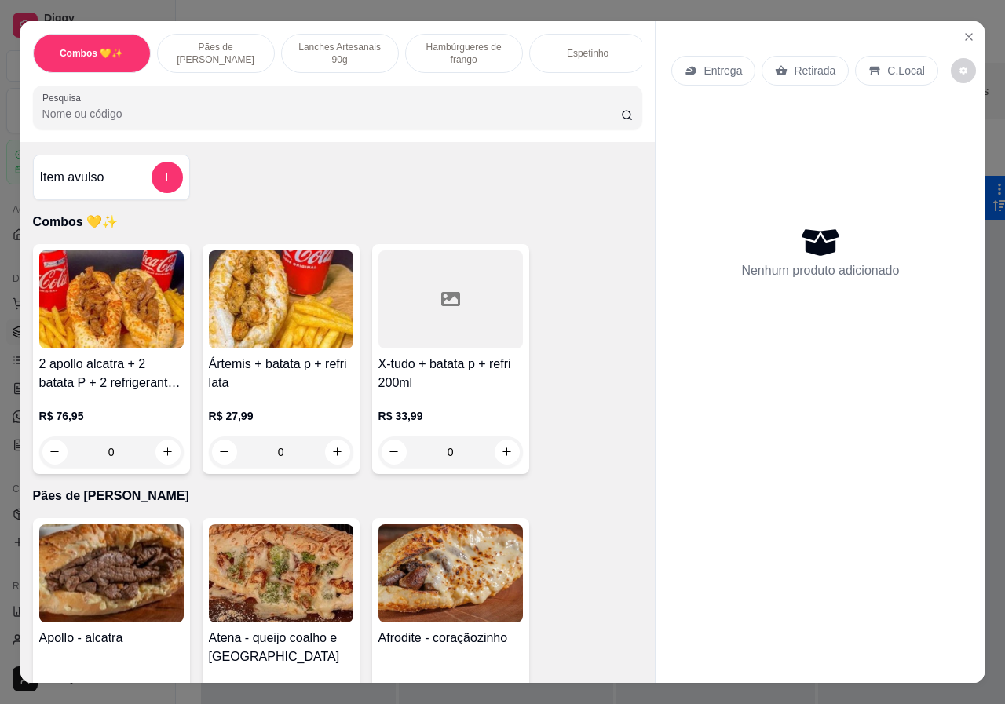
click at [329, 41] on p "Lanches Artesanais 90g" at bounding box center [339, 53] width 91 height 25
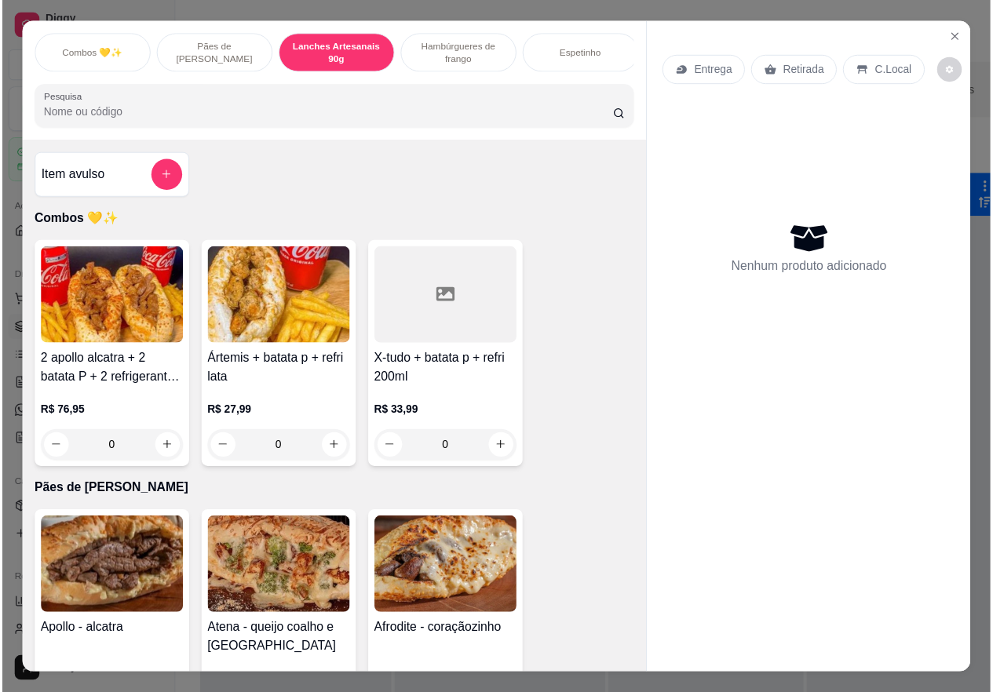
scroll to position [35, 0]
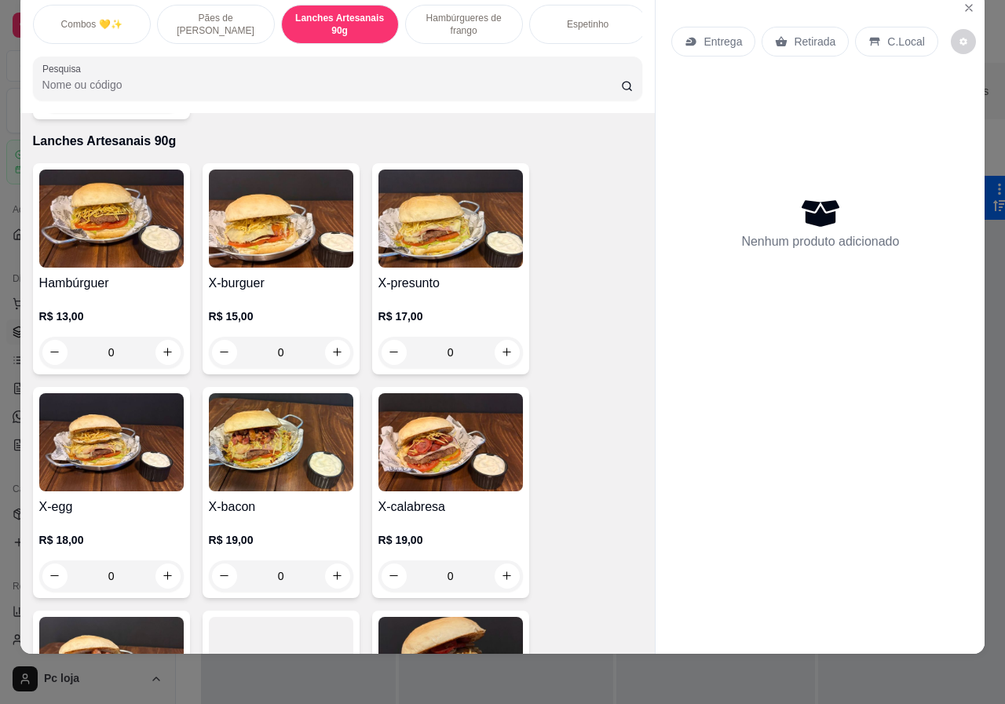
click at [294, 532] on p "R$ 19,00" at bounding box center [281, 540] width 144 height 16
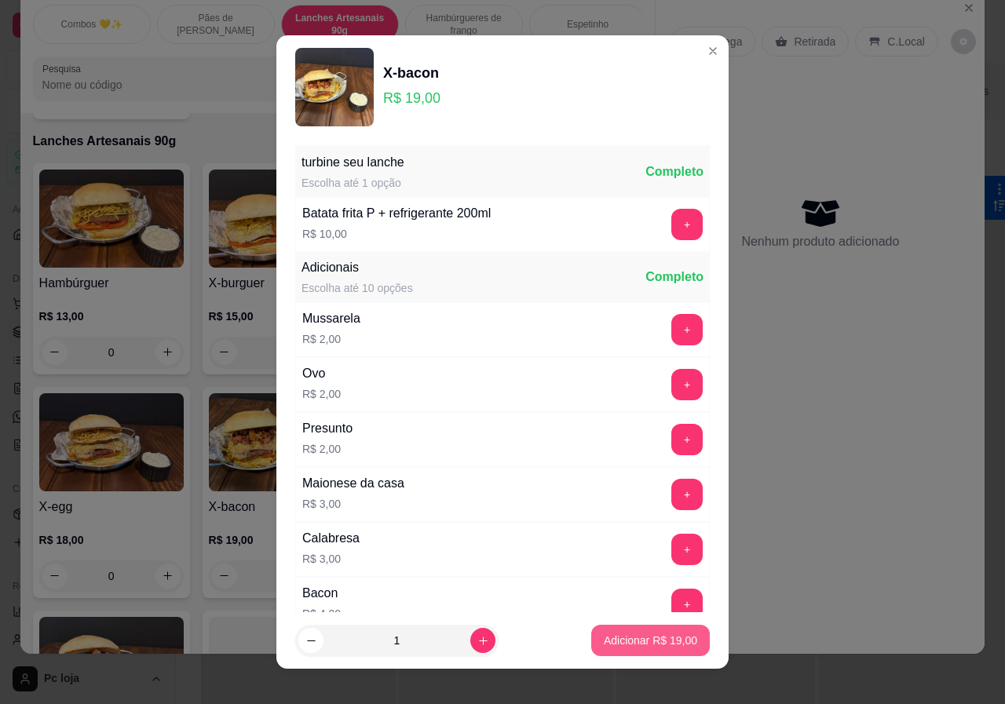
click at [606, 636] on p "Adicionar R$ 19,00" at bounding box center [650, 641] width 93 height 16
type input "1"
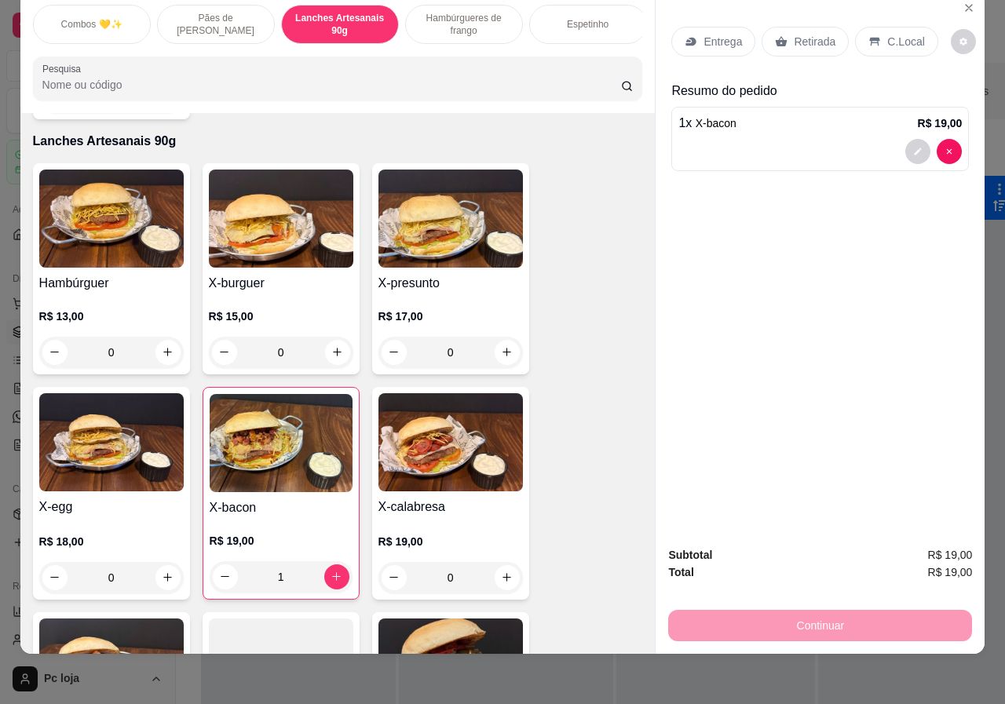
click at [900, 34] on p "C.Local" at bounding box center [905, 42] width 37 height 16
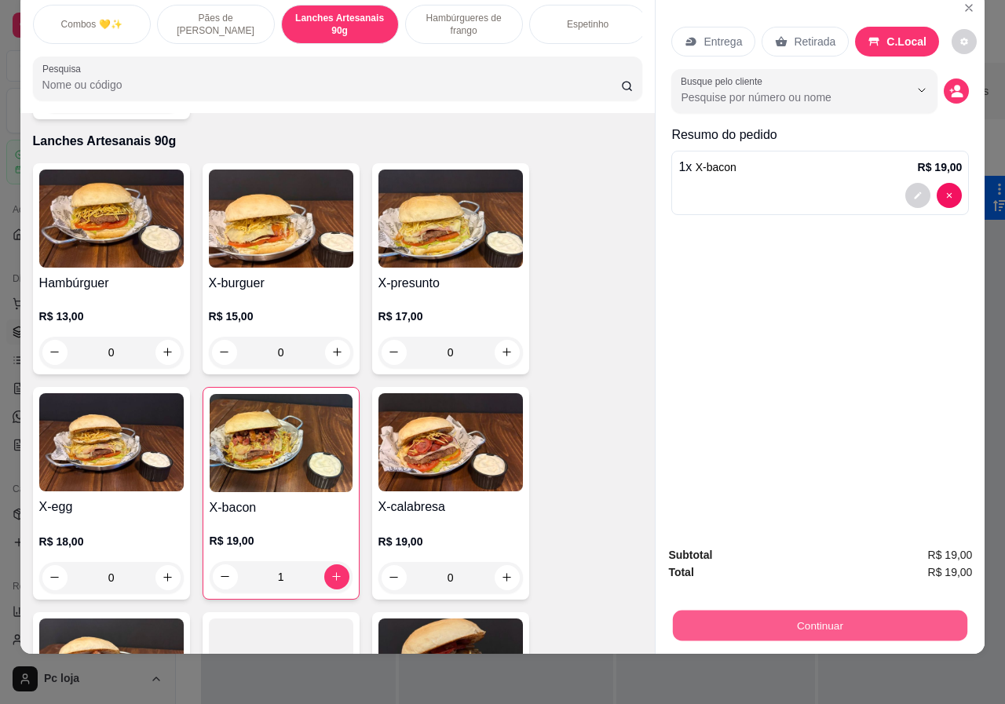
click at [771, 620] on button "Continuar" at bounding box center [820, 626] width 294 height 31
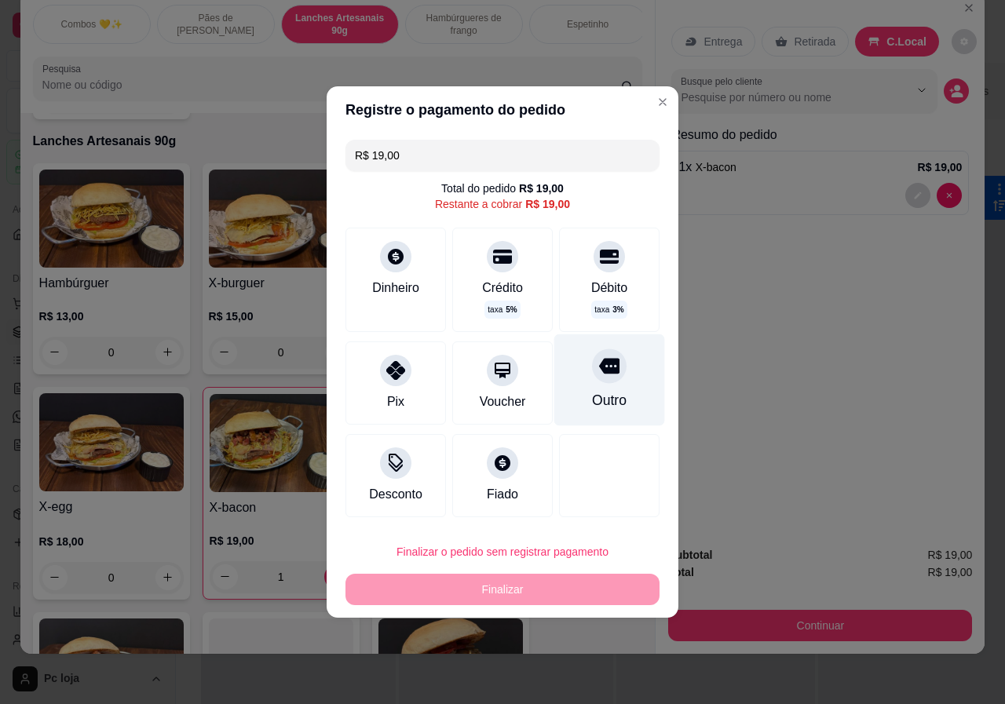
click at [601, 378] on div at bounding box center [609, 365] width 35 height 35
type input "R$ 0,00"
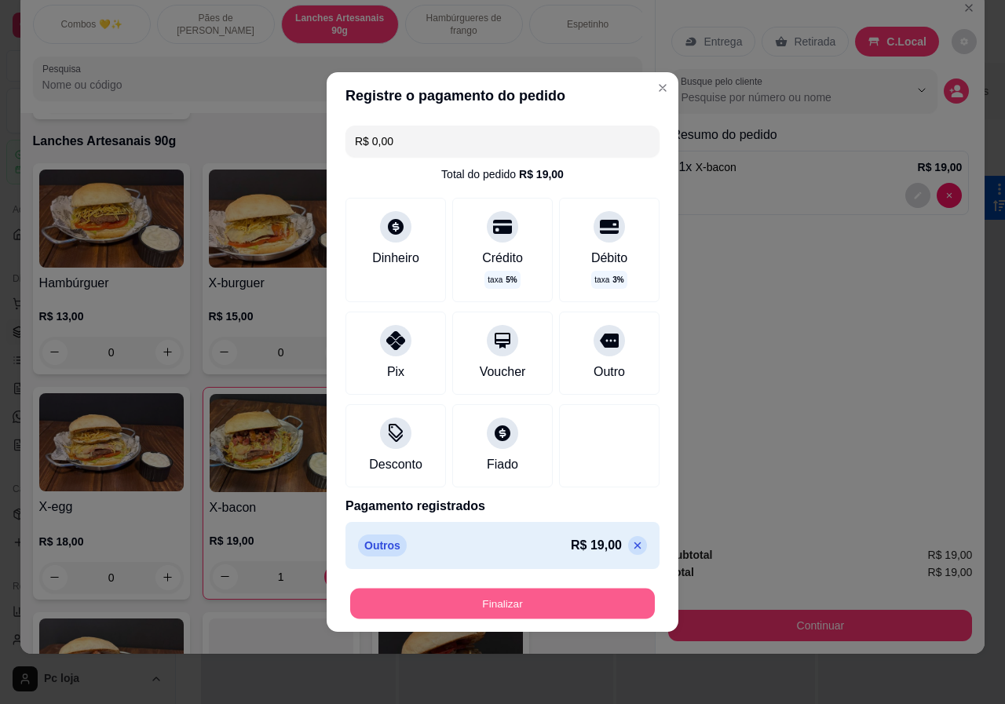
click at [551, 605] on button "Finalizar" at bounding box center [502, 604] width 305 height 31
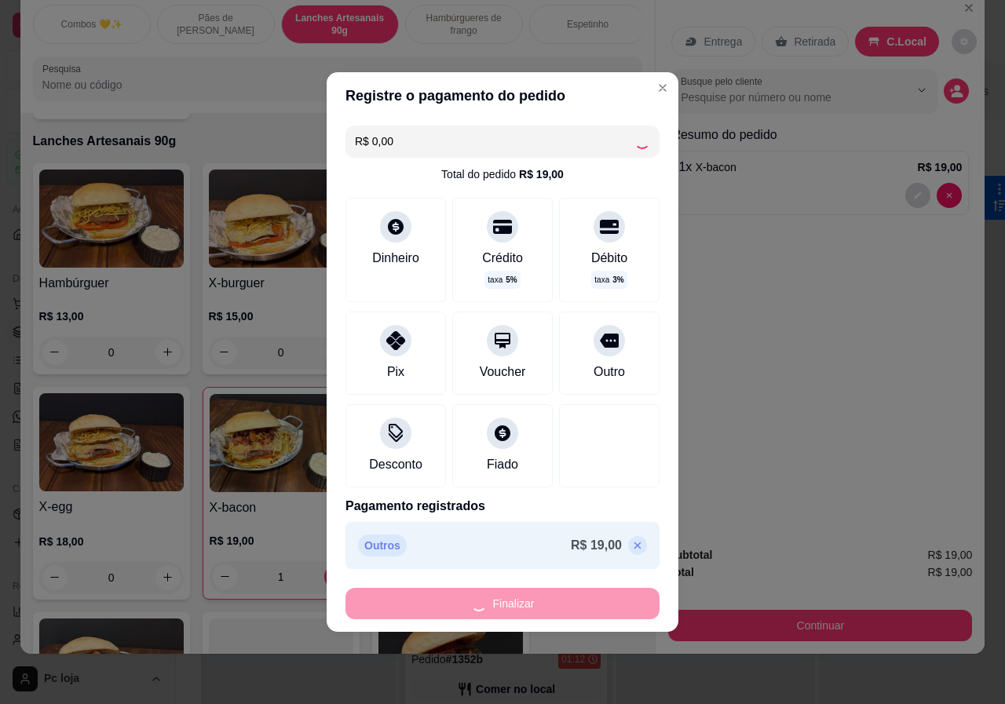
type input "0"
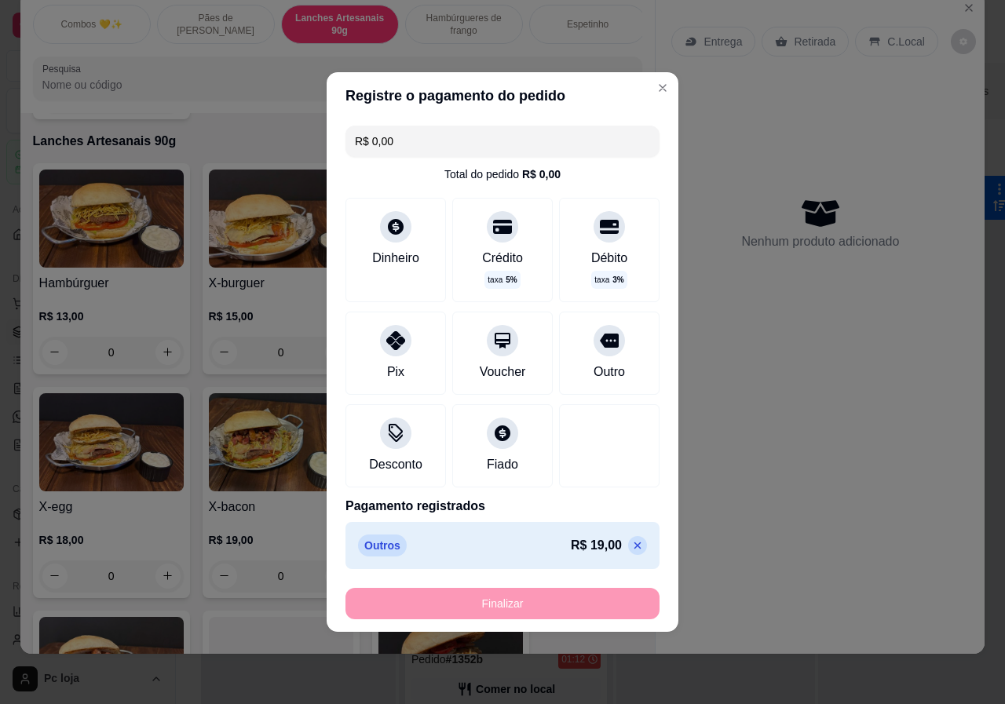
type input "-R$ 19,00"
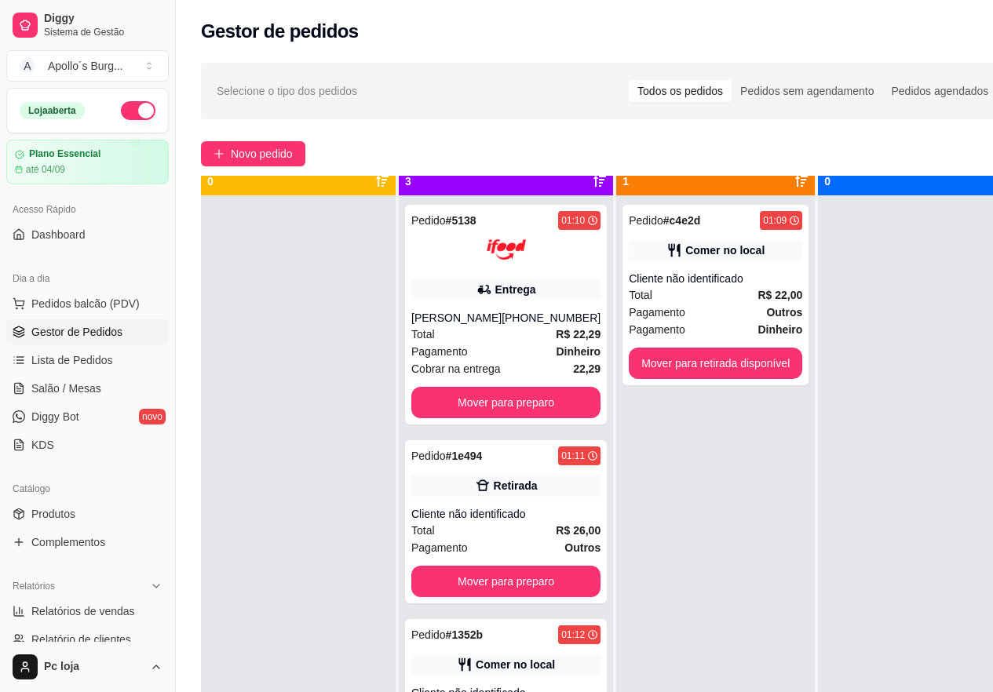
scroll to position [44, 0]
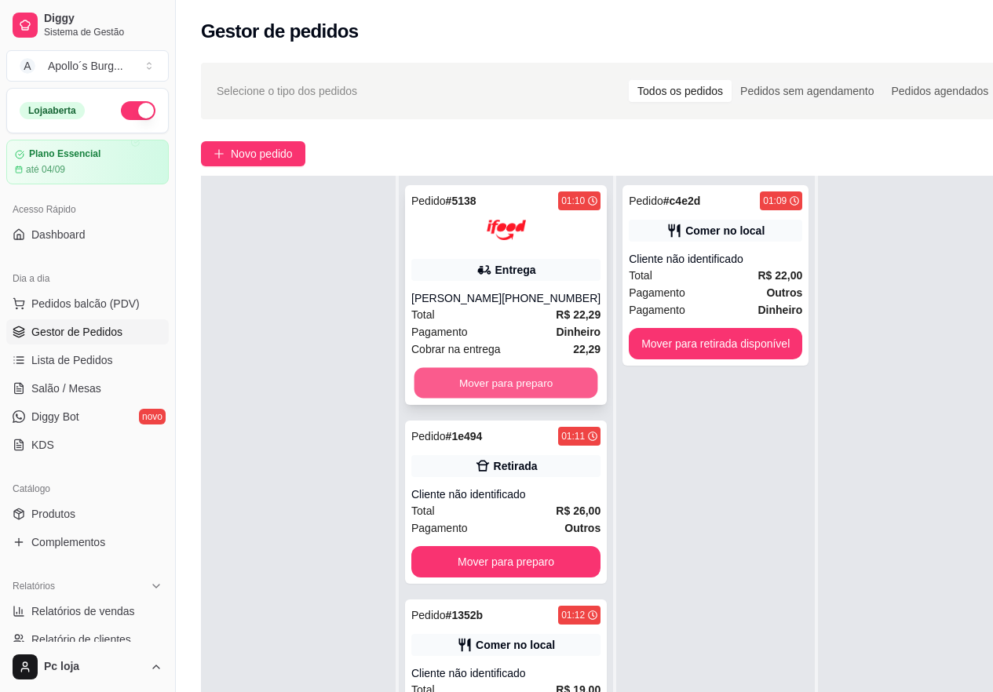
click at [497, 388] on button "Mover para preparo" at bounding box center [506, 383] width 184 height 31
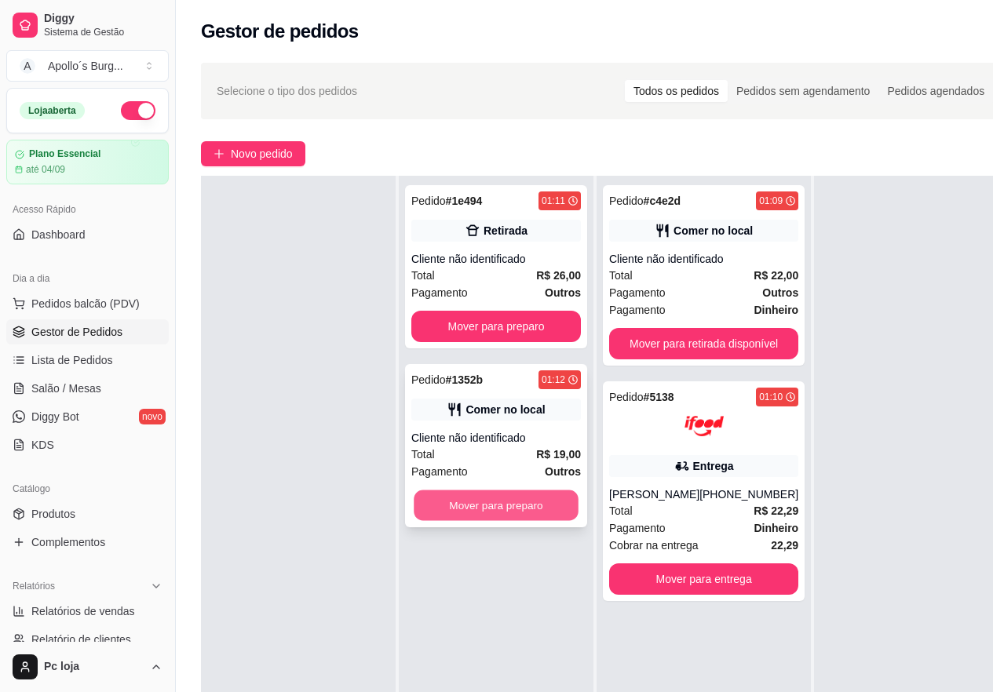
click at [504, 504] on button "Mover para preparo" at bounding box center [496, 506] width 165 height 31
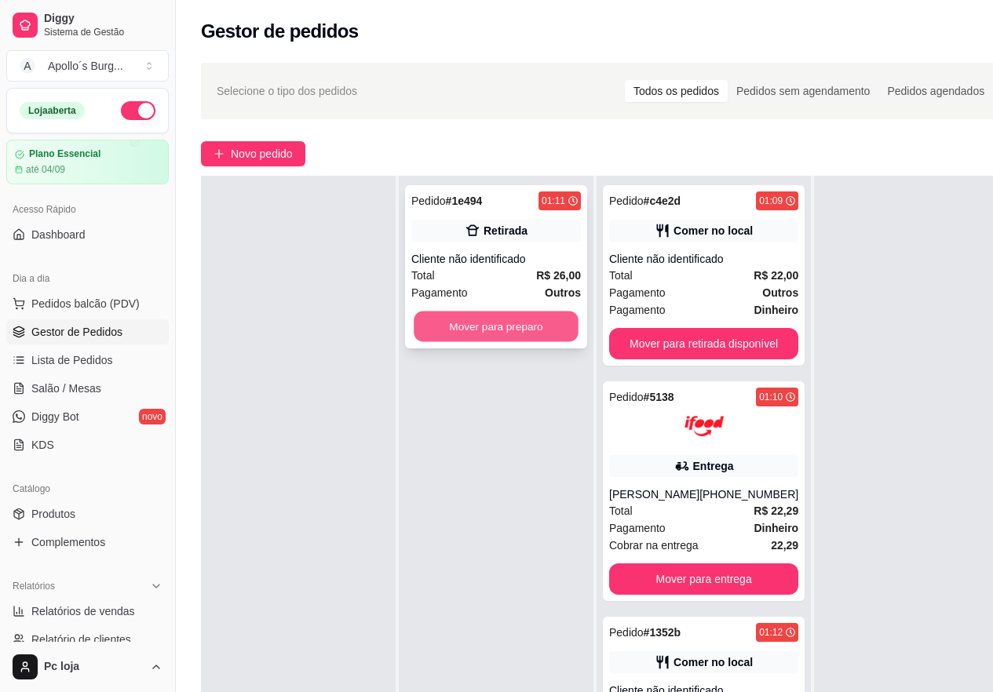
click at [482, 329] on button "Mover para preparo" at bounding box center [496, 327] width 165 height 31
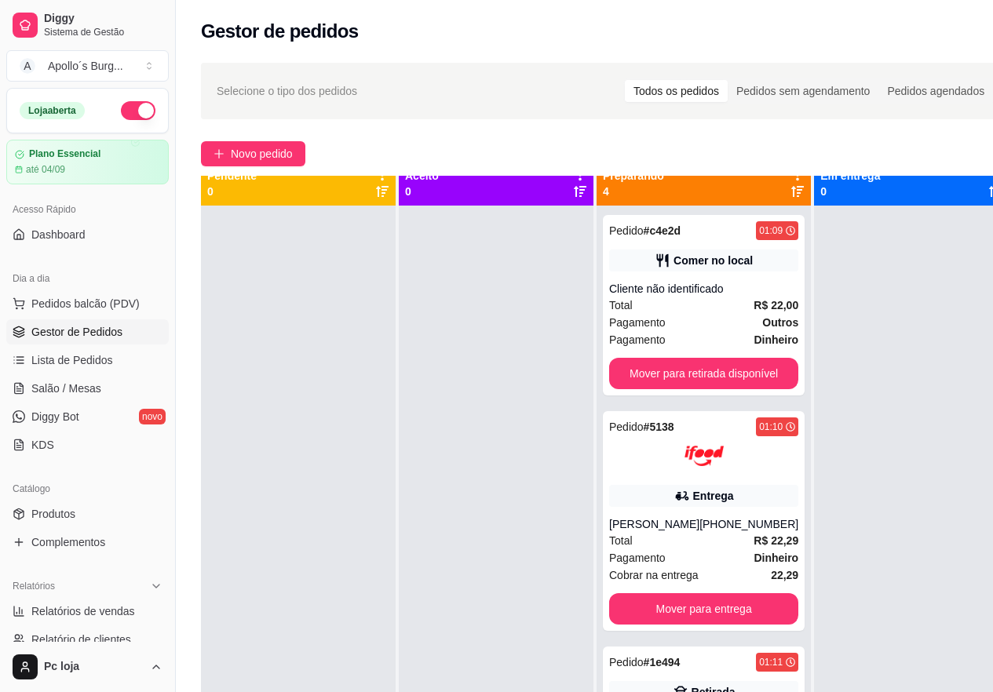
scroll to position [0, 0]
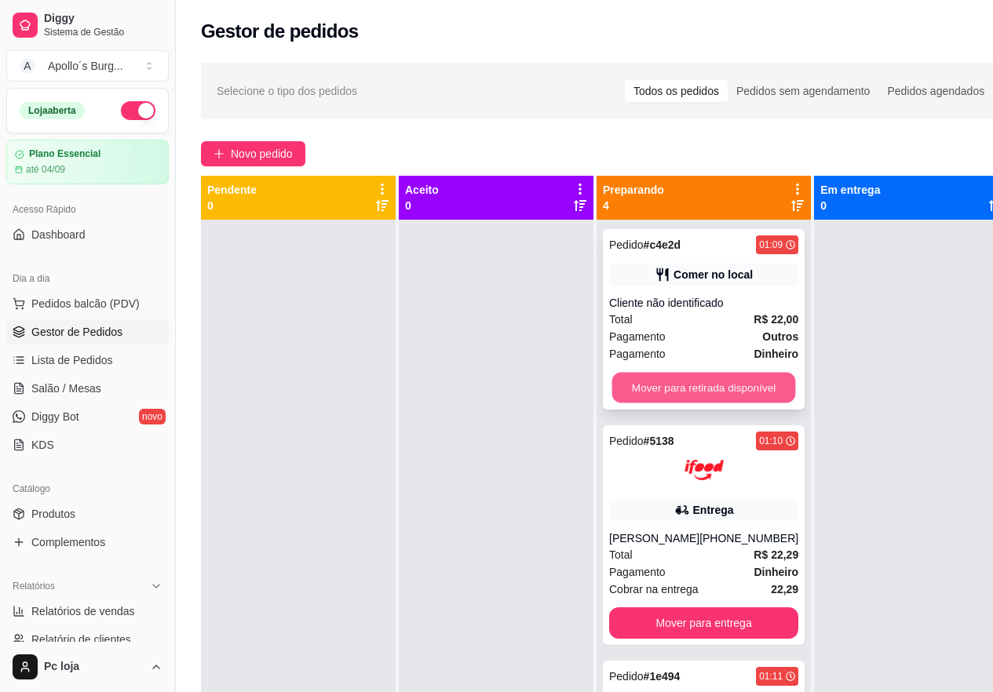
click at [724, 379] on button "Mover para retirada disponível" at bounding box center [704, 388] width 184 height 31
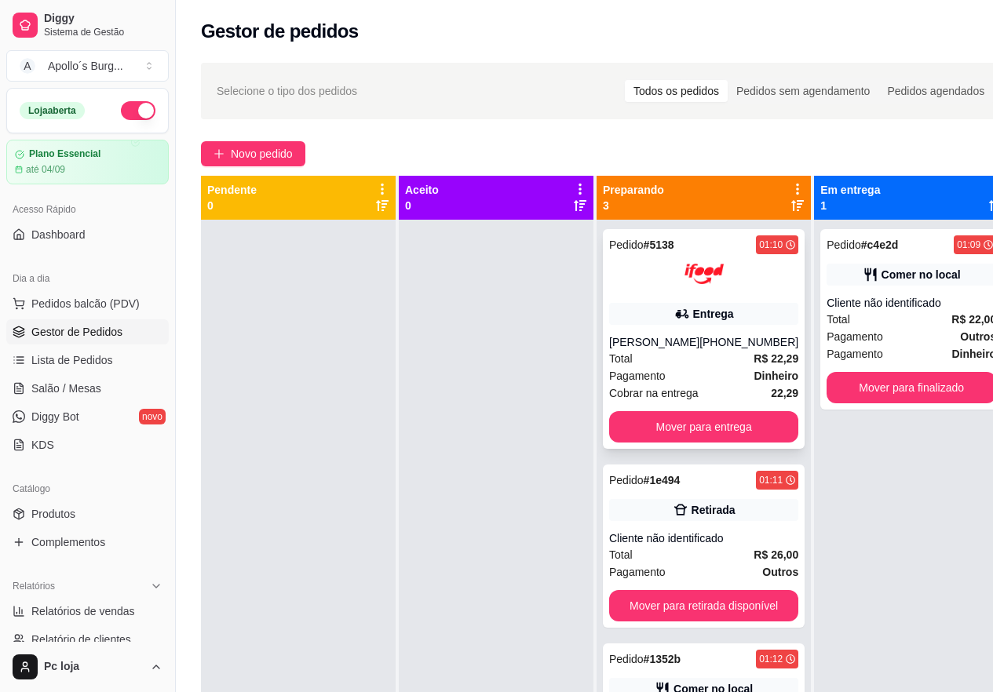
scroll to position [44, 0]
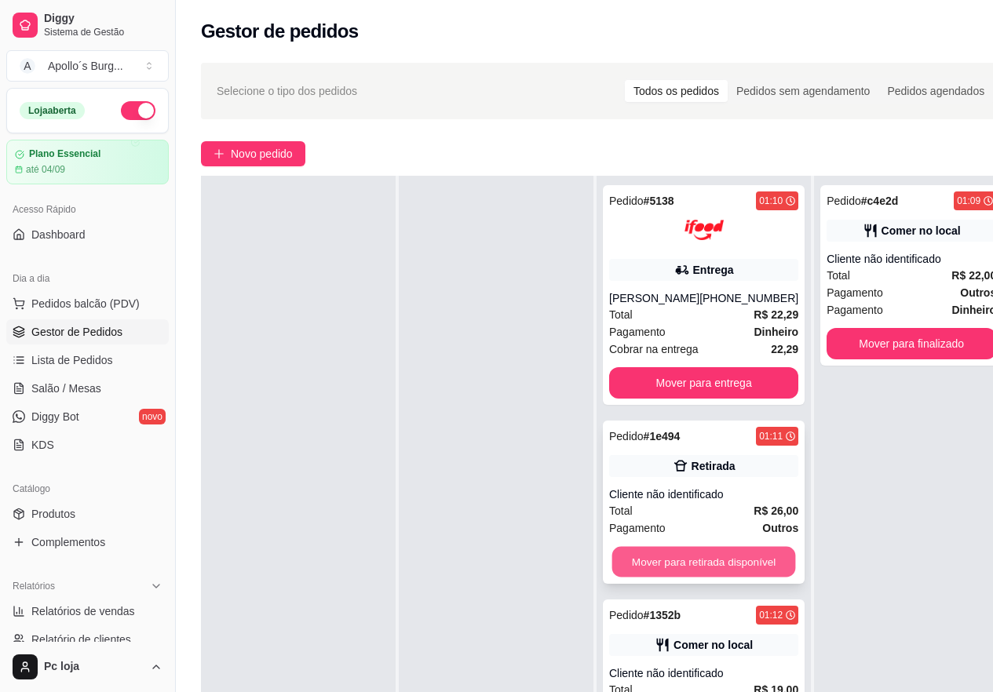
click at [719, 554] on button "Mover para retirada disponível" at bounding box center [704, 562] width 184 height 31
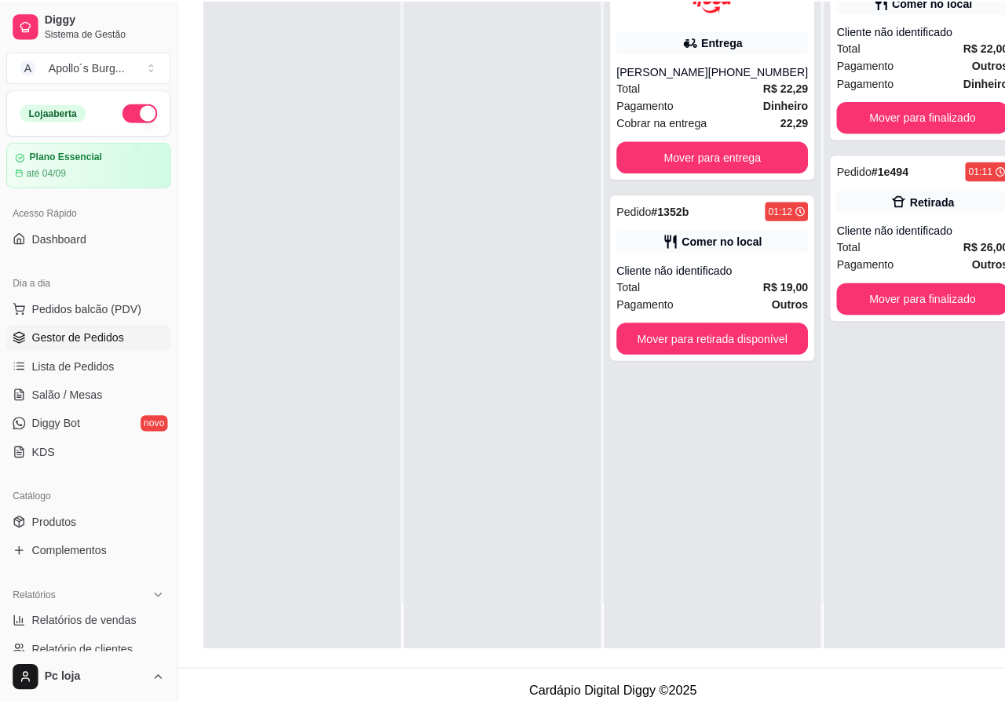
scroll to position [235, 0]
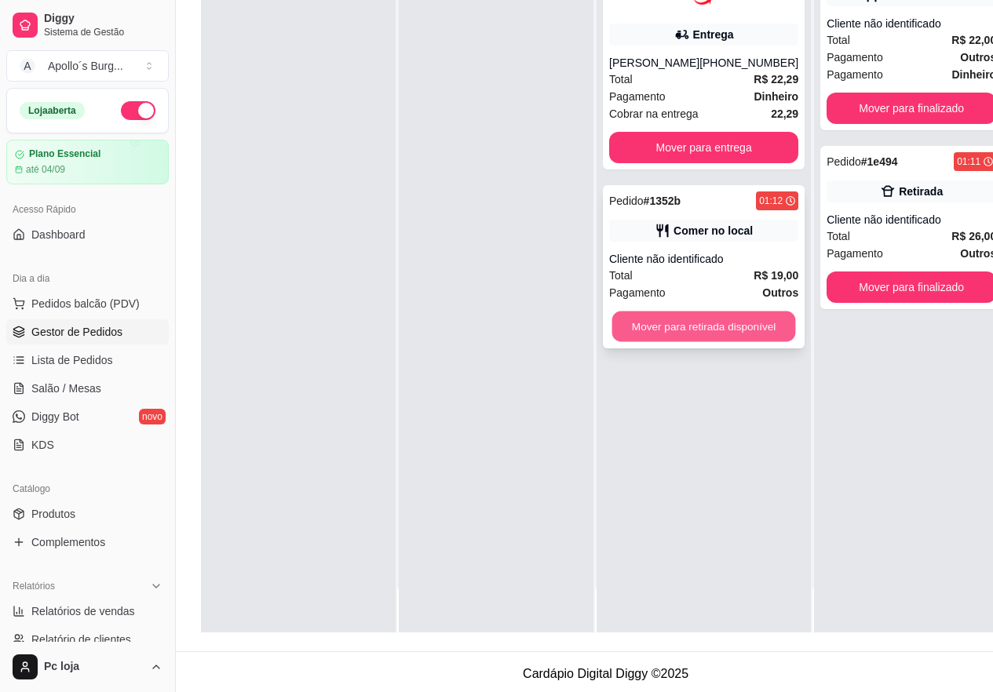
click at [732, 341] on button "Mover para retirada disponível" at bounding box center [704, 327] width 184 height 31
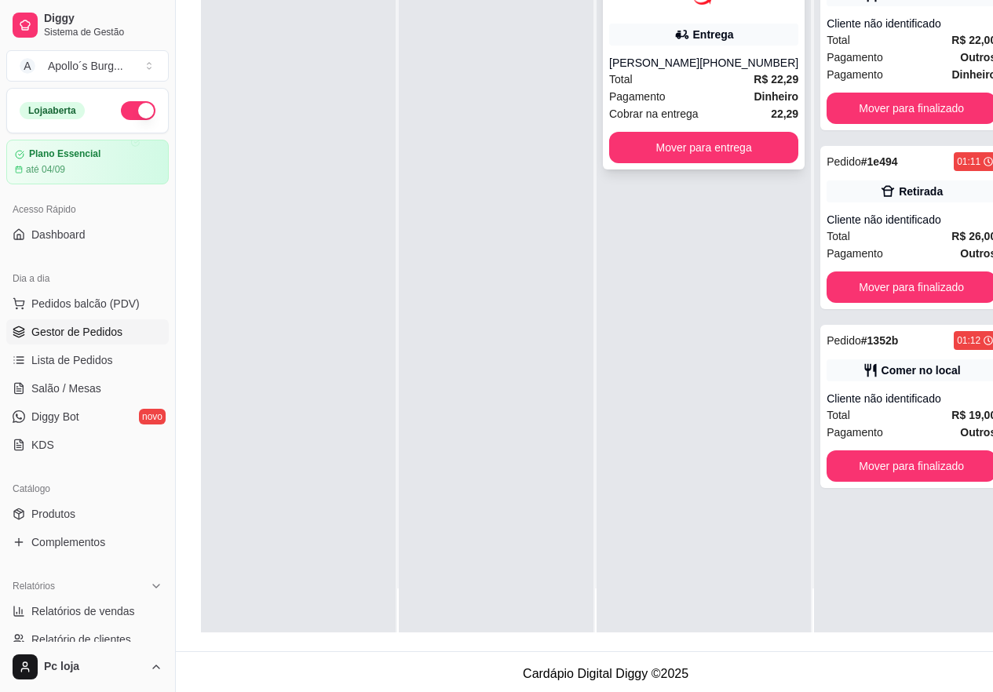
click at [714, 91] on div "Pagamento Dinheiro" at bounding box center [703, 96] width 189 height 17
click at [698, 74] on div "Total R$ 22,29" at bounding box center [703, 79] width 189 height 17
click at [731, 85] on div "Total R$ 22,29" at bounding box center [703, 79] width 189 height 17
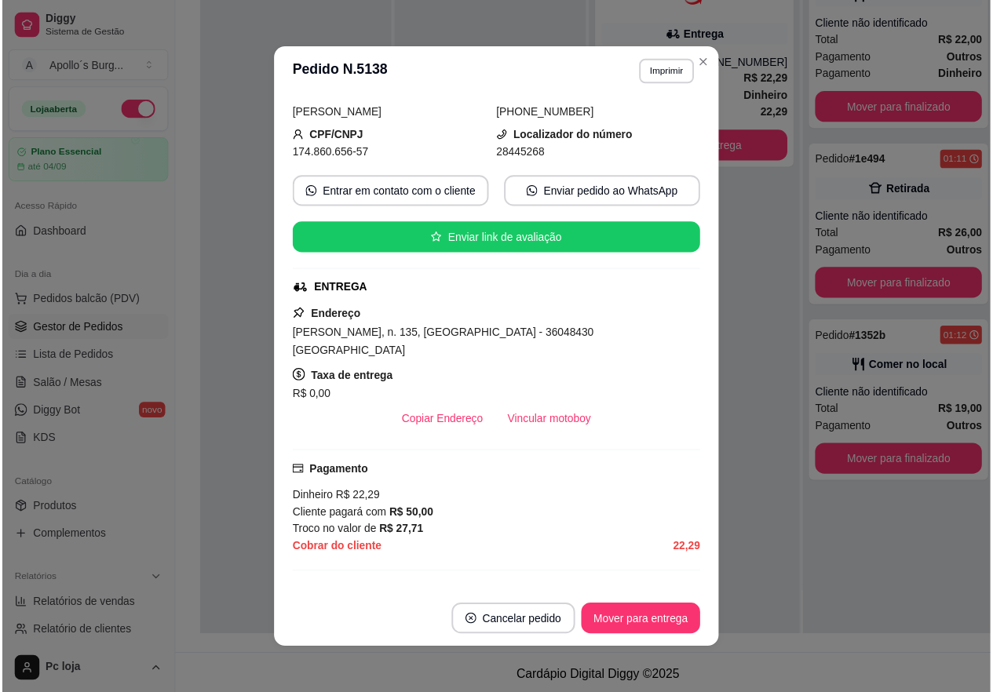
scroll to position [314, 0]
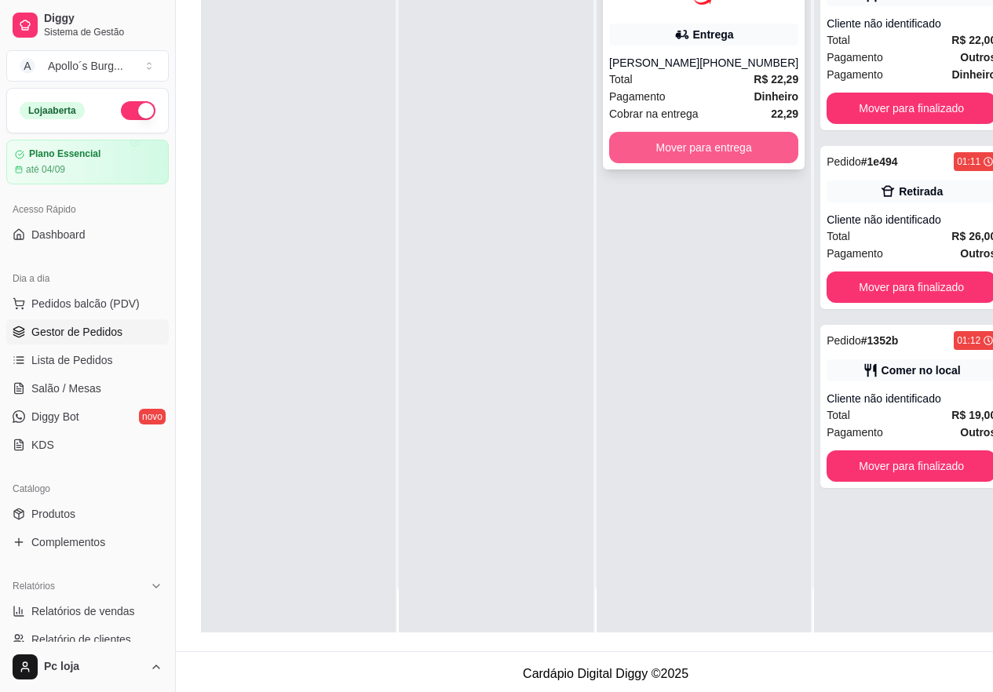
click at [696, 148] on button "Mover para entrega" at bounding box center [703, 147] width 189 height 31
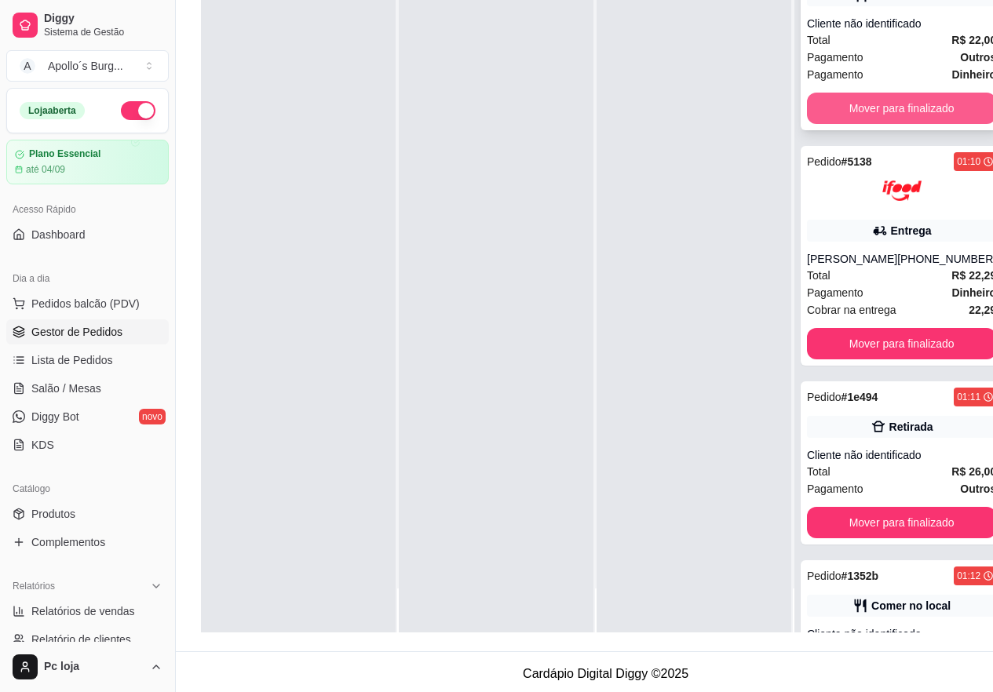
click at [885, 112] on button "Mover para finalizado" at bounding box center [901, 108] width 189 height 31
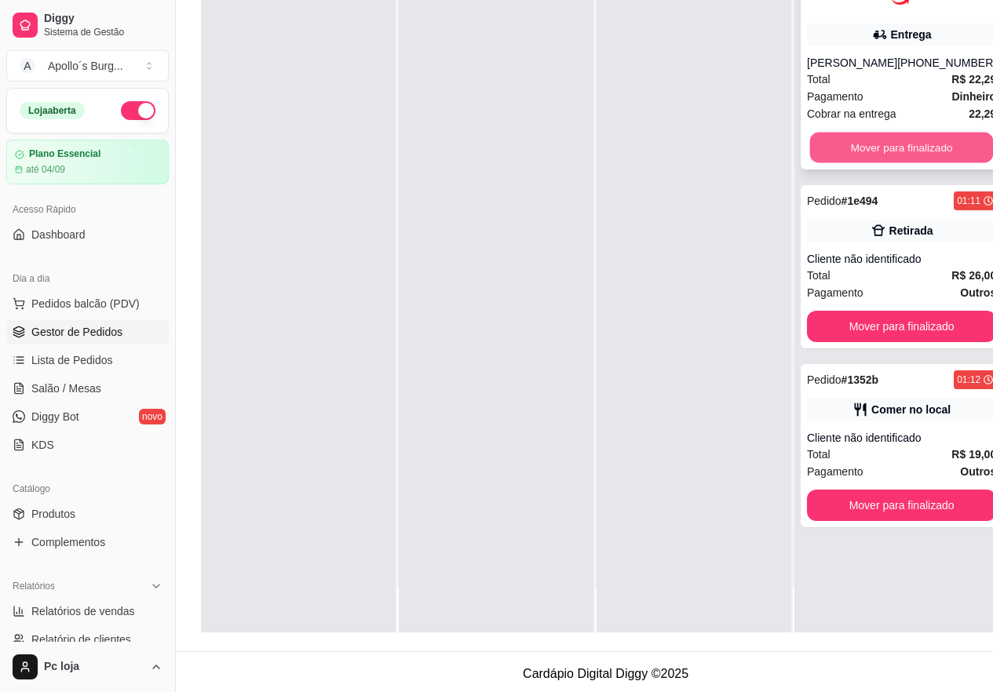
click at [905, 137] on button "Mover para finalizado" at bounding box center [902, 148] width 184 height 31
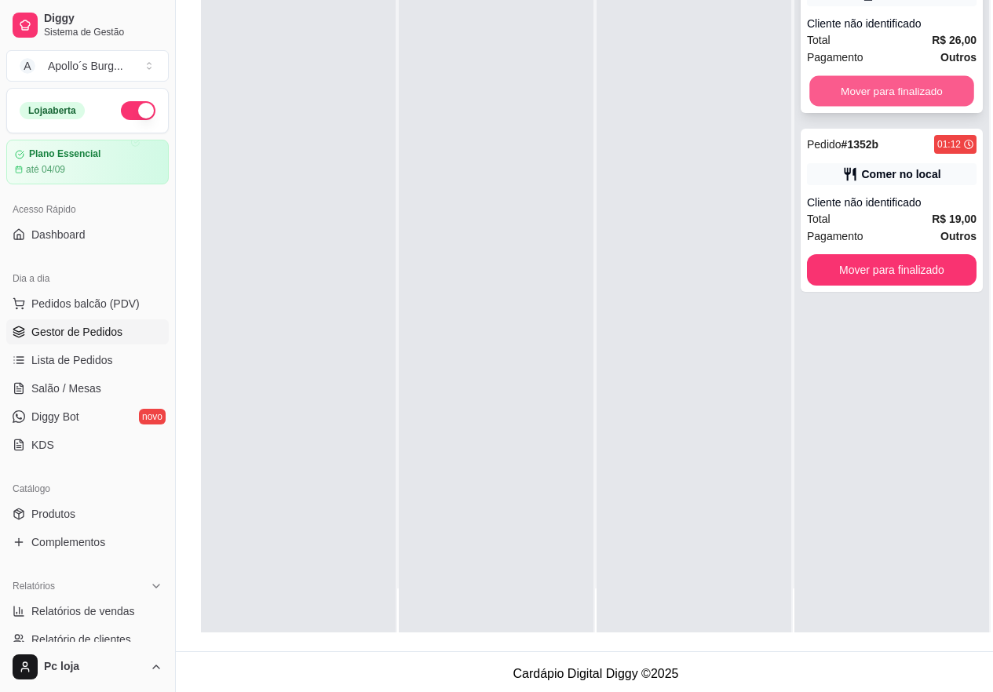
click at [920, 99] on button "Mover para finalizado" at bounding box center [891, 91] width 165 height 31
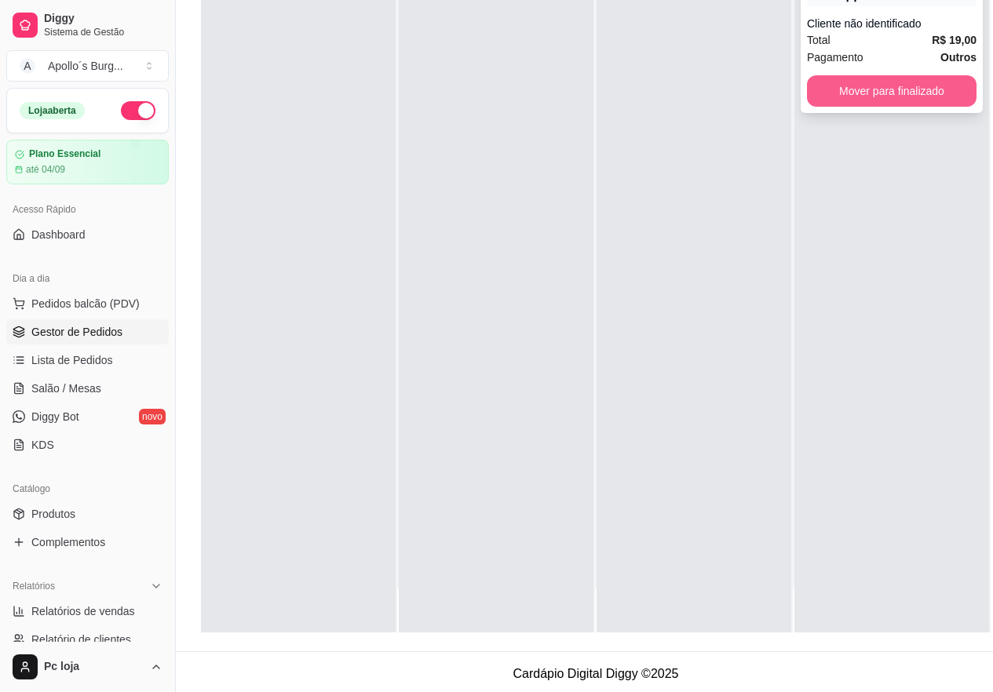
click at [916, 92] on button "Mover para finalizado" at bounding box center [892, 90] width 170 height 31
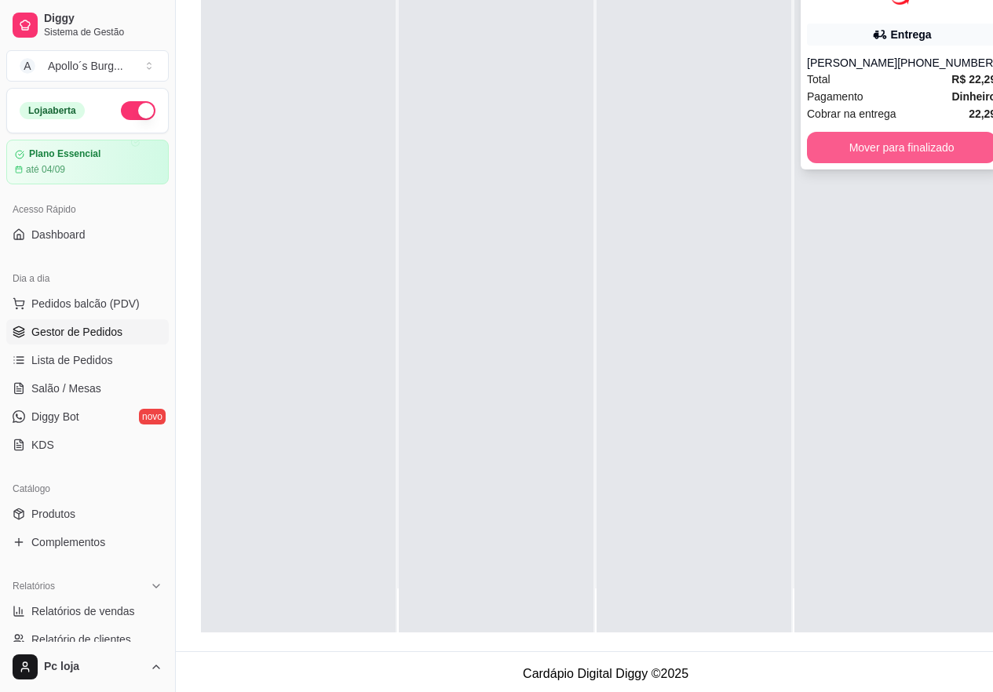
click at [883, 142] on button "Mover para finalizado" at bounding box center [901, 147] width 189 height 31
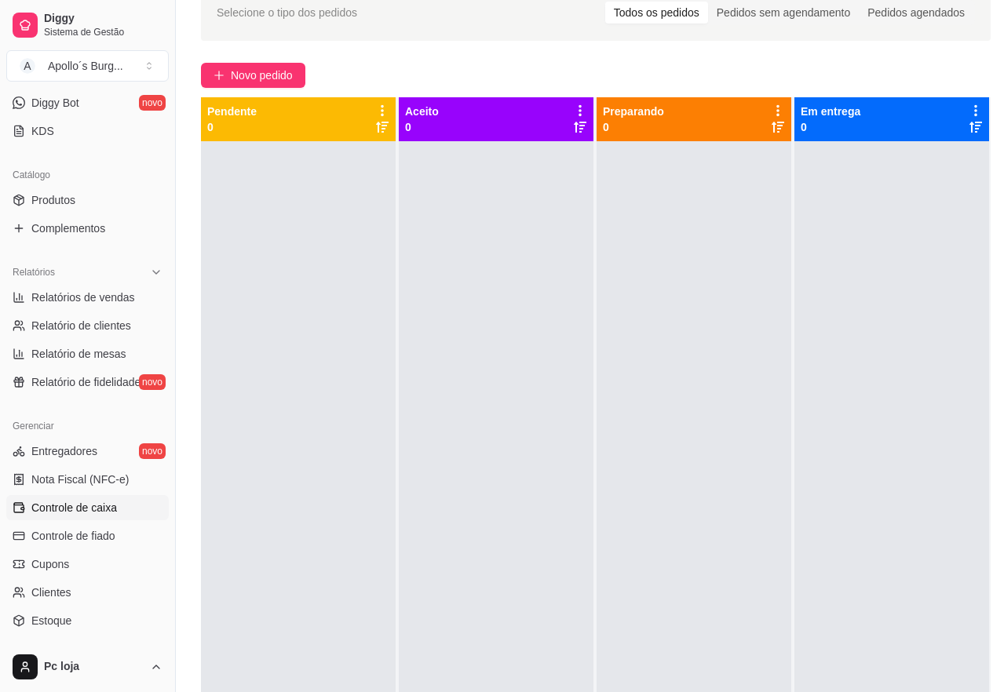
click at [78, 509] on span "Controle de caixa" at bounding box center [74, 508] width 86 height 16
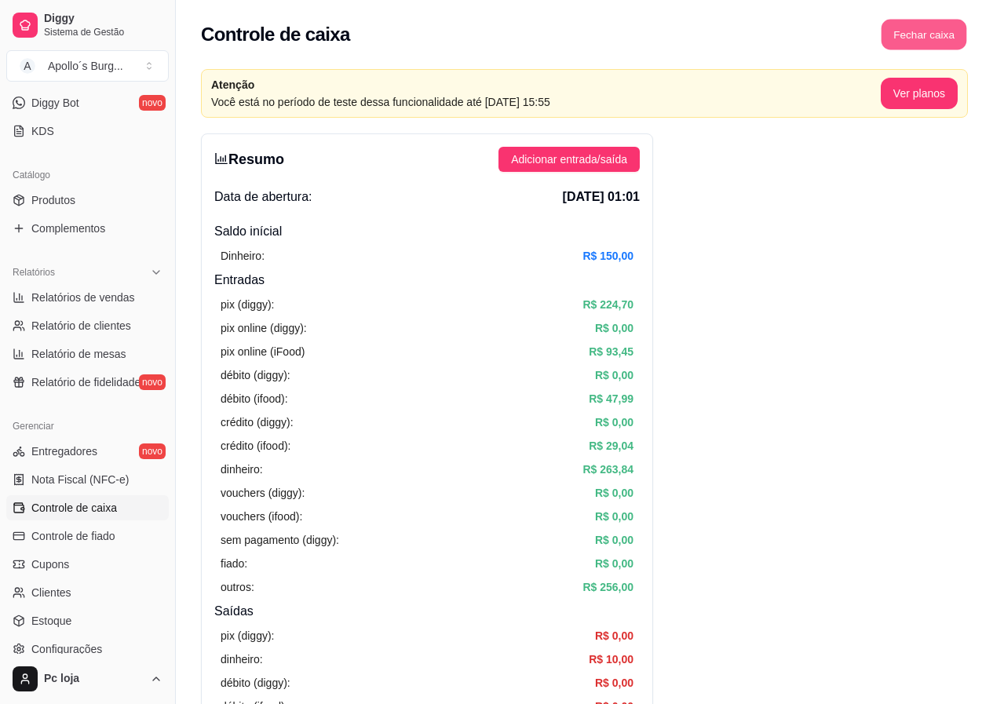
click at [925, 41] on button "Fechar caixa" at bounding box center [924, 35] width 86 height 31
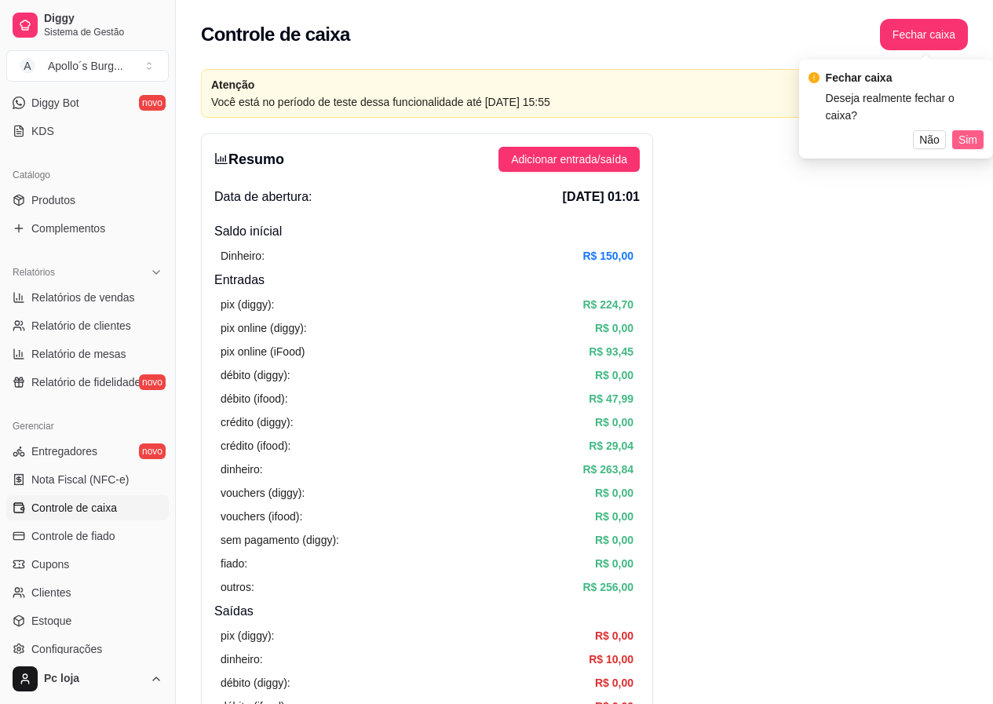
click at [963, 131] on span "Sim" at bounding box center [967, 139] width 19 height 17
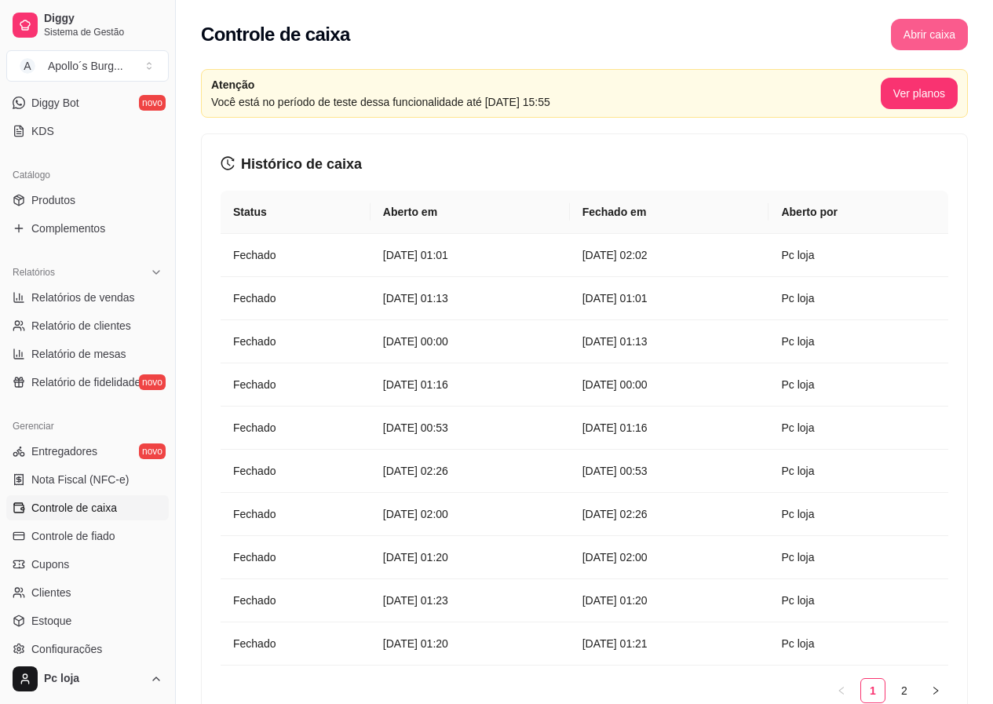
click at [929, 35] on button "Abrir caixa" at bounding box center [929, 34] width 77 height 31
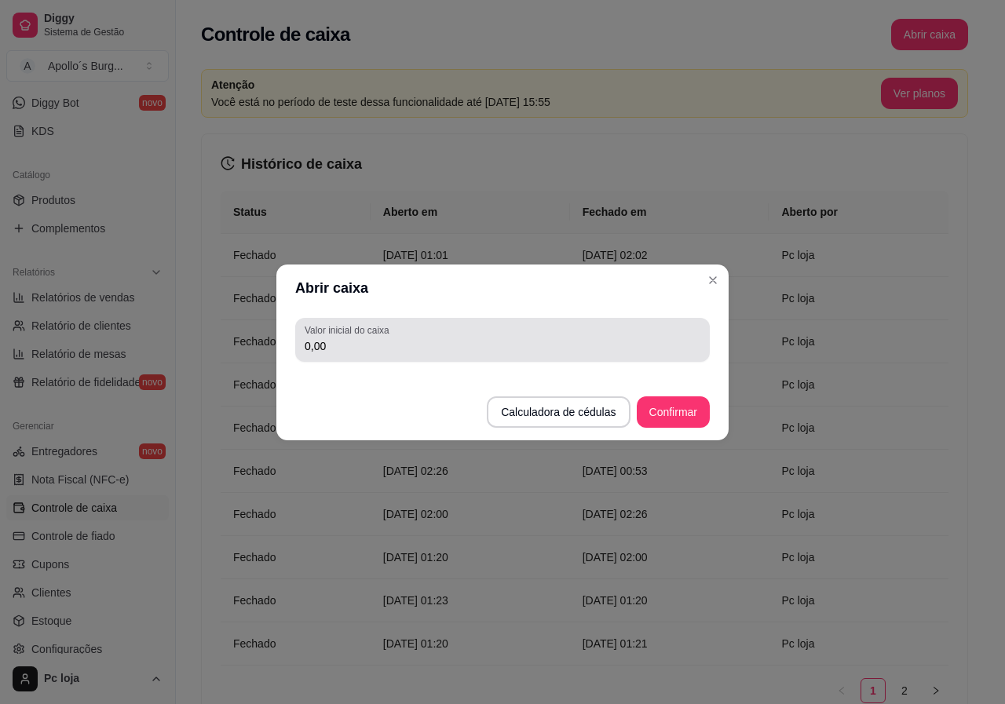
click at [604, 333] on div "0,00" at bounding box center [503, 339] width 396 height 31
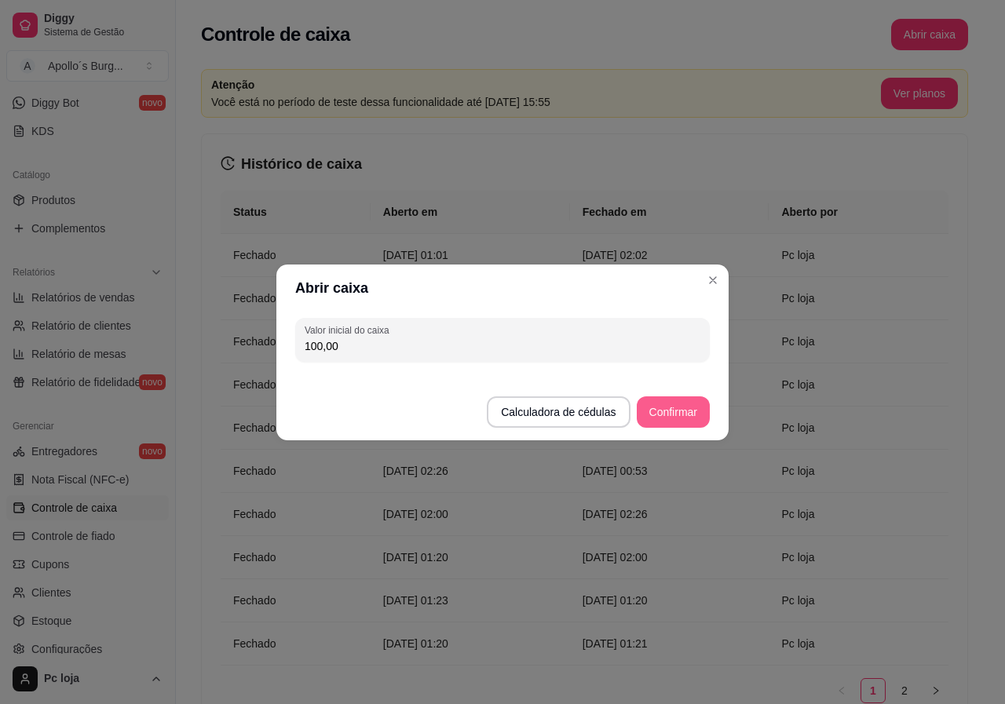
type input "100,00"
click at [684, 406] on button "Confirmar" at bounding box center [672, 411] width 71 height 31
